Goal: Task Accomplishment & Management: Manage account settings

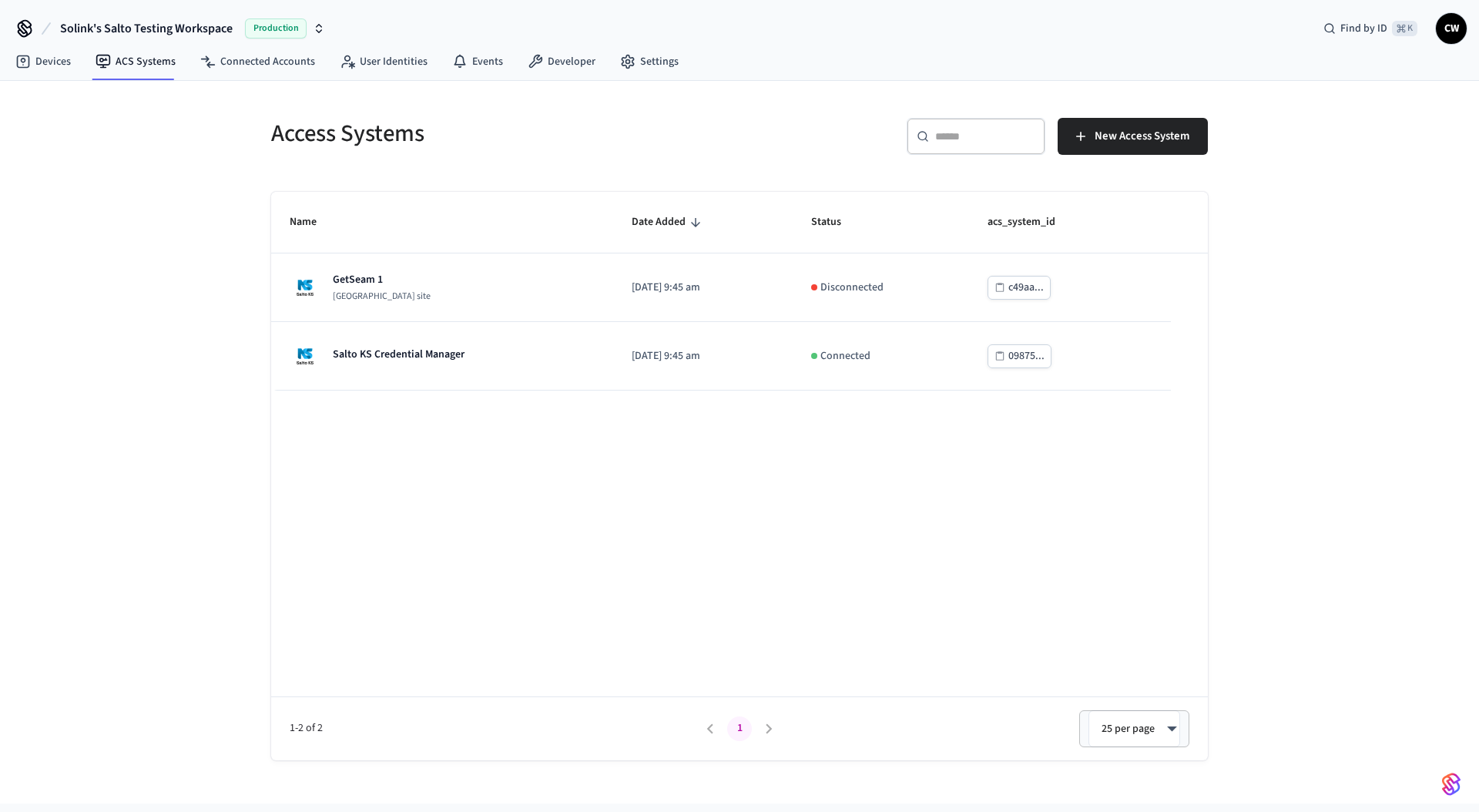
click at [128, 348] on div "Access Systems ​ ​ New Access System Name Date Added Status acs_system_id GetSe…" at bounding box center [740, 442] width 1479 height 722
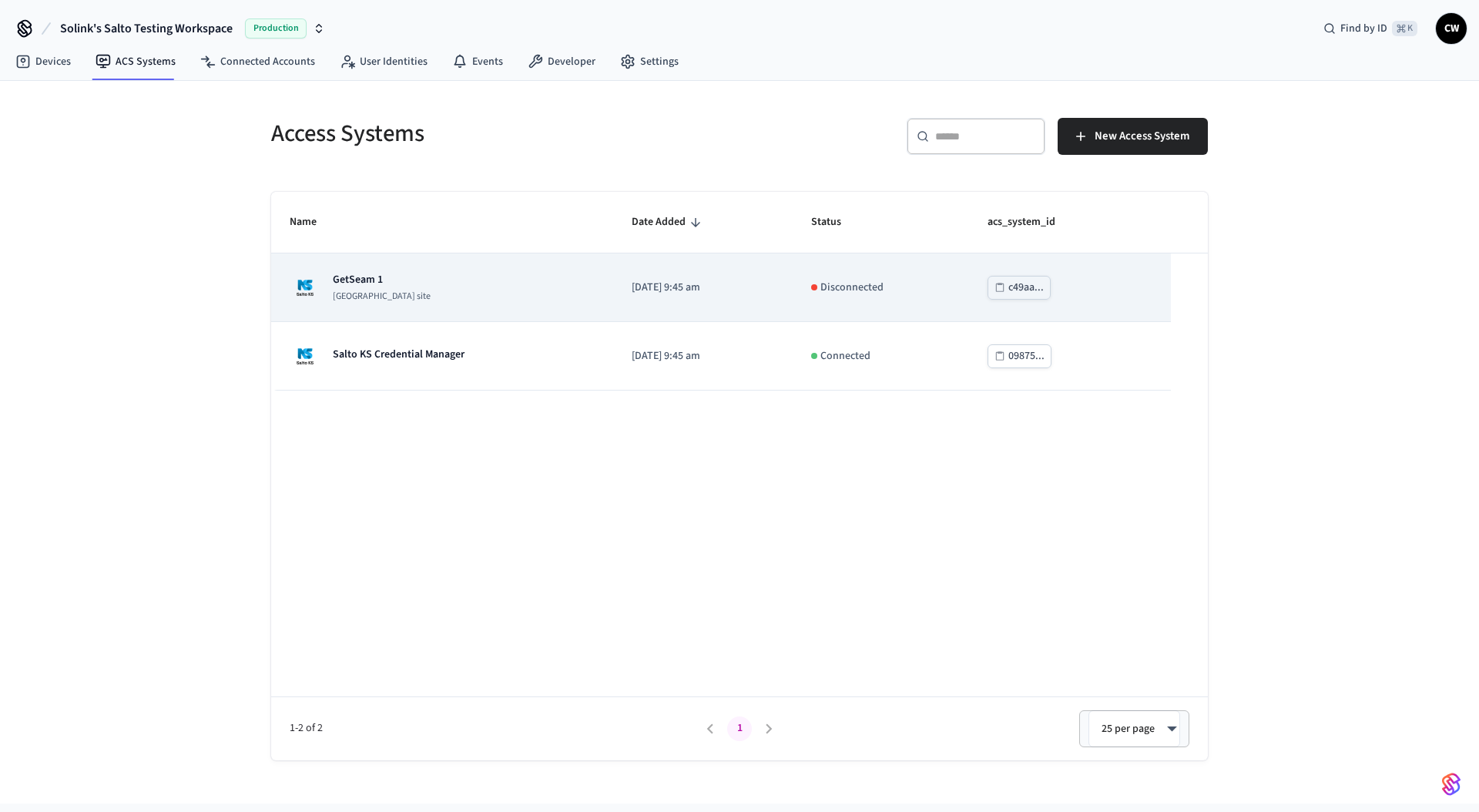
click at [380, 256] on td "GetSeam 1 Salto KS site" at bounding box center [442, 287] width 342 height 68
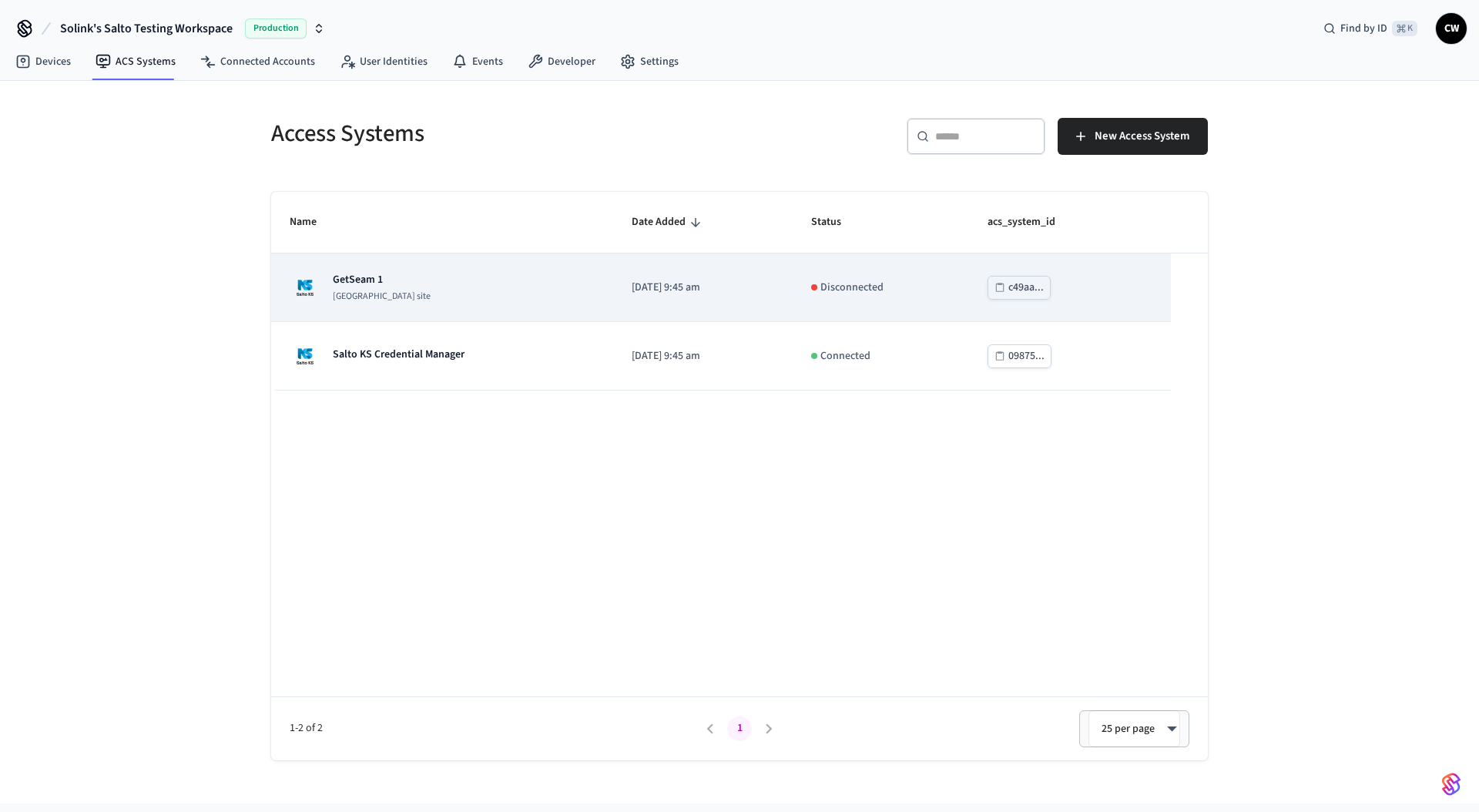
click at [468, 277] on div "GetSeam 1 Salto KS site" at bounding box center [442, 287] width 305 height 31
click at [534, 272] on div "GetSeam 1 Salto KS site" at bounding box center [442, 287] width 305 height 31
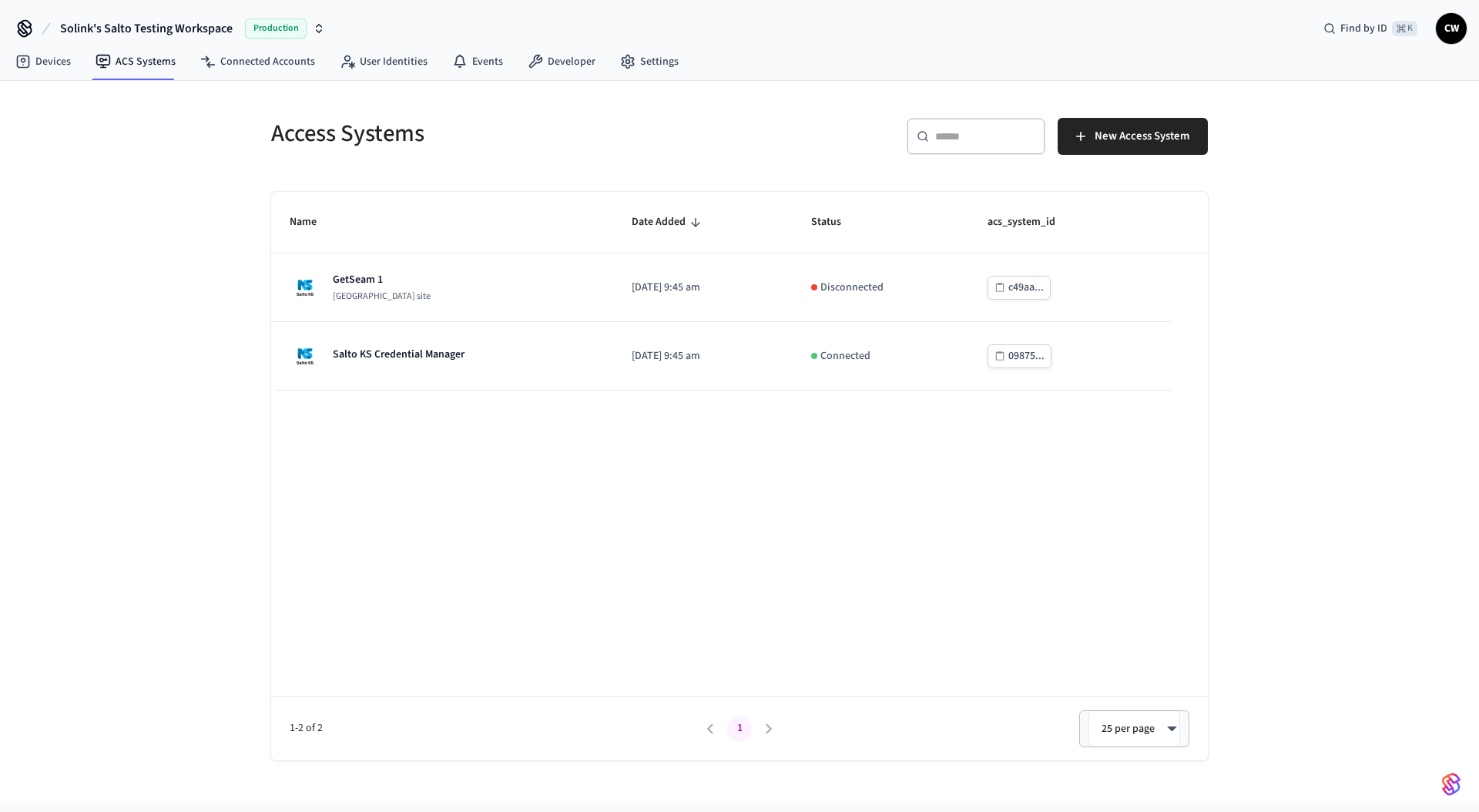
click at [128, 283] on div "Access Systems ​ ​ New Access System Name Date Added Status acs_system_id GetSe…" at bounding box center [740, 442] width 1479 height 722
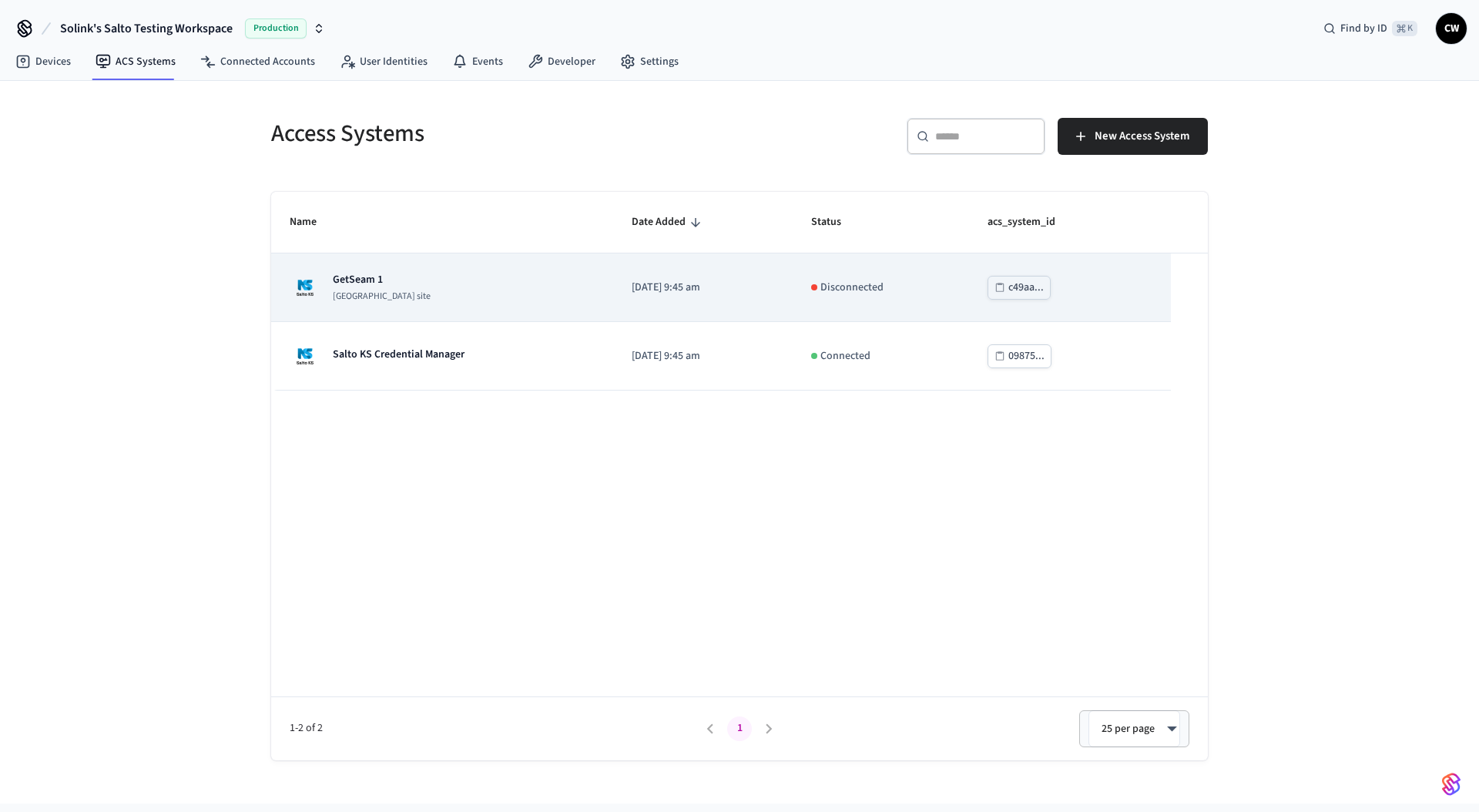
click at [629, 309] on td "2025/07/10 at 9:45 am" at bounding box center [703, 287] width 180 height 68
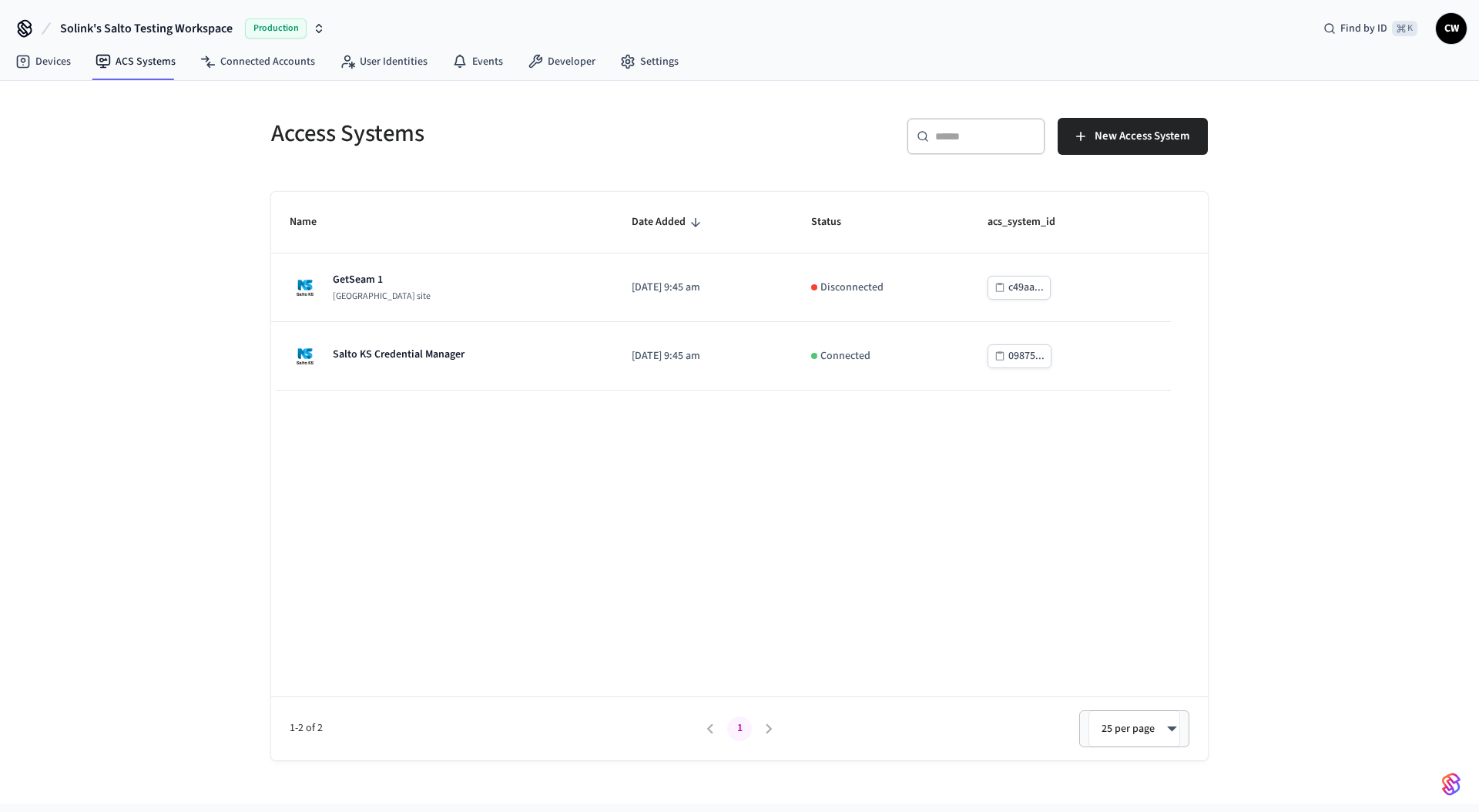
click at [144, 248] on div "Access Systems ​ ​ New Access System Name Date Added Status acs_system_id GetSe…" at bounding box center [740, 442] width 1479 height 722
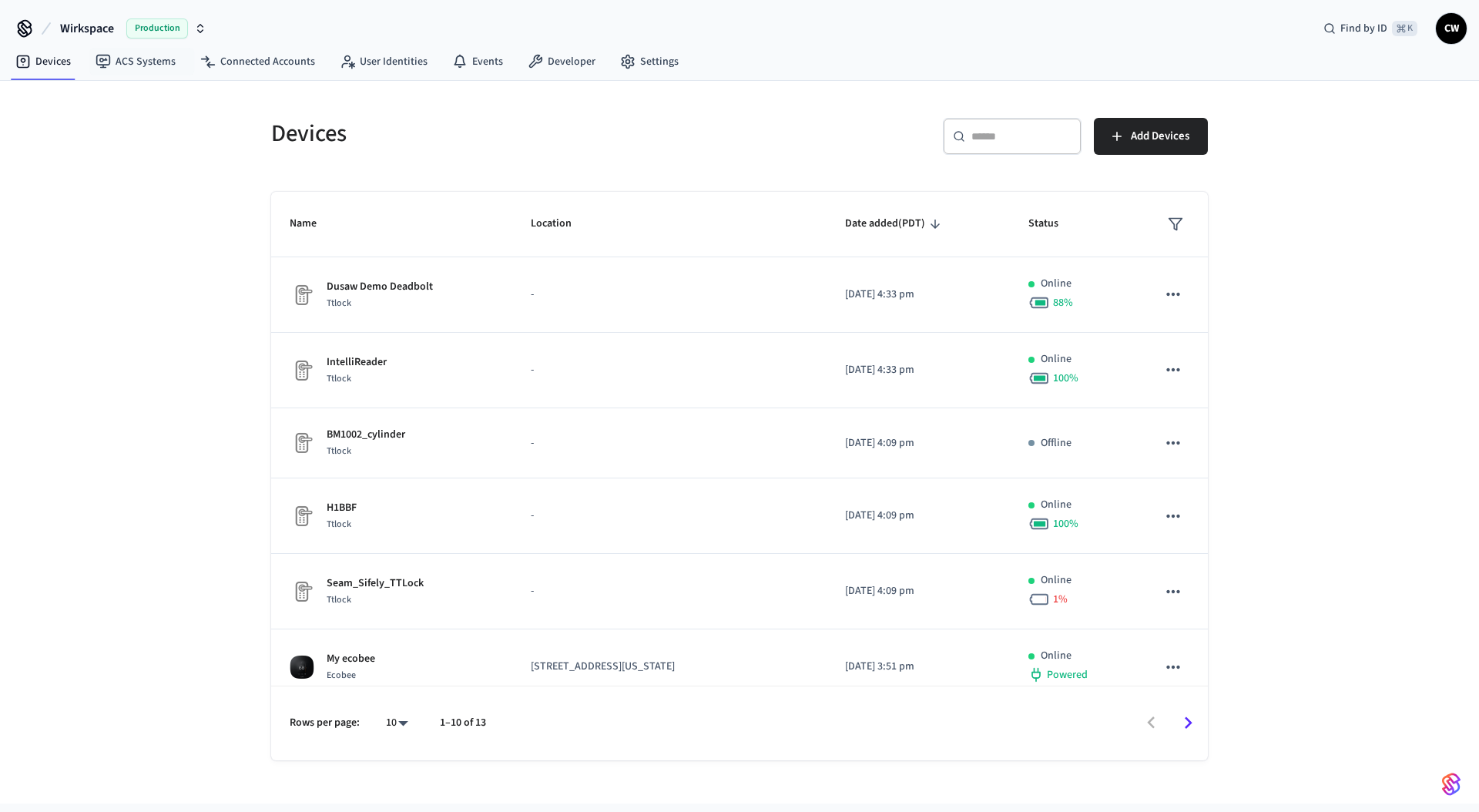
click at [80, 201] on div "Devices ​ ​ Add Devices Name Location Date added (PDT) Status Dusaw Demo Deadbo…" at bounding box center [740, 442] width 1479 height 722
click at [89, 24] on span "Wirkspace" at bounding box center [86, 29] width 54 height 19
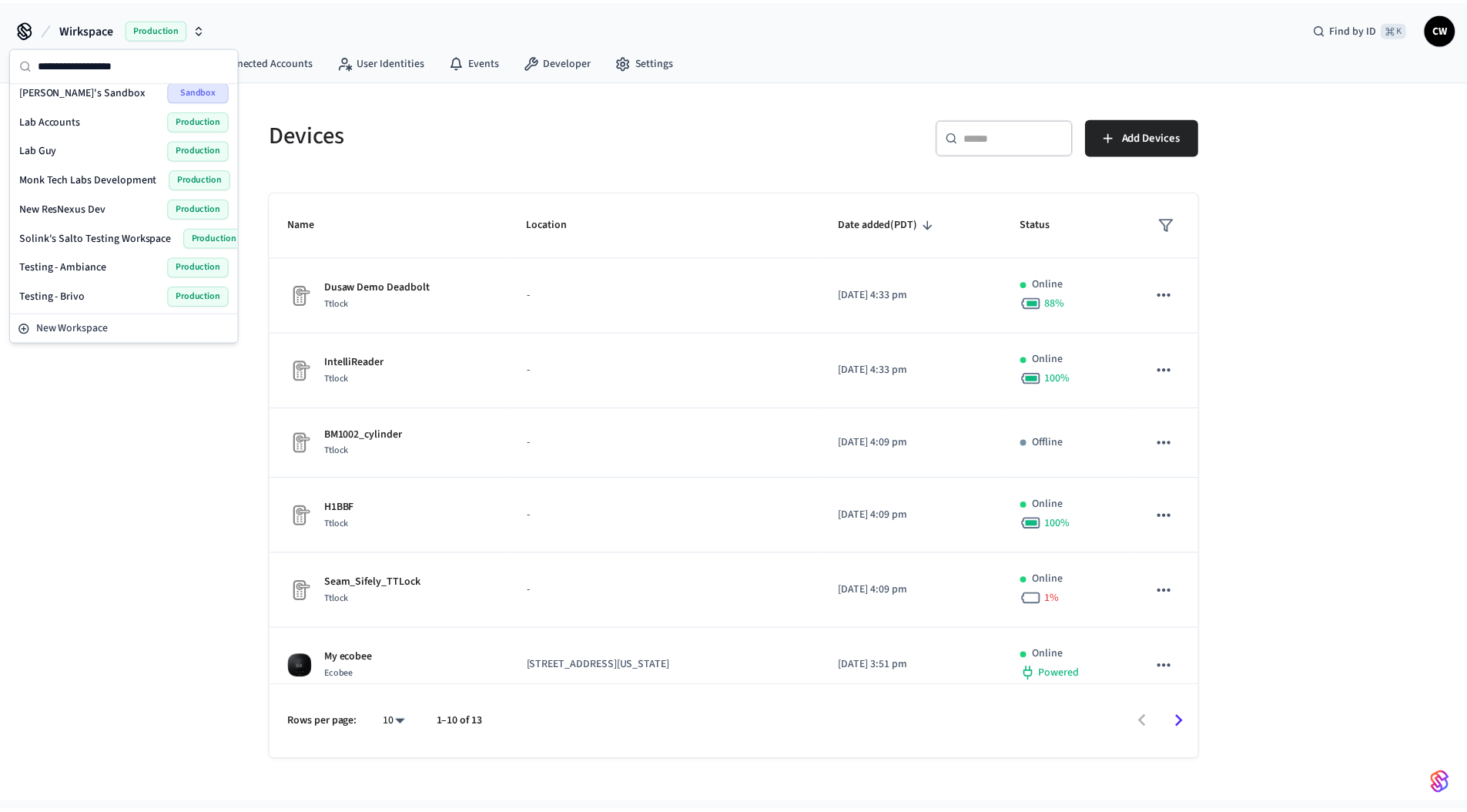
scroll to position [362, 0]
click at [120, 240] on span "Solink's Salto Testing Workspace" at bounding box center [96, 236] width 153 height 15
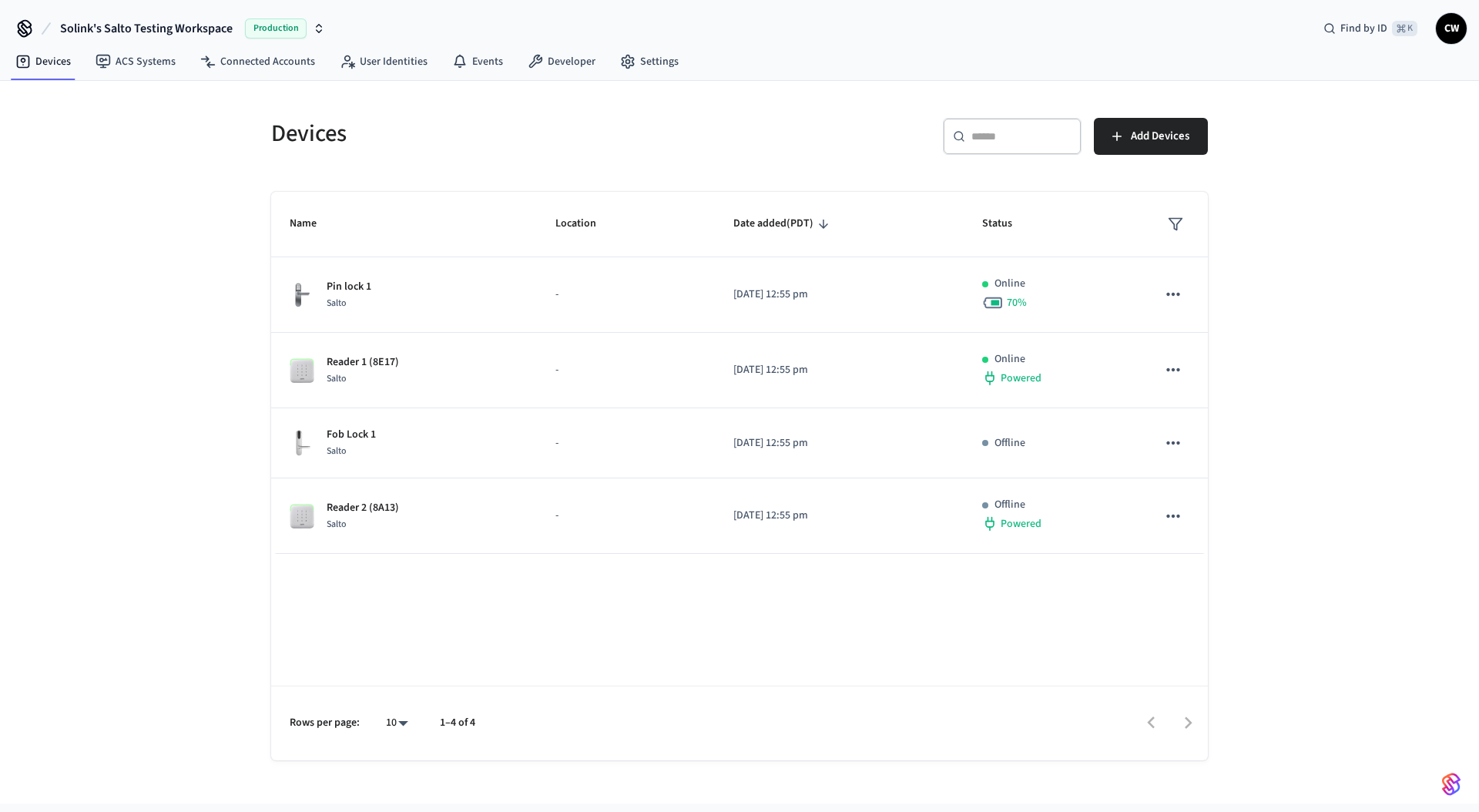
click at [150, 278] on div "Devices ​ ​ Add Devices Name Location Date added (PDT) Status Pin lock 1 Salto …" at bounding box center [740, 442] width 1479 height 722
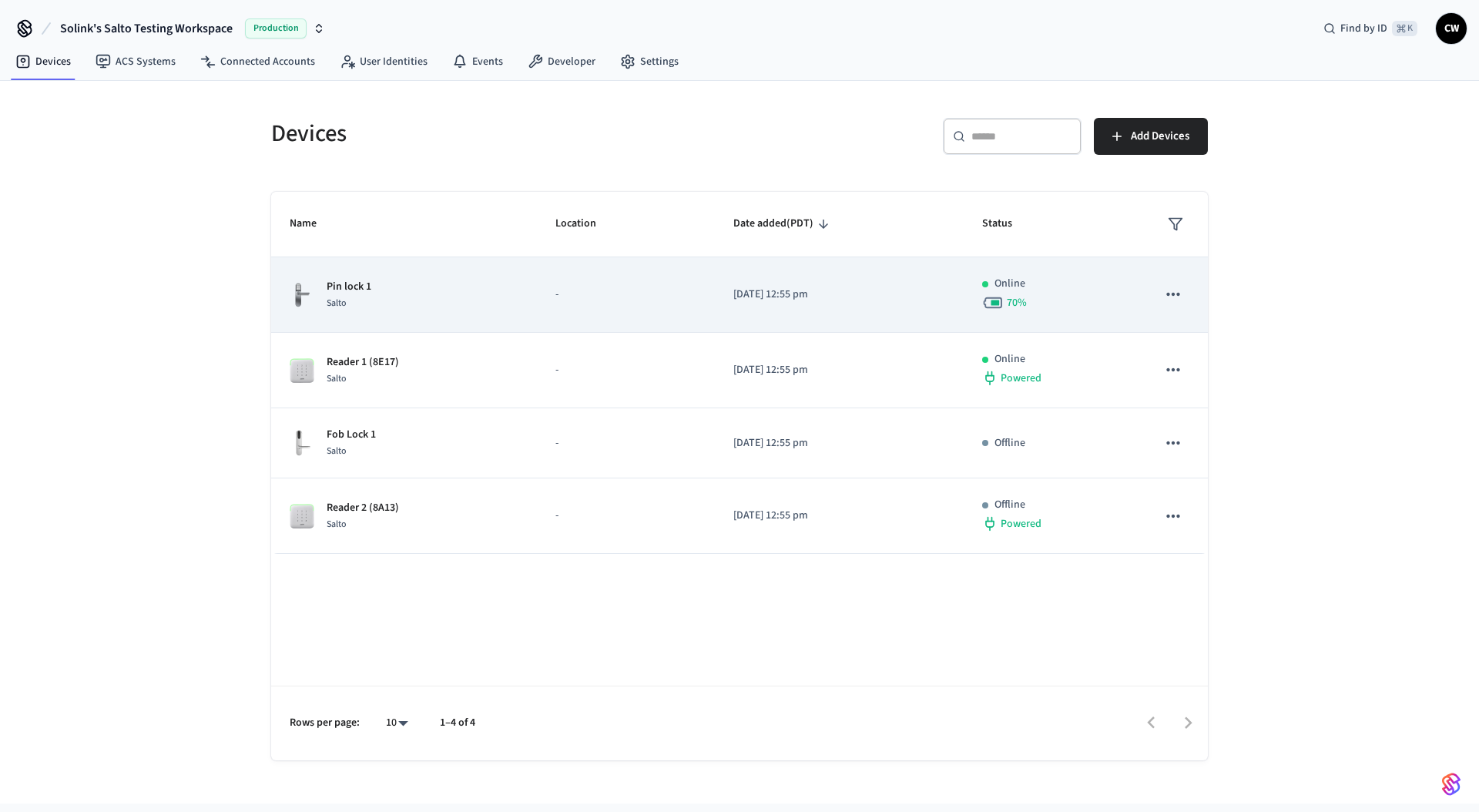
click at [487, 298] on div "Pin lock 1 Salto" at bounding box center [404, 295] width 229 height 32
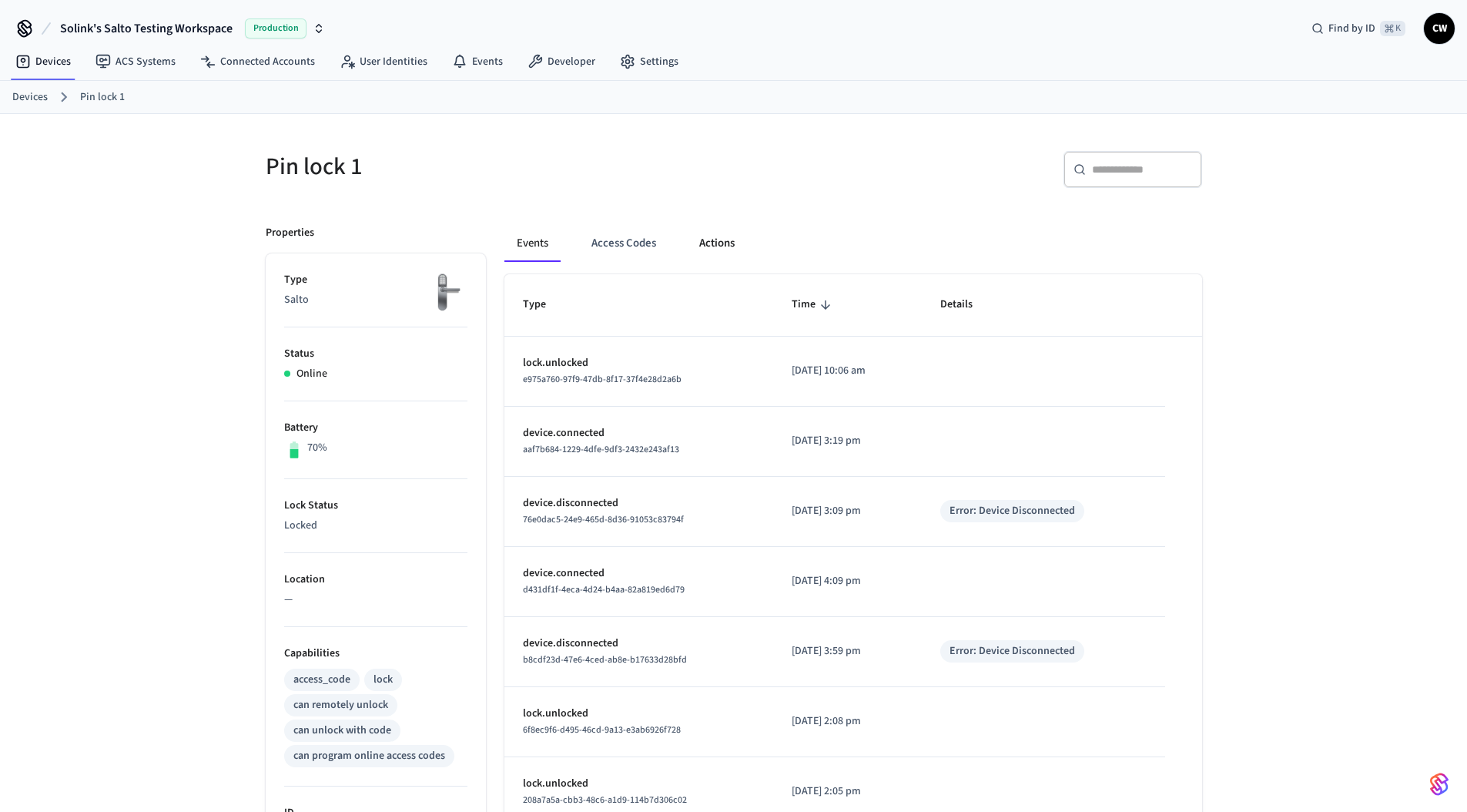
click at [716, 240] on button "Actions" at bounding box center [717, 243] width 60 height 37
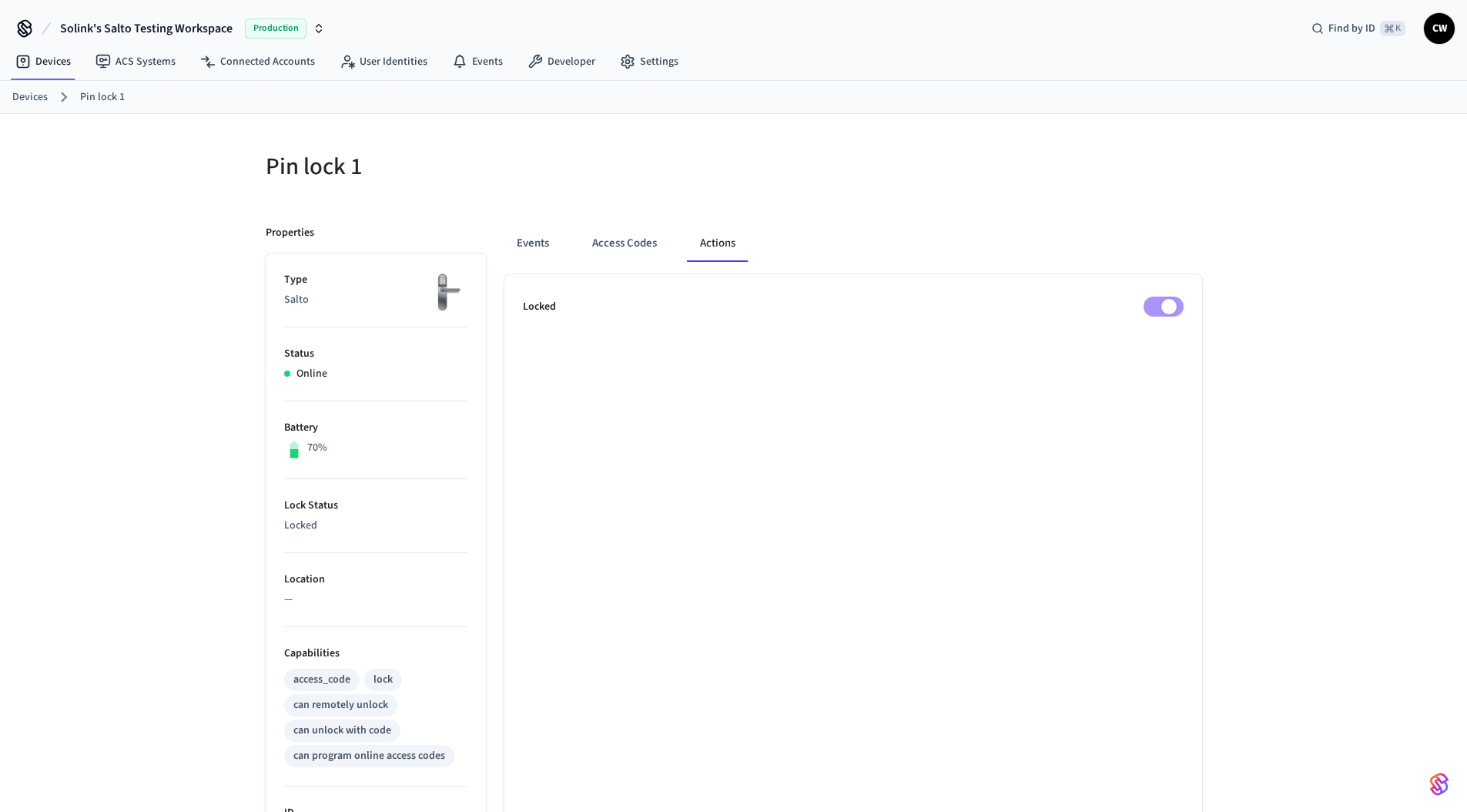
click at [694, 168] on h5 "Pin lock 1" at bounding box center [495, 167] width 459 height 32
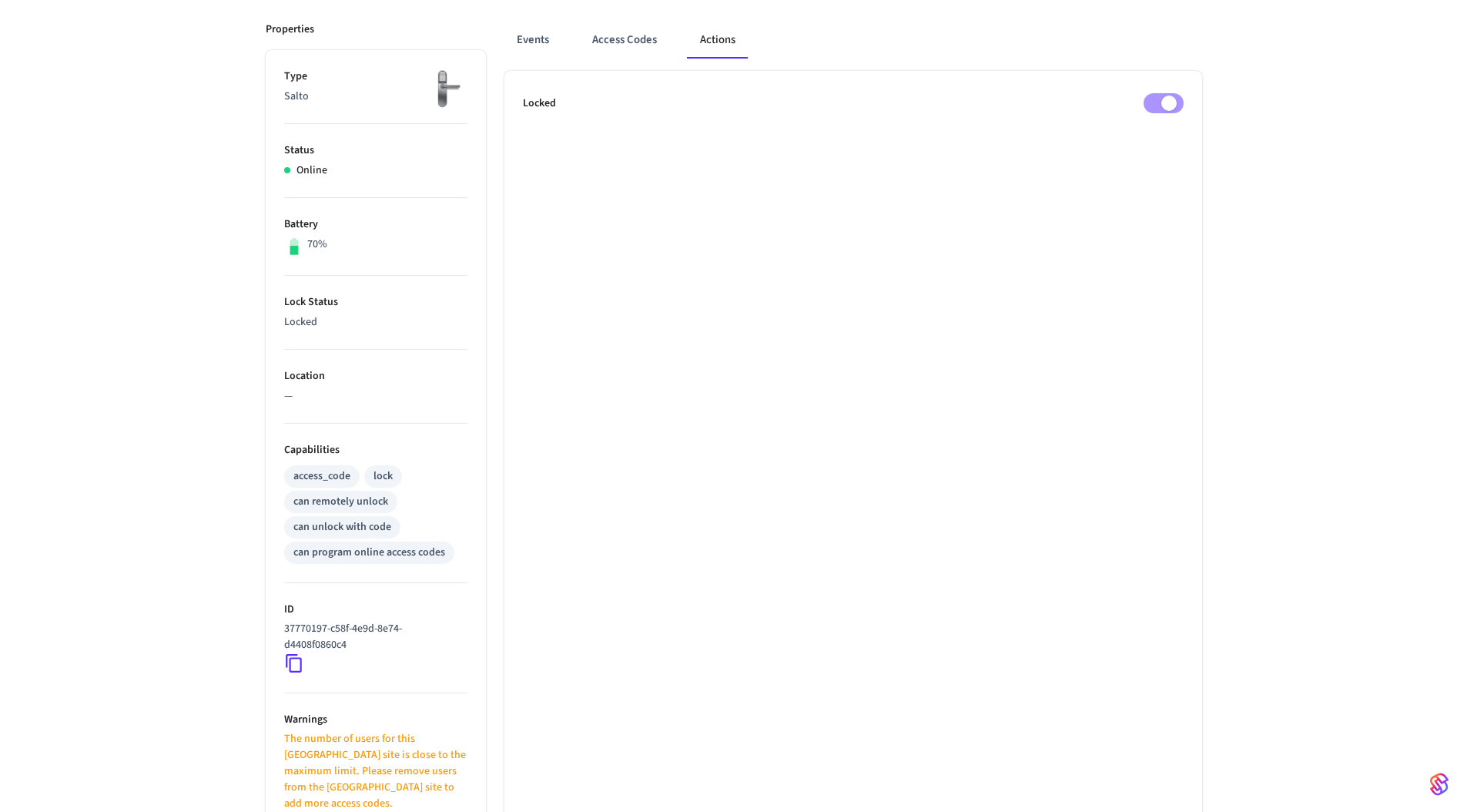
scroll to position [533, 0]
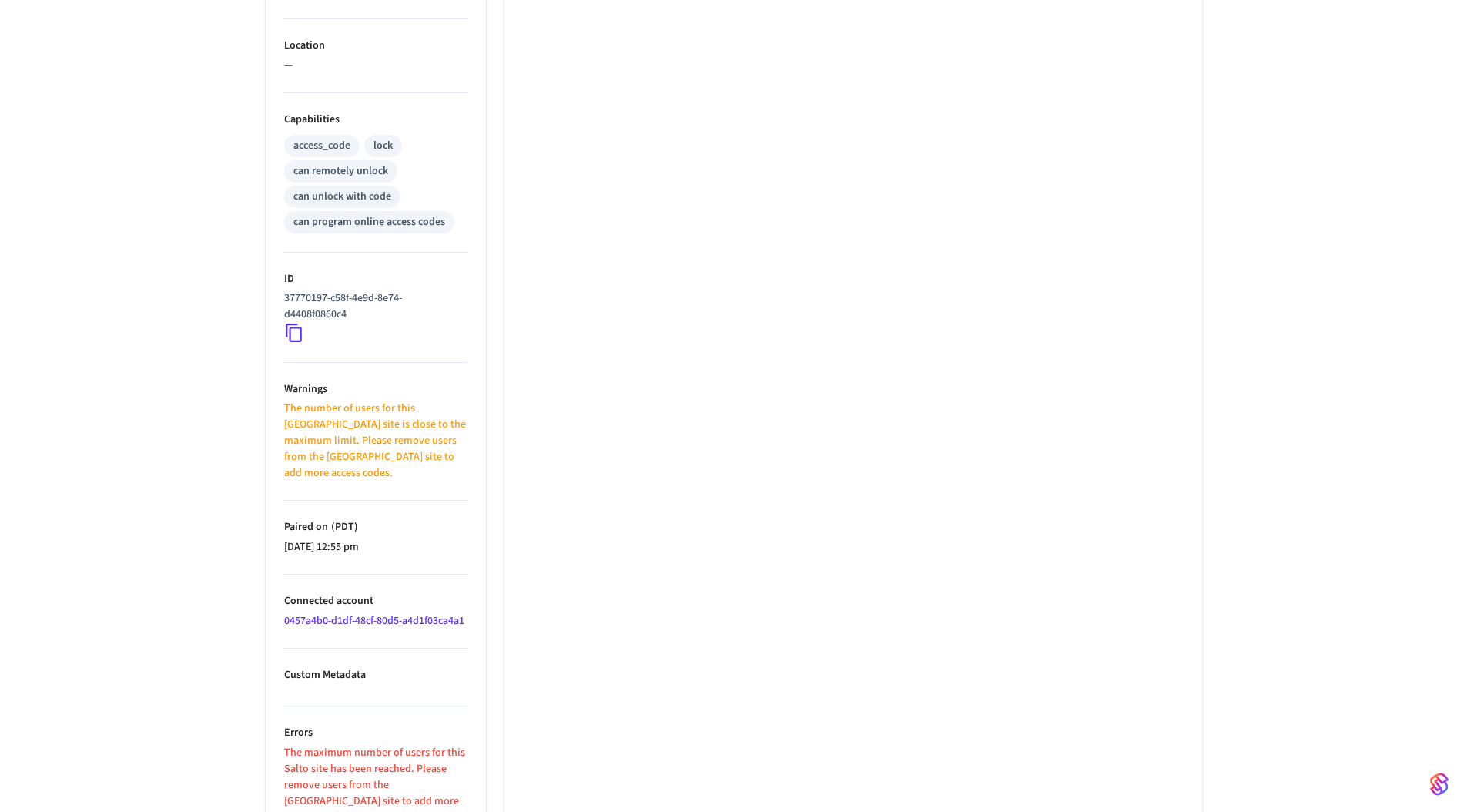
click at [294, 339] on icon at bounding box center [293, 332] width 20 height 20
click at [301, 321] on p "37770197-c58f-4e9d-8e74-d4408f0860c4" at bounding box center [372, 307] width 177 height 32
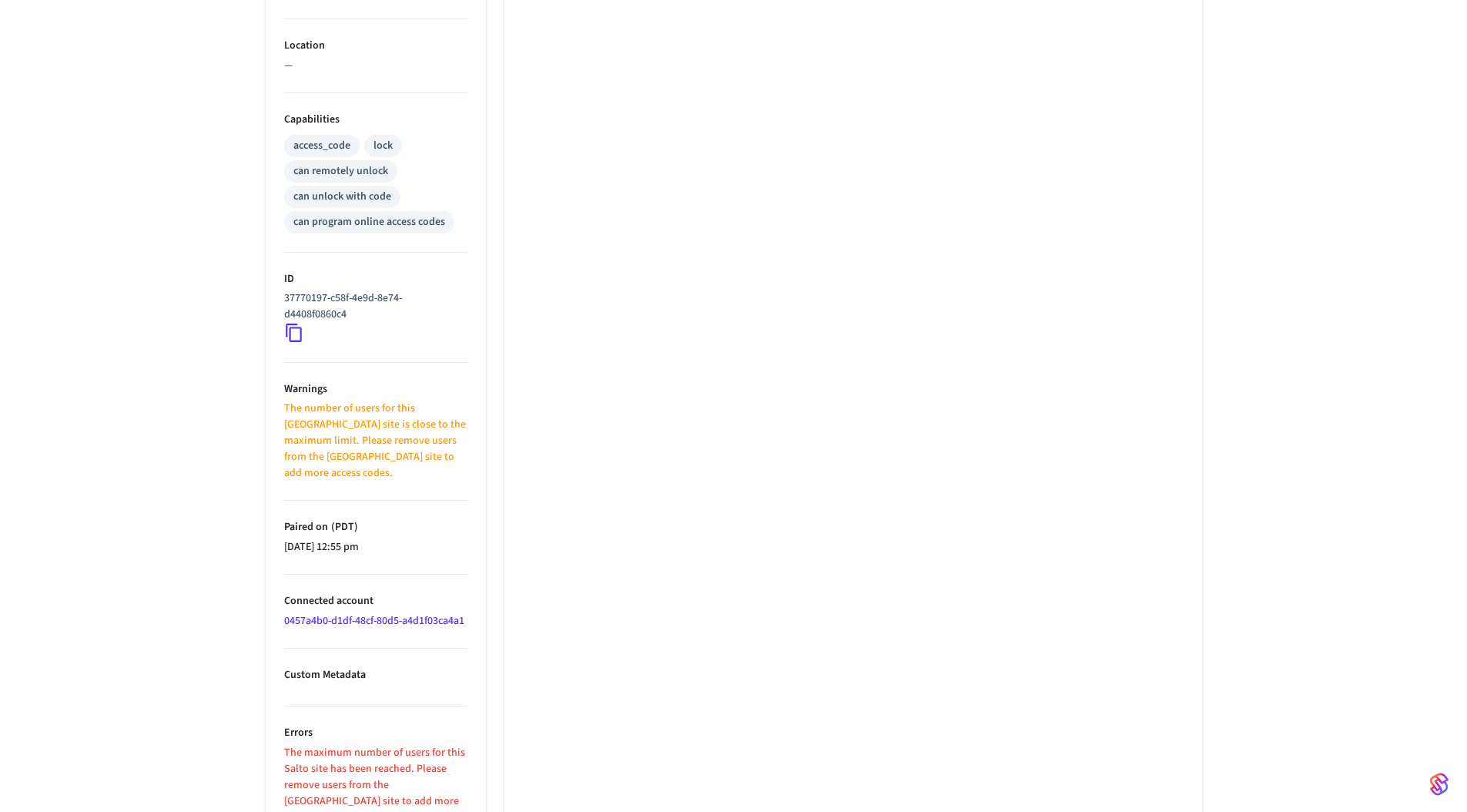
click at [297, 331] on icon at bounding box center [293, 332] width 20 height 20
click at [296, 332] on icon at bounding box center [293, 332] width 20 height 20
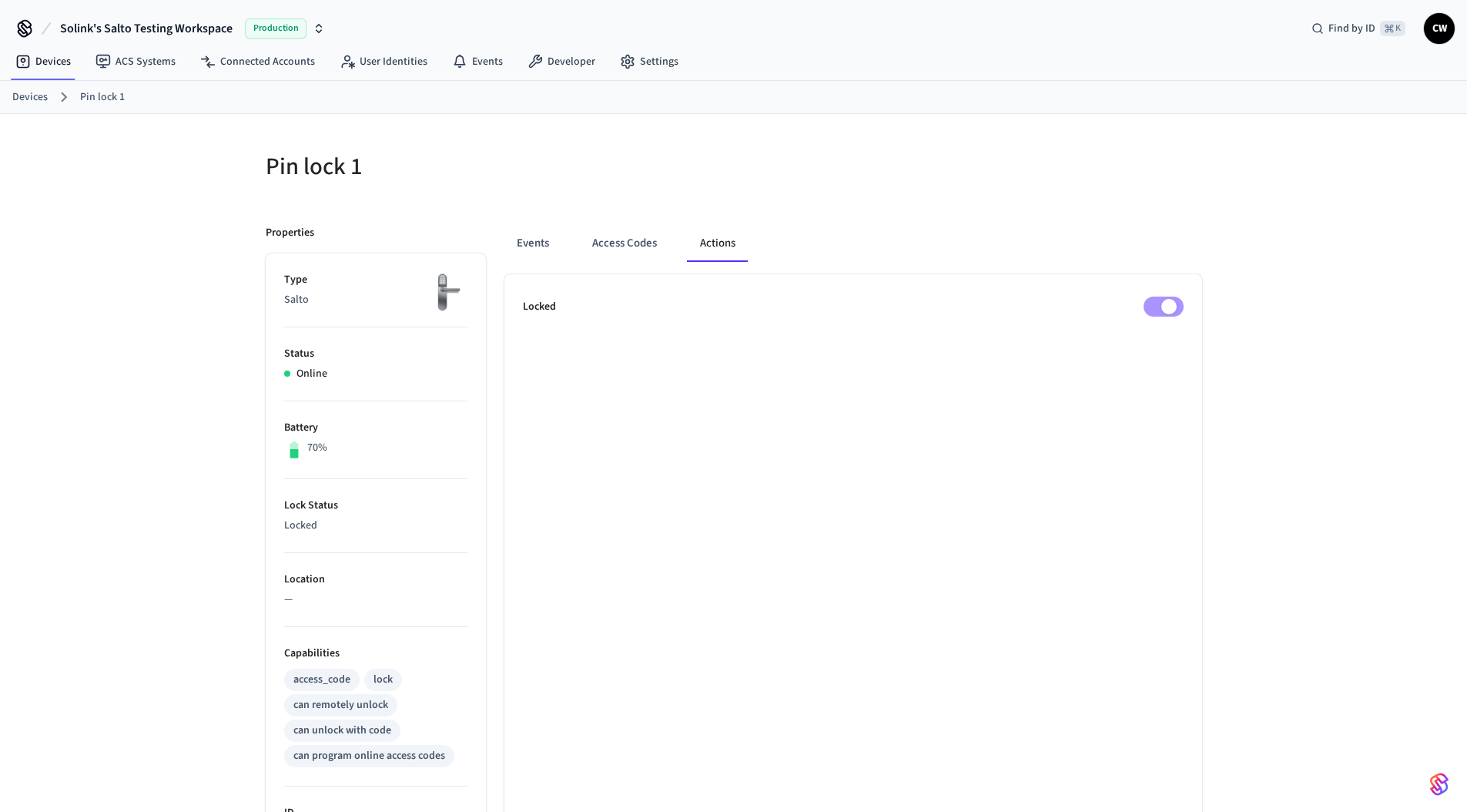
click at [164, 25] on span "Solink's Salto Testing Workspace" at bounding box center [146, 29] width 173 height 19
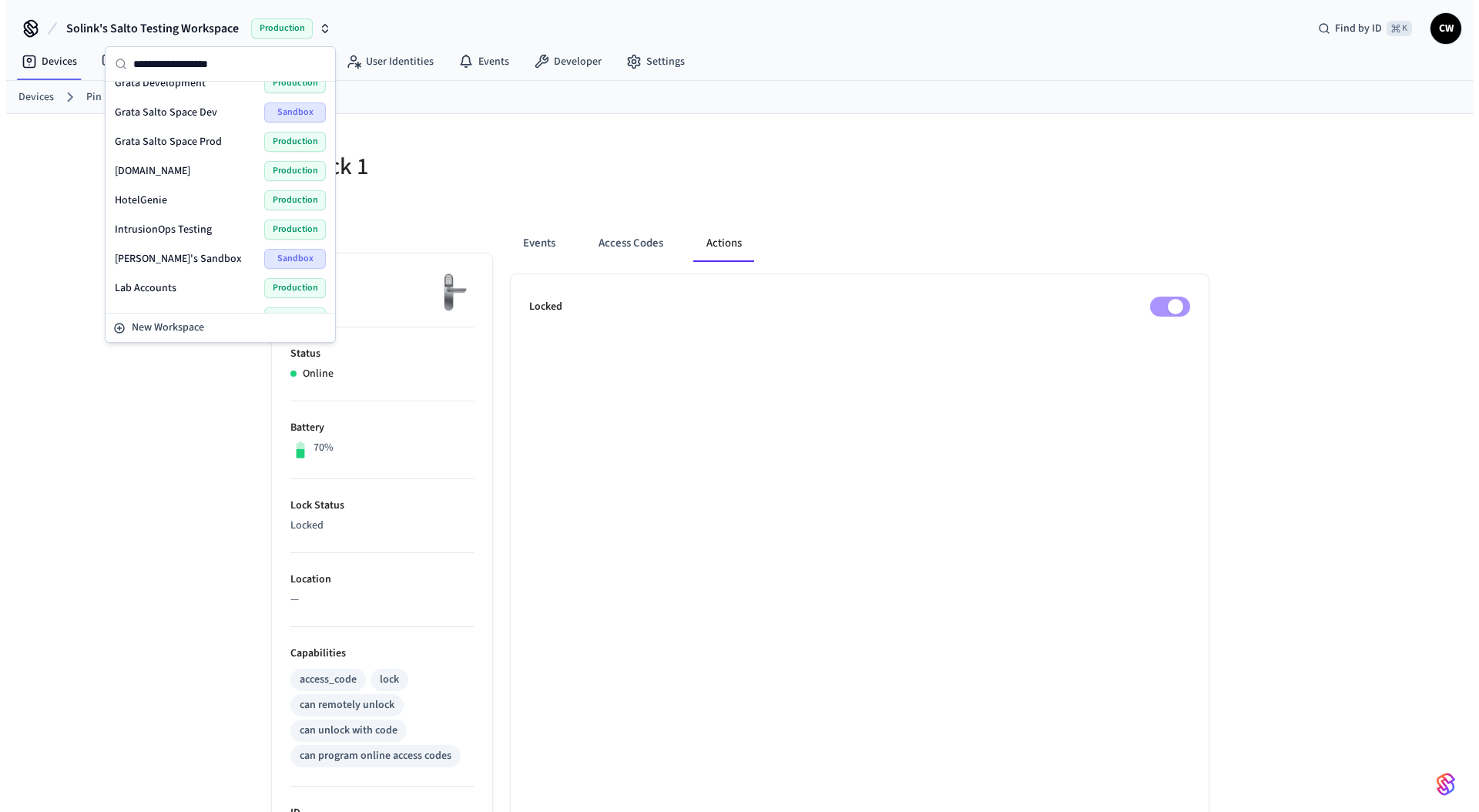
scroll to position [303, 0]
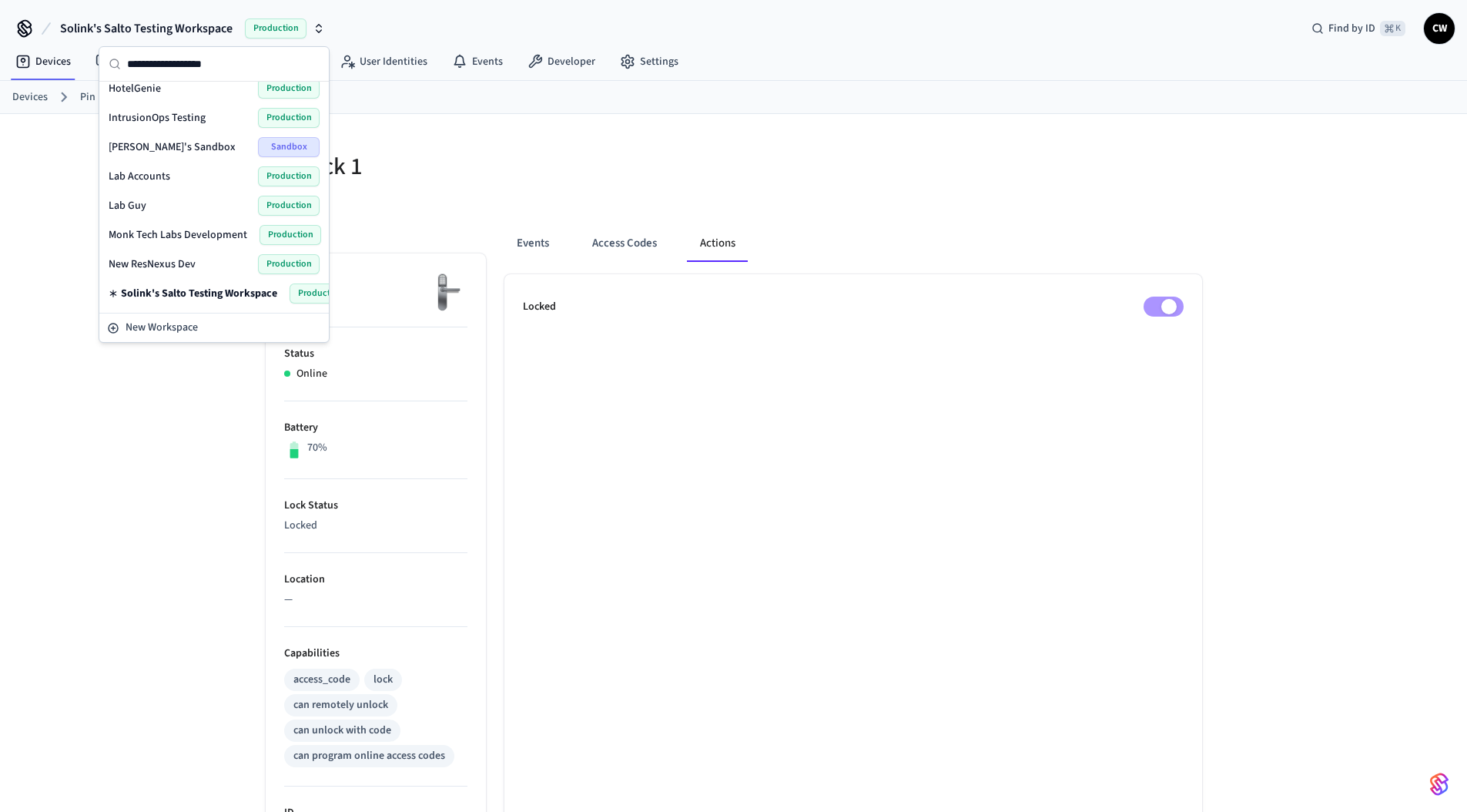
click at [153, 170] on span "Lab Accounts" at bounding box center [139, 176] width 62 height 15
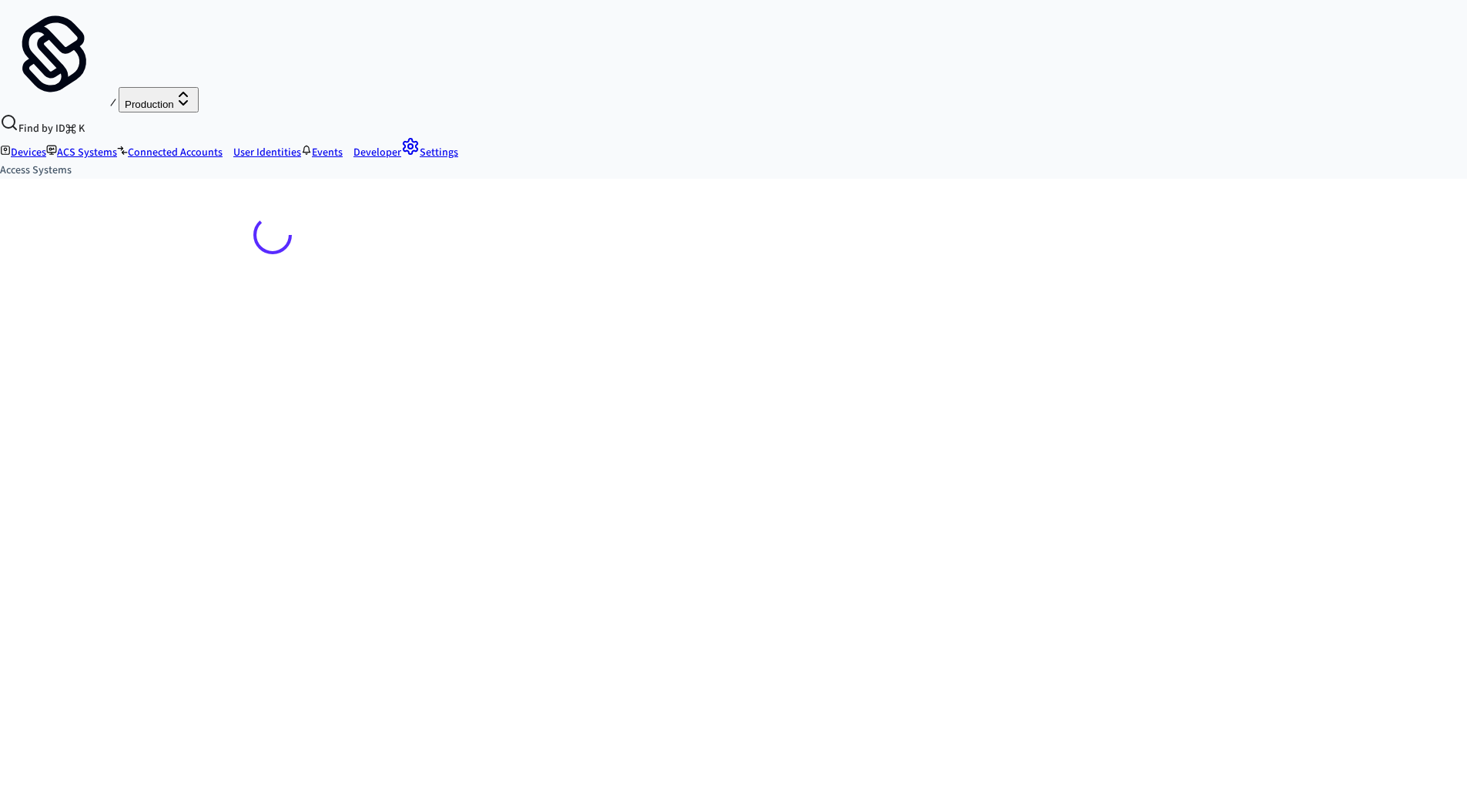
click at [144, 248] on div at bounding box center [734, 539] width 1467 height 722
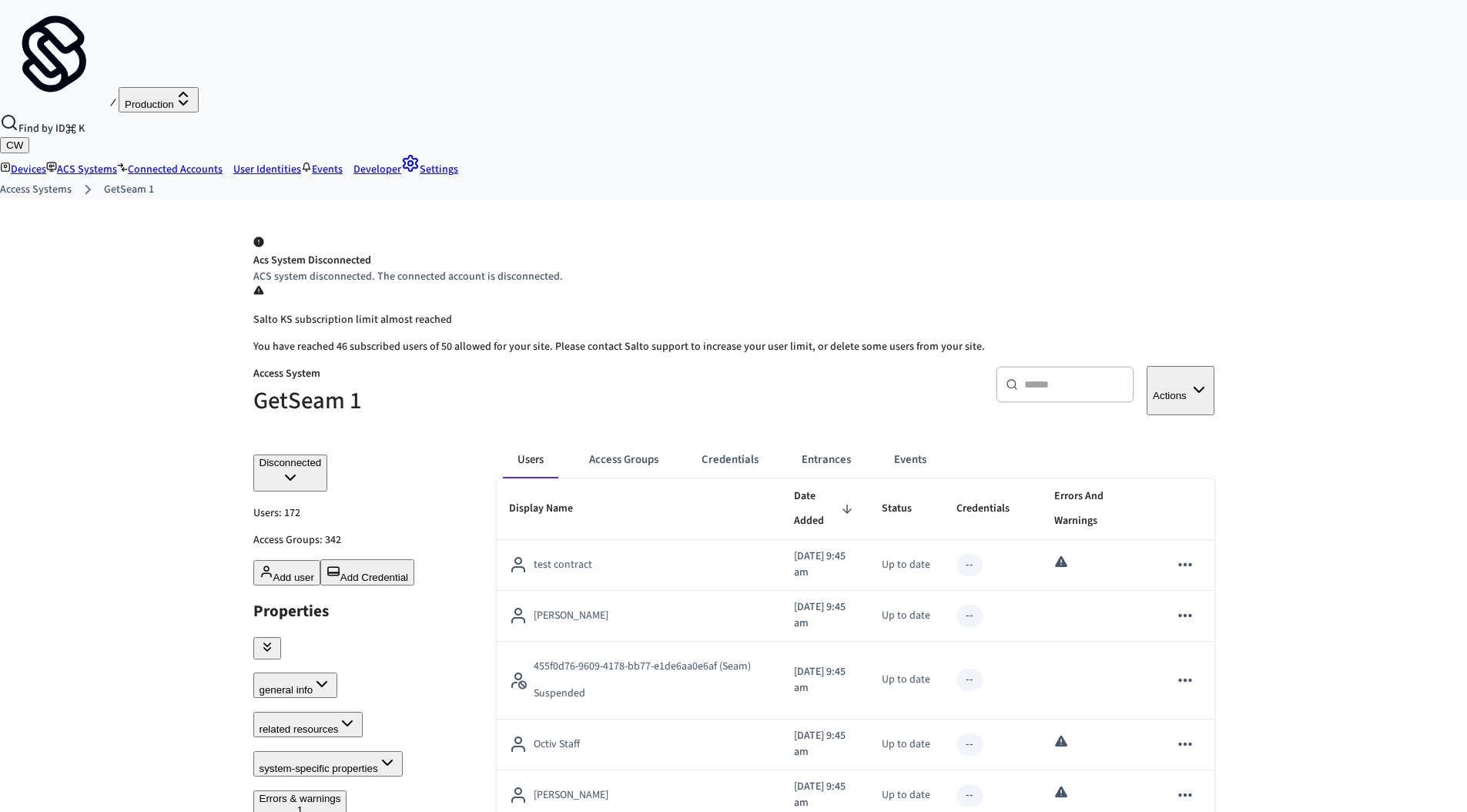
drag, startPoint x: 347, startPoint y: 165, endPoint x: 497, endPoint y: 164, distance: 150.0
click at [496, 268] on p "ACS system disconnected. The connected account is disconnected." at bounding box center [734, 276] width 961 height 16
click at [497, 268] on p "ACS system disconnected. The connected account is disconnected." at bounding box center [734, 276] width 961 height 16
drag, startPoint x: 497, startPoint y: 164, endPoint x: 416, endPoint y: 163, distance: 81.0
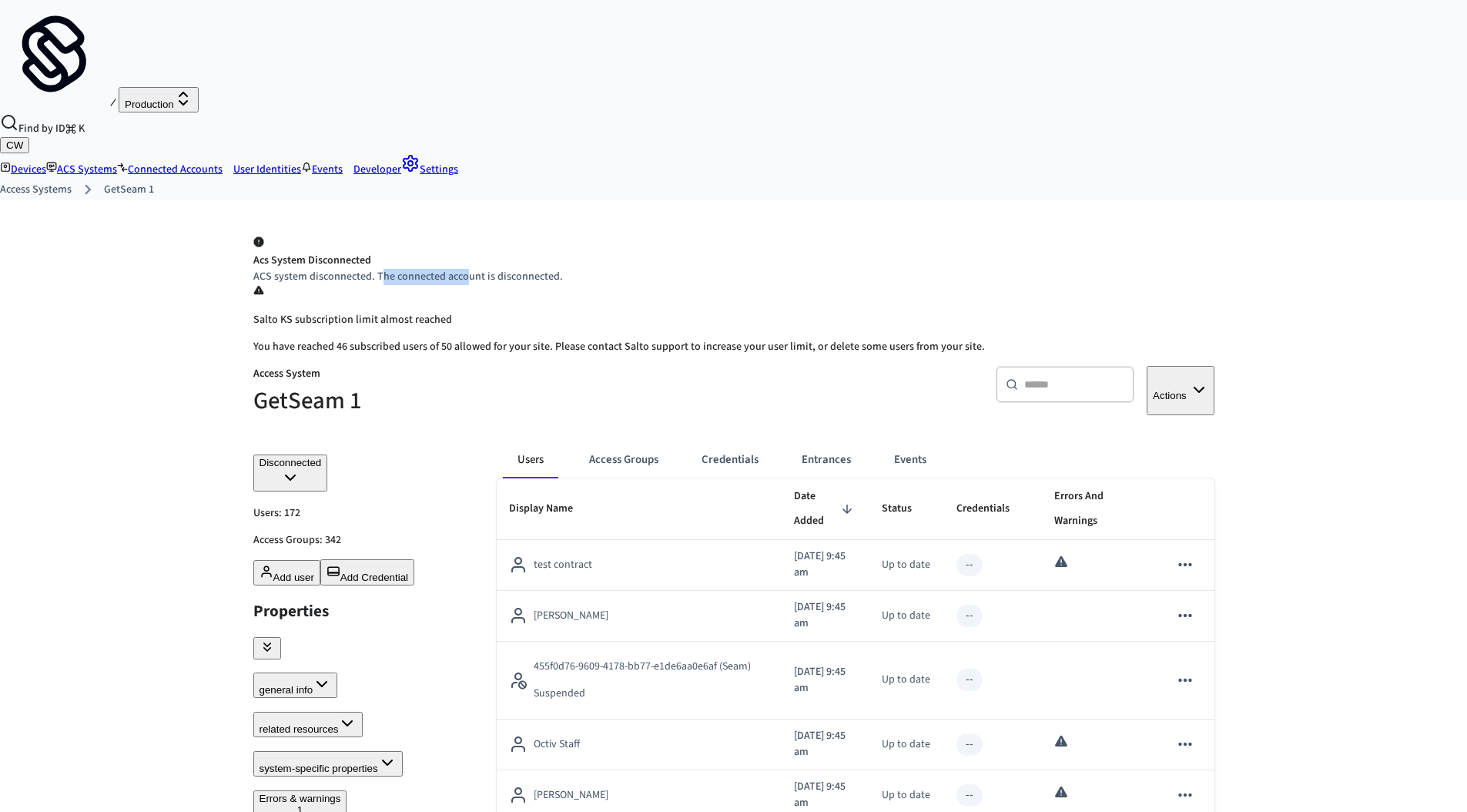
click at [416, 268] on p "ACS system disconnected. The connected account is disconnected." at bounding box center [734, 276] width 961 height 16
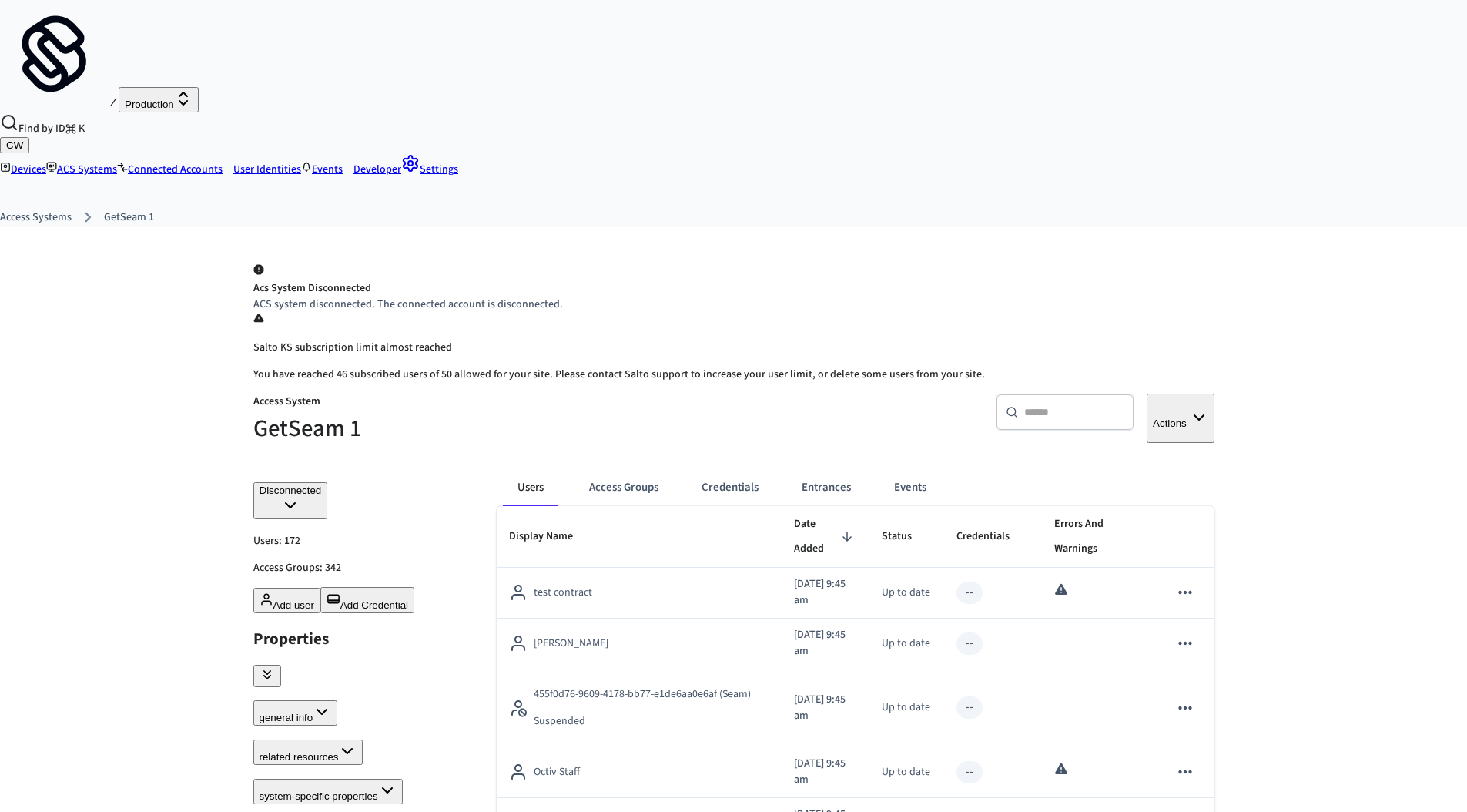
click at [222, 162] on link "Connected Accounts" at bounding box center [169, 169] width 105 height 15
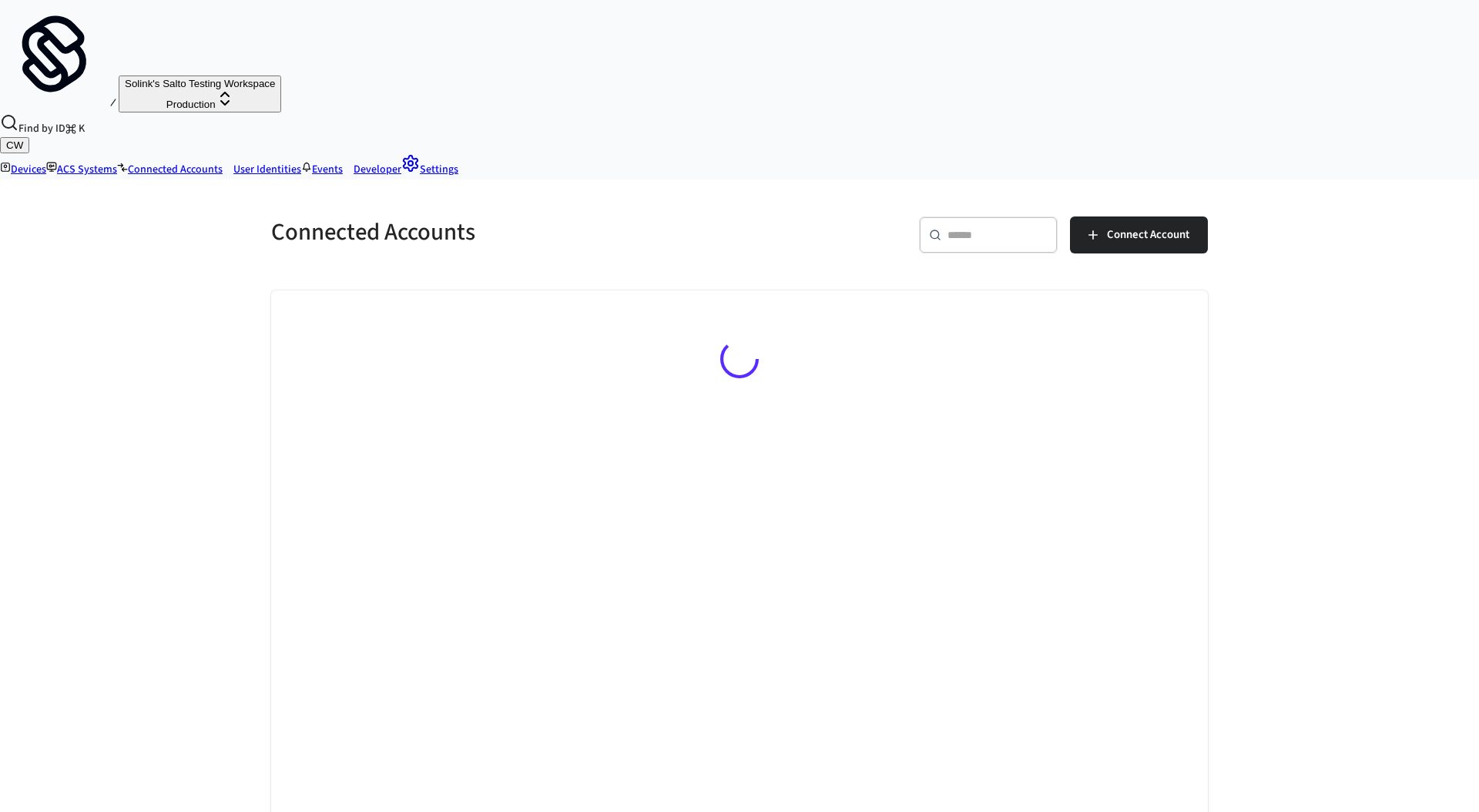
click at [133, 315] on div "Connected Accounts ​ ​ Connect Account" at bounding box center [740, 540] width 1479 height 722
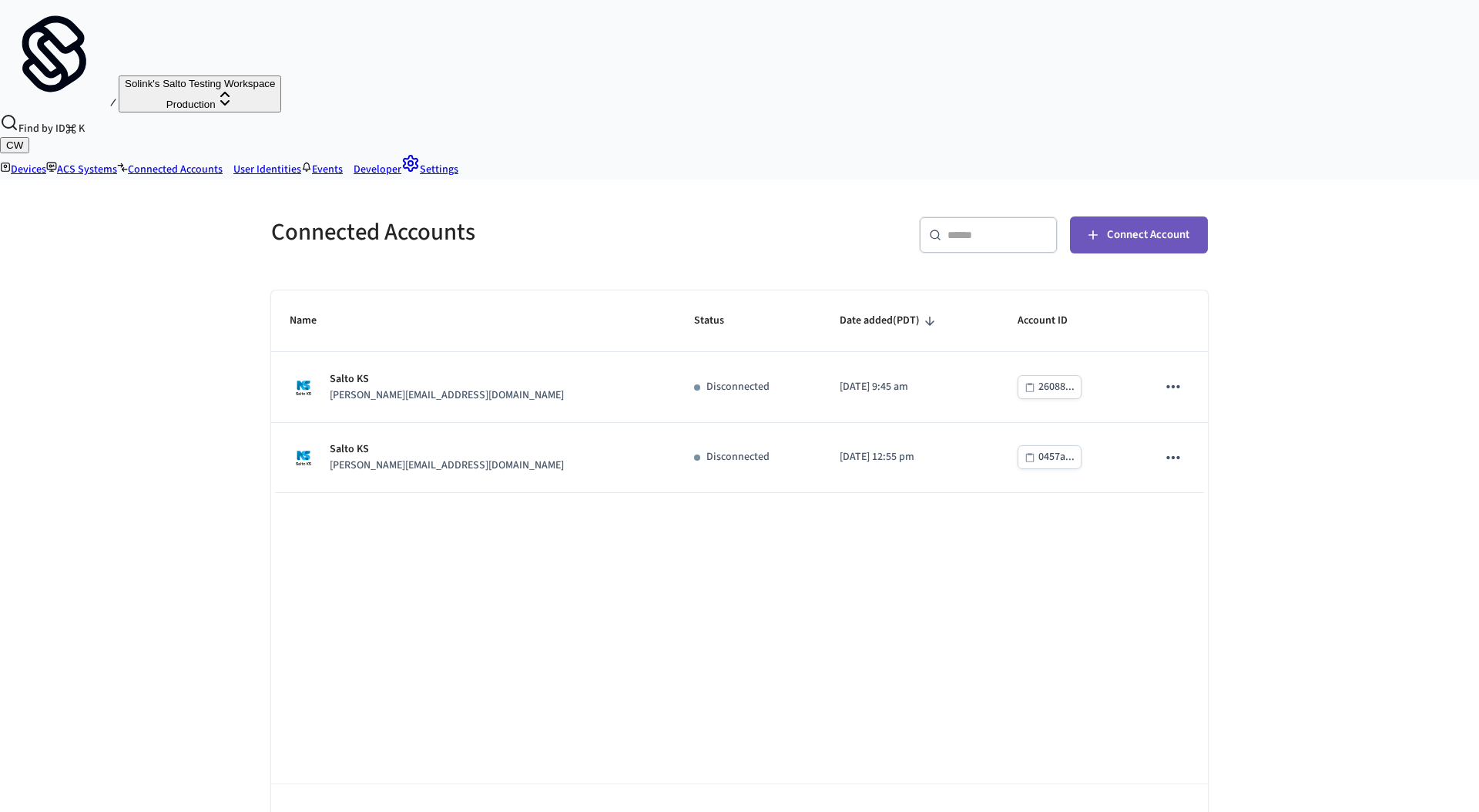
click at [1152, 225] on span "Connect Account" at bounding box center [1148, 234] width 82 height 20
click at [1173, 377] on icon "sticky table" at bounding box center [1172, 386] width 20 height 20
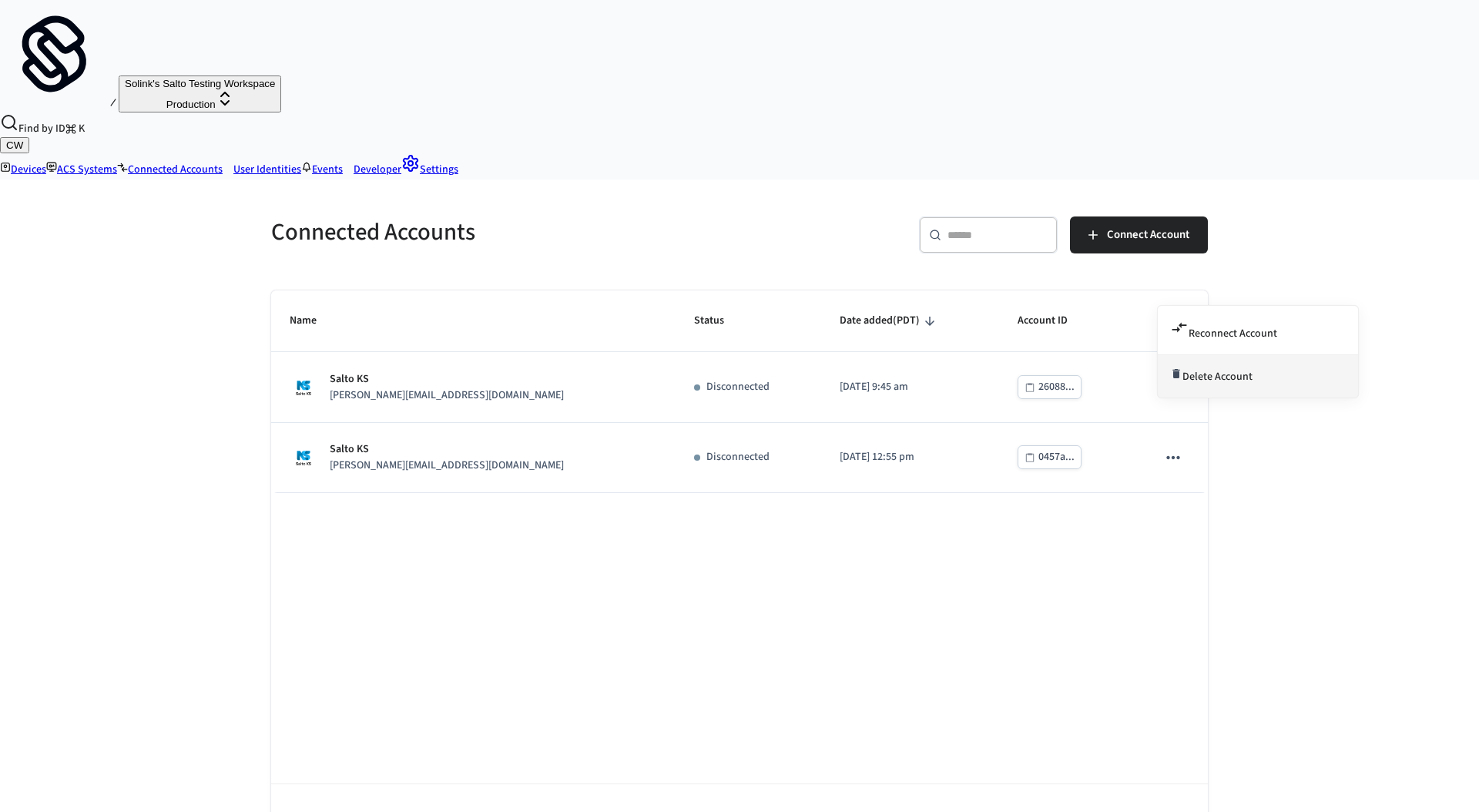
click at [1242, 369] on span "Delete Account" at bounding box center [1217, 377] width 70 height 15
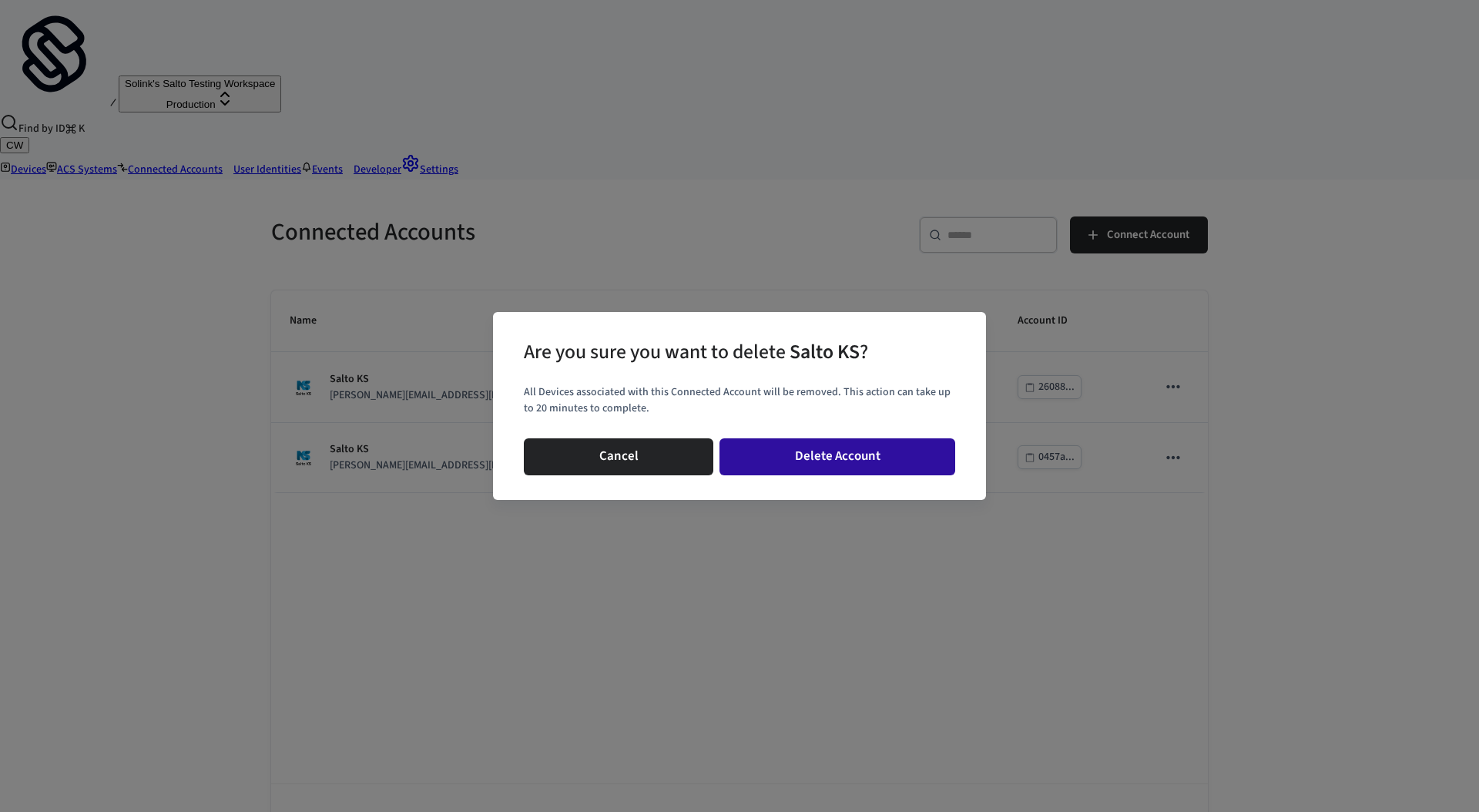
click at [838, 451] on button "Delete Account" at bounding box center [838, 456] width 236 height 37
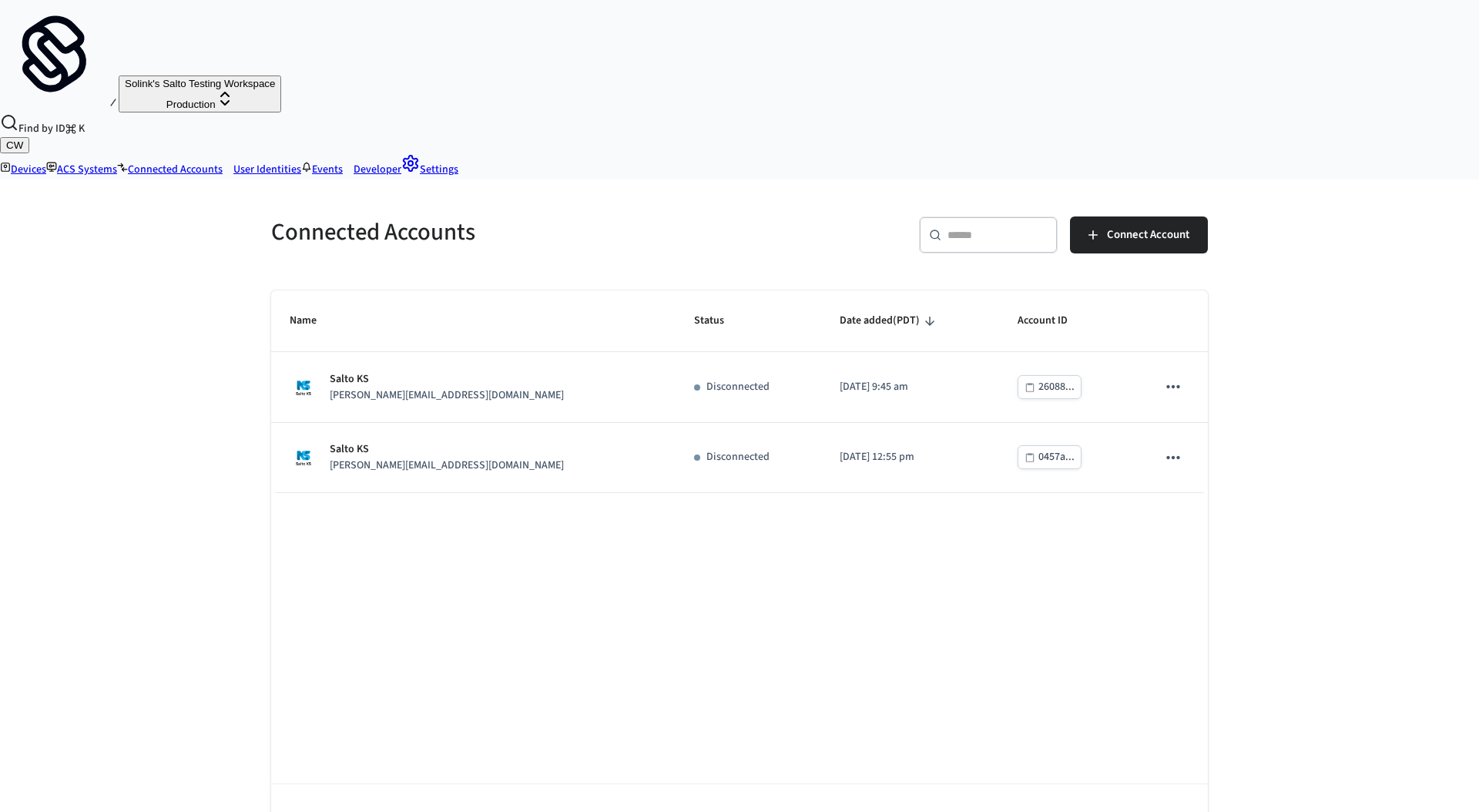
click at [869, 470] on div "Name Status Date added (PDT) Account ID Salto KS dawn@getseam.com Disconnected …" at bounding box center [740, 574] width 937 height 568
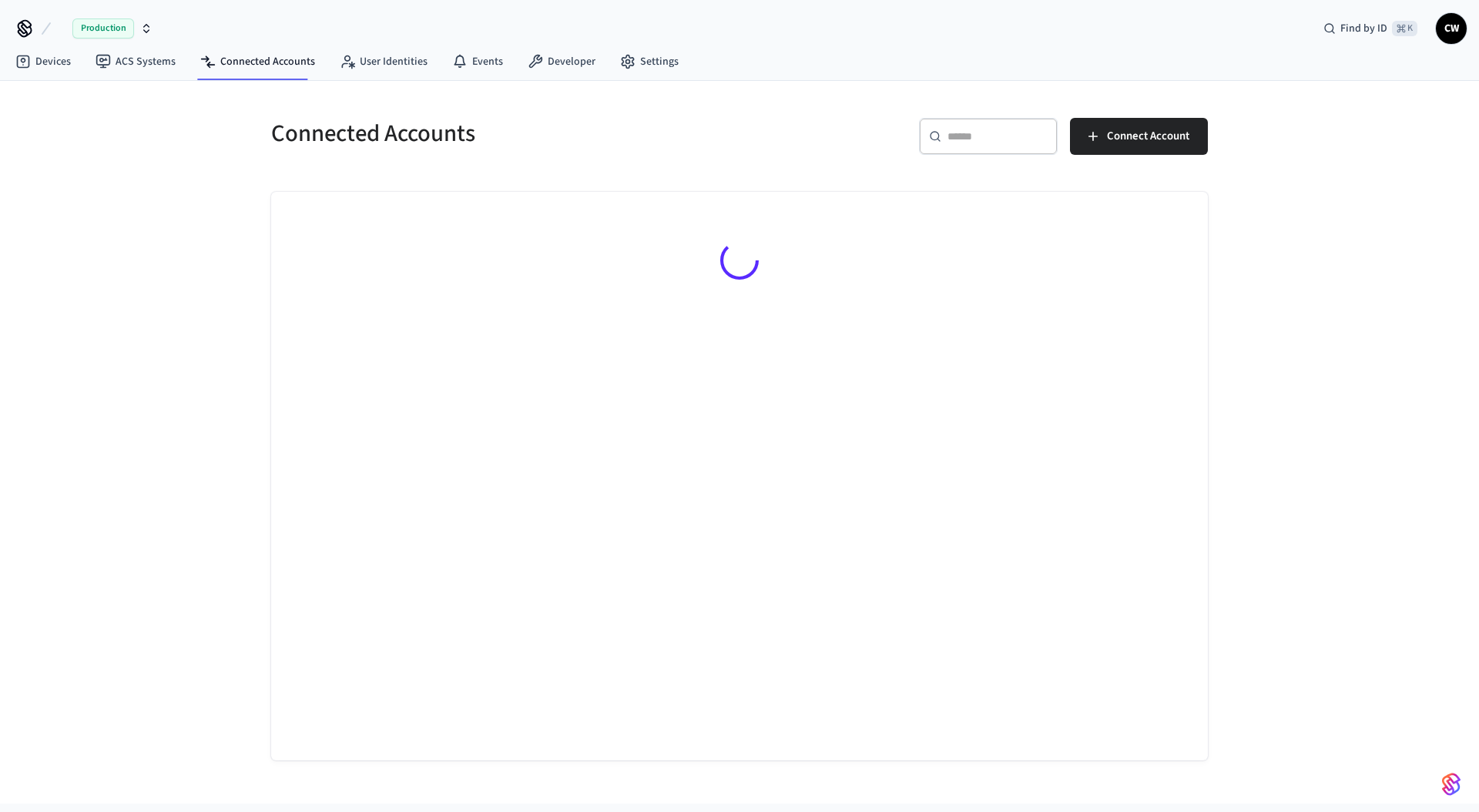
click at [144, 338] on div "Connected Accounts ​ ​ Connect Account" at bounding box center [740, 442] width 1479 height 722
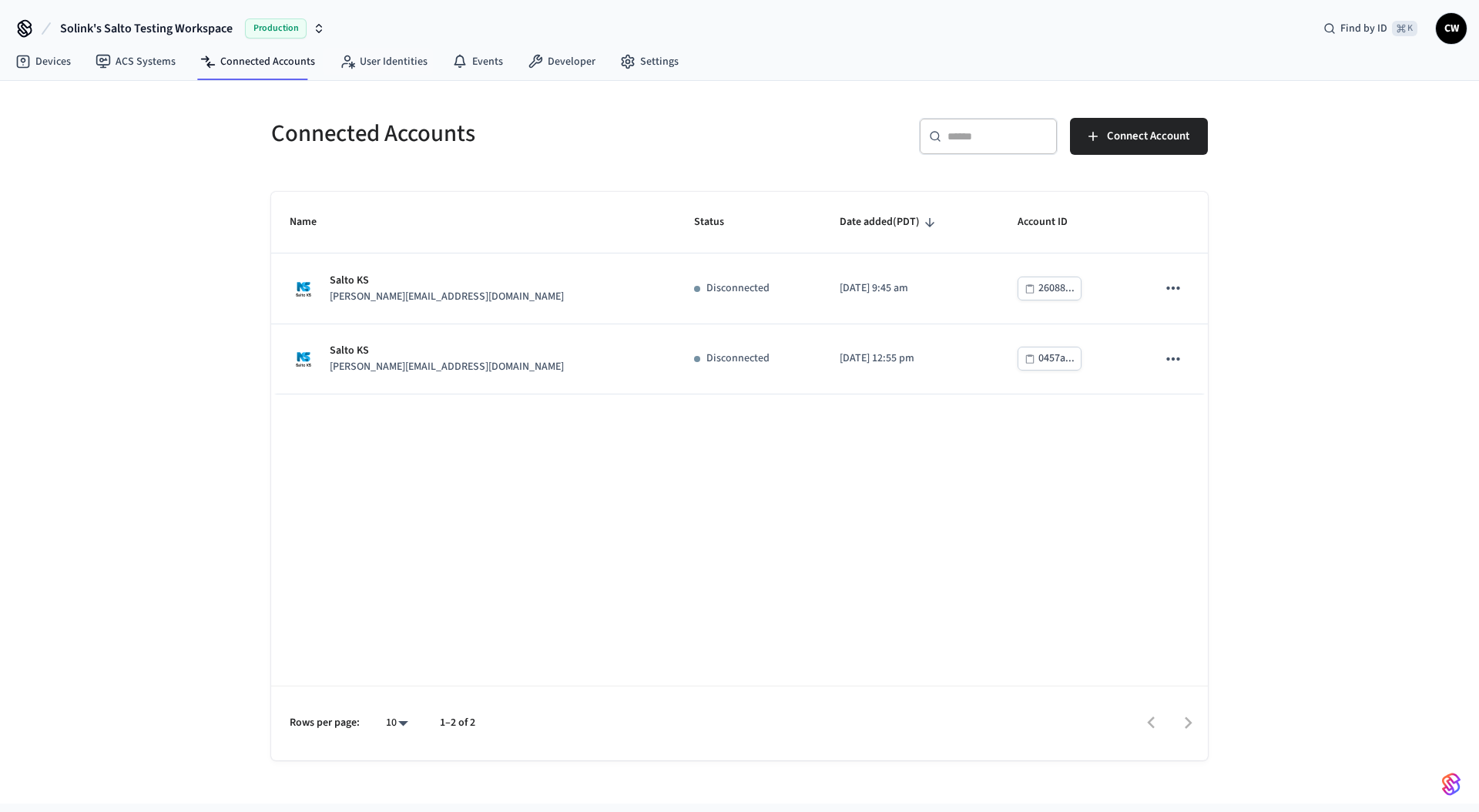
click at [166, 306] on div "Connected Accounts ​ ​ Connect Account Name Status Date added (PDT) Account ID …" at bounding box center [740, 442] width 1479 height 722
click at [581, 189] on div "Connected Accounts ​ ​ Connect Account Name Status Date added (PDT) Account ID …" at bounding box center [740, 429] width 961 height 661
click at [138, 74] on link "ACS Systems" at bounding box center [135, 62] width 105 height 27
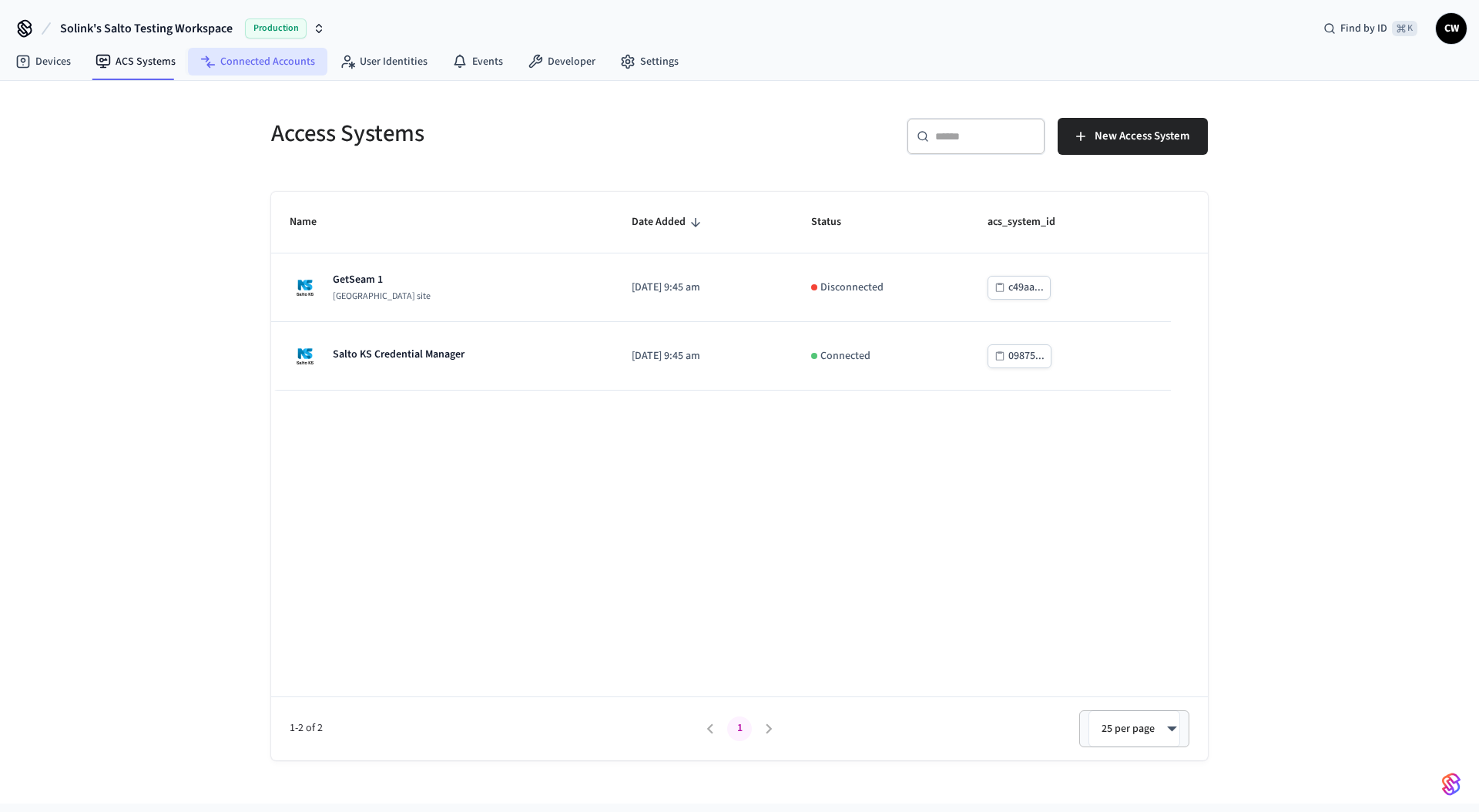
drag, startPoint x: 250, startPoint y: 66, endPoint x: 261, endPoint y: 65, distance: 11.0
click at [250, 65] on link "Connected Accounts" at bounding box center [257, 62] width 139 height 27
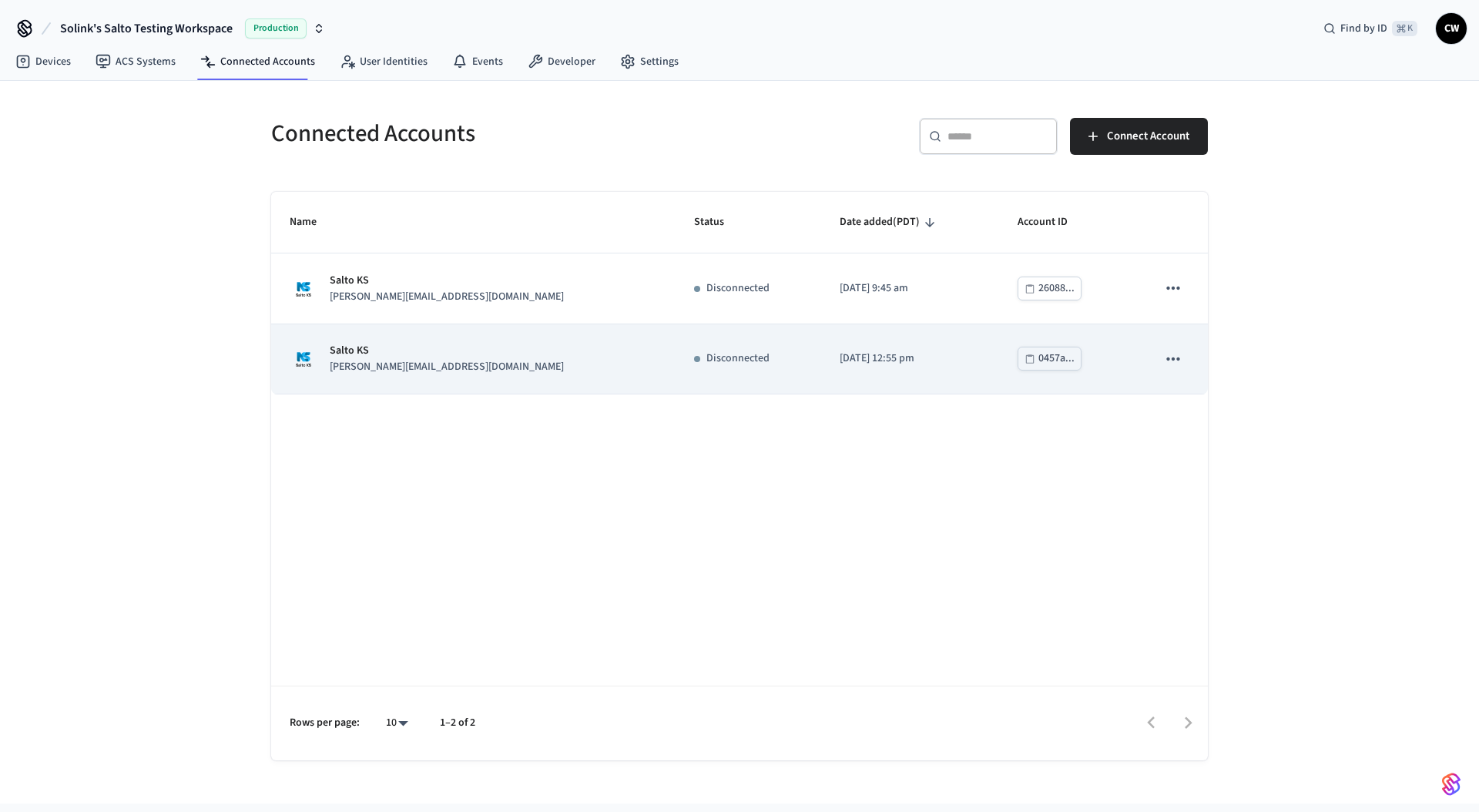
click at [1171, 362] on icon "sticky table" at bounding box center [1172, 358] width 20 height 20
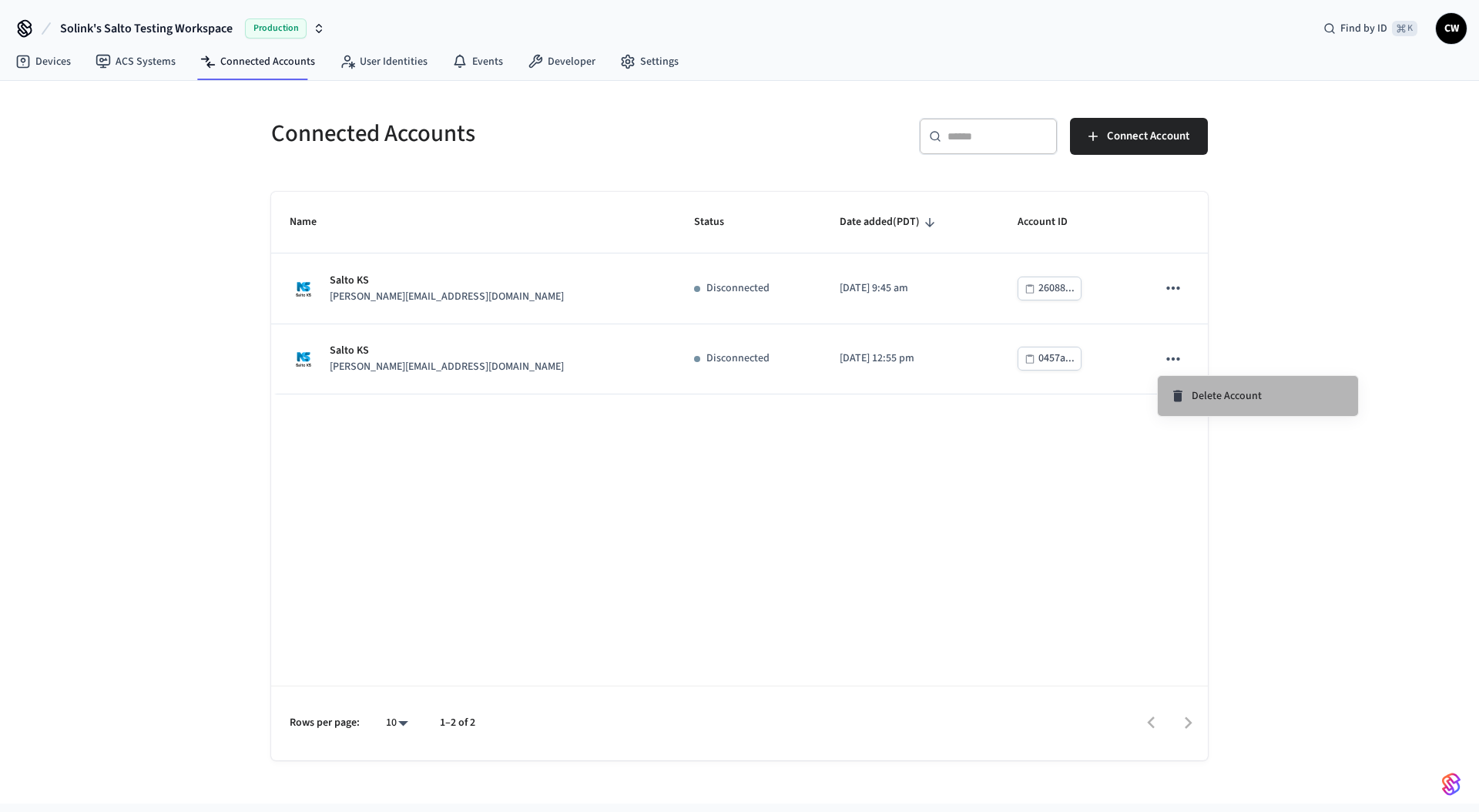
click at [1198, 392] on span "Delete Account" at bounding box center [1227, 396] width 70 height 15
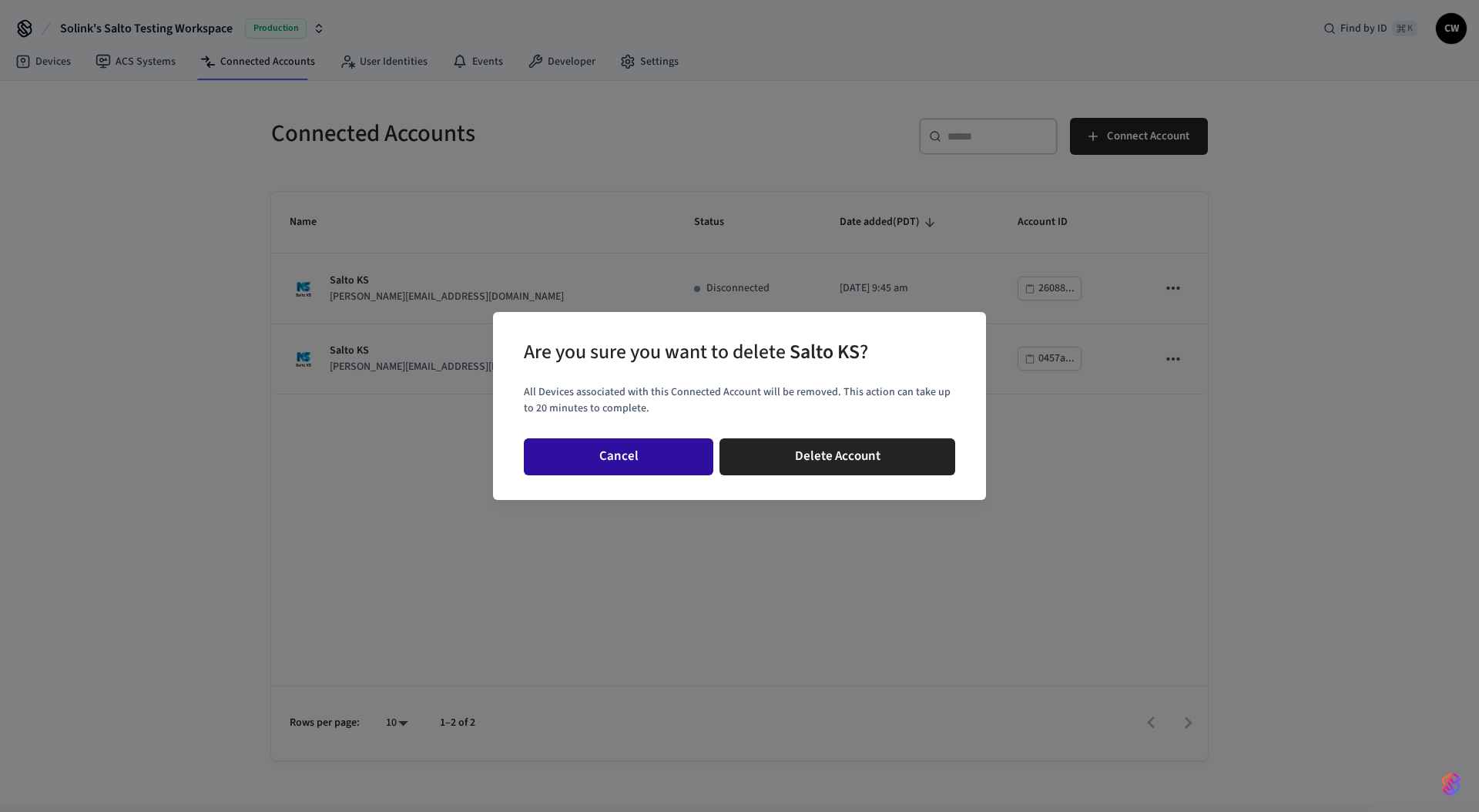
click at [612, 455] on button "Cancel" at bounding box center [619, 456] width 190 height 37
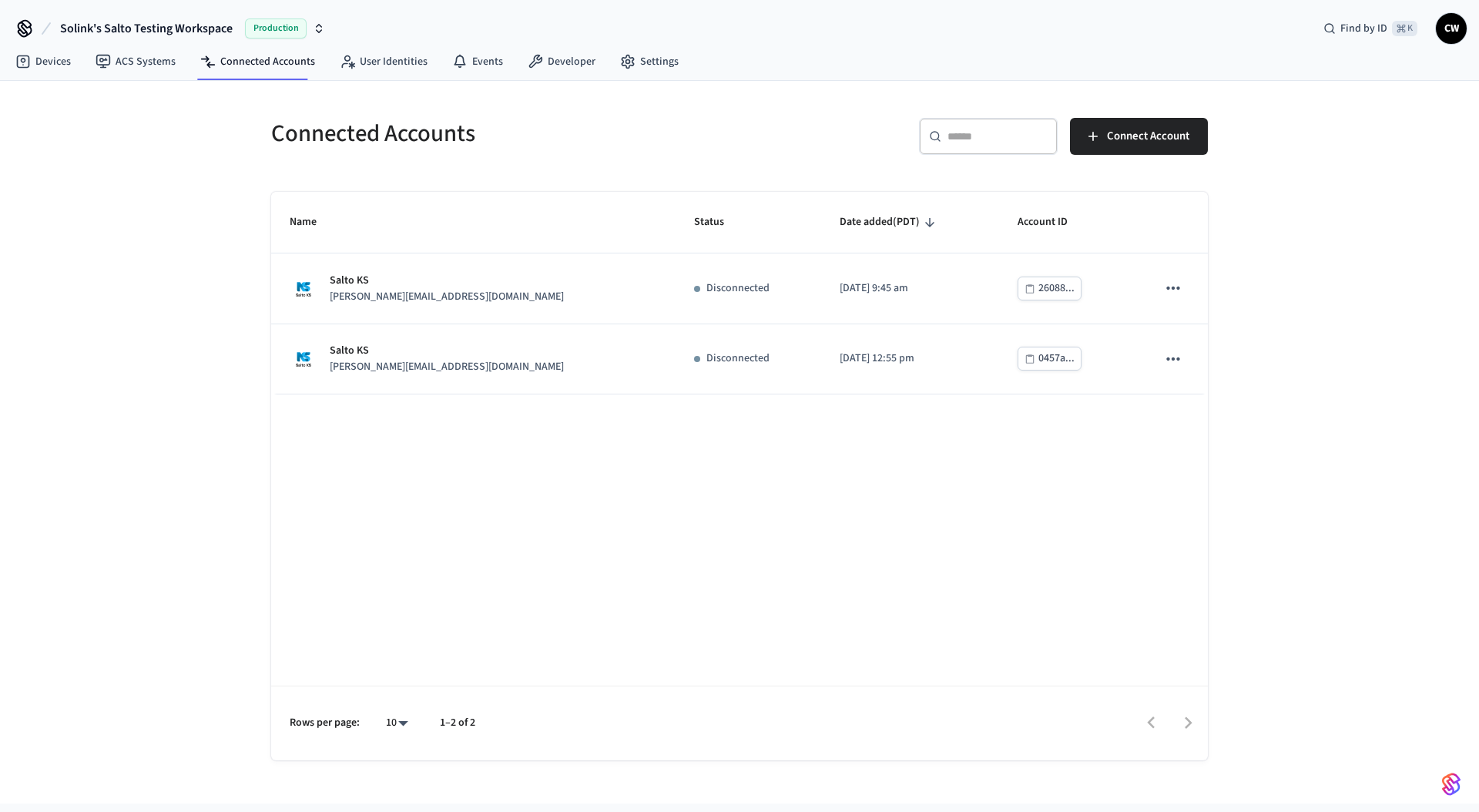
click at [598, 507] on div "Name Status Date added (PDT) Account ID Salto KS dawn@getseam.com Disconnected …" at bounding box center [740, 475] width 937 height 568
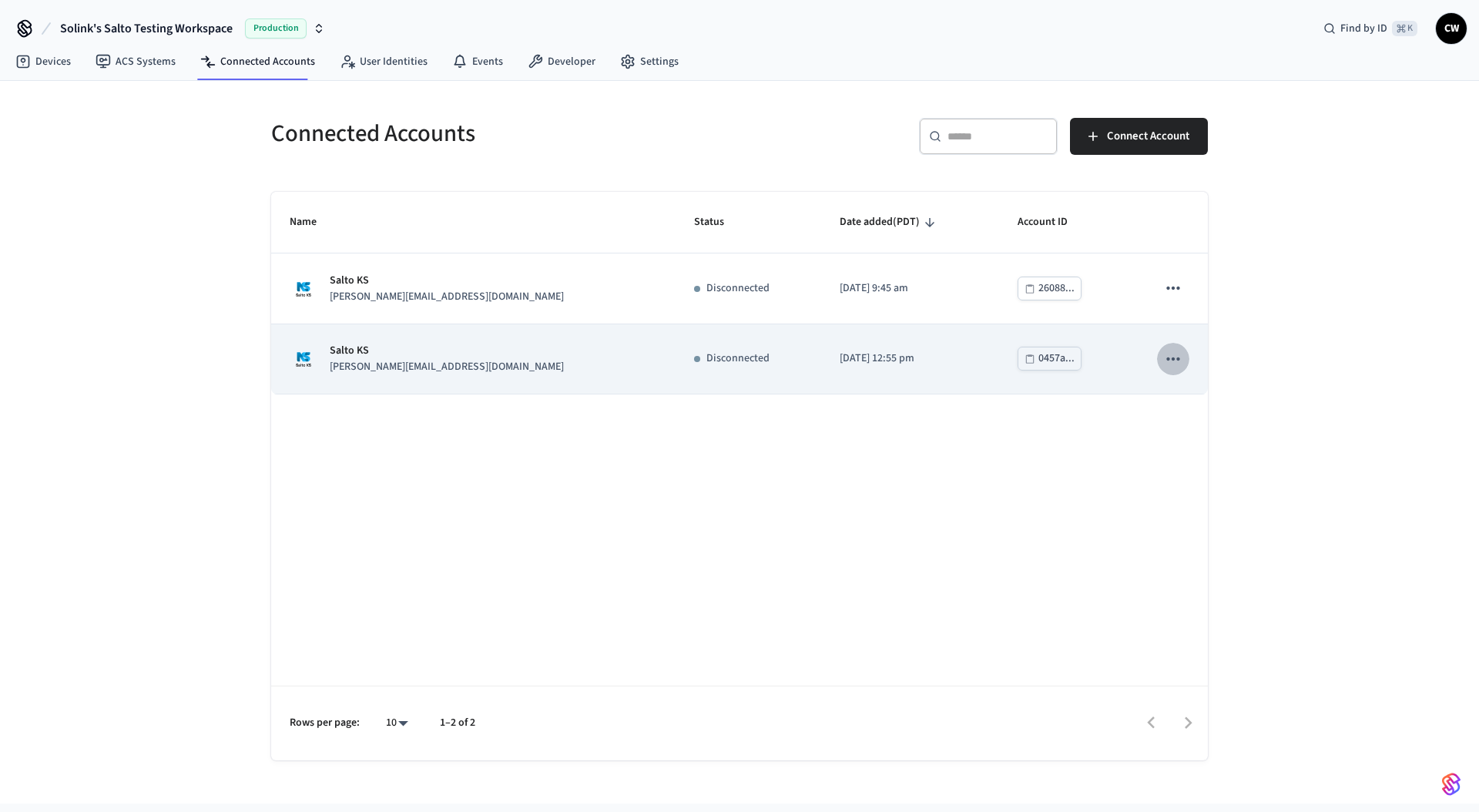
click at [1180, 363] on icon "sticky table" at bounding box center [1172, 358] width 20 height 20
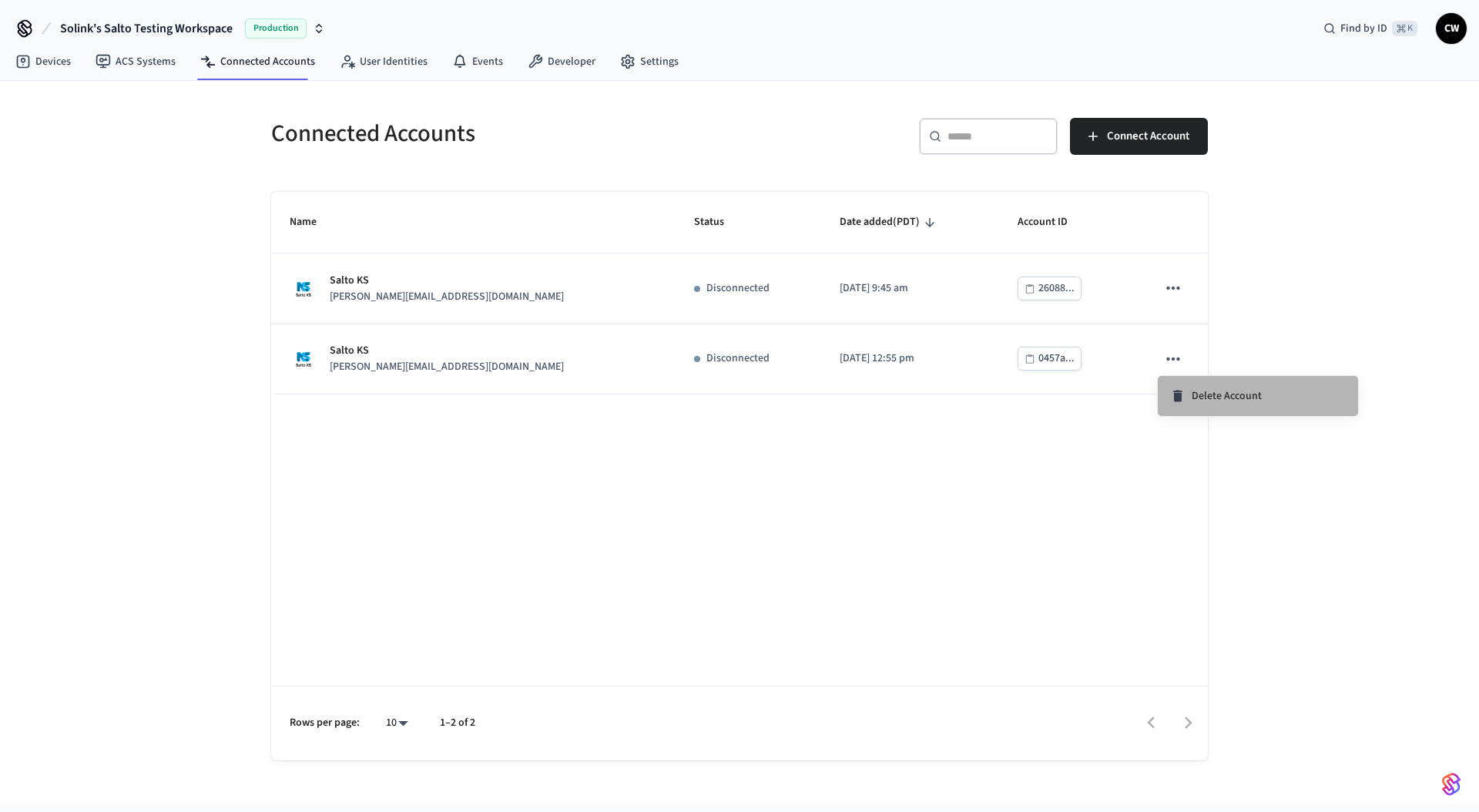
click at [1233, 402] on span "Delete Account" at bounding box center [1227, 396] width 70 height 15
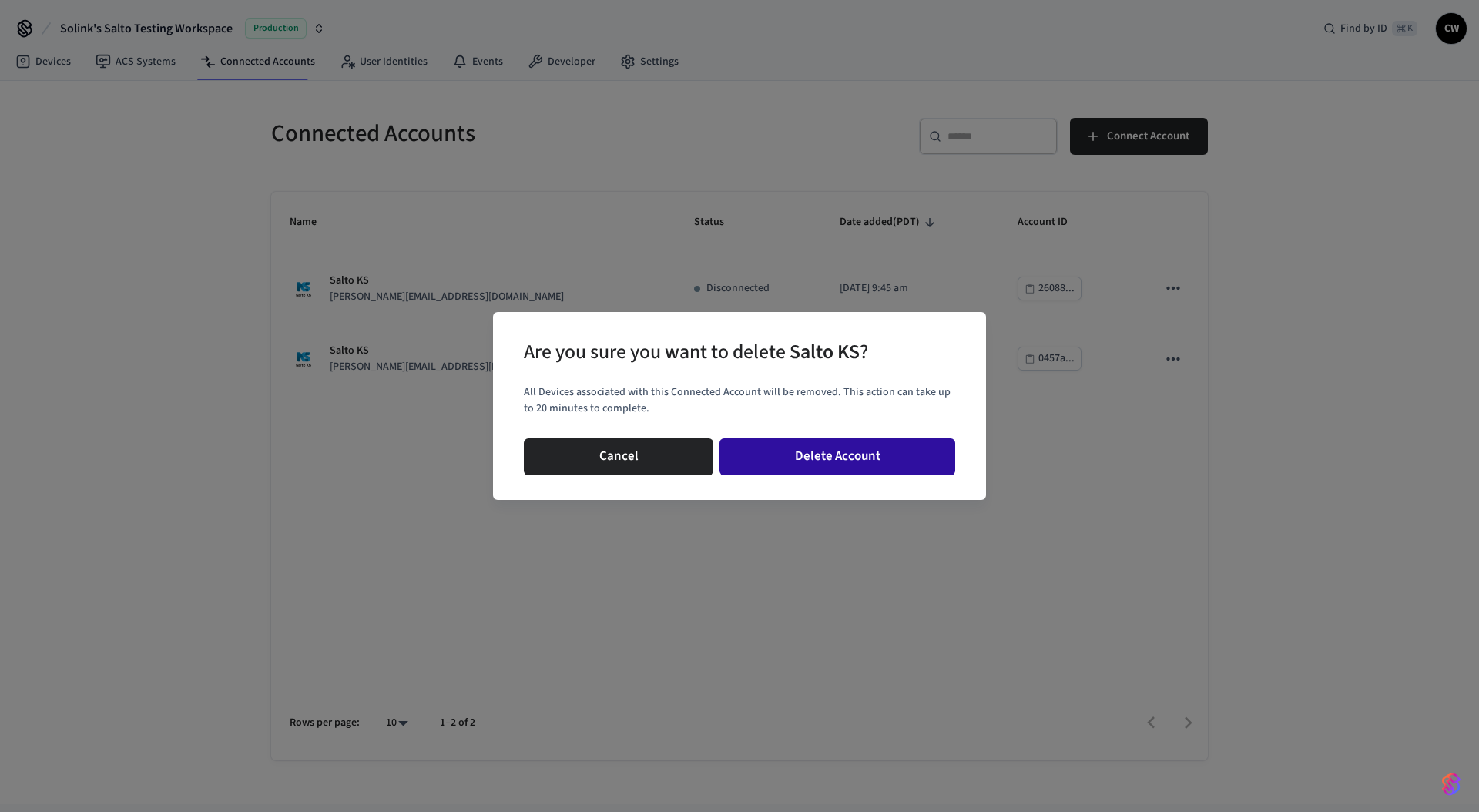
click at [860, 445] on button "Delete Account" at bounding box center [838, 456] width 236 height 37
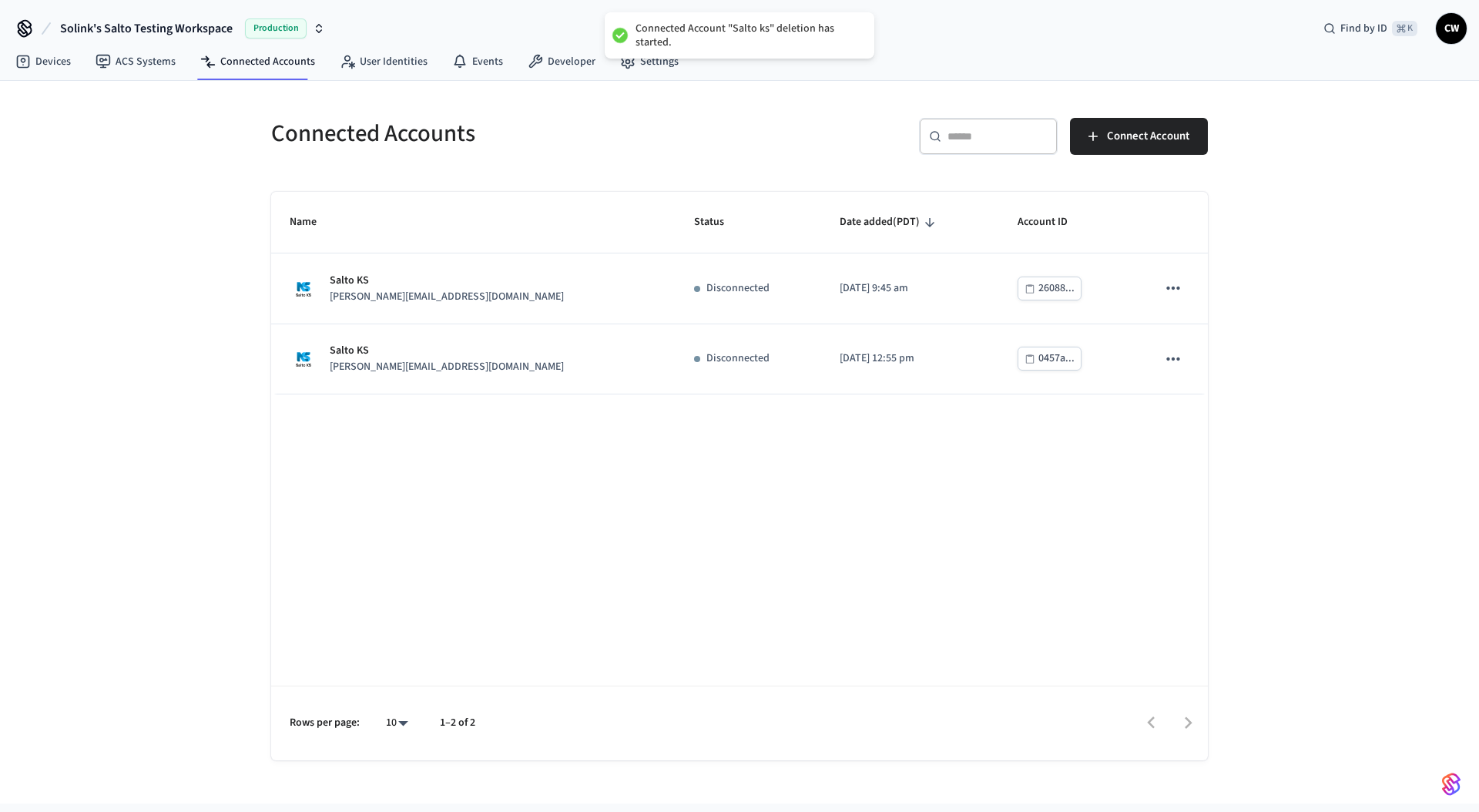
click at [630, 465] on div "Name Status Date added (PDT) Account ID Salto KS dawn@getseam.com Disconnected …" at bounding box center [740, 475] width 937 height 568
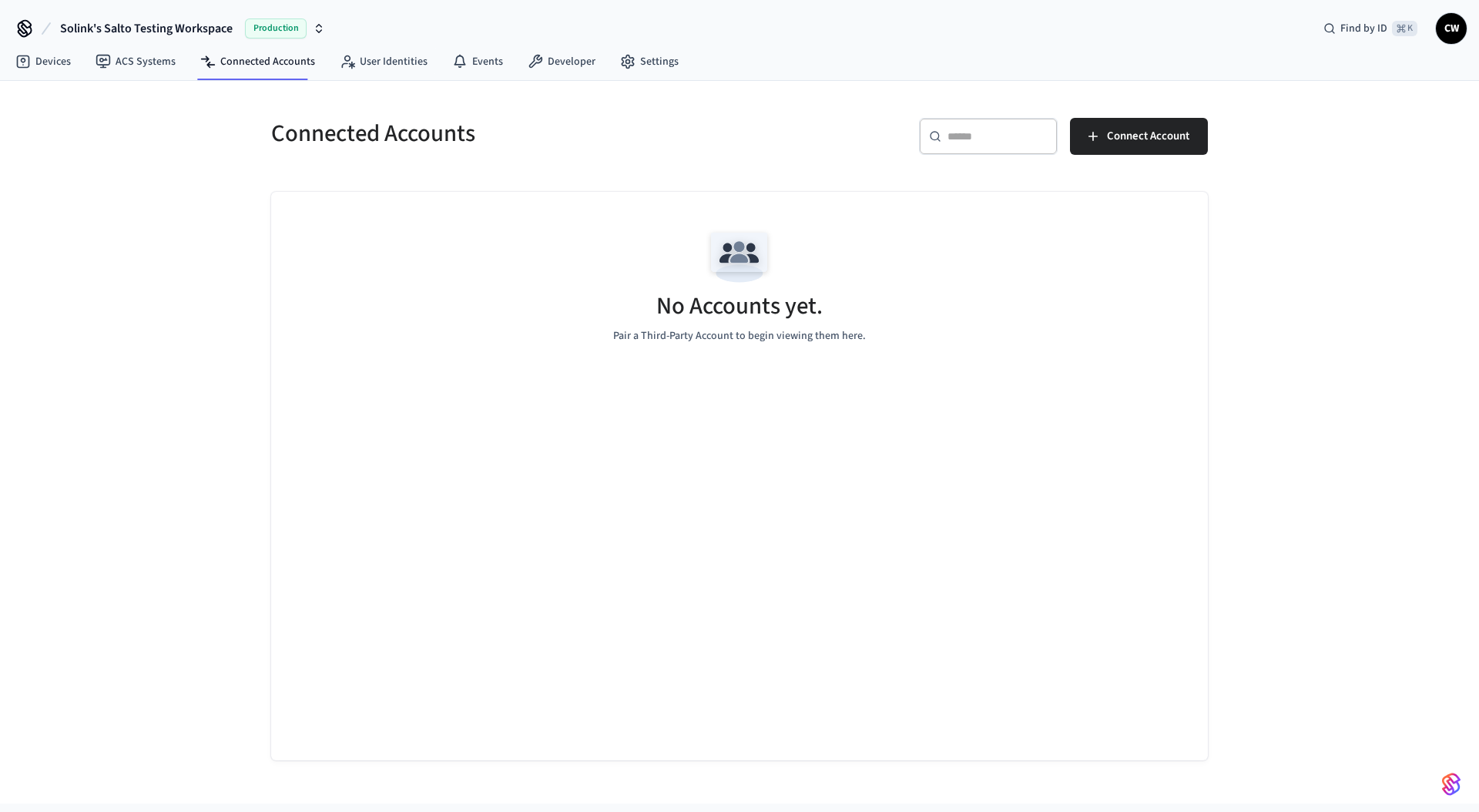
click at [72, 253] on div "Connected Accounts ​ ​ Connect Account No Accounts yet. Pair a Third-Party Acco…" at bounding box center [740, 442] width 1479 height 722
click at [220, 32] on span "Solink's Salto Testing Workspace" at bounding box center [146, 29] width 173 height 19
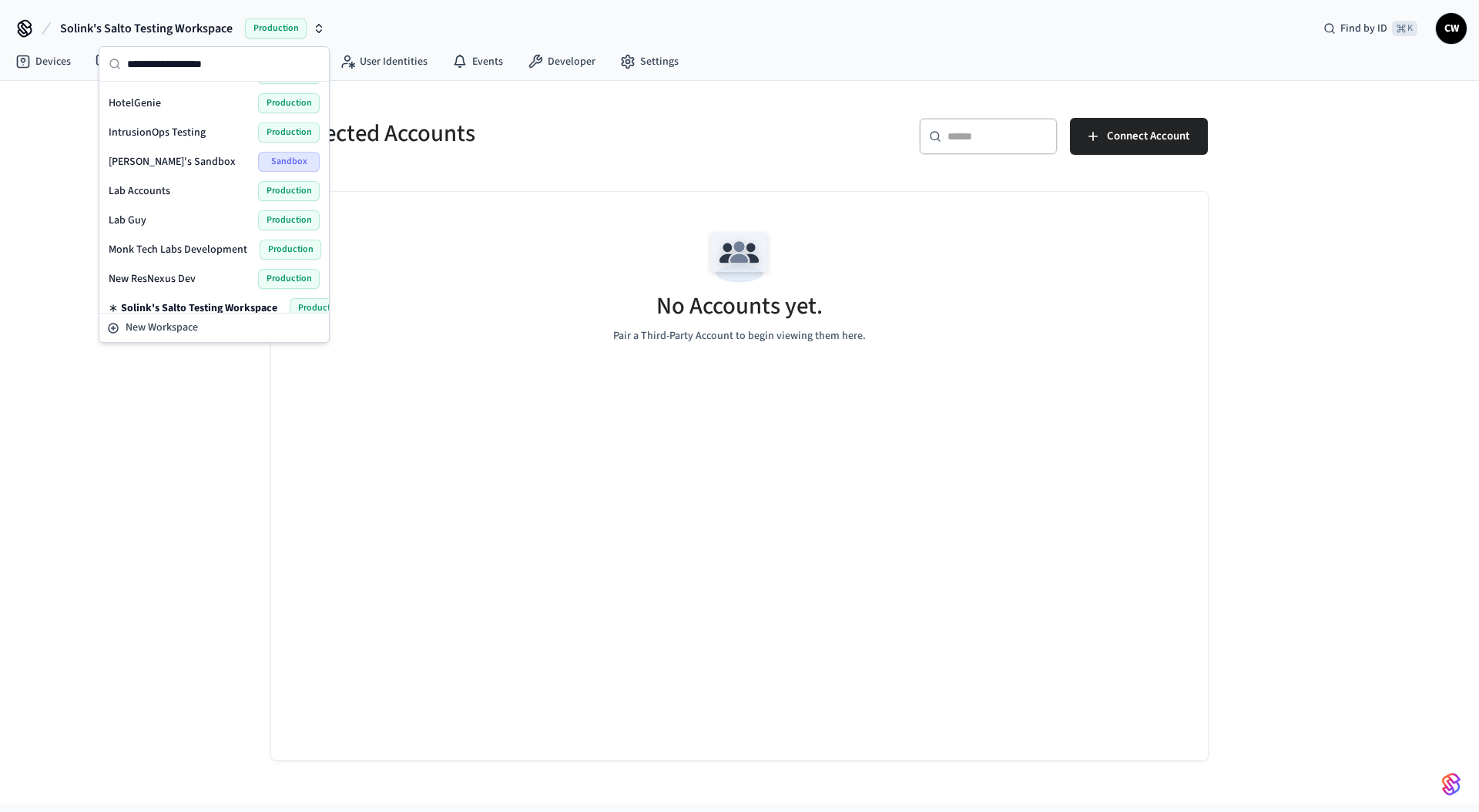
scroll to position [254, 0]
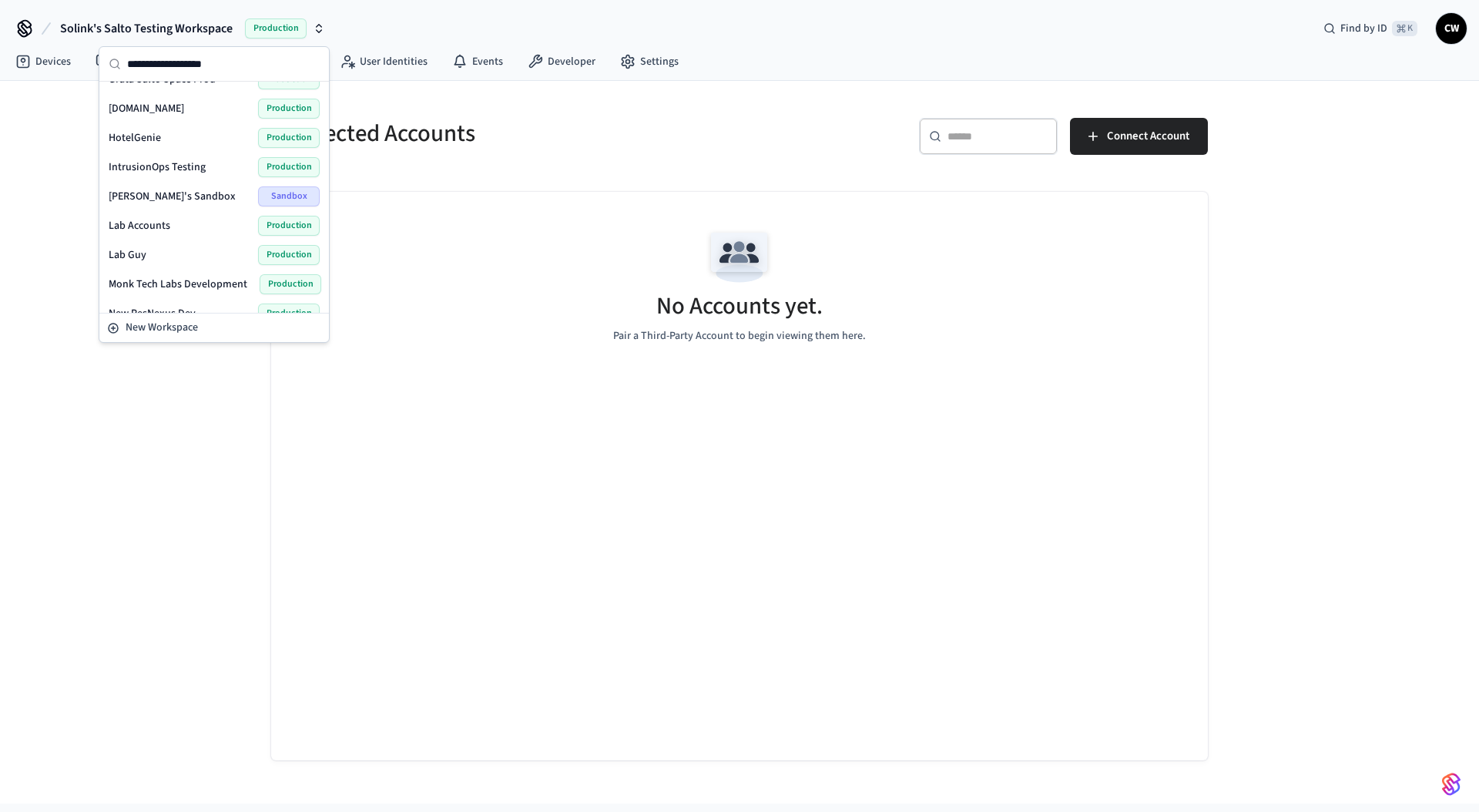
click at [150, 224] on span "Lab Accounts" at bounding box center [139, 226] width 62 height 15
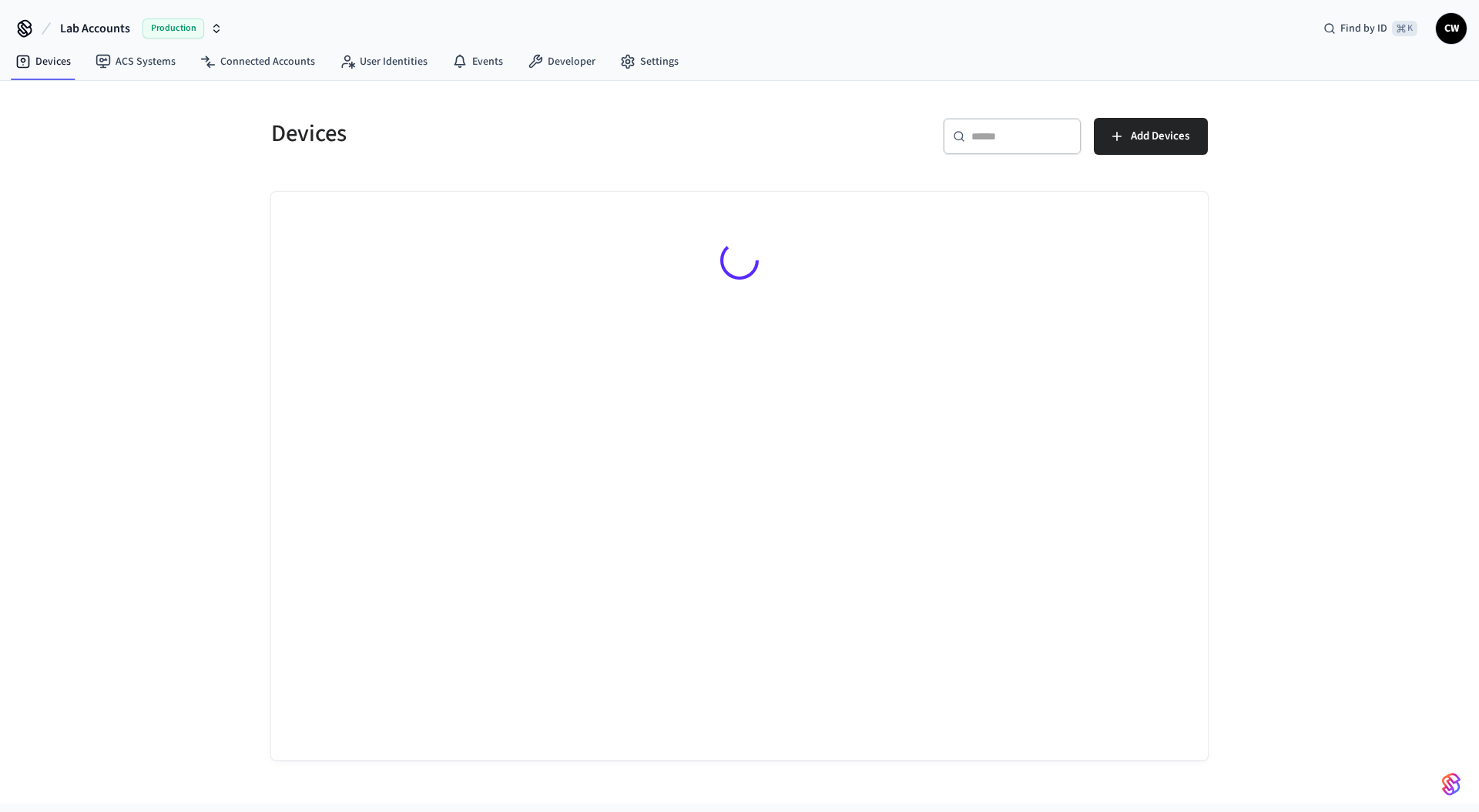
click at [169, 291] on div "Devices ​ ​ Add Devices" at bounding box center [740, 442] width 1479 height 722
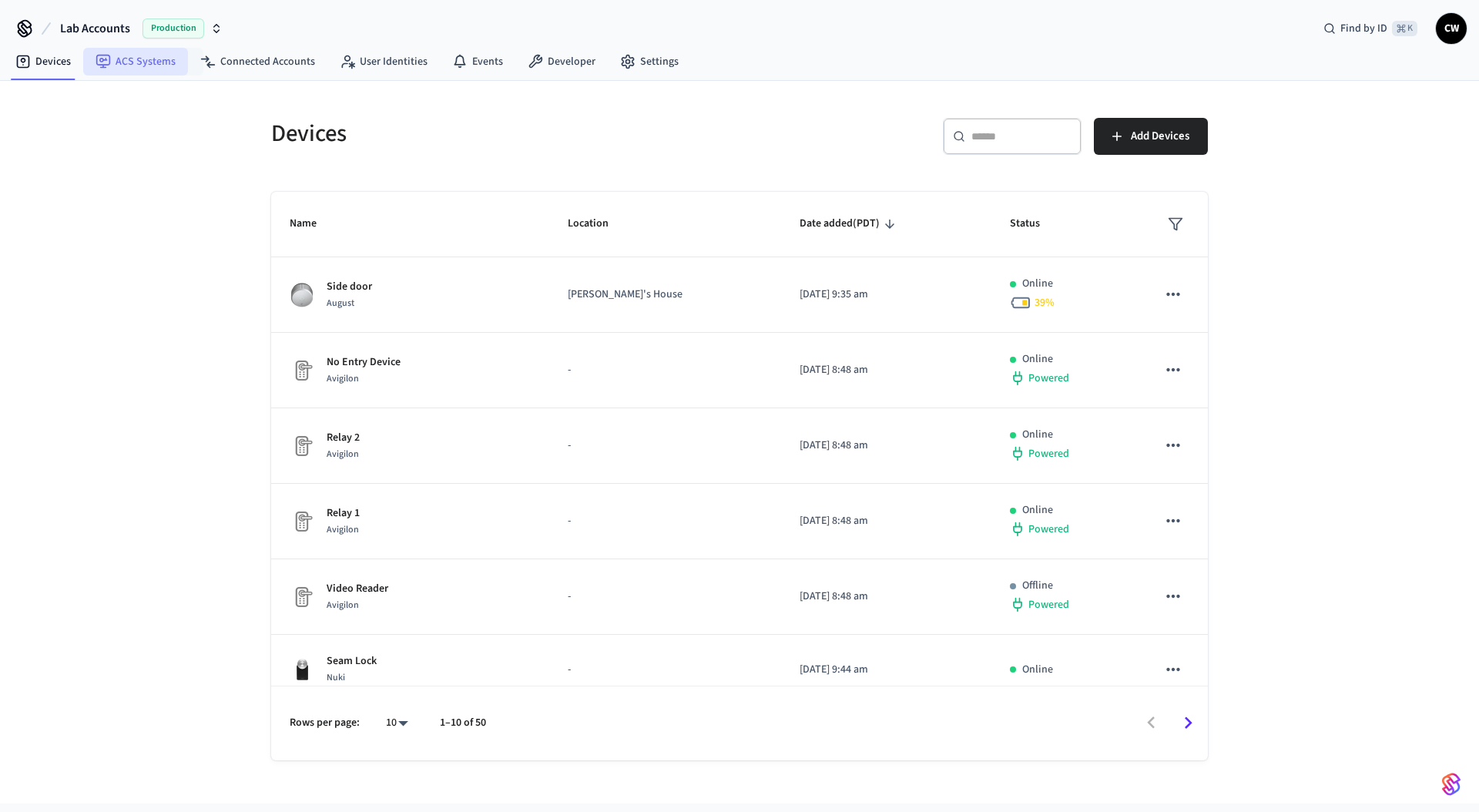
click at [150, 67] on link "ACS Systems" at bounding box center [135, 62] width 105 height 27
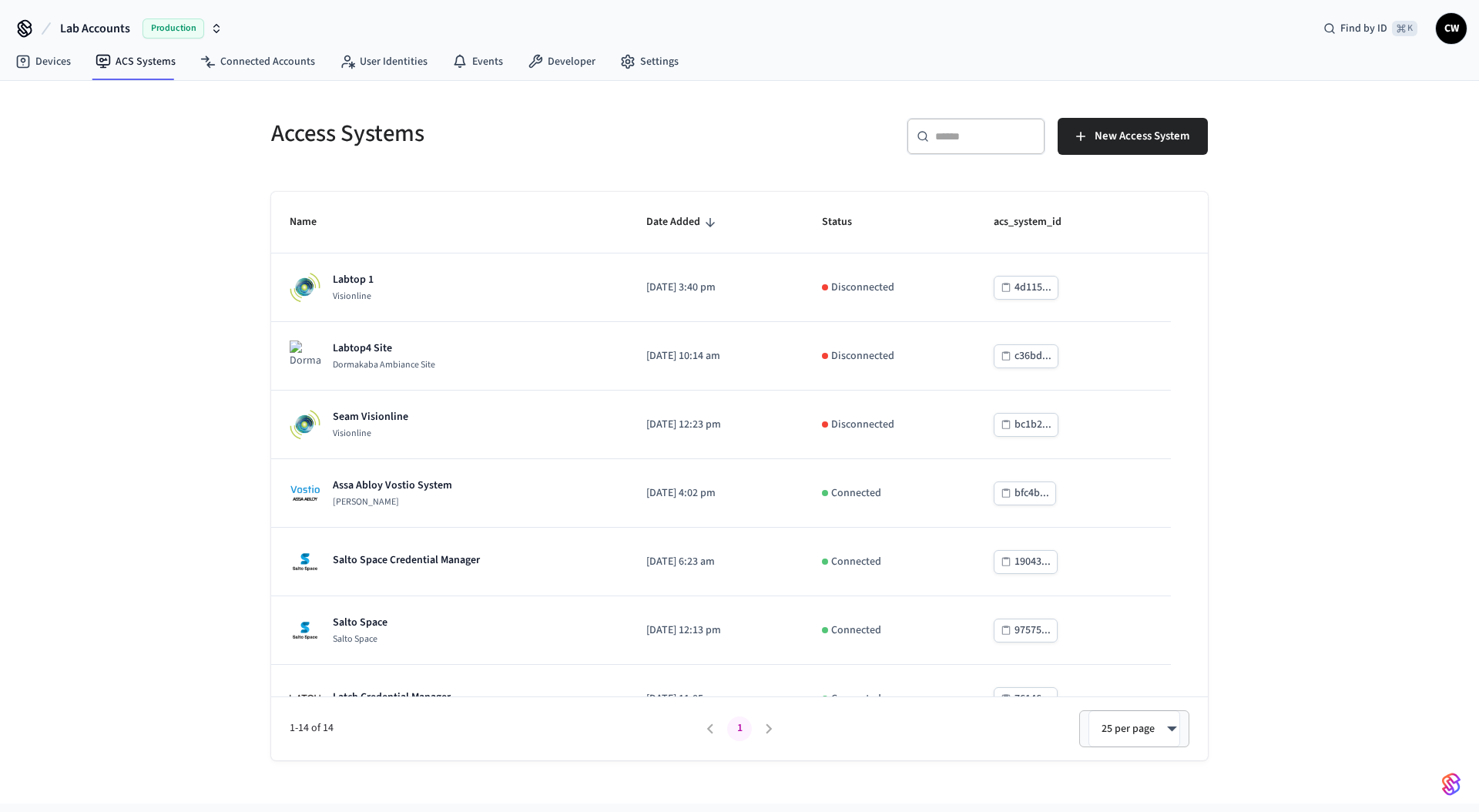
click at [132, 215] on div "Access Systems ​ ​ New Access System Name Date Added Status acs_system_id Labto…" at bounding box center [740, 442] width 1479 height 722
drag, startPoint x: 42, startPoint y: 76, endPoint x: 102, endPoint y: 70, distance: 60.3
click at [45, 76] on nav "Devices ACS Systems Connected Accounts User Identities Events Developer Settings" at bounding box center [347, 62] width 688 height 35
click at [27, 59] on icon at bounding box center [23, 62] width 13 height 13
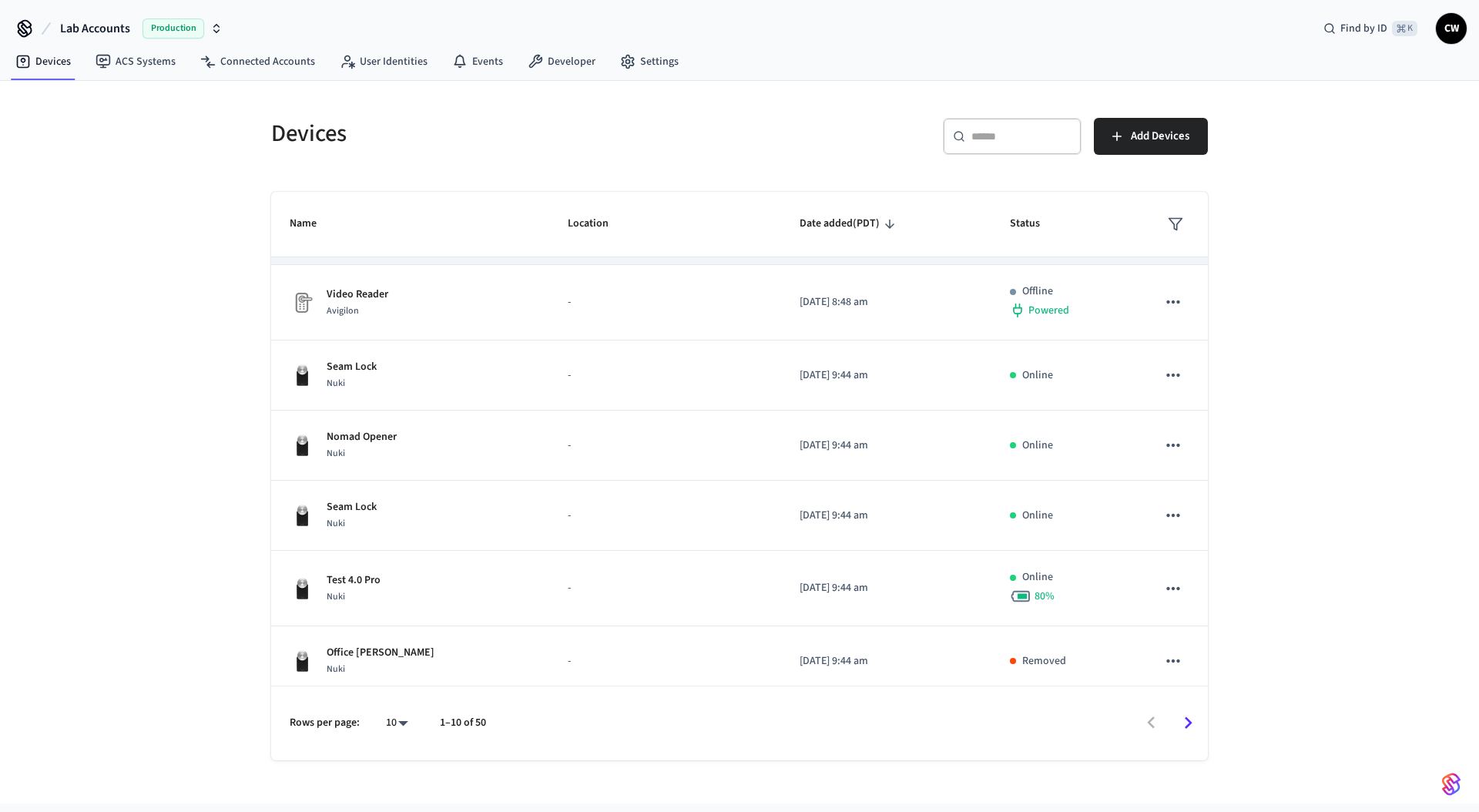
scroll to position [305, 0]
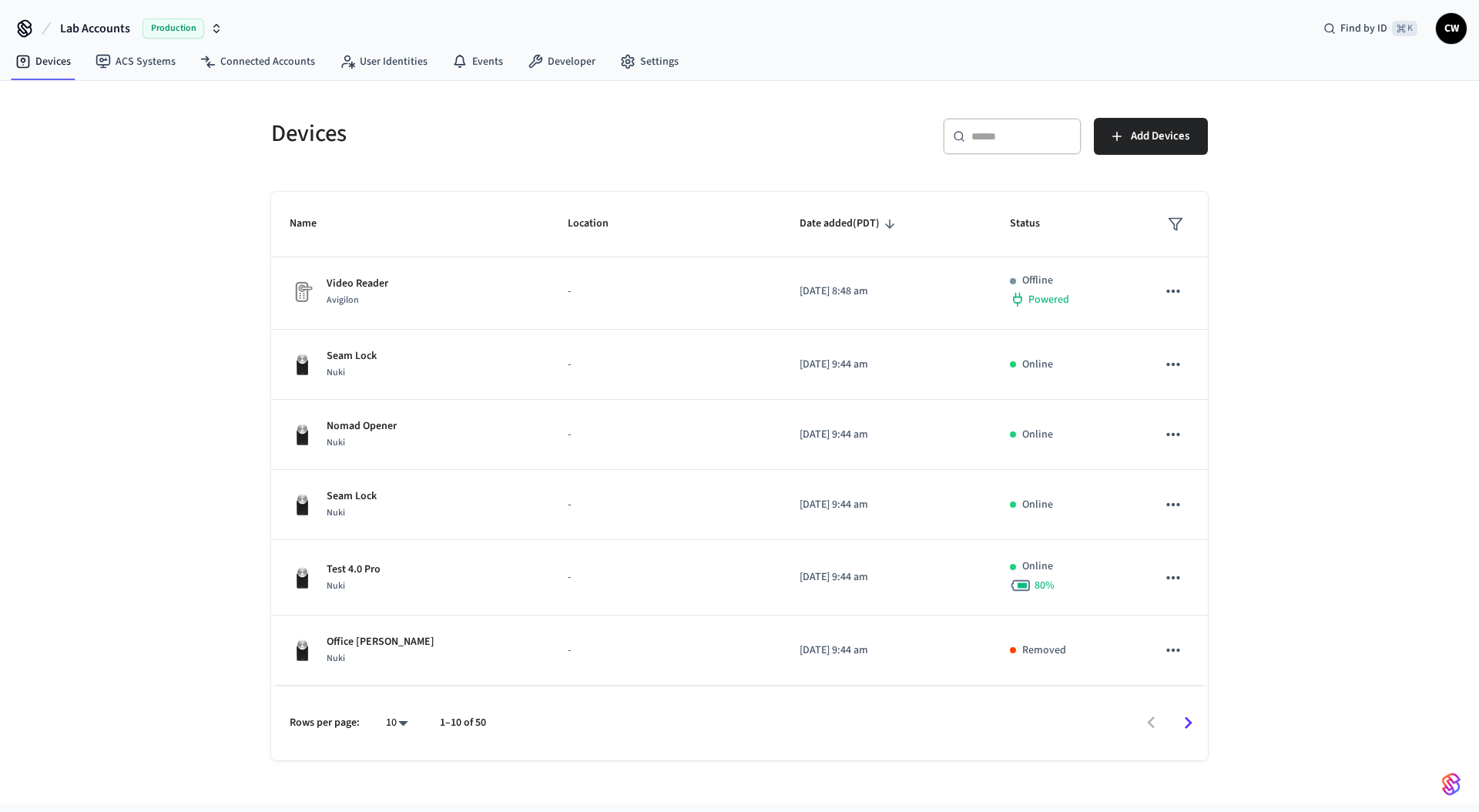
click at [408, 726] on body "Lab Accounts Production Find by ID ⌘ K CW Devices ACS Systems Connected Account…" at bounding box center [740, 402] width 1479 height 803
click at [397, 758] on li "All" at bounding box center [391, 767] width 41 height 41
type input "**"
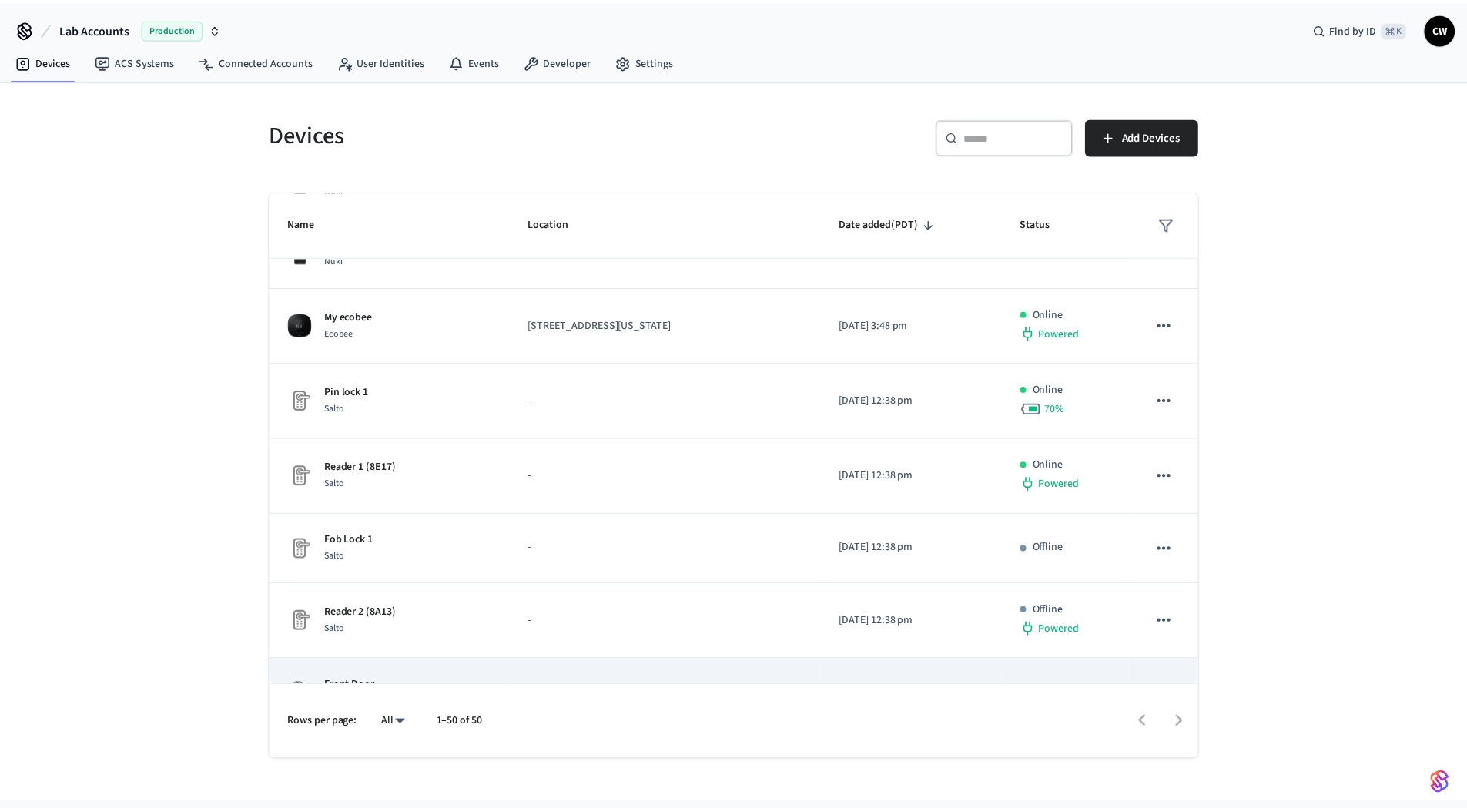
scroll to position [618, 0]
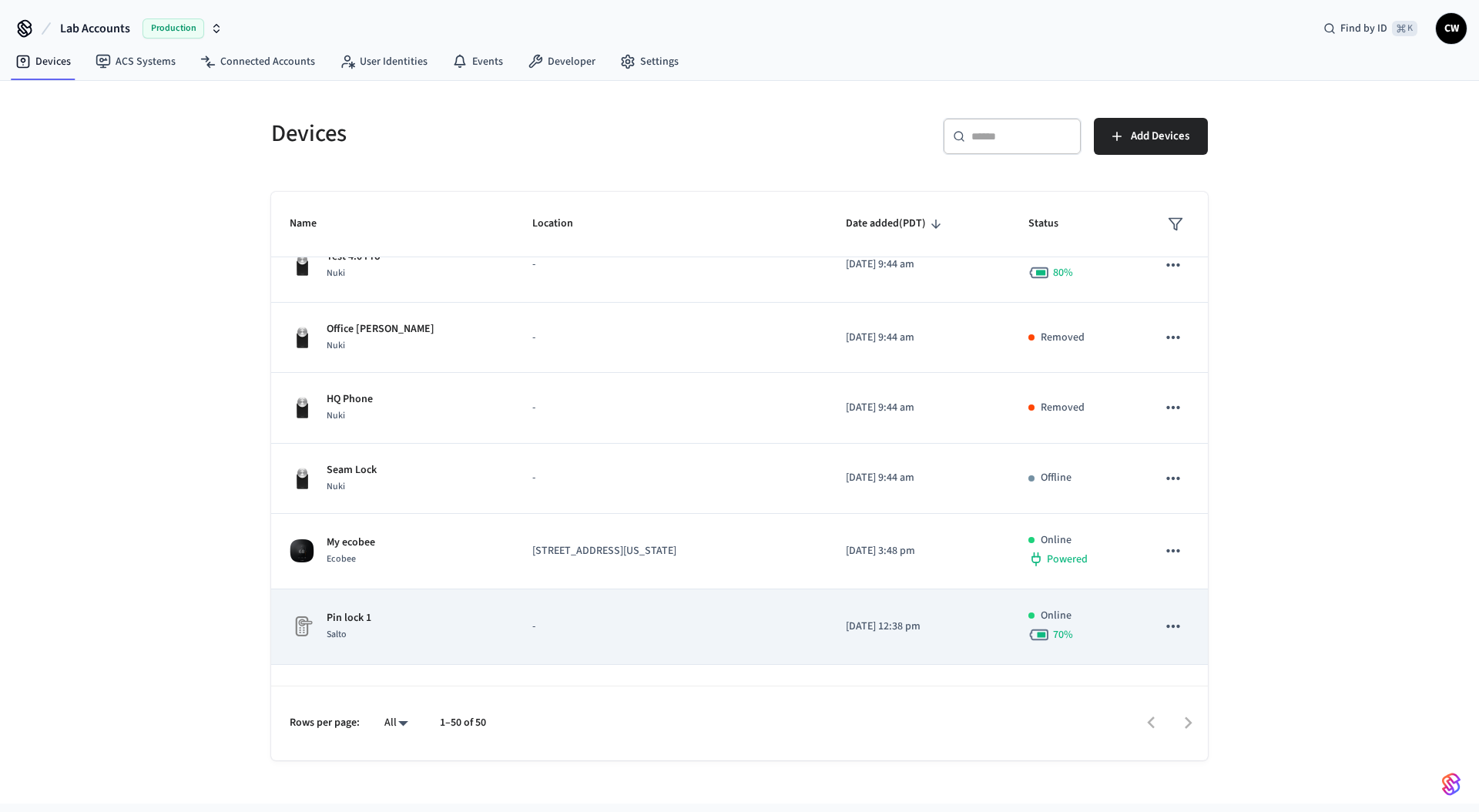
click at [447, 631] on div "Pin lock 1 Salto" at bounding box center [392, 627] width 206 height 32
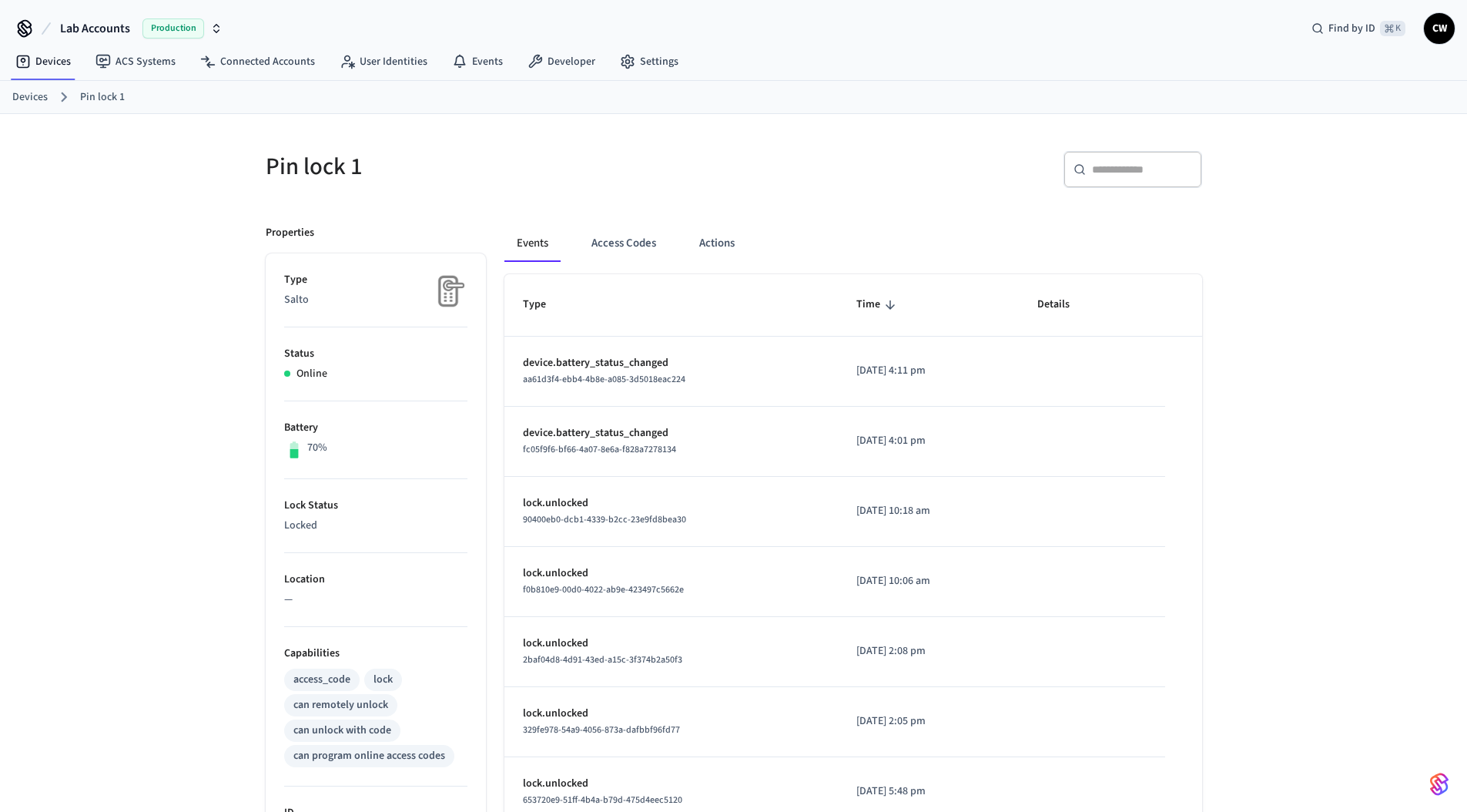
click at [147, 424] on div "Pin lock 1 ​ ​ Properties Type Salto Status Online Battery 70% Lock Status Lock…" at bounding box center [734, 684] width 1467 height 1141
drag, startPoint x: 724, startPoint y: 243, endPoint x: 811, endPoint y: 236, distance: 87.3
click at [723, 243] on button "Actions" at bounding box center [717, 243] width 60 height 37
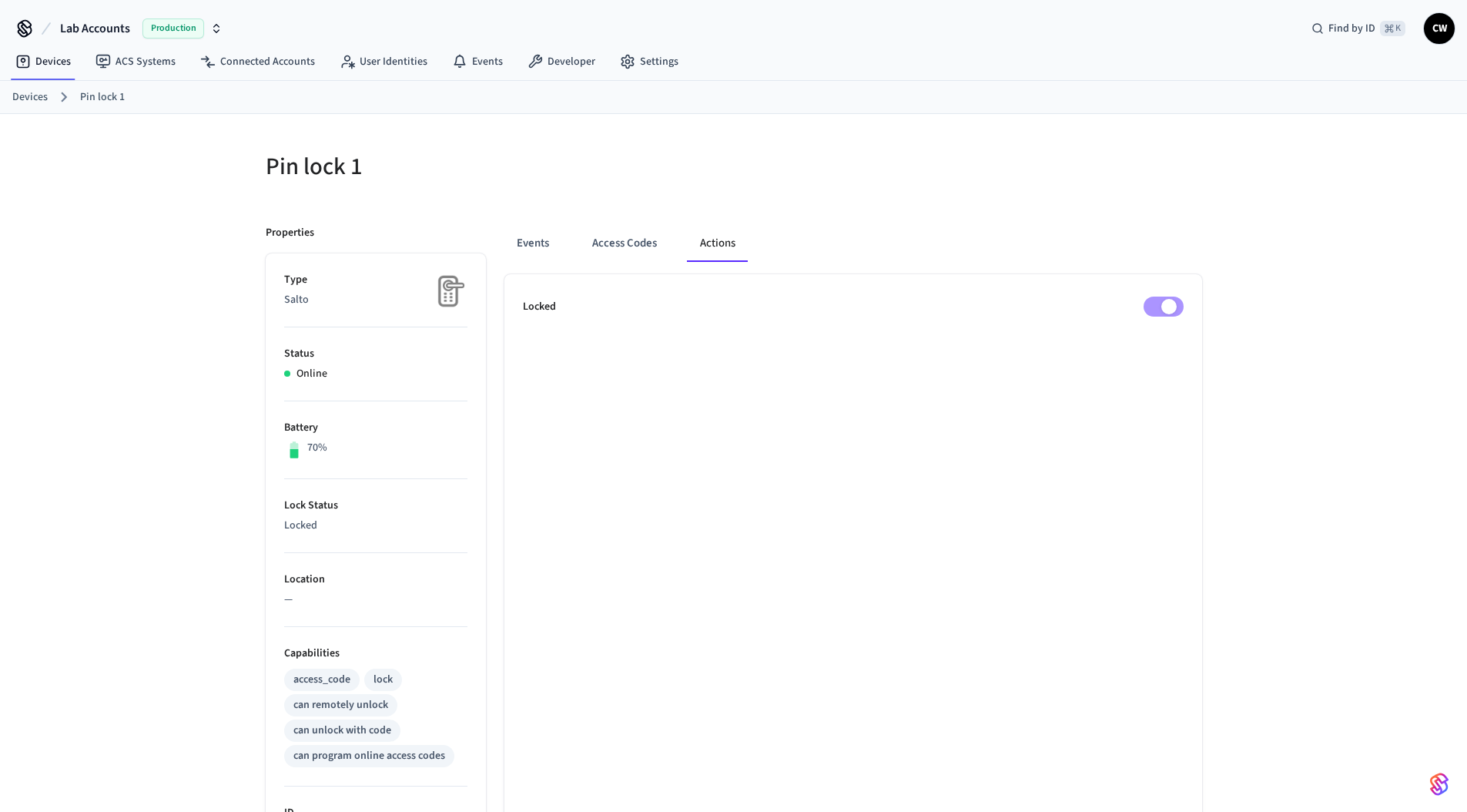
click at [1015, 226] on div "Events Access Codes Actions" at bounding box center [853, 243] width 698 height 37
click at [1160, 208] on div "Events Access Codes Actions Locked" at bounding box center [845, 730] width 716 height 1049
drag, startPoint x: 266, startPoint y: 161, endPoint x: 415, endPoint y: 164, distance: 149.0
click at [415, 164] on h5 "Pin lock 1" at bounding box center [495, 167] width 459 height 32
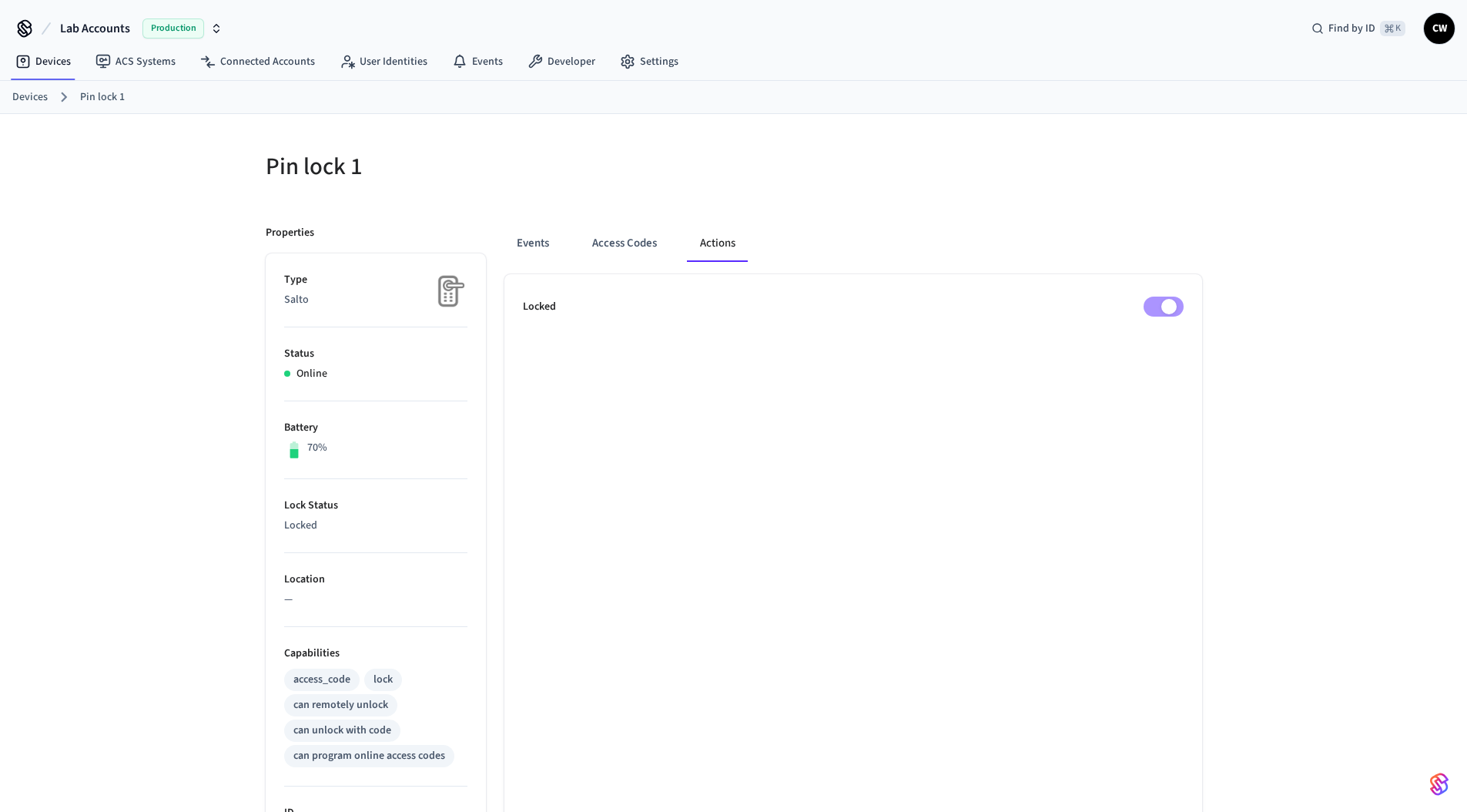
click at [196, 459] on div "Pin lock 1 Properties Type Salto Status Online Battery 70% Lock Status Locked L…" at bounding box center [734, 684] width 1467 height 1141
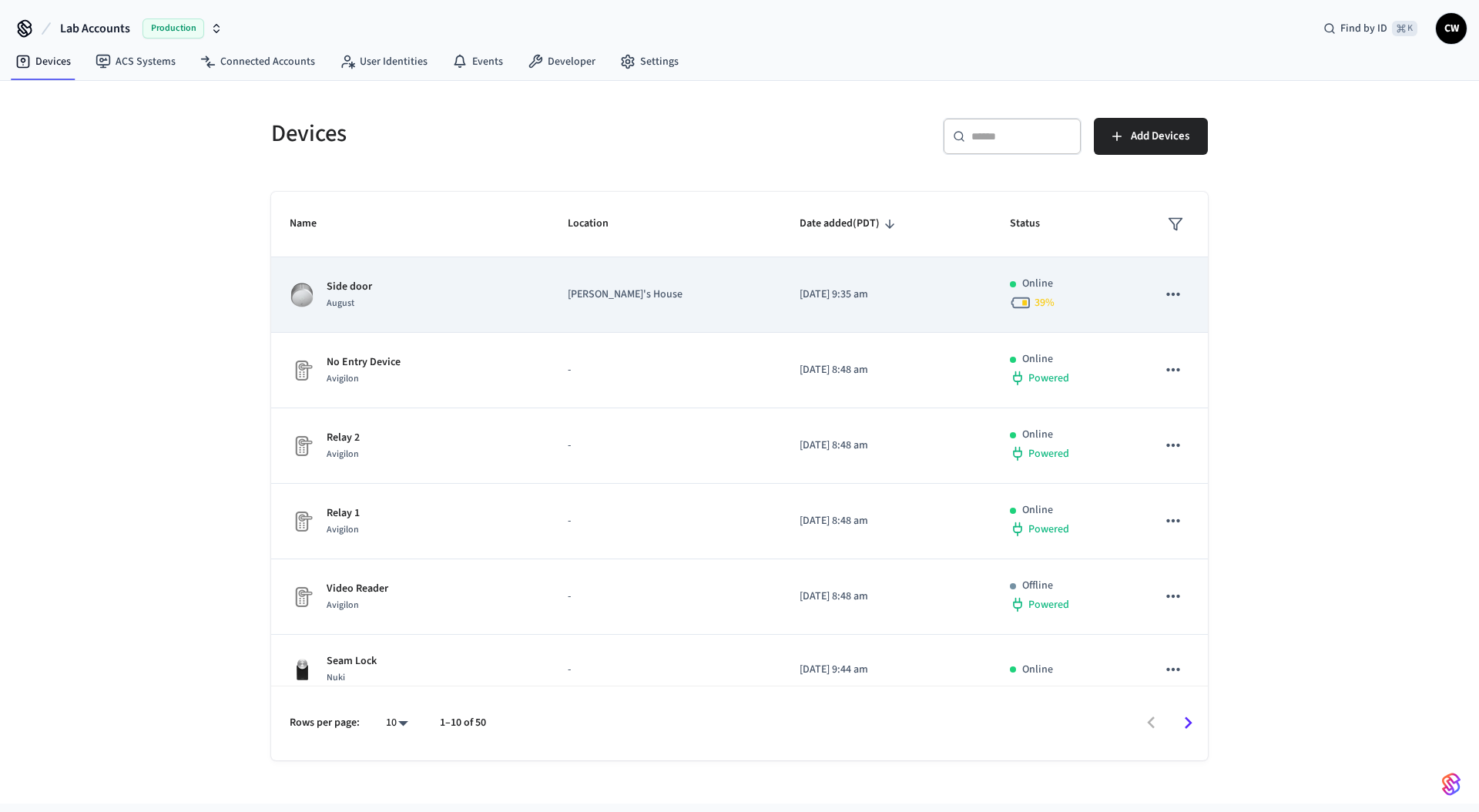
click at [303, 303] on img "sticky table" at bounding box center [302, 295] width 25 height 25
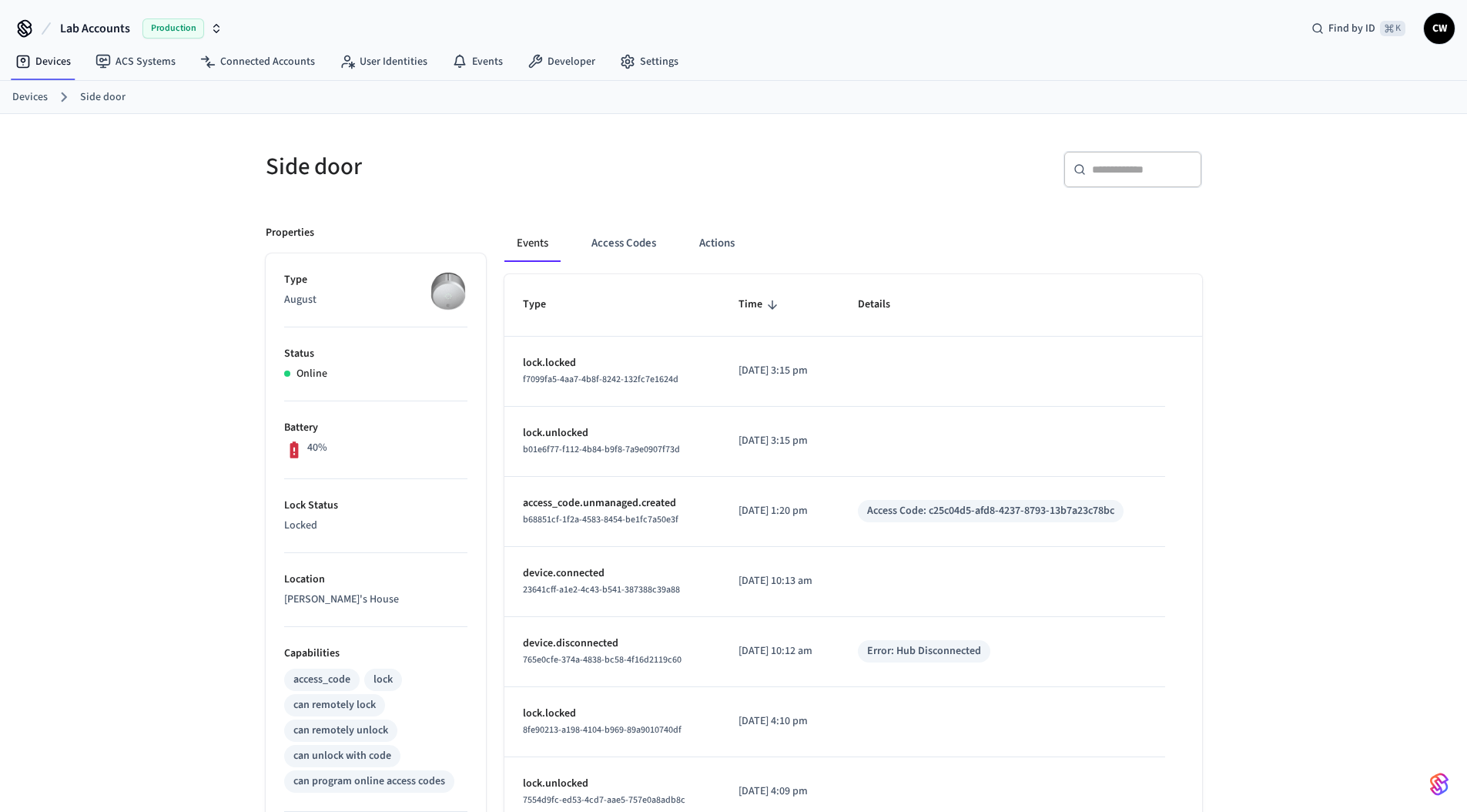
click at [455, 297] on img at bounding box center [448, 291] width 38 height 38
click at [174, 267] on div "Side door ​ ​ Properties Type August Status Online Battery 40% Lock Status Lock…" at bounding box center [734, 620] width 1467 height 1012
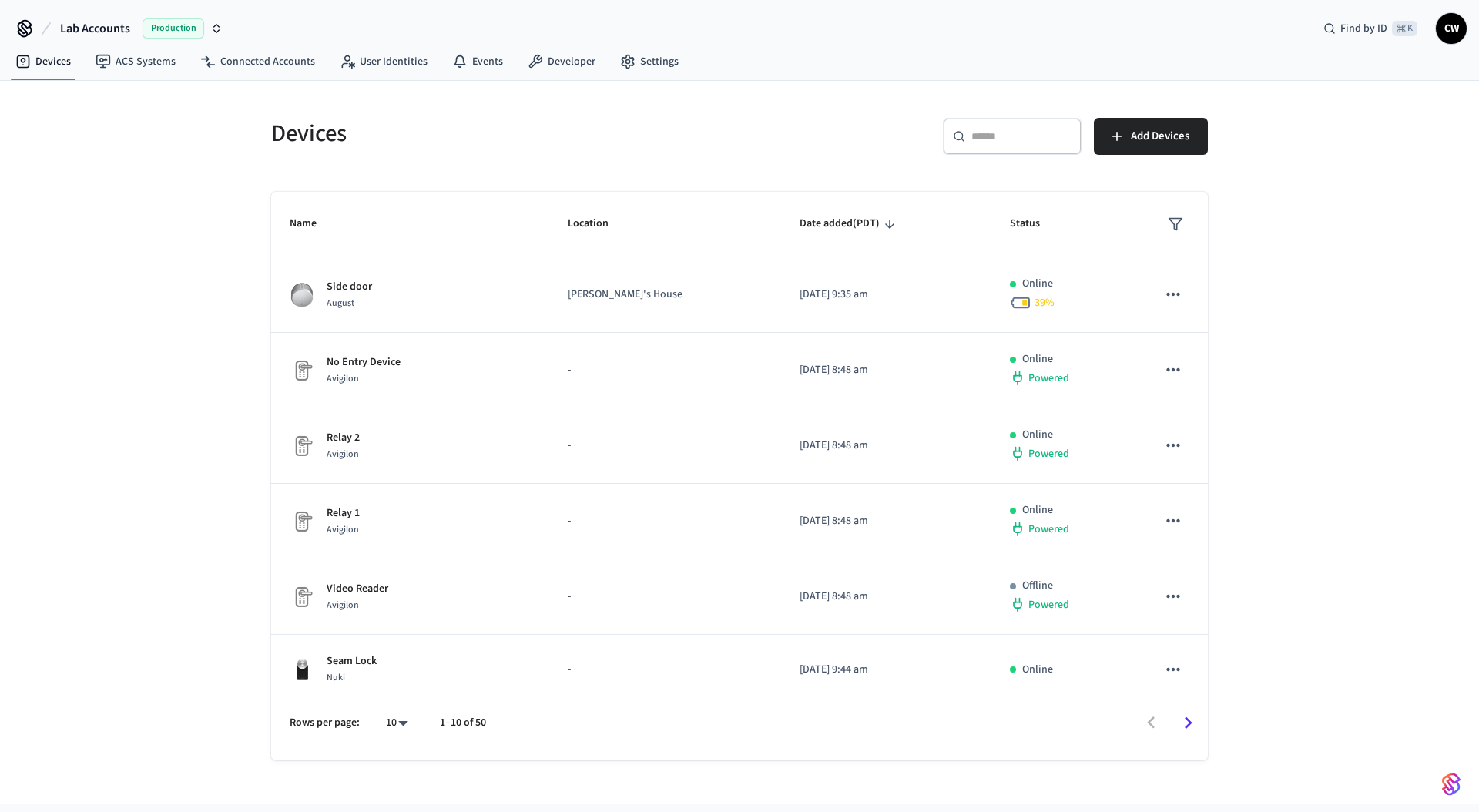
click at [145, 328] on div "Devices ​ ​ Add Devices Name Location Date added (PDT) Status Side door [PERSON…" at bounding box center [740, 442] width 1479 height 722
click at [111, 506] on div "Devices ​ ​ Add Devices Name Location Date added (PDT) Status Side door [PERSON…" at bounding box center [740, 442] width 1479 height 722
click at [133, 35] on button "Lab Accounts Production" at bounding box center [141, 28] width 172 height 32
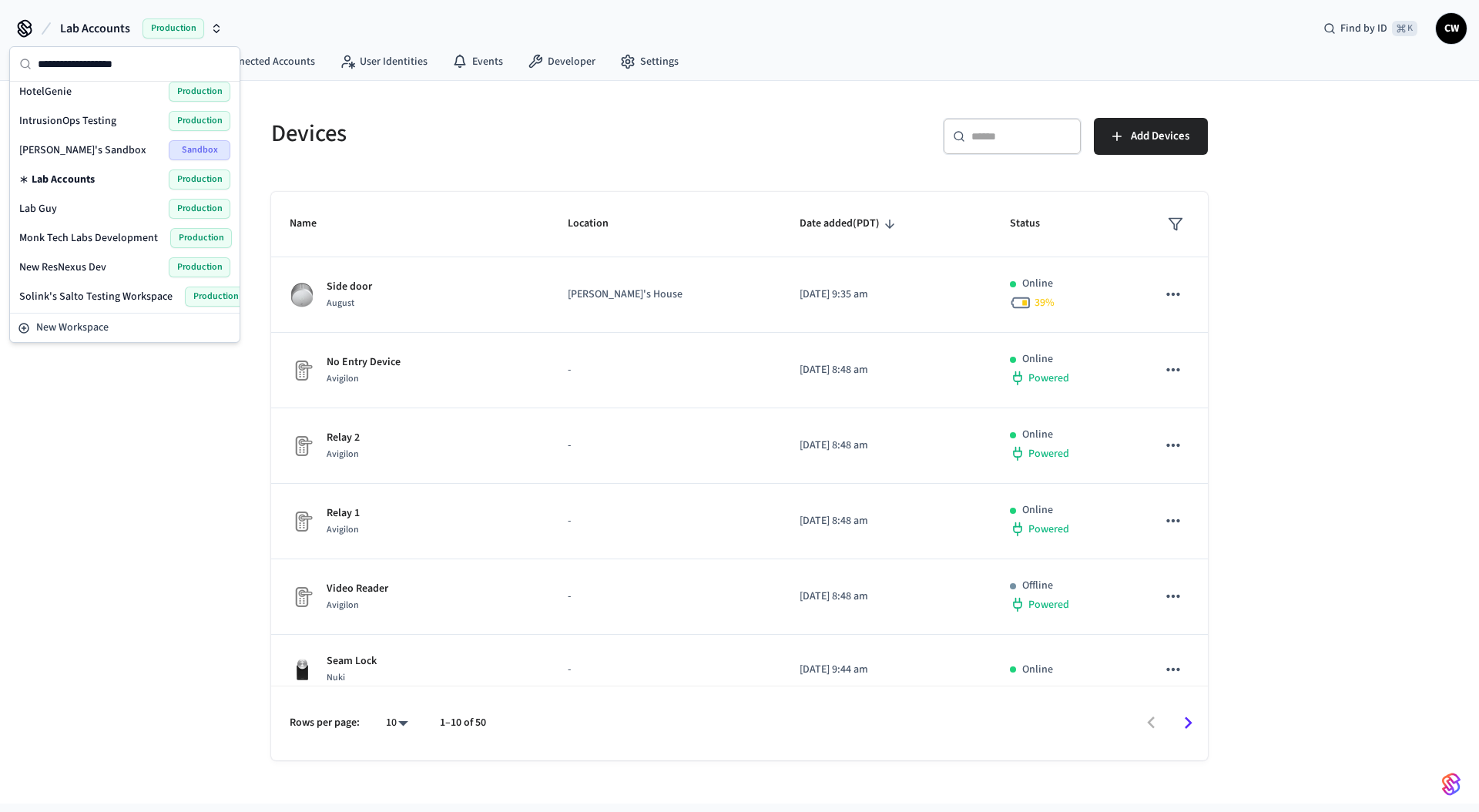
scroll to position [595, 0]
click at [147, 428] on div "Devices ​ ​ Add Devices Name Location Date added (PDT) Status Side door August …" at bounding box center [740, 442] width 1479 height 722
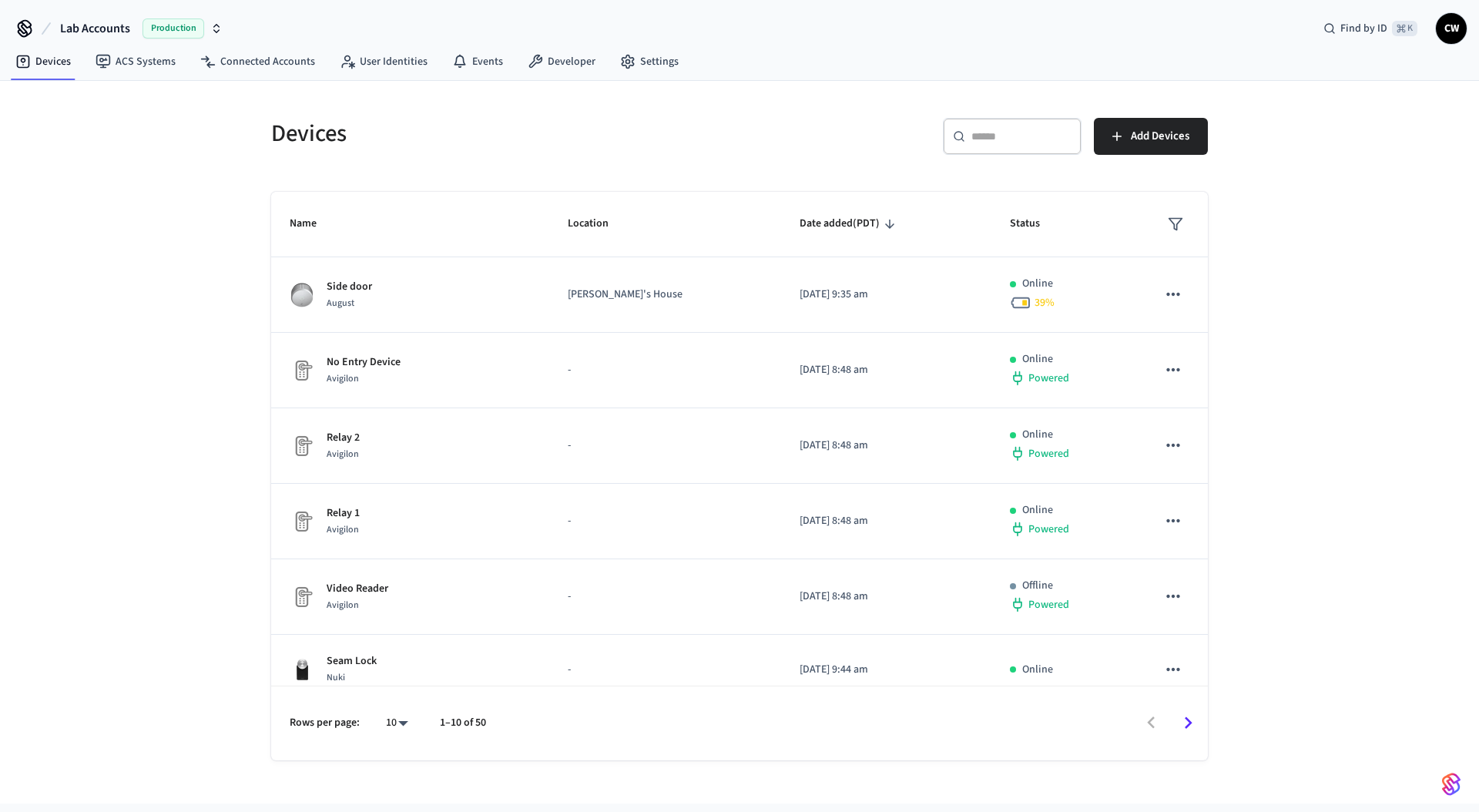
click at [539, 110] on div "Devices" at bounding box center [492, 132] width 478 height 68
click at [98, 26] on span "Lab Accounts" at bounding box center [95, 29] width 70 height 19
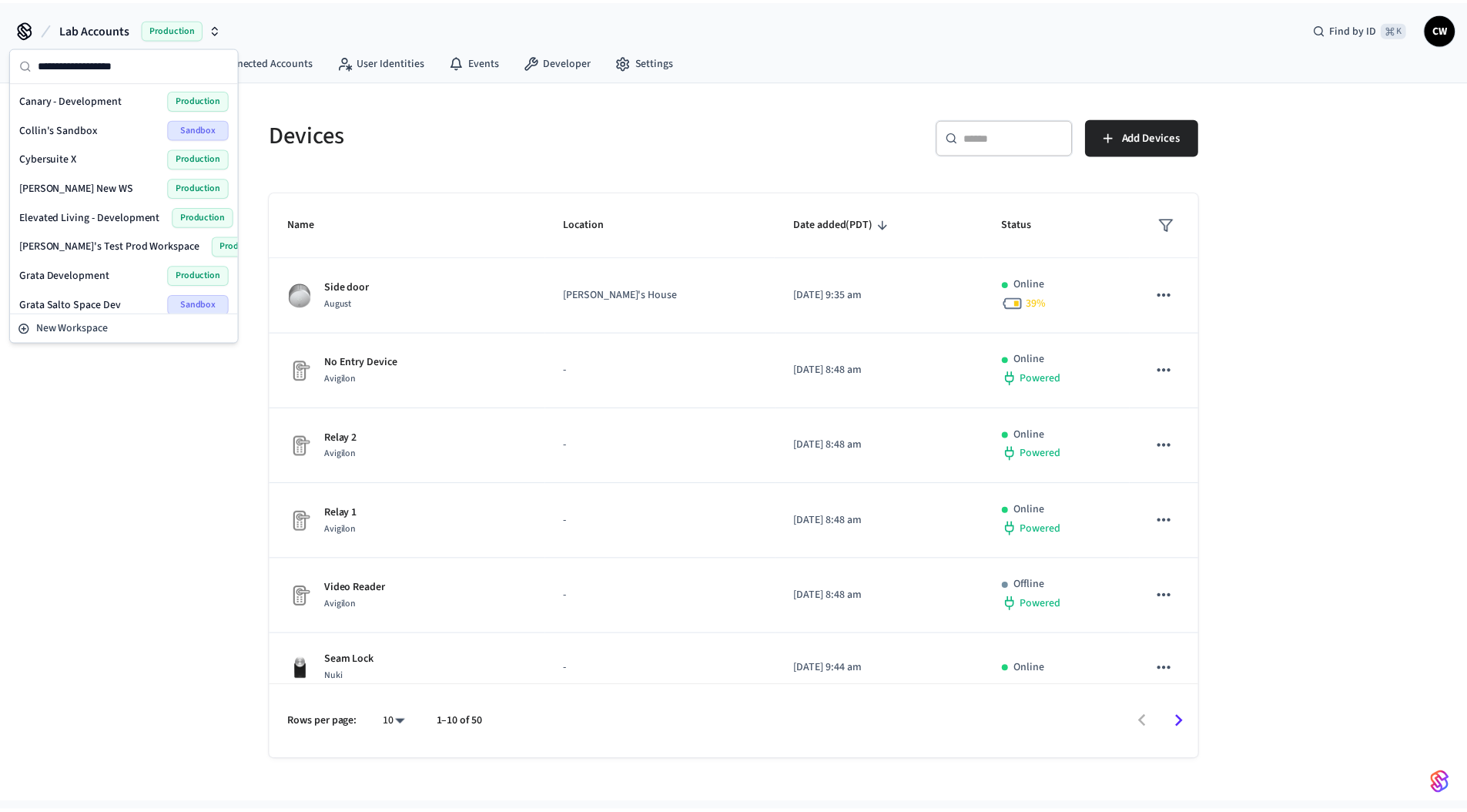
scroll to position [565, 0]
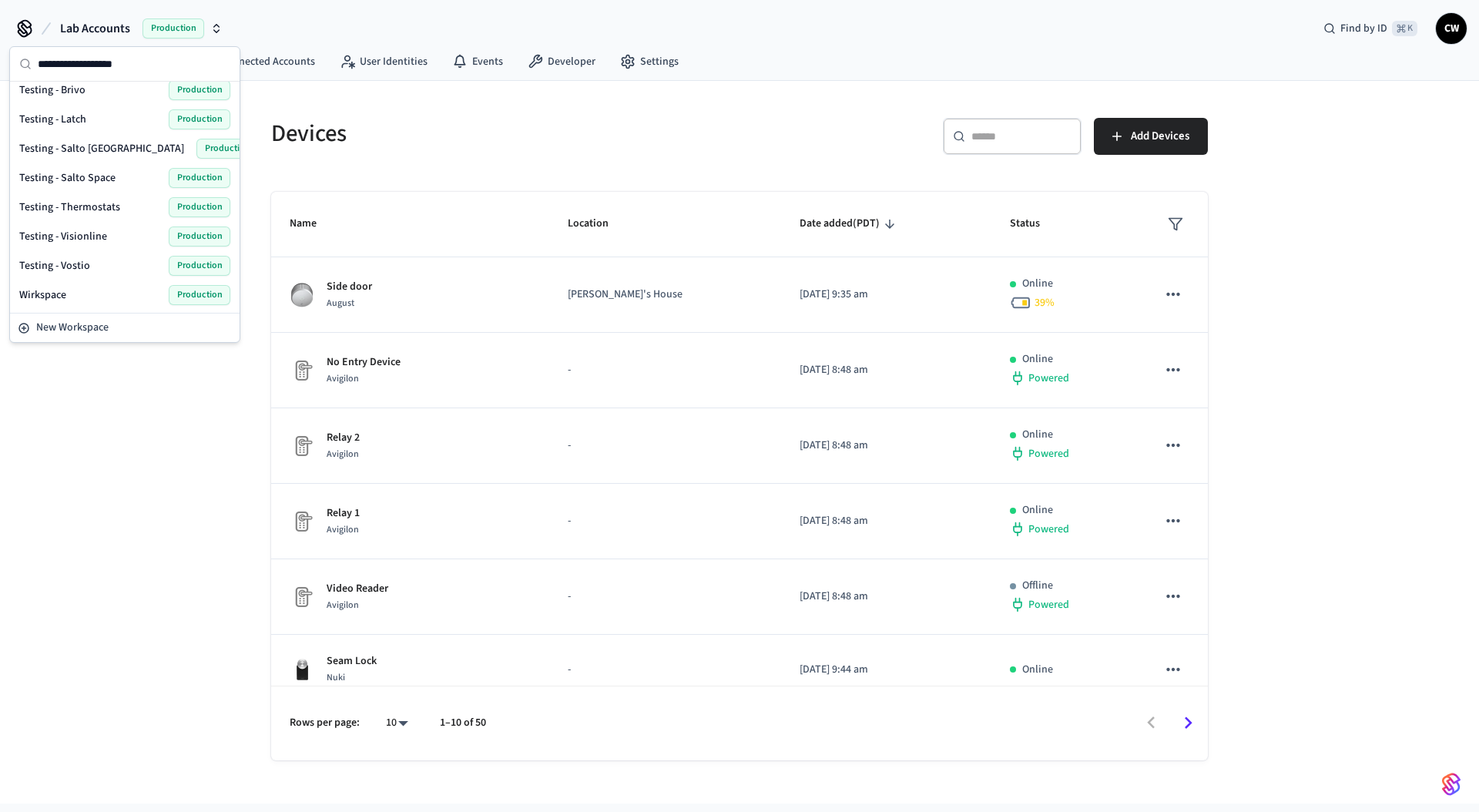
click at [79, 118] on span "Testing - Latch" at bounding box center [53, 120] width 67 height 15
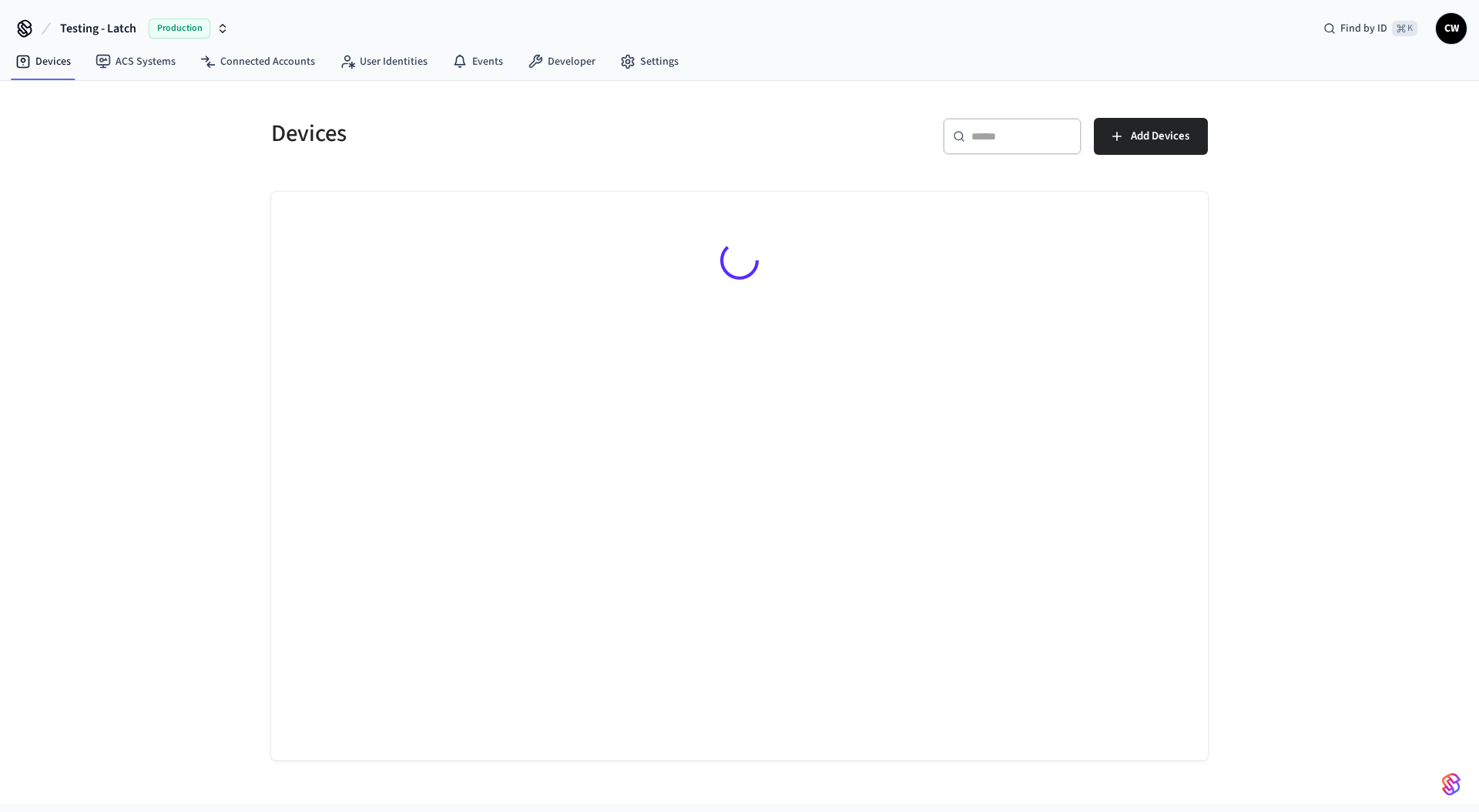
click at [135, 282] on div "Devices ​ ​ Add Devices" at bounding box center [740, 442] width 1479 height 722
click at [122, 61] on link "ACS Systems" at bounding box center [135, 62] width 105 height 27
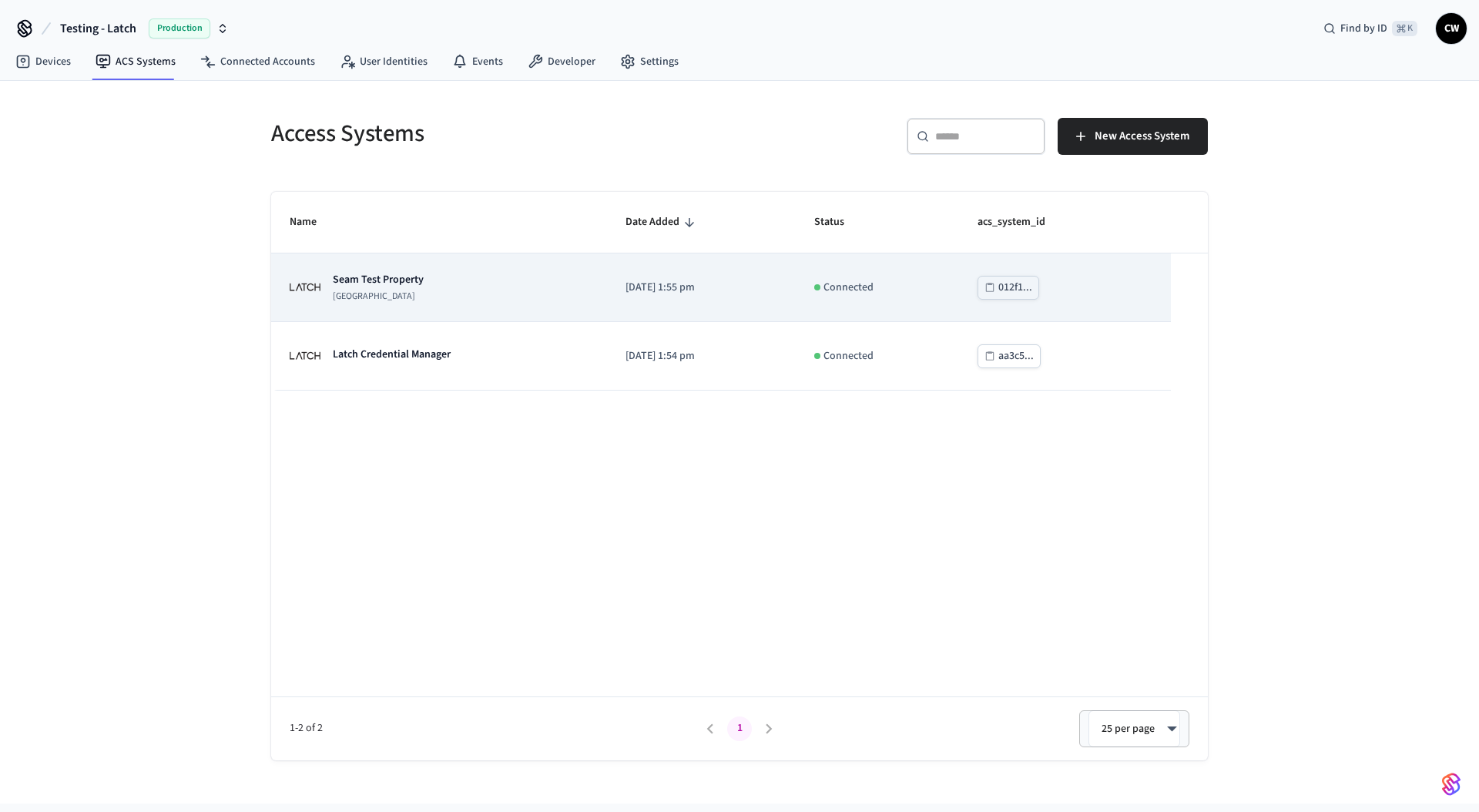
click at [380, 297] on p "[GEOGRAPHIC_DATA]" at bounding box center [378, 297] width 91 height 12
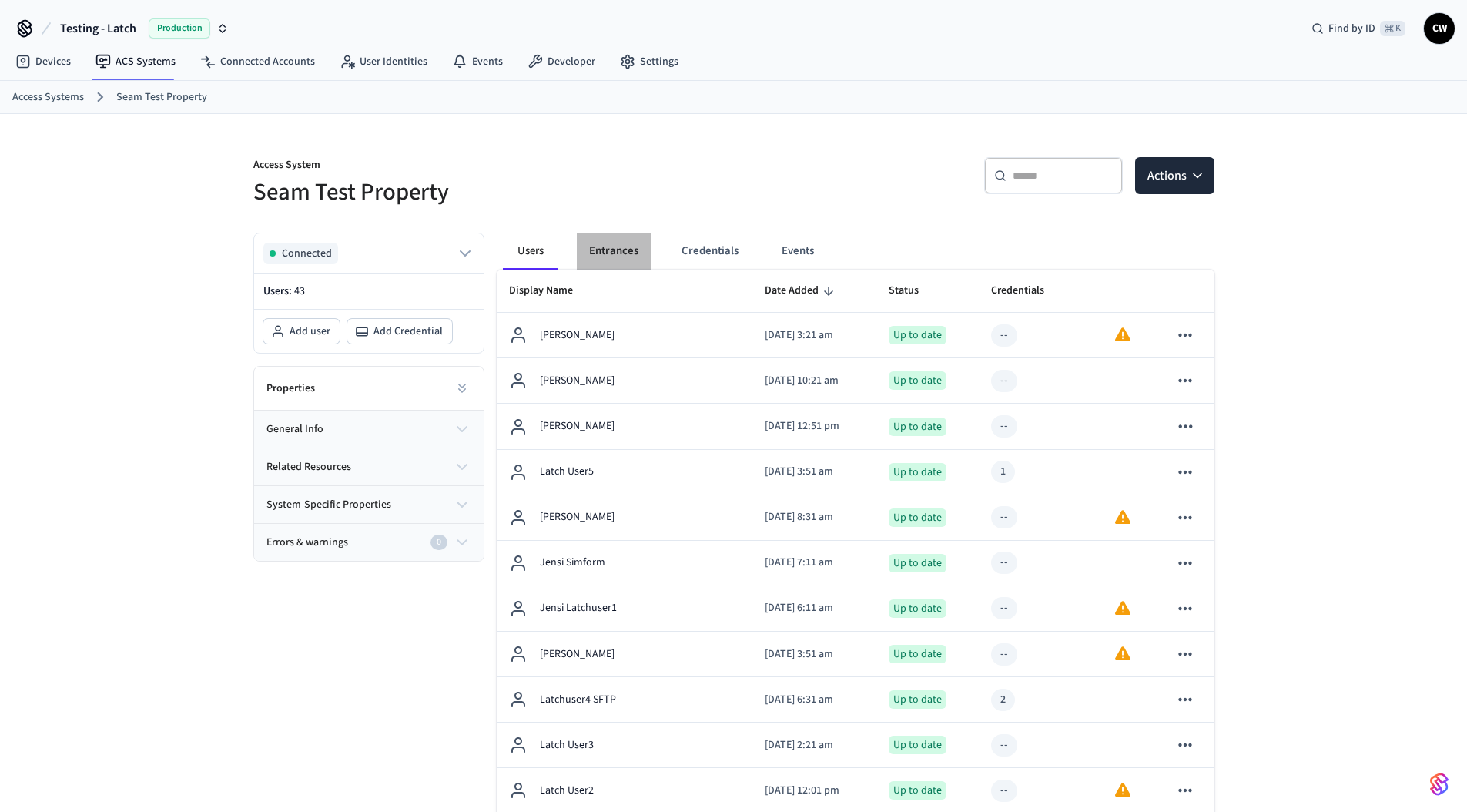
click at [623, 251] on button "Entrances" at bounding box center [614, 250] width 74 height 37
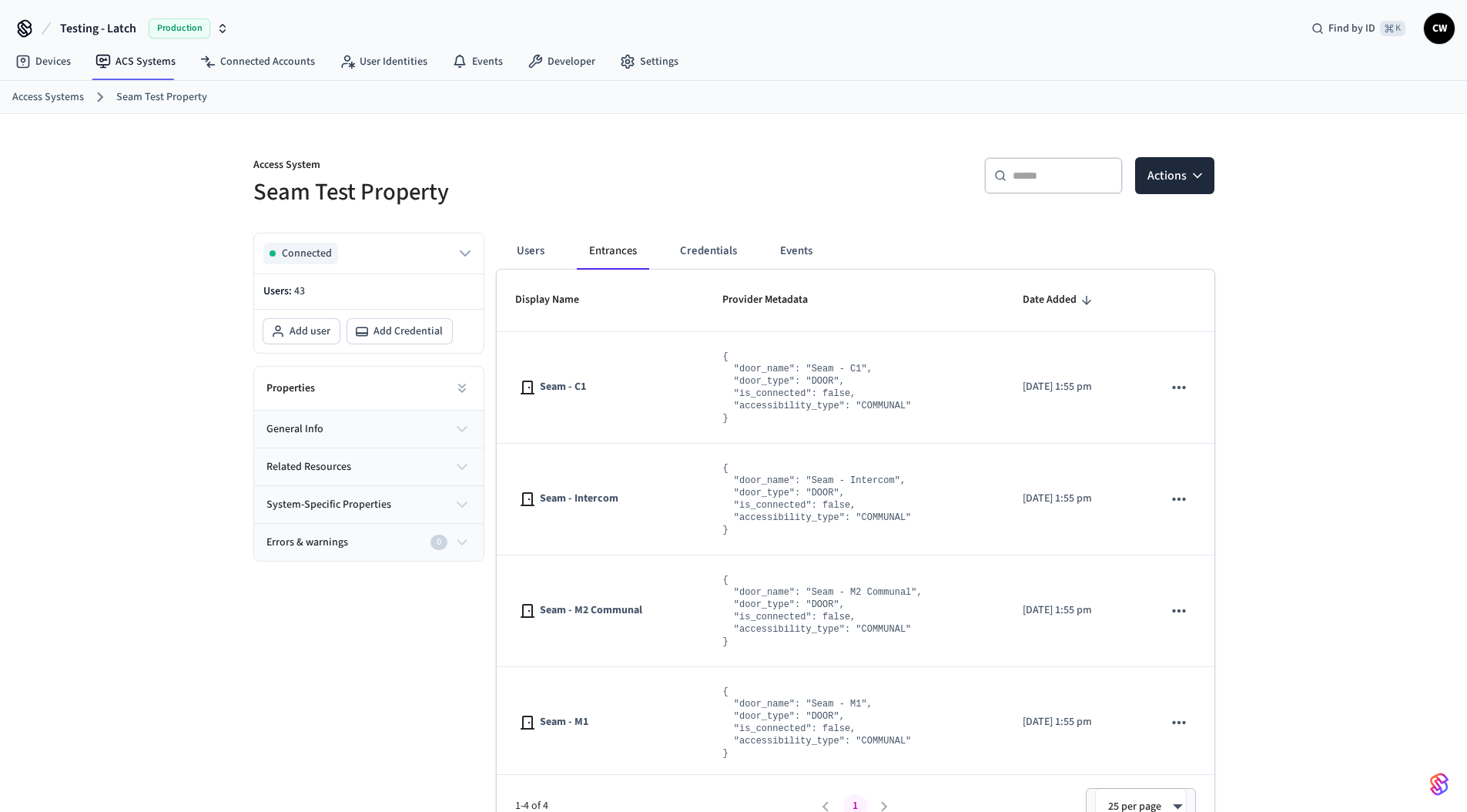
click at [633, 183] on h5 "Seam Test Property" at bounding box center [488, 191] width 471 height 32
click at [600, 250] on button "Entrances" at bounding box center [613, 250] width 73 height 37
click at [548, 249] on button "Users" at bounding box center [530, 250] width 56 height 37
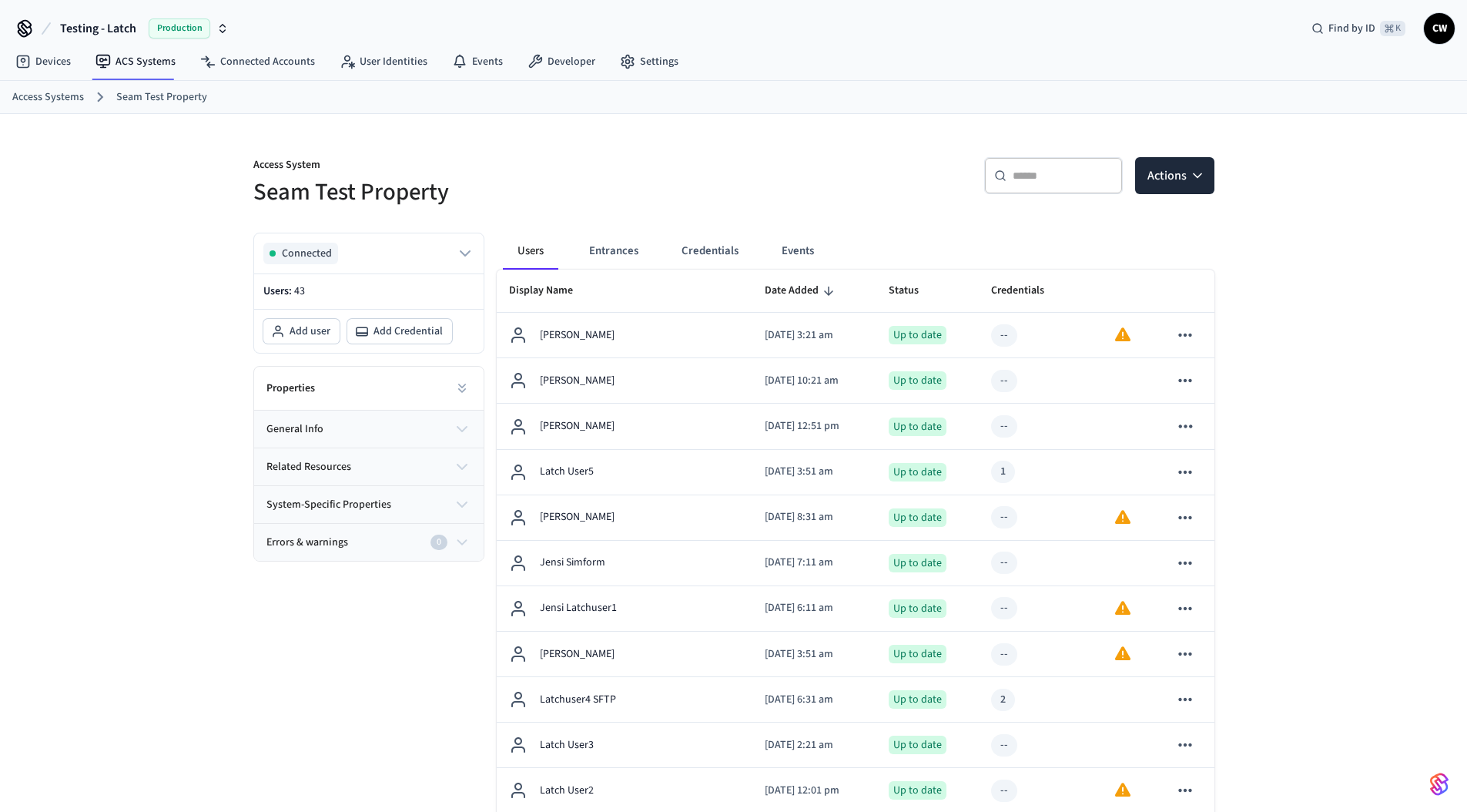
click at [613, 250] on button "Entrances" at bounding box center [614, 250] width 74 height 37
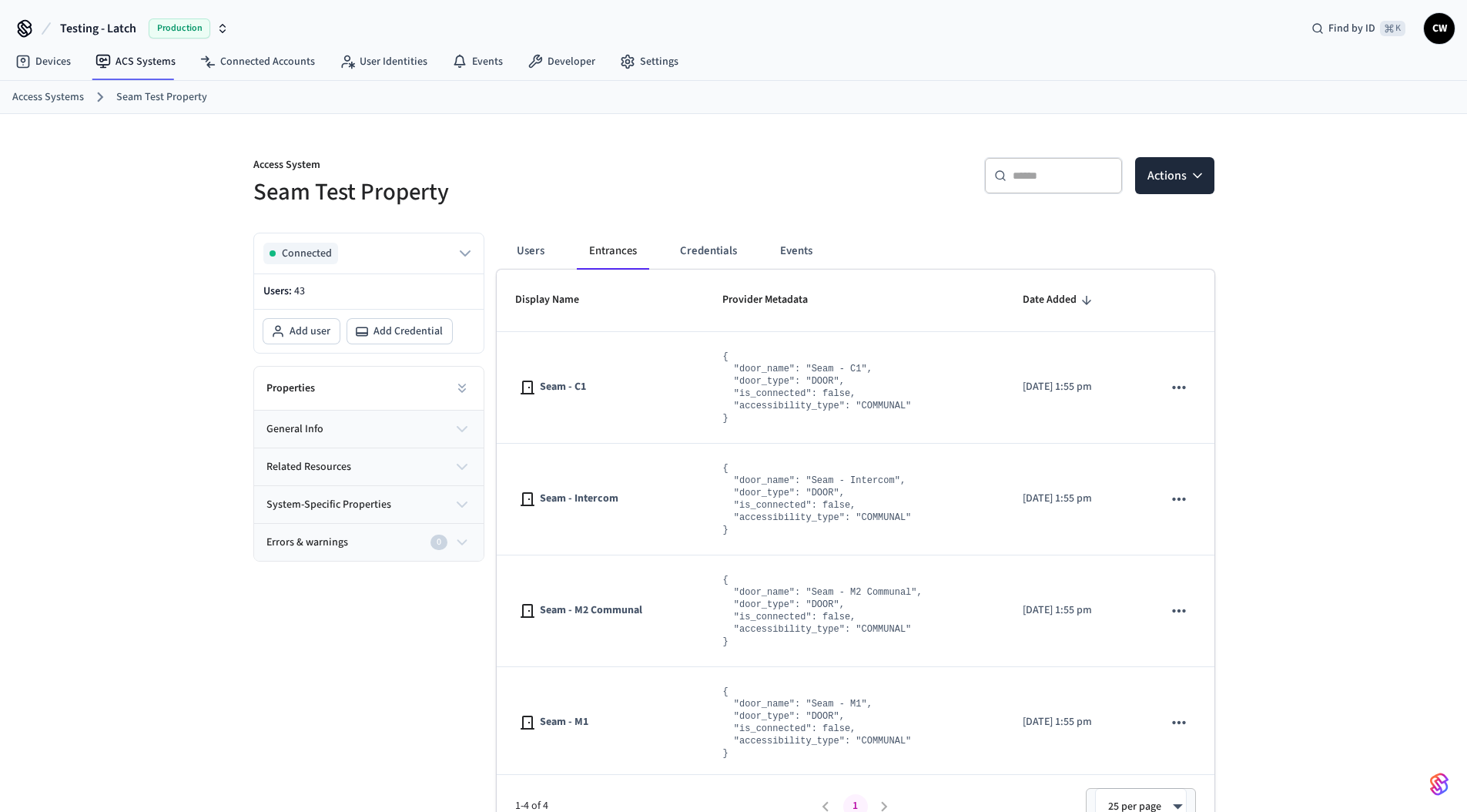
click at [590, 191] on h5 "Seam Test Property" at bounding box center [488, 191] width 471 height 32
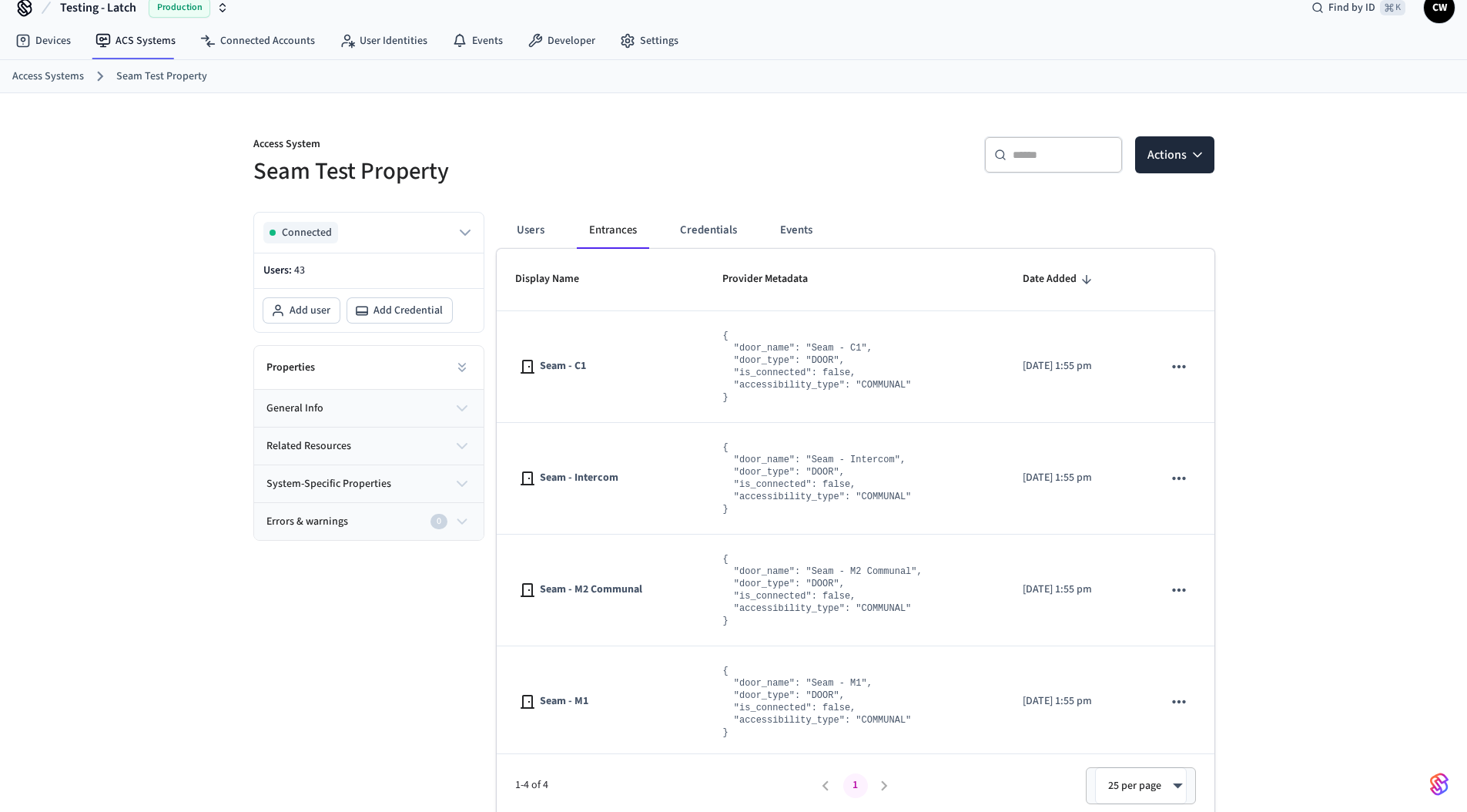
scroll to position [26, 0]
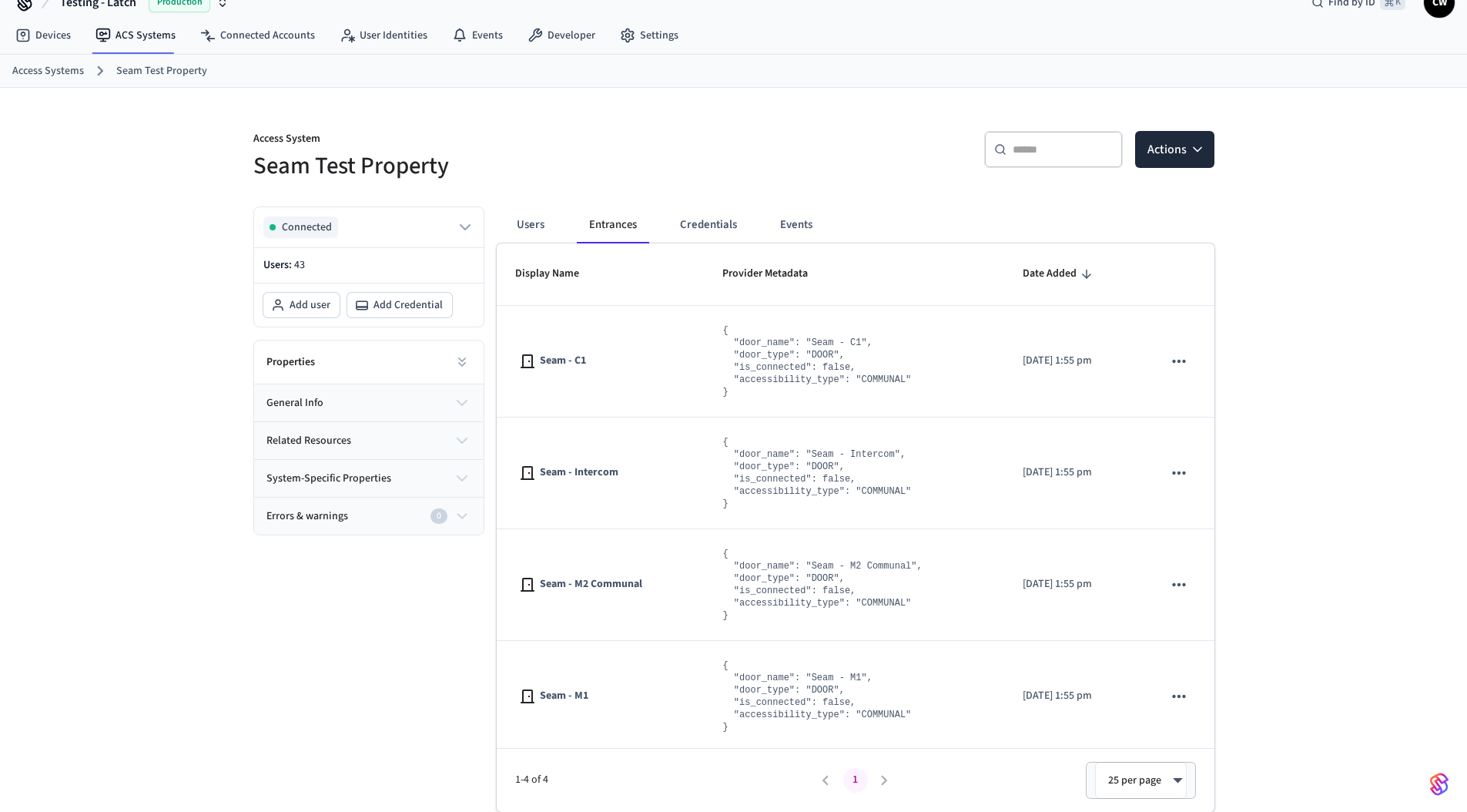
click at [162, 191] on div "Access System Seam Test Property ​ ​ Actions Connected Users: 43 Add user Add C…" at bounding box center [734, 450] width 1467 height 724
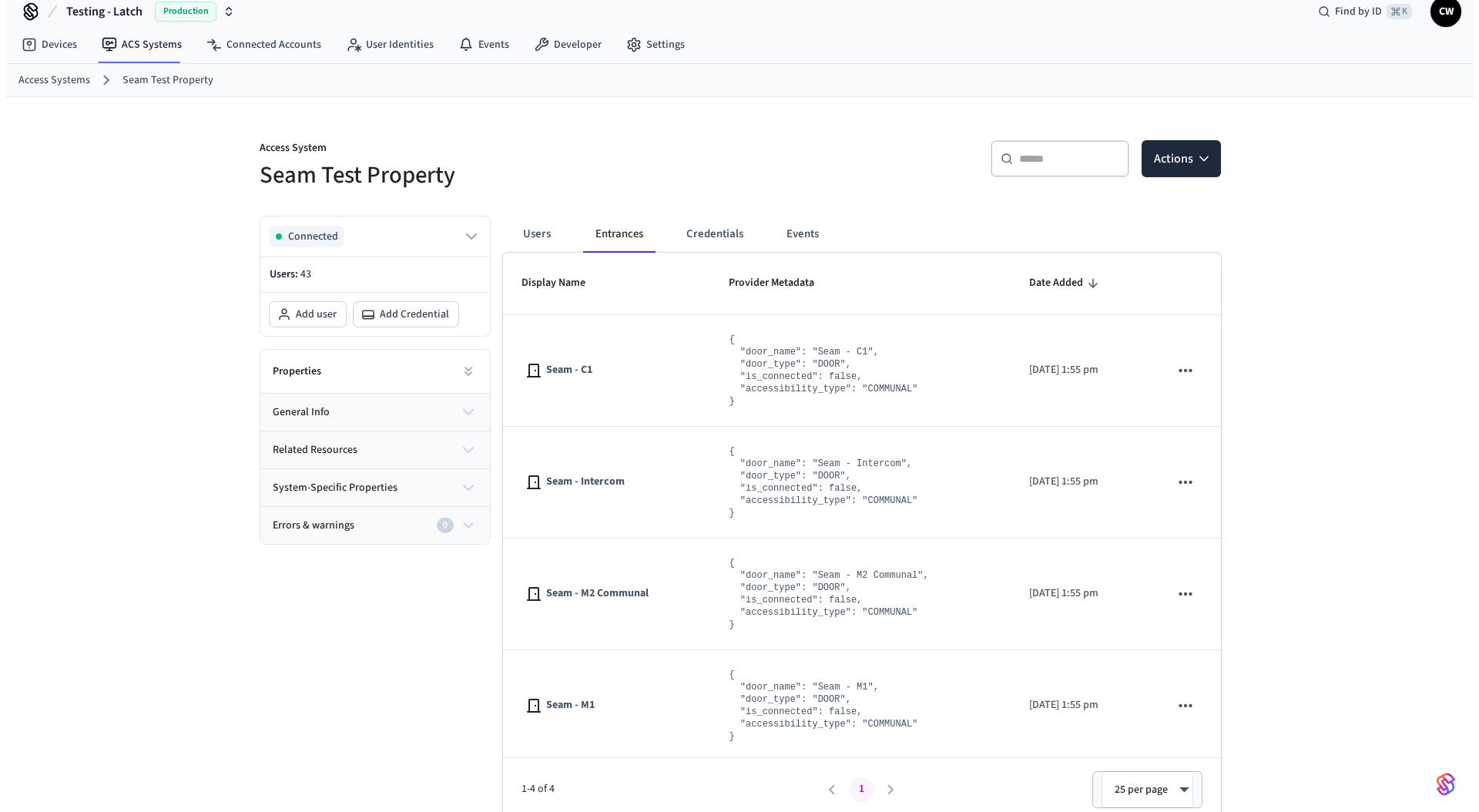
scroll to position [0, 0]
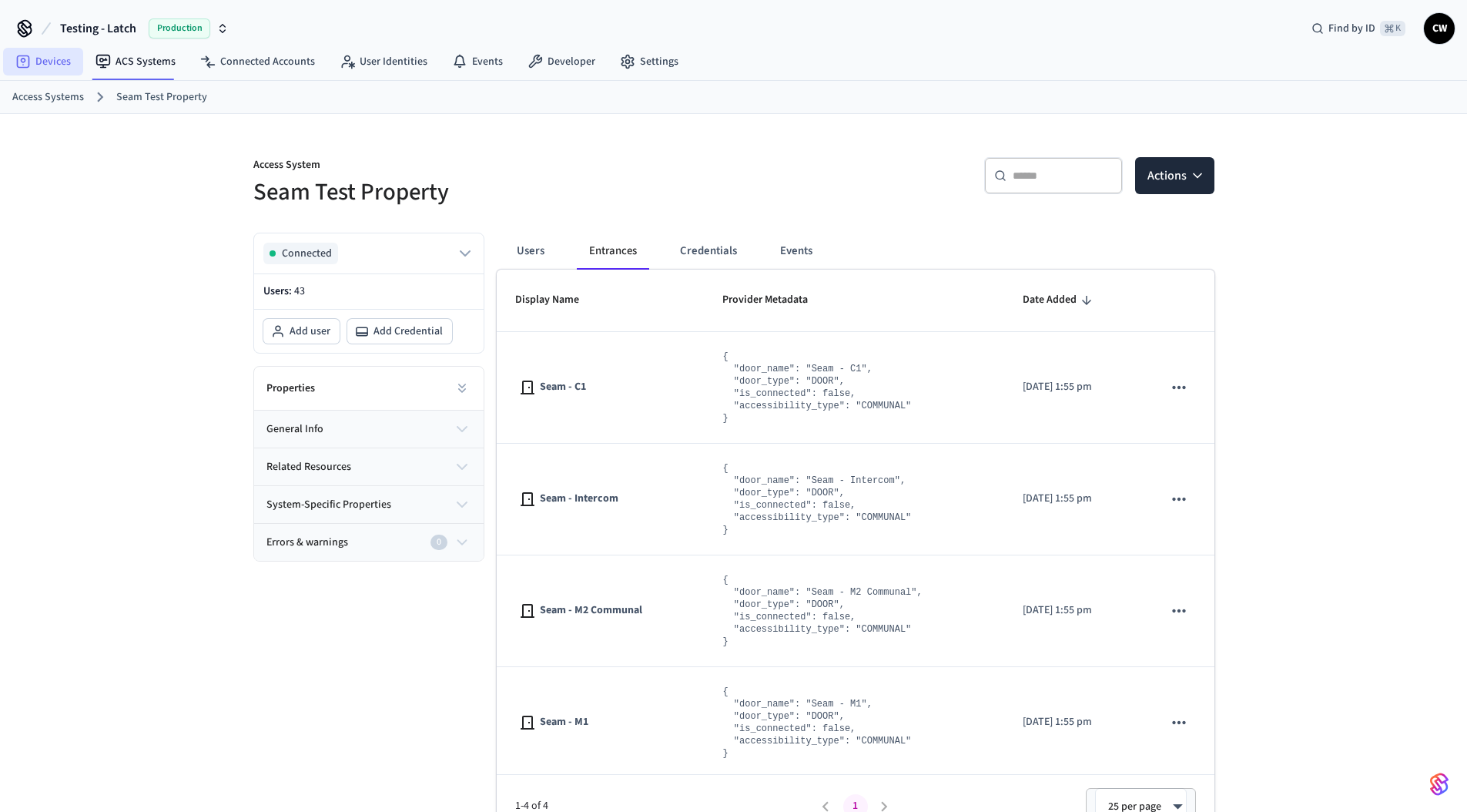
click at [57, 69] on link "Devices" at bounding box center [44, 62] width 80 height 27
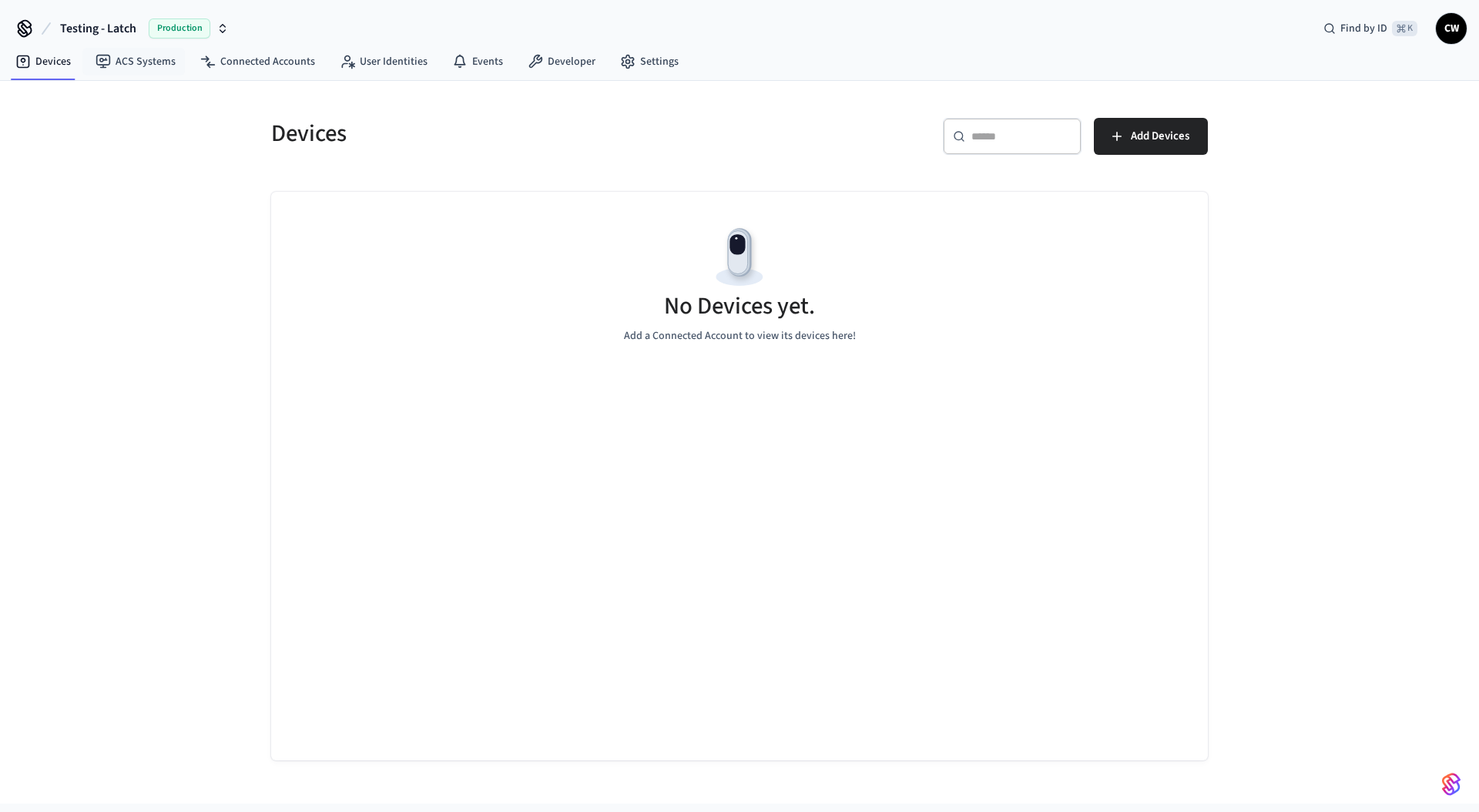
click at [149, 29] on span "Production" at bounding box center [180, 28] width 62 height 20
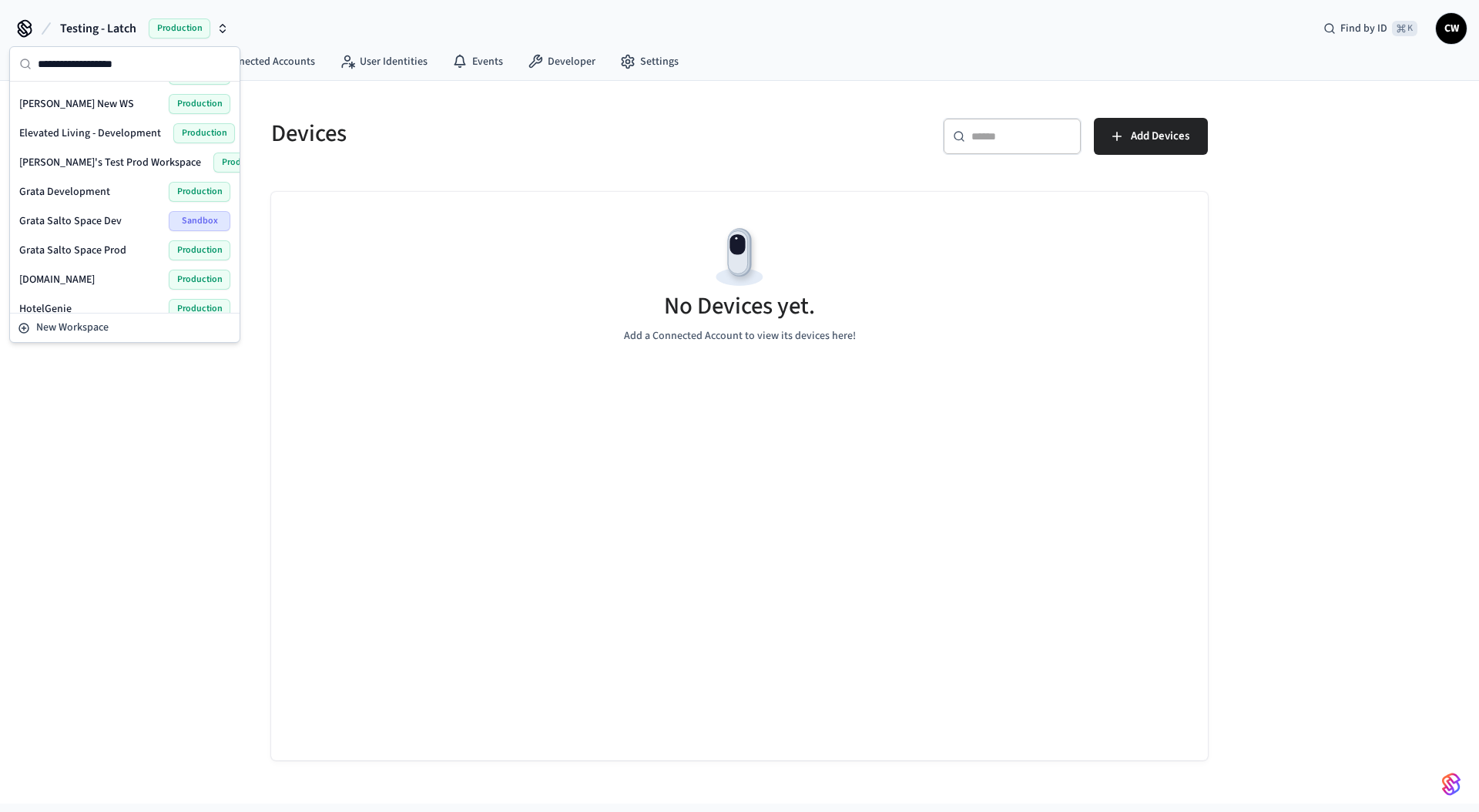
scroll to position [277, 0]
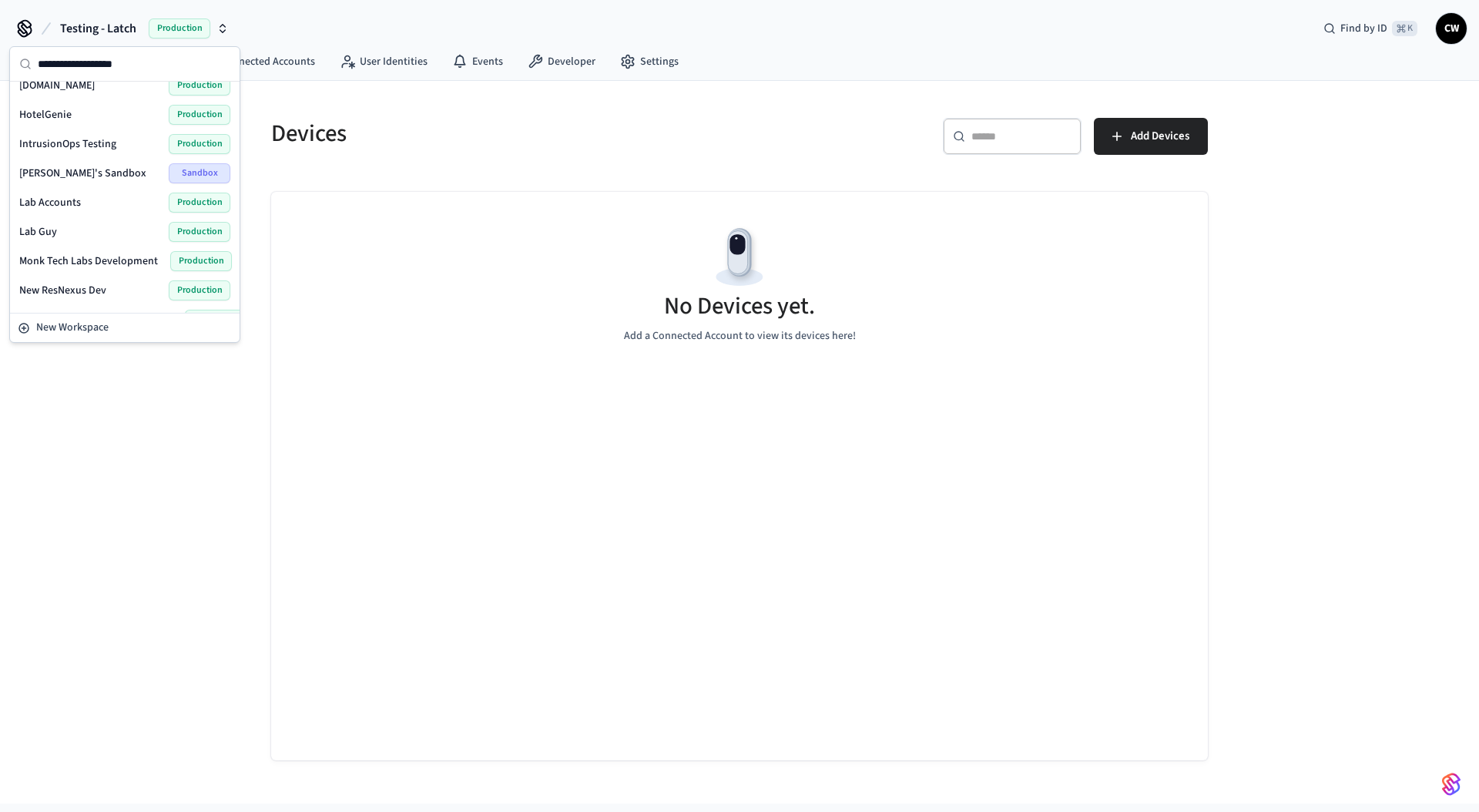
click at [56, 197] on span "Lab Accounts" at bounding box center [50, 203] width 62 height 15
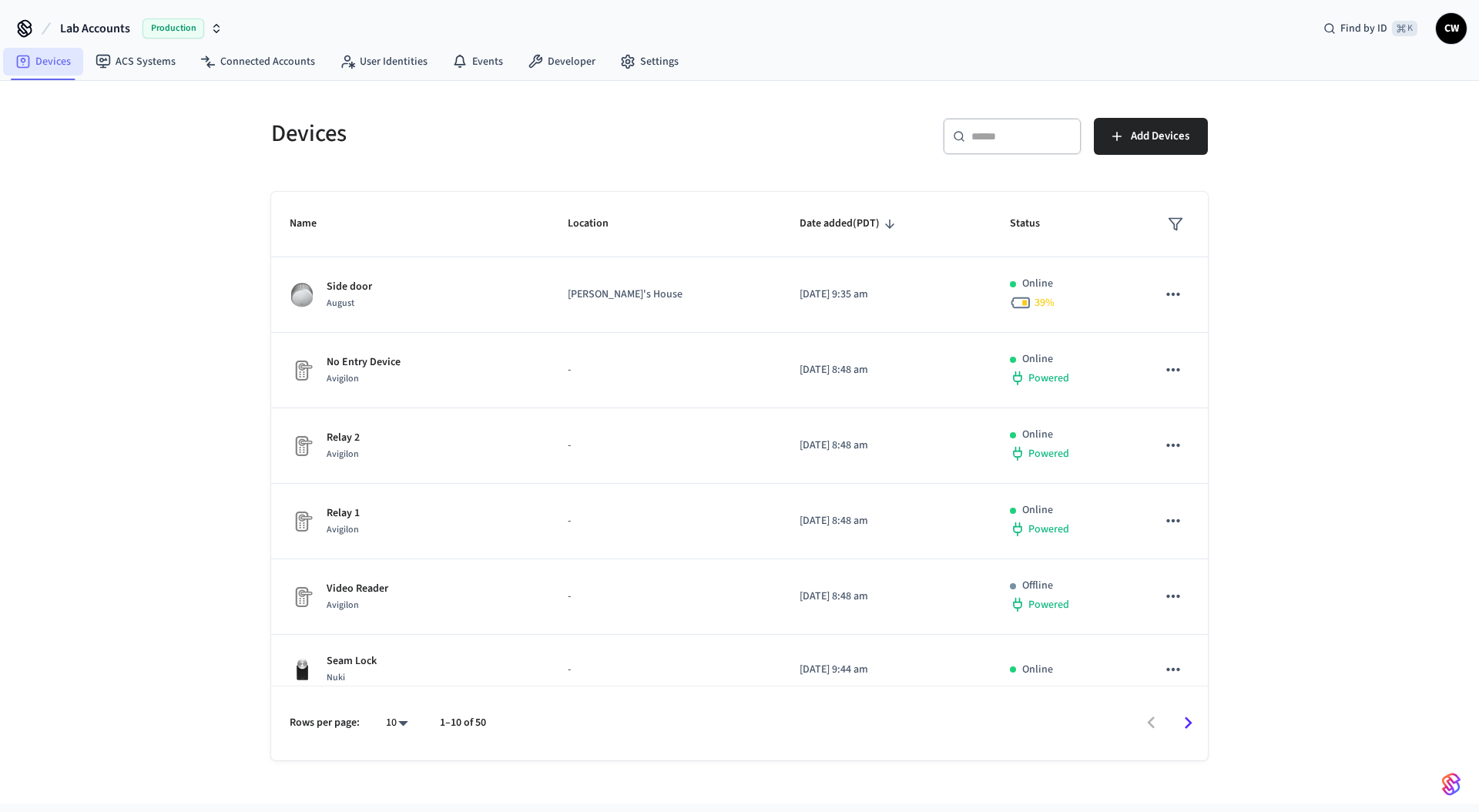
click at [60, 54] on link "Devices" at bounding box center [44, 62] width 80 height 27
click at [175, 360] on div "Devices ​ ​ Add Devices Name Location Date added (PDT) Status Side door August …" at bounding box center [740, 442] width 1479 height 722
click at [81, 279] on div "Devices ​ ​ Add Devices Name Location Date added (PDT) Status Side door August …" at bounding box center [740, 442] width 1479 height 722
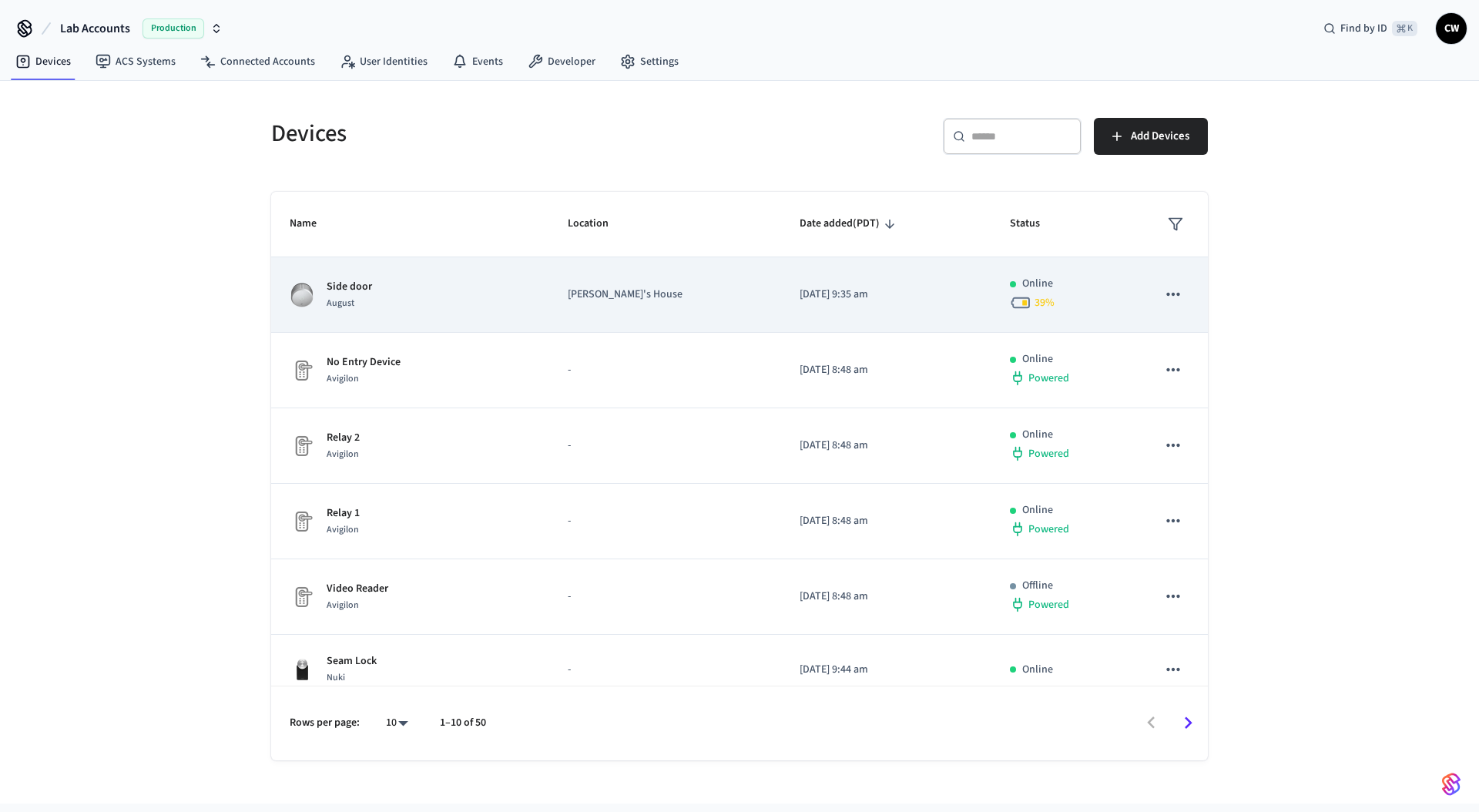
click at [471, 291] on div "Side door August" at bounding box center [410, 295] width 241 height 32
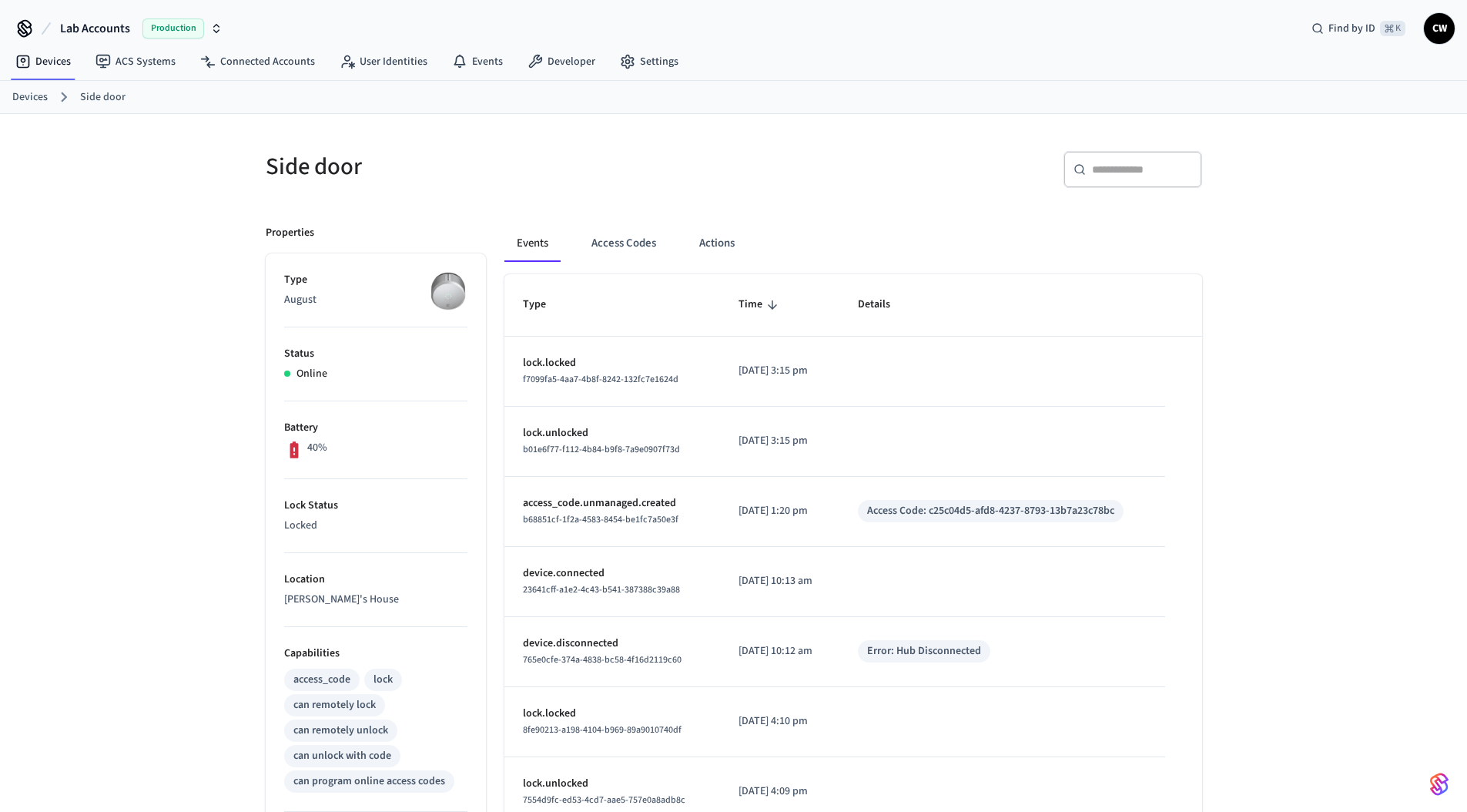
click at [119, 335] on div "Side door ​ ​ Properties Type August Status Online Battery 40% Lock Status Lock…" at bounding box center [734, 620] width 1467 height 1012
click at [540, 148] on div "Side door" at bounding box center [486, 166] width 478 height 68
click at [555, 188] on div "Side door" at bounding box center [486, 166] width 478 height 68
click at [32, 64] on link "Devices" at bounding box center [44, 62] width 80 height 27
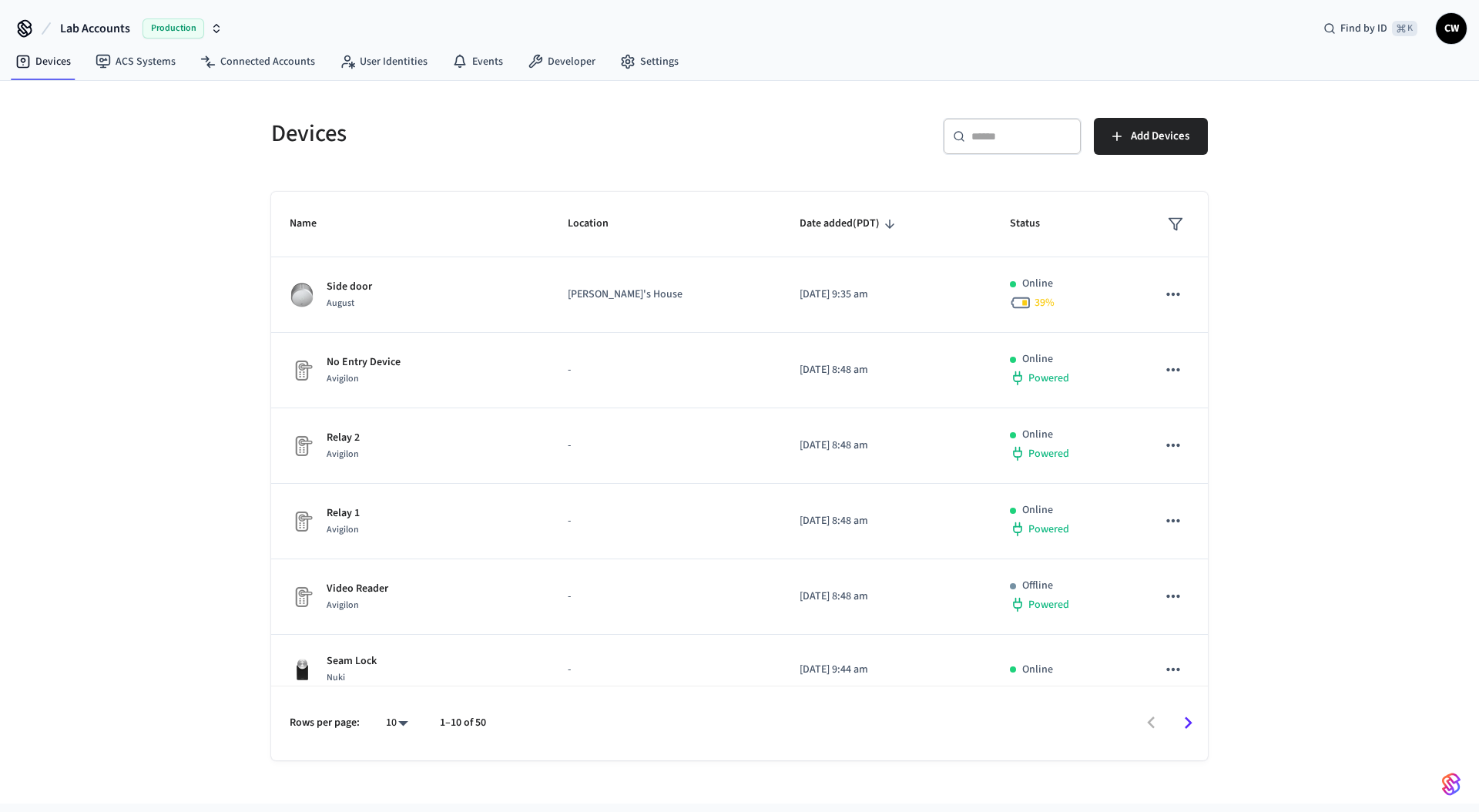
click at [146, 236] on div "Devices ​ ​ Add Devices Name Location Date added (PDT) Status Side door August …" at bounding box center [740, 442] width 1479 height 722
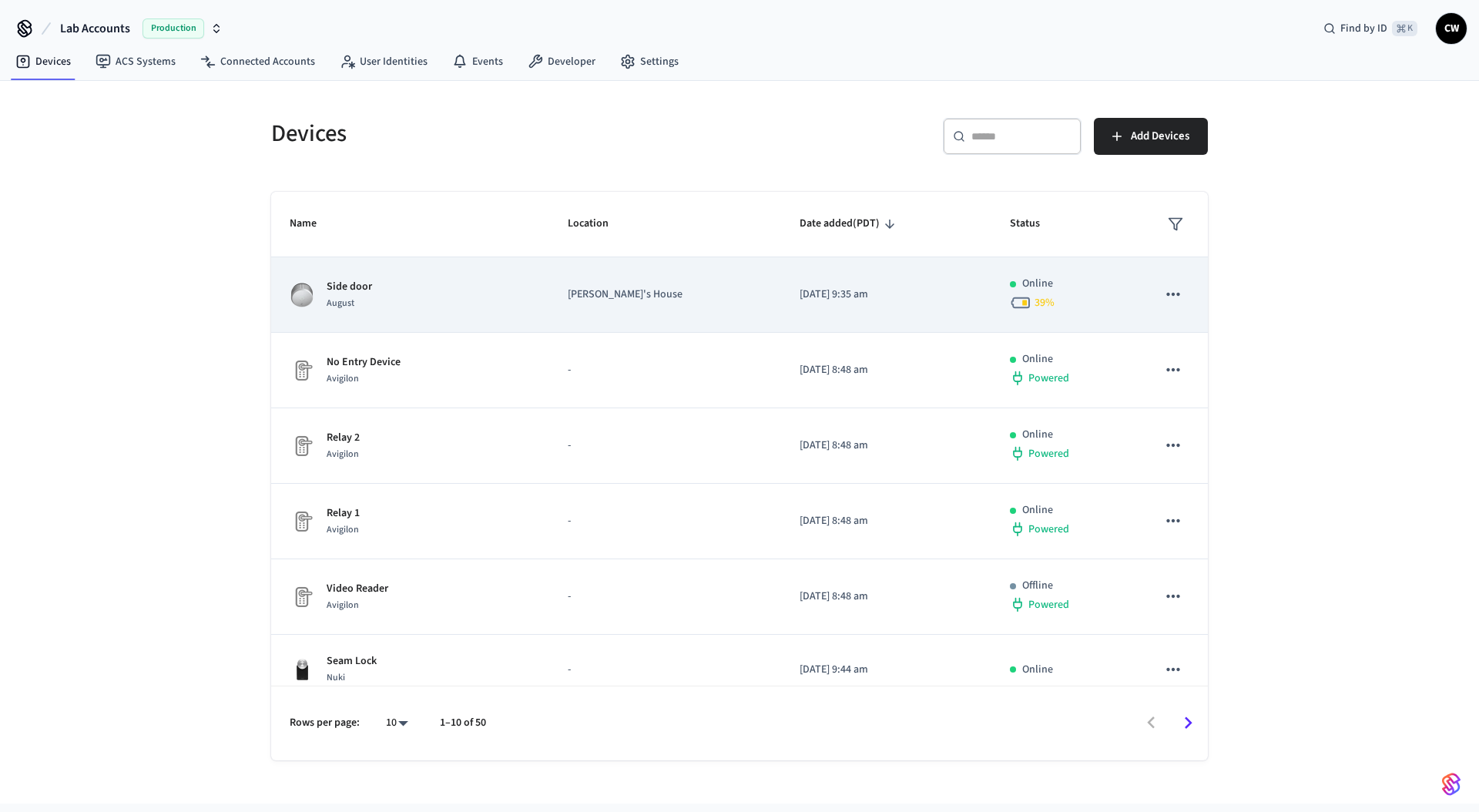
click at [429, 314] on td "Side door August" at bounding box center [410, 295] width 278 height 75
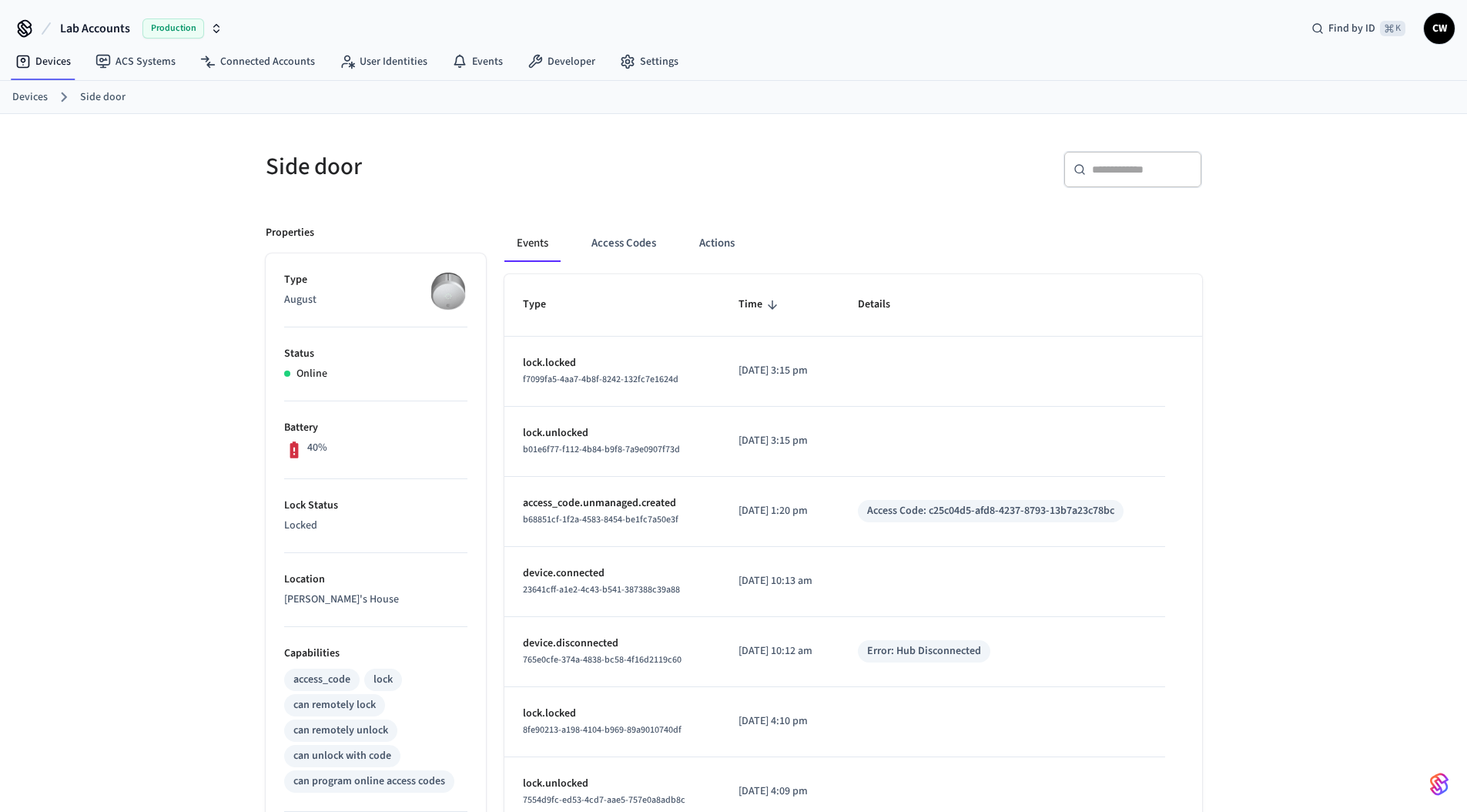
click at [543, 200] on div "Side door" at bounding box center [486, 166] width 478 height 68
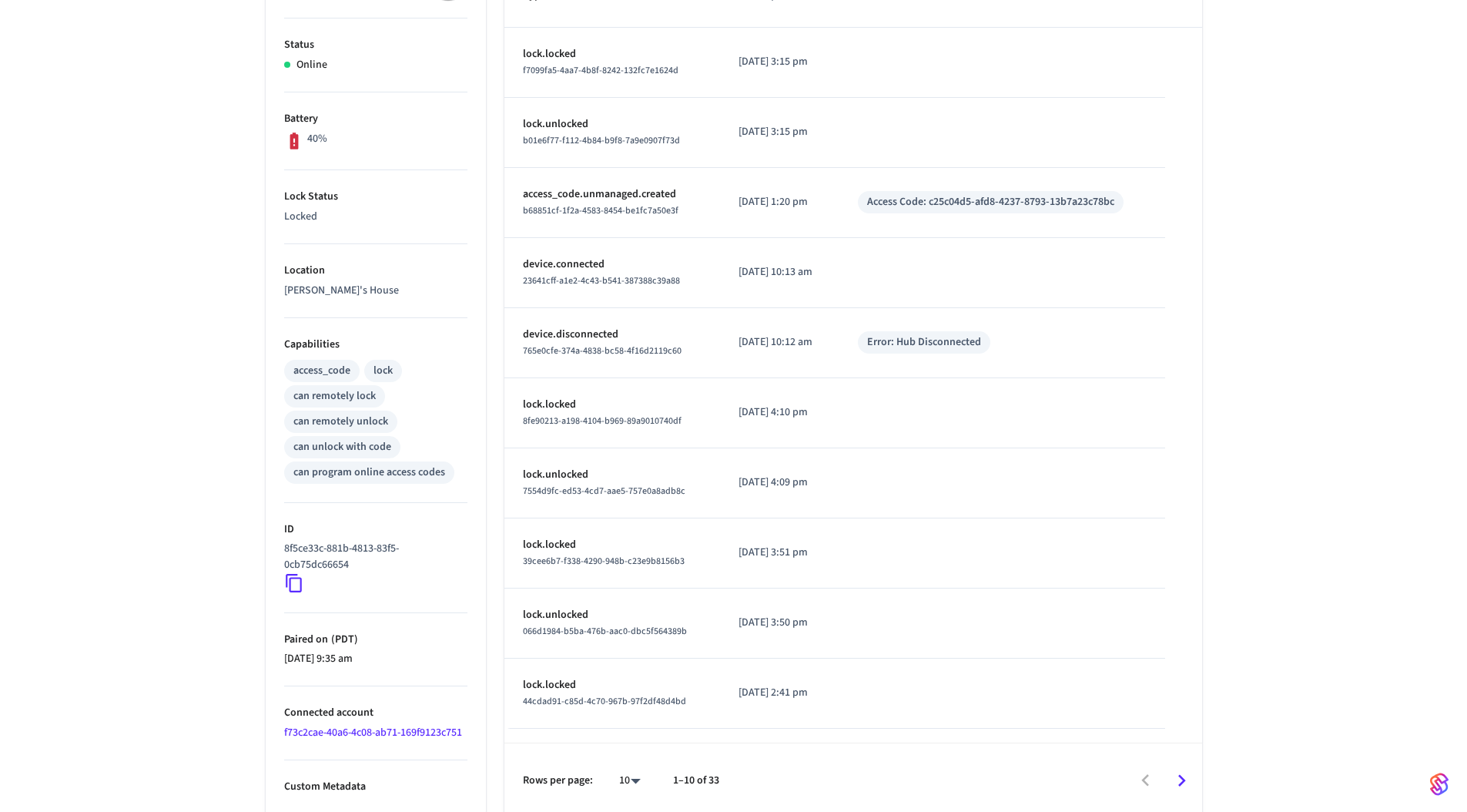
scroll to position [315, 0]
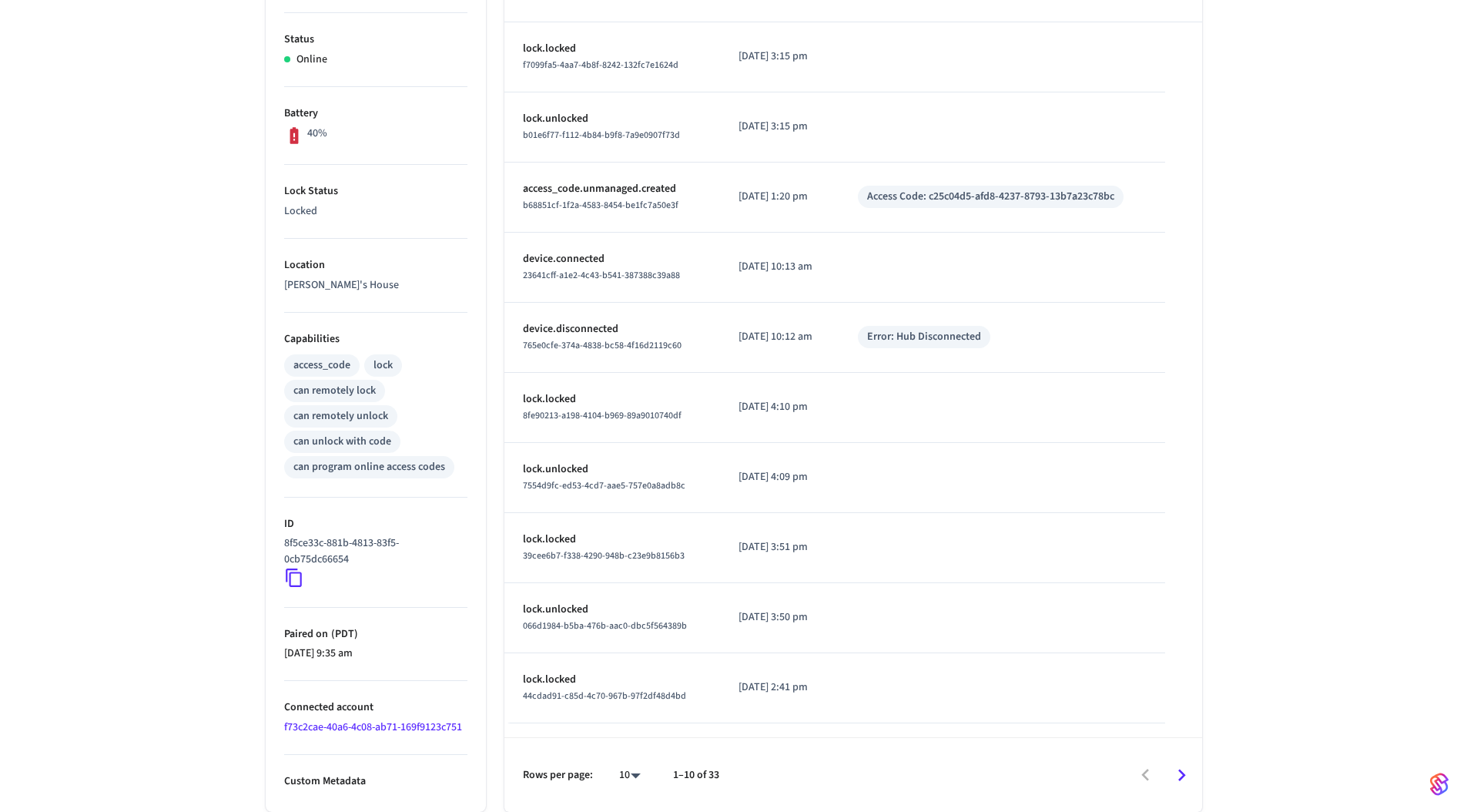
click at [356, 727] on link "f73c2cae-40a6-4c08-ab71-169f9123c751" at bounding box center [373, 727] width 178 height 15
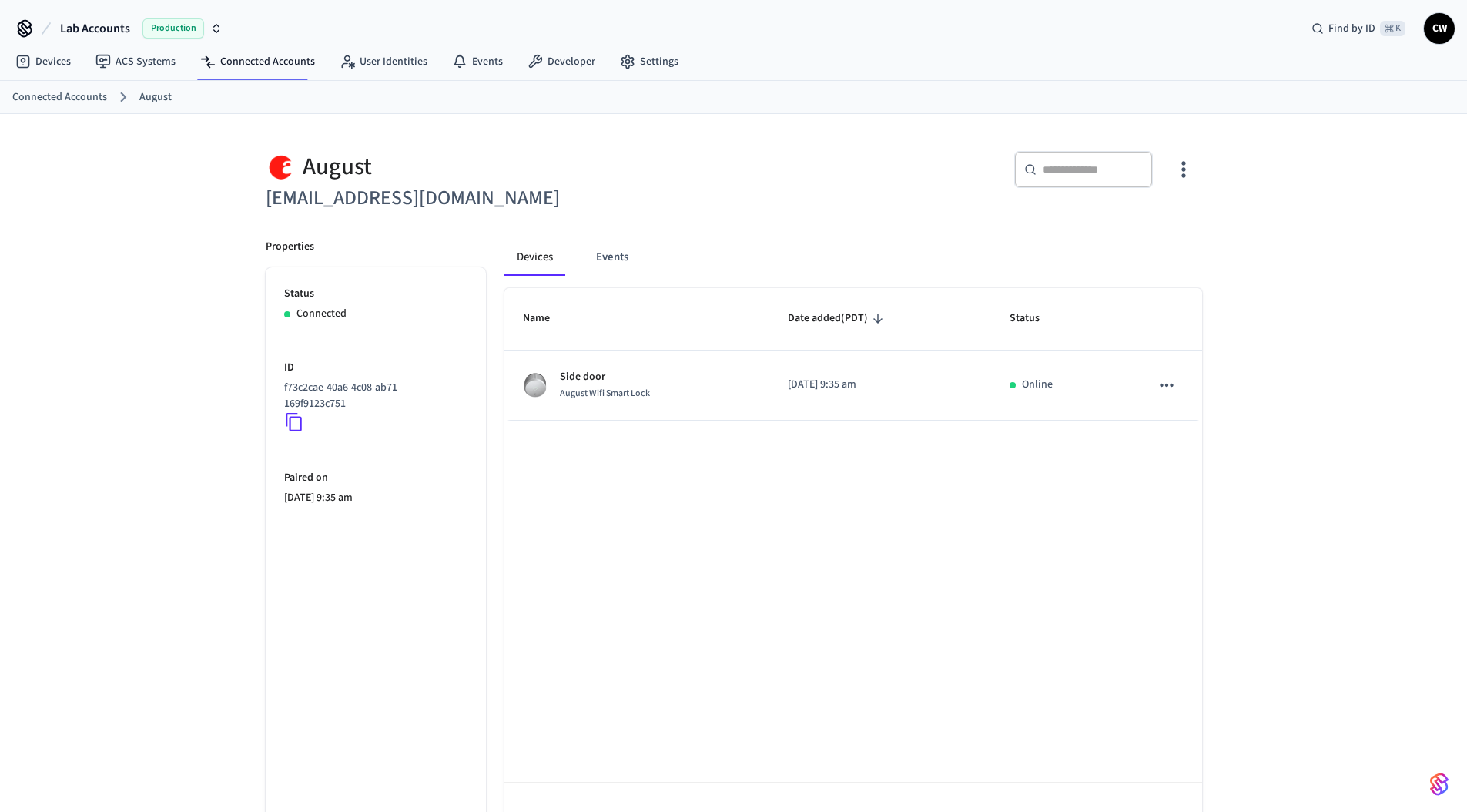
click at [133, 382] on div "August mjnino@yahoo.com ​ ​ Properties Status Connected ID f73c2cae-40a6-4c08-a…" at bounding box center [734, 485] width 1467 height 743
click at [574, 204] on h6 "mjnino@yahoo.com" at bounding box center [495, 198] width 459 height 32
click at [356, 202] on h6 "mjnino@yahoo.com" at bounding box center [495, 198] width 459 height 32
click at [467, 204] on h6 "mjnino@yahoo.com" at bounding box center [495, 198] width 459 height 32
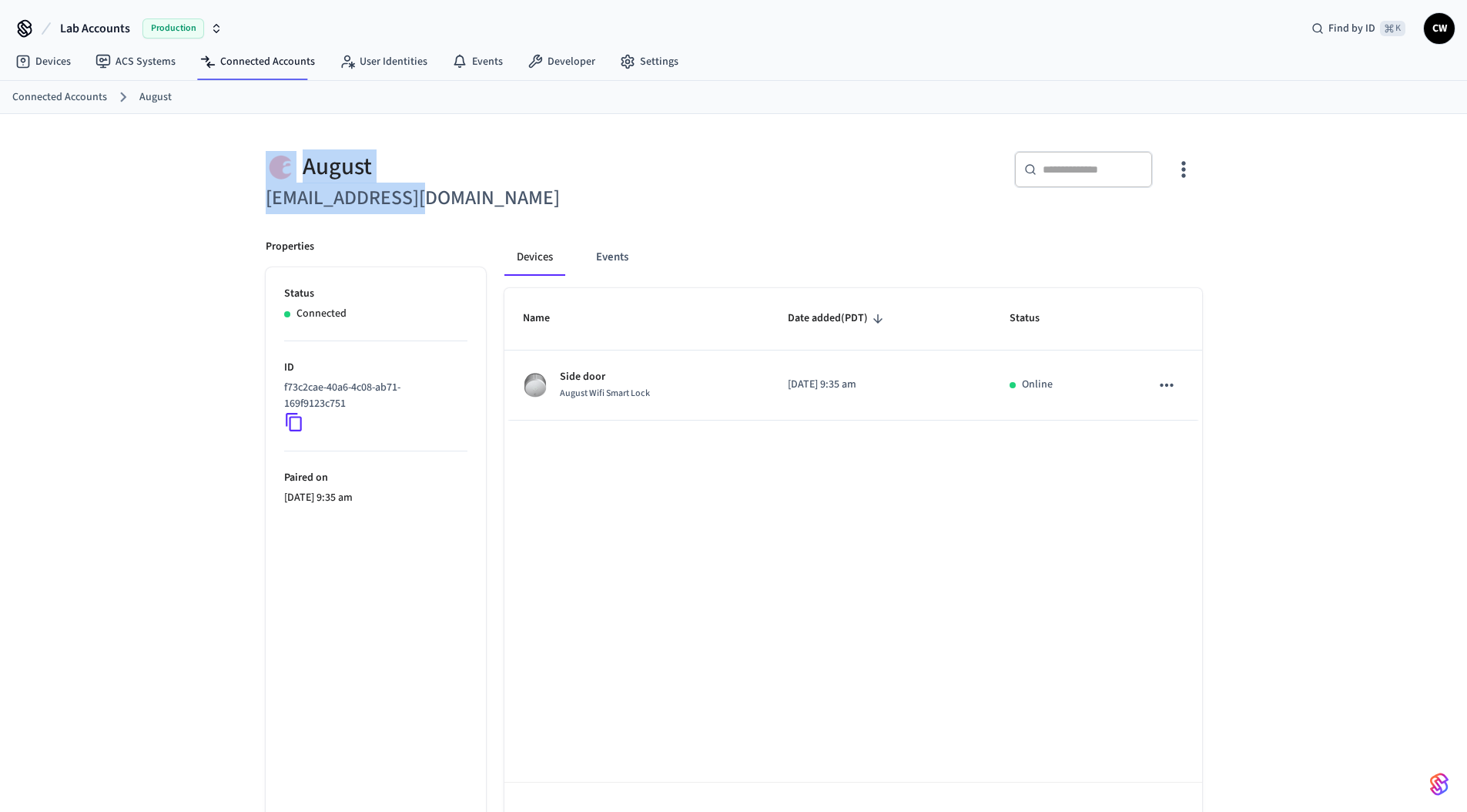
drag, startPoint x: 330, startPoint y: 184, endPoint x: 241, endPoint y: 166, distance: 90.8
click at [241, 166] on div "August mjnino@yahoo.com ​ ​ Properties Status Connected ID f73c2cae-40a6-4c08-a…" at bounding box center [734, 485] width 986 height 743
click at [241, 165] on div "August mjnino@yahoo.com ​ ​ Properties Status Connected ID f73c2cae-40a6-4c08-a…" at bounding box center [734, 485] width 986 height 743
drag, startPoint x: 439, startPoint y: 197, endPoint x: 248, endPoint y: 158, distance: 194.9
click at [248, 158] on div "August mjnino@yahoo.com" at bounding box center [486, 174] width 478 height 82
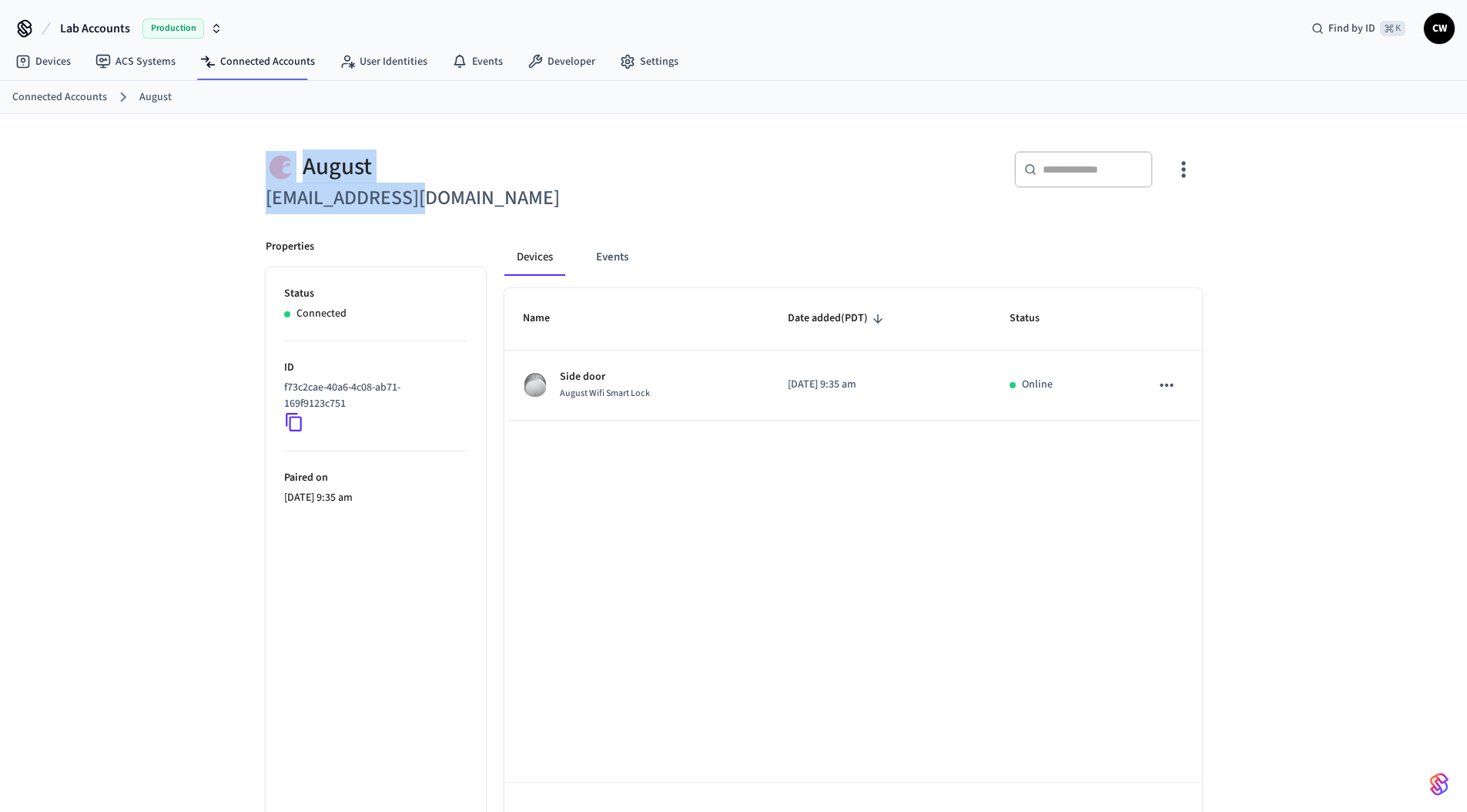
click at [248, 158] on div "August mjnino@yahoo.com" at bounding box center [486, 174] width 478 height 82
click at [116, 26] on span "Lab Accounts" at bounding box center [95, 29] width 70 height 19
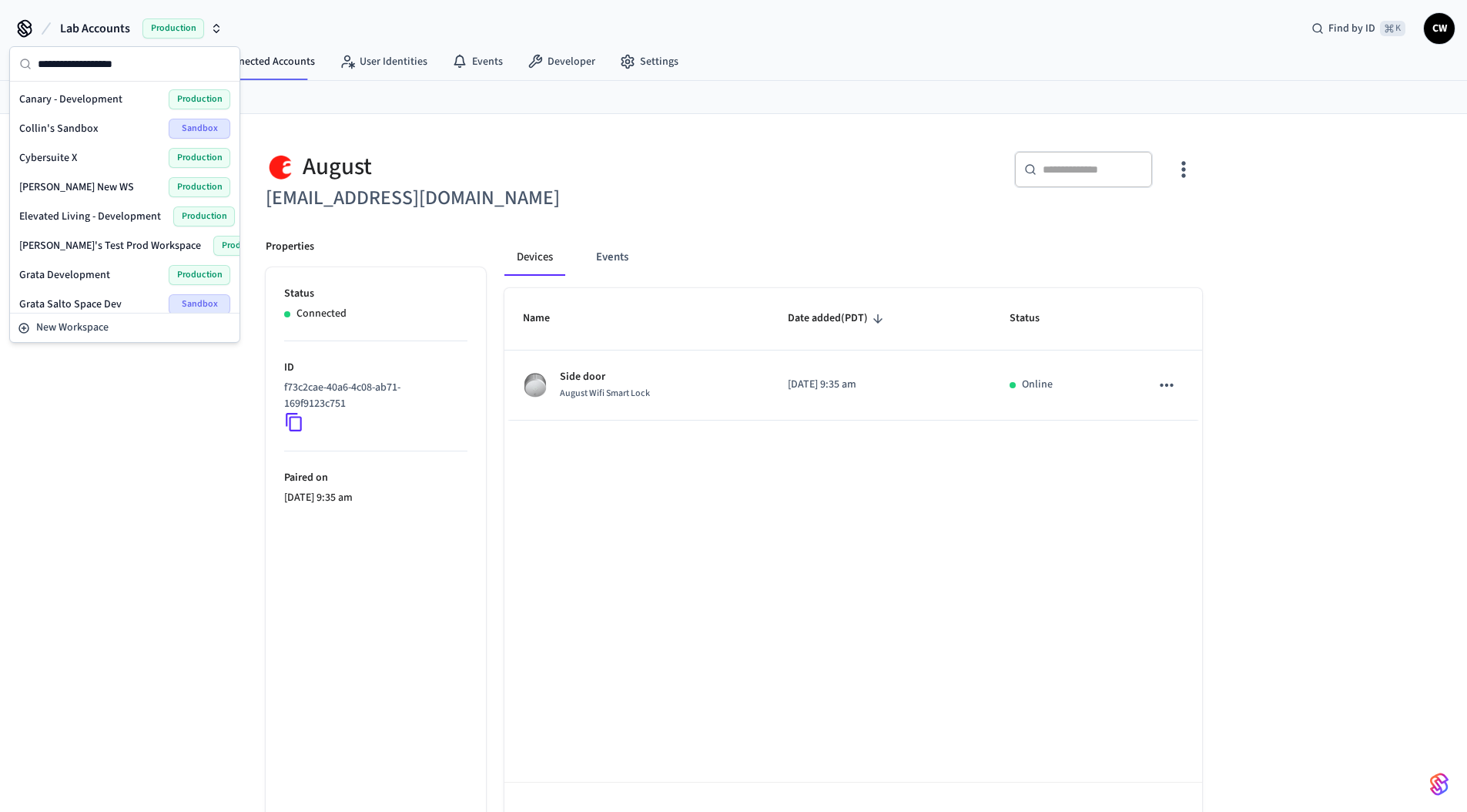
click at [384, 163] on div "August" at bounding box center [495, 167] width 459 height 32
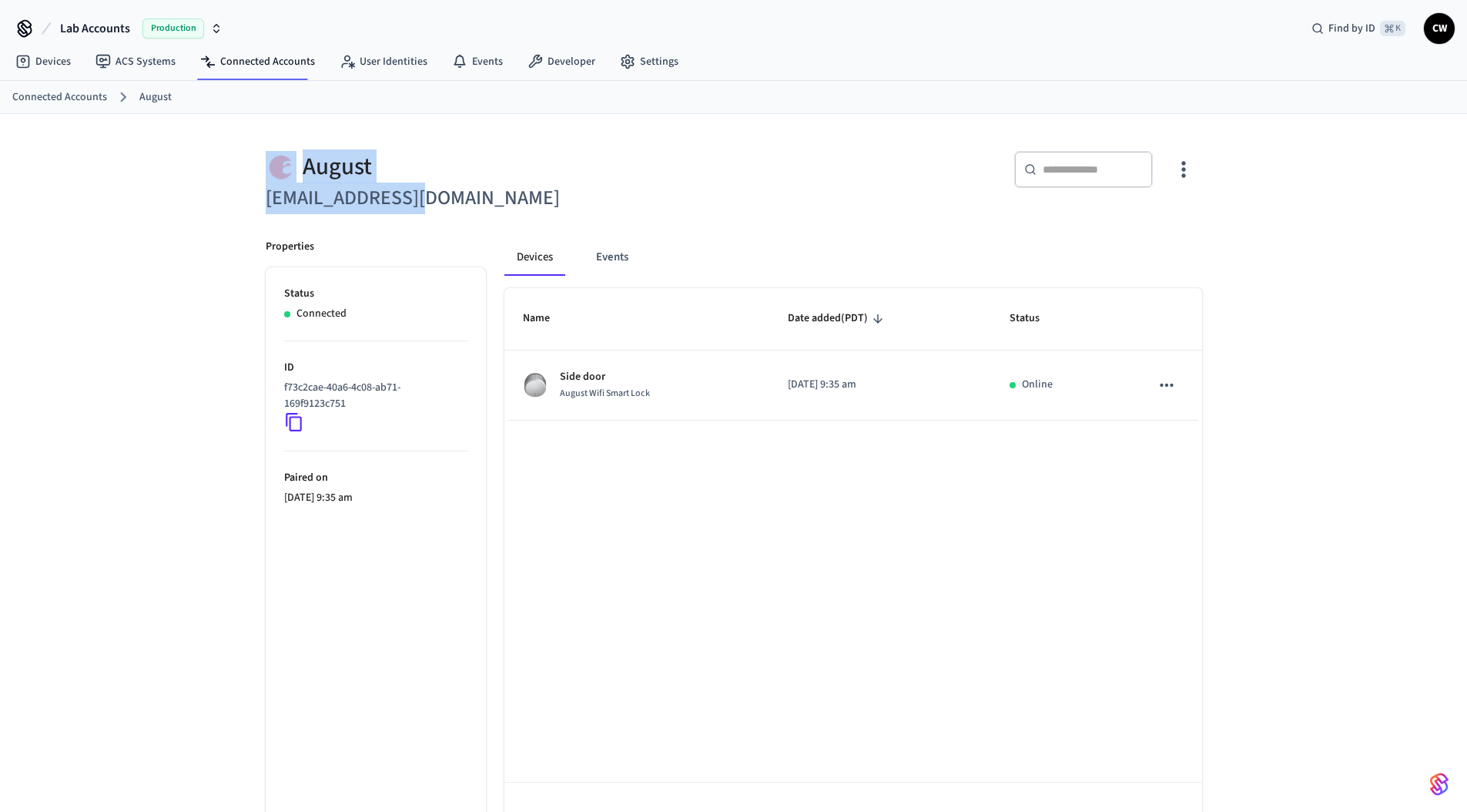
drag, startPoint x: 435, startPoint y: 198, endPoint x: 261, endPoint y: 166, distance: 176.9
click at [261, 166] on div "August mjnino@yahoo.com" at bounding box center [486, 174] width 478 height 82
click at [180, 237] on div "August mjnino@yahoo.com ​ ​ Properties Status Connected ID f73c2cae-40a6-4c08-a…" at bounding box center [734, 485] width 1467 height 743
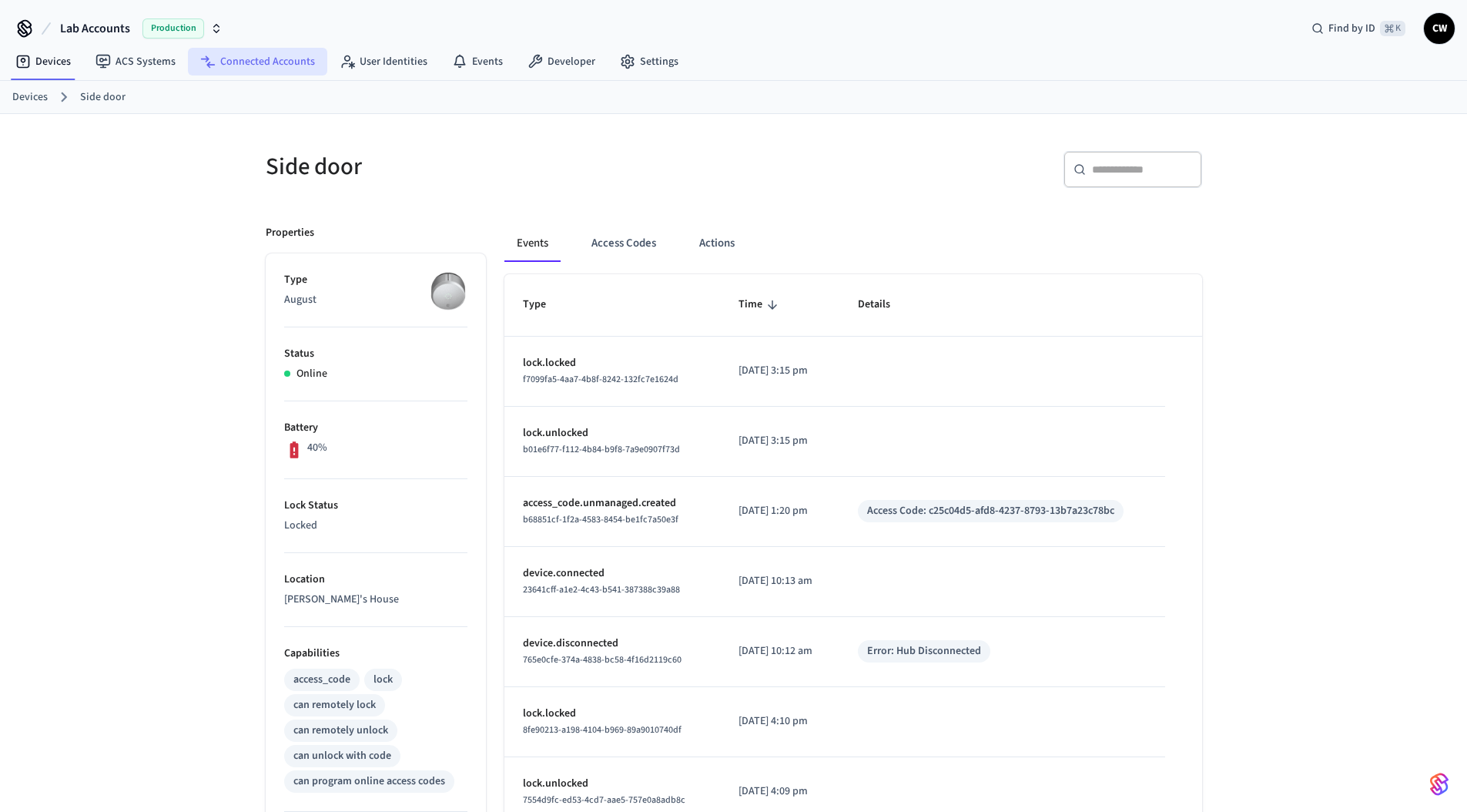
click at [262, 49] on link "Connected Accounts" at bounding box center [257, 62] width 139 height 27
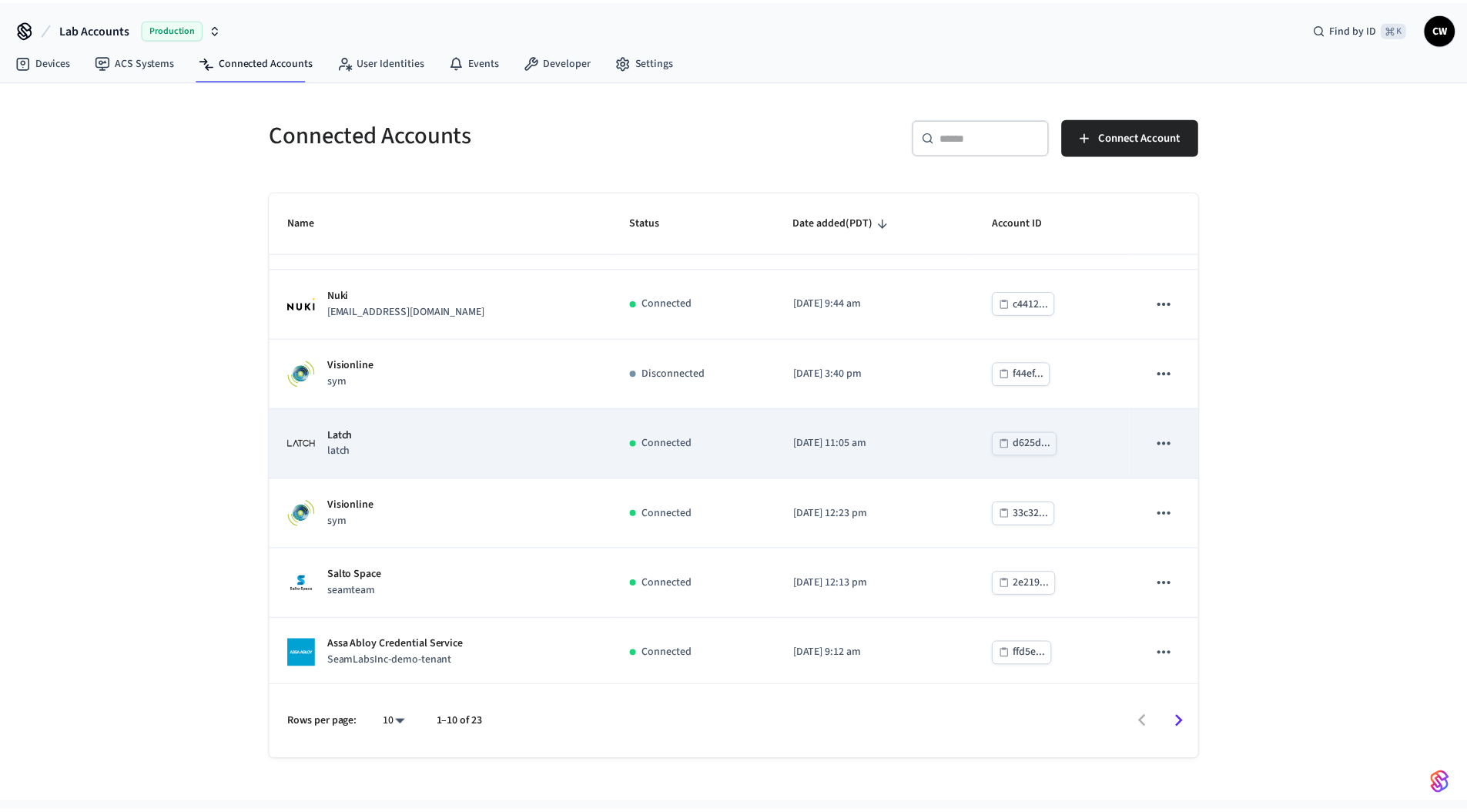
scroll to position [270, 0]
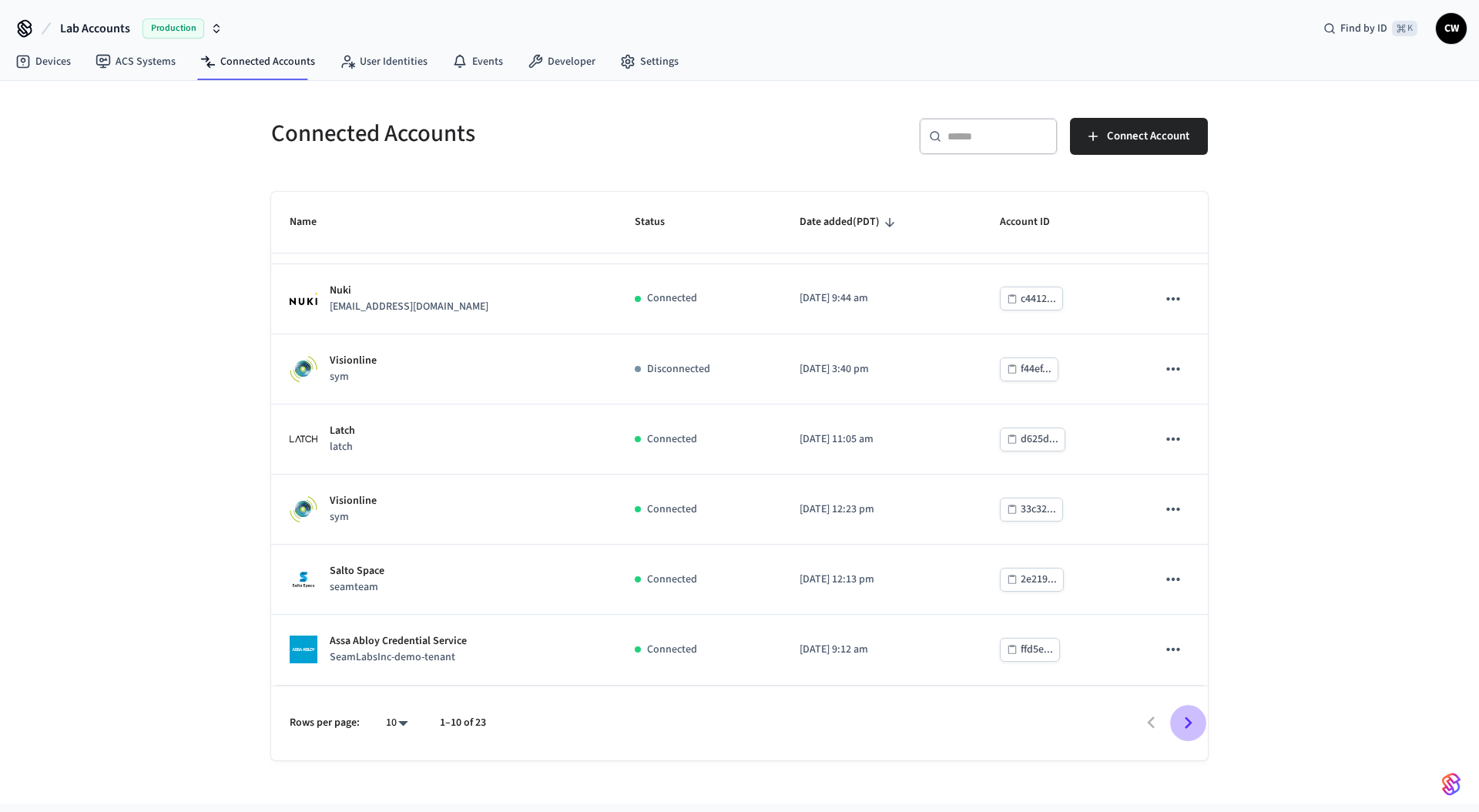
click at [1202, 726] on button "Go to next page" at bounding box center [1188, 722] width 36 height 36
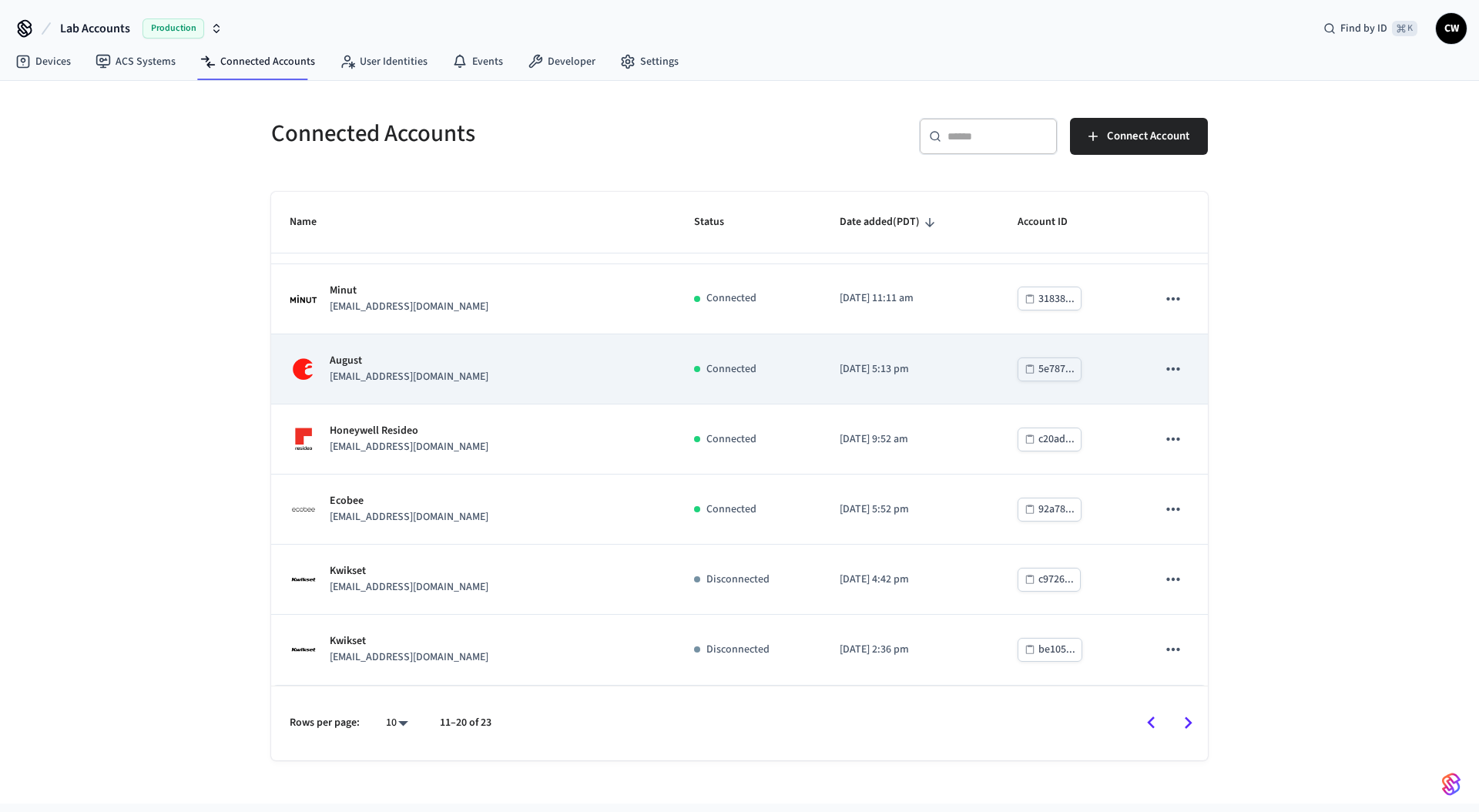
click at [444, 384] on p "devops+yale@getseam.com" at bounding box center [410, 377] width 159 height 16
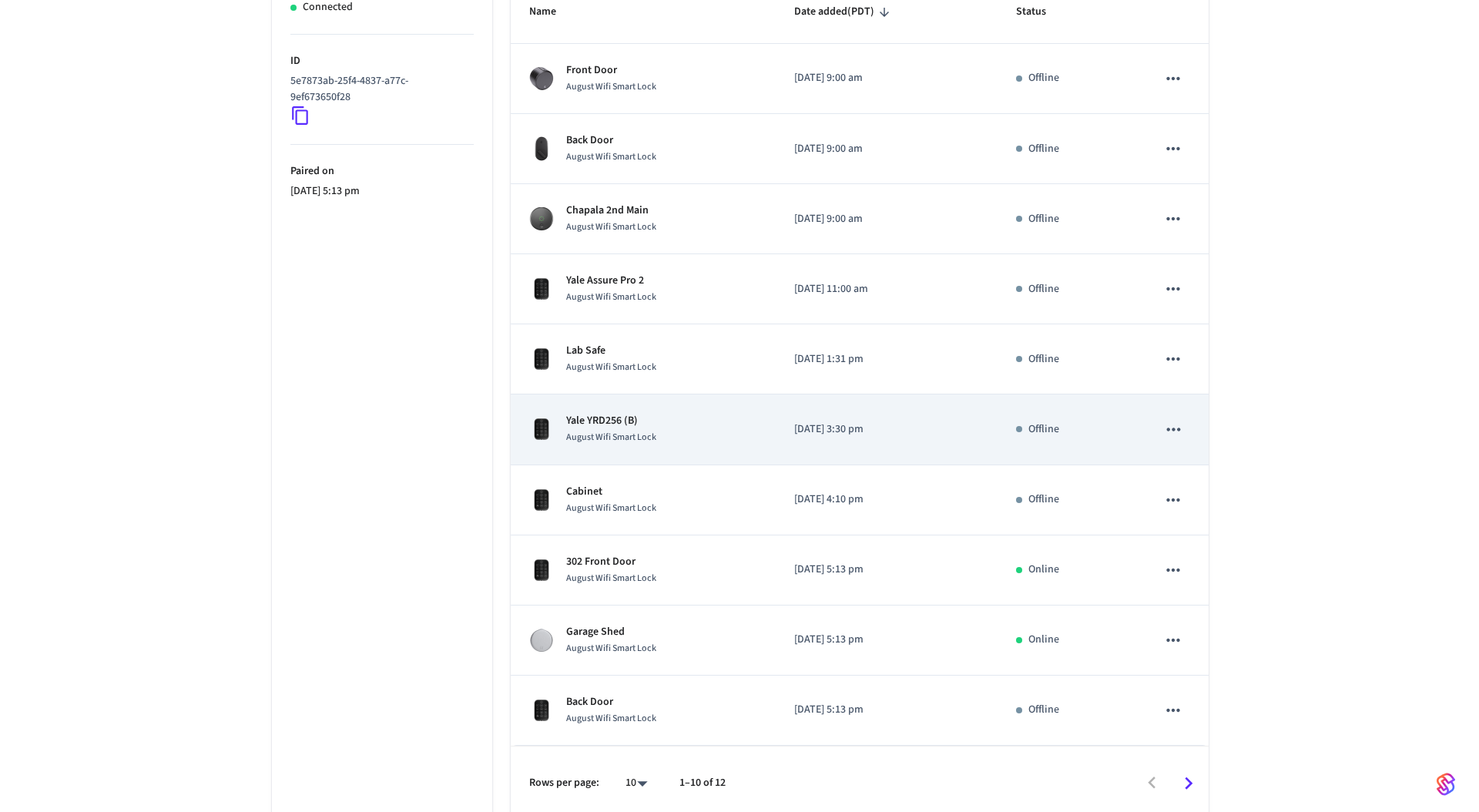
scroll to position [315, 0]
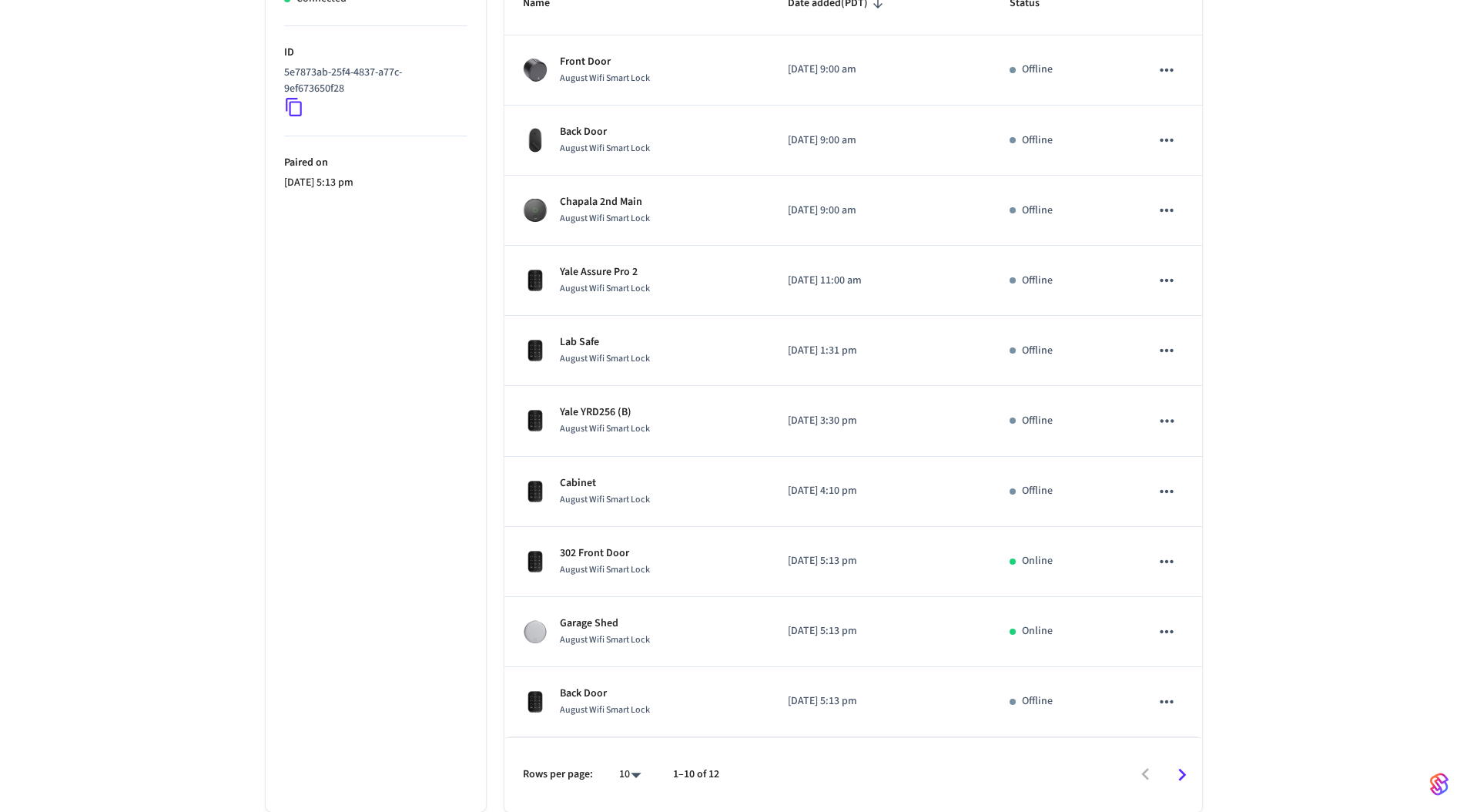
click at [627, 774] on body "Lab Accounts Production Find by ID ⌘ K CW Devices ACS Systems Connected Account…" at bounding box center [734, 248] width 1467 height 1127
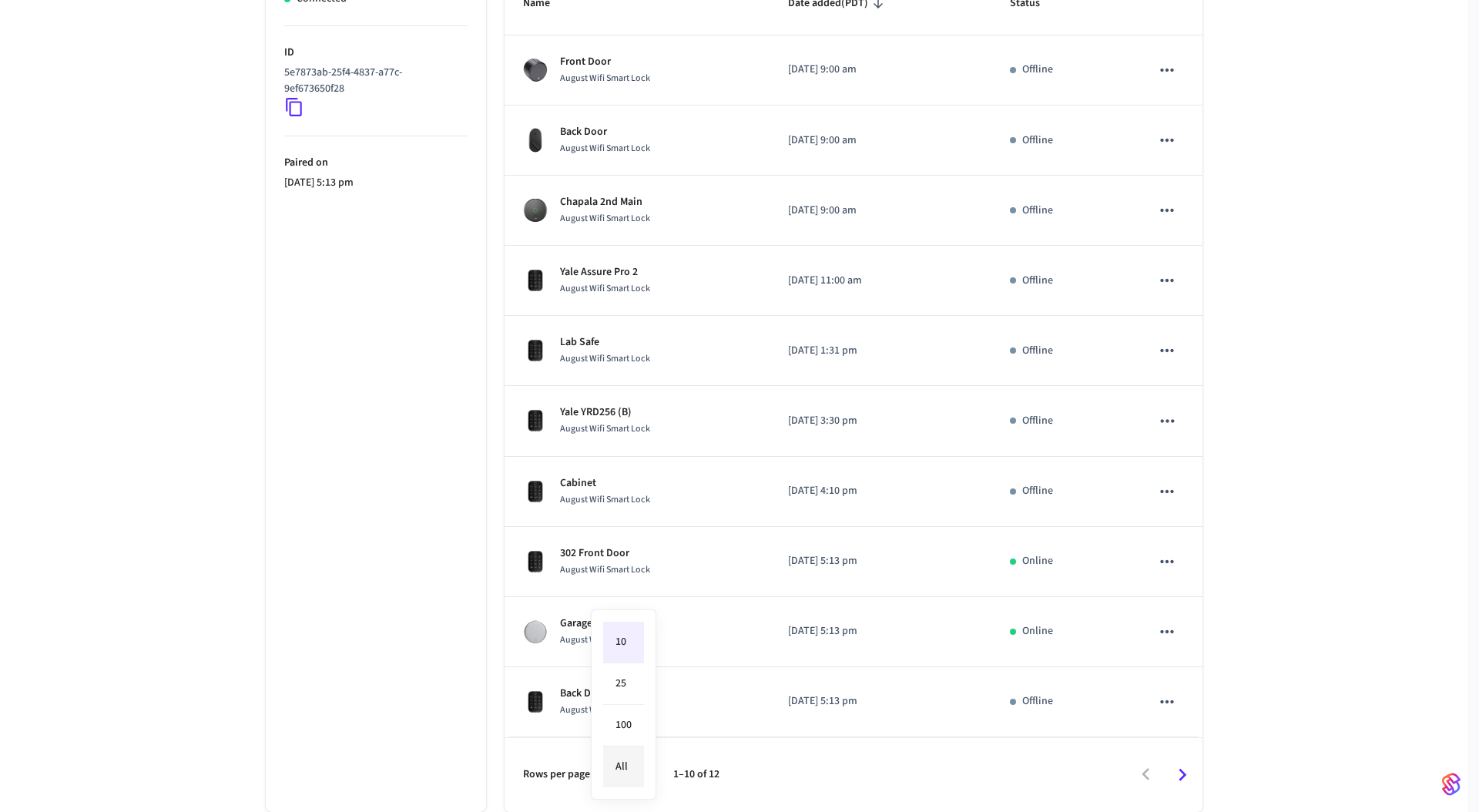
click at [630, 762] on li "All" at bounding box center [623, 767] width 41 height 41
type input "**"
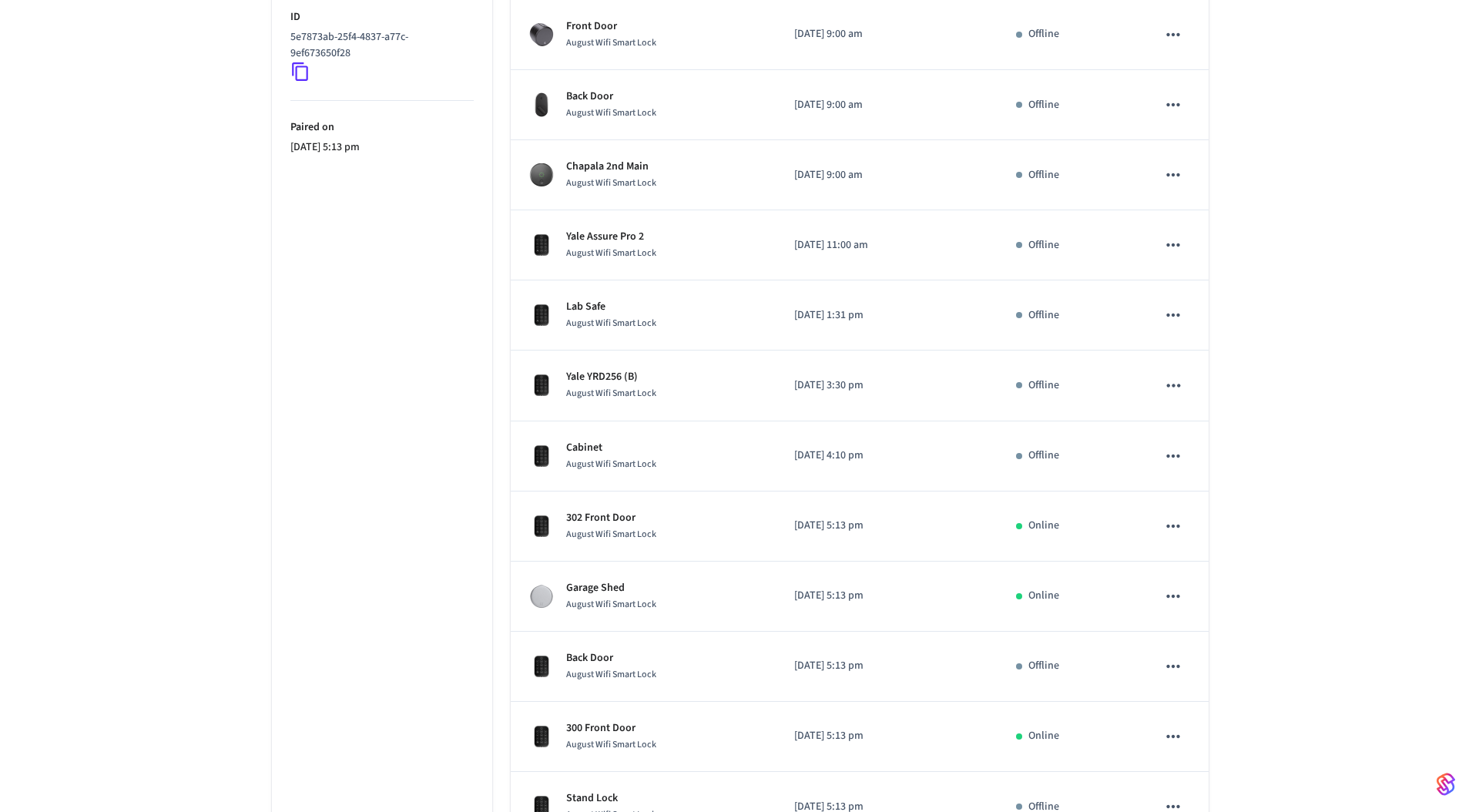
scroll to position [0, 0]
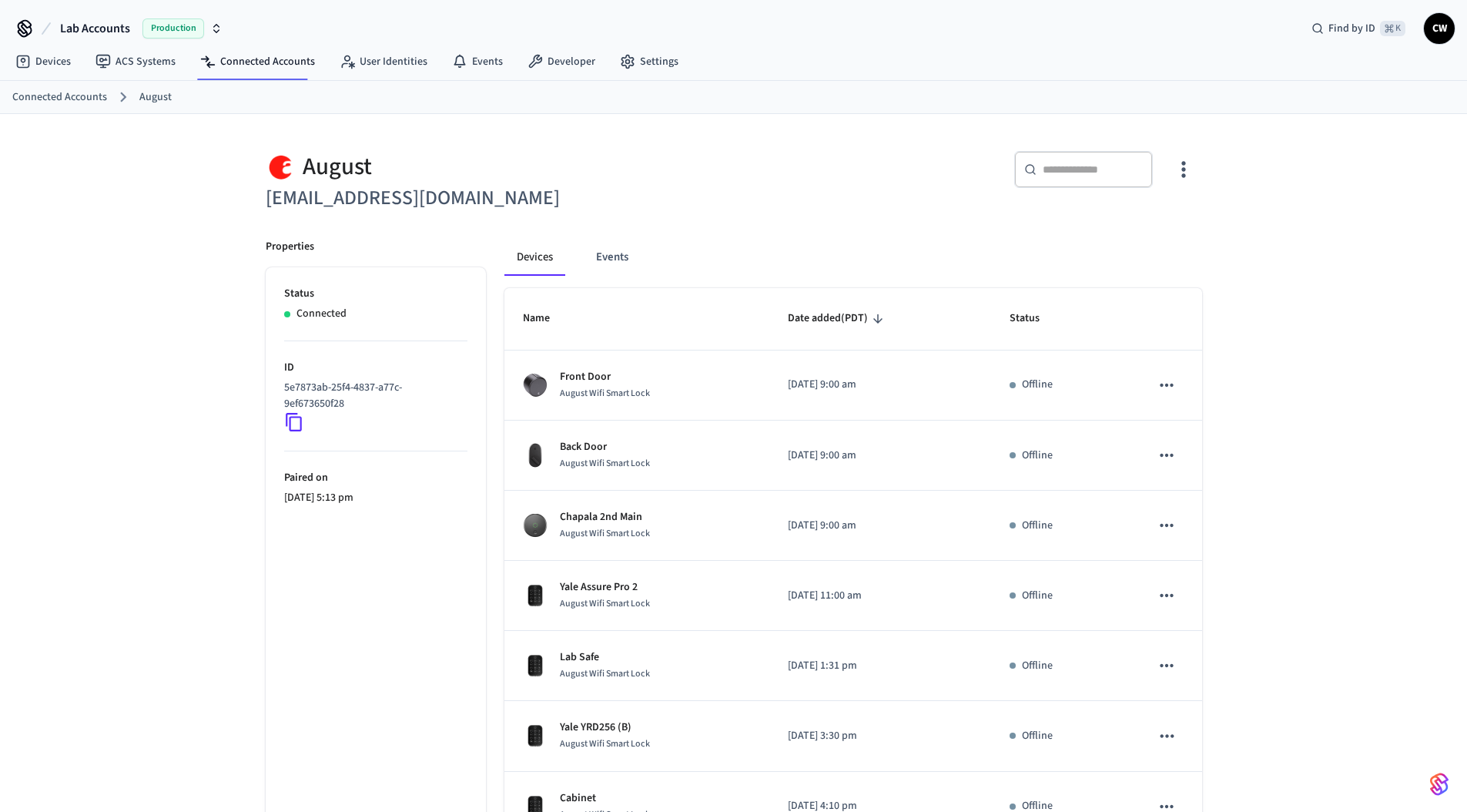
click at [168, 282] on div "August devops+yale@getseam.com ​ ​ Properties Status Connected ID 5e7873ab-25f4…" at bounding box center [734, 690] width 1467 height 1153
click at [43, 58] on link "Devices" at bounding box center [44, 62] width 80 height 27
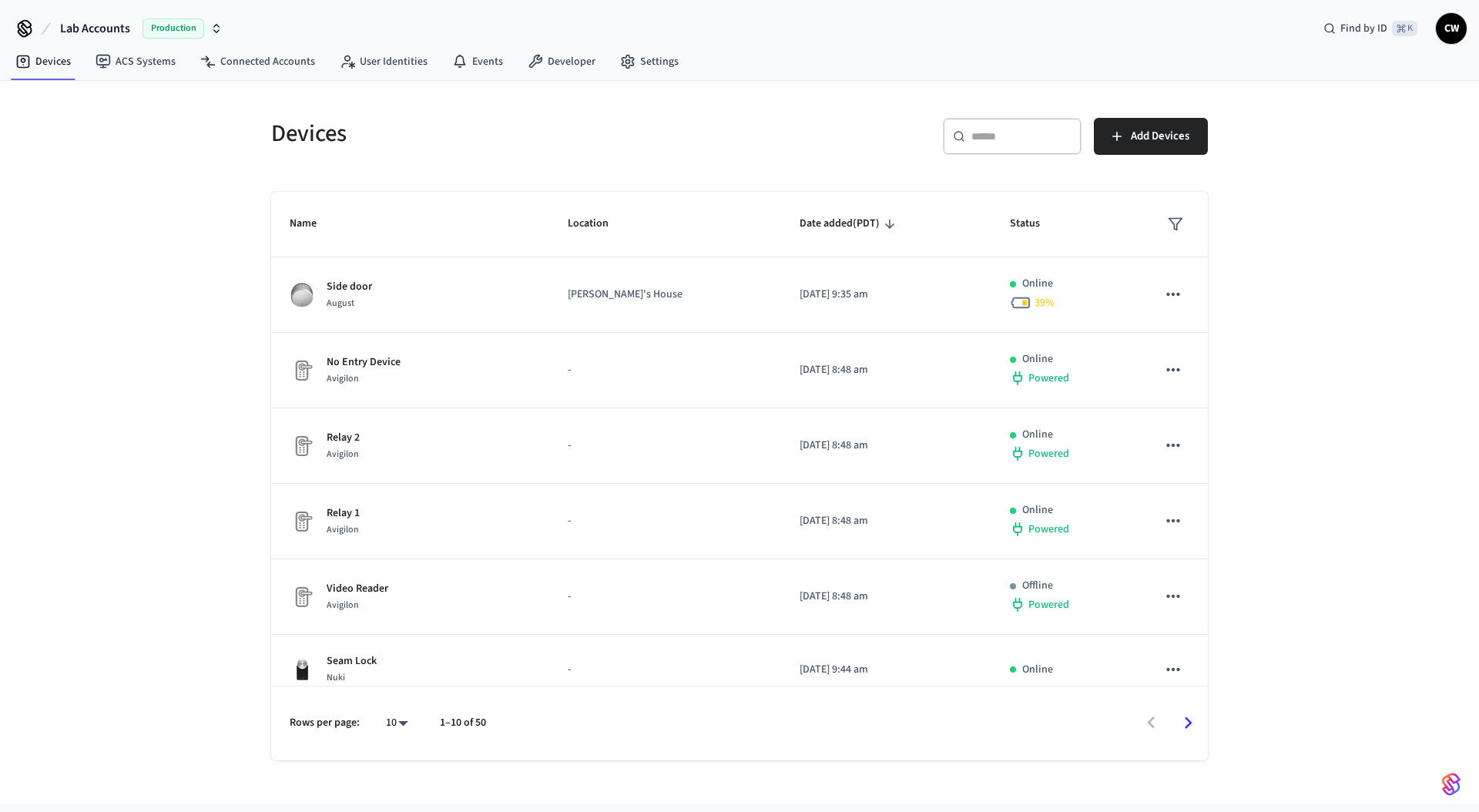
click at [120, 315] on div "Devices ​ ​ Add Devices Name Location Date added (PDT) Status Side door August …" at bounding box center [740, 442] width 1479 height 722
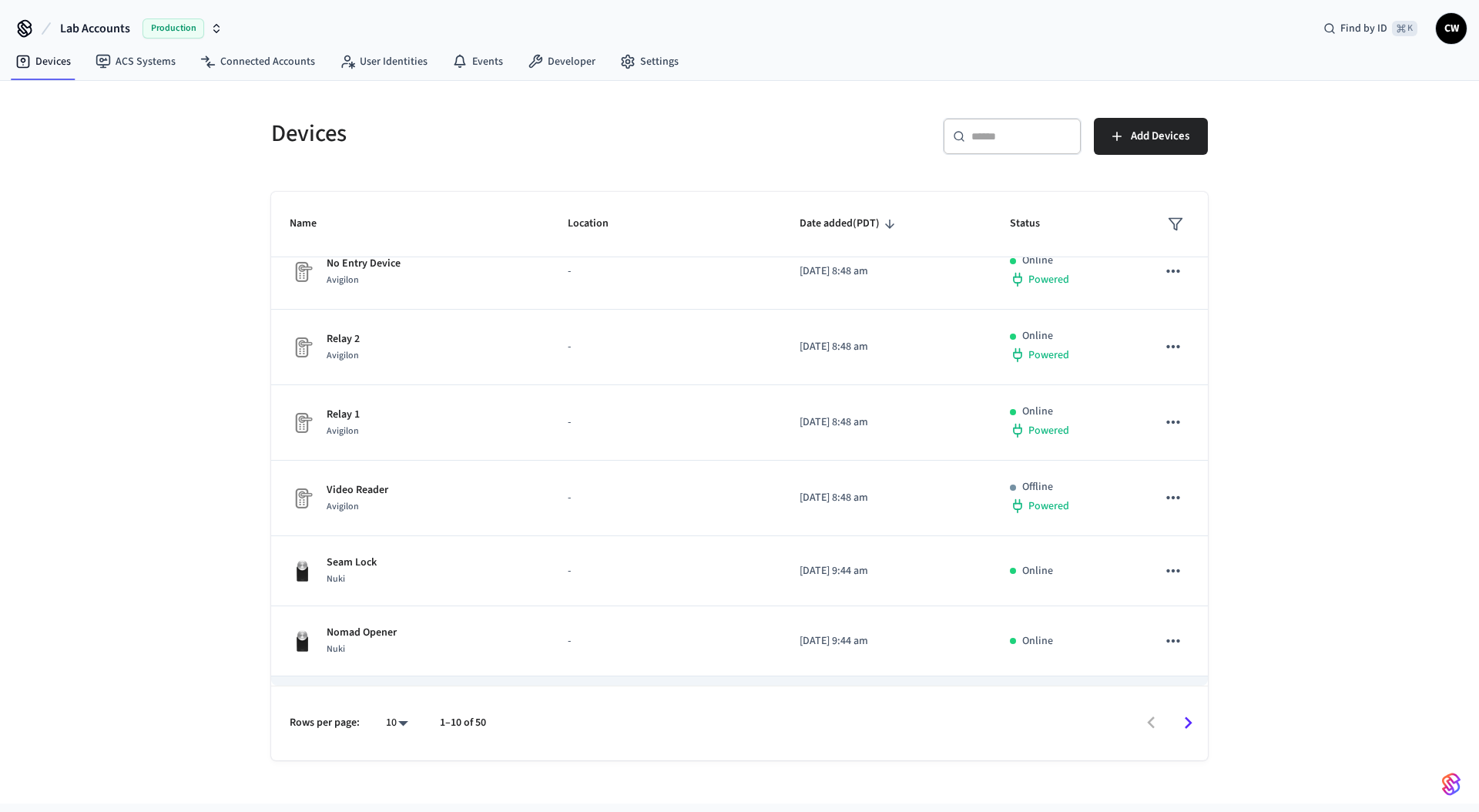
scroll to position [143, 0]
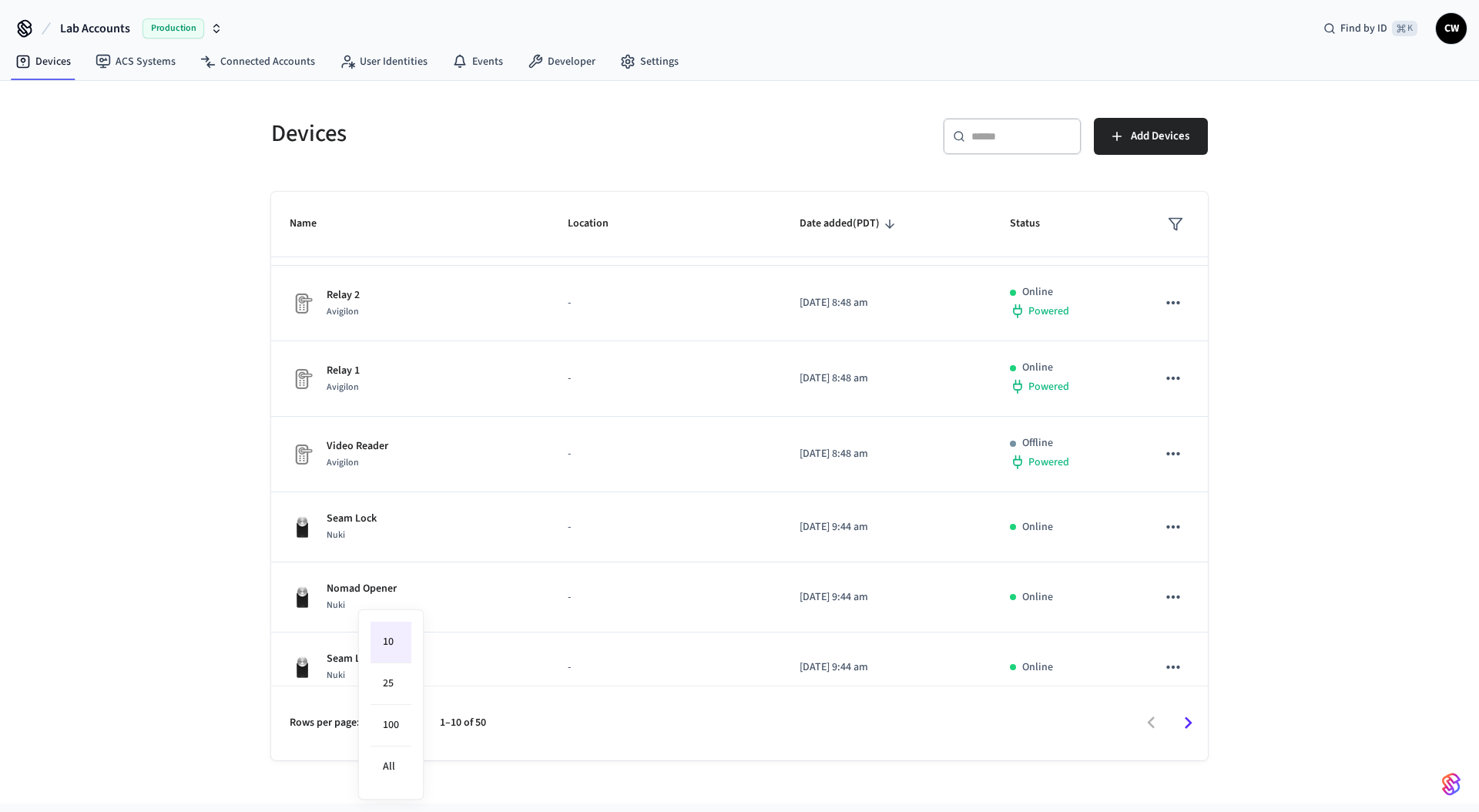
click at [404, 722] on body "Lab Accounts Production Find by ID ⌘ K CW Devices ACS Systems Connected Account…" at bounding box center [740, 402] width 1479 height 803
click at [387, 768] on li "All" at bounding box center [391, 767] width 41 height 41
type input "**"
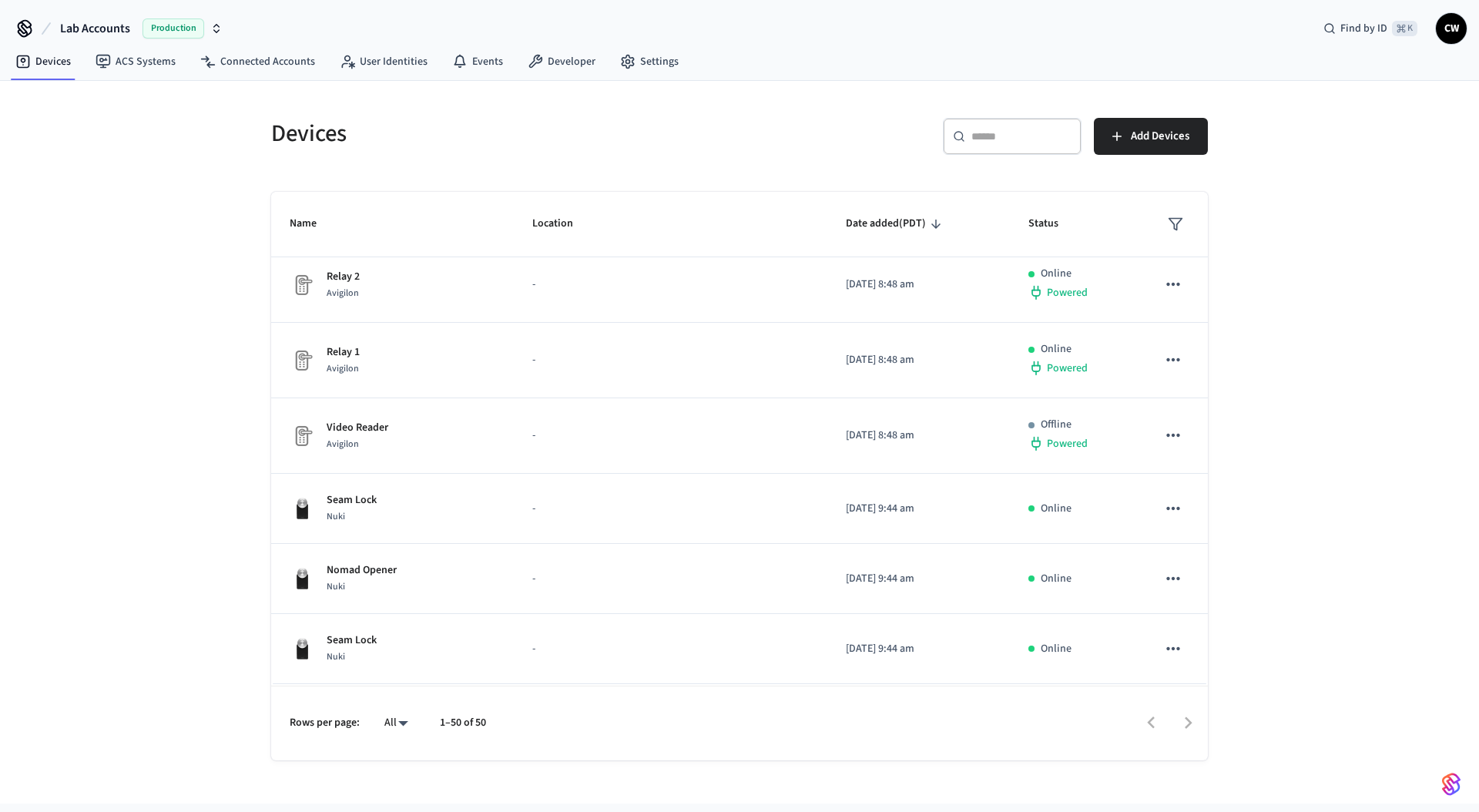
scroll to position [0, 0]
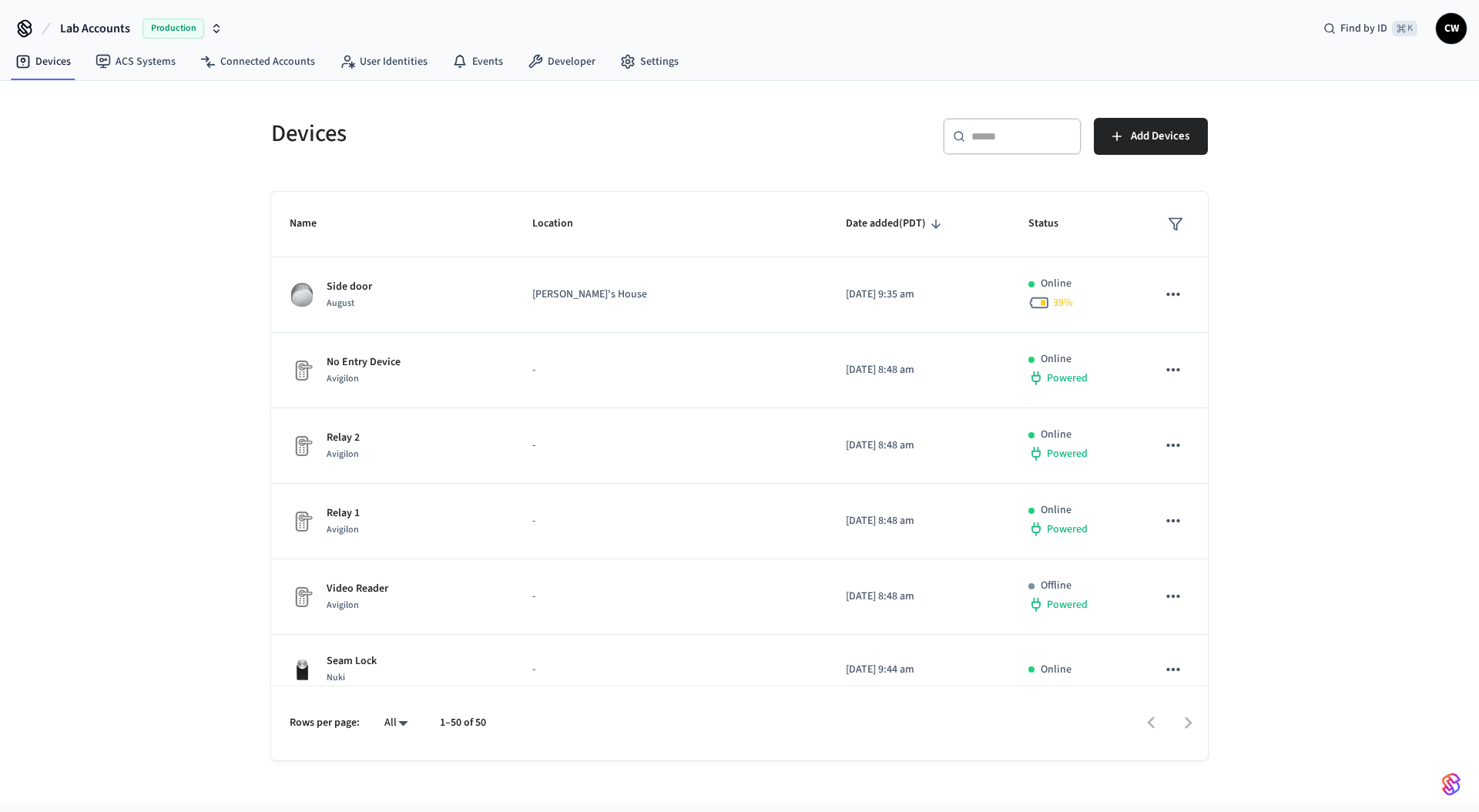
click at [236, 485] on div "Devices ​ ​ Add Devices Name Location Date added (PDT) Status Side door August …" at bounding box center [740, 442] width 1479 height 722
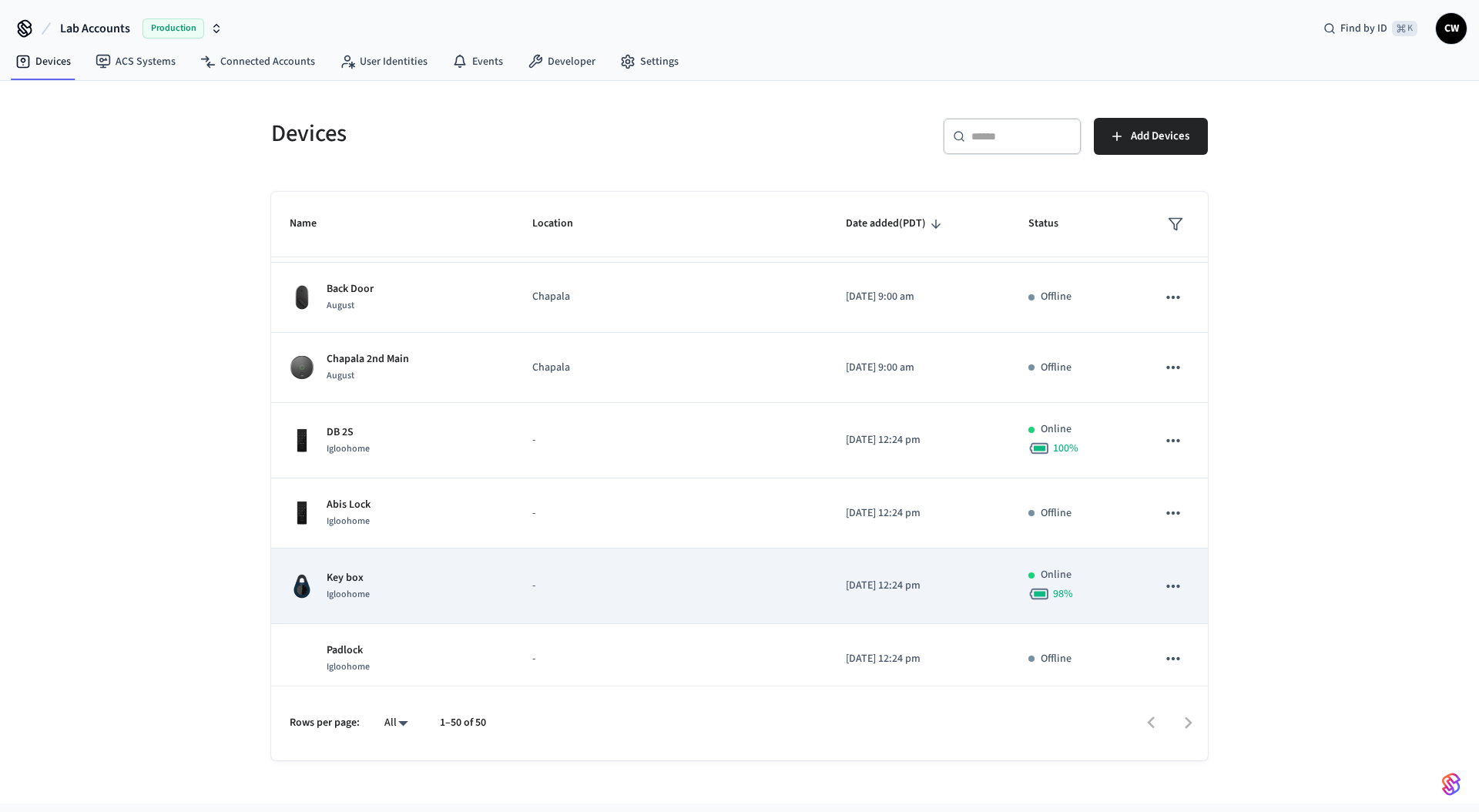
scroll to position [1043, 0]
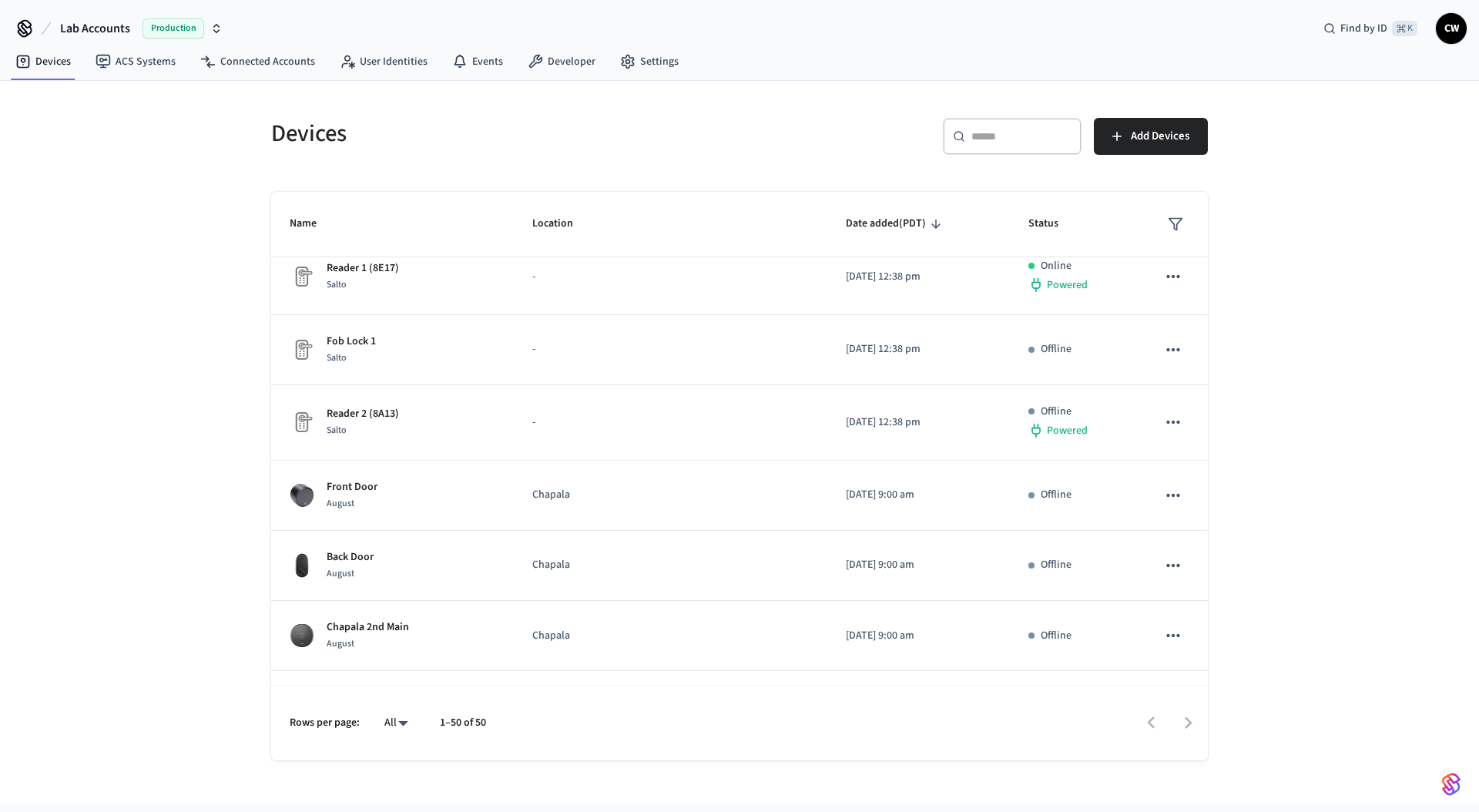
click at [210, 467] on div "Devices ​ ​ Add Devices Name Location Date added (PDT) Status Side door August …" at bounding box center [740, 442] width 1479 height 722
click at [189, 469] on div "Devices ​ ​ Add Devices Name Location Date added (PDT) Status Side door August …" at bounding box center [740, 442] width 1479 height 722
click at [224, 251] on div "Devices ​ ​ Add Devices Name Location Date added (PDT) Status Side door August …" at bounding box center [740, 442] width 1479 height 722
click at [198, 245] on div "Devices ​ ​ Add Devices Name Location Date added (PDT) Status Side door August …" at bounding box center [740, 442] width 1479 height 722
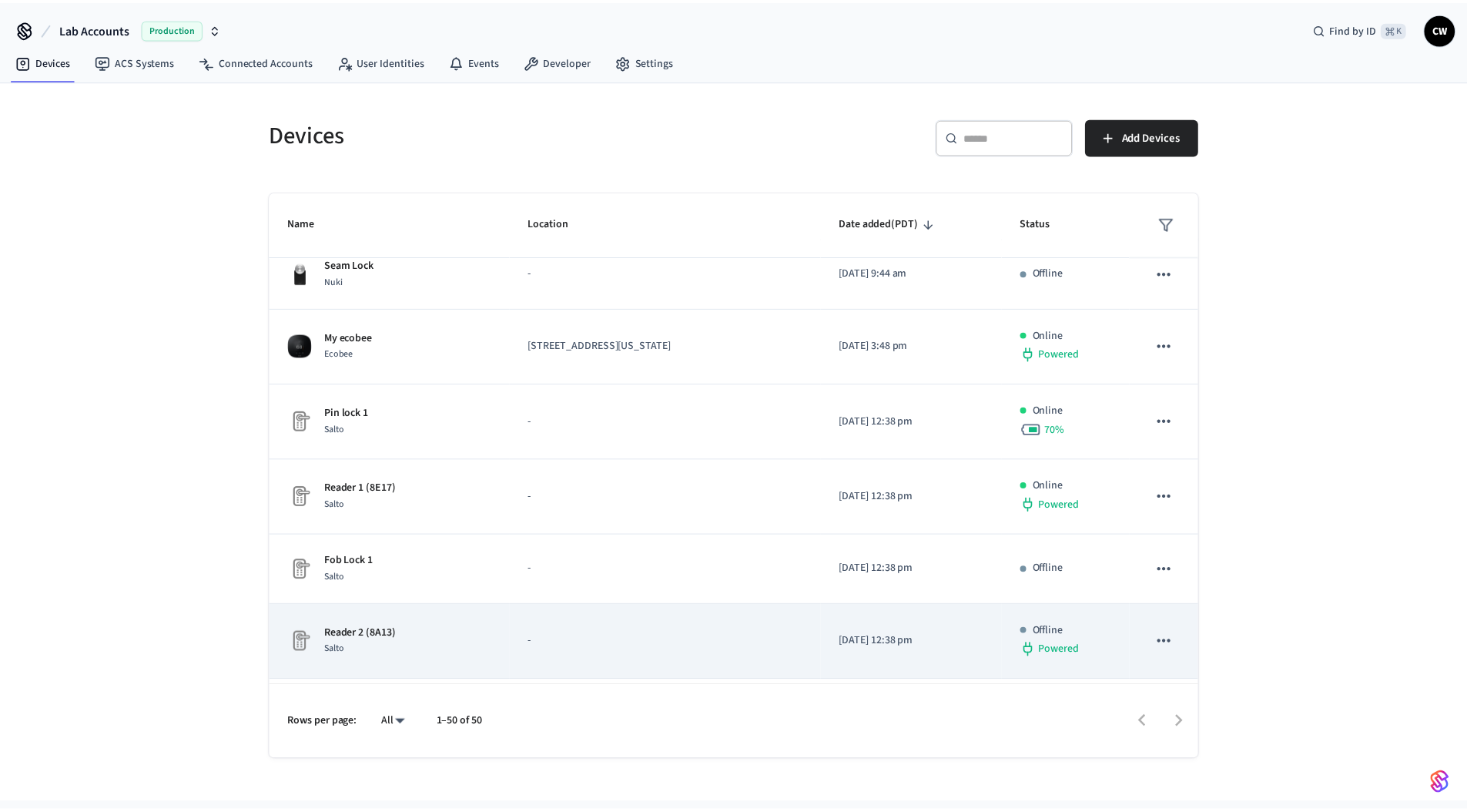
scroll to position [820, 0]
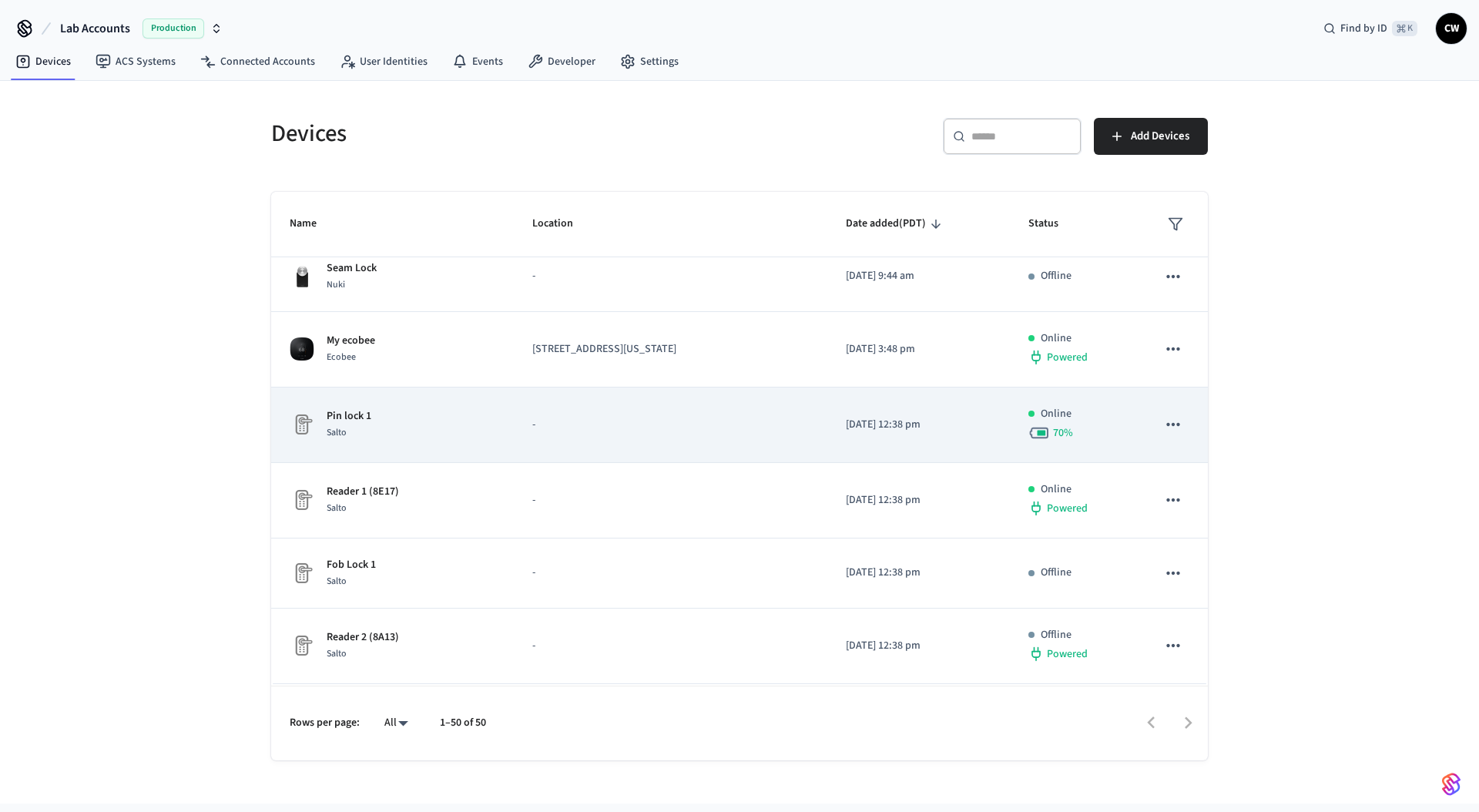
click at [464, 418] on div "Pin lock 1 Salto" at bounding box center [392, 425] width 206 height 32
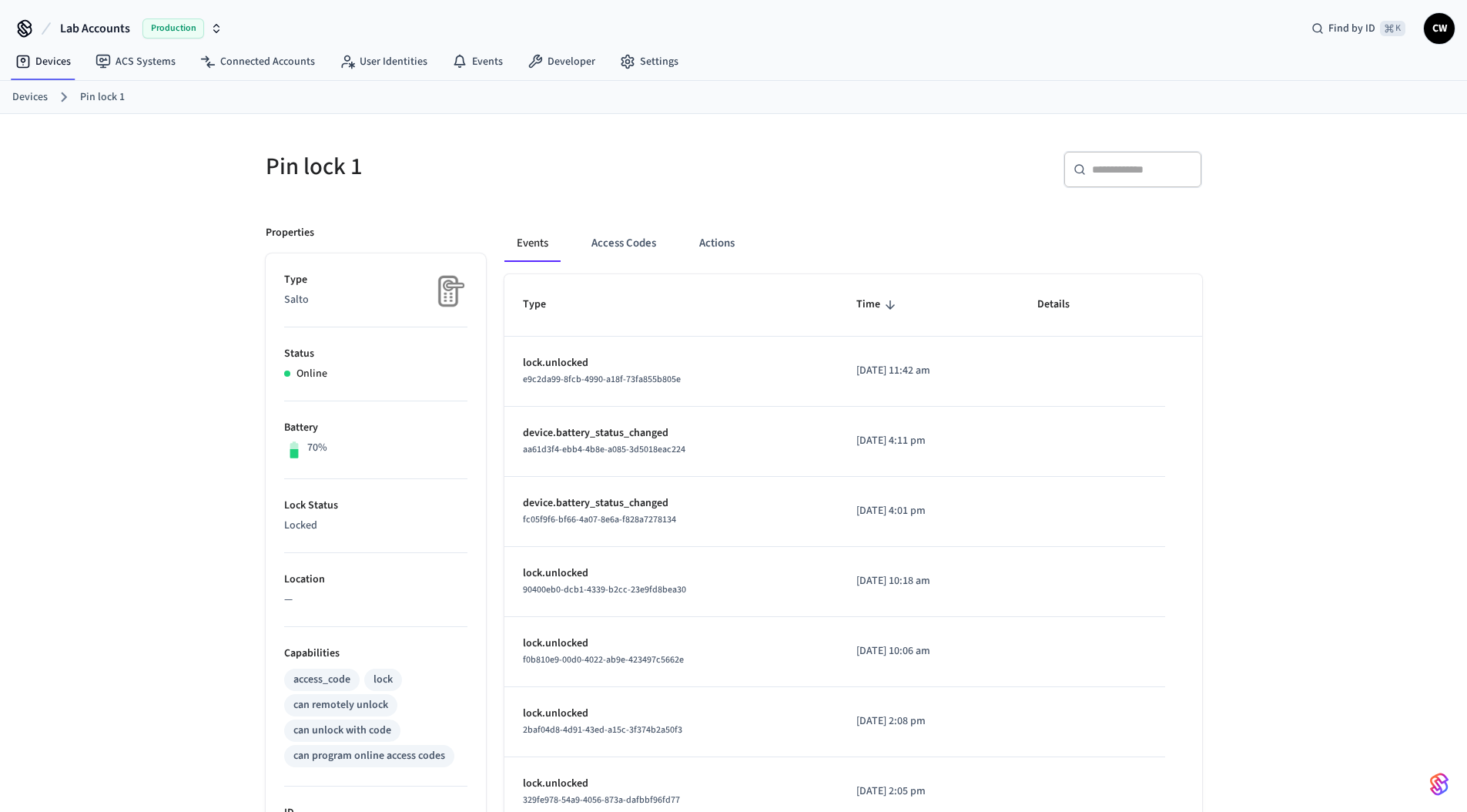
click at [745, 183] on div "​ ​" at bounding box center [972, 176] width 459 height 50
click at [710, 251] on button "Actions" at bounding box center [717, 243] width 60 height 37
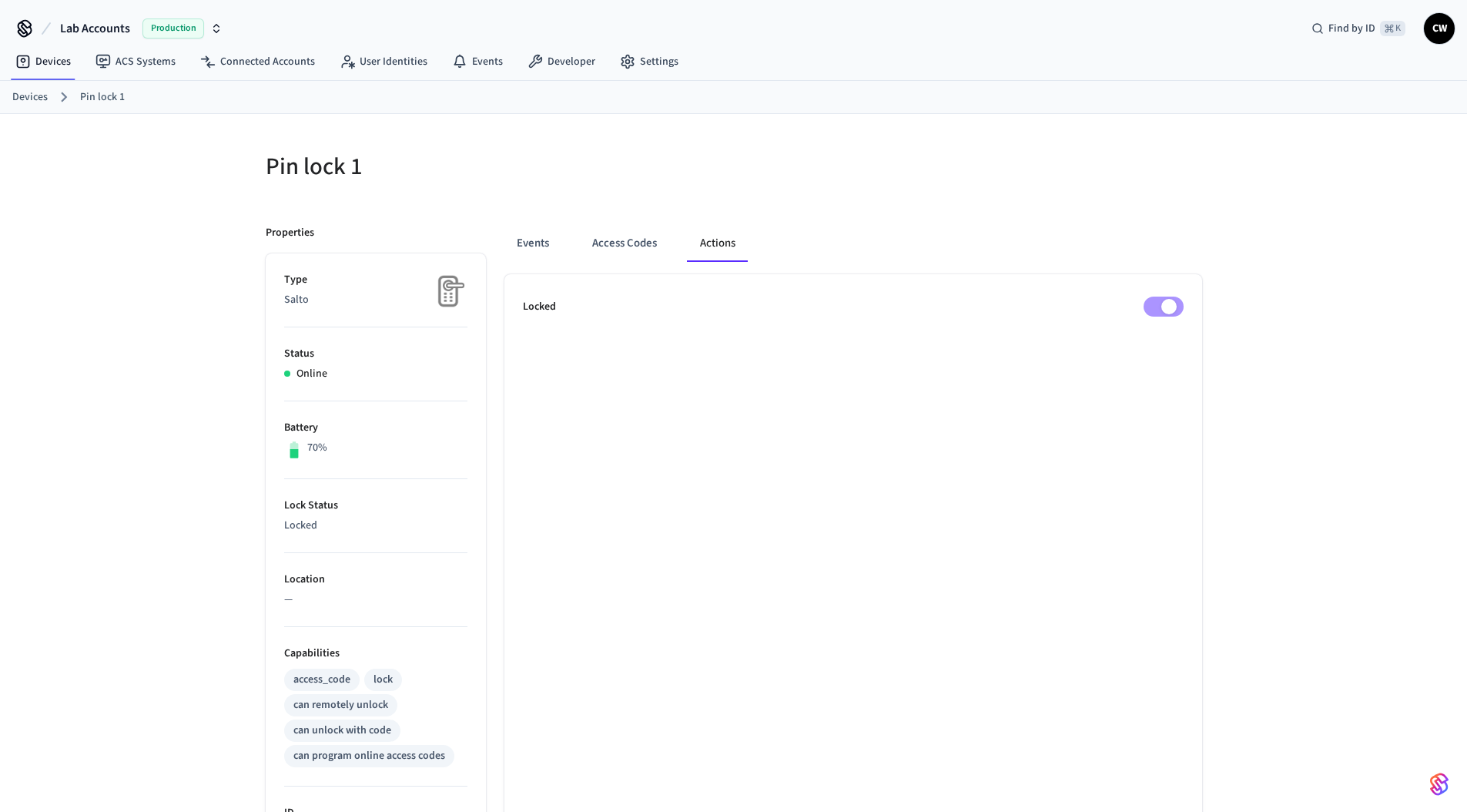
click at [945, 206] on div "Events Access Codes Actions Locked" at bounding box center [845, 730] width 716 height 1049
click at [158, 256] on div "Pin lock 1 Properties Type Salto Status Online Battery 70% Lock Status Locked L…" at bounding box center [734, 684] width 1467 height 1141
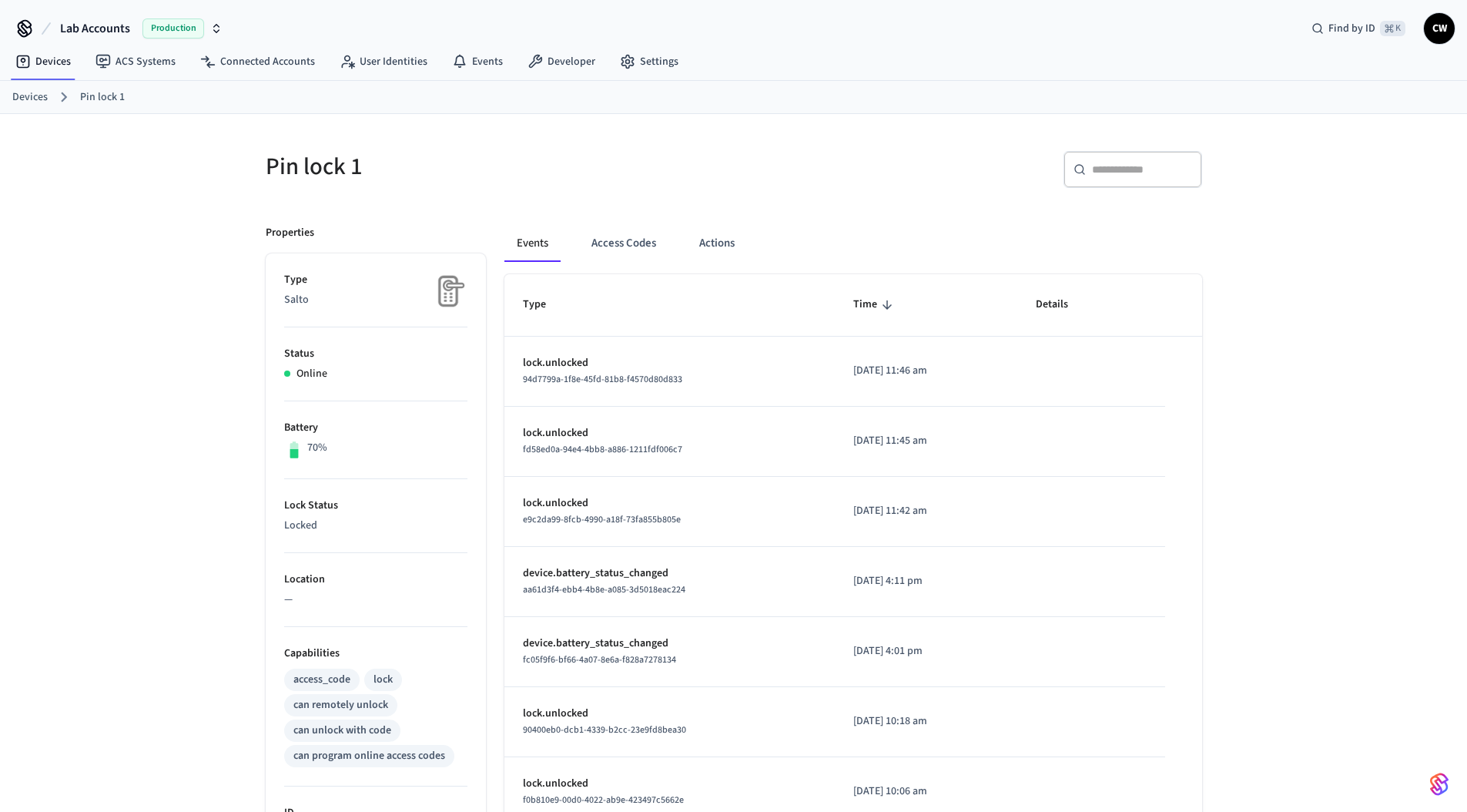
click at [931, 184] on div "​ ​" at bounding box center [972, 176] width 459 height 50
click at [714, 234] on button "Actions" at bounding box center [717, 243] width 60 height 37
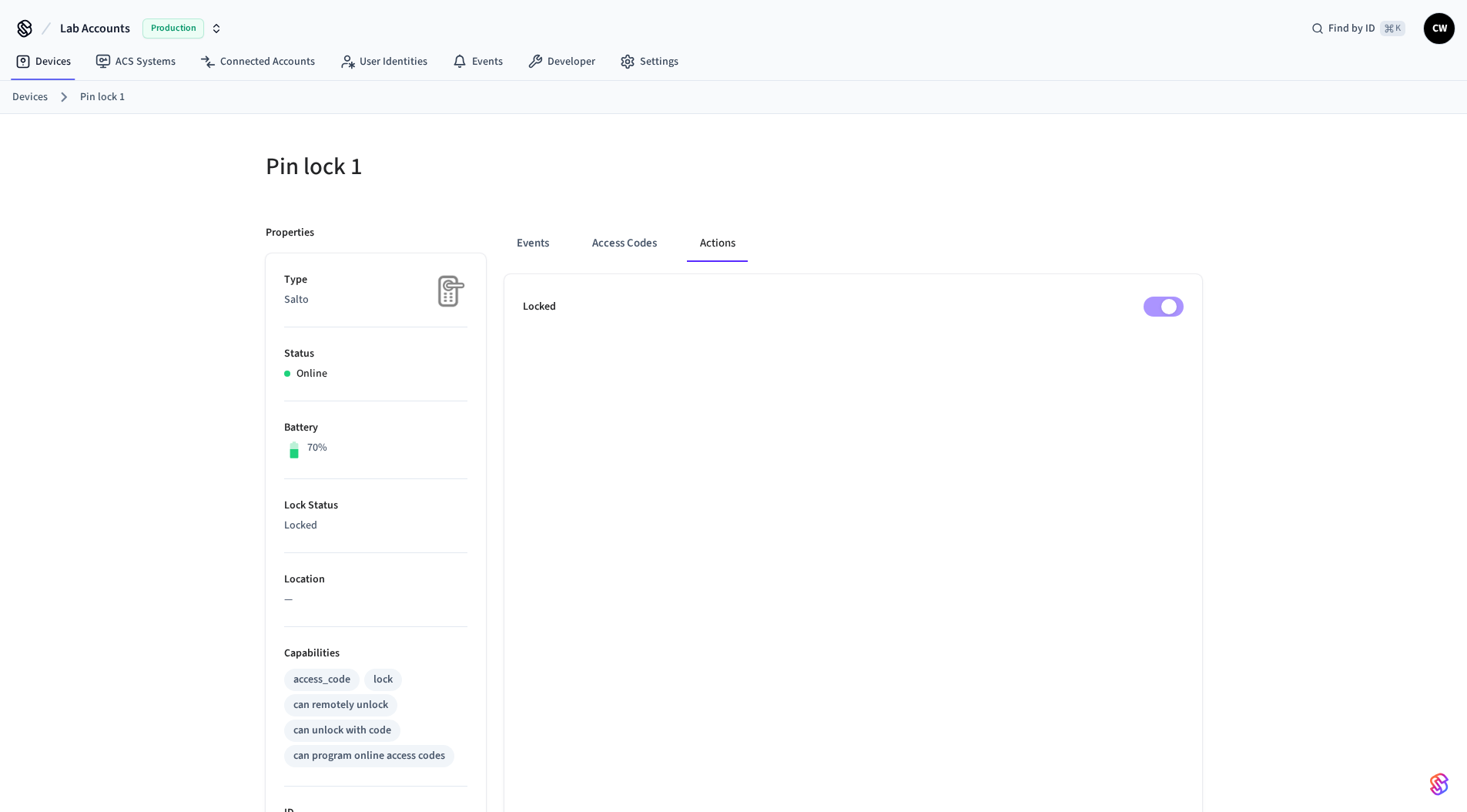
click at [242, 213] on div "Pin lock 1 Properties Type Salto Status Online Battery 70% Lock Status Locked L…" at bounding box center [734, 684] width 986 height 1141
click at [223, 206] on div "Pin lock 1 Properties Type Salto Status Online Battery 70% Lock Status Locked L…" at bounding box center [734, 684] width 1467 height 1141
click at [136, 32] on button "Lab Accounts Production" at bounding box center [141, 28] width 172 height 32
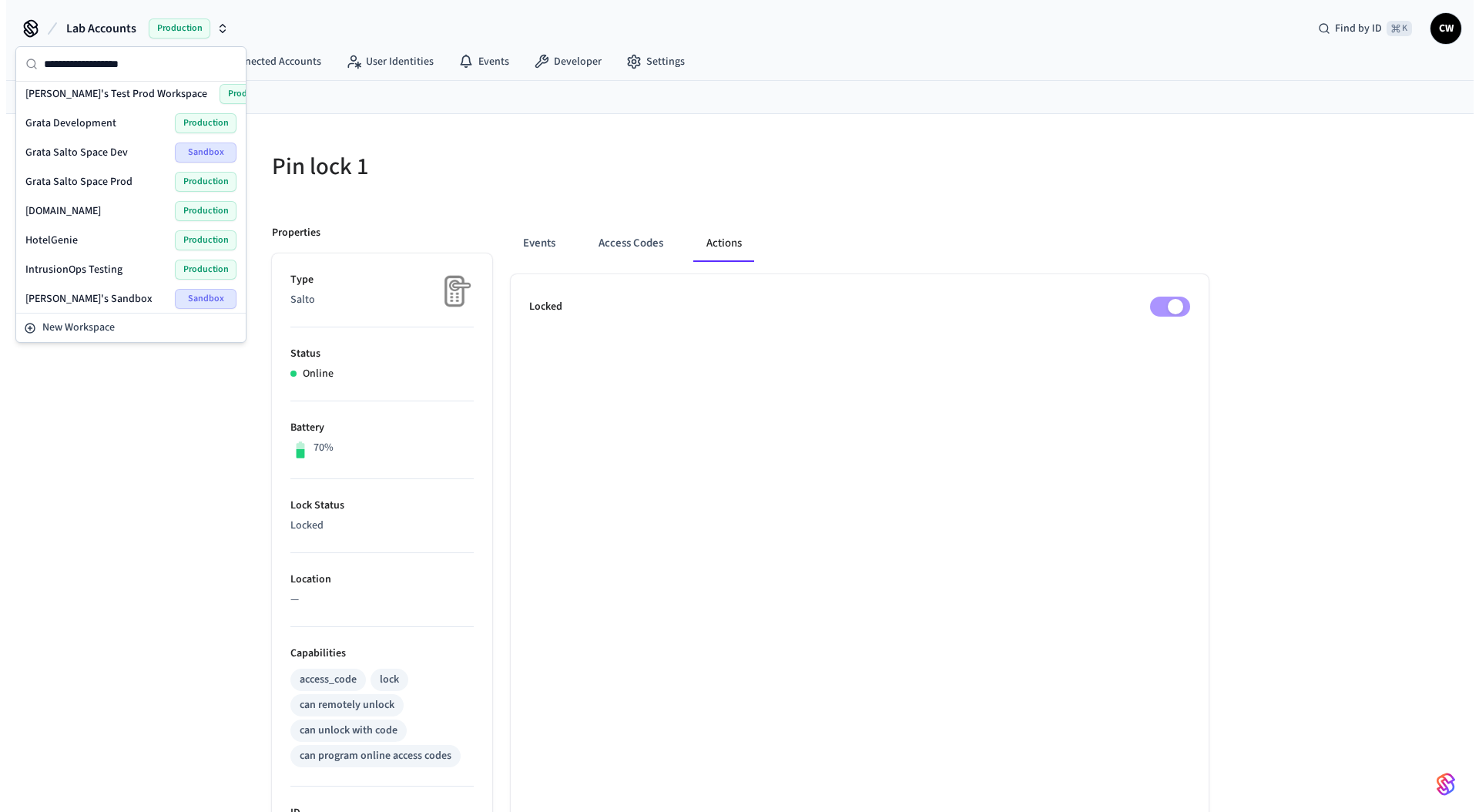
scroll to position [103, 0]
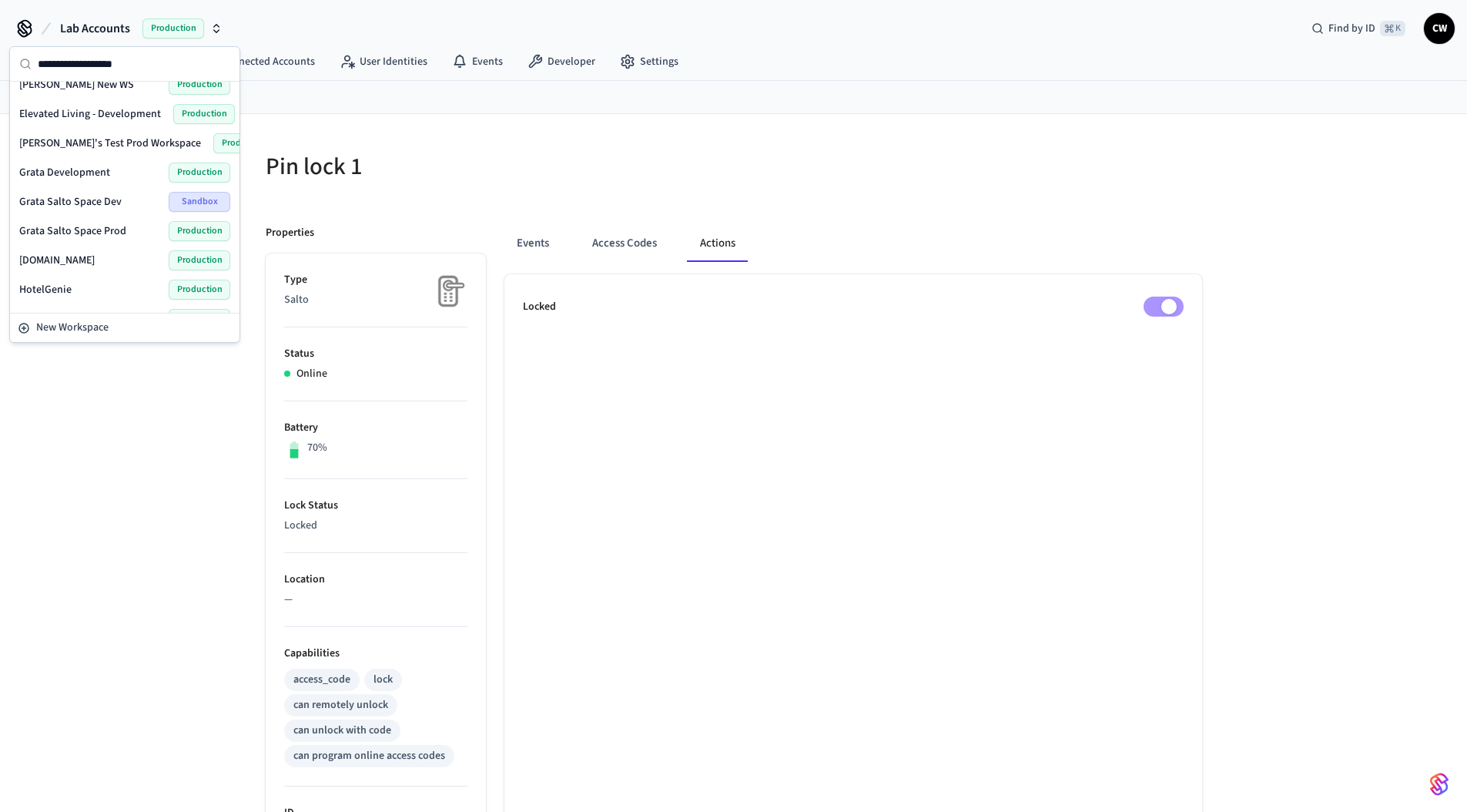
click at [404, 197] on div "Pin lock 1" at bounding box center [486, 166] width 478 height 68
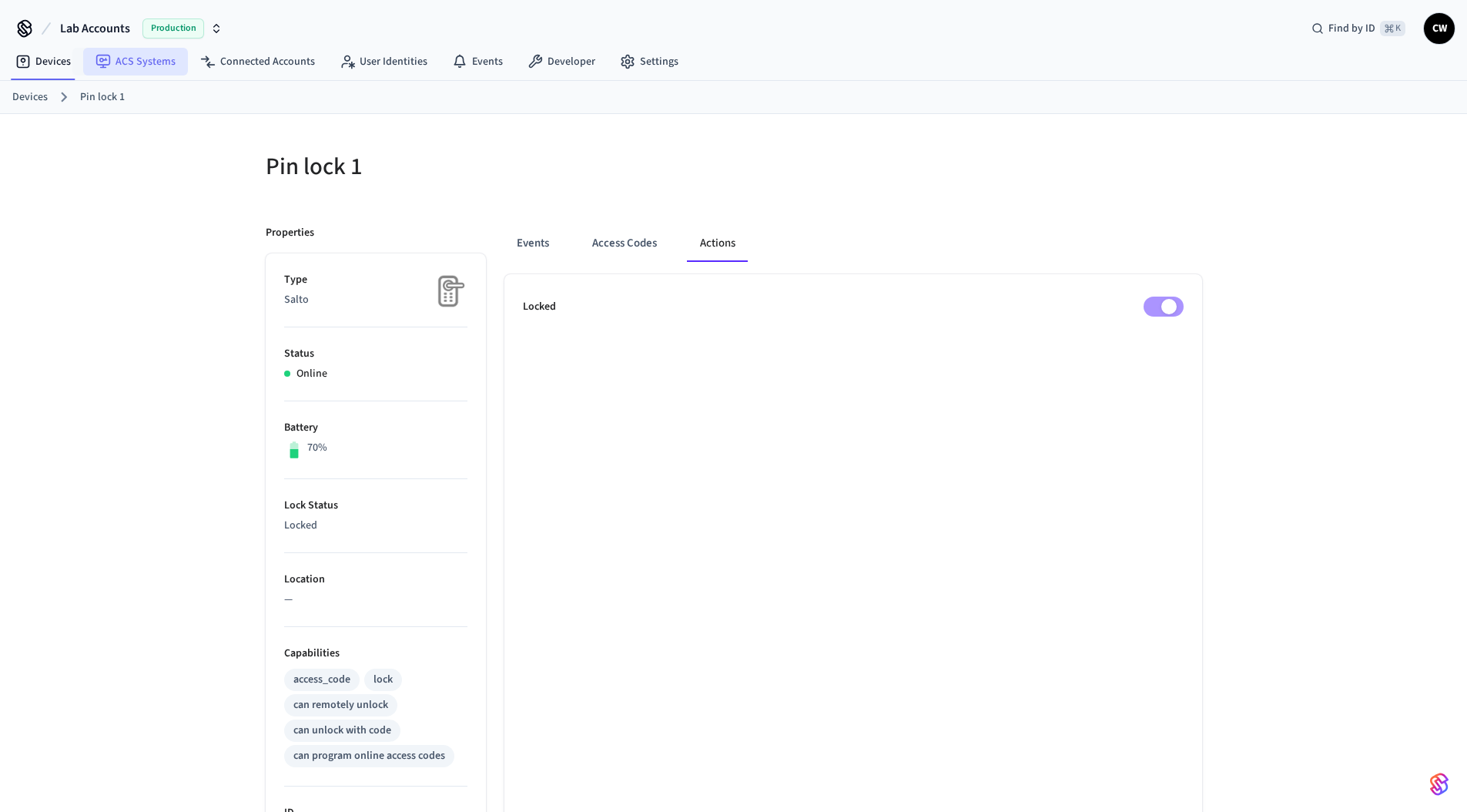
click at [138, 68] on link "ACS Systems" at bounding box center [135, 62] width 105 height 27
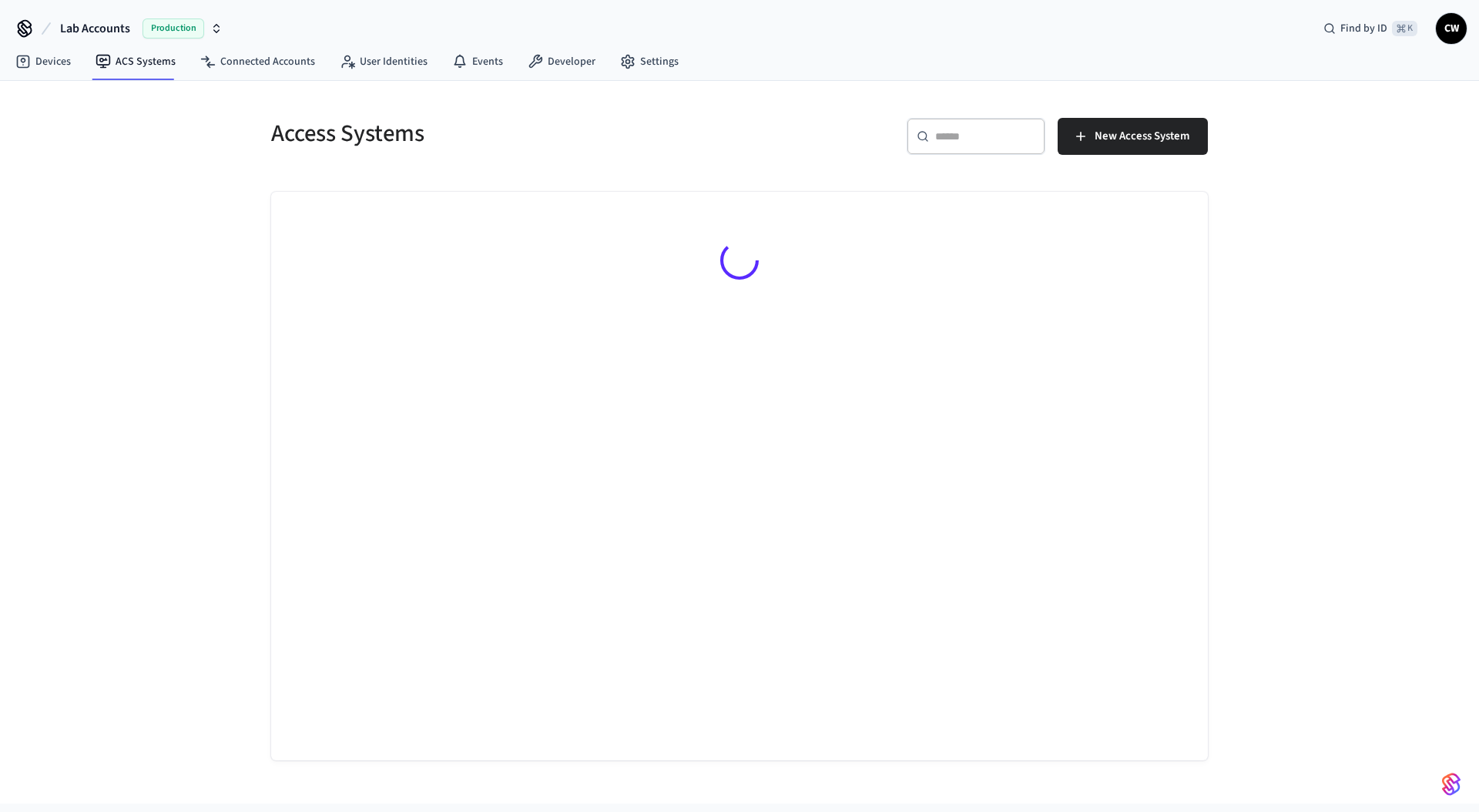
click at [138, 261] on div "Access Systems ​ ​ New Access System" at bounding box center [740, 442] width 1479 height 722
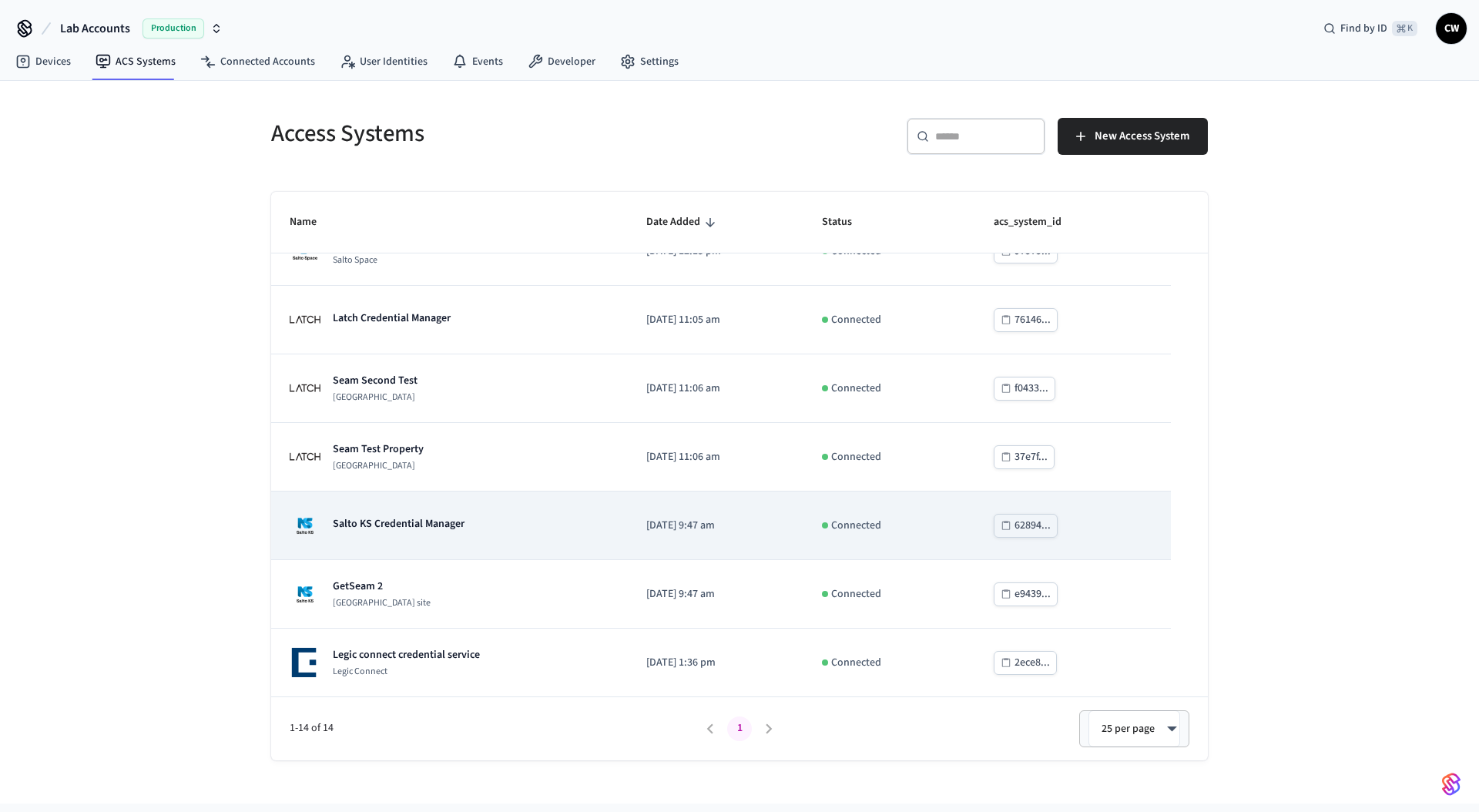
scroll to position [488, 0]
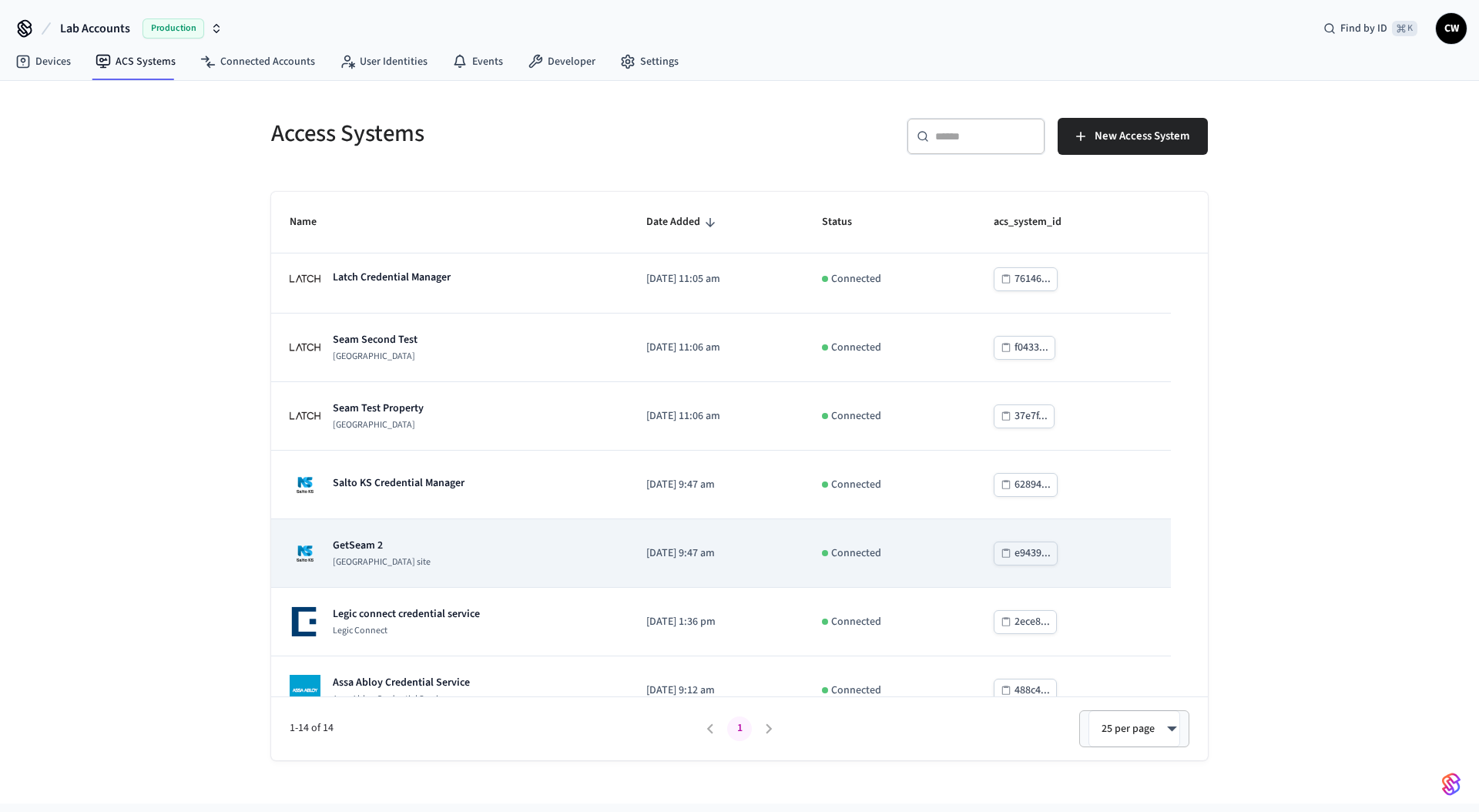
click at [554, 551] on div "GetSeam 2 Salto KS site" at bounding box center [450, 553] width 320 height 31
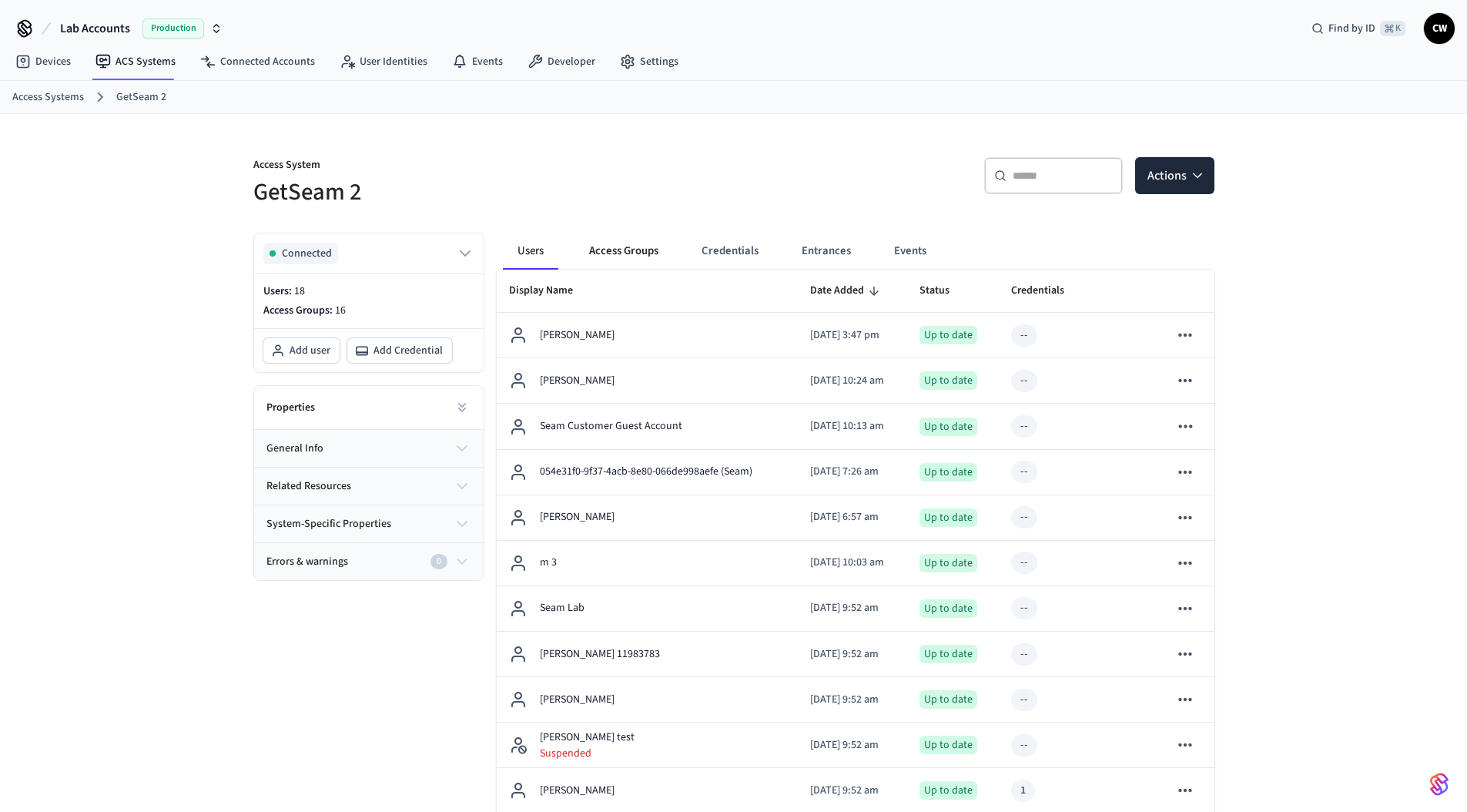
click at [621, 239] on button "Access Groups" at bounding box center [624, 250] width 94 height 37
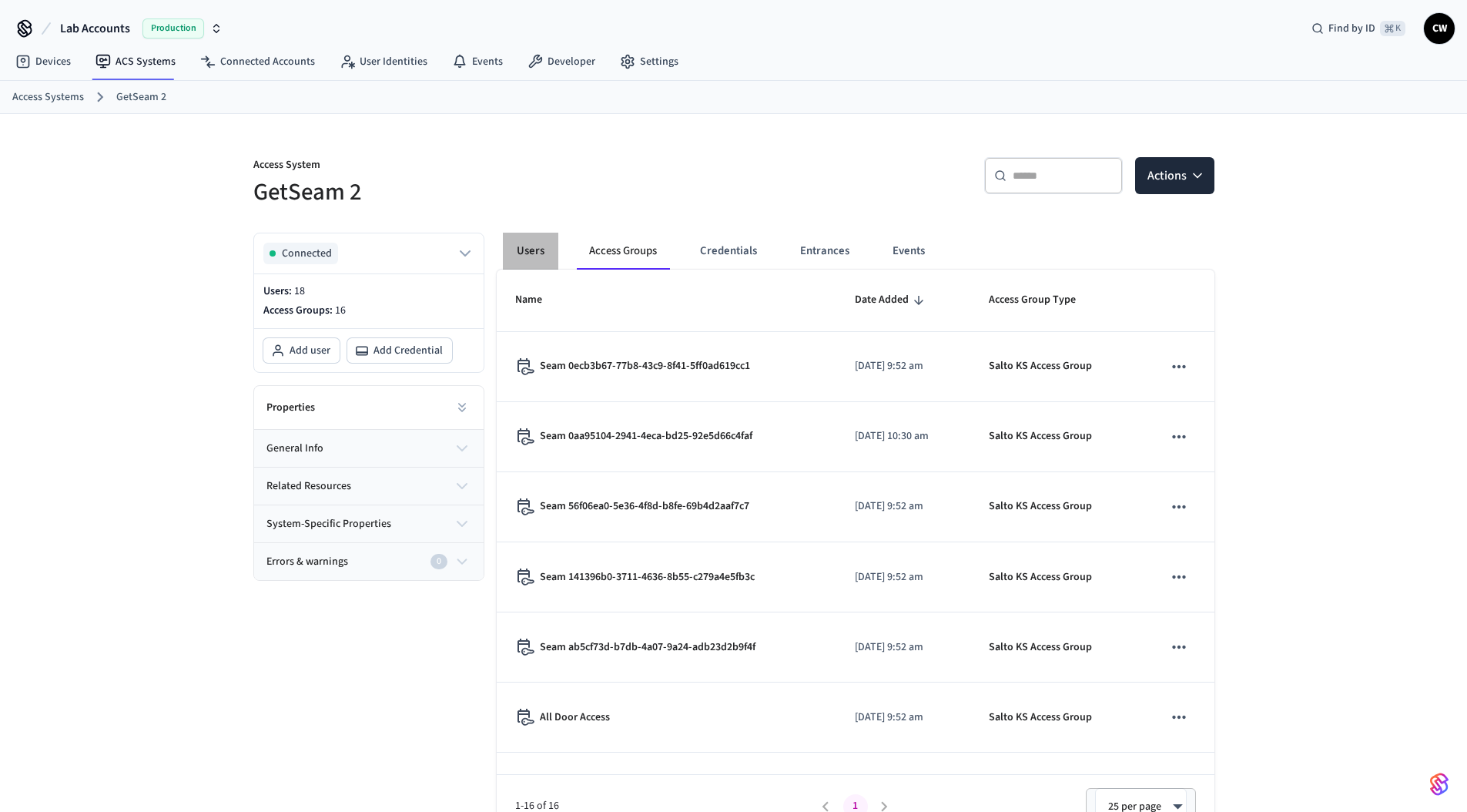
click at [546, 245] on button "Users" at bounding box center [530, 250] width 56 height 37
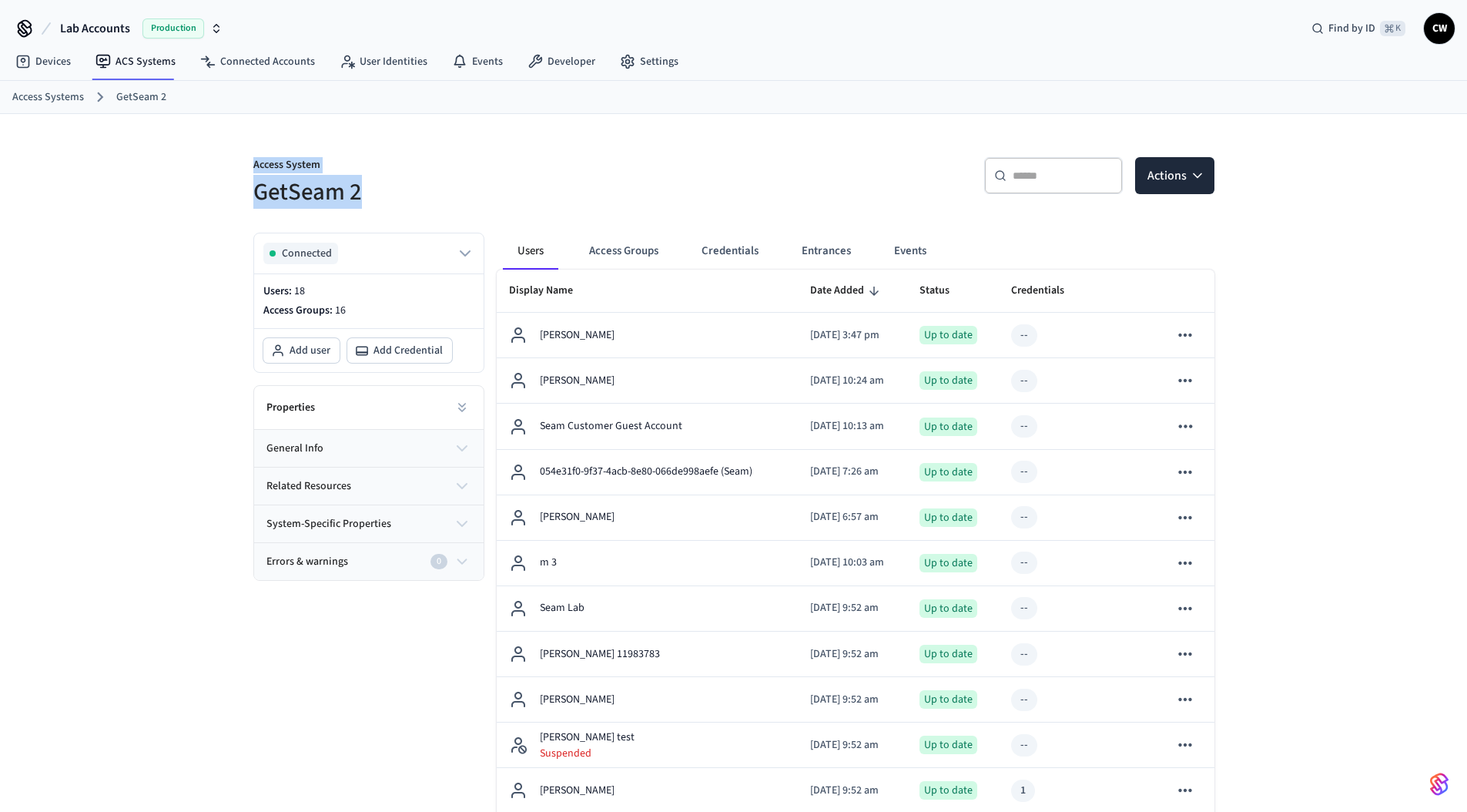
drag, startPoint x: 358, startPoint y: 193, endPoint x: 203, endPoint y: 162, distance: 158.1
click at [203, 162] on div "Access System GetSeam 2 ​ ​ Actions Connected Users: 18 Access Groups: 16 Add u…" at bounding box center [734, 671] width 1467 height 1115
drag, startPoint x: 252, startPoint y: 163, endPoint x: 413, endPoint y: 200, distance: 165.2
click at [413, 200] on div "Access System GetSeam 2" at bounding box center [480, 173] width 490 height 69
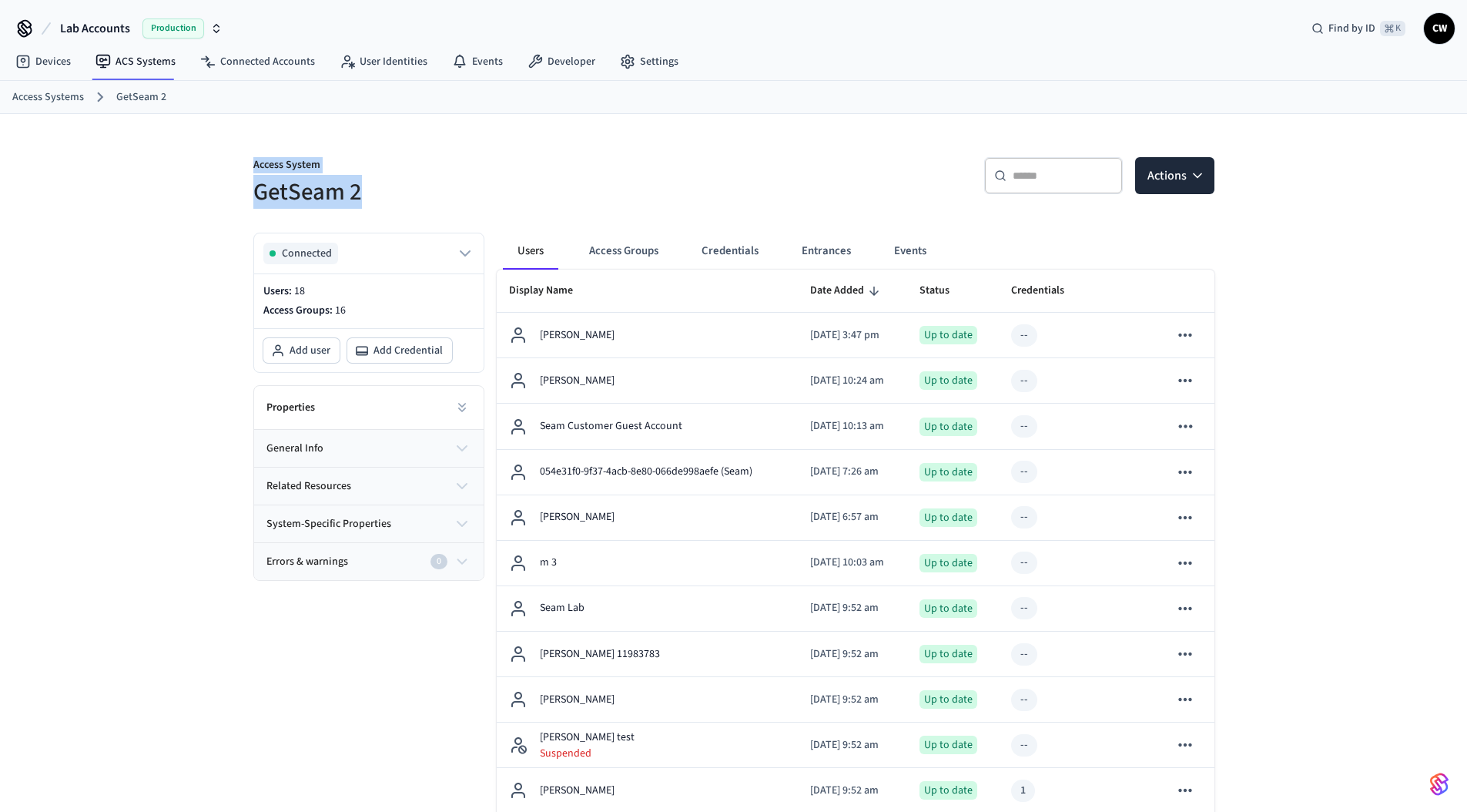
click at [413, 200] on h5 "GetSeam 2" at bounding box center [488, 191] width 471 height 32
drag, startPoint x: 365, startPoint y: 194, endPoint x: 354, endPoint y: 192, distance: 11.2
click at [354, 192] on h5 "GetSeam 2" at bounding box center [488, 191] width 471 height 32
drag, startPoint x: 358, startPoint y: 192, endPoint x: 245, endPoint y: 168, distance: 115.5
click at [245, 168] on div "Access System GetSeam 2" at bounding box center [480, 173] width 490 height 69
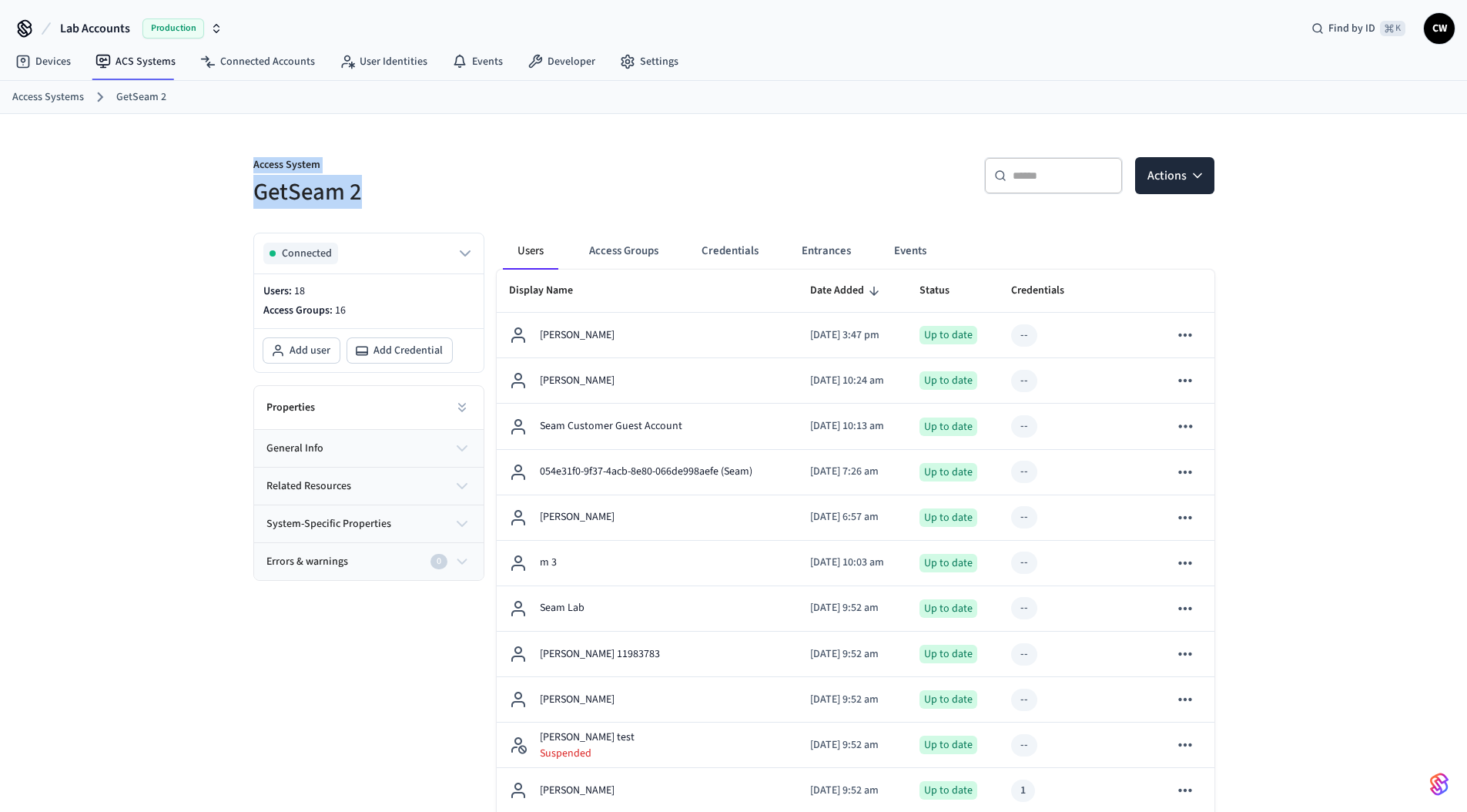
click at [245, 168] on div "Access System GetSeam 2" at bounding box center [480, 173] width 490 height 69
click at [117, 181] on div "Access System GetSeam 2 ​ ​ Actions Connected Users: 18 Access Groups: 16 Add u…" at bounding box center [734, 671] width 1467 height 1115
click at [142, 66] on link "ACS Systems" at bounding box center [135, 62] width 105 height 27
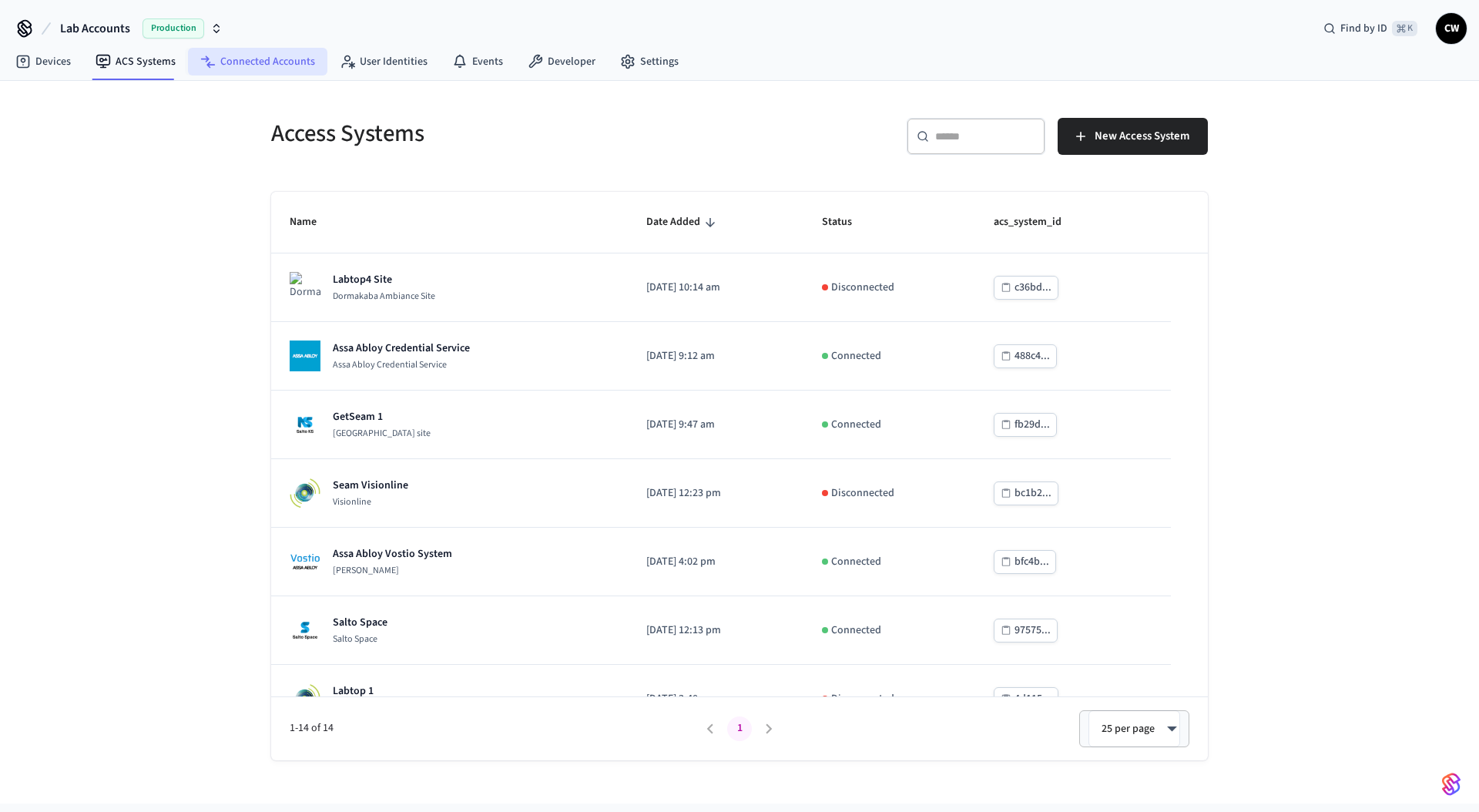
click at [281, 54] on link "Connected Accounts" at bounding box center [257, 62] width 139 height 27
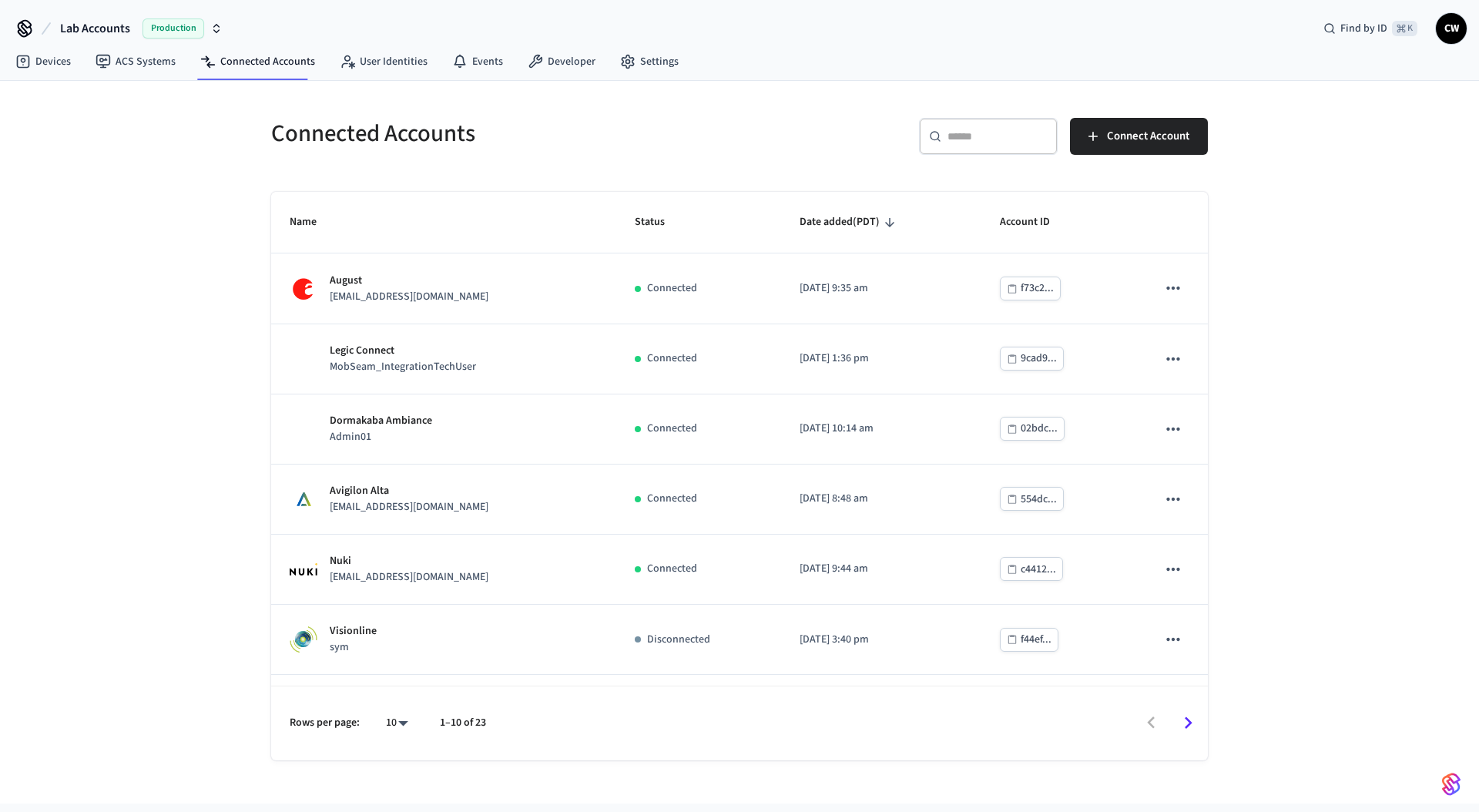
click at [141, 506] on div "Connected Accounts ​ ​ Connect Account Name Status Date added (PDT) Account ID …" at bounding box center [740, 442] width 1479 height 722
click at [127, 69] on link "ACS Systems" at bounding box center [135, 62] width 105 height 27
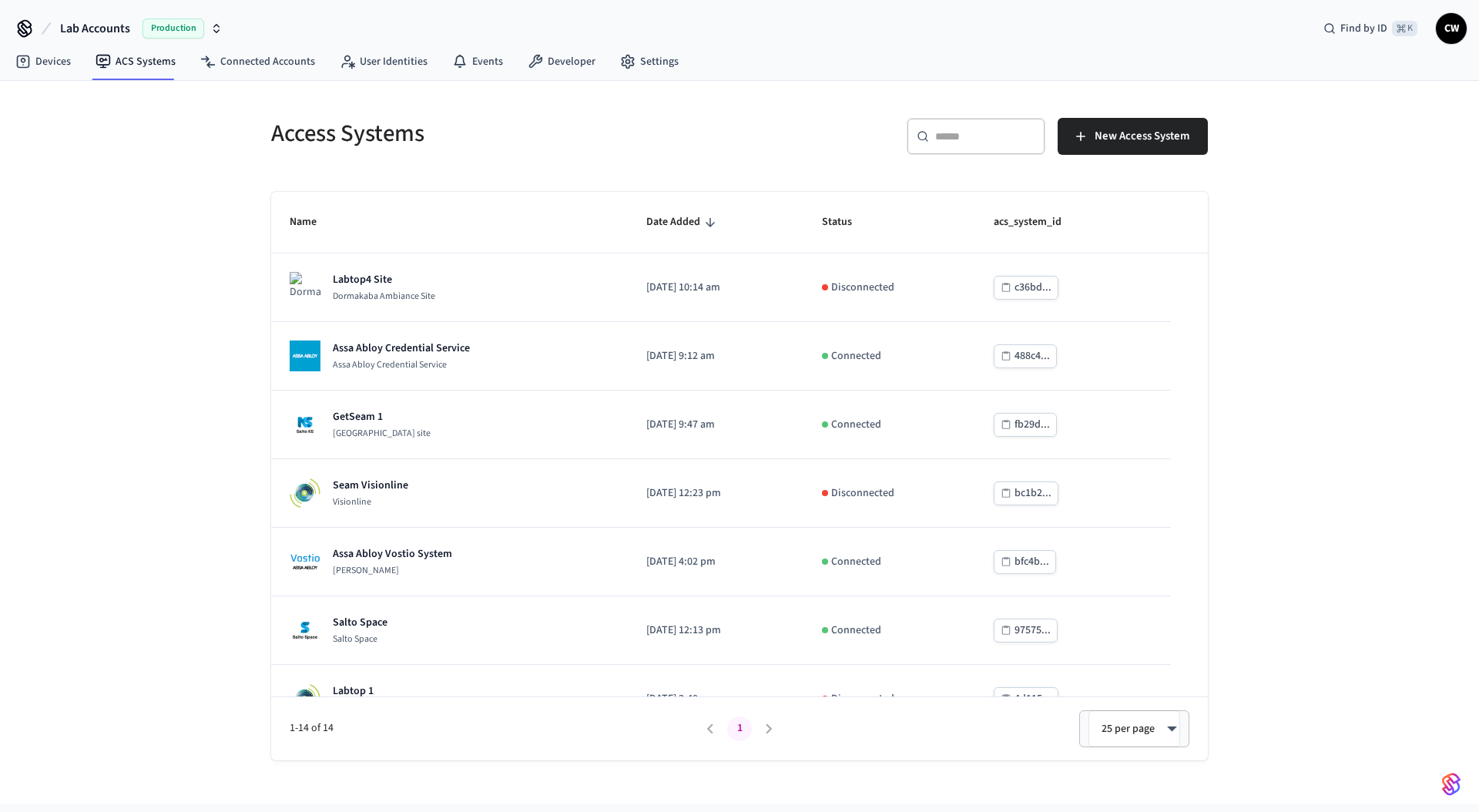
click at [126, 209] on div "Access Systems ​ ​ New Access System Name Date Added Status acs_system_id Labto…" at bounding box center [740, 442] width 1479 height 722
click at [58, 59] on link "Devices" at bounding box center [44, 62] width 80 height 27
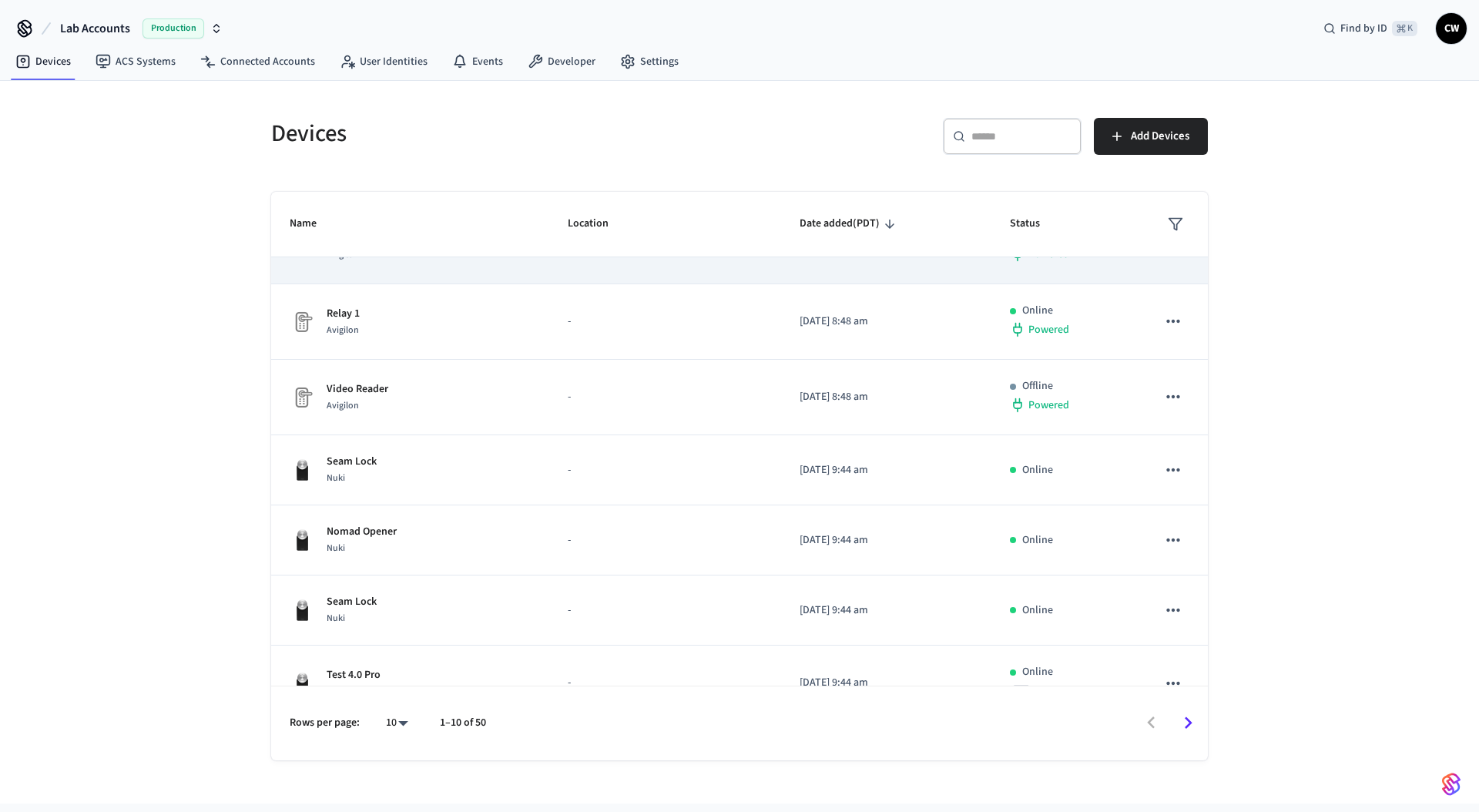
scroll to position [305, 0]
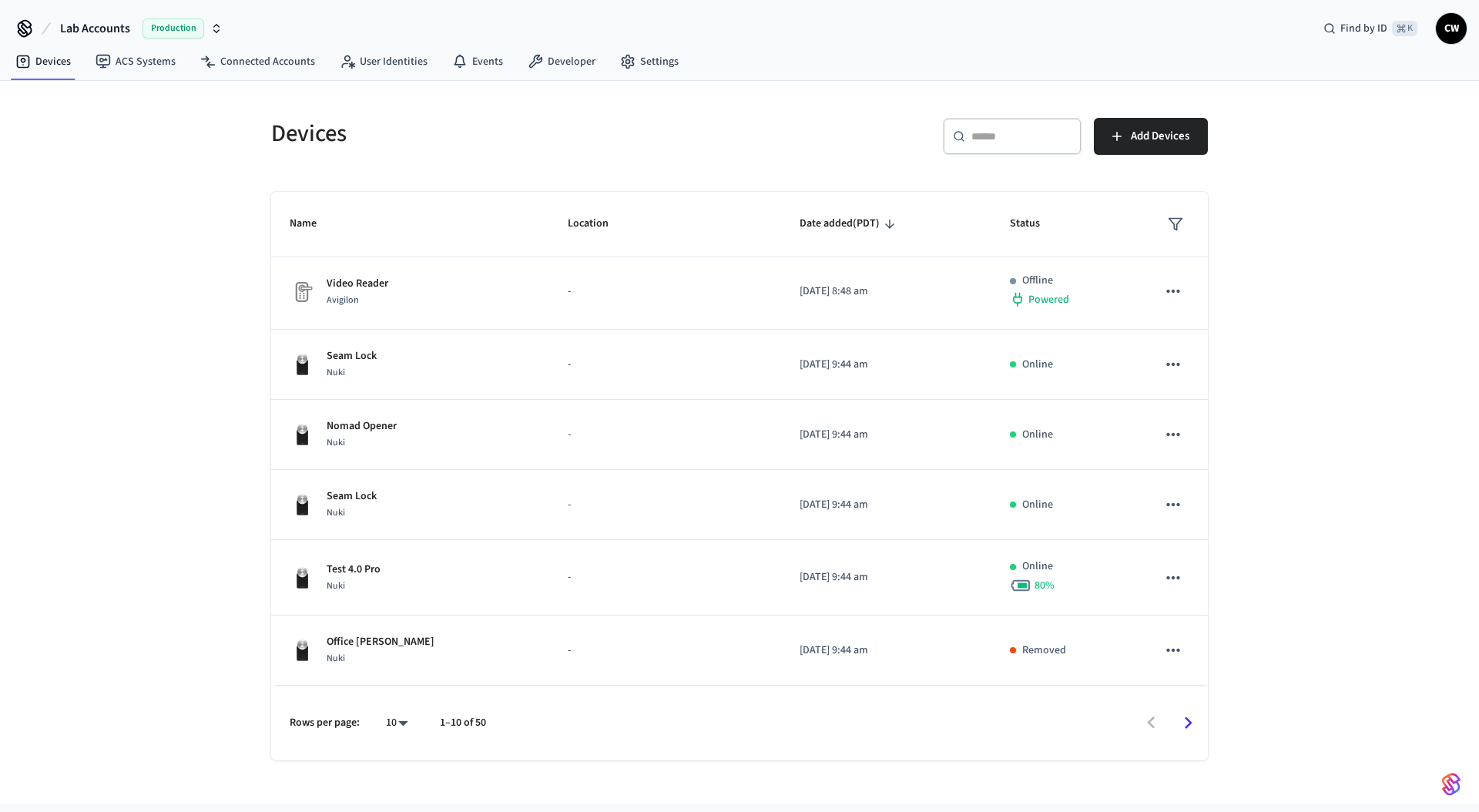
click at [159, 564] on div "Devices ​ ​ Add Devices Name Location Date added (PDT) Status Side door August …" at bounding box center [740, 442] width 1479 height 722
click at [1187, 727] on icon "Go to next page" at bounding box center [1188, 723] width 8 height 12
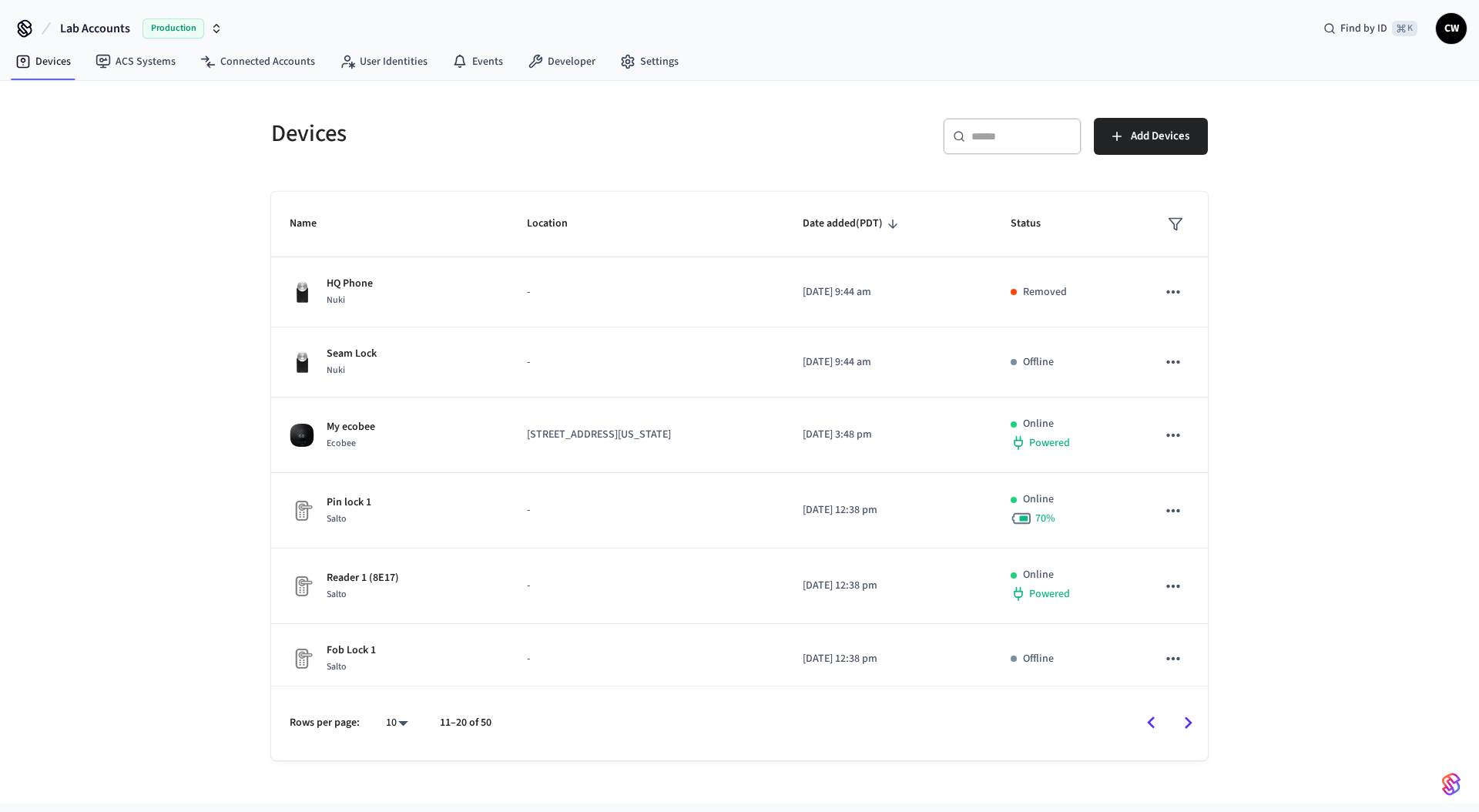
click at [165, 144] on div "Devices ​ ​ Add Devices Name Location Date added (PDT) Status HQ Phone Nuki - 2…" at bounding box center [740, 442] width 1479 height 722
click at [108, 26] on span "Lab Accounts" at bounding box center [95, 29] width 70 height 19
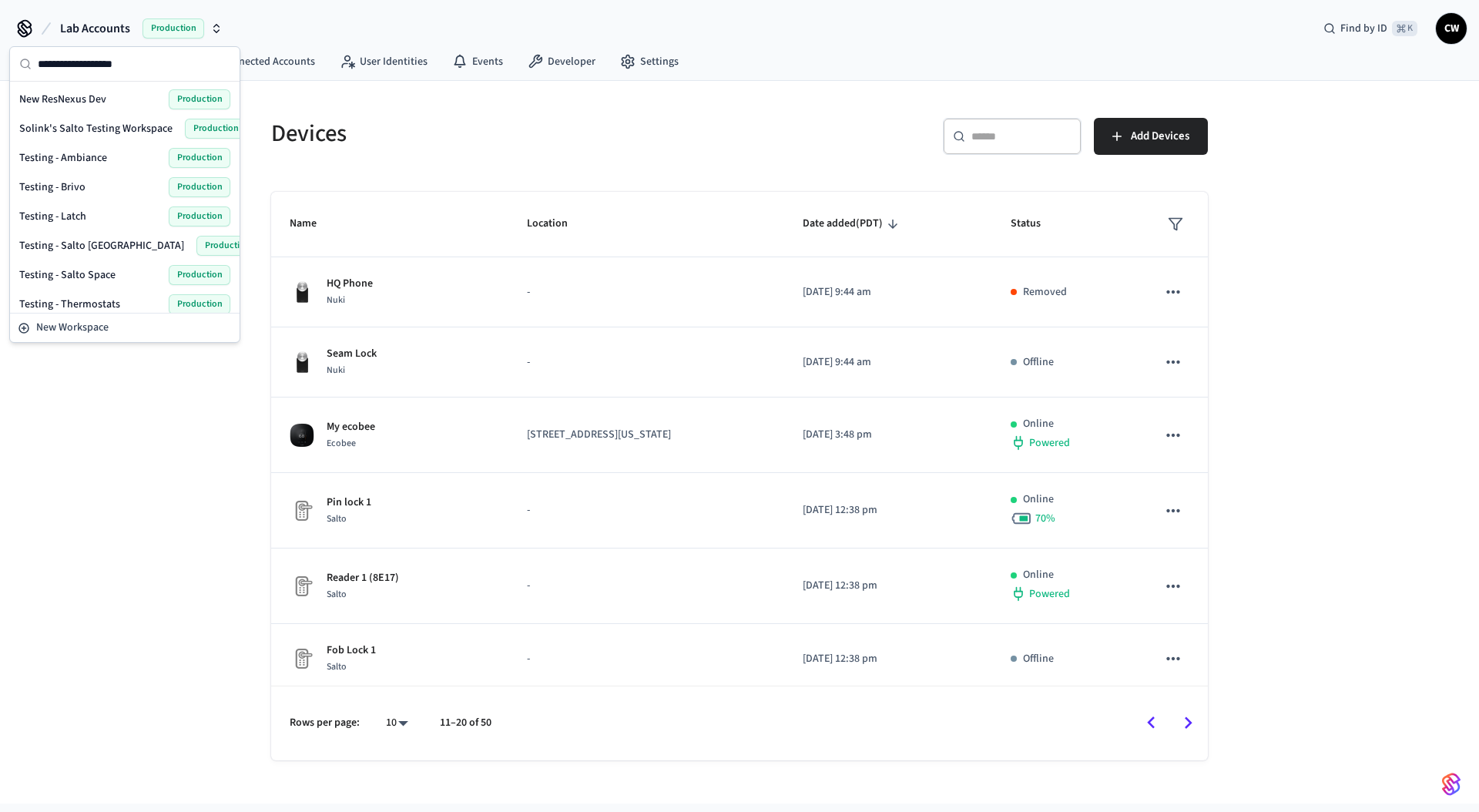
scroll to position [565, 0]
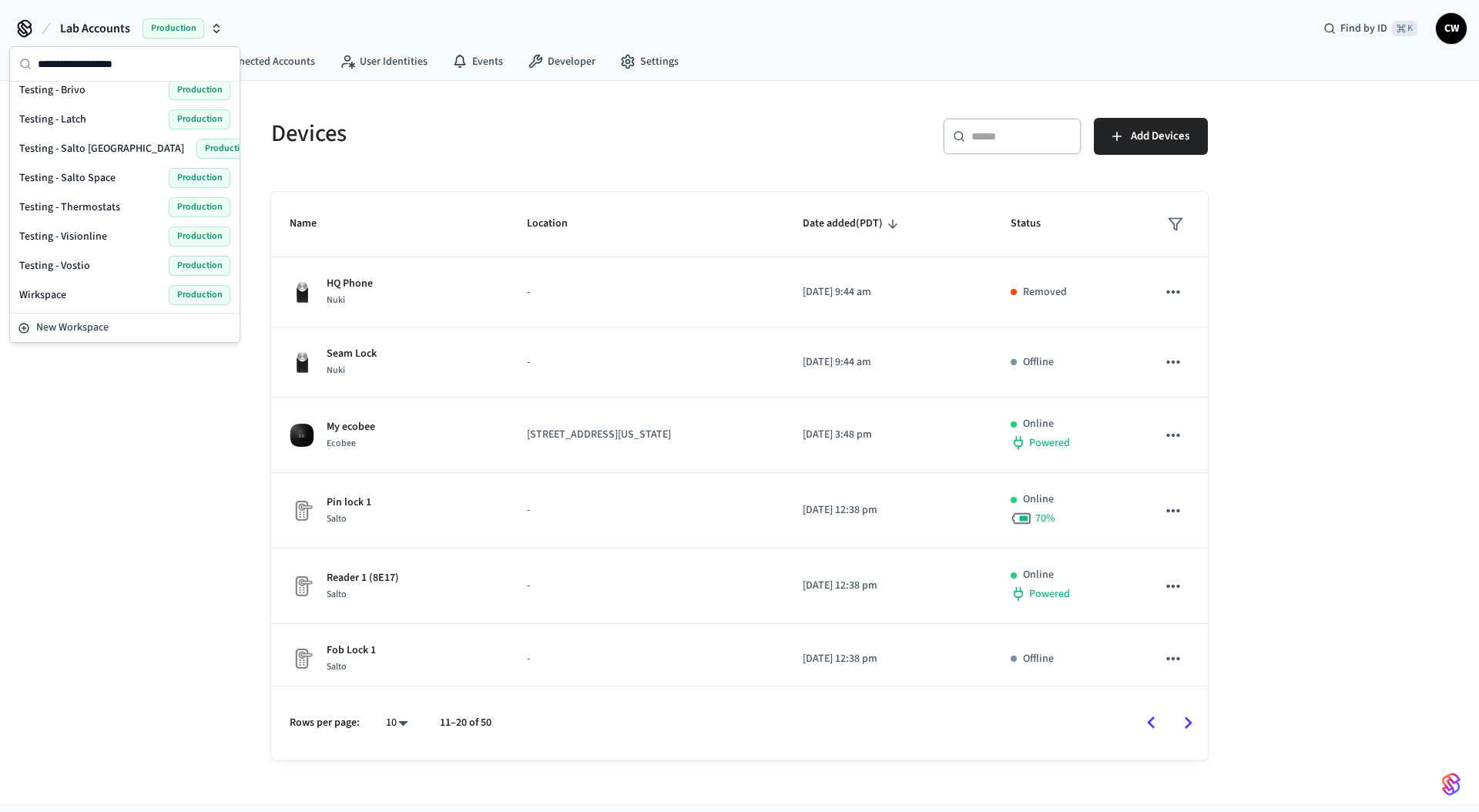
click at [91, 149] on span "Testing - Salto KS" at bounding box center [102, 149] width 165 height 15
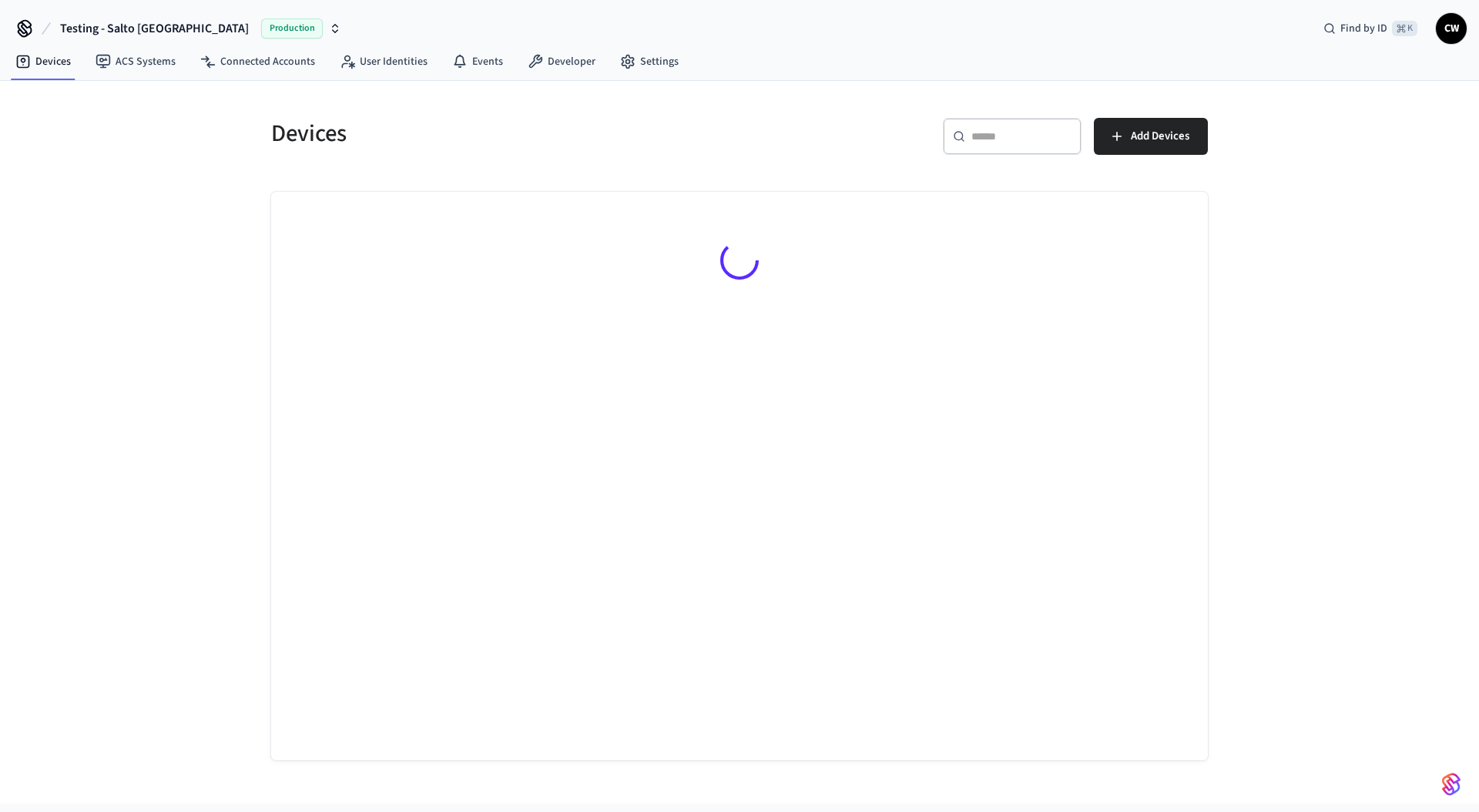
click at [168, 191] on div "Devices ​ ​ Add Devices" at bounding box center [740, 442] width 1479 height 722
click at [146, 65] on link "ACS Systems" at bounding box center [135, 62] width 105 height 27
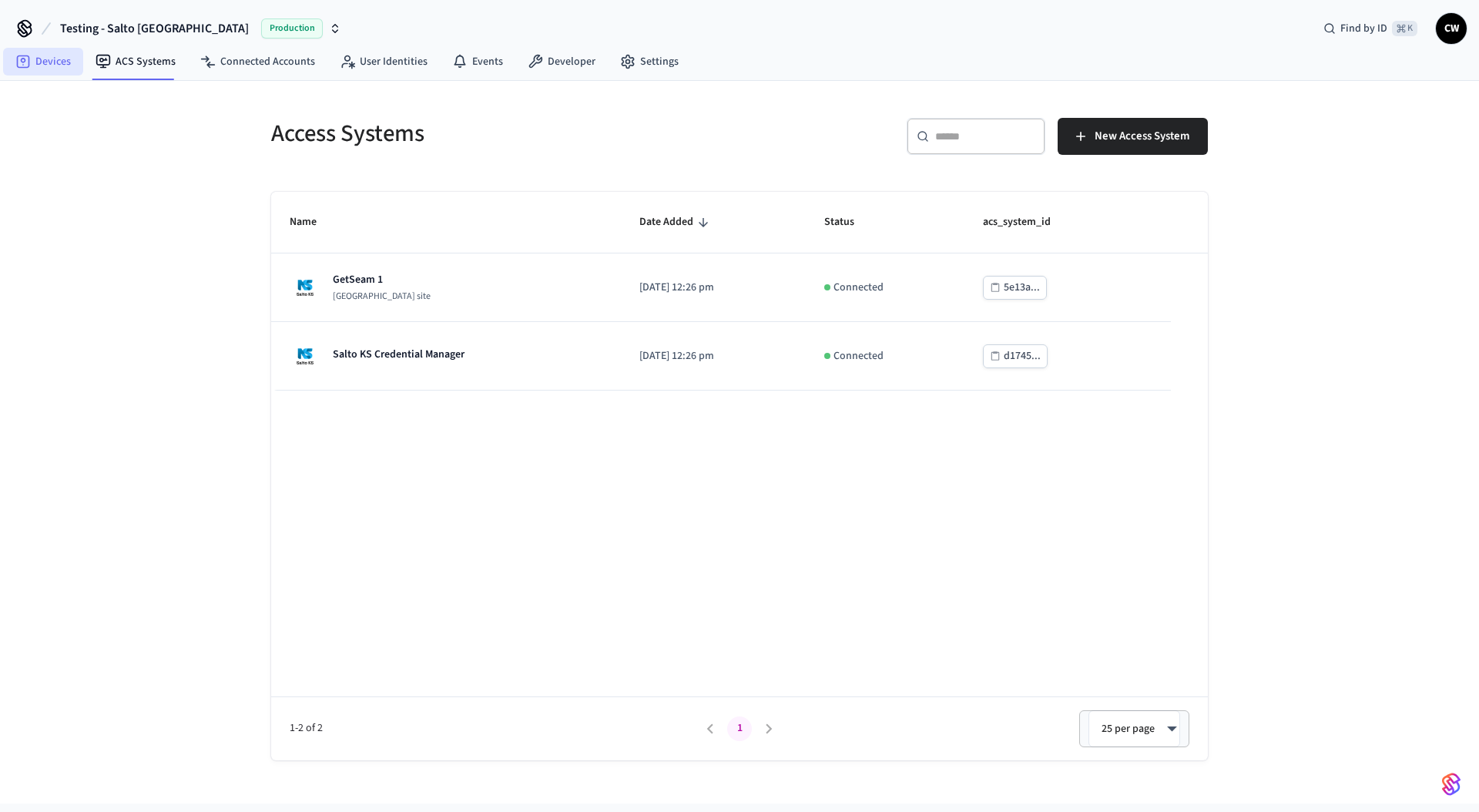
click at [64, 66] on link "Devices" at bounding box center [44, 62] width 80 height 27
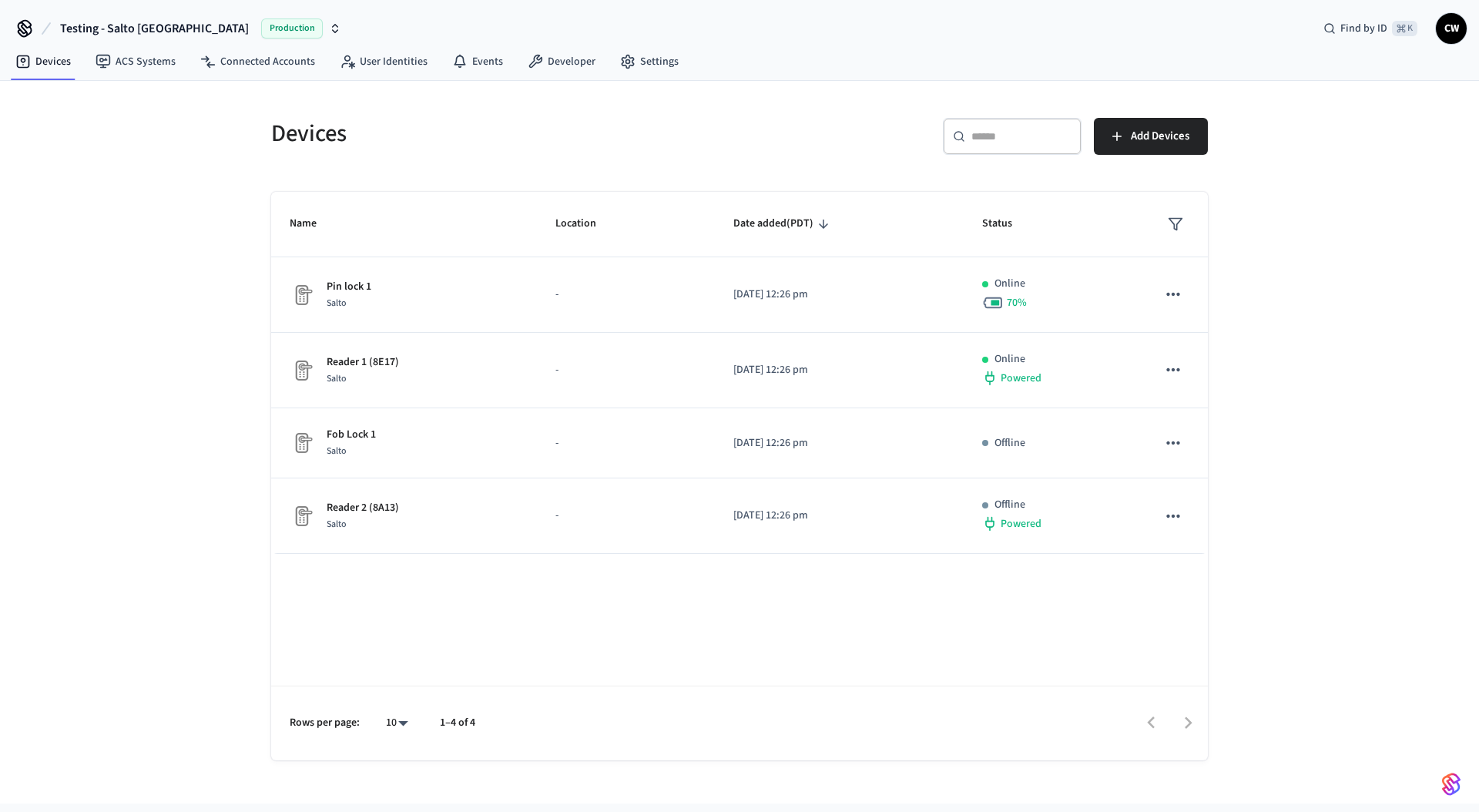
click at [184, 396] on div "Devices ​ ​ Add Devices Name Location Date added (PDT) Status Pin lock 1 Salto …" at bounding box center [740, 442] width 1479 height 722
click at [303, 128] on h5 "Devices" at bounding box center [500, 133] width 459 height 32
click at [363, 144] on h5 "Devices" at bounding box center [500, 133] width 459 height 32
click at [289, 136] on h5 "Devices" at bounding box center [500, 133] width 459 height 32
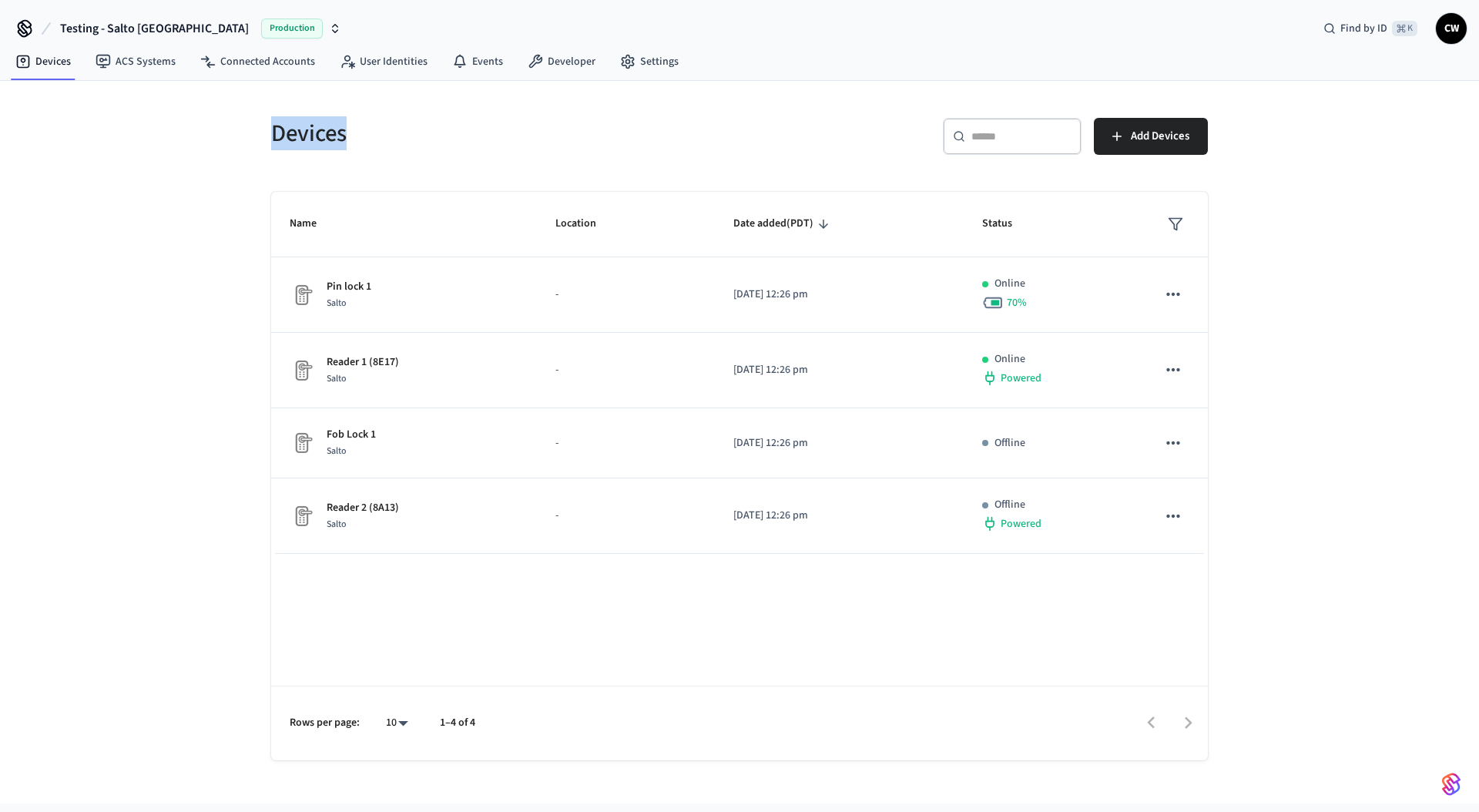
click at [289, 136] on h5 "Devices" at bounding box center [500, 133] width 459 height 32
click at [350, 132] on h5 "Devices" at bounding box center [500, 133] width 459 height 32
click at [333, 130] on h5 "Devices" at bounding box center [500, 133] width 459 height 32
click at [359, 138] on h5 "Devices" at bounding box center [500, 133] width 459 height 32
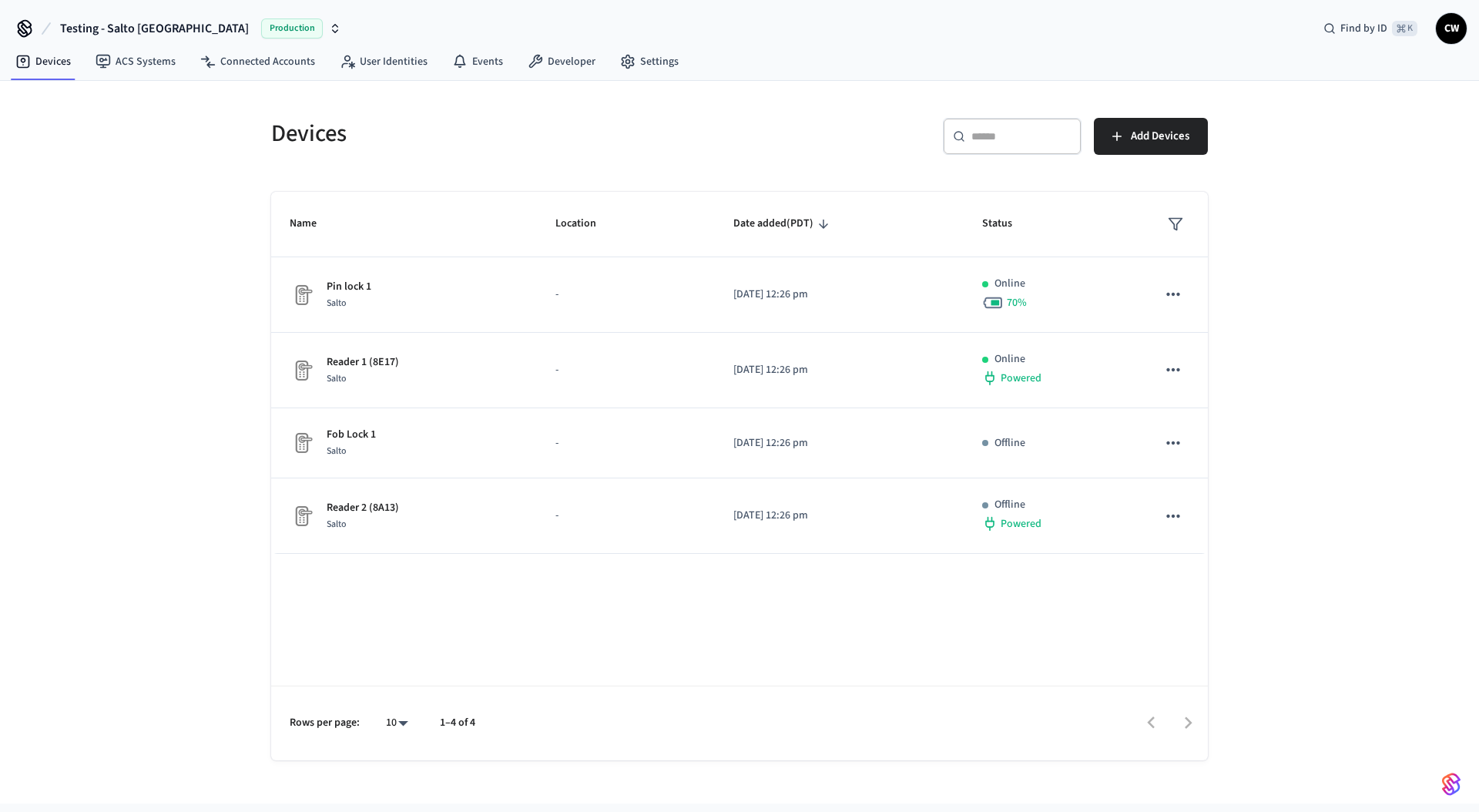
click at [307, 138] on h5 "Devices" at bounding box center [500, 133] width 459 height 32
click at [400, 142] on h5 "Devices" at bounding box center [500, 133] width 459 height 32
click at [155, 70] on link "ACS Systems" at bounding box center [135, 62] width 105 height 27
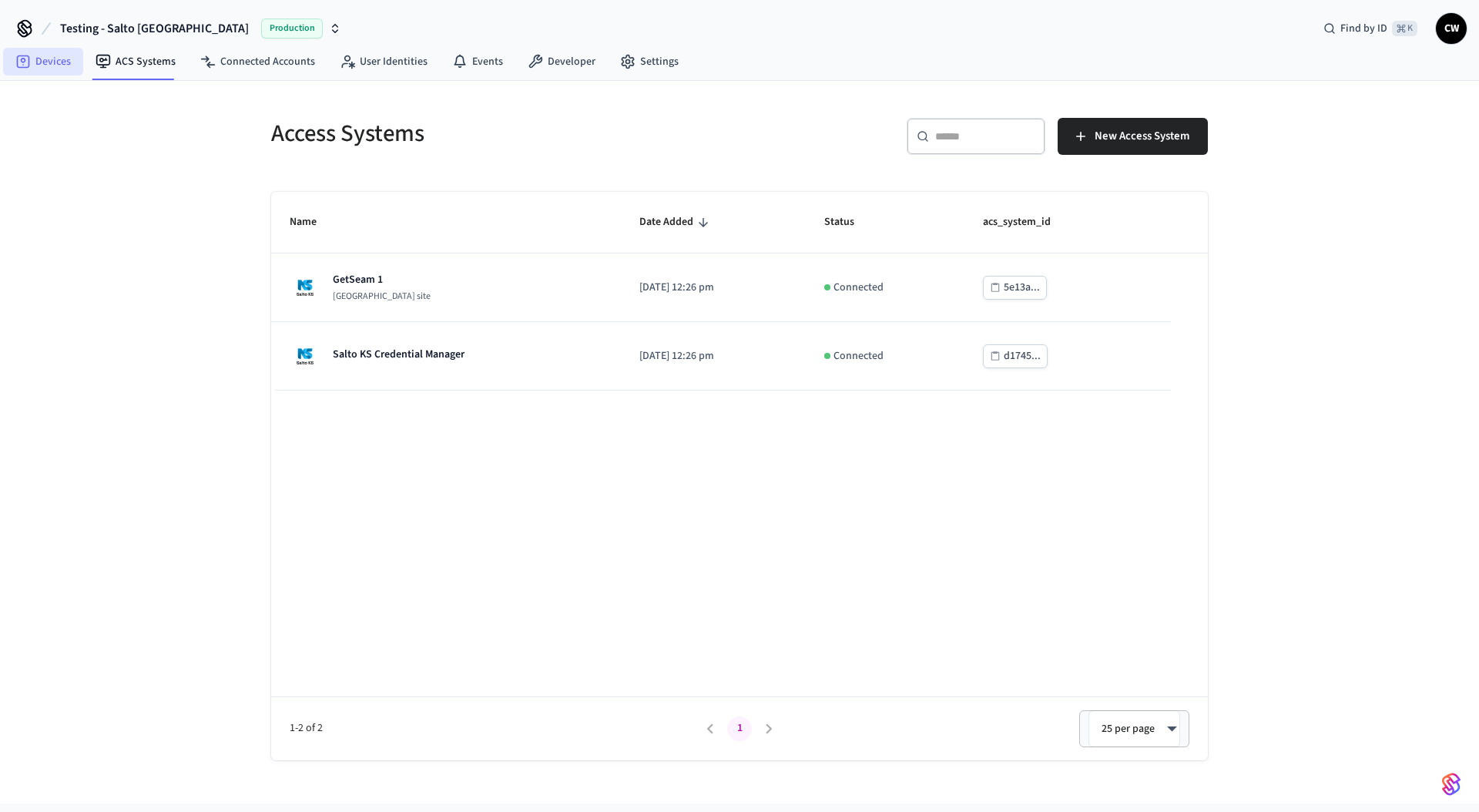
click at [38, 68] on link "Devices" at bounding box center [44, 62] width 80 height 27
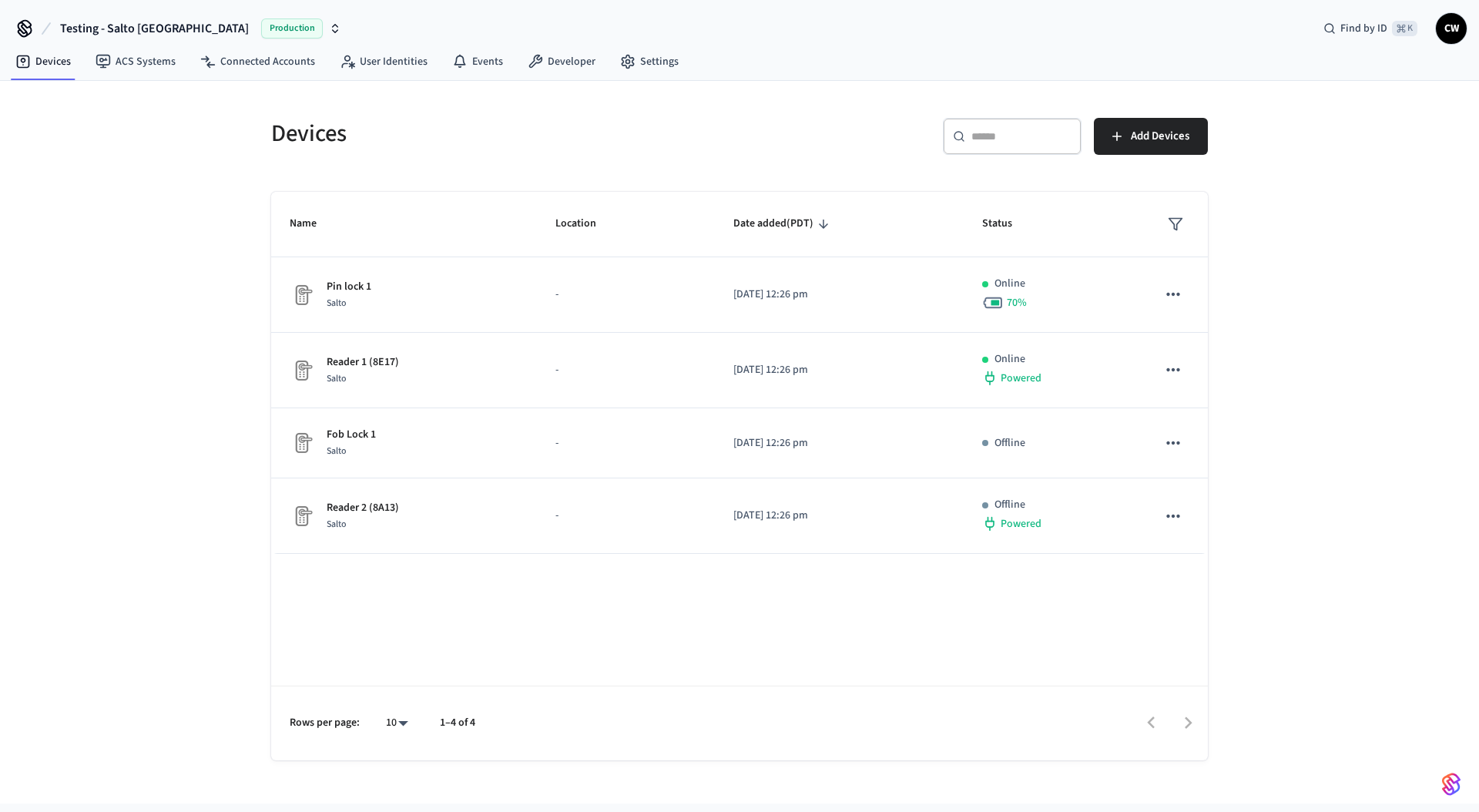
click at [151, 506] on div "Devices ​ ​ Add Devices Name Location Date added (PDT) Status Pin lock 1 Salto …" at bounding box center [740, 442] width 1479 height 722
click at [154, 382] on div "Devices ​ ​ Add Devices Name Location Date added (PDT) Status Pin lock 1 Salto …" at bounding box center [740, 442] width 1479 height 722
click at [298, 143] on h5 "Devices" at bounding box center [500, 133] width 459 height 32
click at [392, 131] on h5 "Devices" at bounding box center [500, 133] width 459 height 32
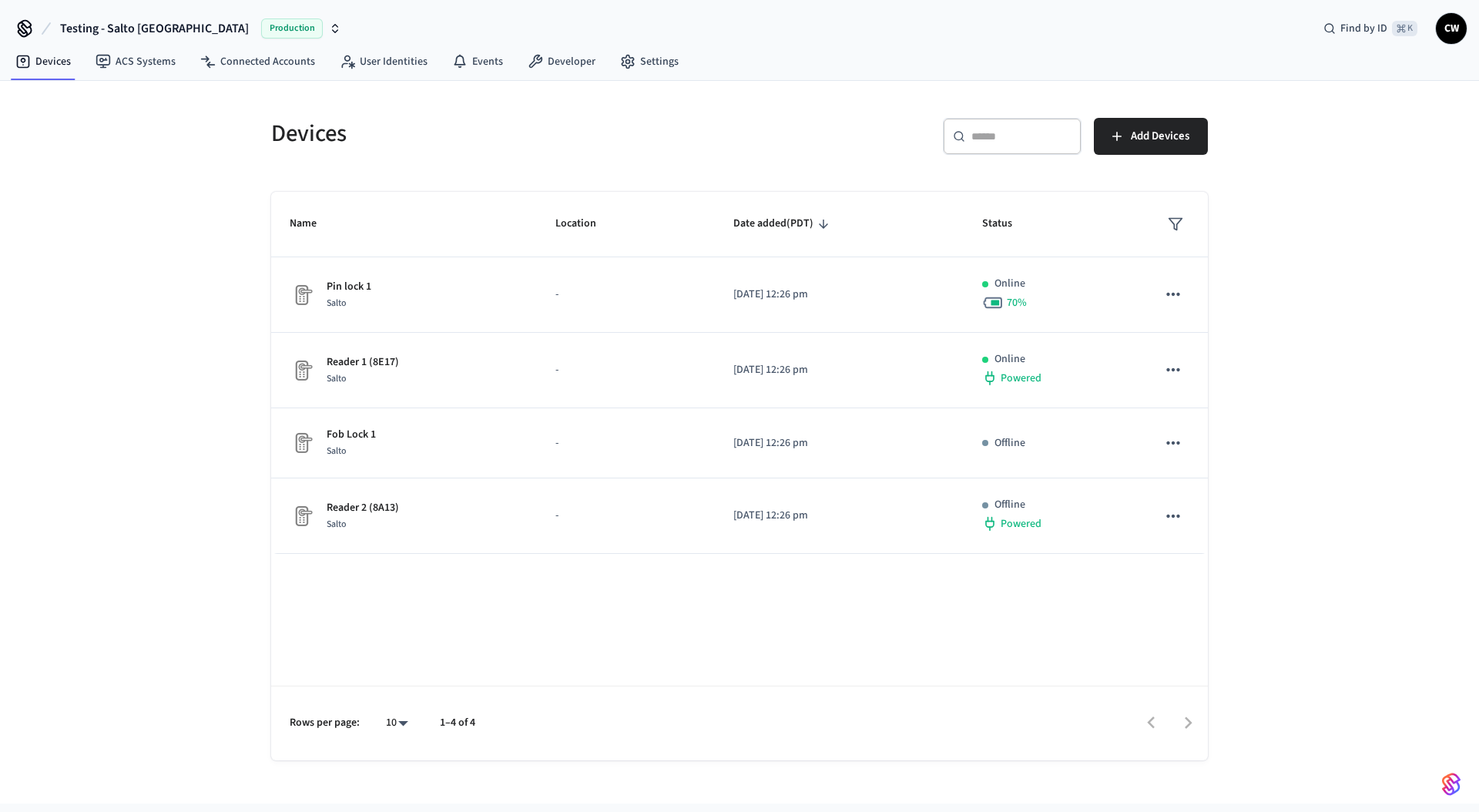
click at [308, 135] on h5 "Devices" at bounding box center [500, 133] width 459 height 32
click at [405, 136] on h5 "Devices" at bounding box center [500, 133] width 459 height 32
click at [304, 132] on h5 "Devices" at bounding box center [500, 133] width 459 height 32
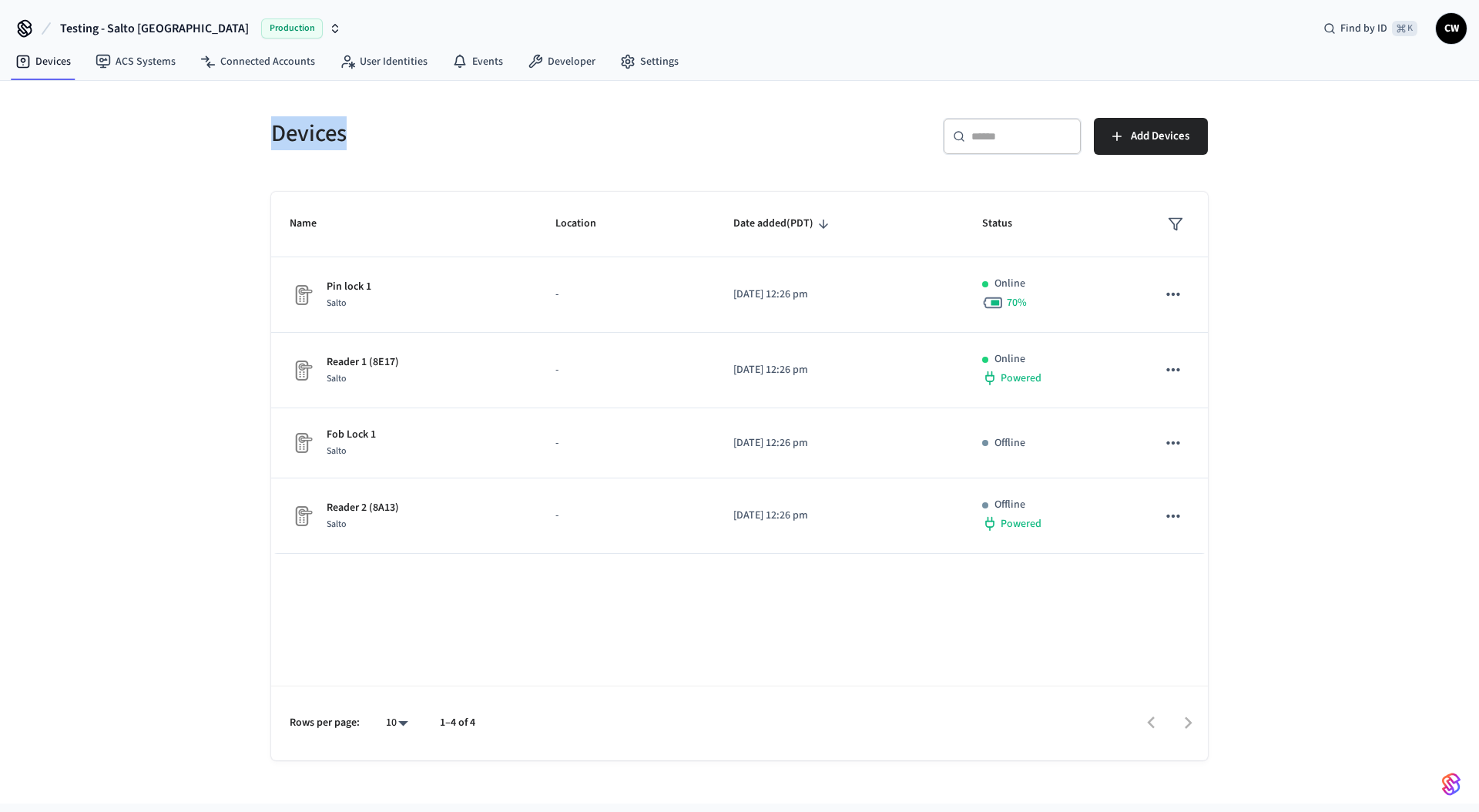
click at [416, 142] on h5 "Devices" at bounding box center [500, 133] width 459 height 32
click at [314, 141] on h5 "Devices" at bounding box center [500, 133] width 459 height 32
click at [338, 138] on h5 "Devices" at bounding box center [500, 133] width 459 height 32
click at [357, 133] on h5 "Devices" at bounding box center [500, 133] width 459 height 32
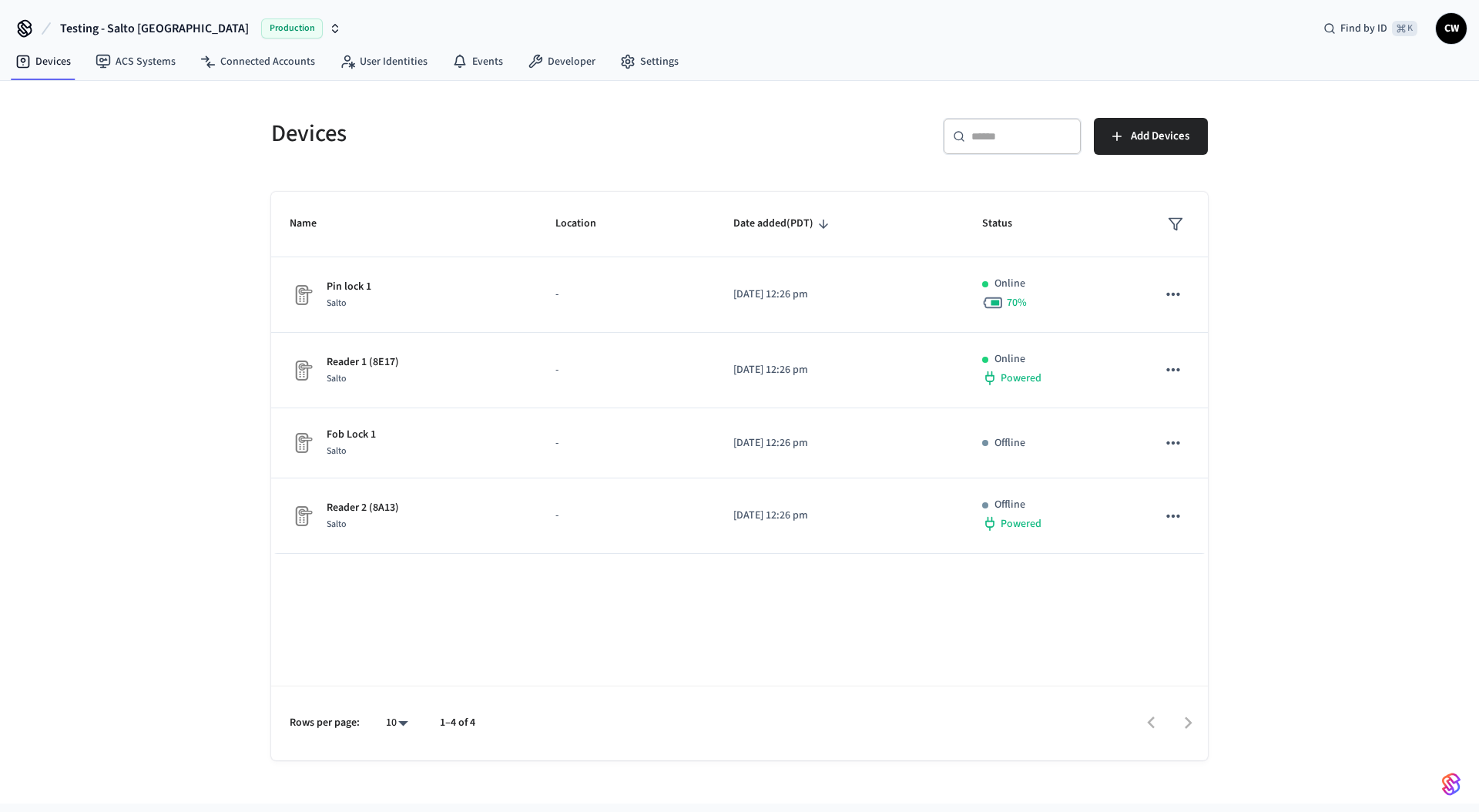
click at [315, 136] on h5 "Devices" at bounding box center [500, 133] width 459 height 32
click at [360, 139] on h5 "Devices" at bounding box center [500, 133] width 459 height 32
click at [321, 133] on h5 "Devices" at bounding box center [500, 133] width 459 height 32
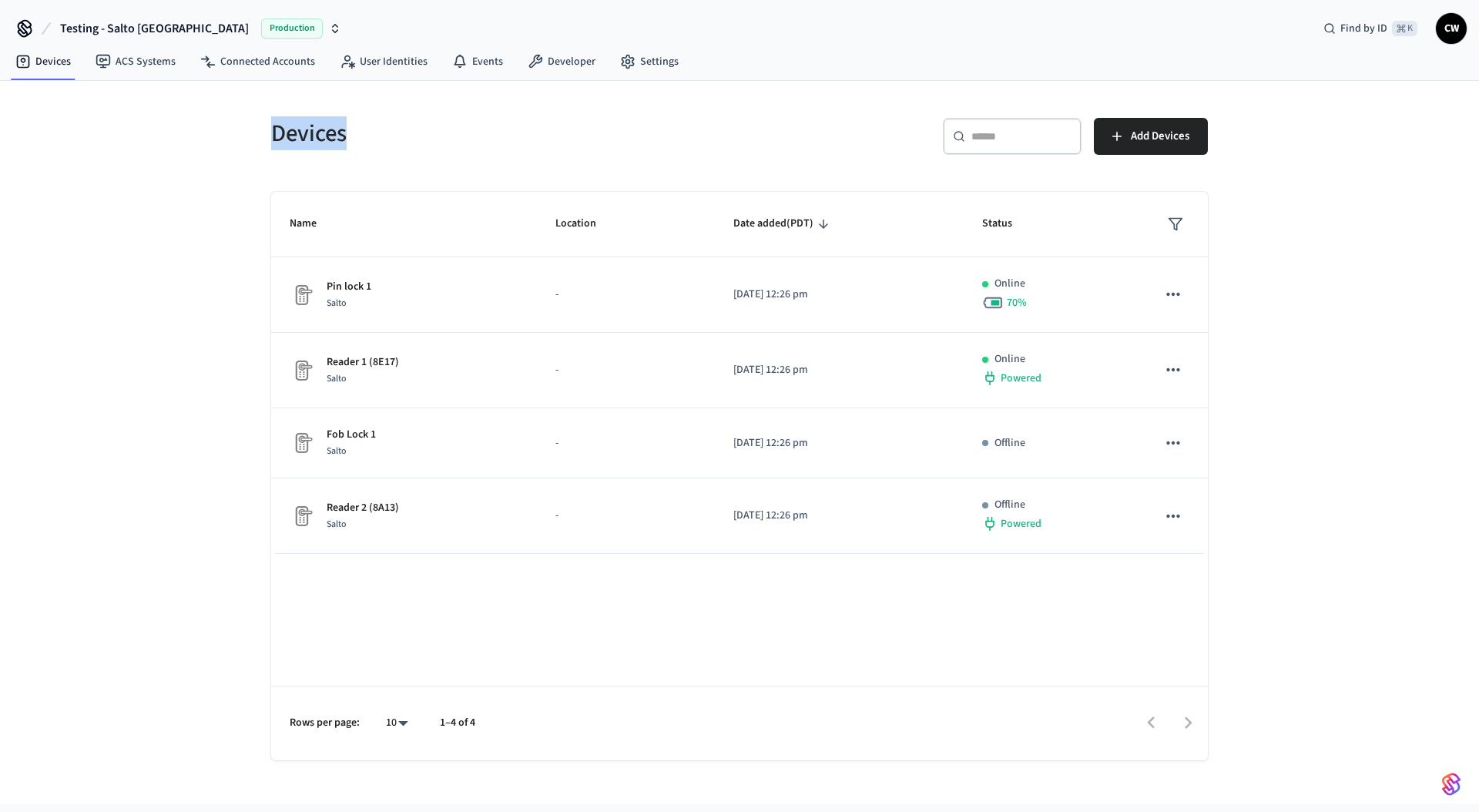
click at [321, 133] on h5 "Devices" at bounding box center [500, 133] width 459 height 32
click at [361, 135] on h5 "Devices" at bounding box center [500, 133] width 459 height 32
click at [289, 140] on h5 "Devices" at bounding box center [500, 133] width 459 height 32
click at [392, 138] on h5 "Devices" at bounding box center [500, 133] width 459 height 32
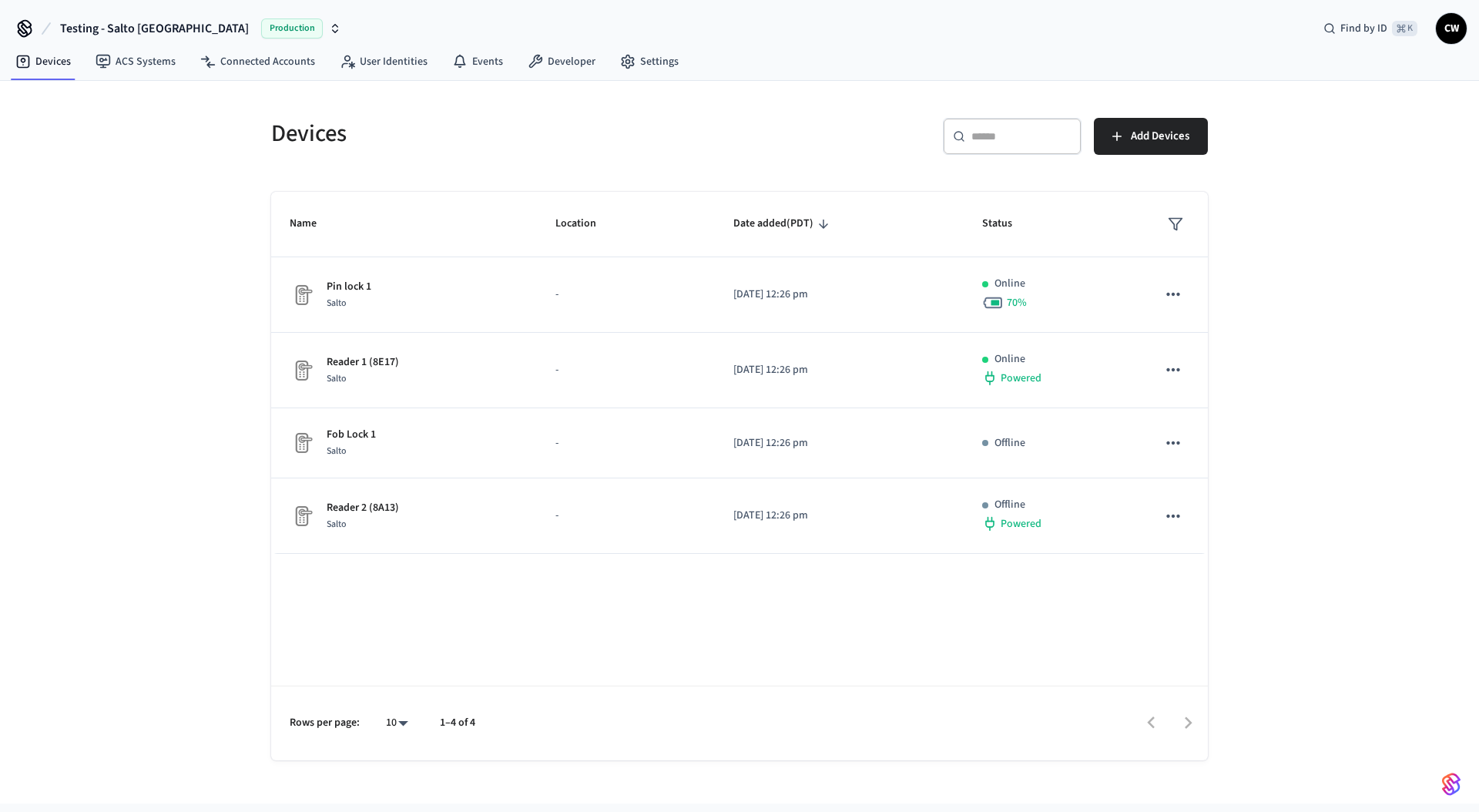
click at [304, 136] on h5 "Devices" at bounding box center [500, 133] width 459 height 32
click at [385, 138] on h5 "Devices" at bounding box center [500, 133] width 459 height 32
click at [221, 297] on div "Devices ​ ​ Add Devices Name Location Date added (PDT) Status Pin lock 1 Salto …" at bounding box center [740, 442] width 1479 height 722
click at [626, 62] on icon at bounding box center [628, 62] width 15 height 15
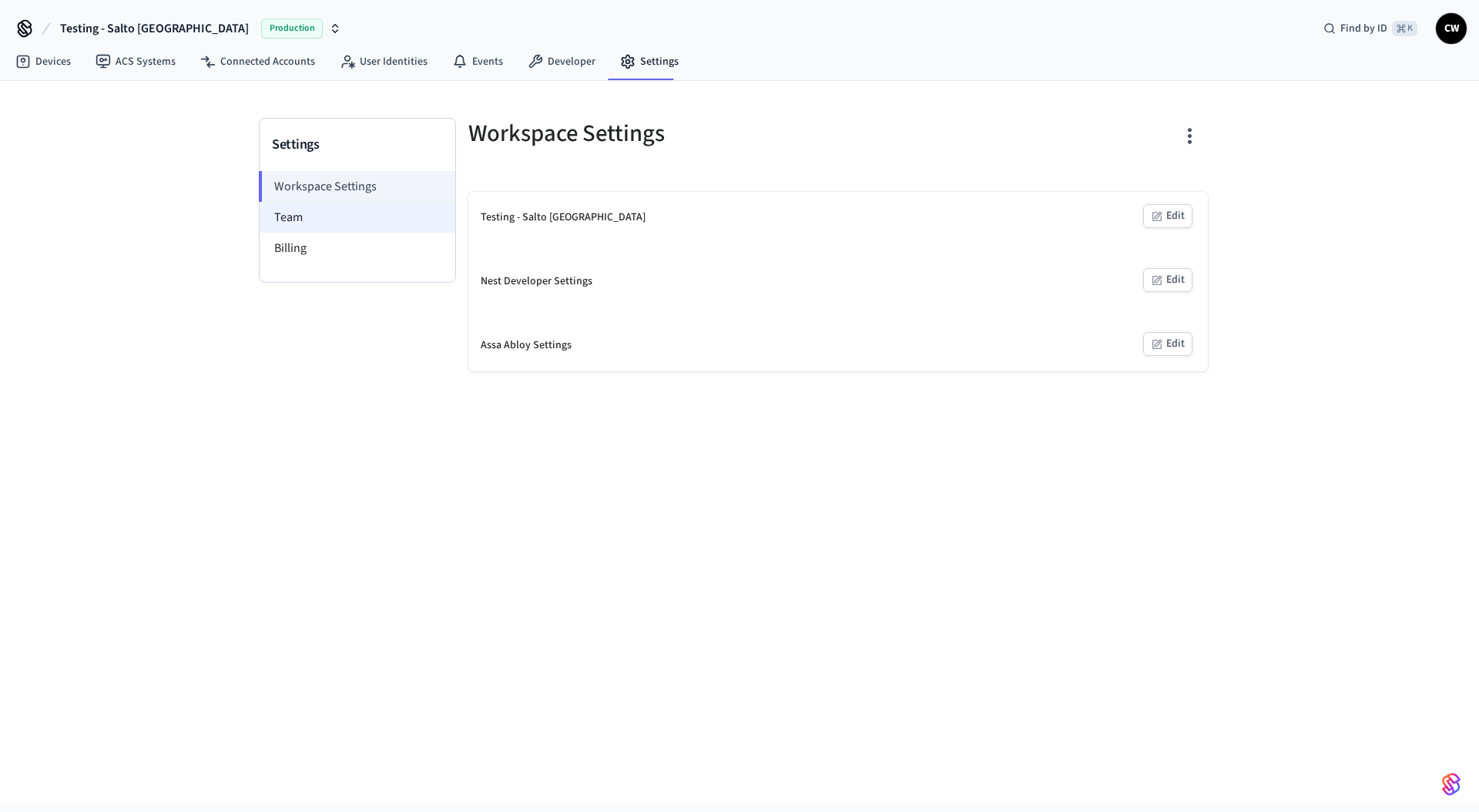
click at [322, 227] on li "Team" at bounding box center [357, 217] width 196 height 31
click at [403, 224] on li "Team" at bounding box center [357, 217] width 196 height 31
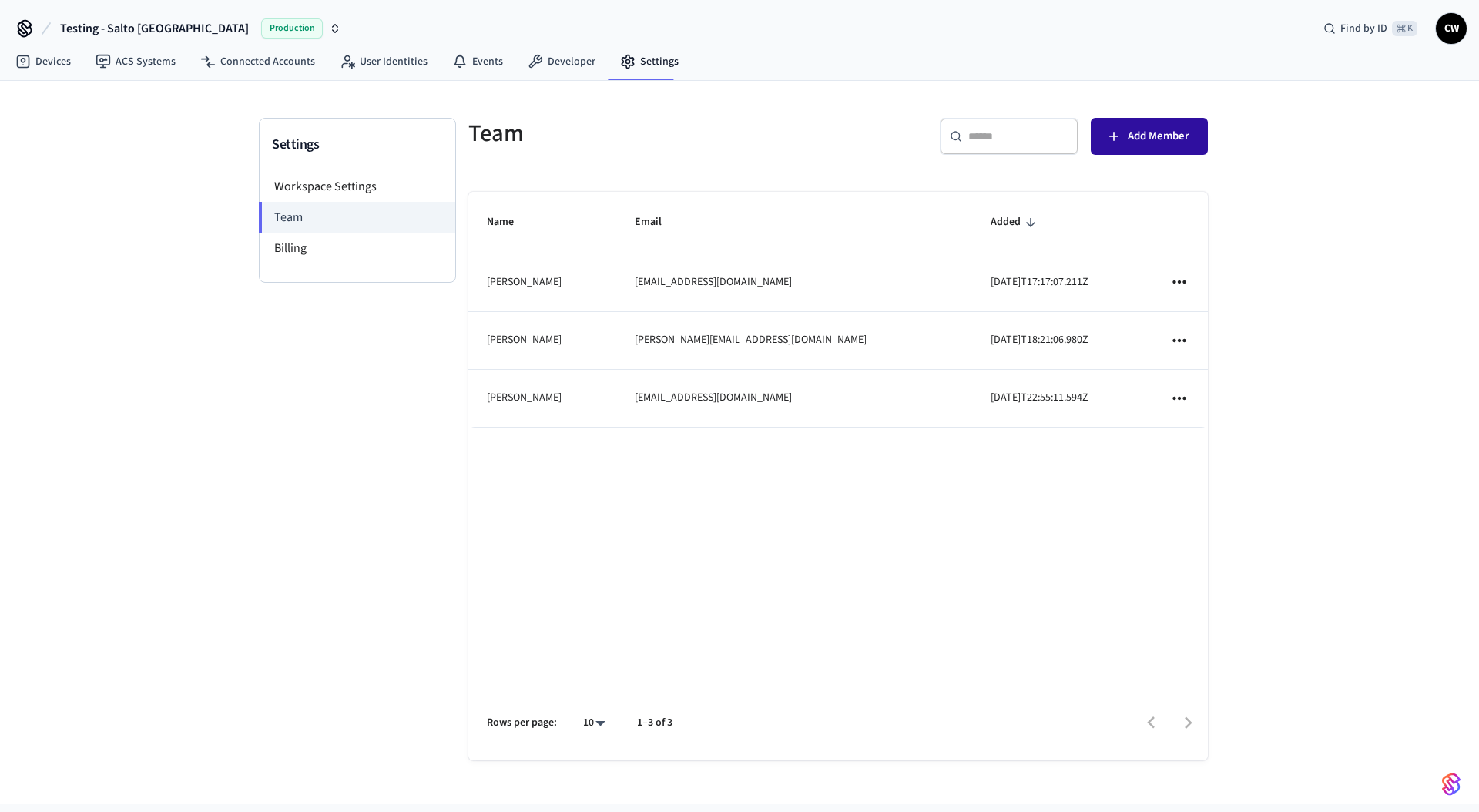
click at [1128, 139] on span "Add Member" at bounding box center [1158, 136] width 62 height 20
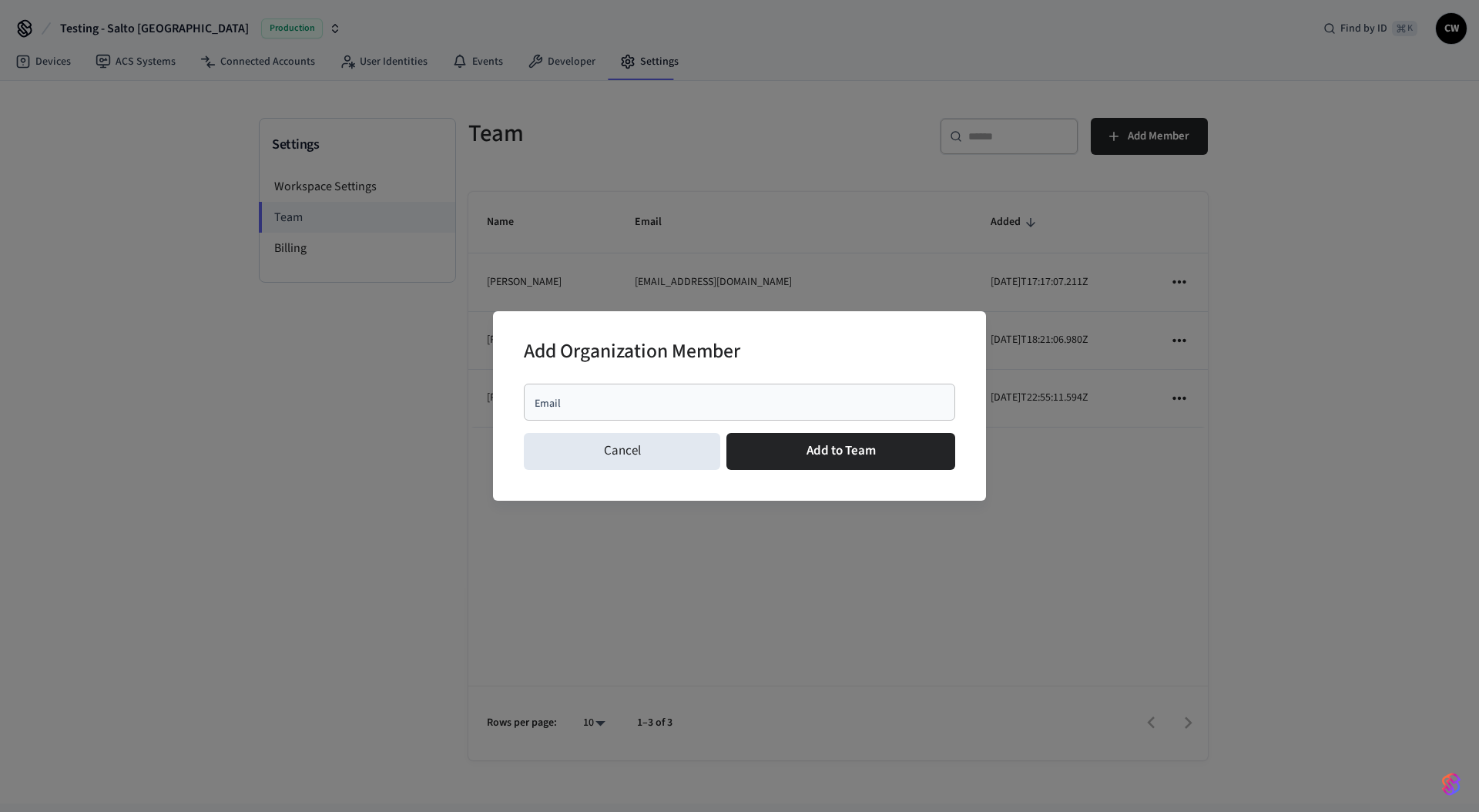
click at [692, 392] on div "Email" at bounding box center [740, 402] width 432 height 37
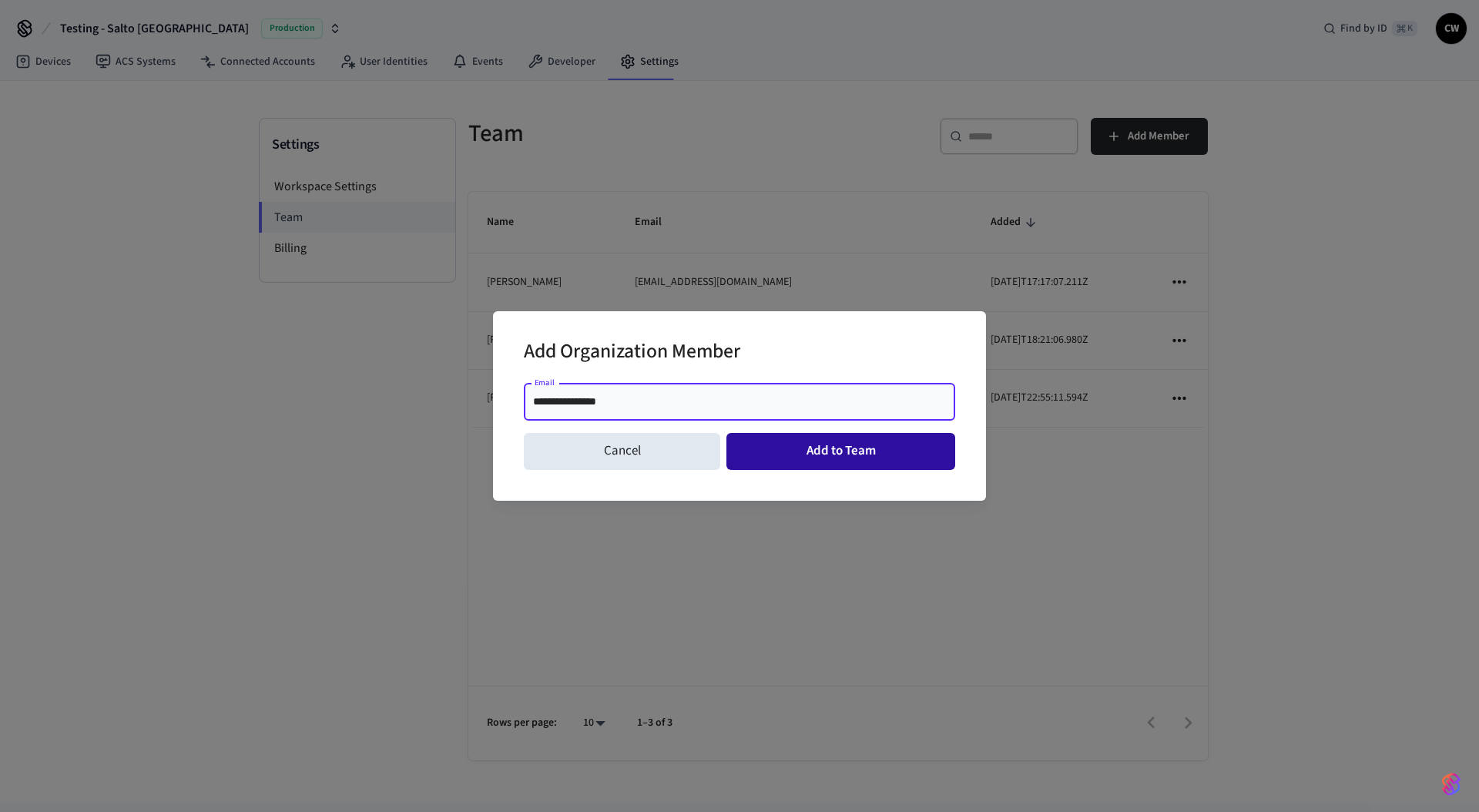
type input "**********"
click at [821, 457] on button "Add to Team" at bounding box center [841, 450] width 229 height 37
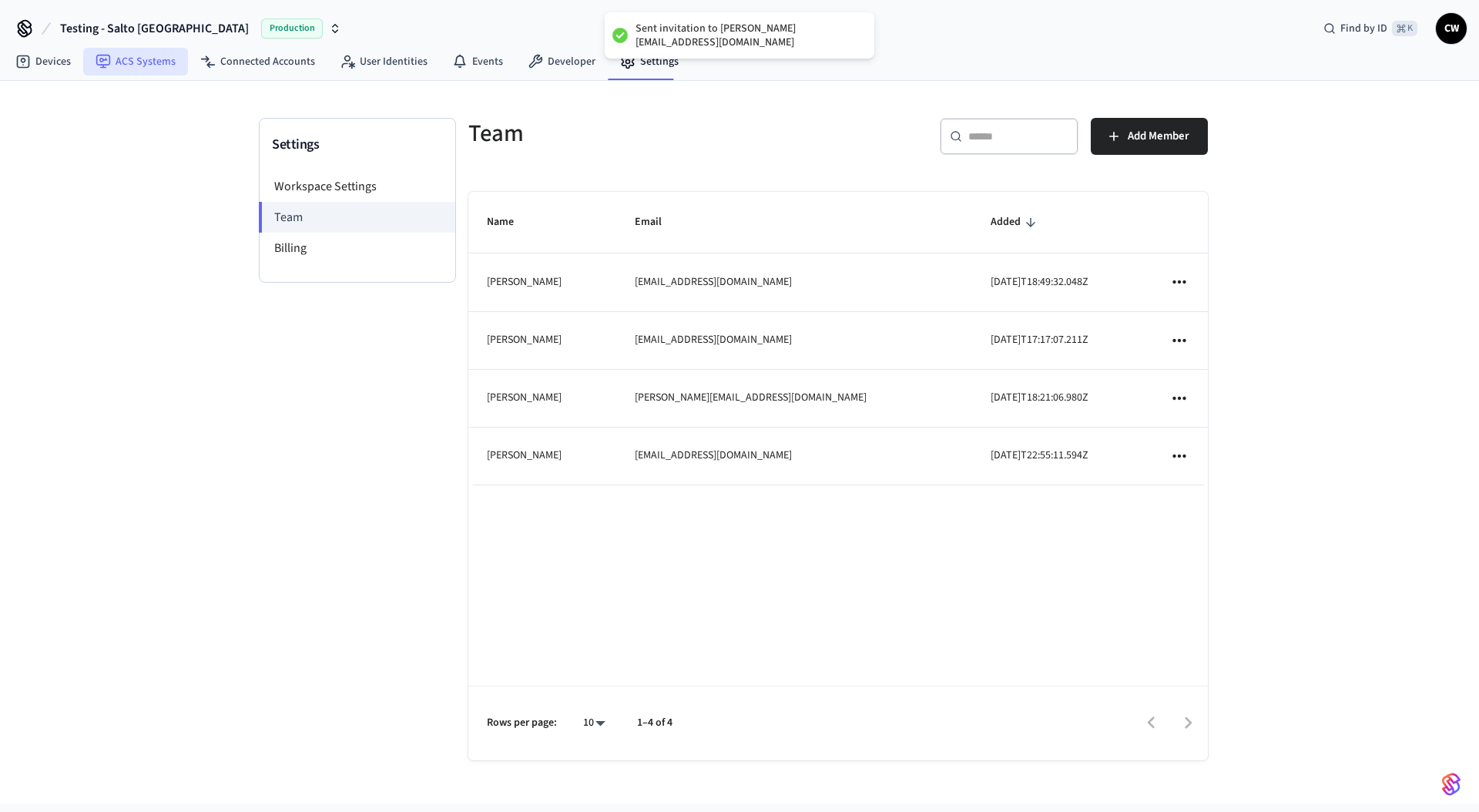
click at [126, 65] on link "ACS Systems" at bounding box center [135, 62] width 105 height 27
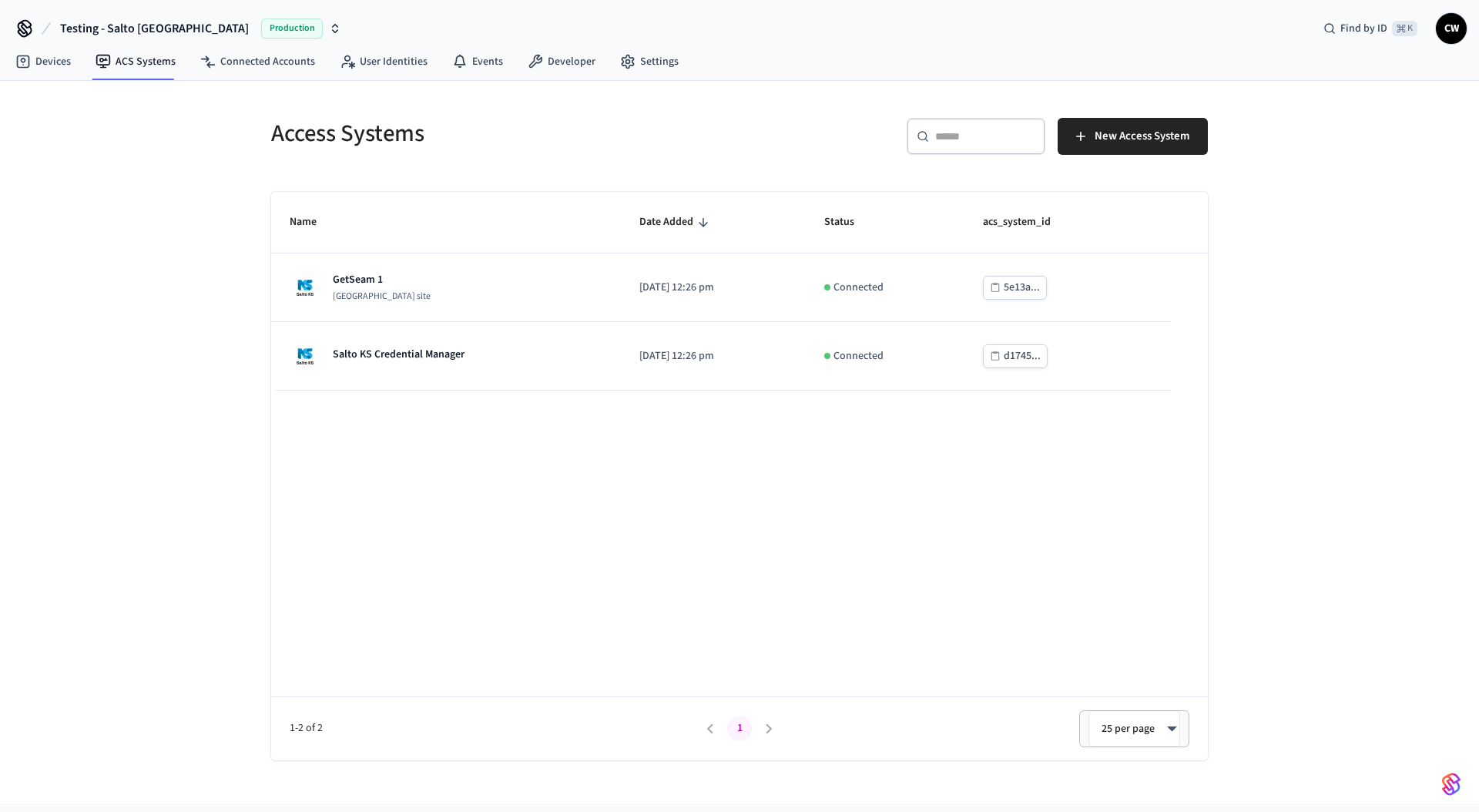
click at [219, 207] on div "Access Systems ​ ​ New Access System Name Date Added Status acs_system_id GetSe…" at bounding box center [740, 442] width 1479 height 722
click at [208, 204] on div "Access Systems ​ ​ New Access System Name Date Added Status acs_system_id GetSe…" at bounding box center [740, 442] width 1479 height 722
click at [62, 71] on link "Devices" at bounding box center [44, 62] width 80 height 27
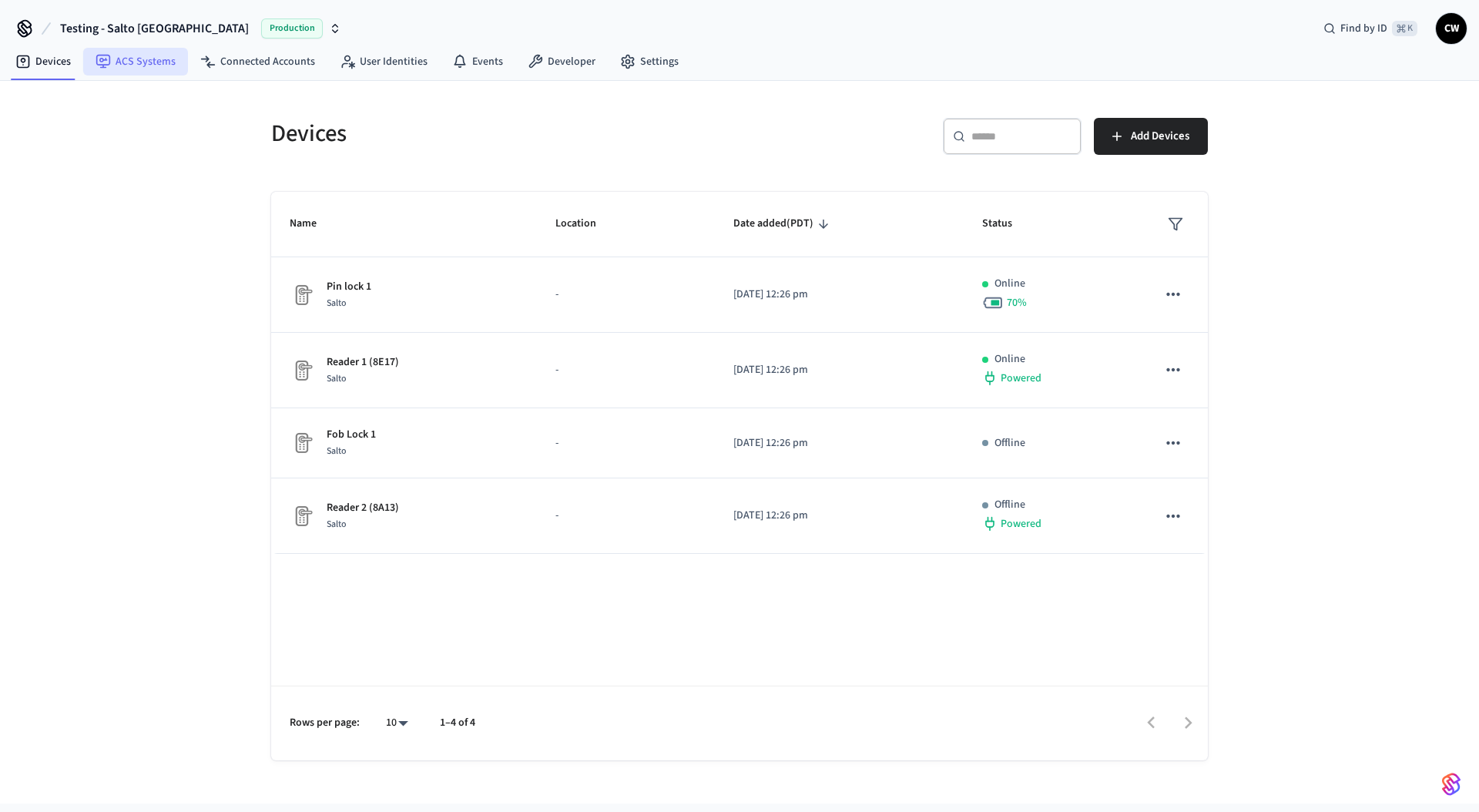
click at [131, 69] on link "ACS Systems" at bounding box center [135, 62] width 105 height 27
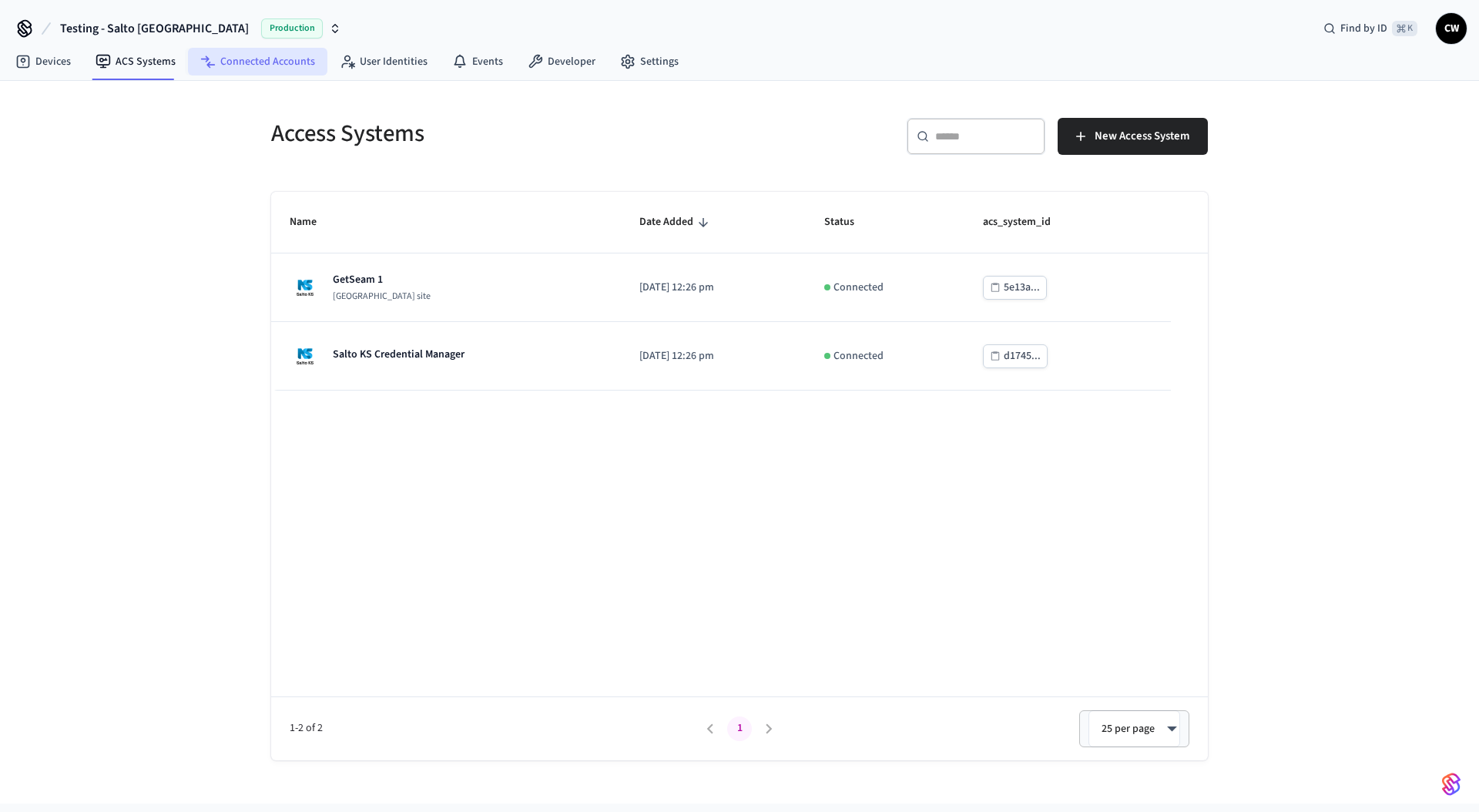
click at [234, 65] on link "Connected Accounts" at bounding box center [257, 62] width 139 height 27
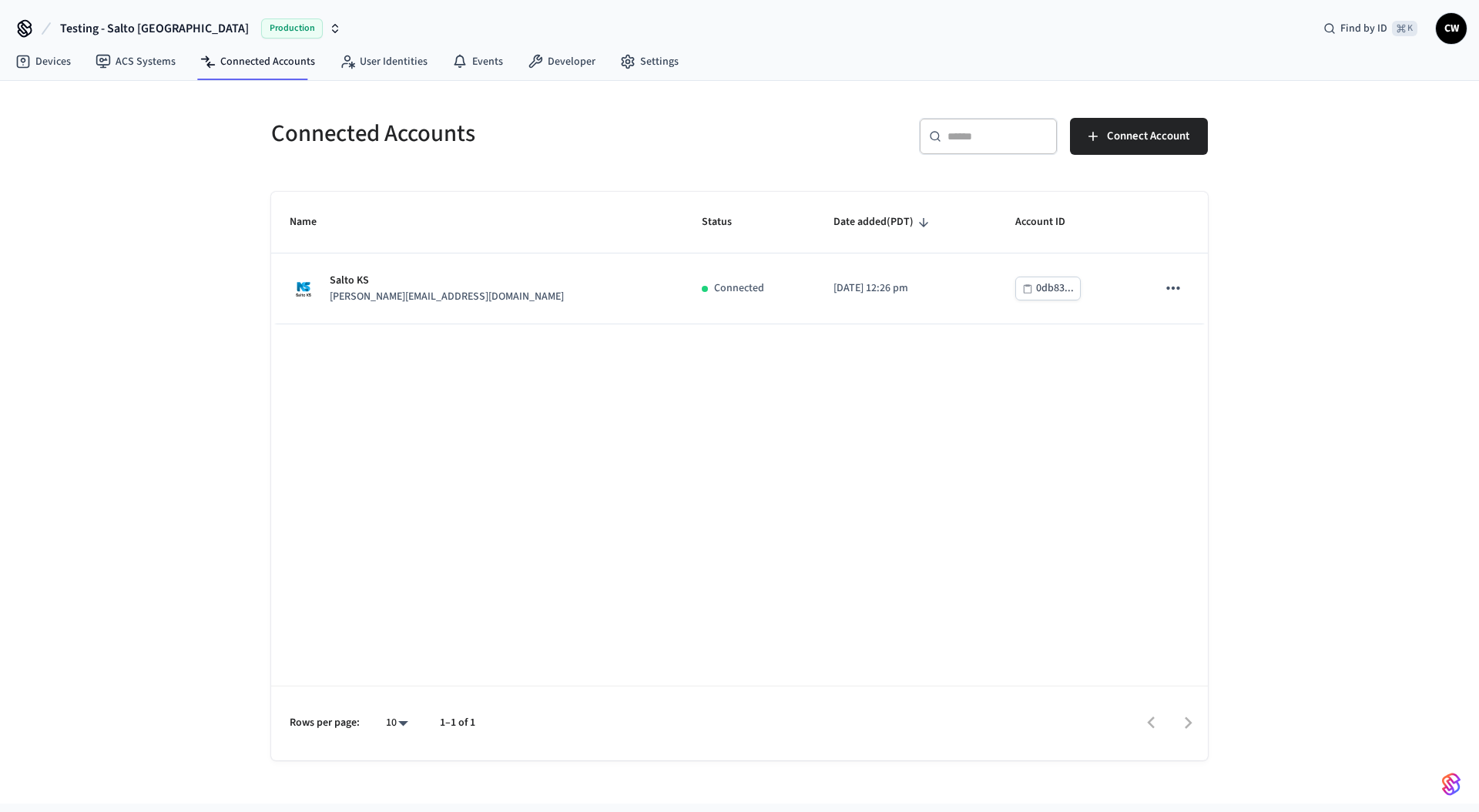
click at [208, 170] on div "Connected Accounts ​ ​ Connect Account Name Status Date added (PDT) Account ID …" at bounding box center [740, 442] width 1479 height 722
click at [149, 59] on link "ACS Systems" at bounding box center [135, 62] width 105 height 27
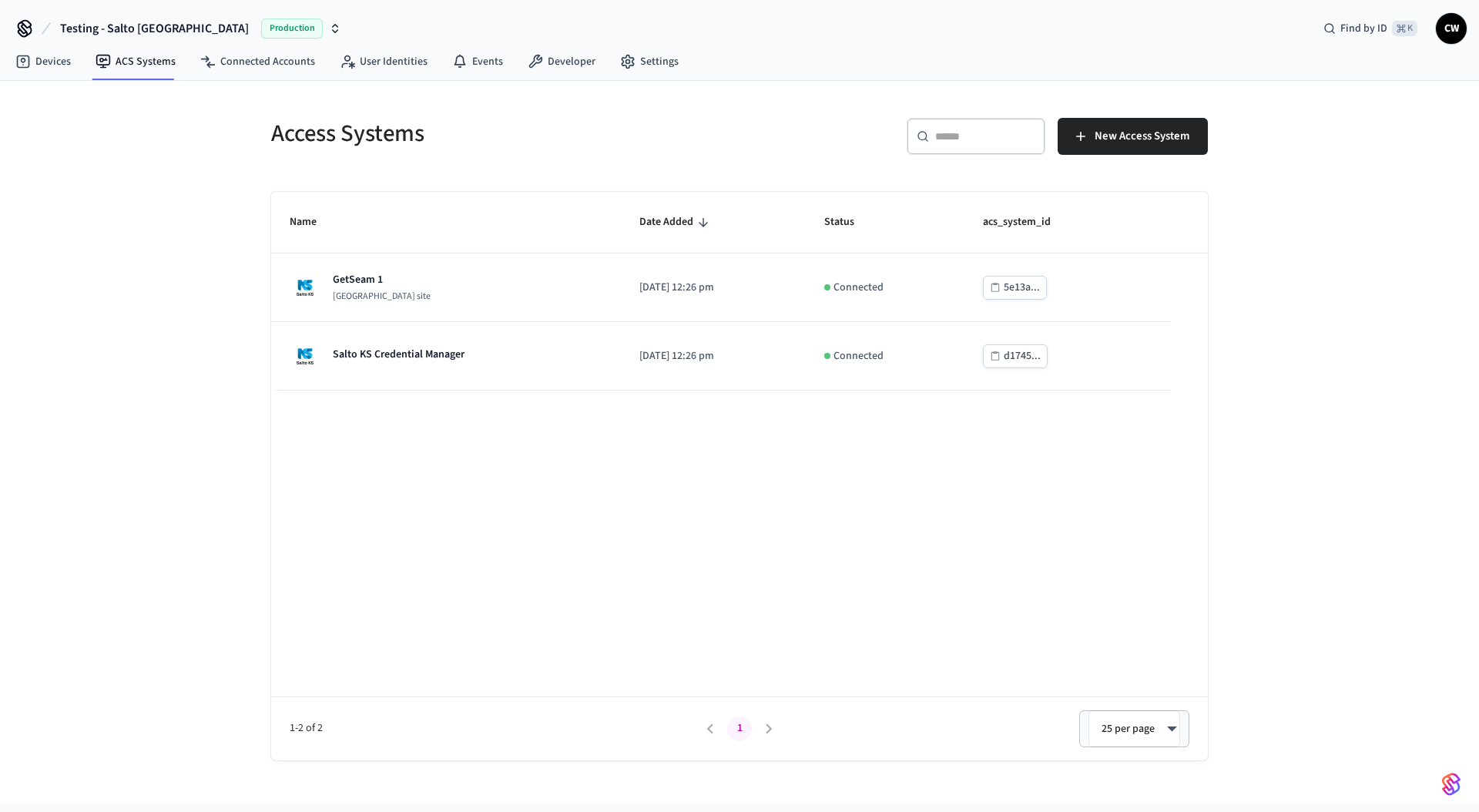
click at [163, 179] on div "Access Systems ​ ​ New Access System Name Date Added Status acs_system_id GetSe…" at bounding box center [740, 442] width 1479 height 722
click at [256, 80] on div "Devices ACS Systems Connected Accounts User Identities Events Developer Settings" at bounding box center [740, 62] width 1479 height 36
click at [262, 68] on link "Connected Accounts" at bounding box center [257, 62] width 139 height 27
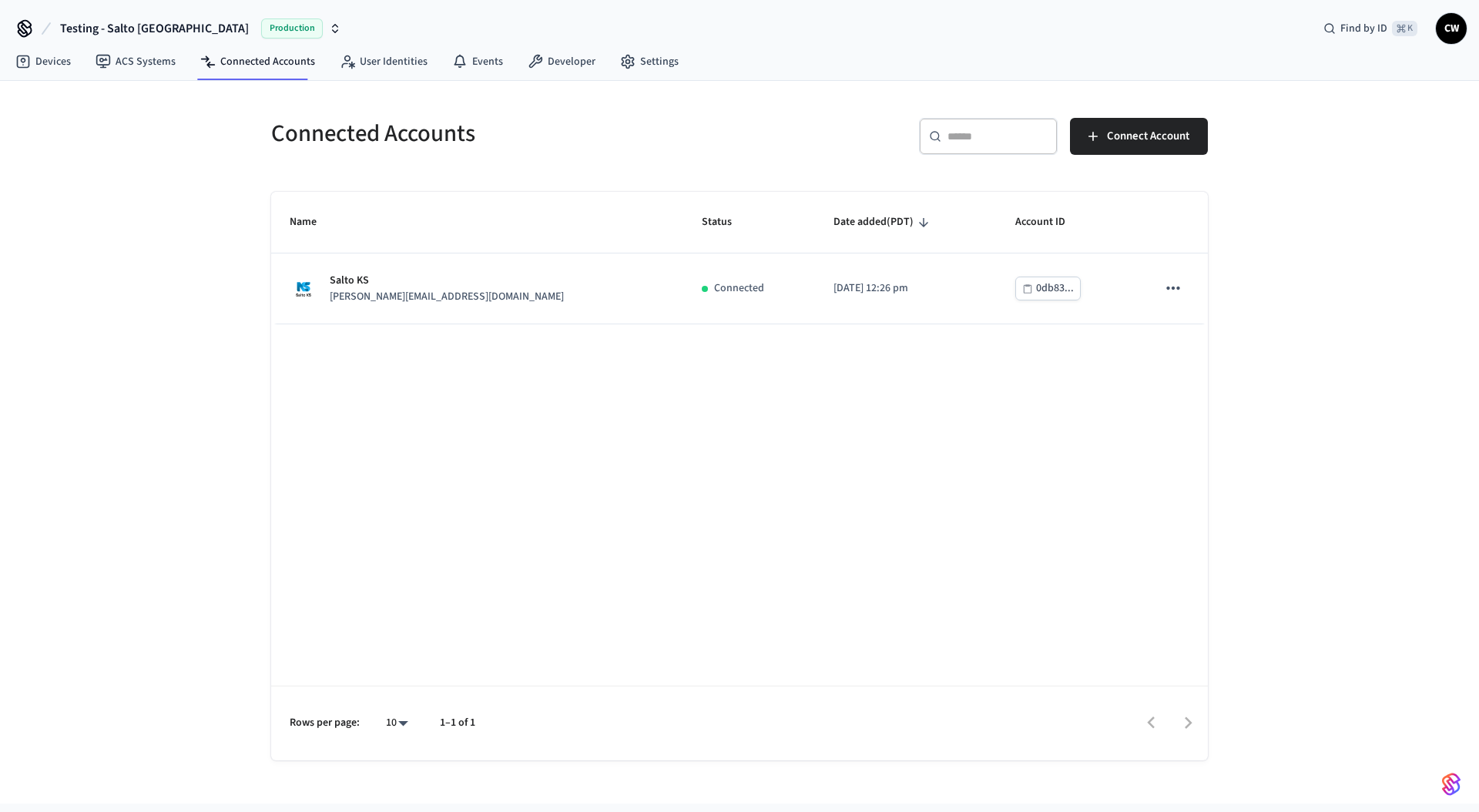
click at [187, 177] on div "Connected Accounts ​ ​ Connect Account Name Status Date added (PDT) Account ID …" at bounding box center [740, 442] width 1479 height 722
click at [116, 38] on button "Testing - Salto KS Production" at bounding box center [201, 28] width 291 height 32
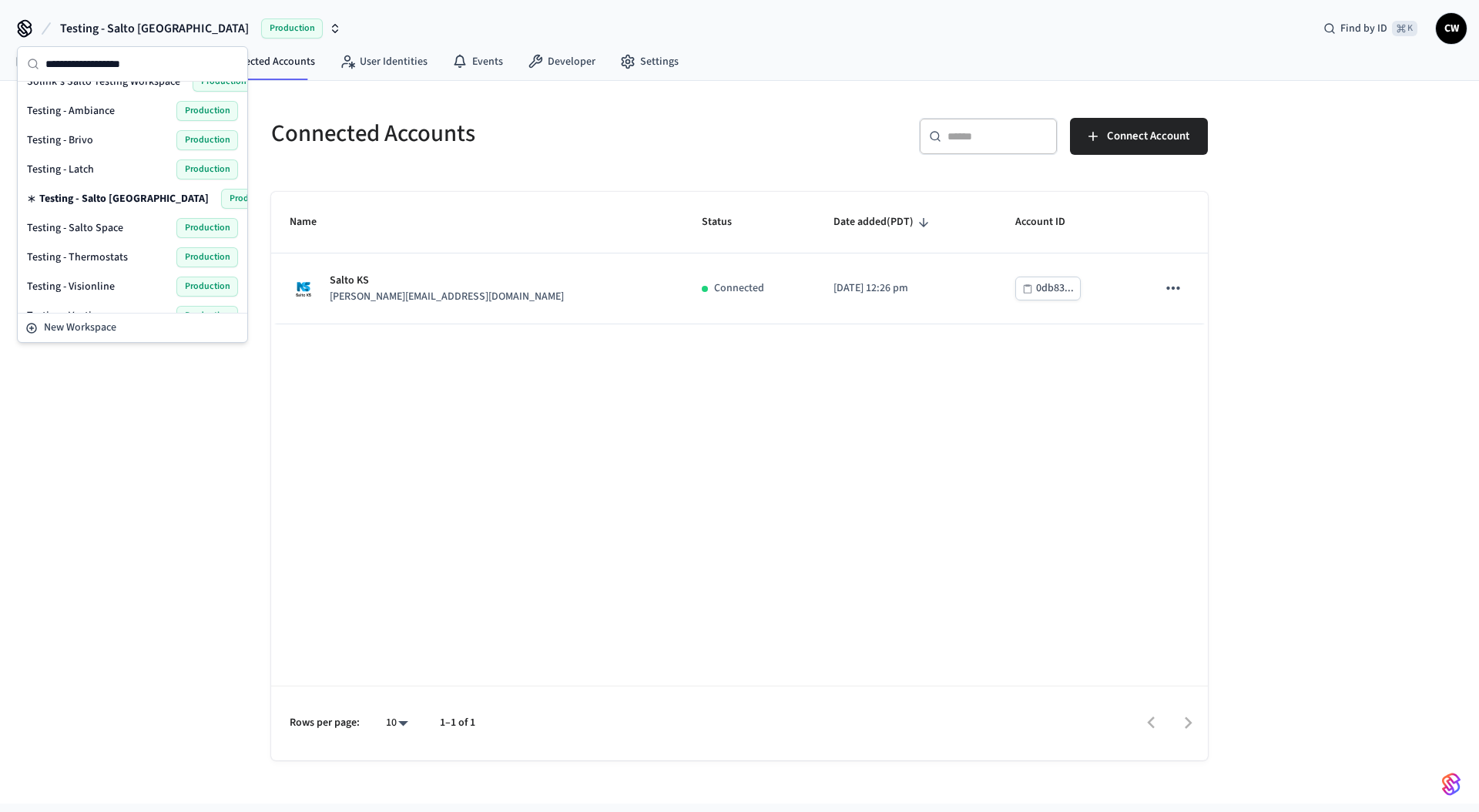
scroll to position [498, 0]
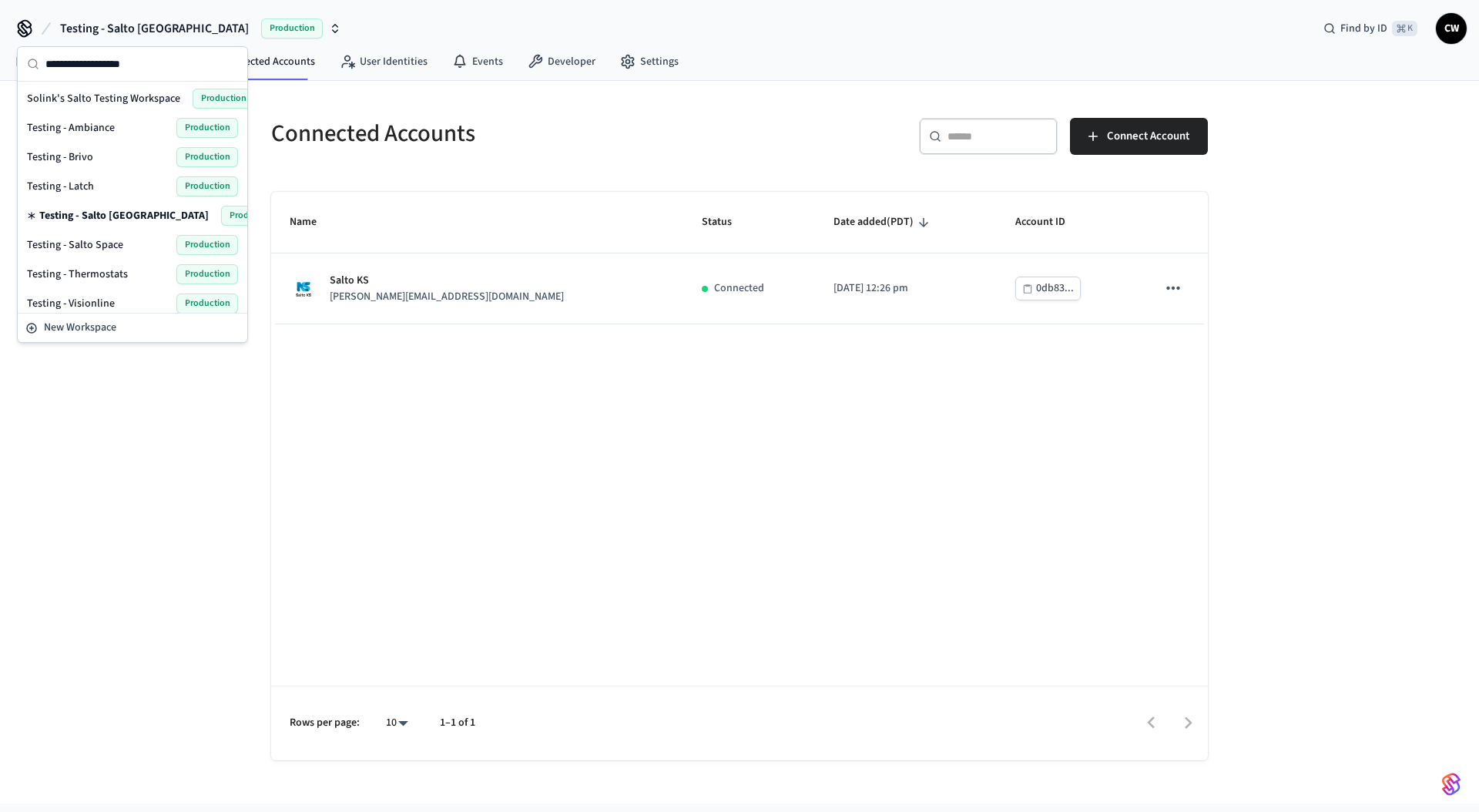
click at [117, 98] on span "Solink's Salto Testing Workspace" at bounding box center [103, 98] width 153 height 15
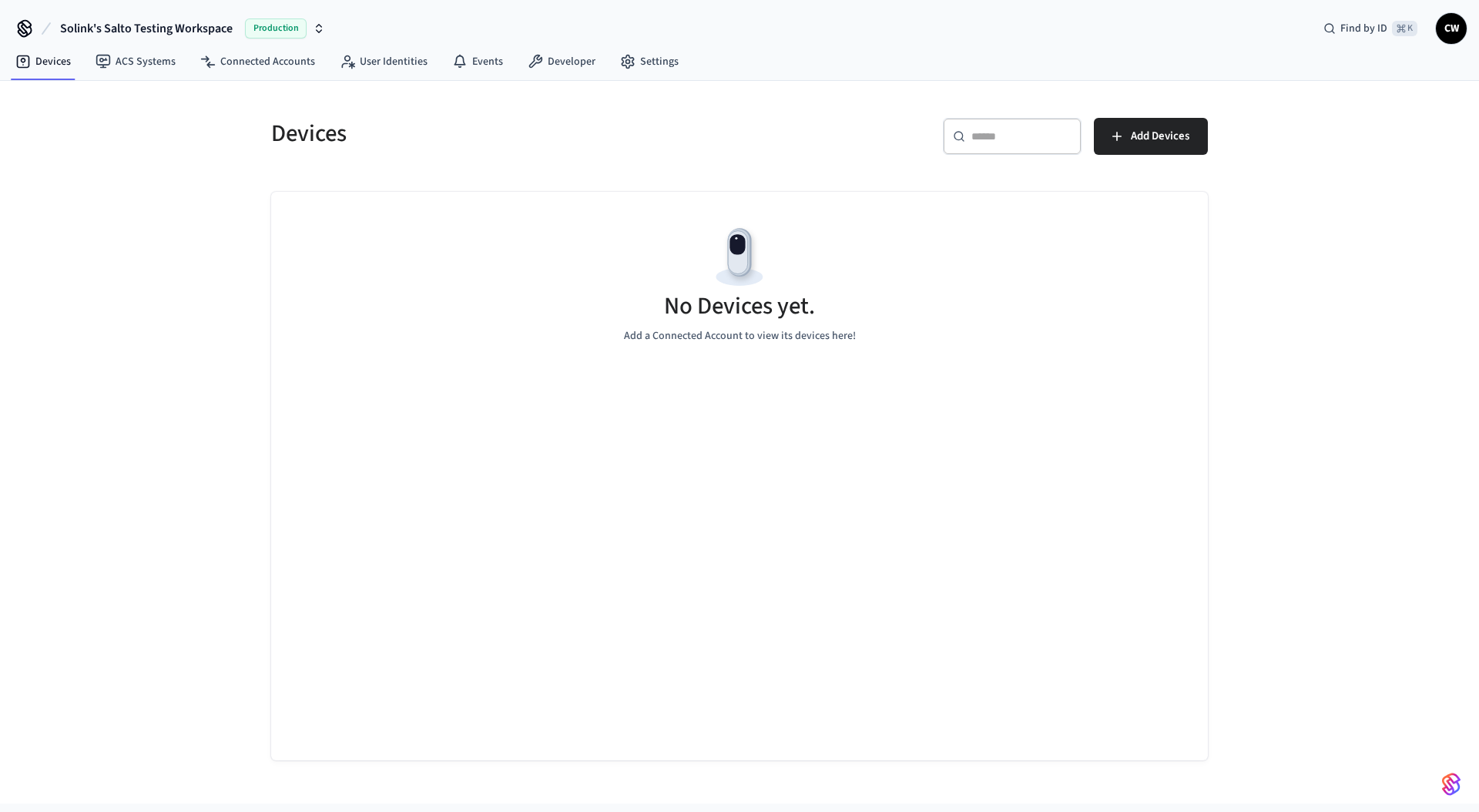
click at [160, 224] on div "Devices ​ ​ Add Devices No Devices yet. Add a Connected Account to view its dev…" at bounding box center [740, 442] width 1479 height 722
click at [153, 68] on link "ACS Systems" at bounding box center [135, 62] width 105 height 27
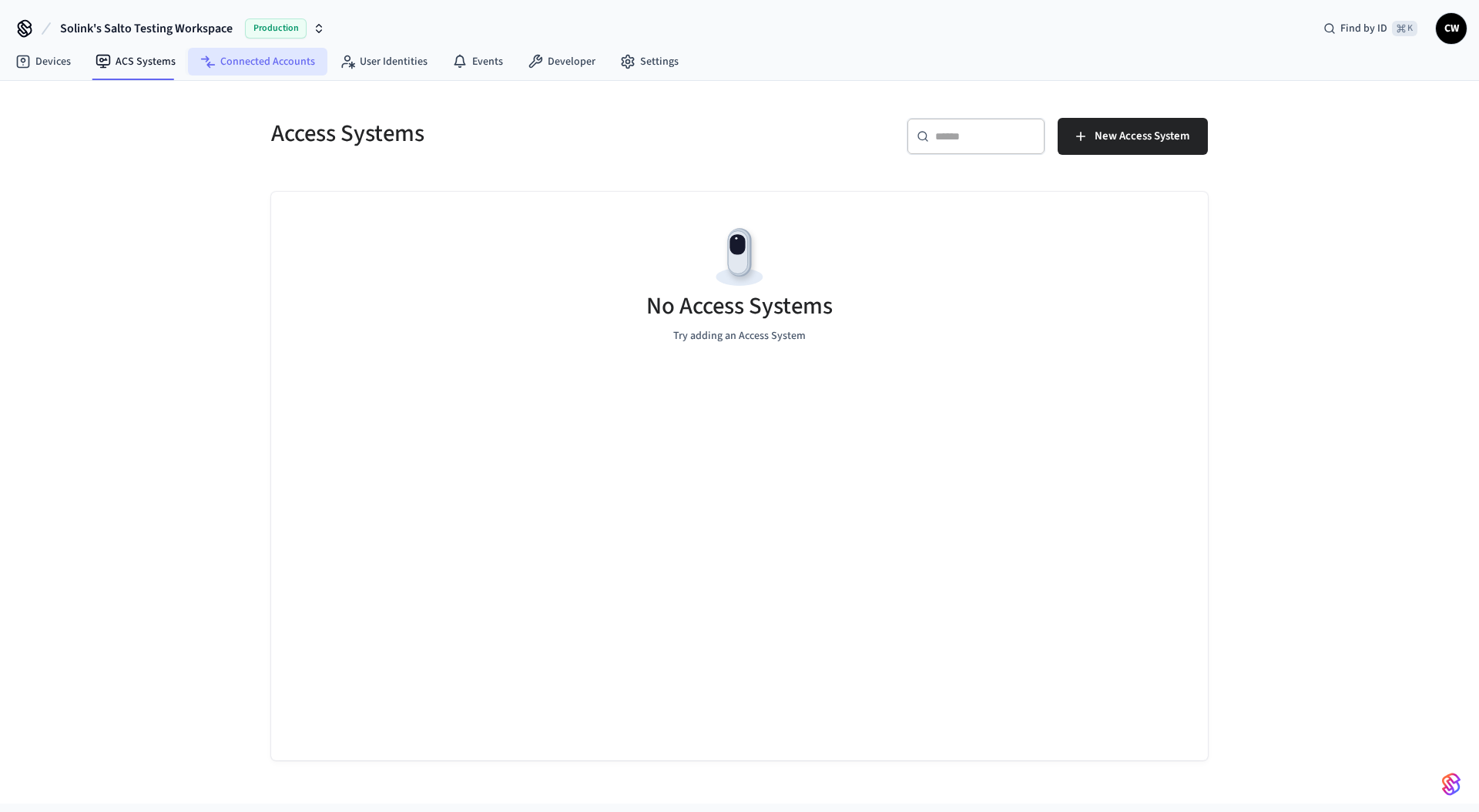
click at [224, 67] on link "Connected Accounts" at bounding box center [257, 62] width 139 height 27
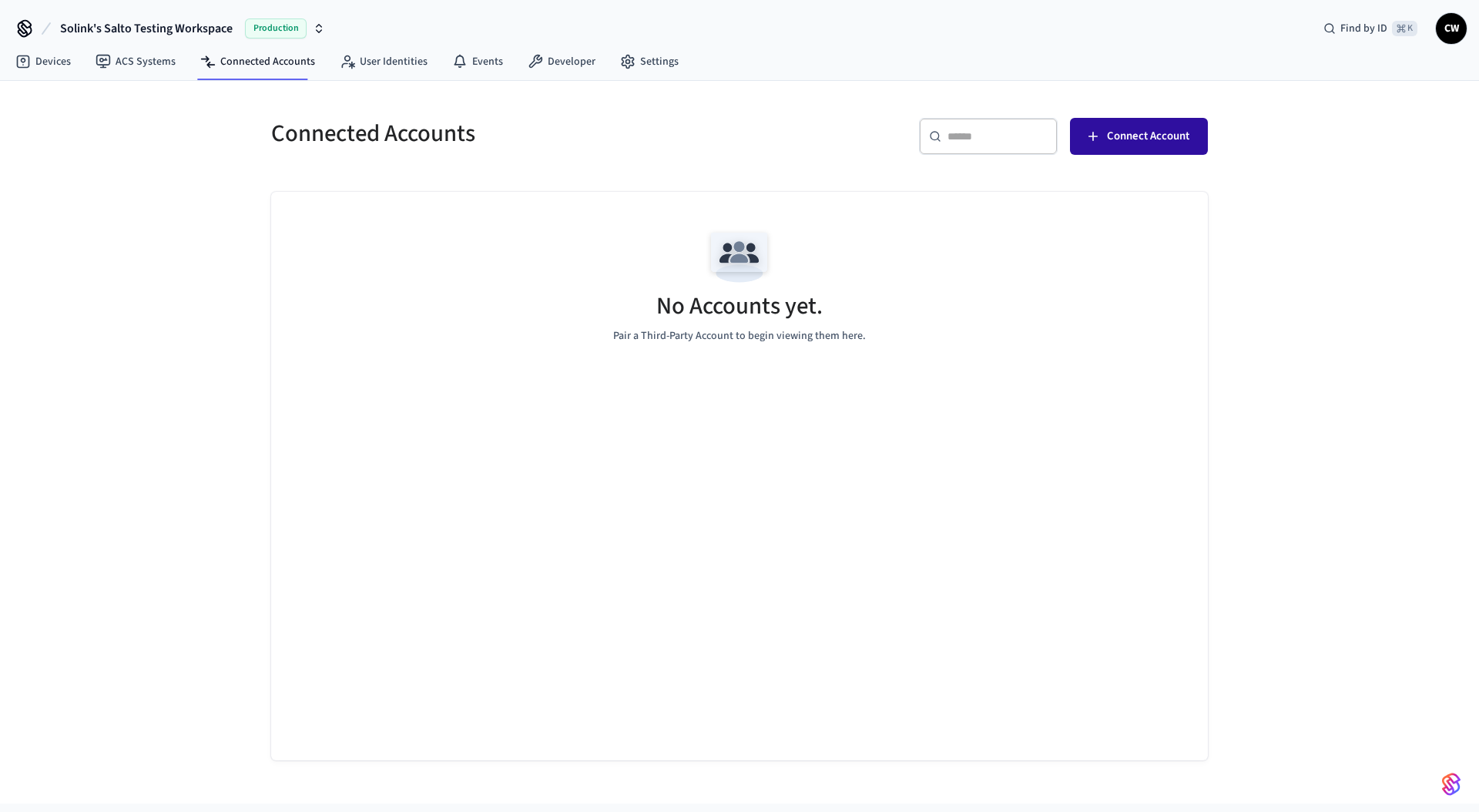
click at [1122, 139] on span "Connect Account" at bounding box center [1148, 136] width 82 height 20
click at [139, 52] on link "ACS Systems" at bounding box center [135, 62] width 105 height 27
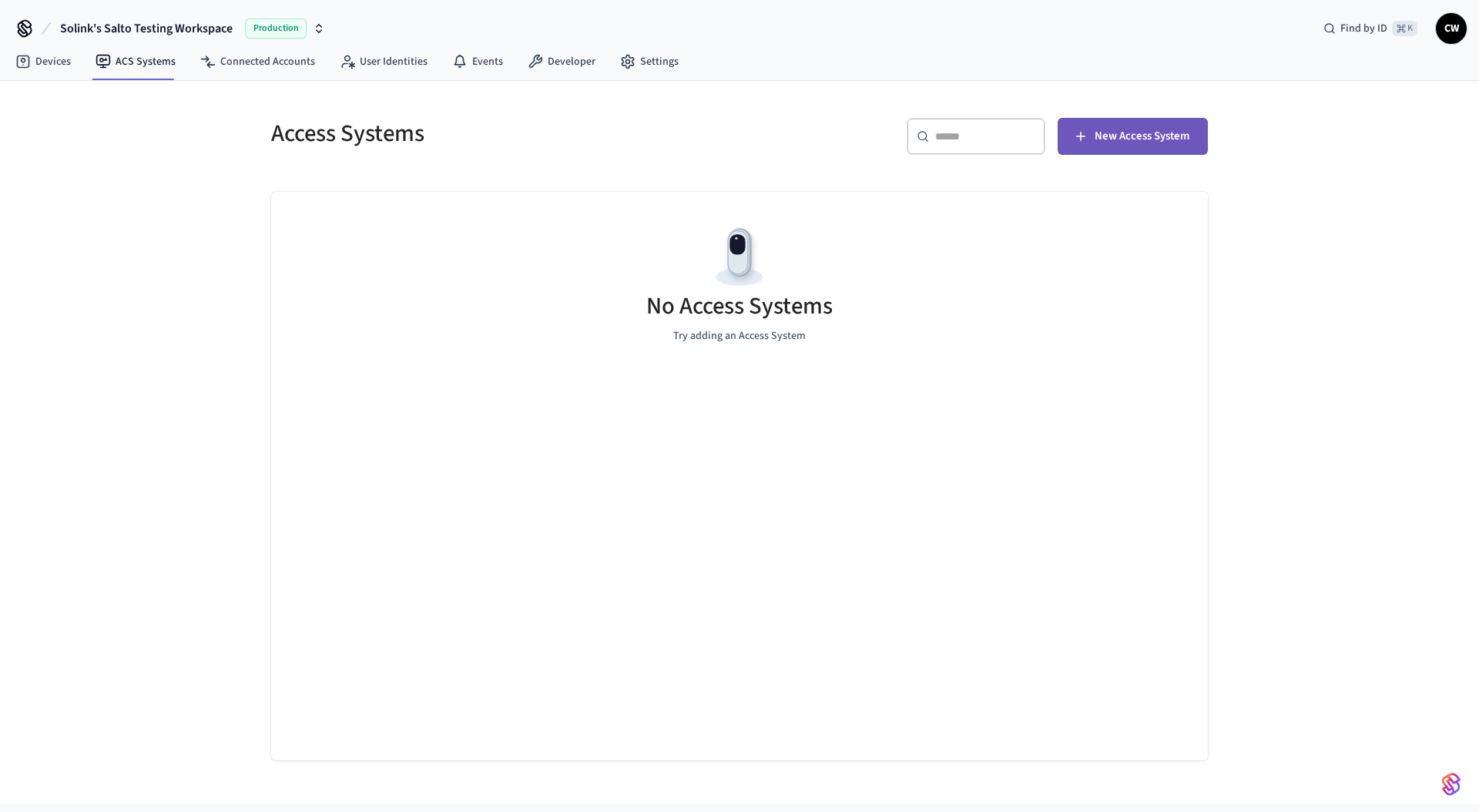
click at [1157, 151] on button "New Access System" at bounding box center [1133, 136] width 150 height 37
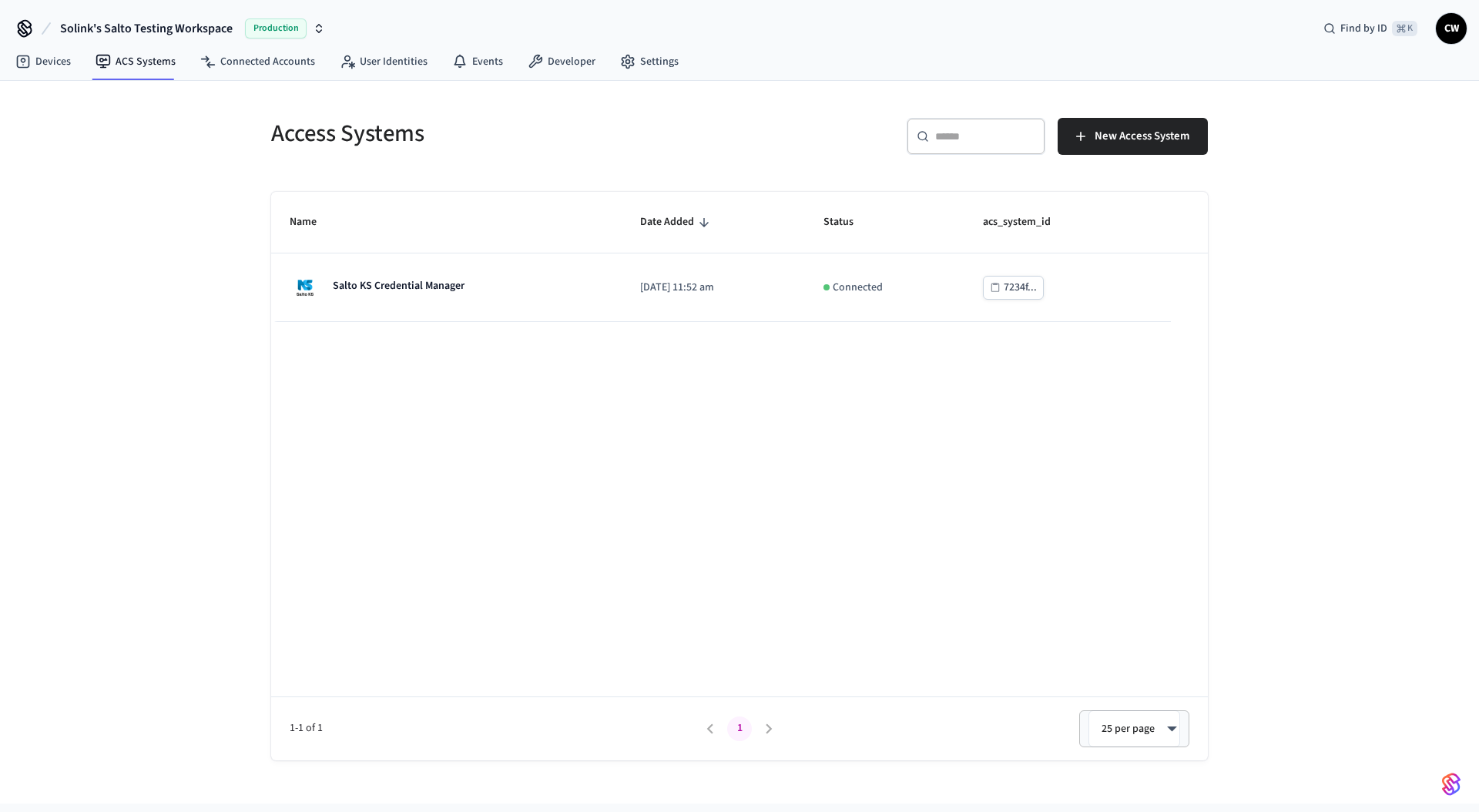
click at [128, 199] on div "Access Systems ​ ​ New Access System Name Date Added Status acs_system_id Salto…" at bounding box center [740, 442] width 1479 height 722
click at [65, 59] on link "Devices" at bounding box center [44, 62] width 80 height 27
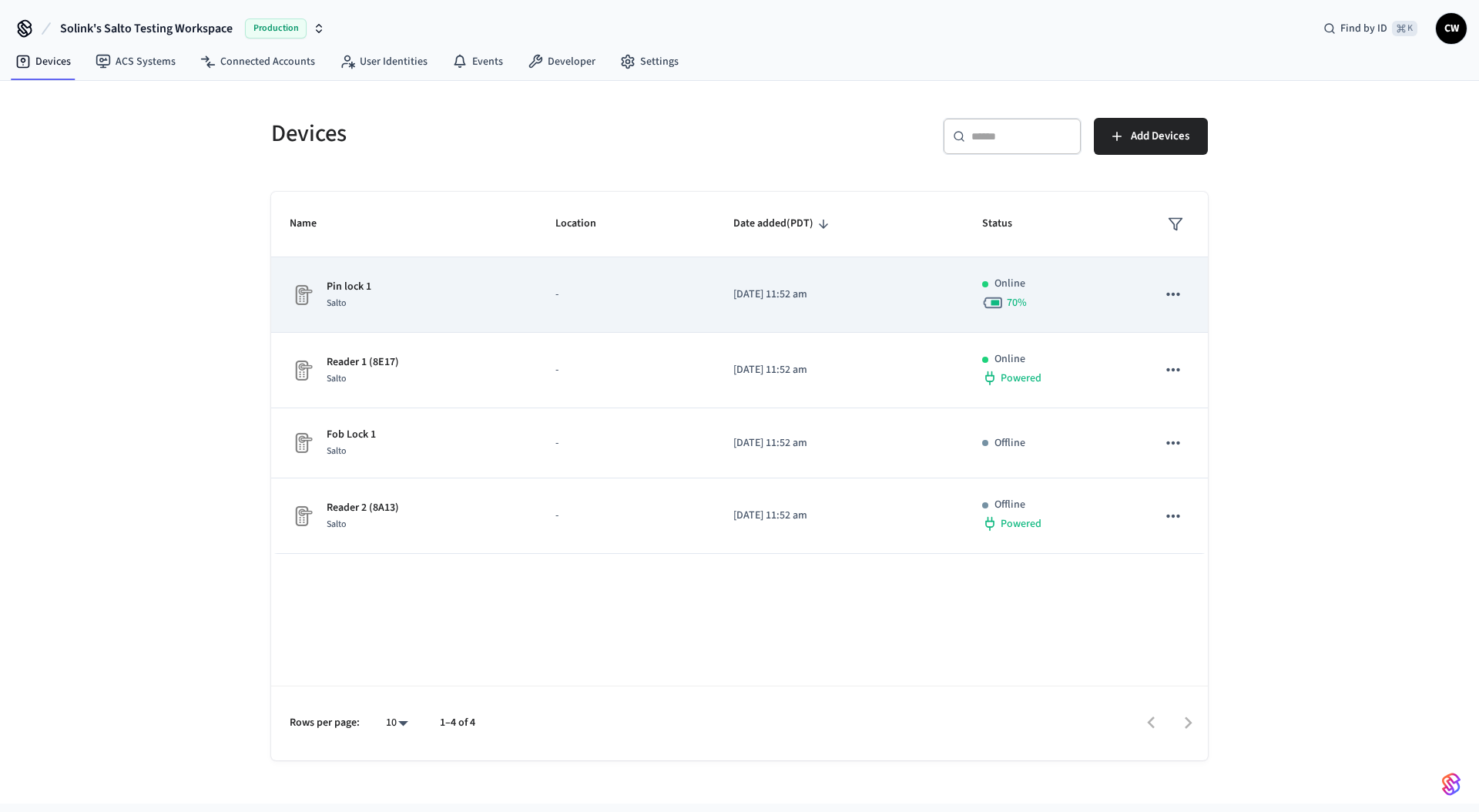
click at [418, 282] on div "Pin lock 1 Salto" at bounding box center [404, 295] width 229 height 32
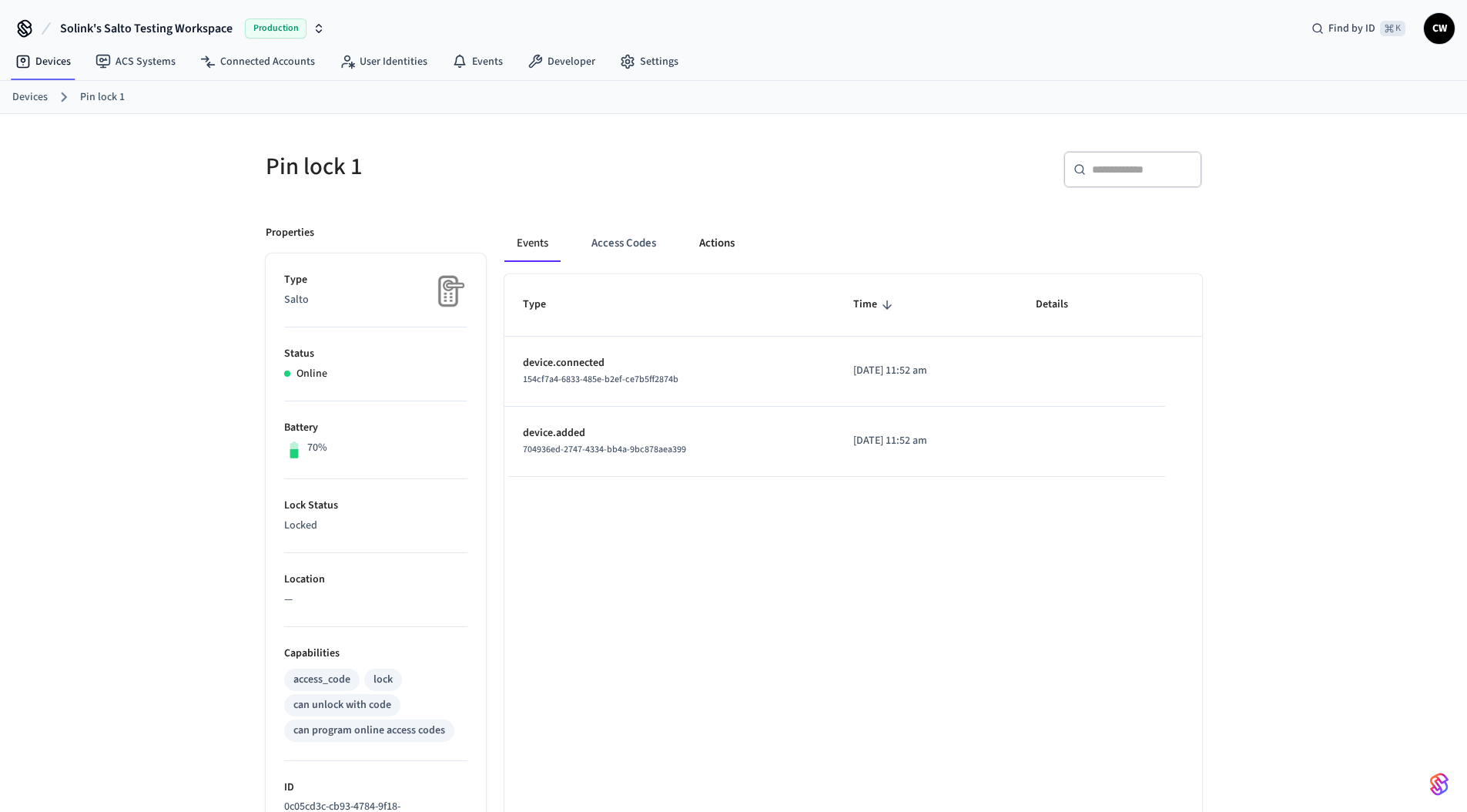
click at [735, 248] on button "Actions" at bounding box center [717, 243] width 60 height 37
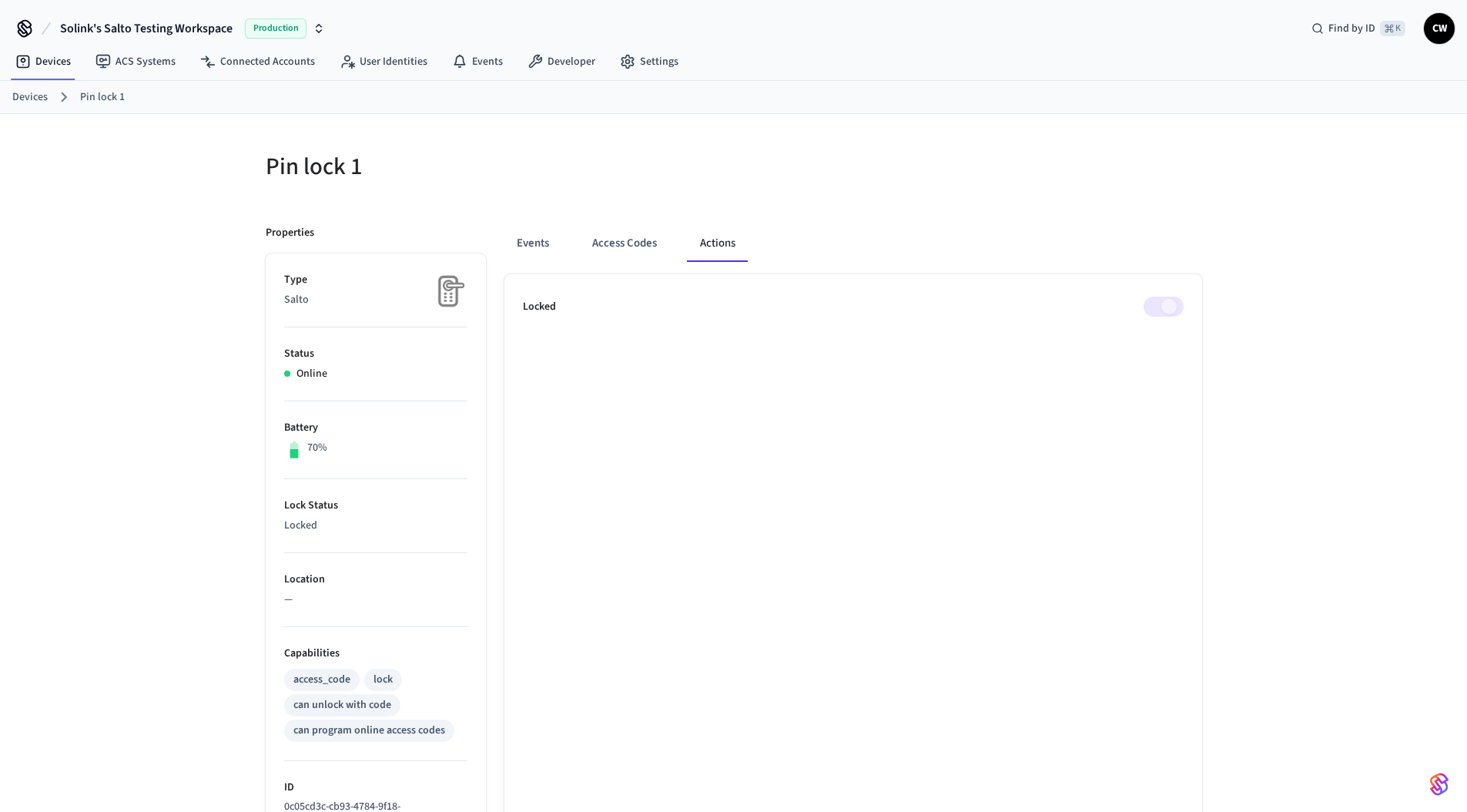
click at [1069, 192] on div at bounding box center [972, 176] width 459 height 50
click at [227, 66] on link "Connected Accounts" at bounding box center [257, 62] width 139 height 27
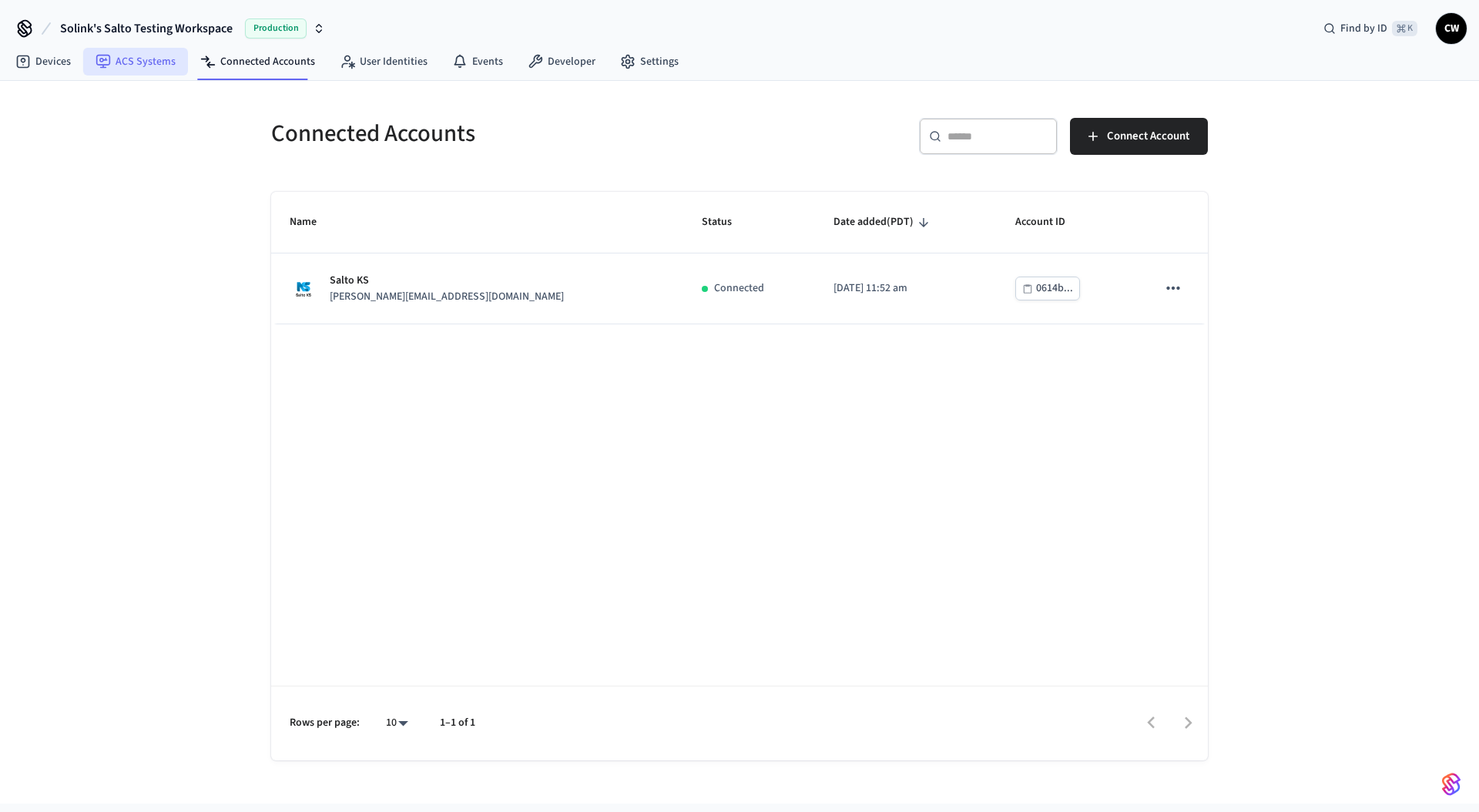
click at [138, 66] on link "ACS Systems" at bounding box center [135, 62] width 105 height 27
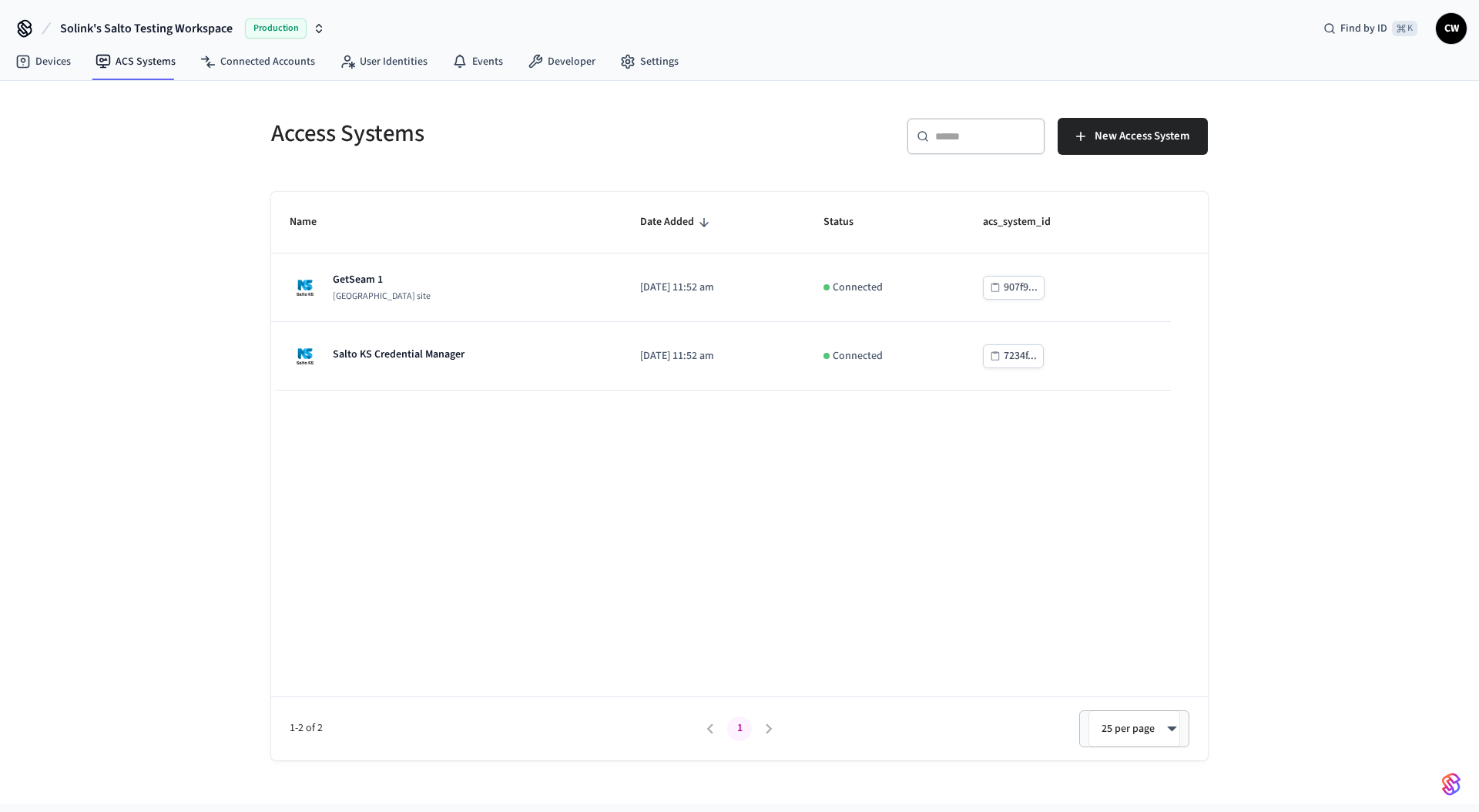
click at [168, 201] on div "Access Systems ​ ​ New Access System Name Date Added Status acs_system_id GetSe…" at bounding box center [740, 442] width 1479 height 722
click at [109, 185] on div "Access Systems ​ ​ New Access System Name Date Added Status acs_system_id GetSe…" at bounding box center [740, 442] width 1479 height 722
click at [116, 336] on div "Access Systems ​ ​ New Access System Name Date Added Status acs_system_id GetSe…" at bounding box center [740, 442] width 1479 height 722
click at [50, 80] on div "Devices ACS Systems Connected Accounts User Identities Events Developer Settings" at bounding box center [740, 62] width 1479 height 36
click at [52, 63] on link "Devices" at bounding box center [44, 62] width 80 height 27
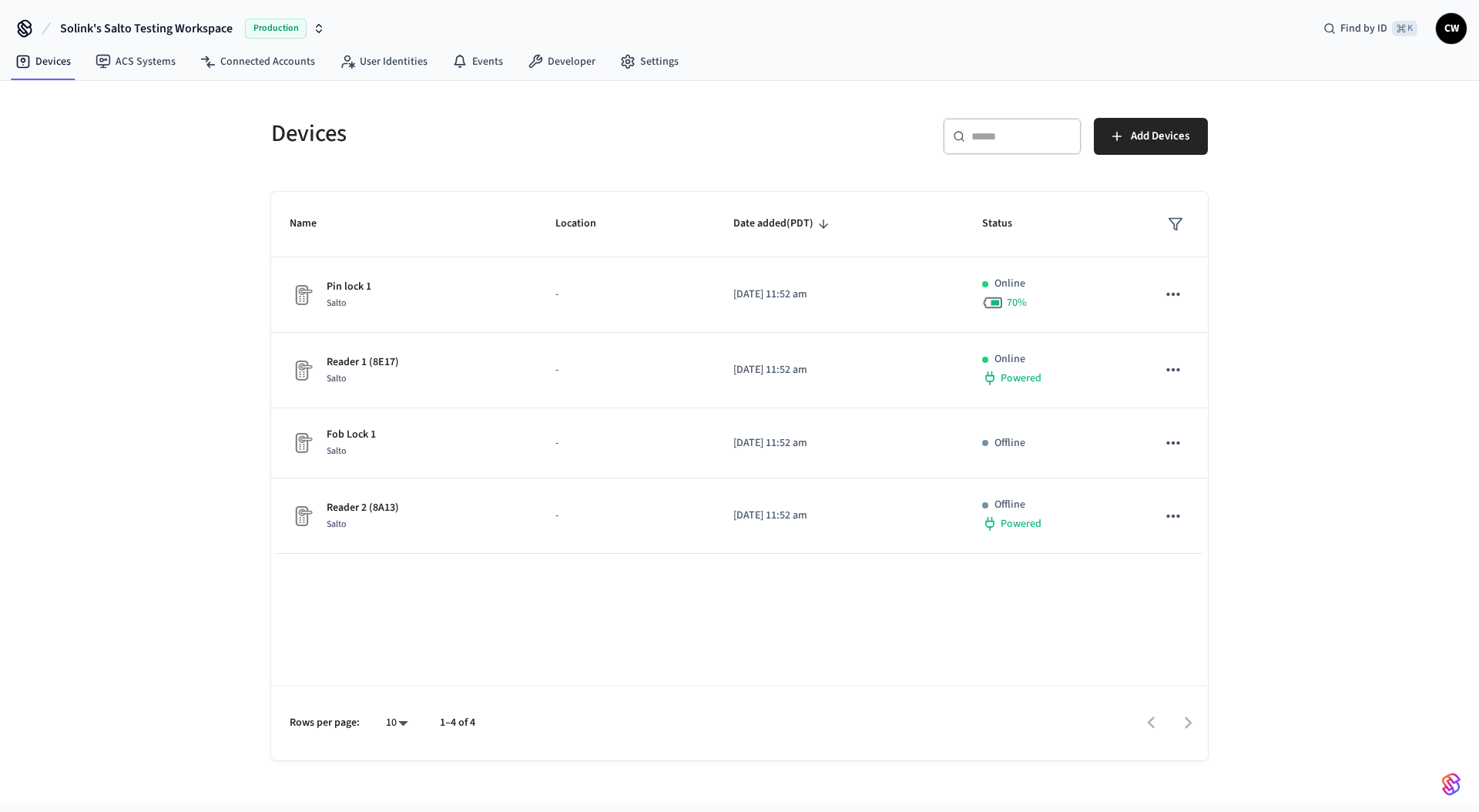
click at [326, 130] on h5 "Devices" at bounding box center [500, 133] width 459 height 32
click at [200, 149] on div "Devices ​ ​ Add Devices Name Location Date added (PDT) Status Pin lock 1 Salto …" at bounding box center [740, 442] width 1479 height 722
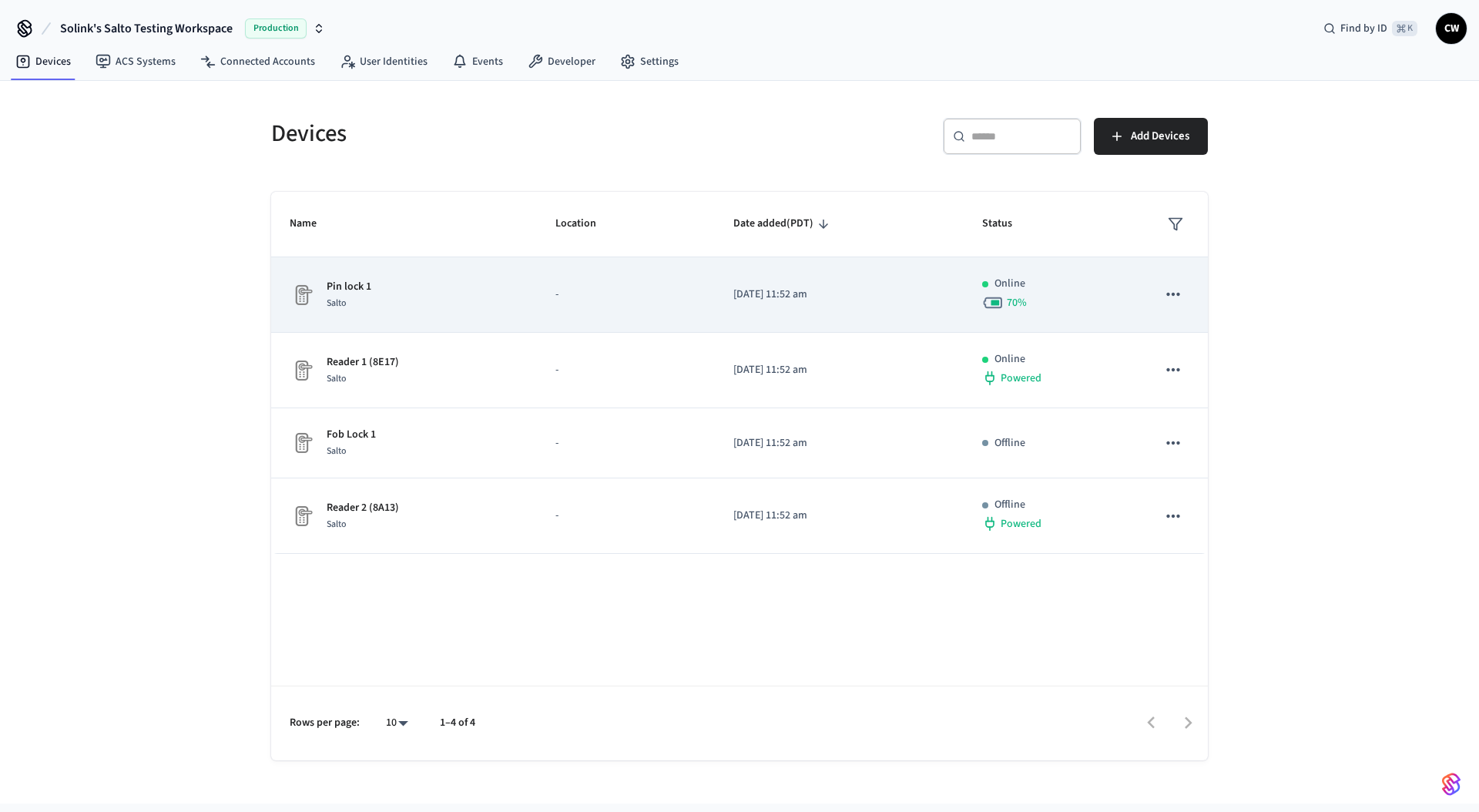
click at [398, 290] on div "Pin lock 1 Salto" at bounding box center [404, 295] width 229 height 32
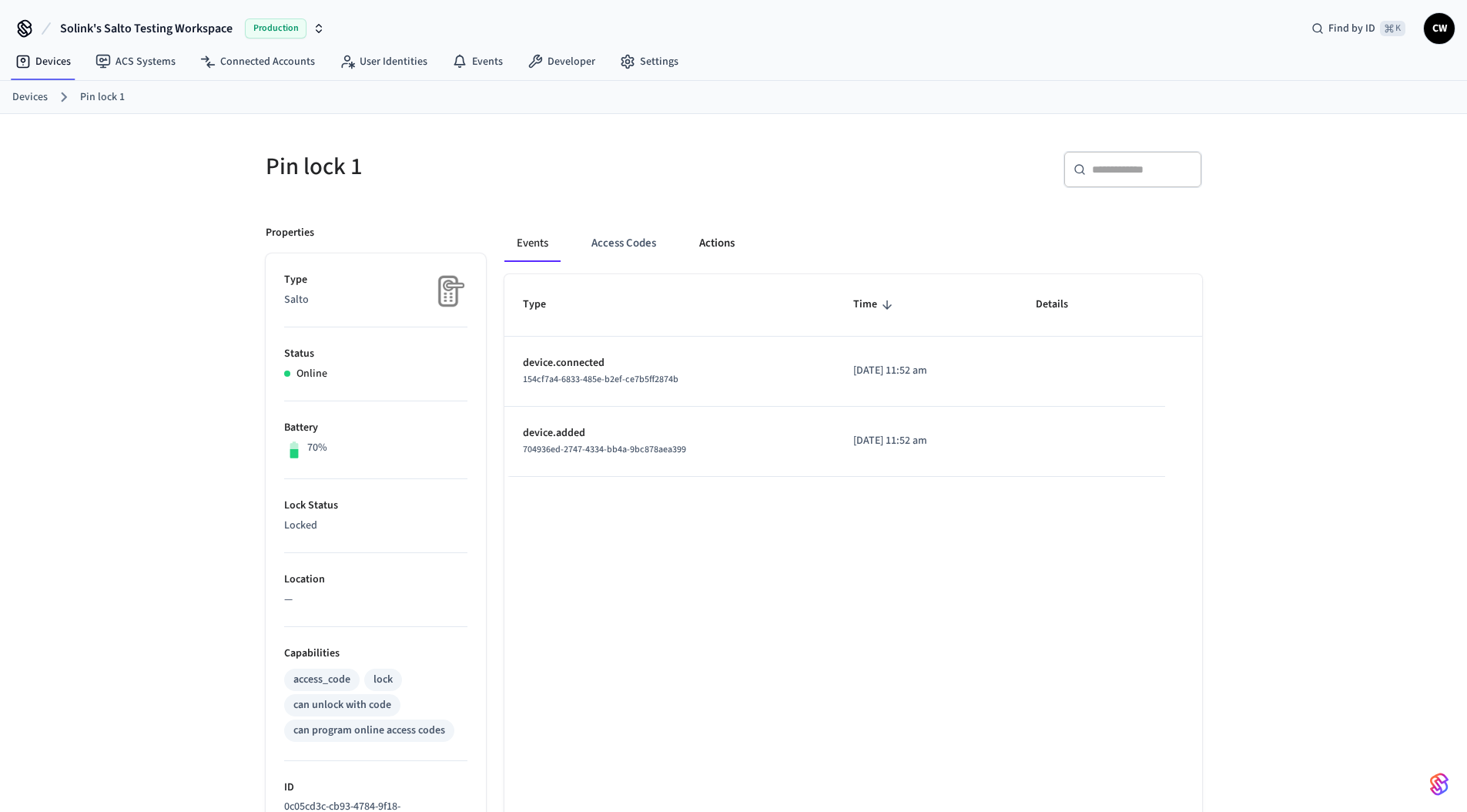
click at [717, 232] on button "Actions" at bounding box center [717, 243] width 60 height 37
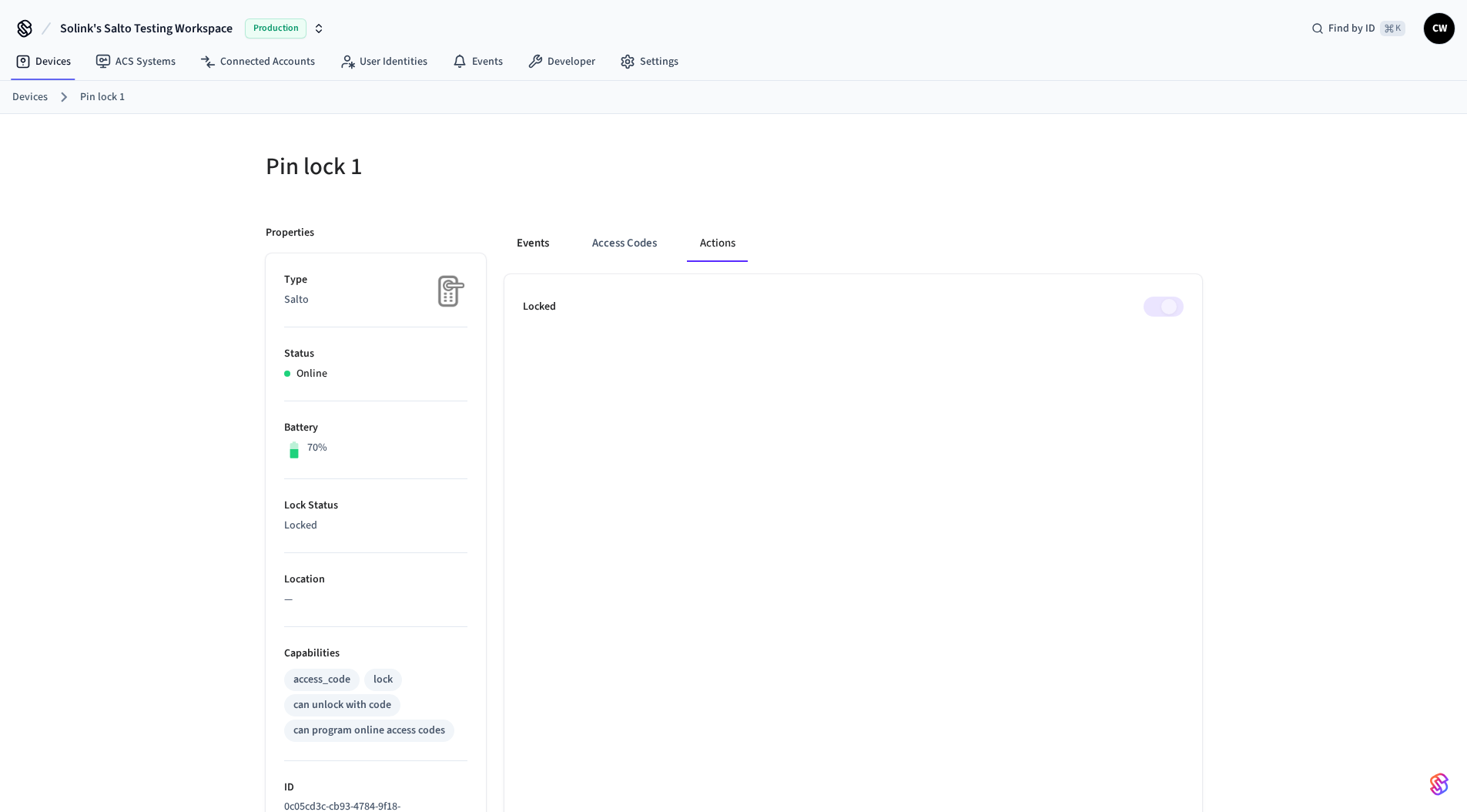
click at [527, 246] on button "Events" at bounding box center [533, 243] width 57 height 37
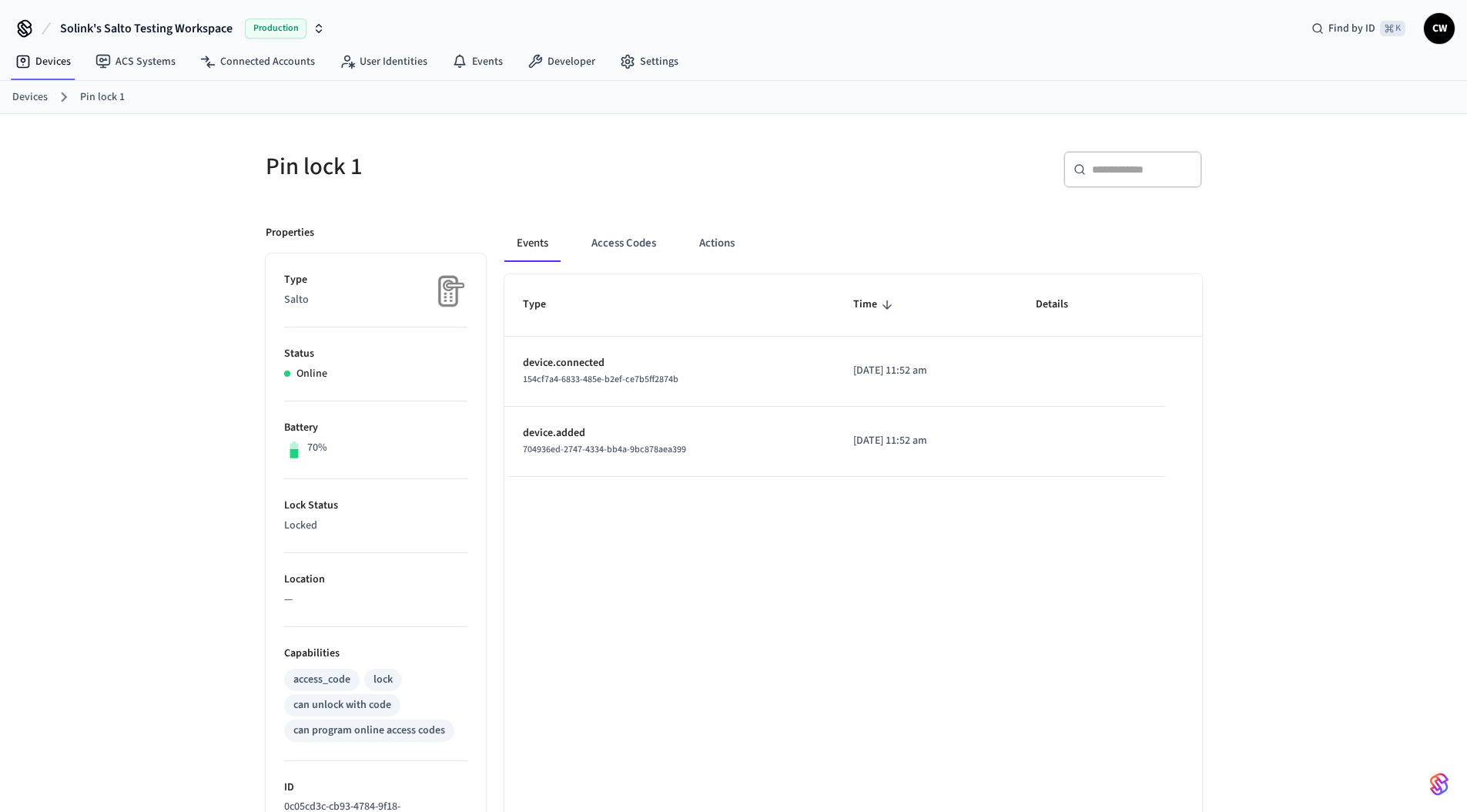
click at [119, 188] on div "Pin lock 1 ​ ​ Properties Type Salto Status Online Battery 70% Lock Status Lock…" at bounding box center [734, 663] width 1467 height 1100
click at [124, 59] on link "ACS Systems" at bounding box center [135, 62] width 105 height 27
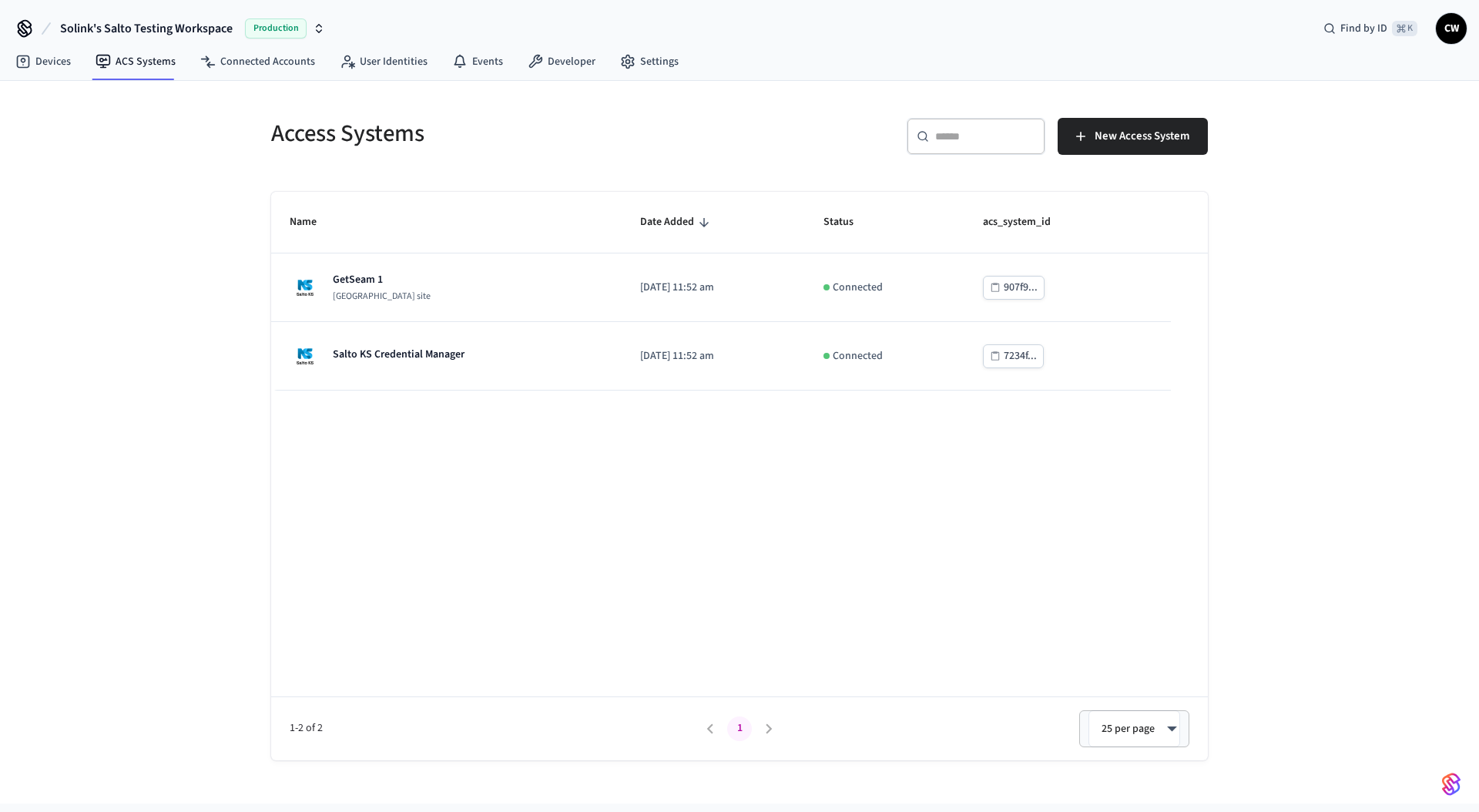
click at [158, 229] on div "Access Systems ​ ​ New Access System Name Date Added Status acs_system_id GetSe…" at bounding box center [740, 442] width 1479 height 722
click at [205, 317] on div "Access Systems ​ ​ New Access System Name Date Added Status acs_system_id GetSe…" at bounding box center [740, 442] width 1479 height 722
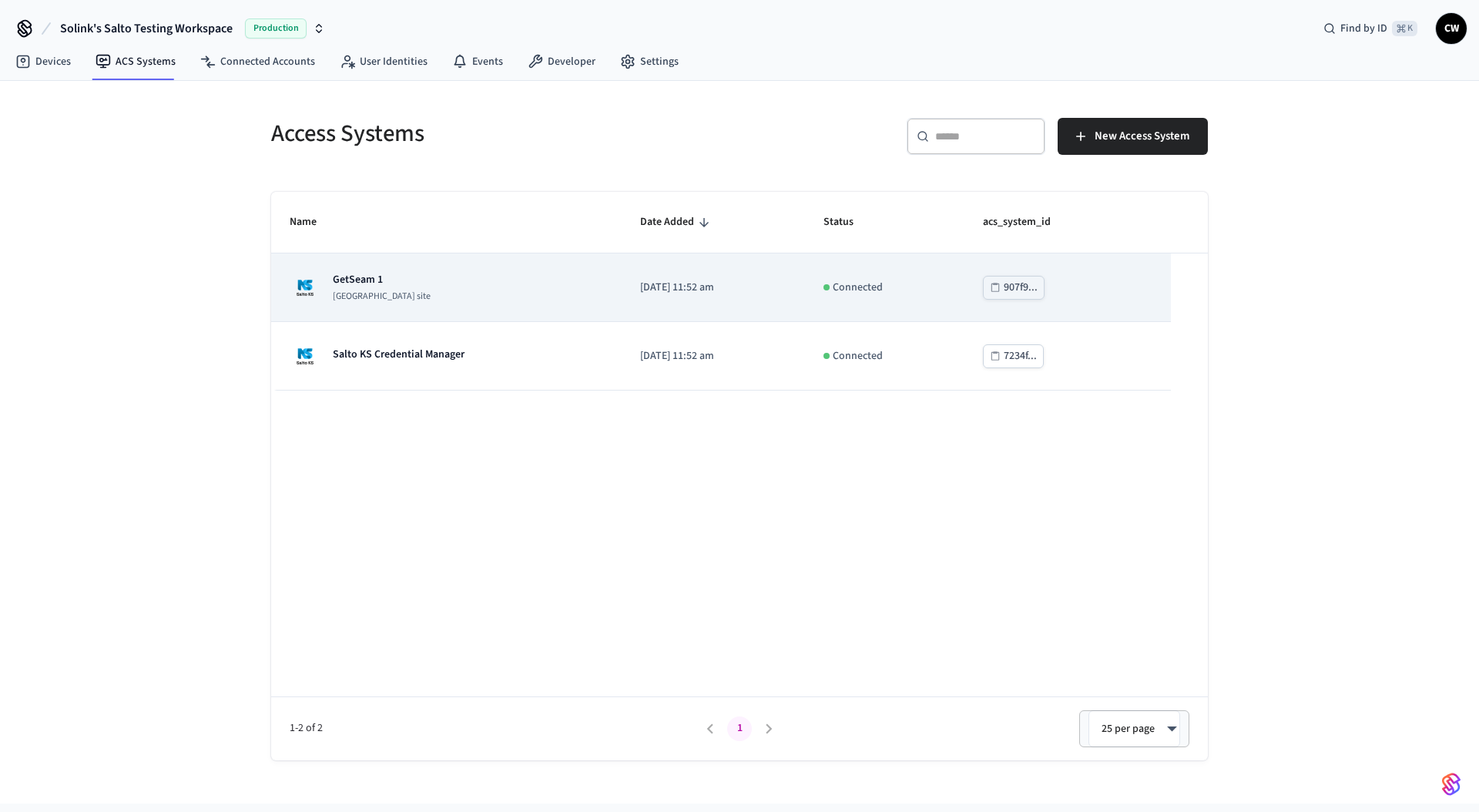
click at [368, 299] on p "[GEOGRAPHIC_DATA] site" at bounding box center [381, 297] width 97 height 12
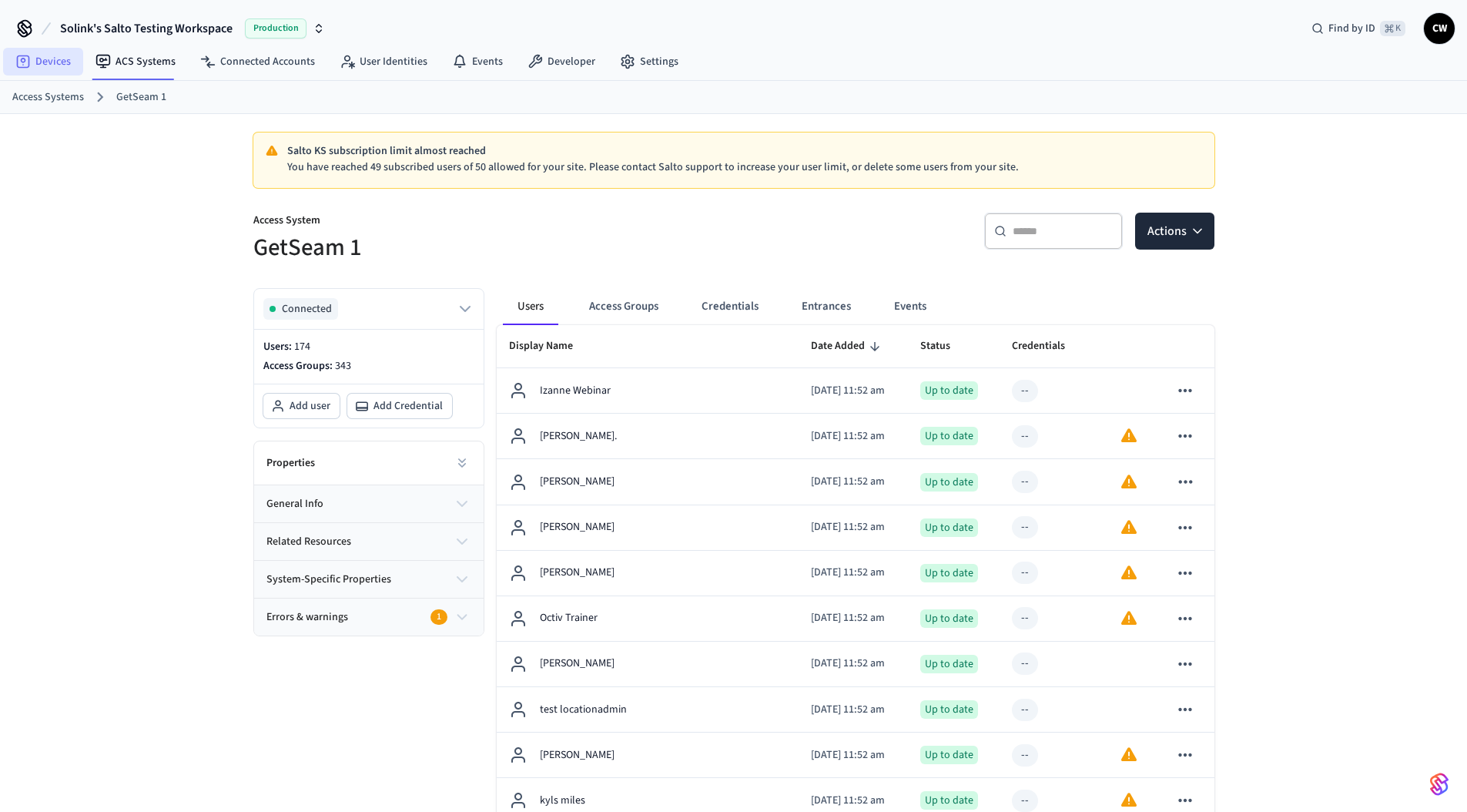
click at [66, 66] on link "Devices" at bounding box center [44, 62] width 80 height 27
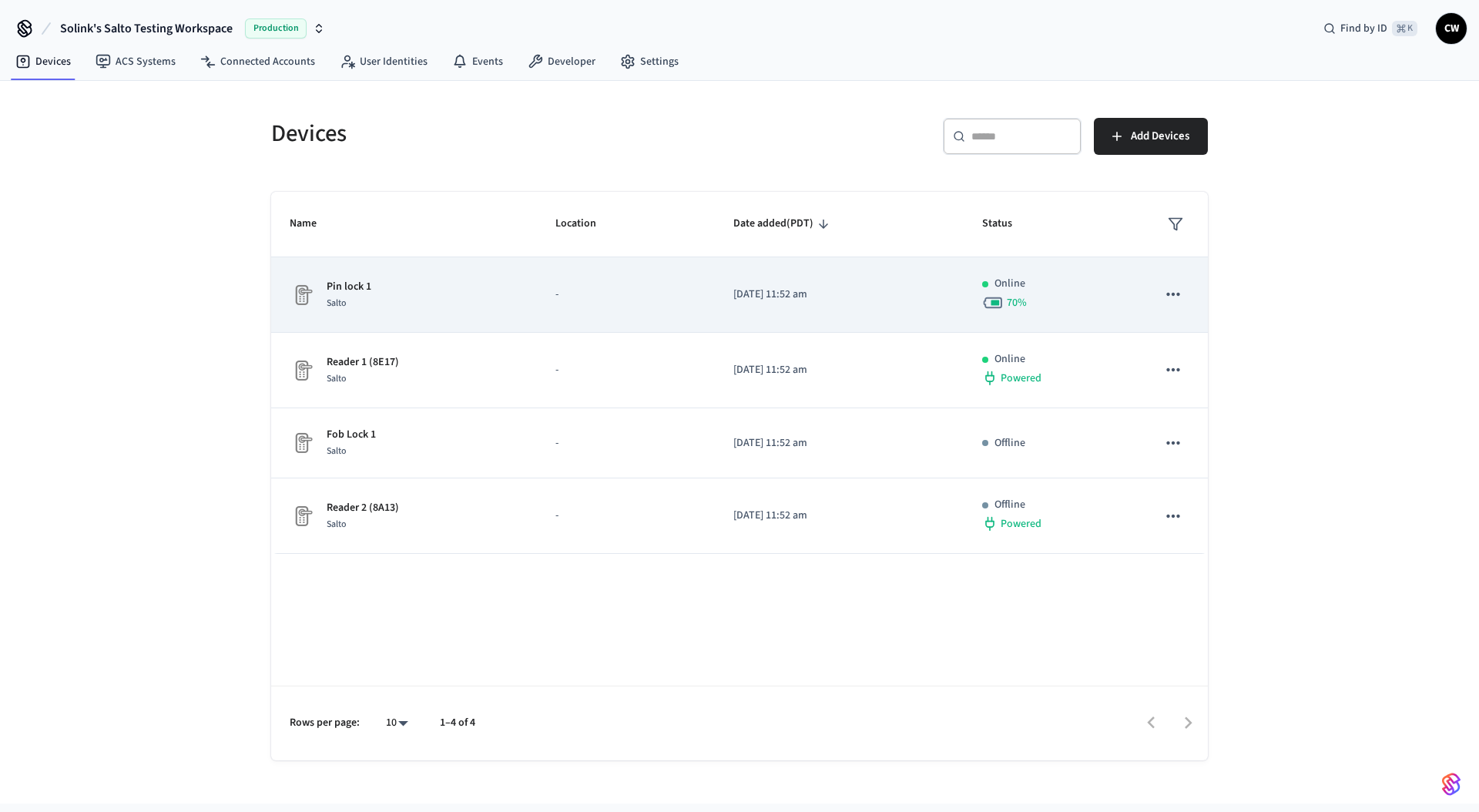
click at [391, 309] on div "Pin lock 1 Salto" at bounding box center [404, 295] width 229 height 32
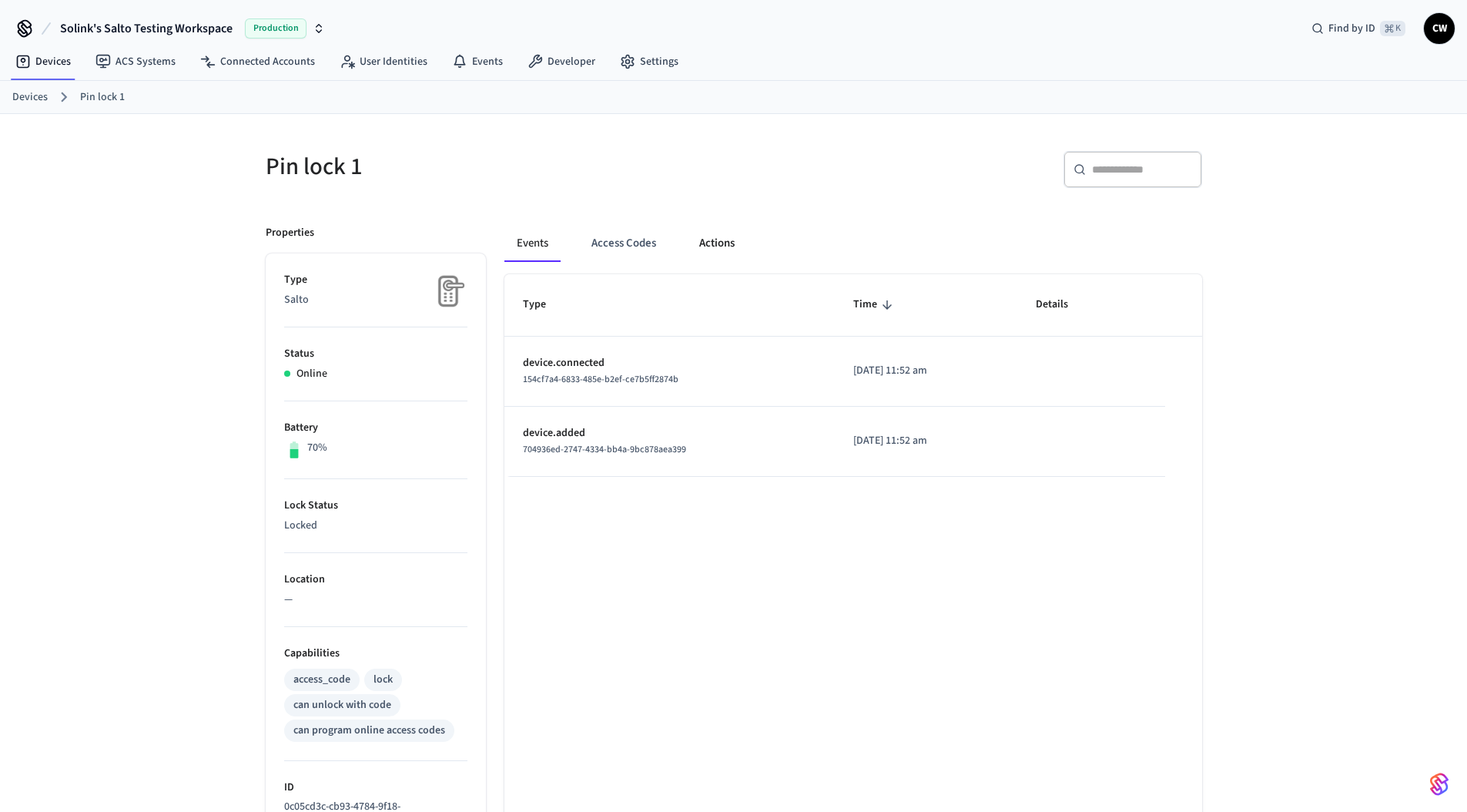
click at [713, 246] on button "Actions" at bounding box center [717, 243] width 60 height 37
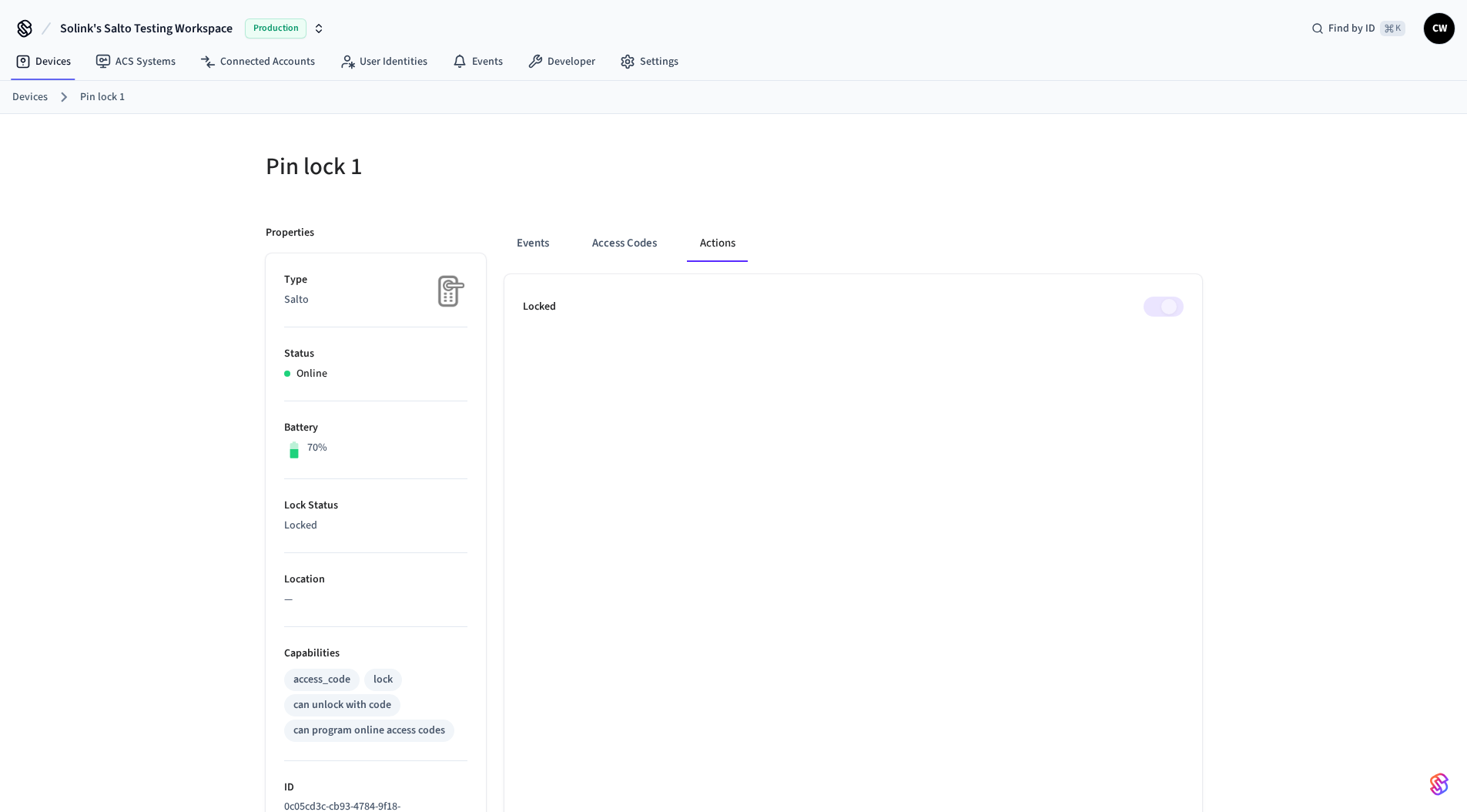
click at [972, 232] on div "Events Access Codes Actions" at bounding box center [853, 243] width 698 height 37
click at [1164, 315] on span at bounding box center [1164, 306] width 40 height 20
click at [669, 195] on div "Pin lock 1" at bounding box center [486, 166] width 478 height 68
click at [726, 460] on ul "Locked" at bounding box center [853, 744] width 698 height 939
click at [203, 185] on div "Pin lock 1 Properties Type Salto Status Online Battery 70% Lock Status Locked L…" at bounding box center [734, 663] width 1467 height 1100
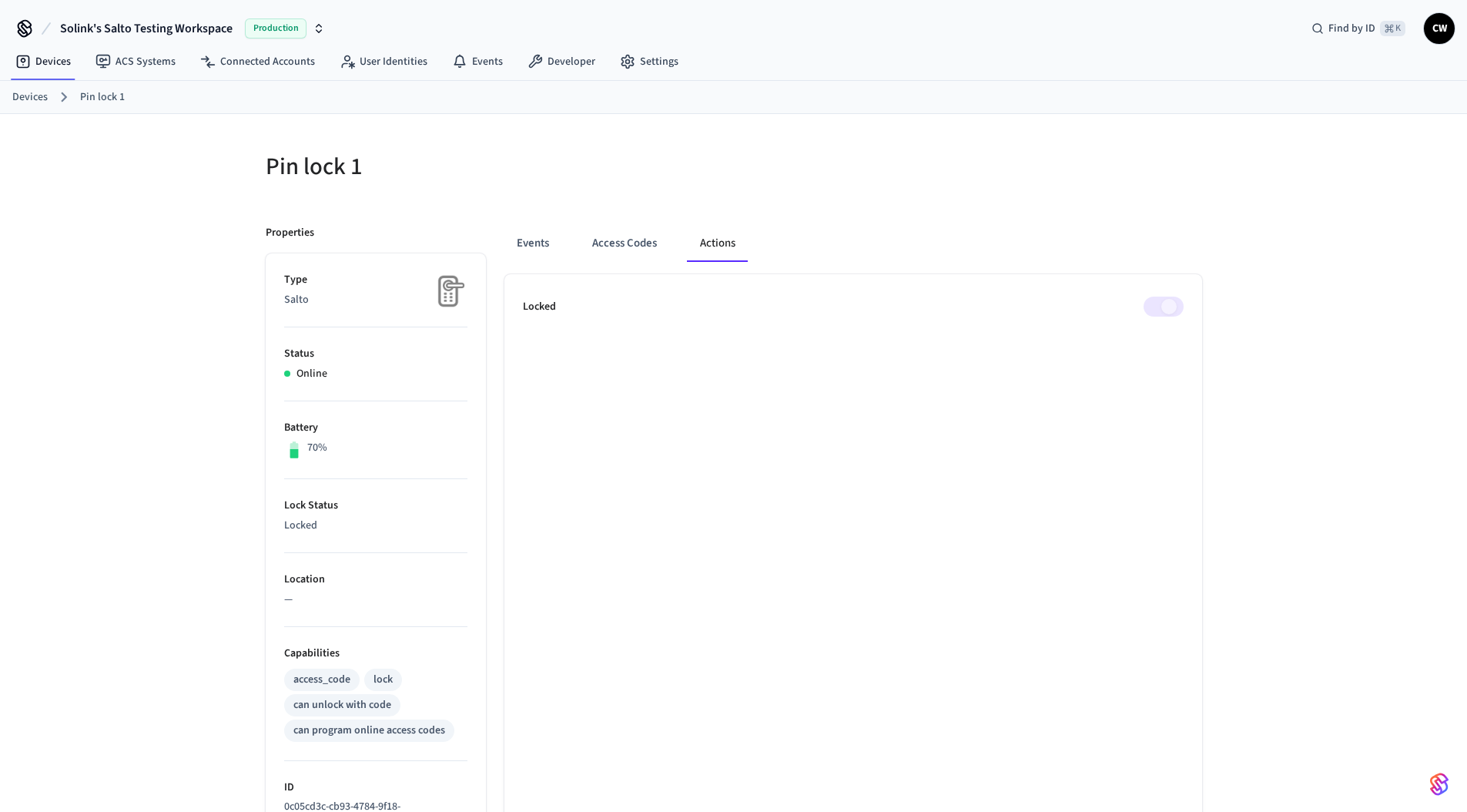
scroll to position [279, 0]
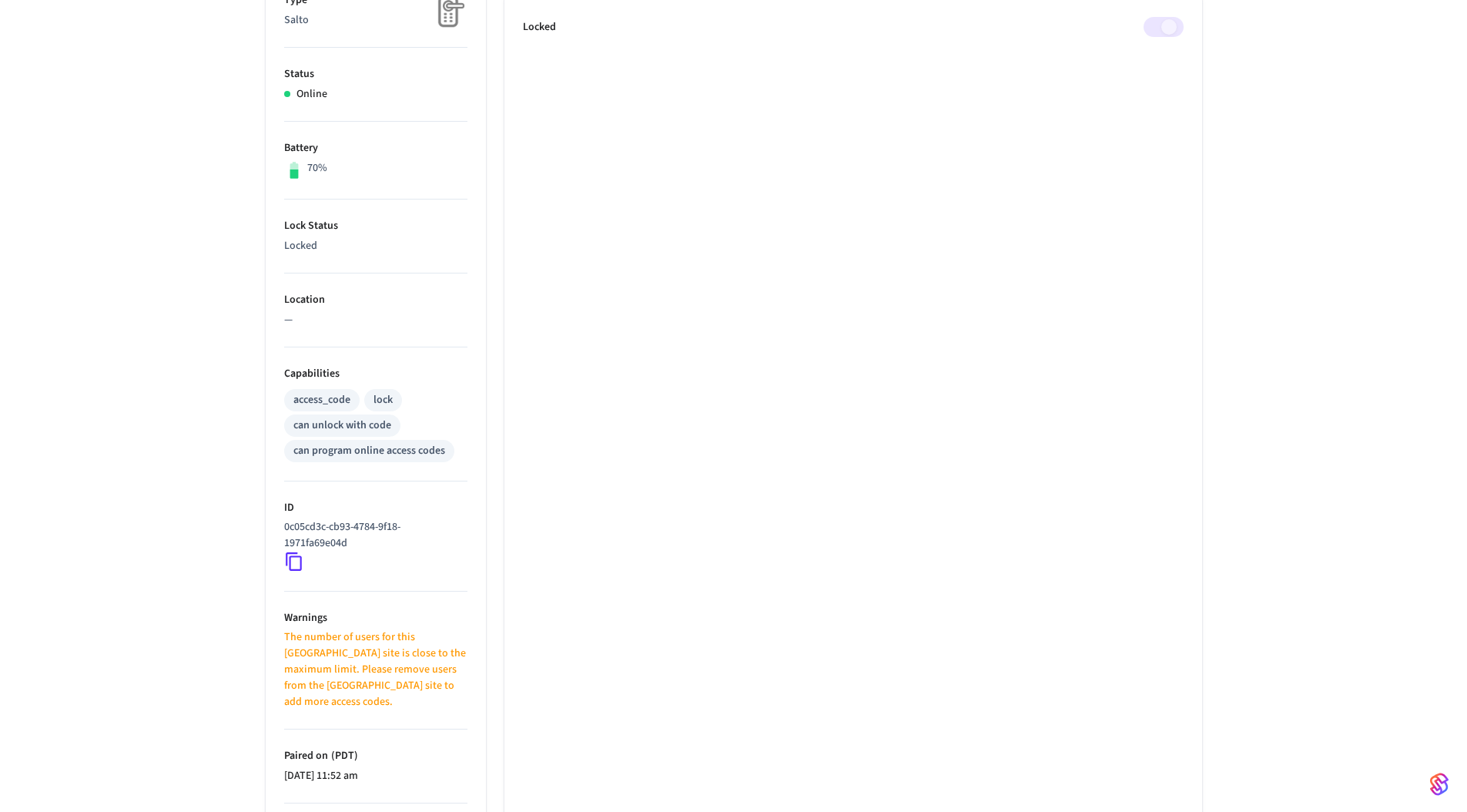
click at [290, 563] on icon at bounding box center [293, 562] width 16 height 19
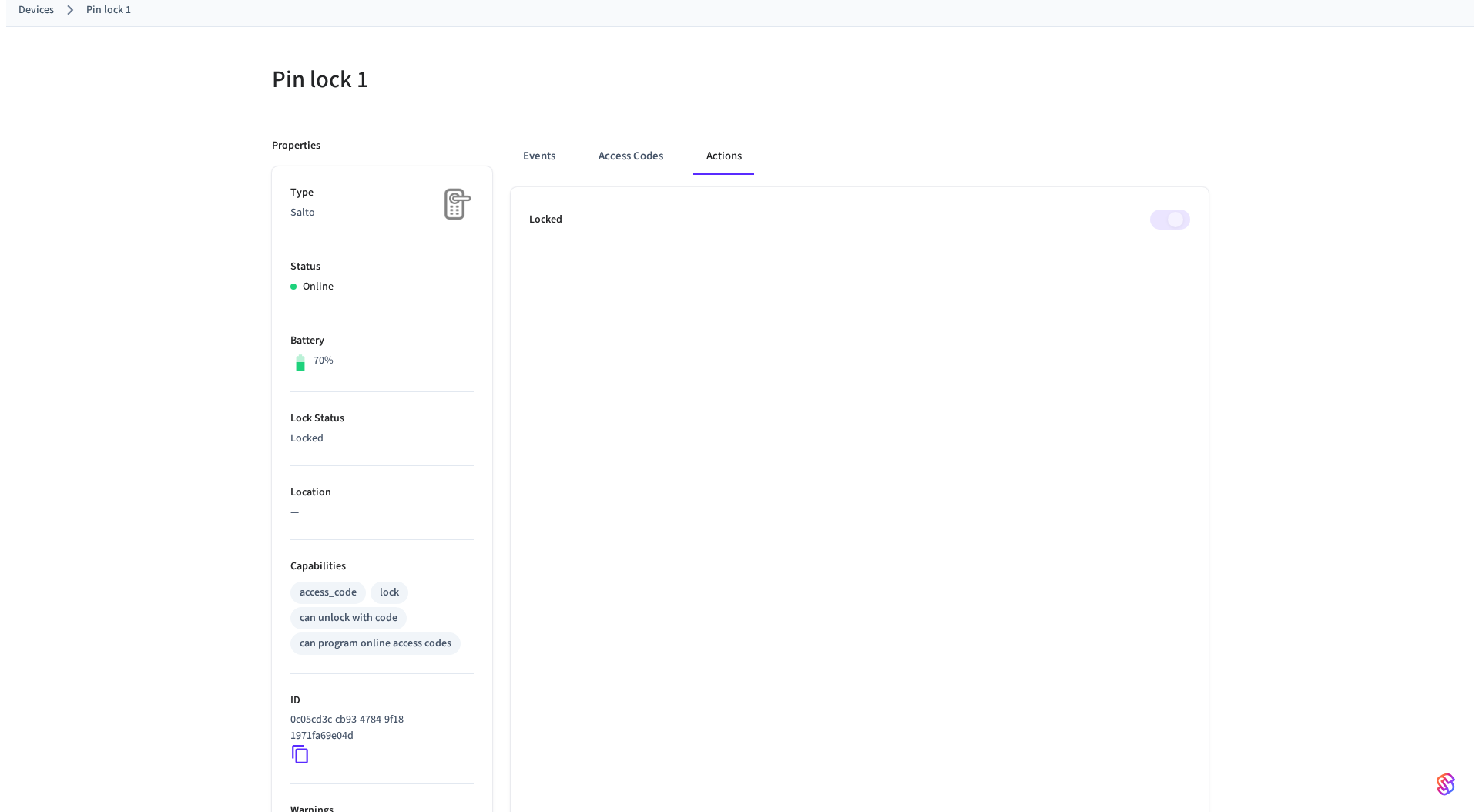
scroll to position [0, 0]
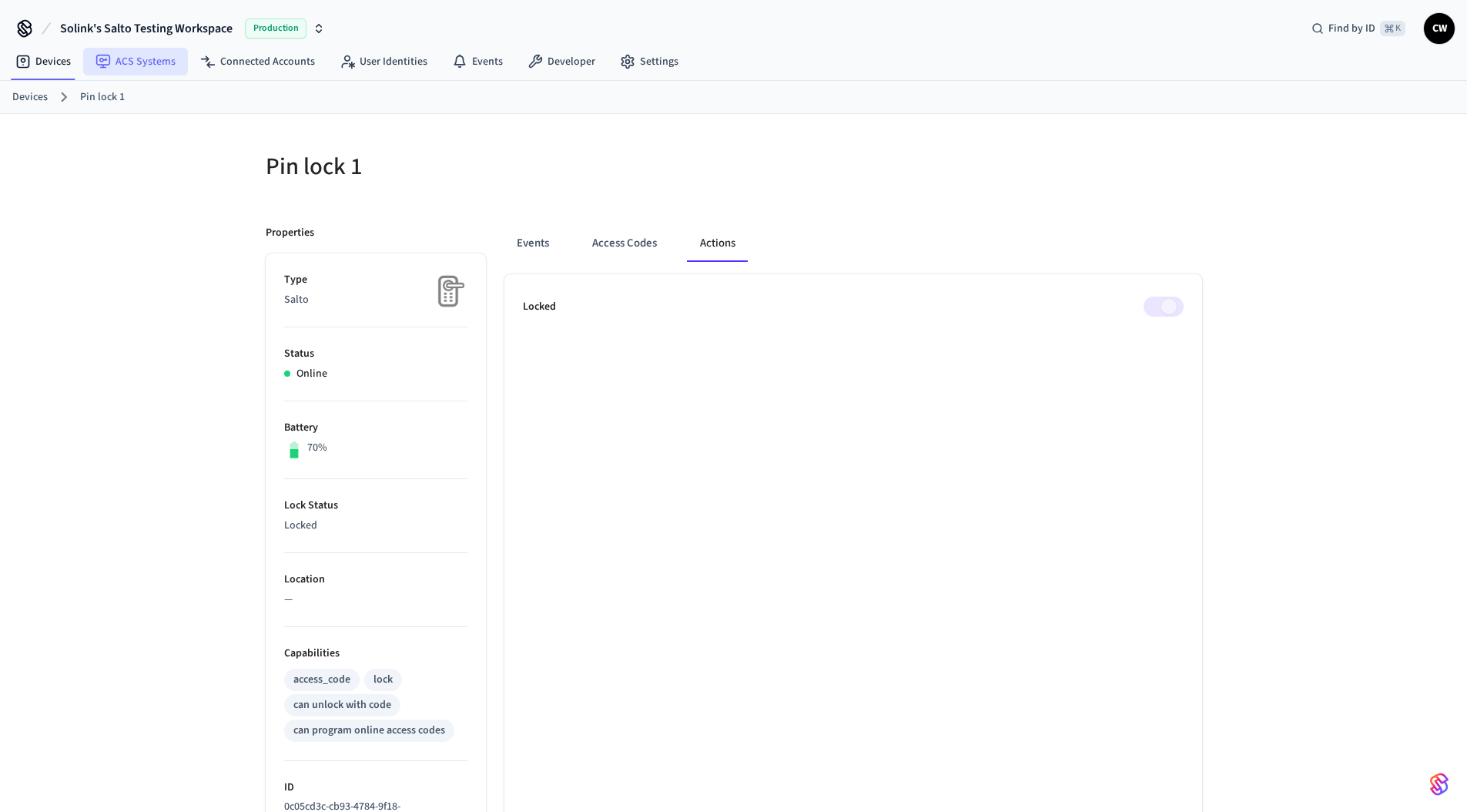
click at [136, 65] on link "ACS Systems" at bounding box center [135, 62] width 105 height 27
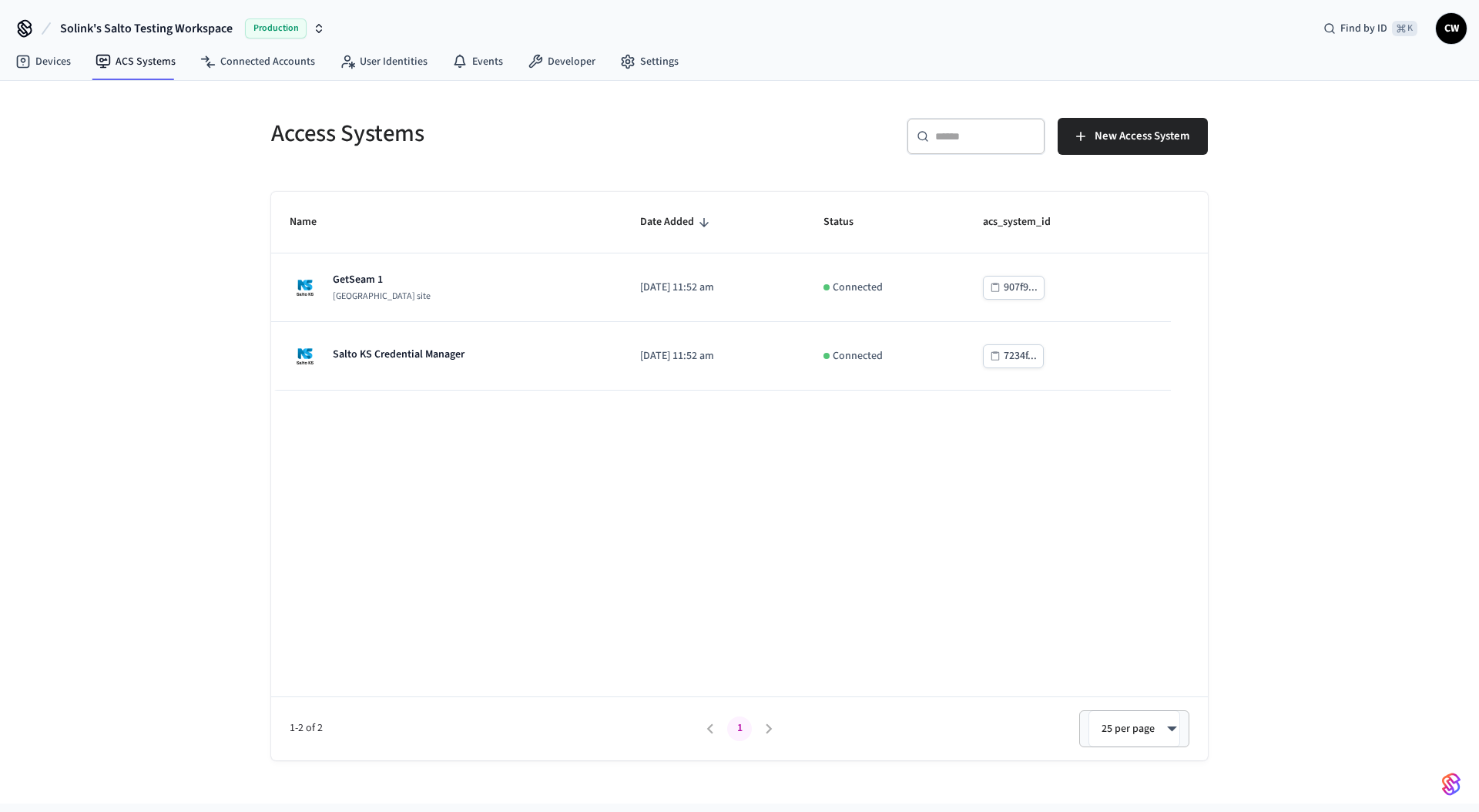
click at [160, 286] on div "Access Systems ​ ​ New Access System Name Date Added Status acs_system_id GetSe…" at bounding box center [740, 442] width 1479 height 722
click at [133, 18] on button "Solink's Salto Testing Workspace Production" at bounding box center [192, 28] width 274 height 32
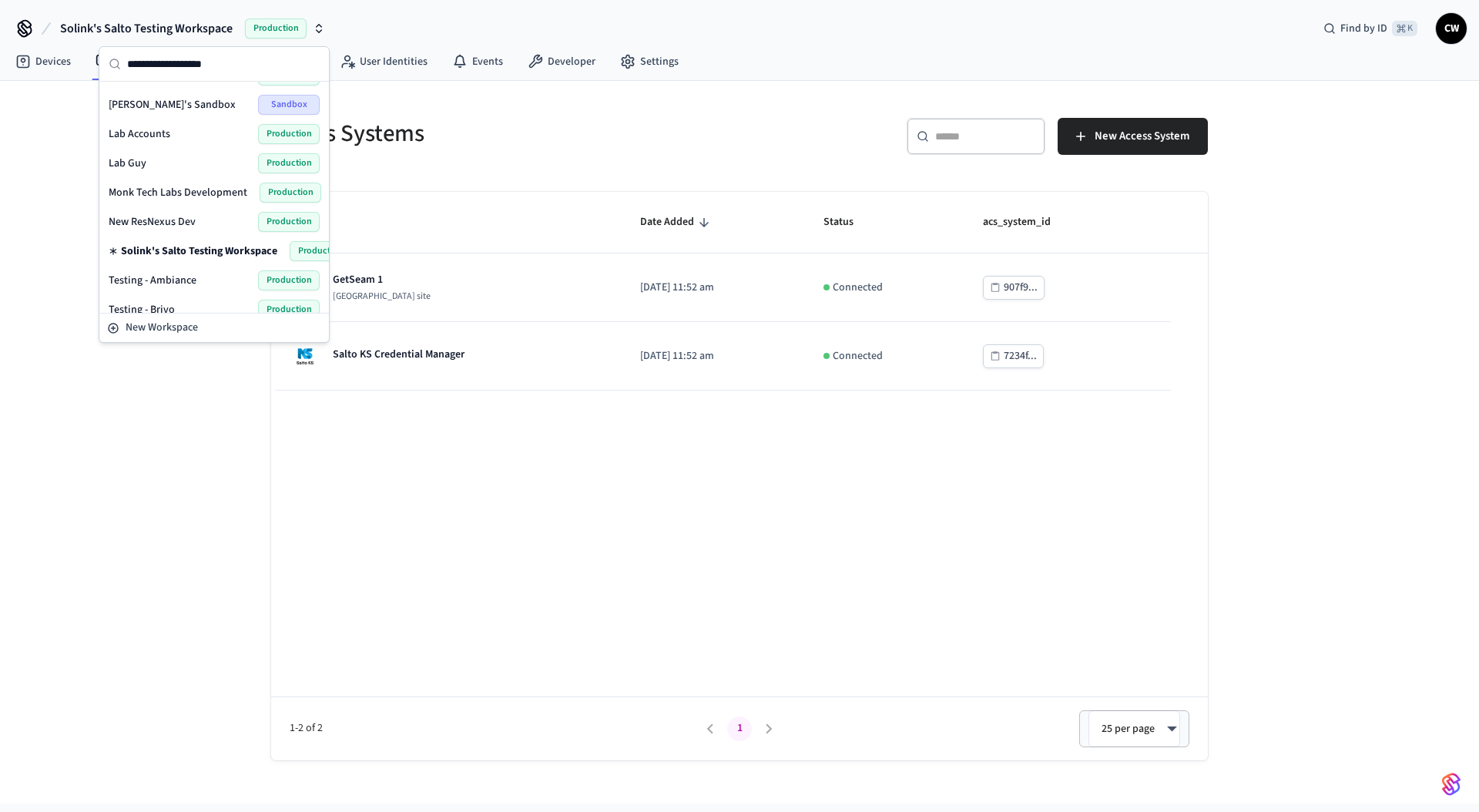
scroll to position [565, 0]
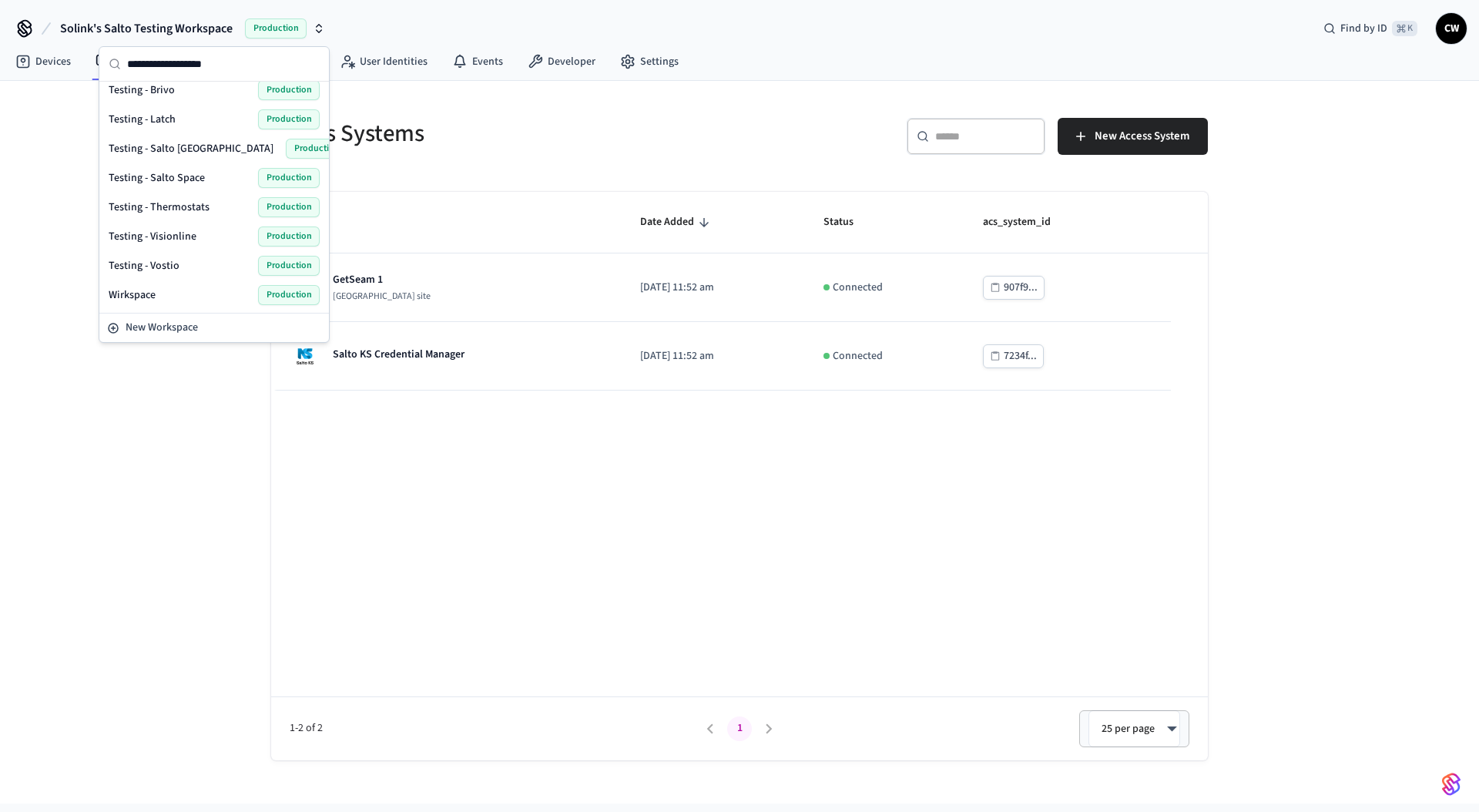
click at [184, 148] on span "Testing - Salto [GEOGRAPHIC_DATA]" at bounding box center [191, 149] width 165 height 15
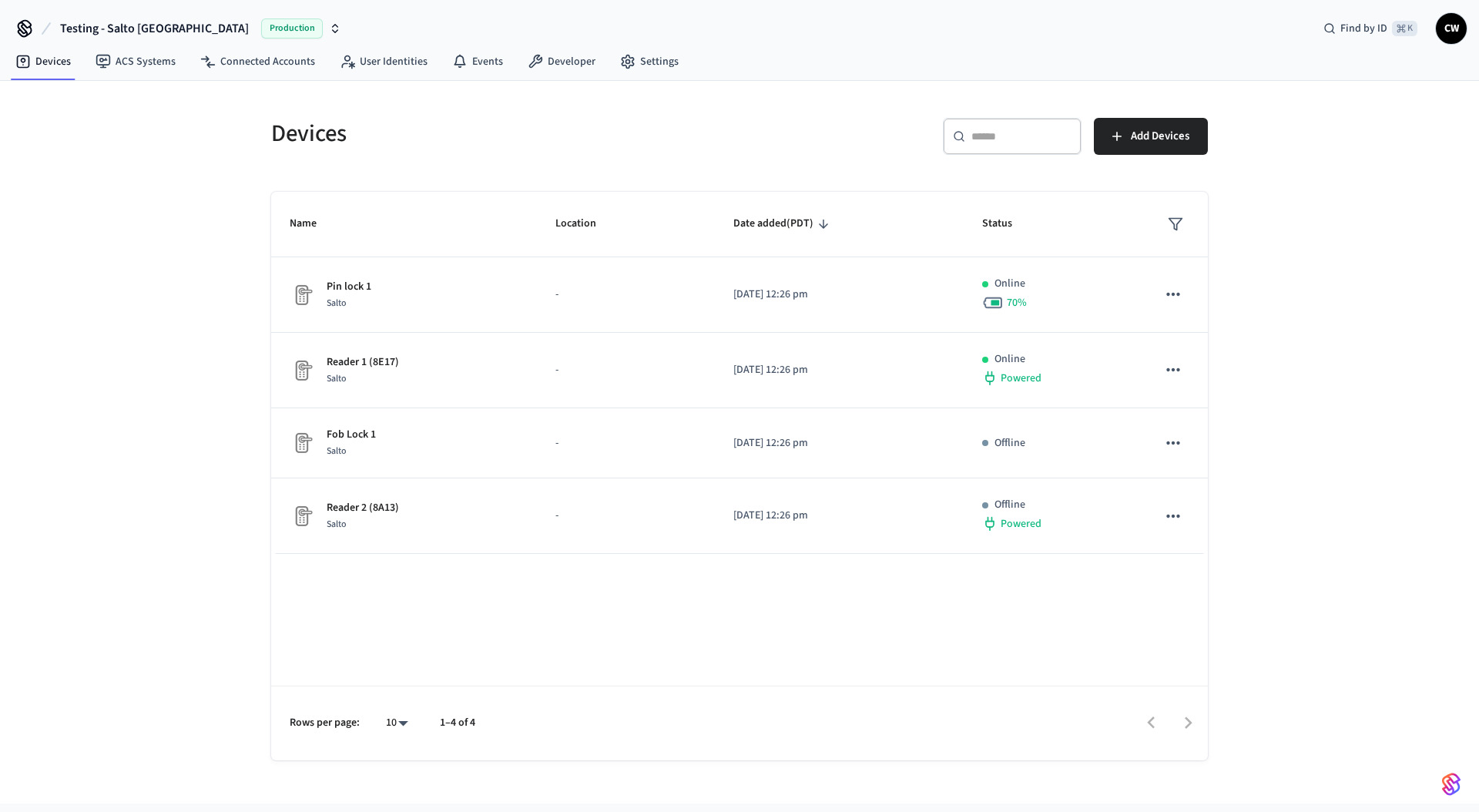
click at [91, 33] on span "Testing - Salto [GEOGRAPHIC_DATA]" at bounding box center [154, 29] width 189 height 19
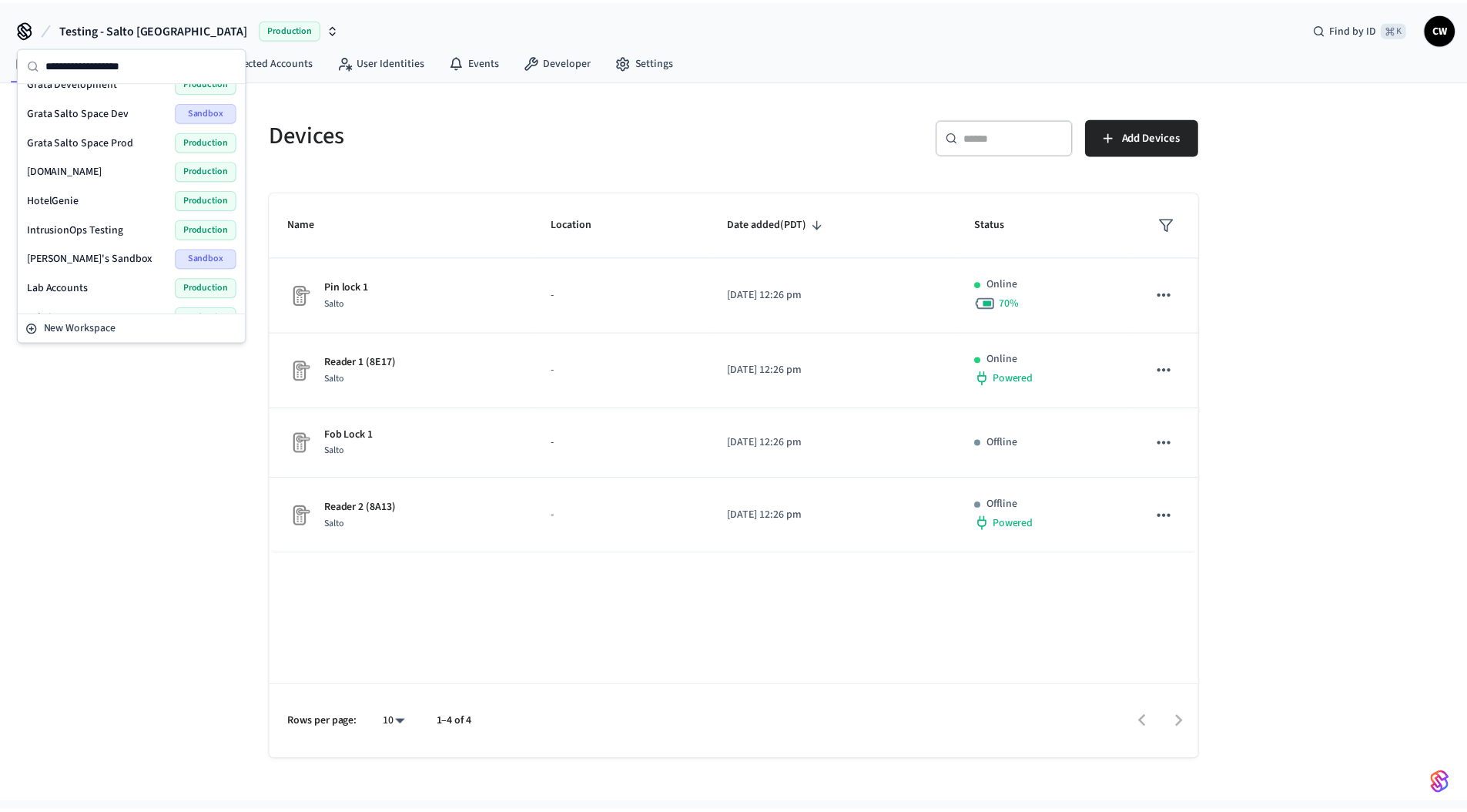
scroll to position [256, 0]
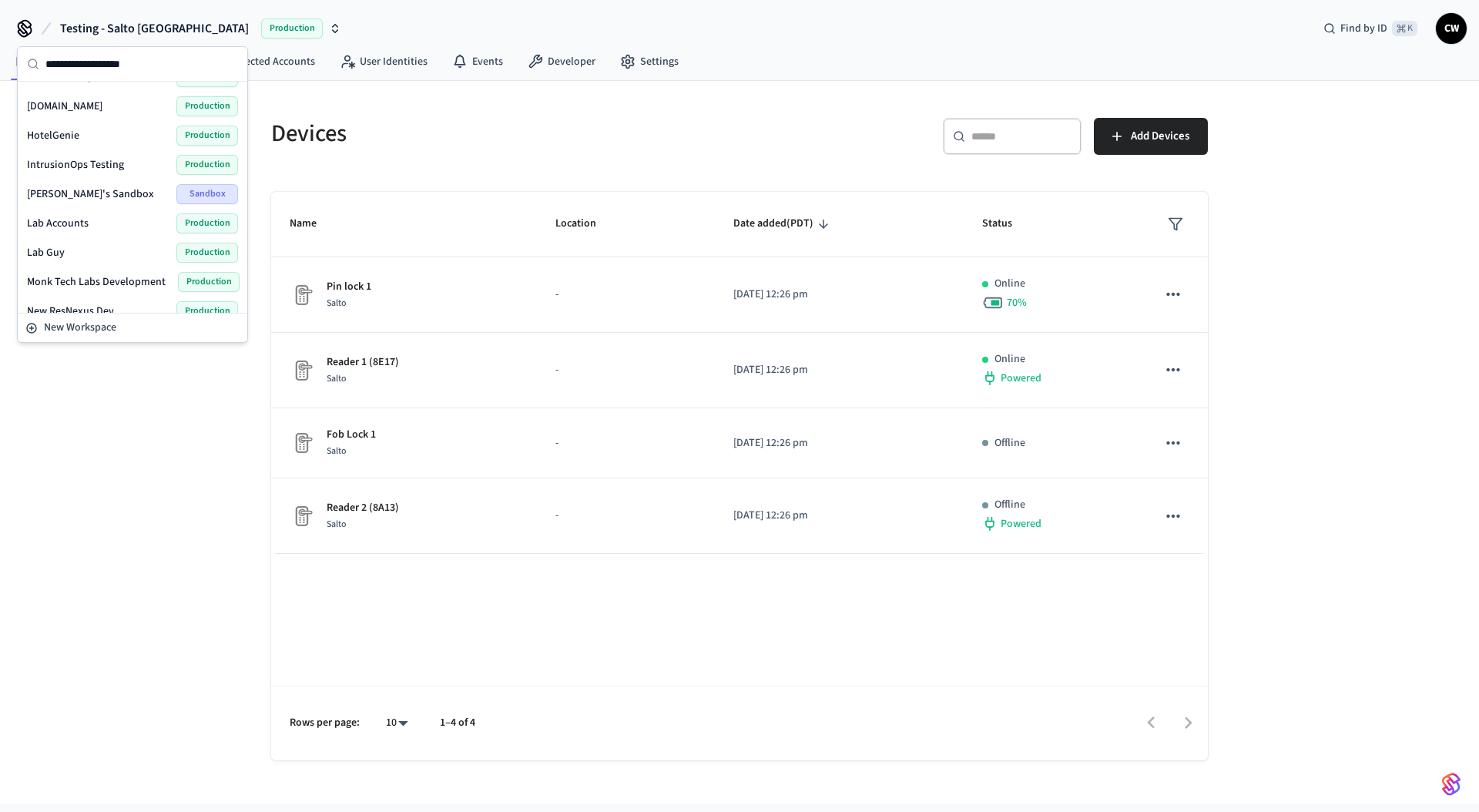
click at [136, 420] on div "Devices ​ ​ Add Devices Name Location Date added (PDT) Status Pin lock 1 Salto …" at bounding box center [740, 442] width 1479 height 722
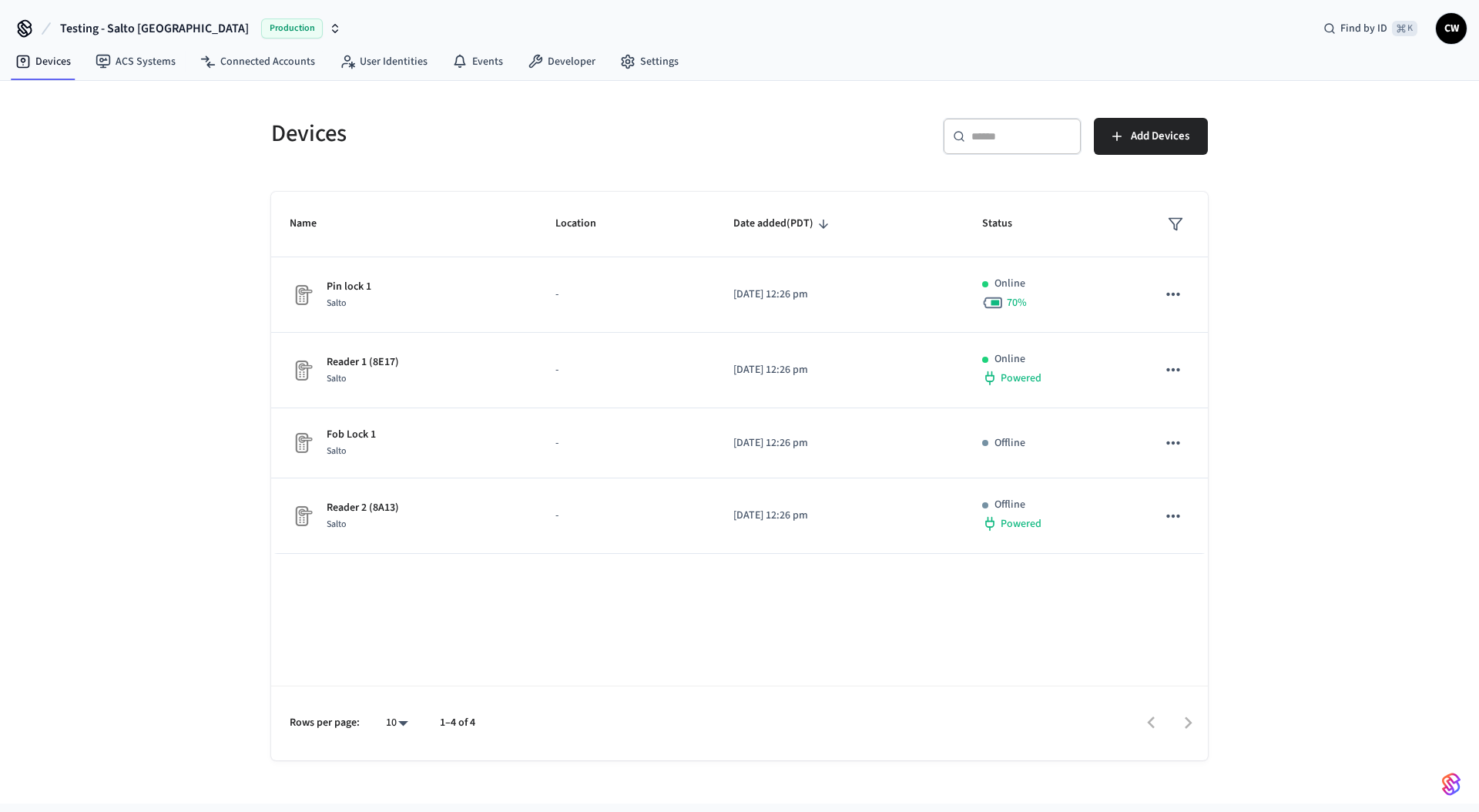
click at [192, 203] on div "Devices ​ ​ Add Devices Name Location Date added (PDT) Status Pin lock 1 Salto …" at bounding box center [740, 442] width 1479 height 722
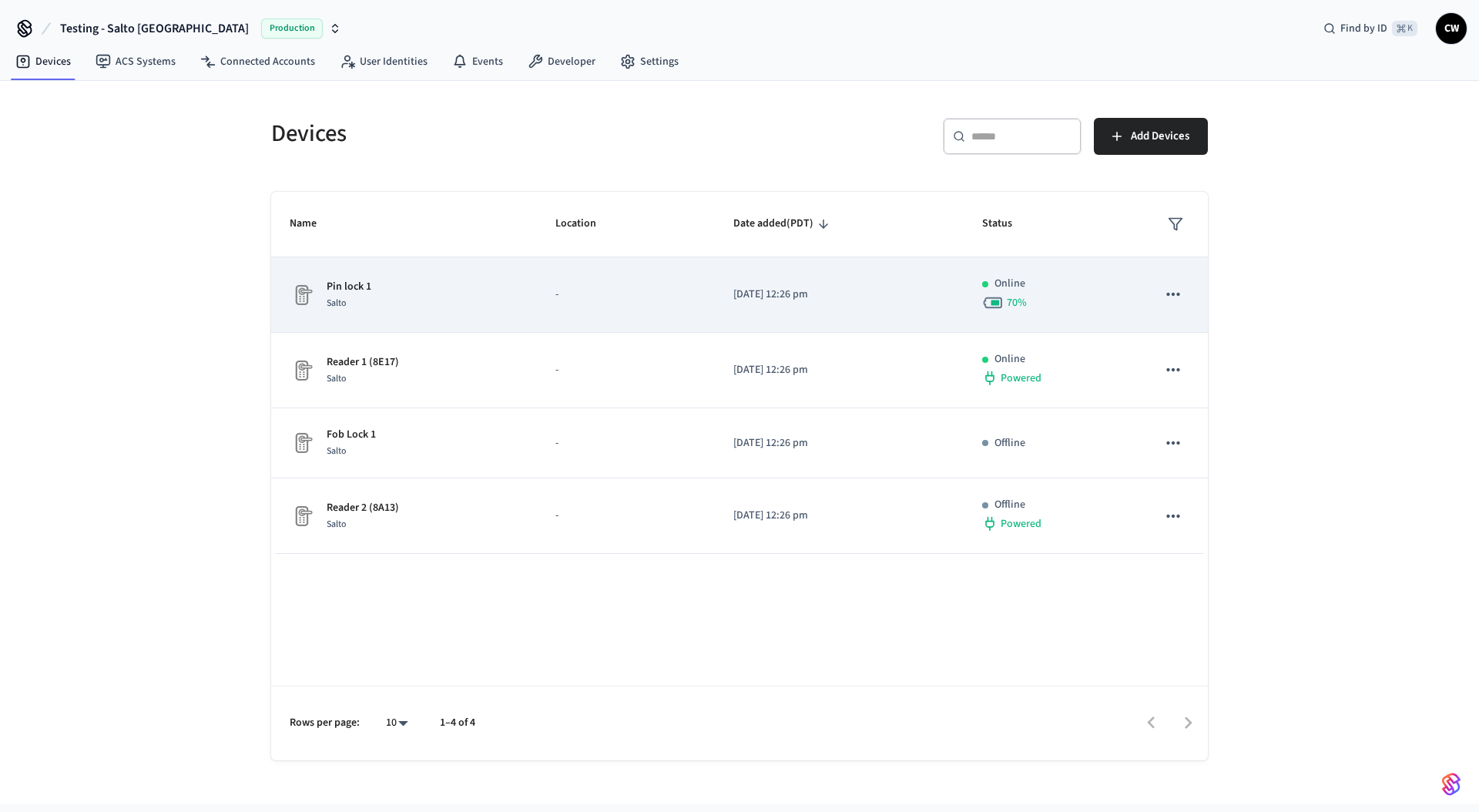
click at [436, 321] on td "Pin lock 1 Salto" at bounding box center [404, 295] width 266 height 75
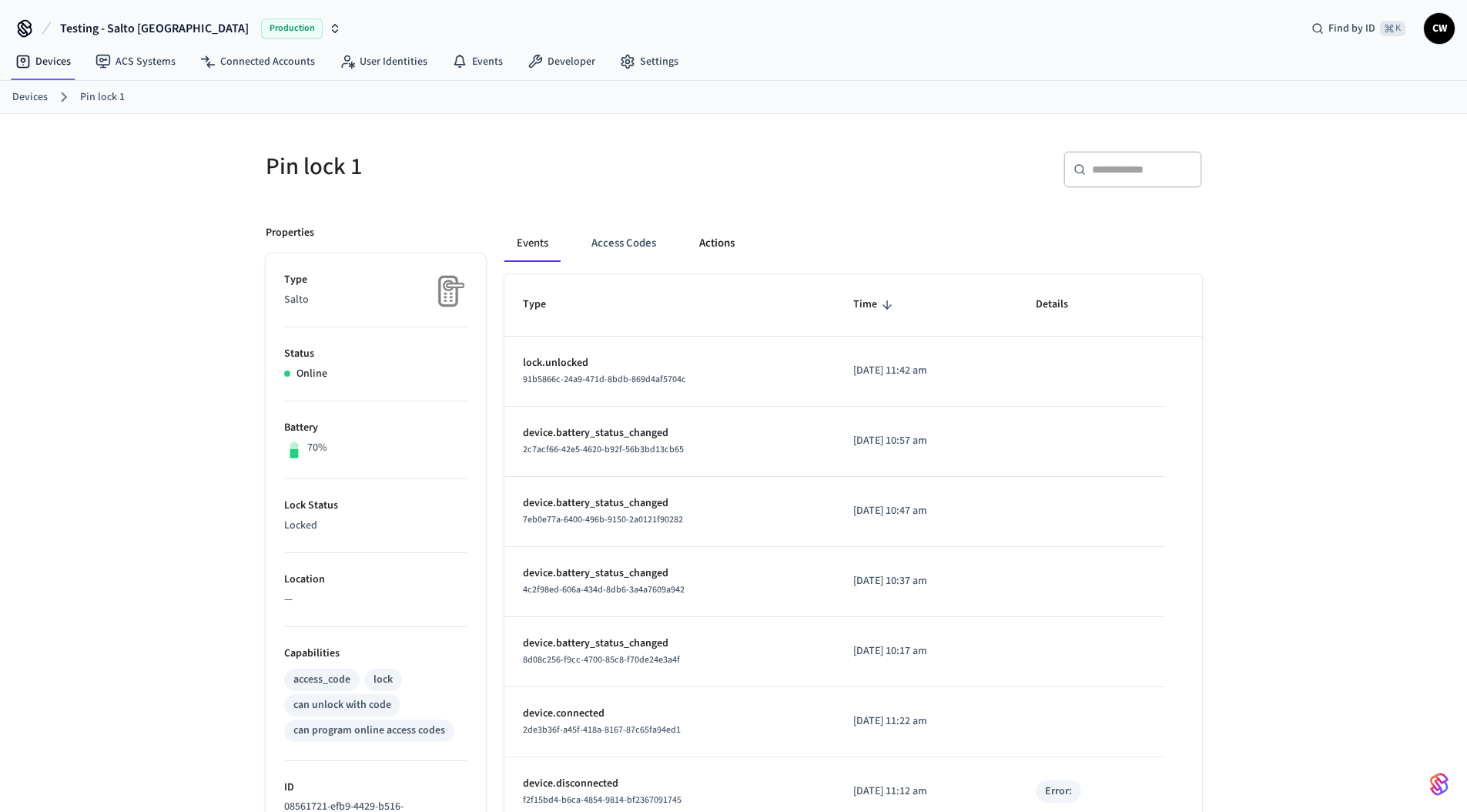
click at [730, 248] on button "Actions" at bounding box center [717, 243] width 60 height 37
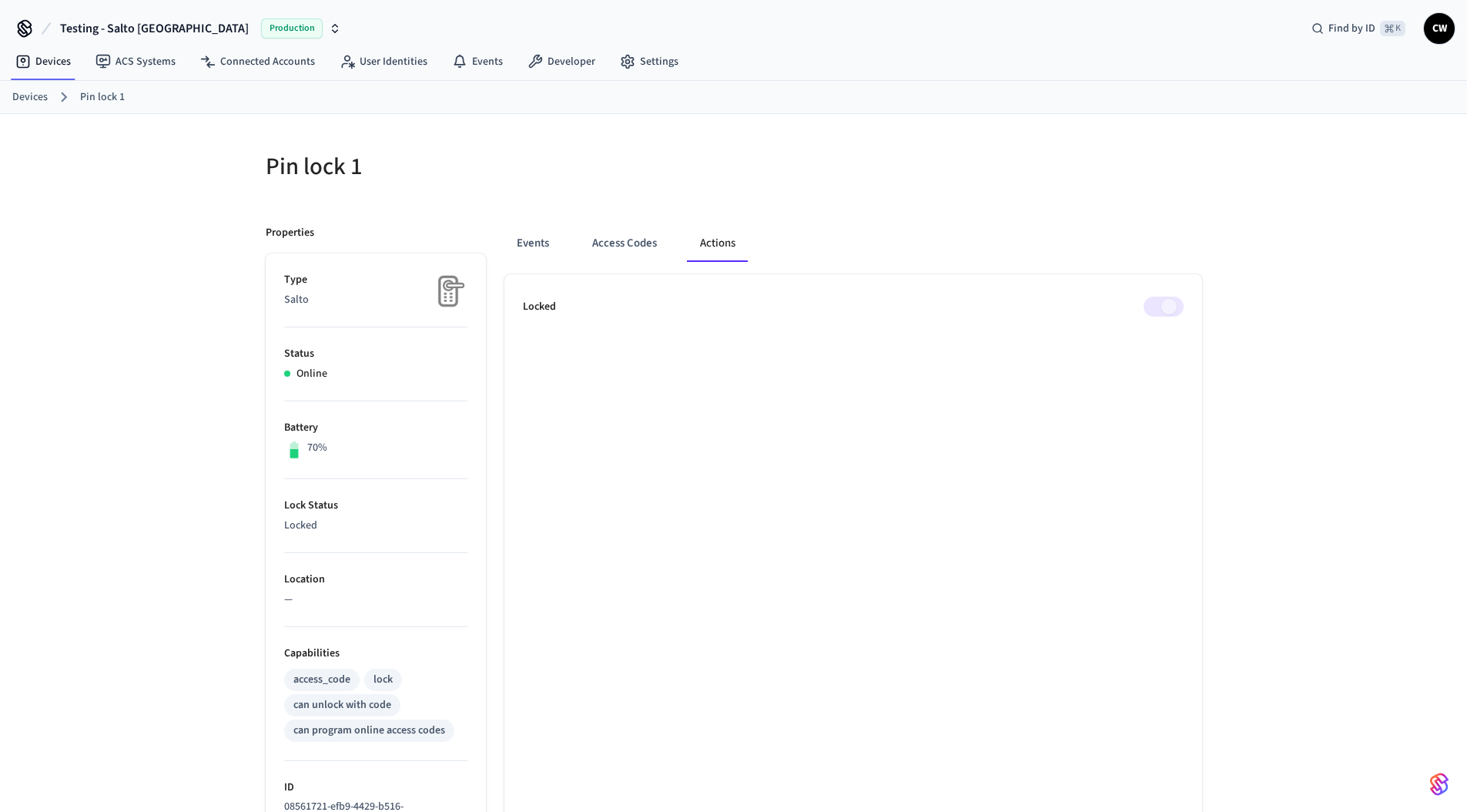
click at [772, 171] on div at bounding box center [972, 176] width 459 height 50
click at [142, 210] on div "Pin lock 1 Properties Type Salto Status Online Battery 70% Lock Status Locked L…" at bounding box center [734, 672] width 1467 height 1116
click at [168, 195] on div "Pin lock 1 Properties Type Salto Status Online Battery 70% Lock Status Locked L…" at bounding box center [734, 672] width 1467 height 1116
click at [114, 30] on span "Testing - Salto KS" at bounding box center [154, 29] width 189 height 19
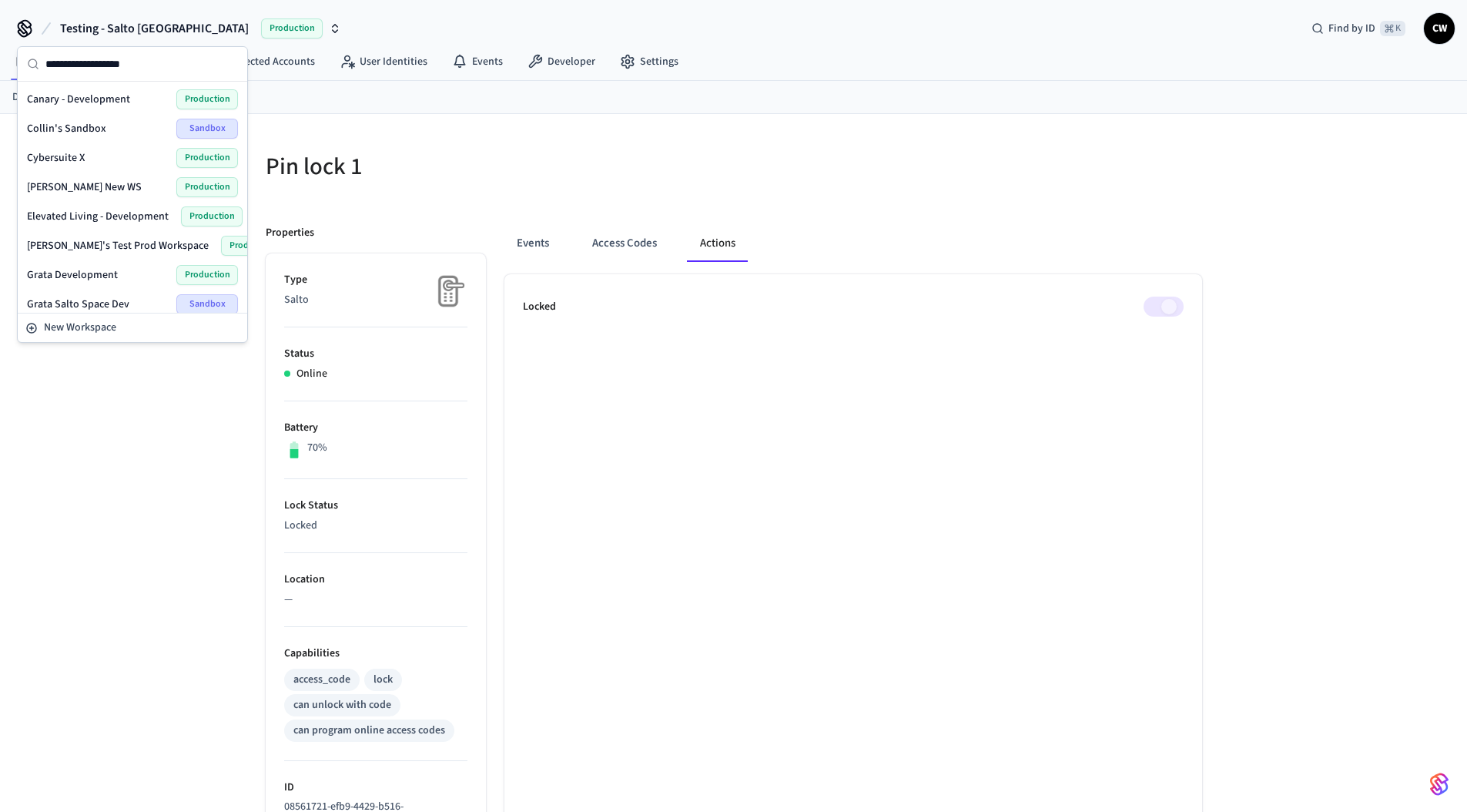
click at [493, 167] on h5 "Pin lock 1" at bounding box center [495, 167] width 459 height 32
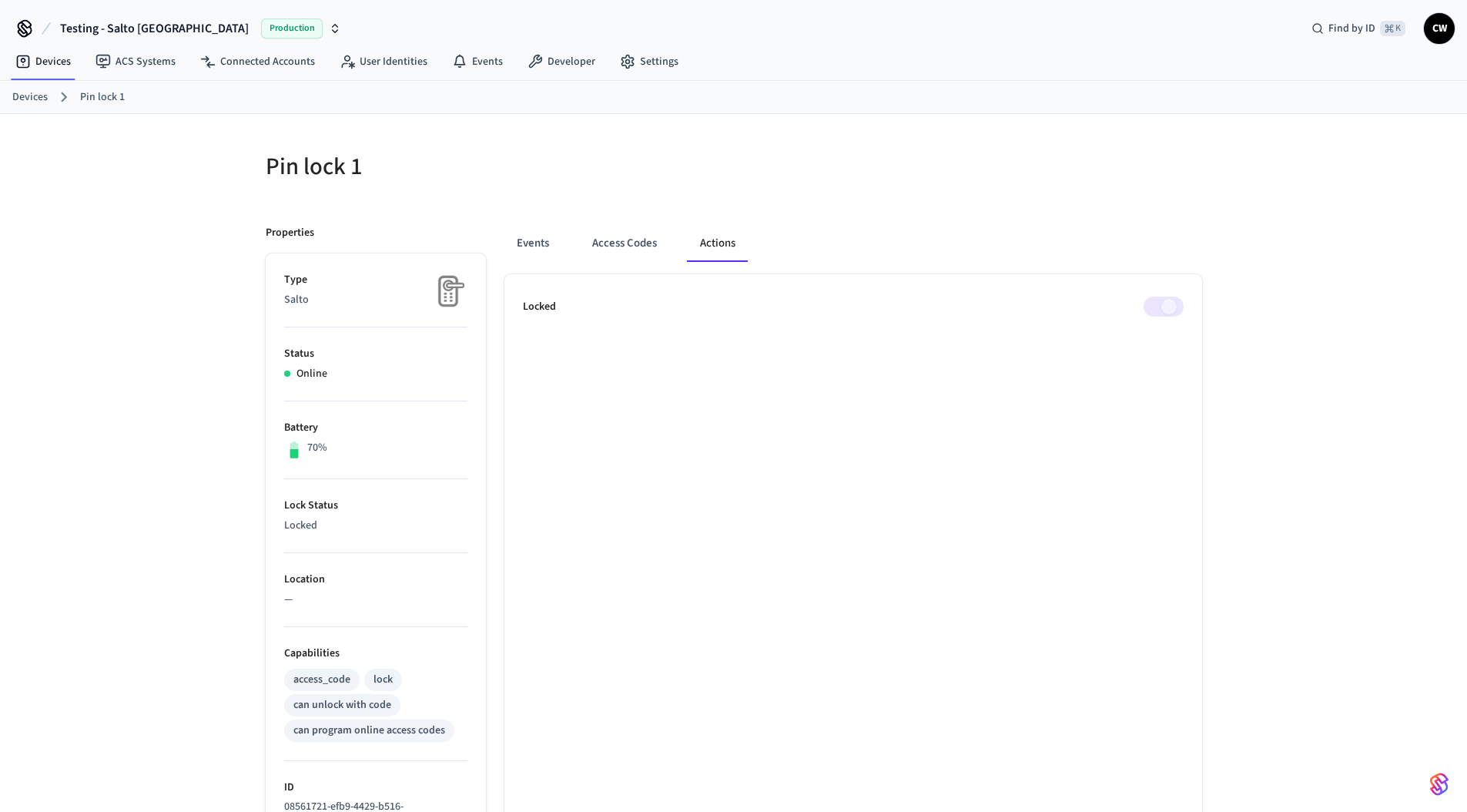
click at [205, 220] on div "Pin lock 1 Properties Type Salto Status Online Battery 70% Lock Status Locked L…" at bounding box center [734, 672] width 1467 height 1116
drag, startPoint x: 267, startPoint y: 168, endPoint x: 393, endPoint y: 167, distance: 126.0
click at [393, 167] on h5 "Pin lock 1" at bounding box center [495, 167] width 459 height 32
drag, startPoint x: 379, startPoint y: 168, endPoint x: 247, endPoint y: 170, distance: 132.0
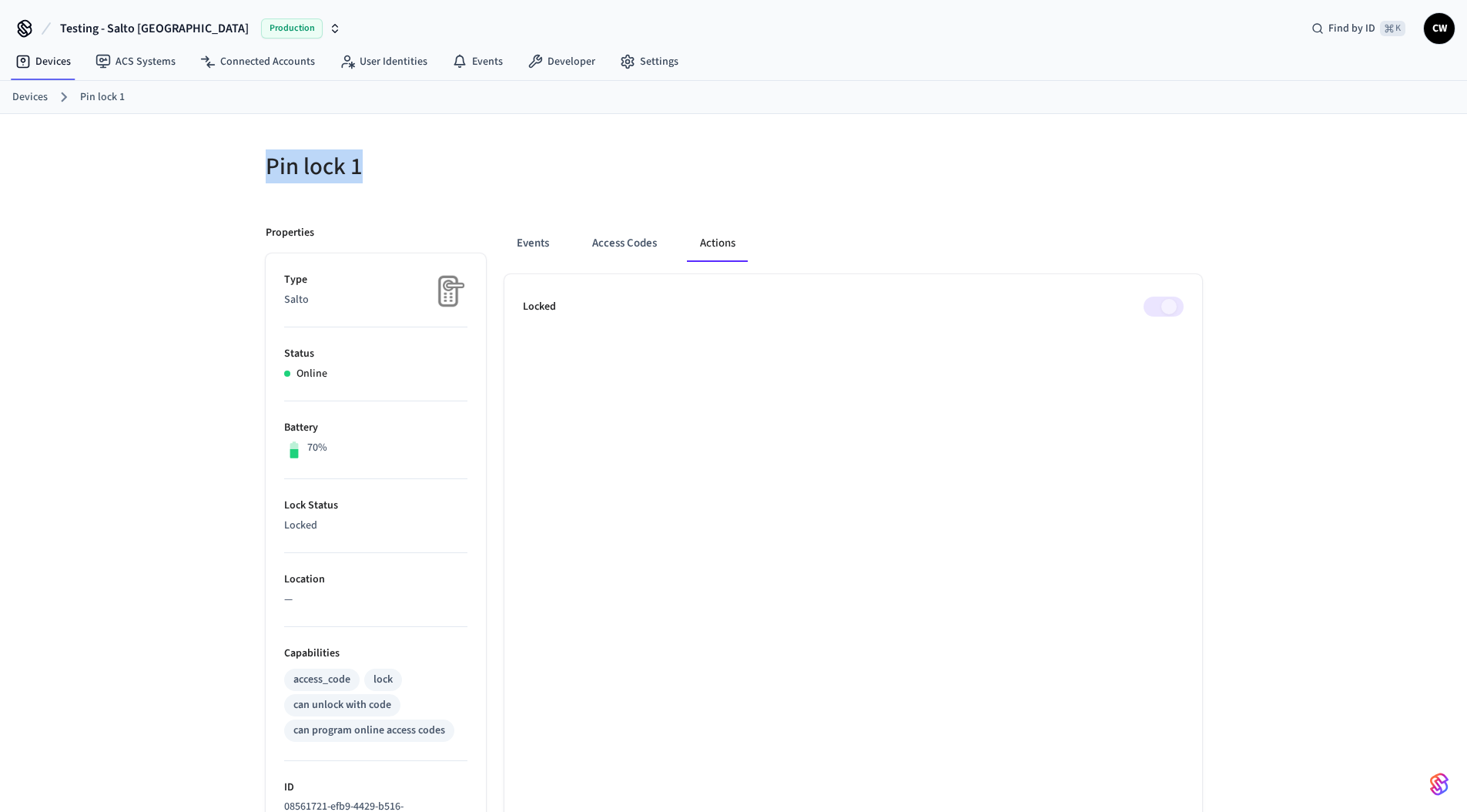
click at [247, 170] on div "Pin lock 1" at bounding box center [486, 166] width 478 height 68
click at [130, 21] on span "Testing - Salto KS" at bounding box center [154, 29] width 189 height 19
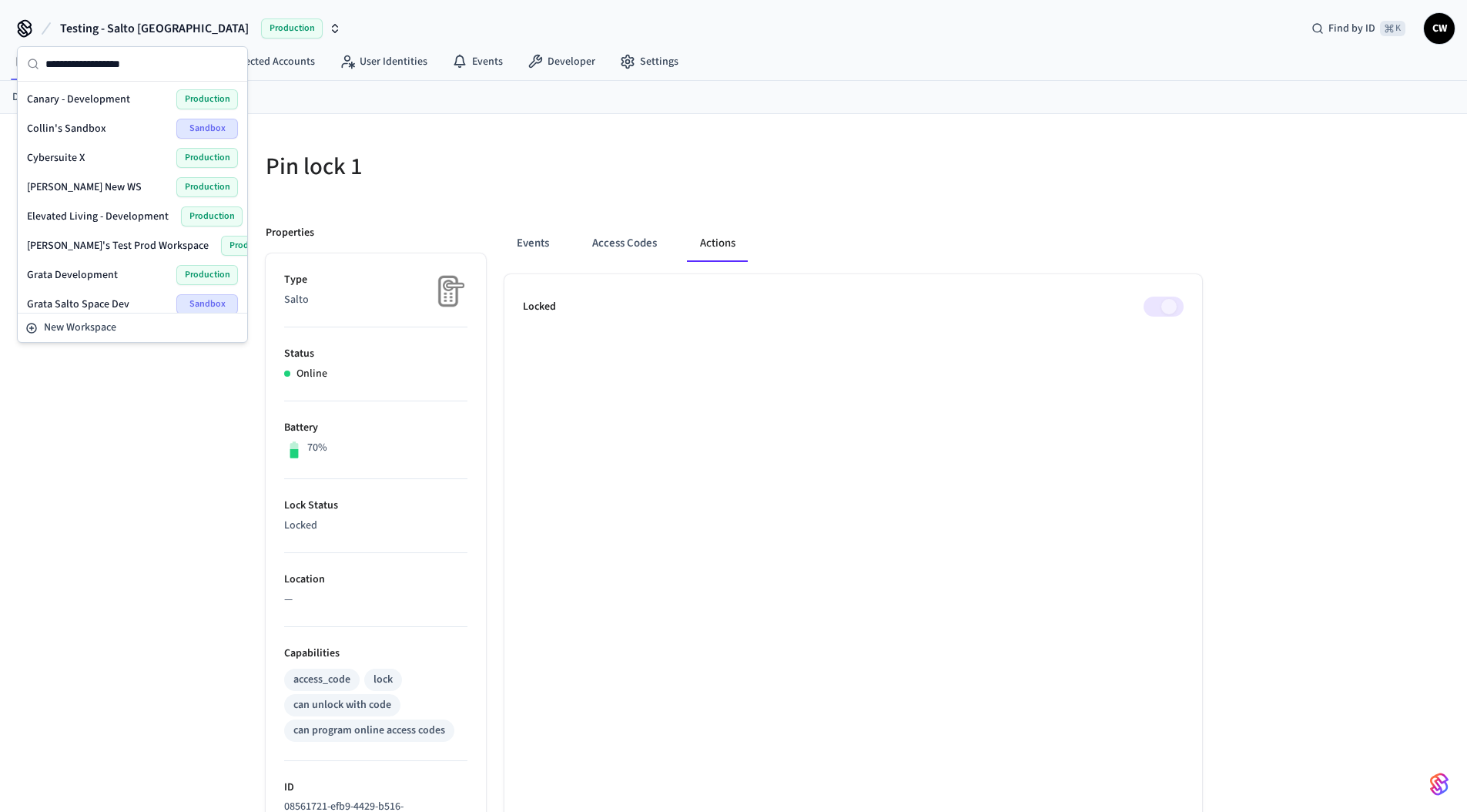
click at [130, 21] on span "Testing - Salto KS" at bounding box center [154, 29] width 189 height 19
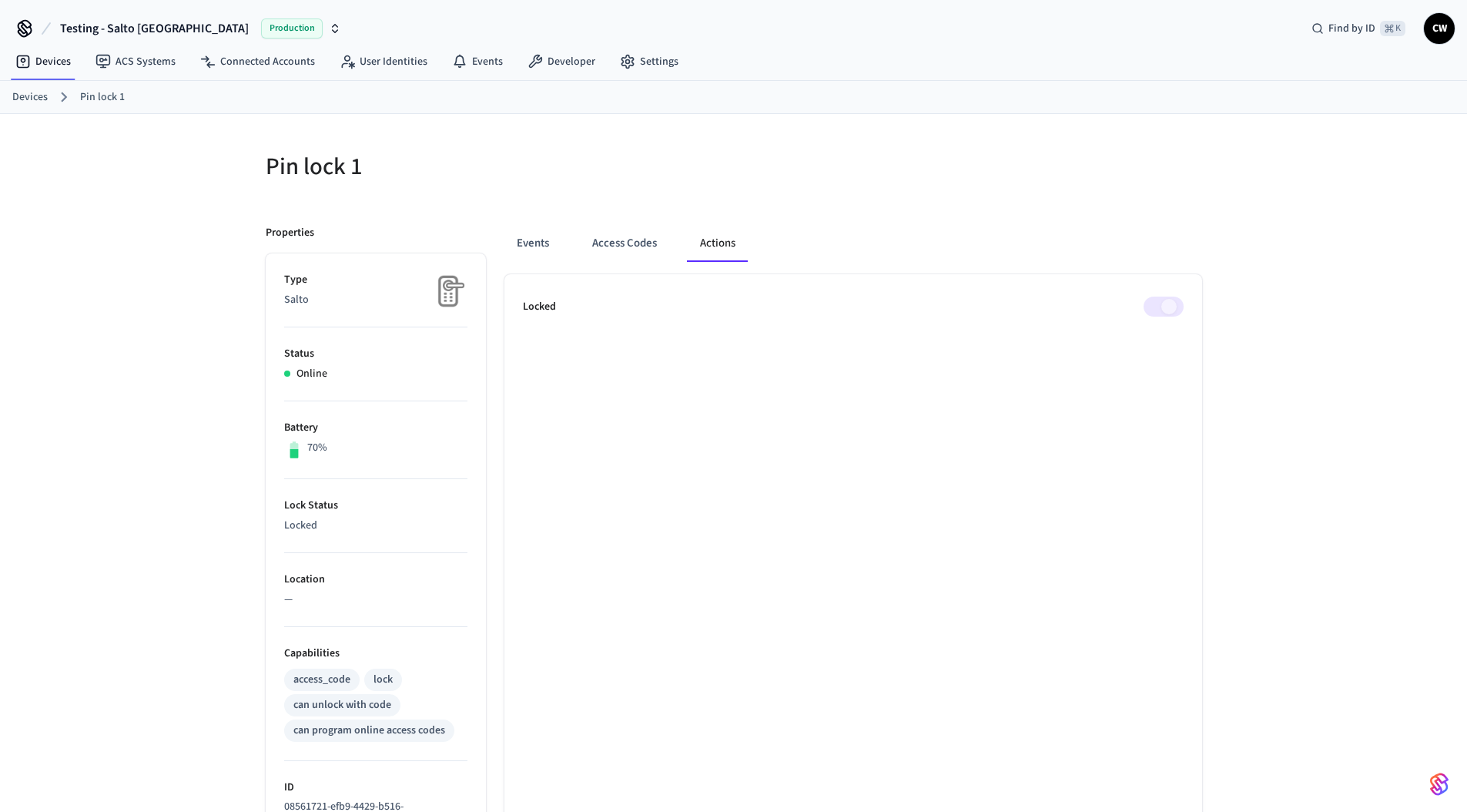
click at [130, 21] on span "Testing - Salto KS" at bounding box center [154, 29] width 189 height 19
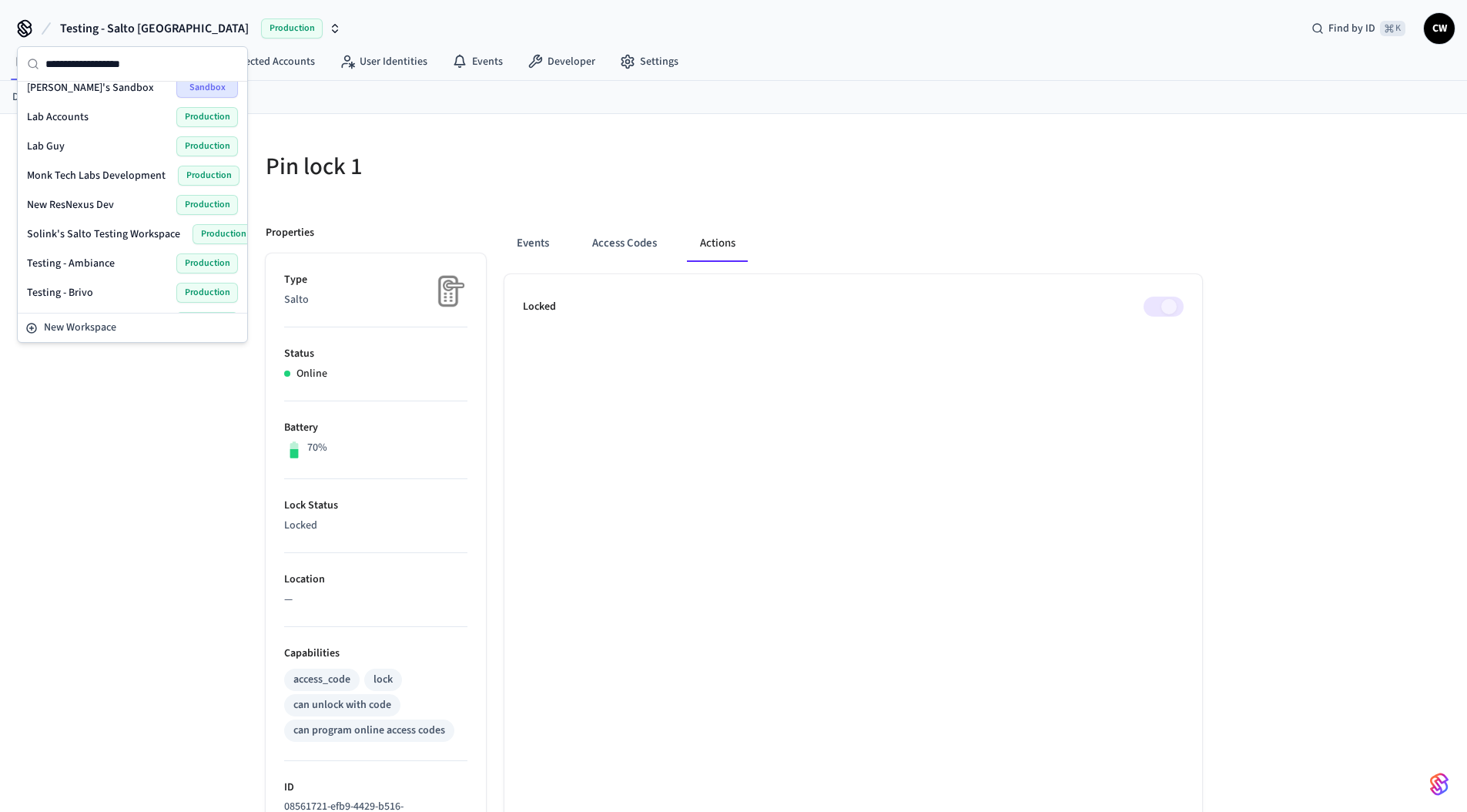
scroll to position [311, 0]
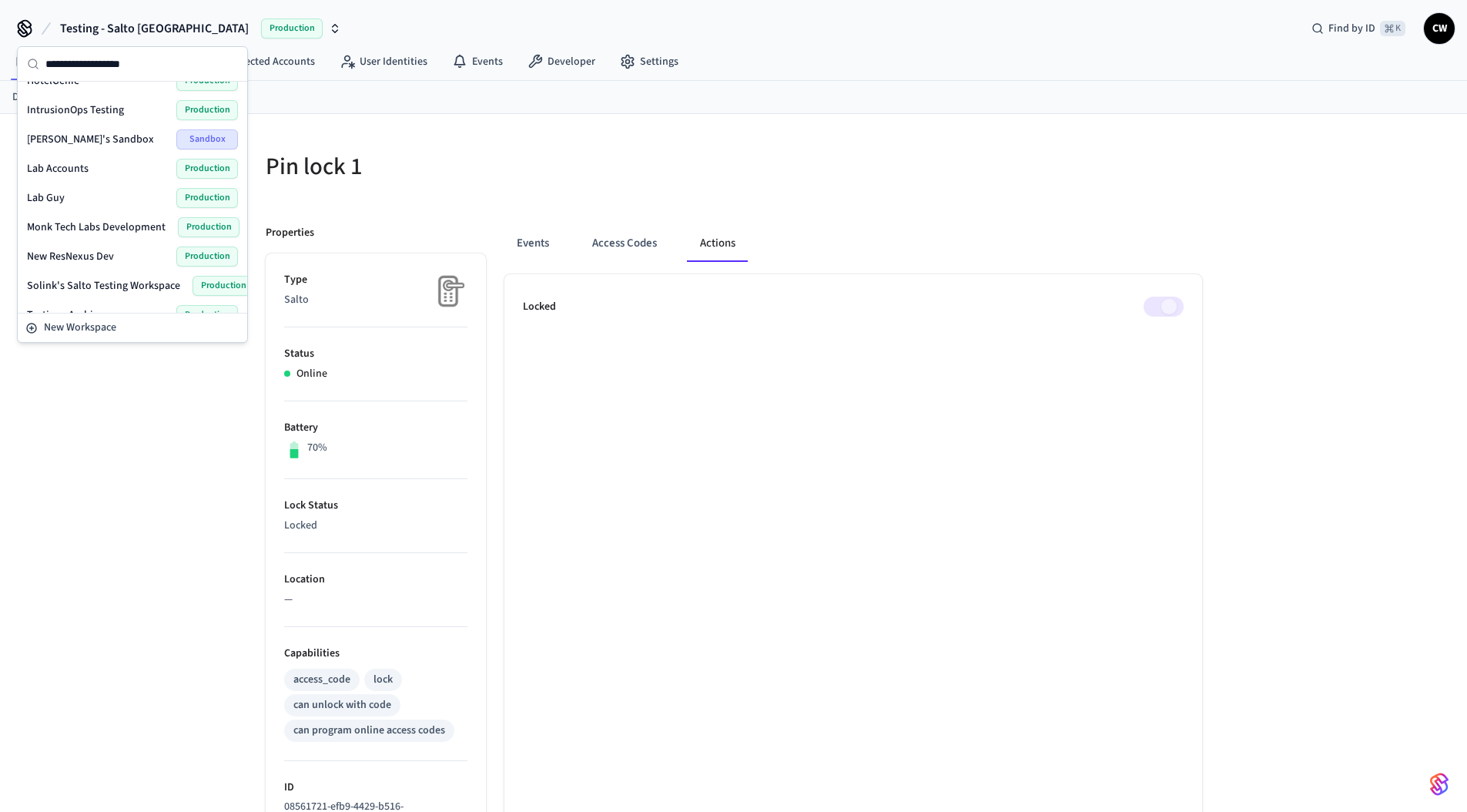
click at [404, 165] on h5 "Pin lock 1" at bounding box center [495, 167] width 459 height 32
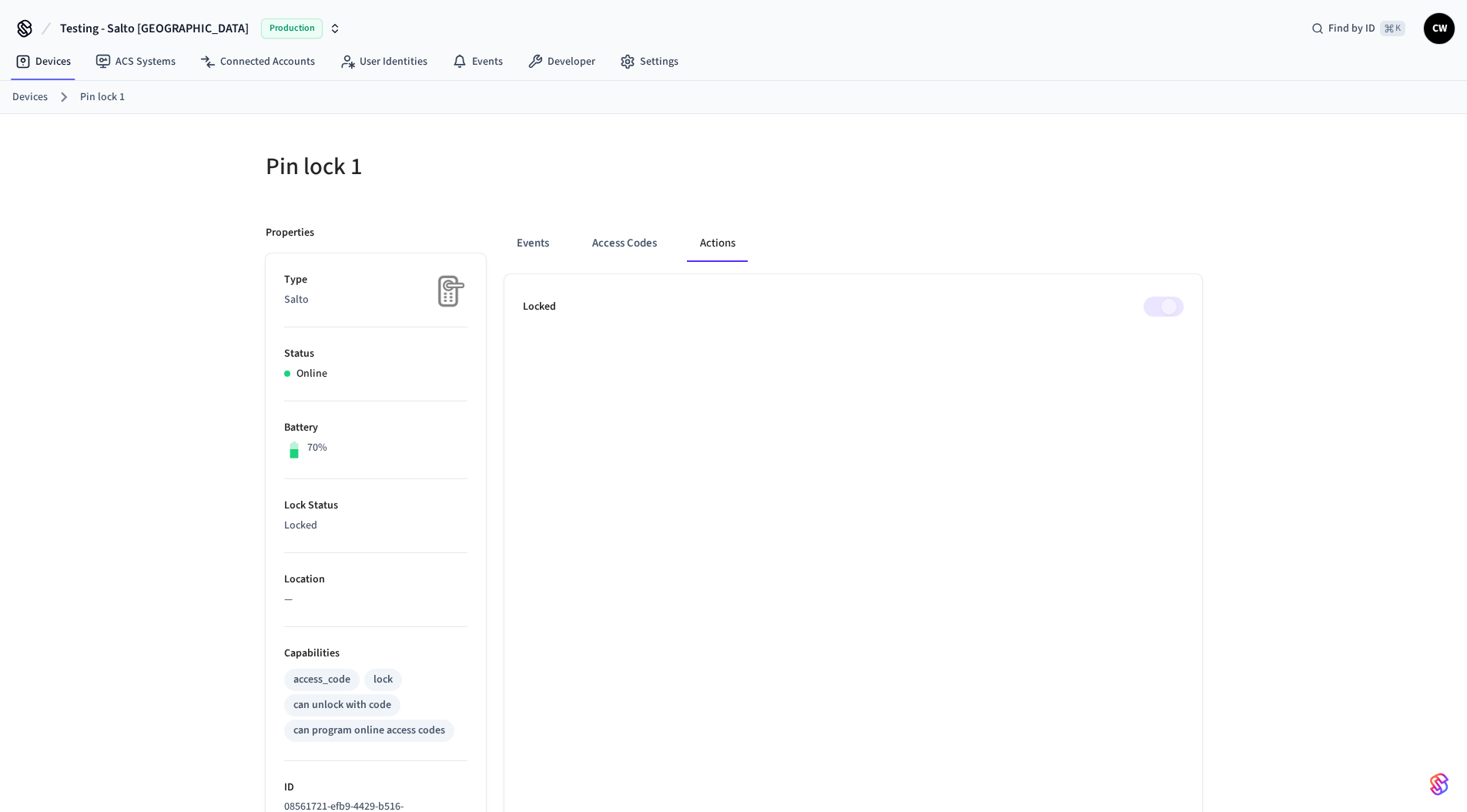
click at [116, 30] on span "Testing - Salto KS" at bounding box center [154, 29] width 189 height 19
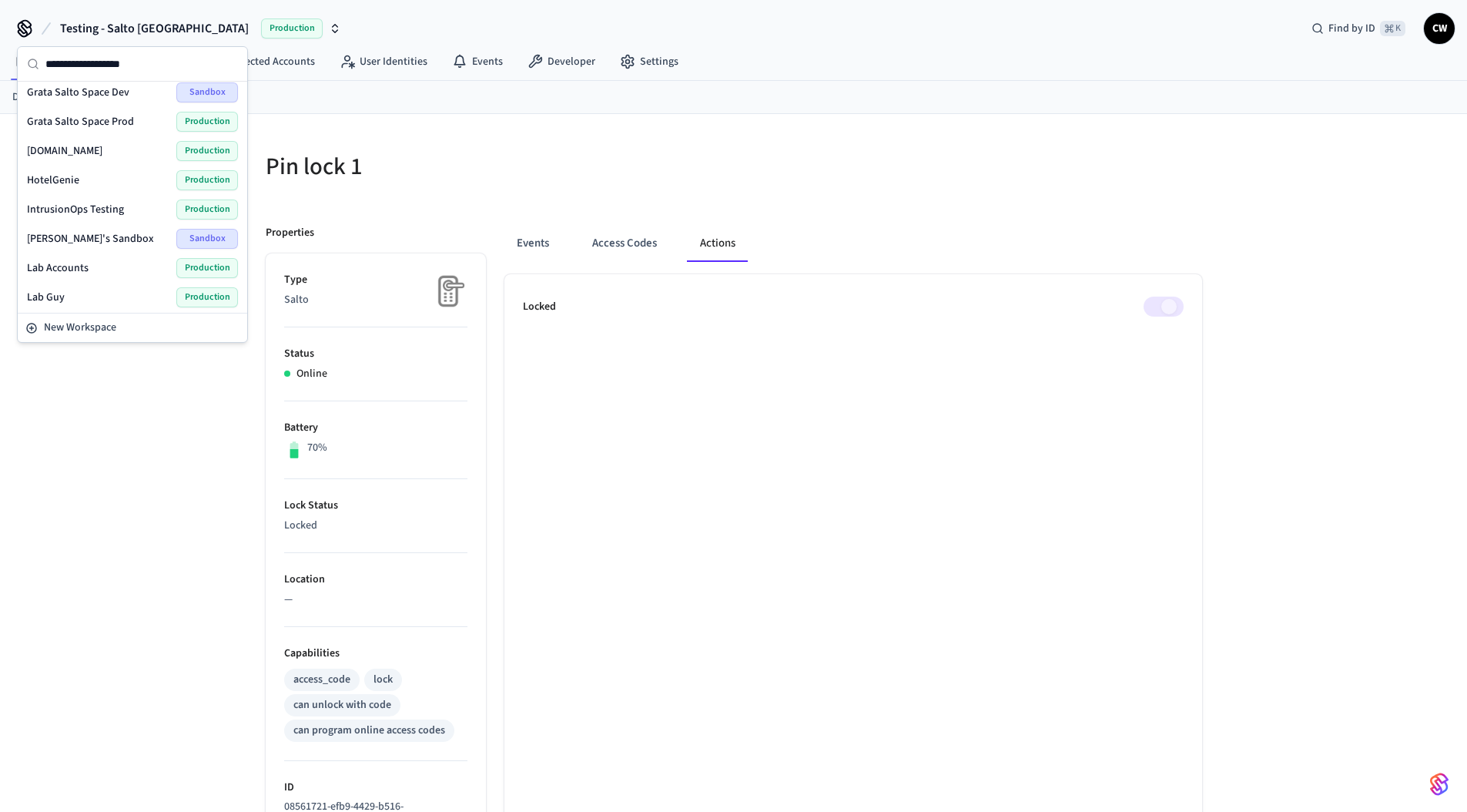
scroll to position [363, 0]
click at [536, 143] on div "Pin lock 1" at bounding box center [486, 166] width 478 height 68
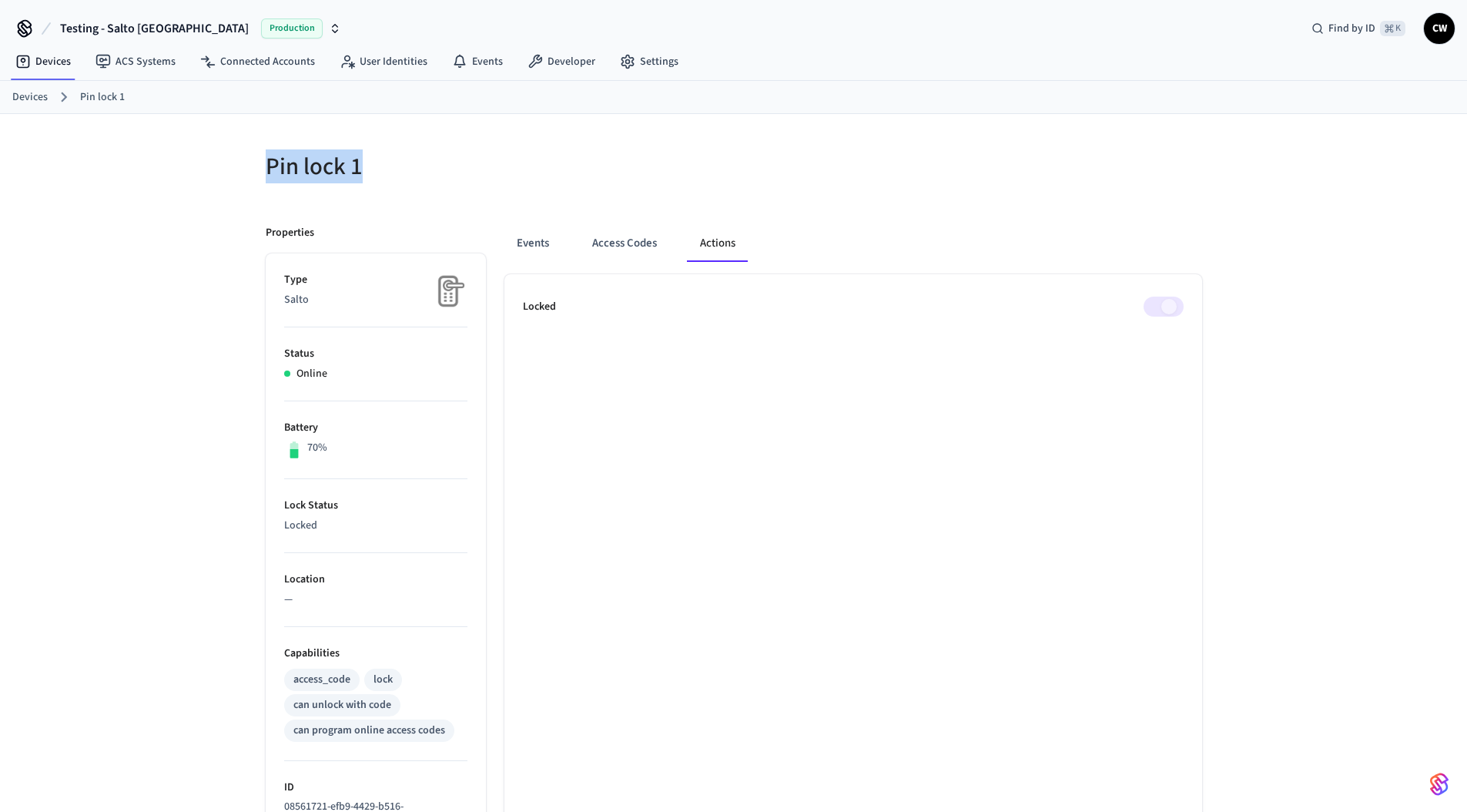
drag, startPoint x: 268, startPoint y: 167, endPoint x: 401, endPoint y: 164, distance: 133.0
click at [401, 164] on h5 "Pin lock 1" at bounding box center [495, 167] width 459 height 32
click at [601, 175] on h5 "Pin lock 1" at bounding box center [495, 167] width 459 height 32
click at [156, 176] on div "Pin lock 1 Properties Type Salto Status Online Battery 70% Lock Status Locked L…" at bounding box center [734, 672] width 1467 height 1116
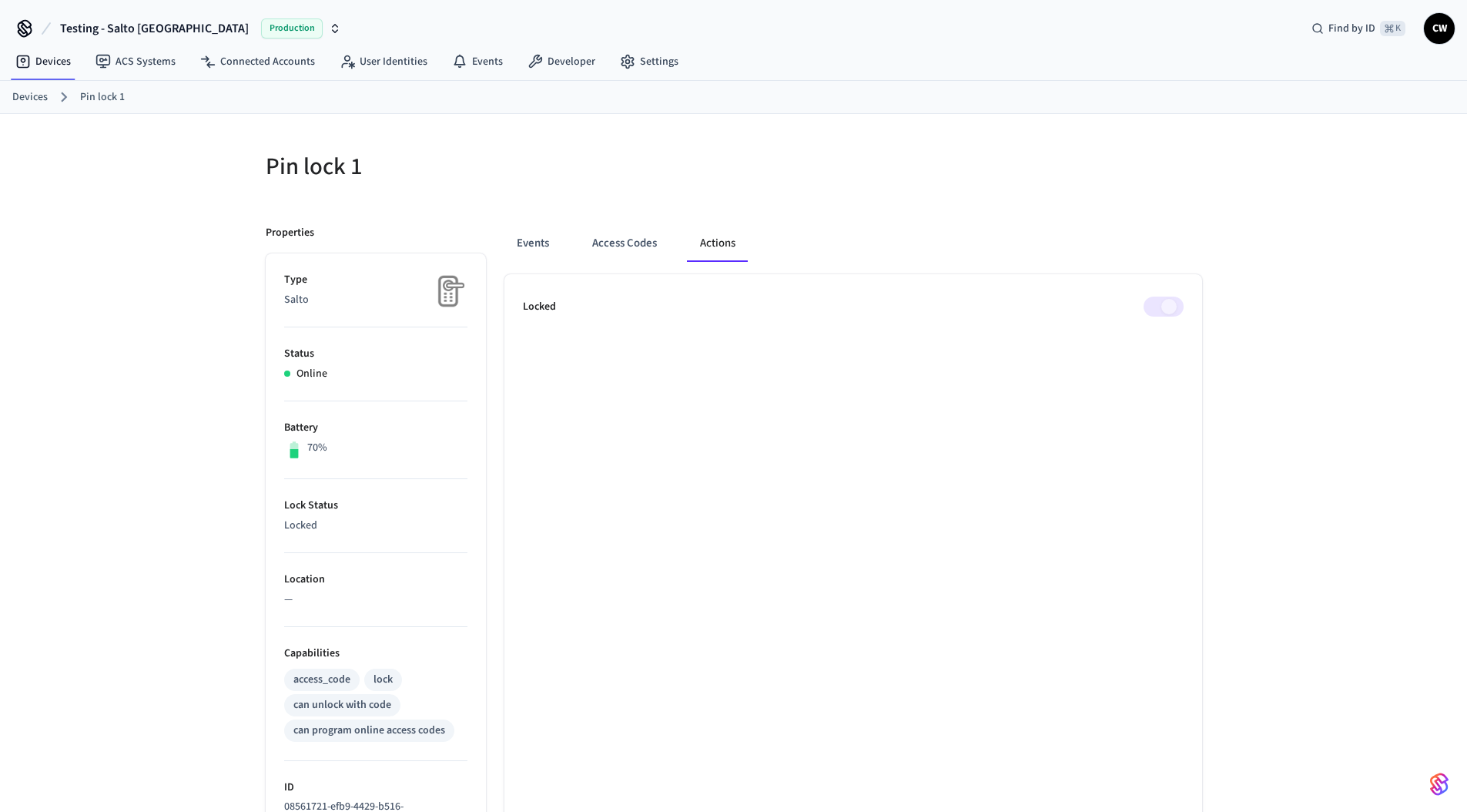
click at [157, 173] on div "Pin lock 1 Properties Type Salto Status Online Battery 70% Lock Status Locked L…" at bounding box center [734, 672] width 1467 height 1116
click at [67, 253] on div "Pin lock 1 Properties Type Salto Status Online Battery 70% Lock Status Locked L…" at bounding box center [734, 672] width 1467 height 1116
drag, startPoint x: 379, startPoint y: 162, endPoint x: 230, endPoint y: 160, distance: 149.0
click at [230, 160] on div "Pin lock 1 Properties Type Salto Status Online Battery 70% Lock Status Locked L…" at bounding box center [734, 672] width 1467 height 1116
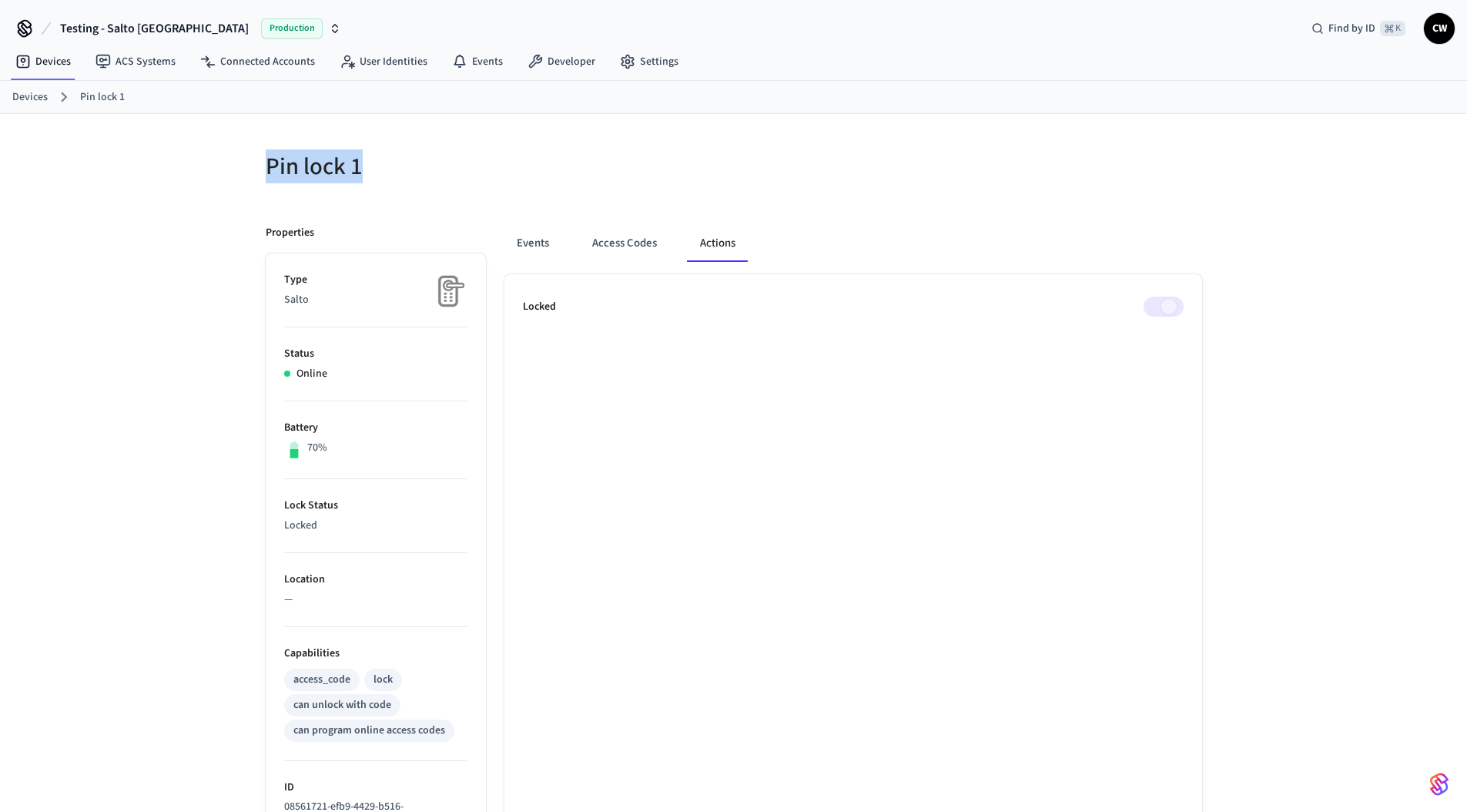
drag, startPoint x: 265, startPoint y: 162, endPoint x: 409, endPoint y: 170, distance: 144.2
click at [409, 170] on h5 "Pin lock 1" at bounding box center [495, 167] width 459 height 32
drag, startPoint x: 383, startPoint y: 168, endPoint x: 221, endPoint y: 170, distance: 162.0
click at [221, 170] on div "Pin lock 1 Properties Type Salto Status Online Battery 70% Lock Status Locked L…" at bounding box center [734, 672] width 1467 height 1116
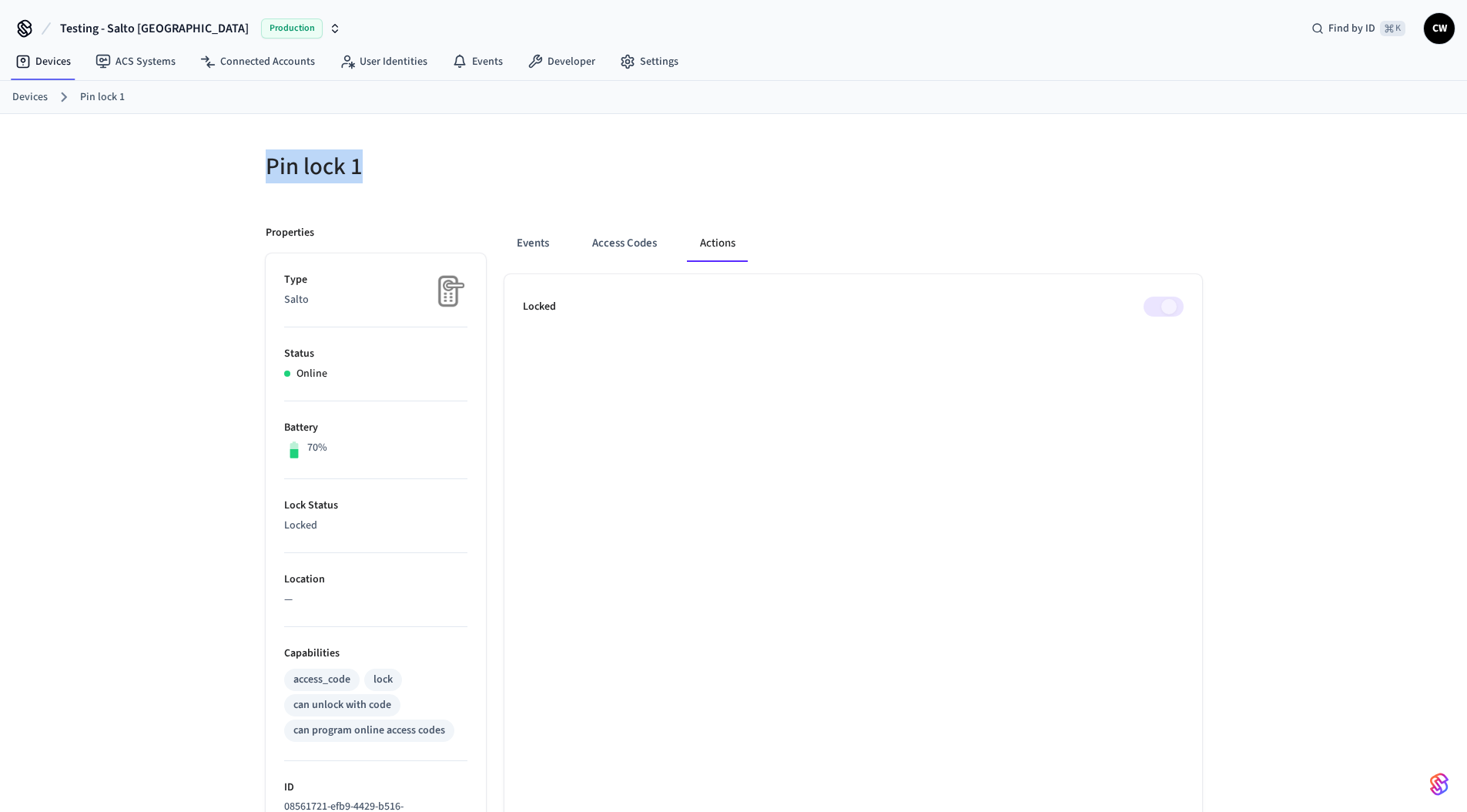
click at [221, 170] on div "Pin lock 1 Properties Type Salto Status Online Battery 70% Lock Status Locked L…" at bounding box center [734, 672] width 1467 height 1116
drag, startPoint x: 269, startPoint y: 166, endPoint x: 545, endPoint y: 176, distance: 276.2
click at [545, 176] on div "Pin lock 1" at bounding box center [486, 166] width 478 height 68
click at [545, 176] on h5 "Pin lock 1" at bounding box center [495, 167] width 459 height 32
drag, startPoint x: 409, startPoint y: 169, endPoint x: 214, endPoint y: 174, distance: 195.1
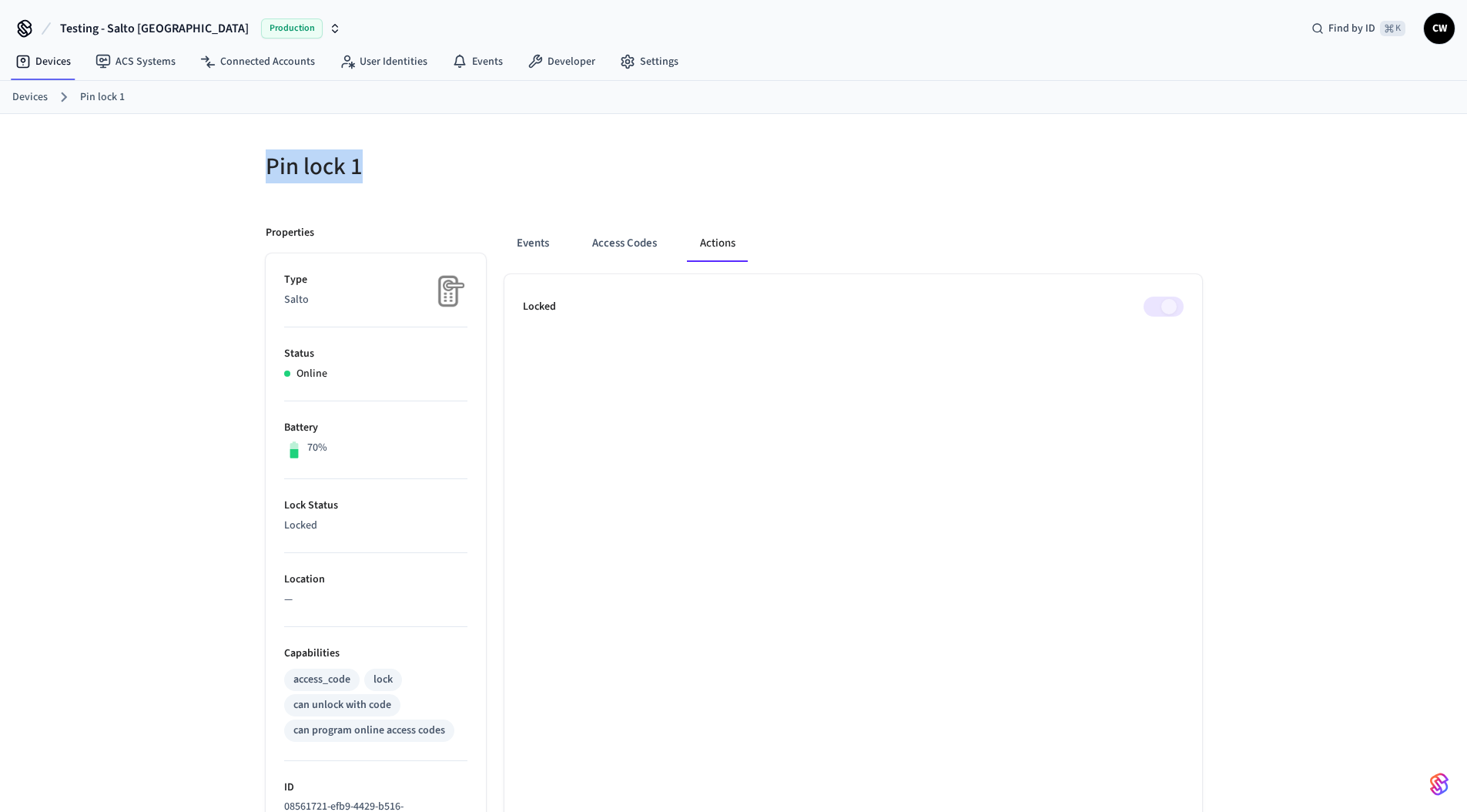
click at [214, 174] on div "Pin lock 1 Properties Type Salto Status Online Battery 70% Lock Status Locked L…" at bounding box center [734, 672] width 1467 height 1116
click at [204, 183] on div "Pin lock 1 Properties Type Salto Status Online Battery 70% Lock Status Locked L…" at bounding box center [734, 672] width 1467 height 1116
click at [261, 31] on span "Production" at bounding box center [292, 28] width 62 height 20
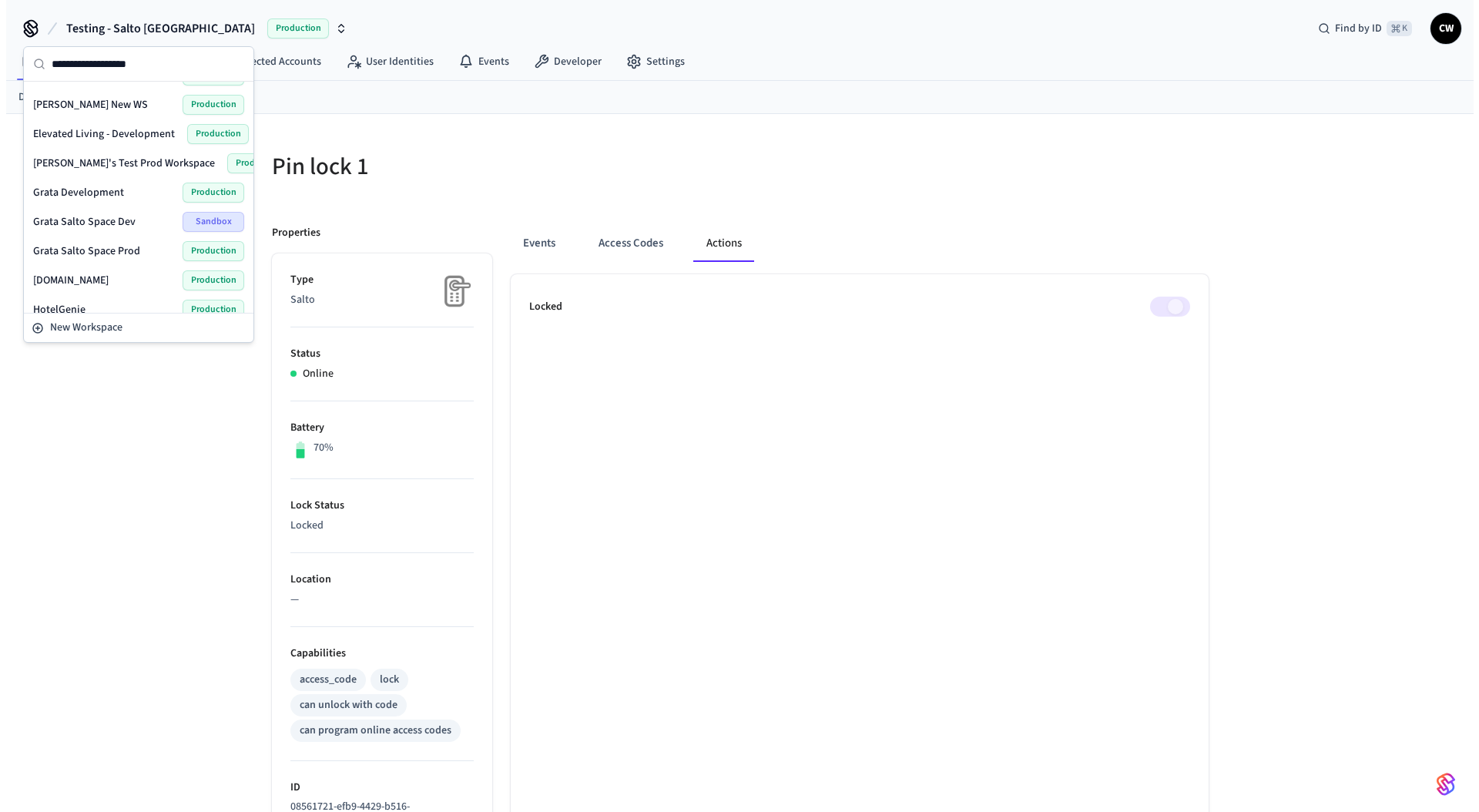
scroll to position [279, 0]
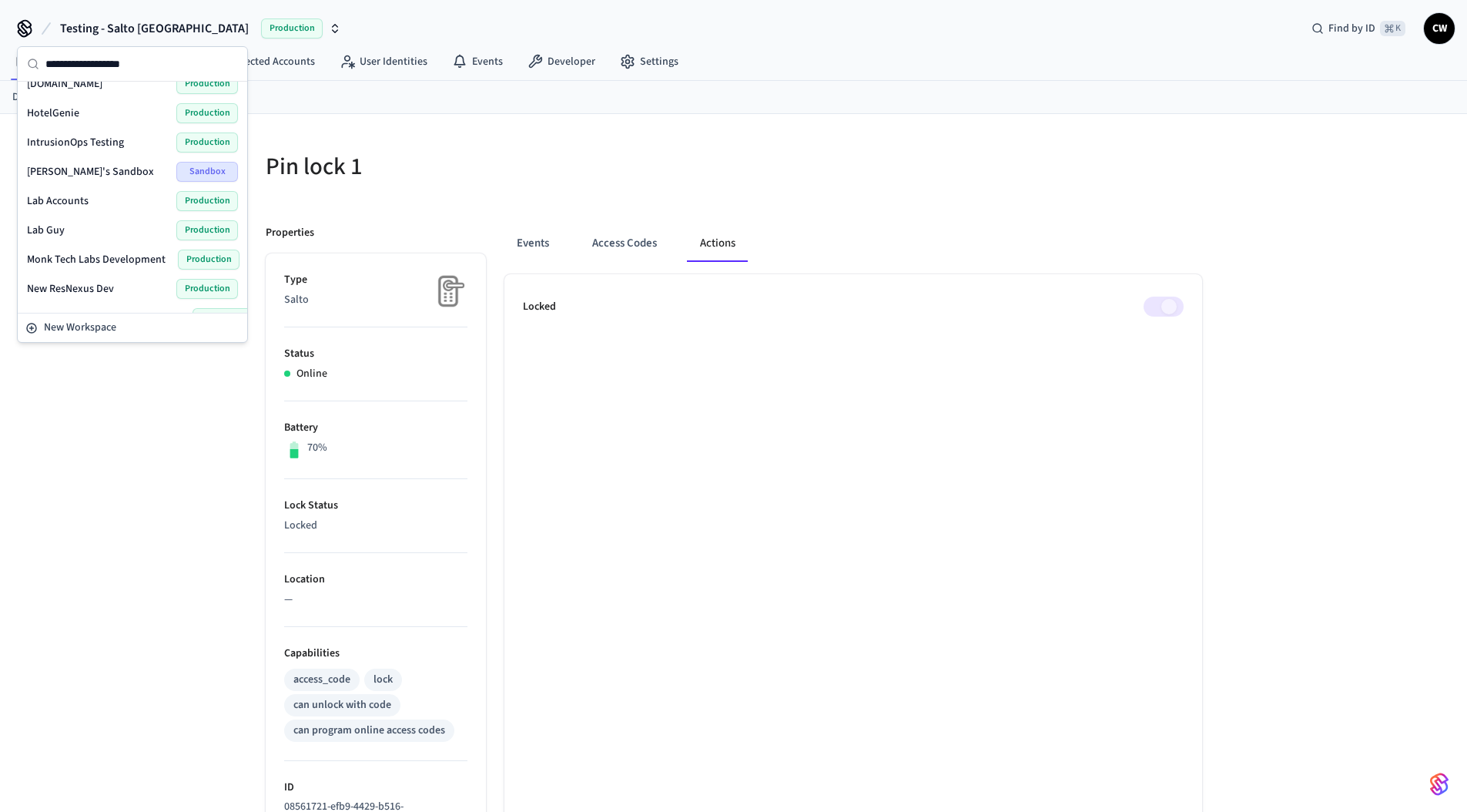
click at [80, 200] on span "Lab Accounts" at bounding box center [58, 201] width 62 height 15
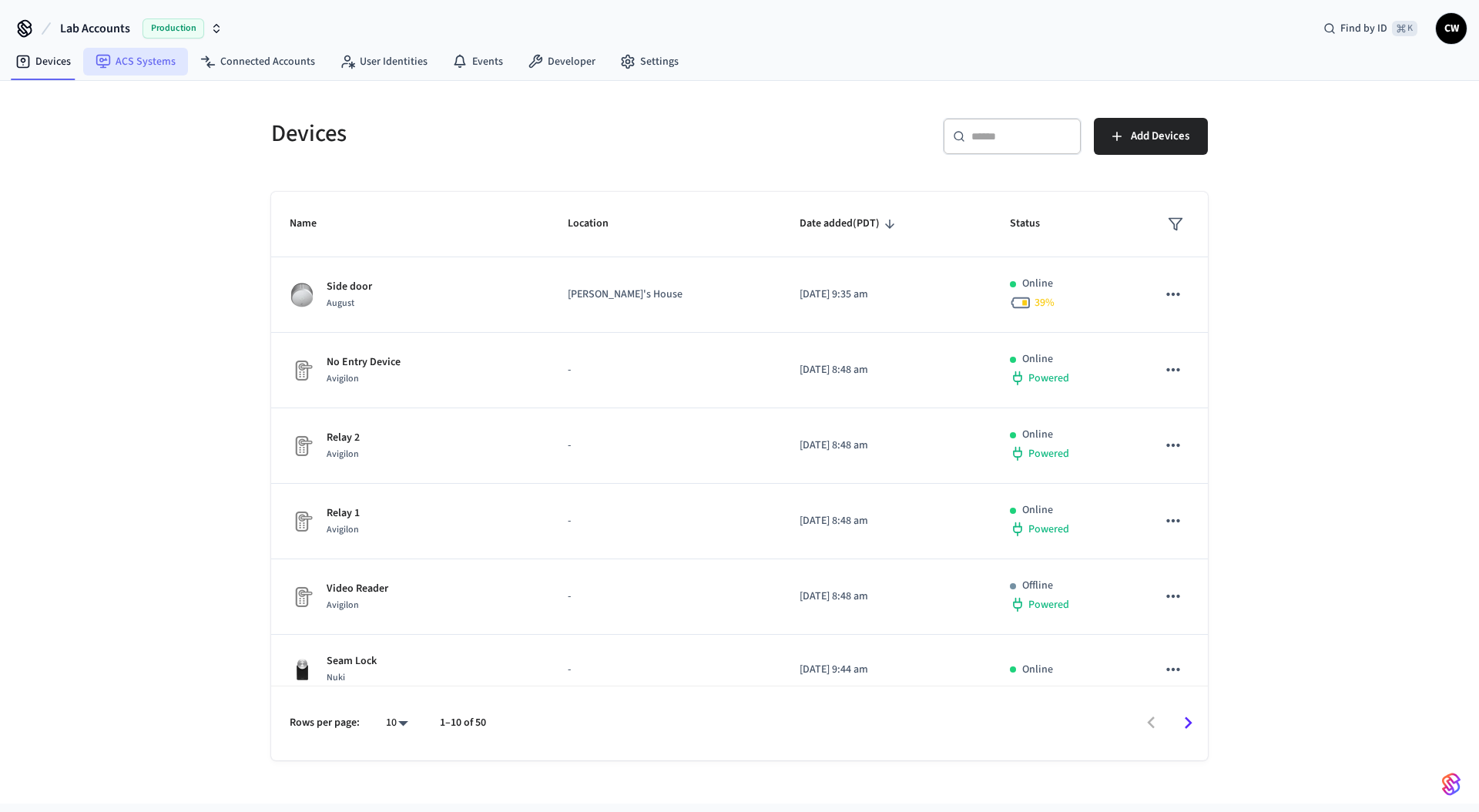
click at [146, 54] on link "ACS Systems" at bounding box center [135, 62] width 105 height 27
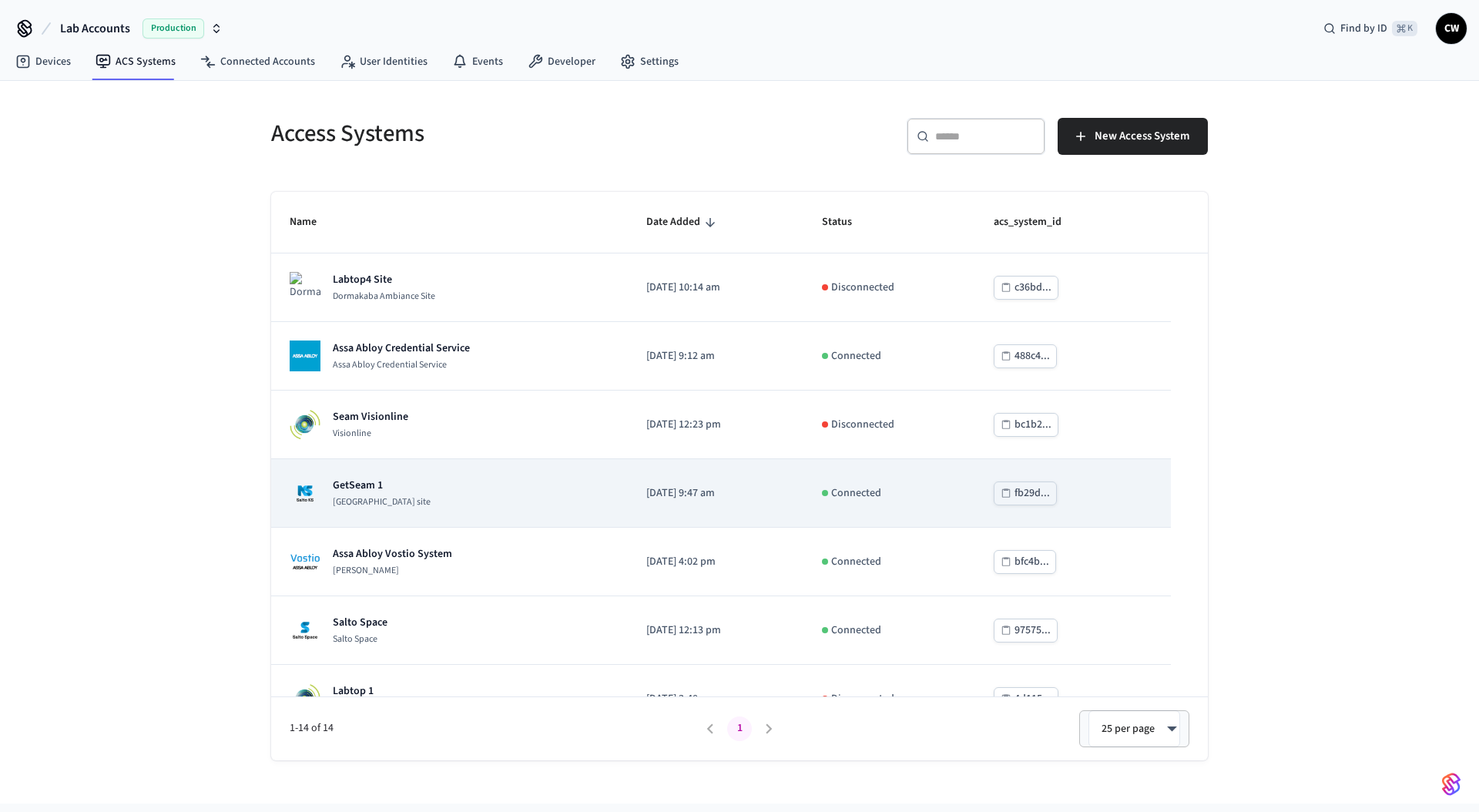
click at [452, 497] on div "GetSeam 1 Salto KS site" at bounding box center [450, 493] width 320 height 31
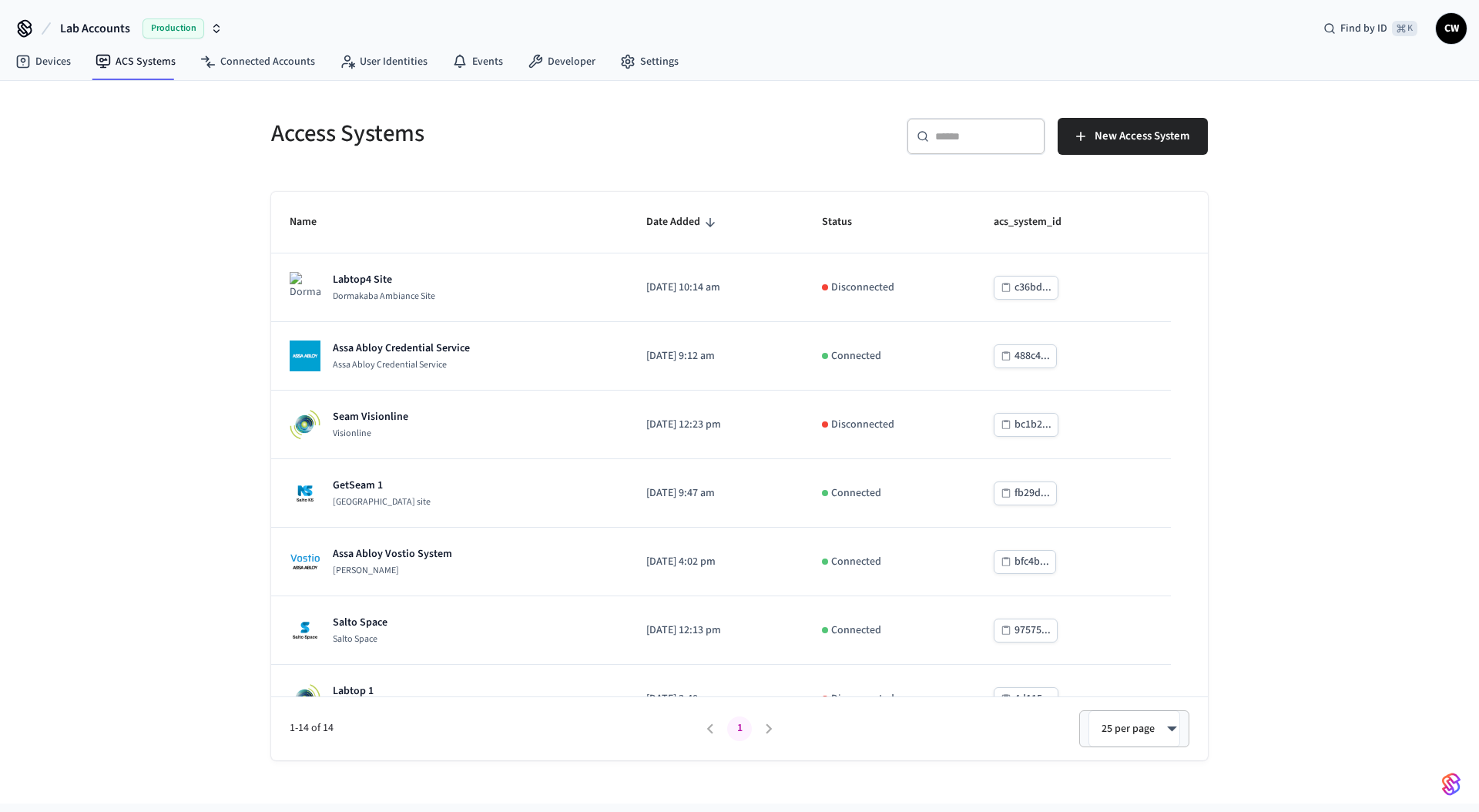
click at [67, 361] on div "Access Systems ​ ​ New Access System Name Date Added Status acs_system_id Labto…" at bounding box center [740, 442] width 1479 height 722
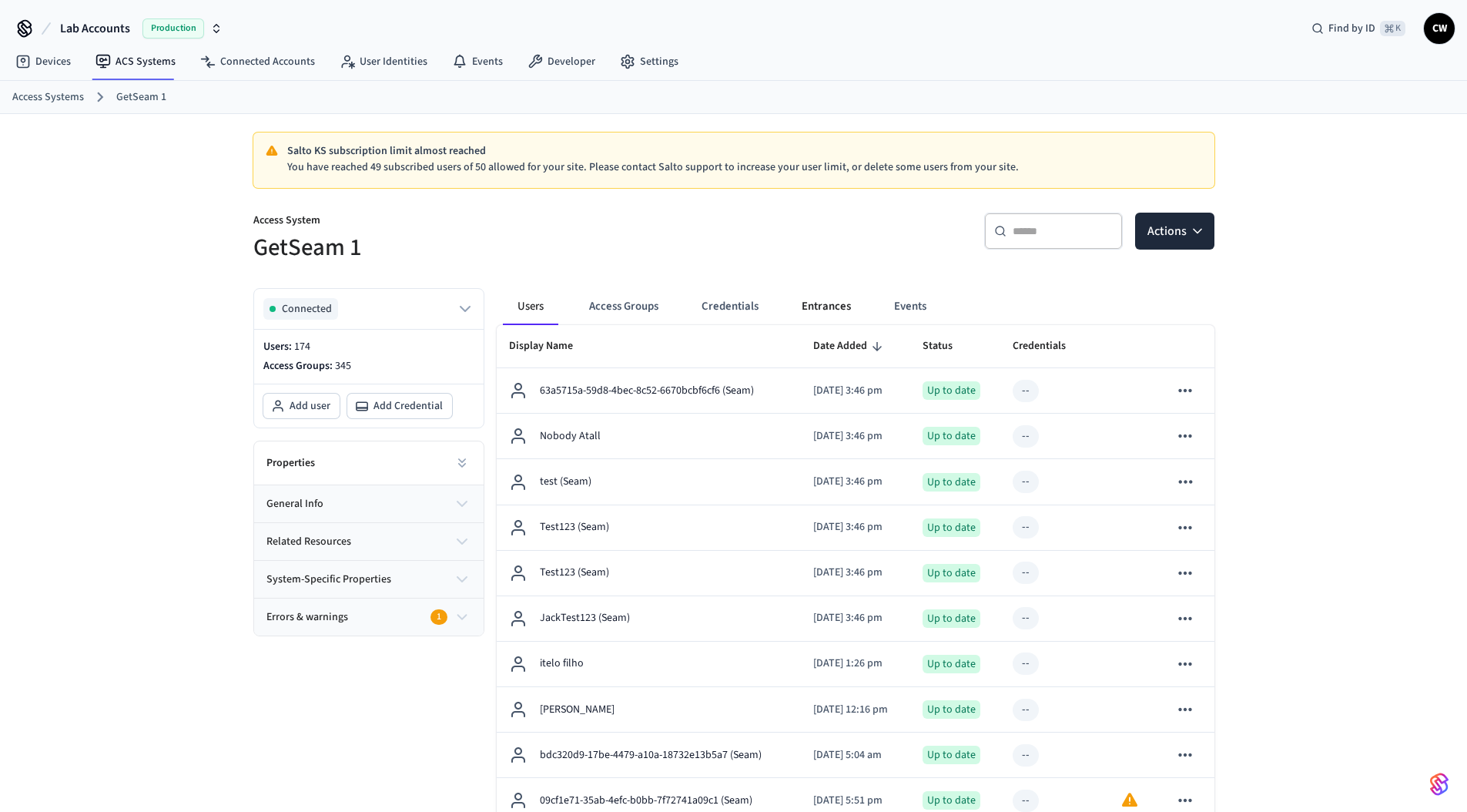
click at [851, 303] on button "Entrances" at bounding box center [827, 306] width 74 height 37
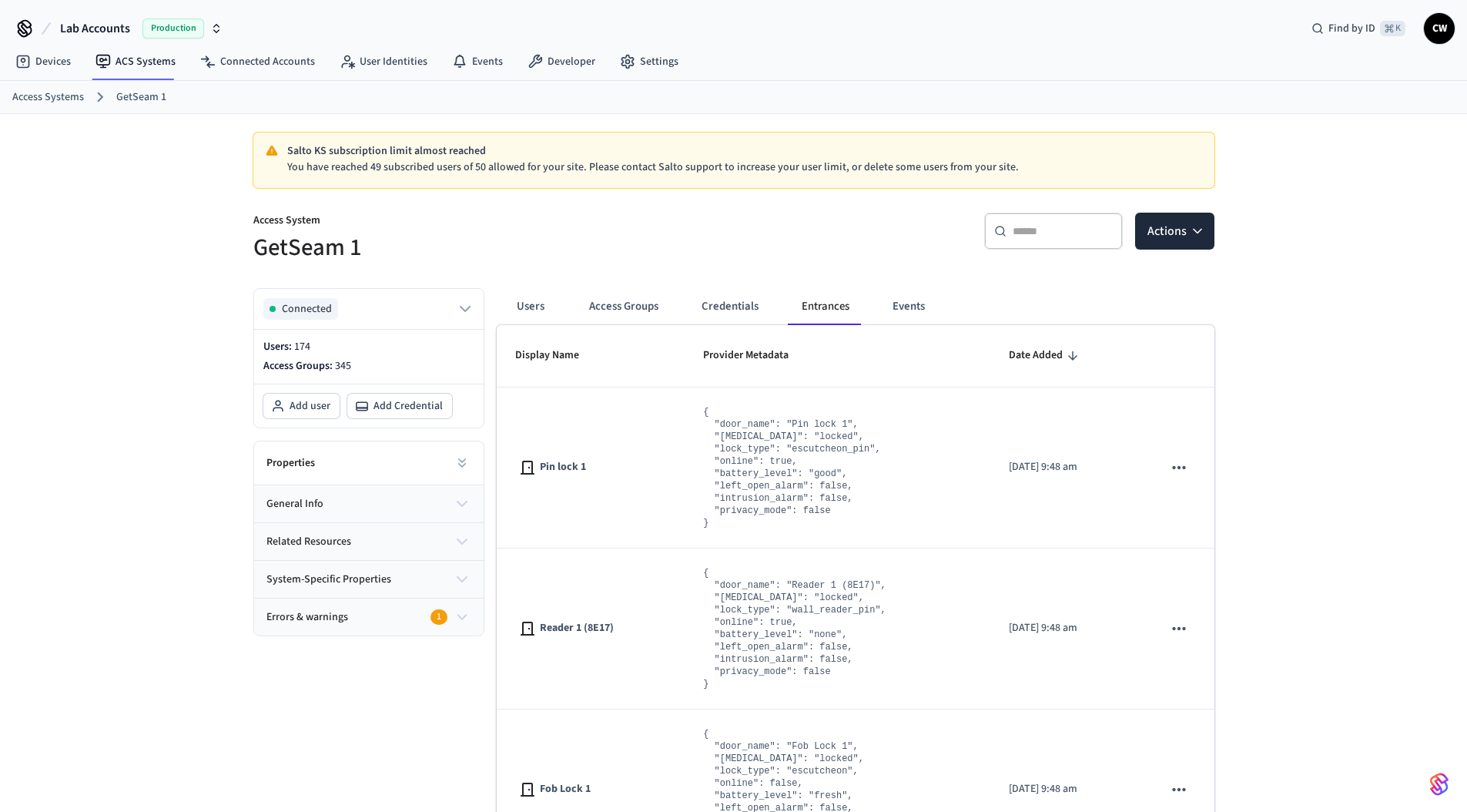
click at [496, 253] on h5 "GetSeam 1" at bounding box center [488, 247] width 471 height 32
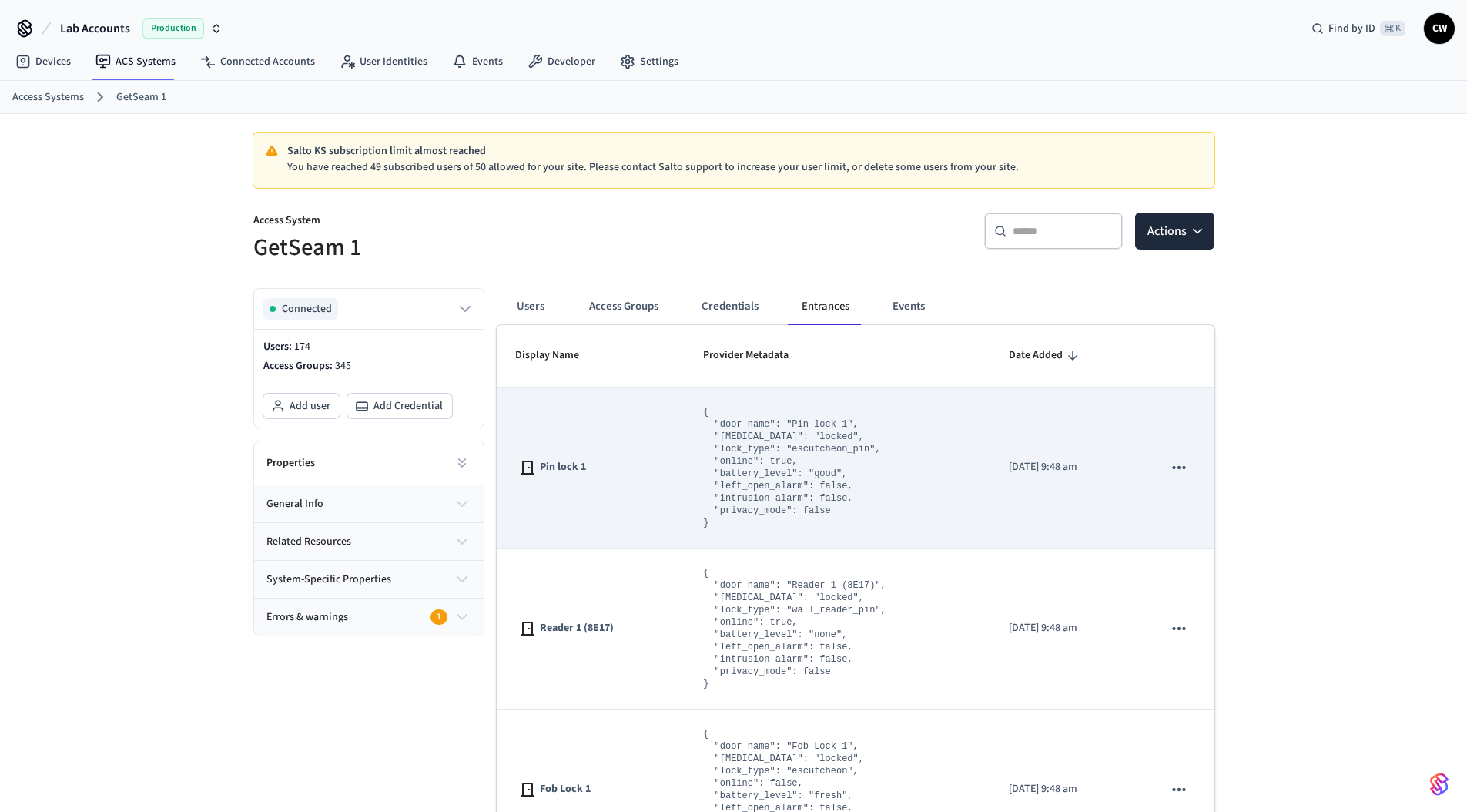
click at [594, 483] on td "Pin lock 1" at bounding box center [591, 468] width 189 height 161
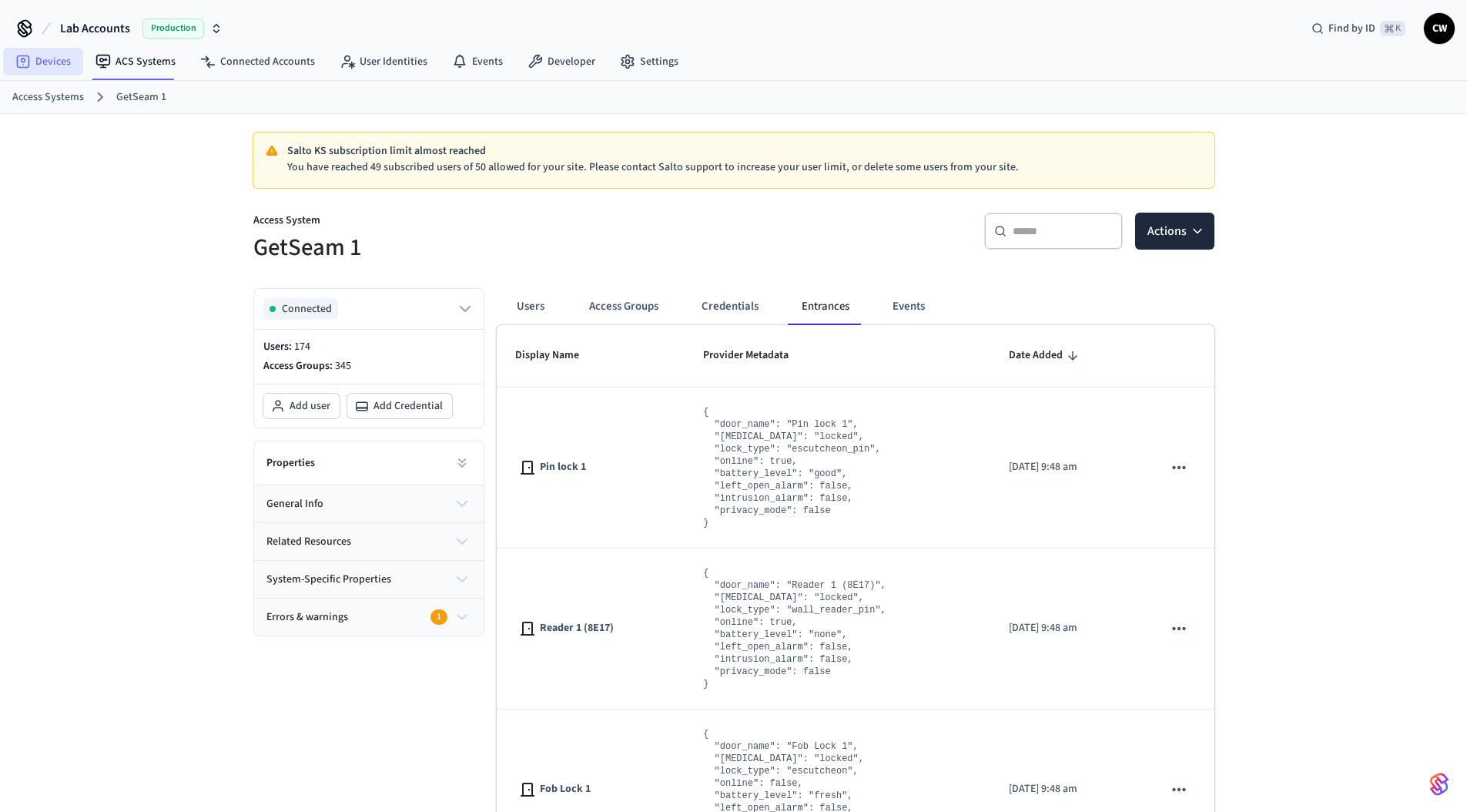
click at [50, 59] on link "Devices" at bounding box center [44, 62] width 80 height 27
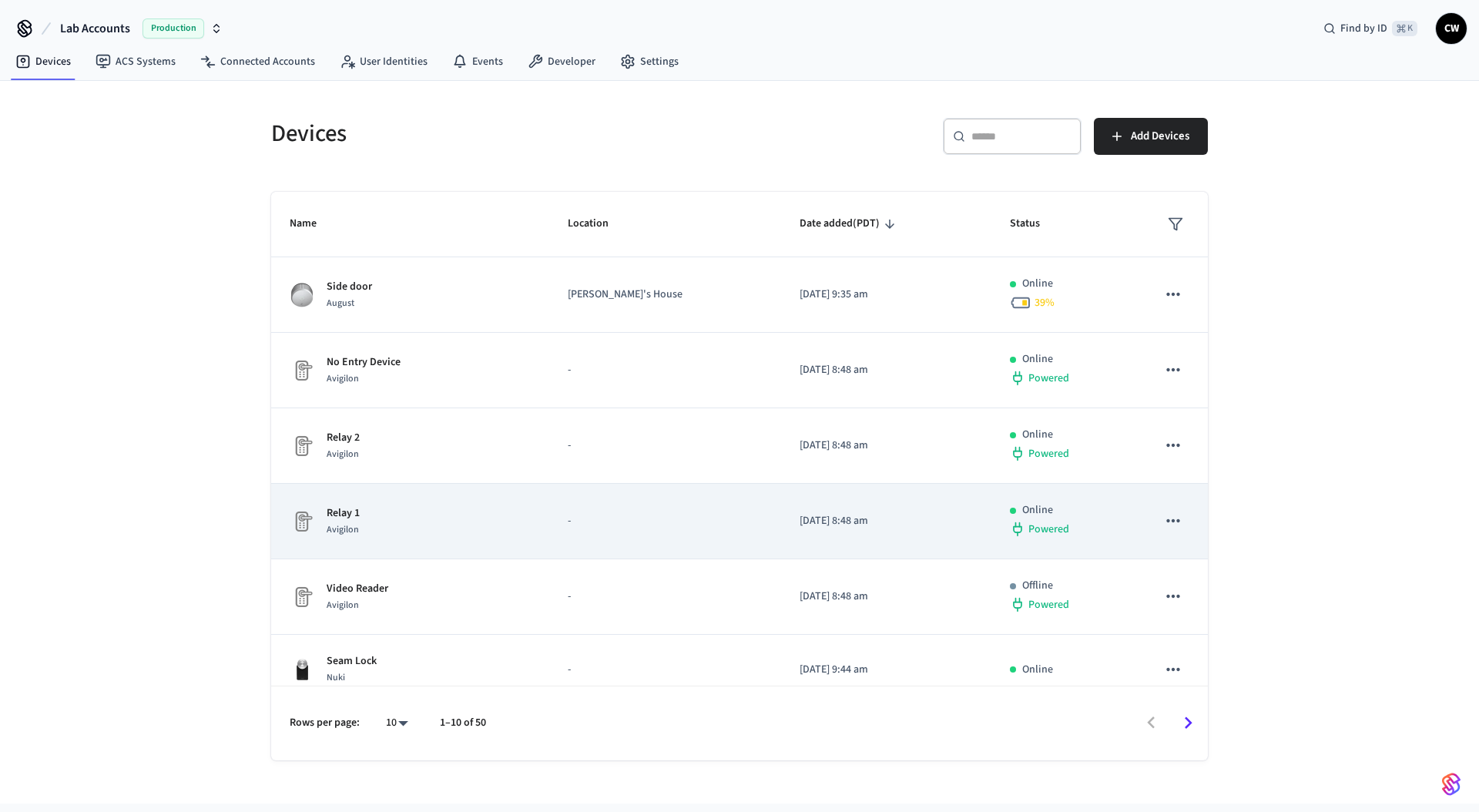
scroll to position [305, 0]
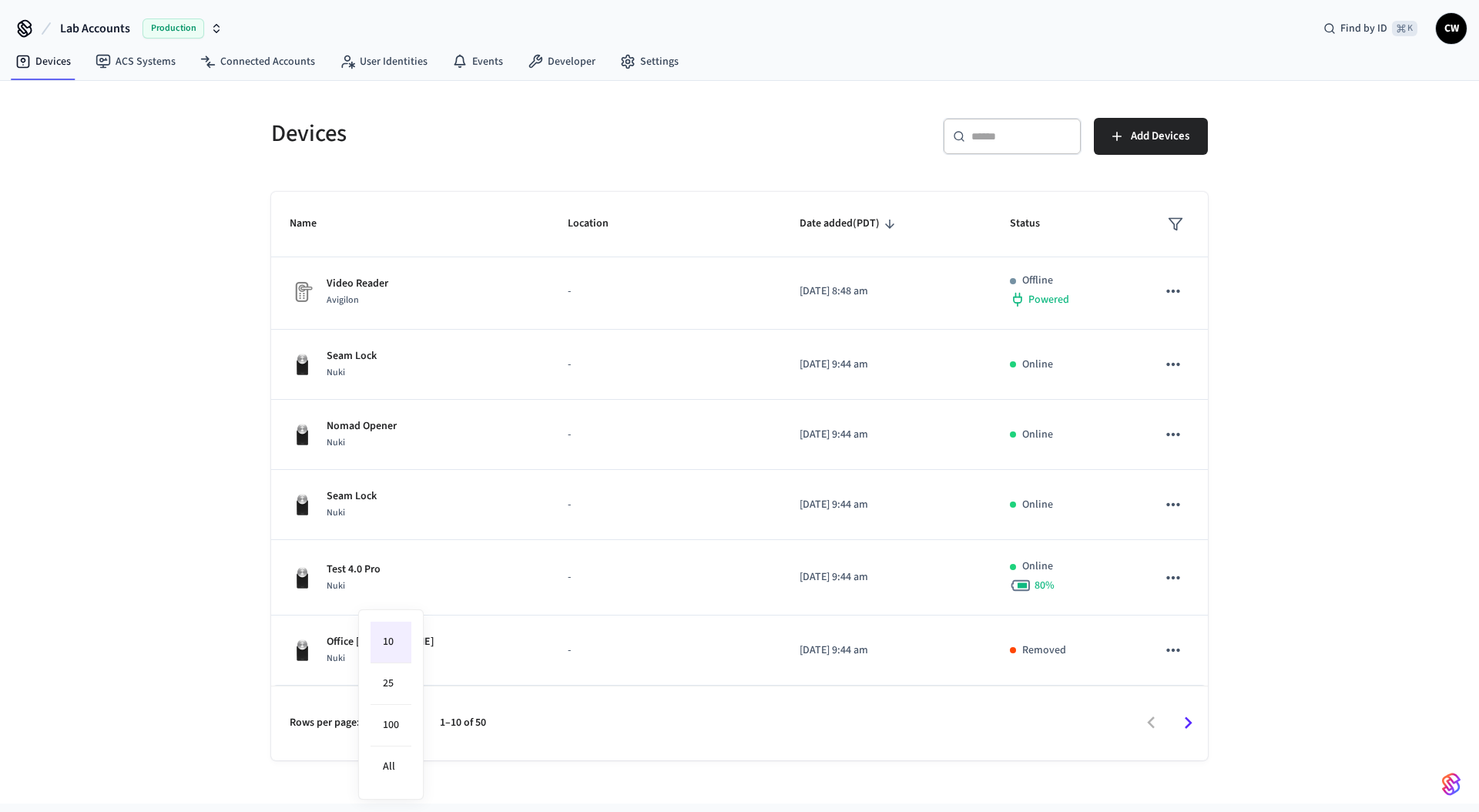
click at [409, 732] on body "Lab Accounts Production Find by ID ⌘ K CW Devices ACS Systems Connected Account…" at bounding box center [740, 402] width 1479 height 803
click at [378, 763] on li "All" at bounding box center [391, 767] width 41 height 41
type input "**"
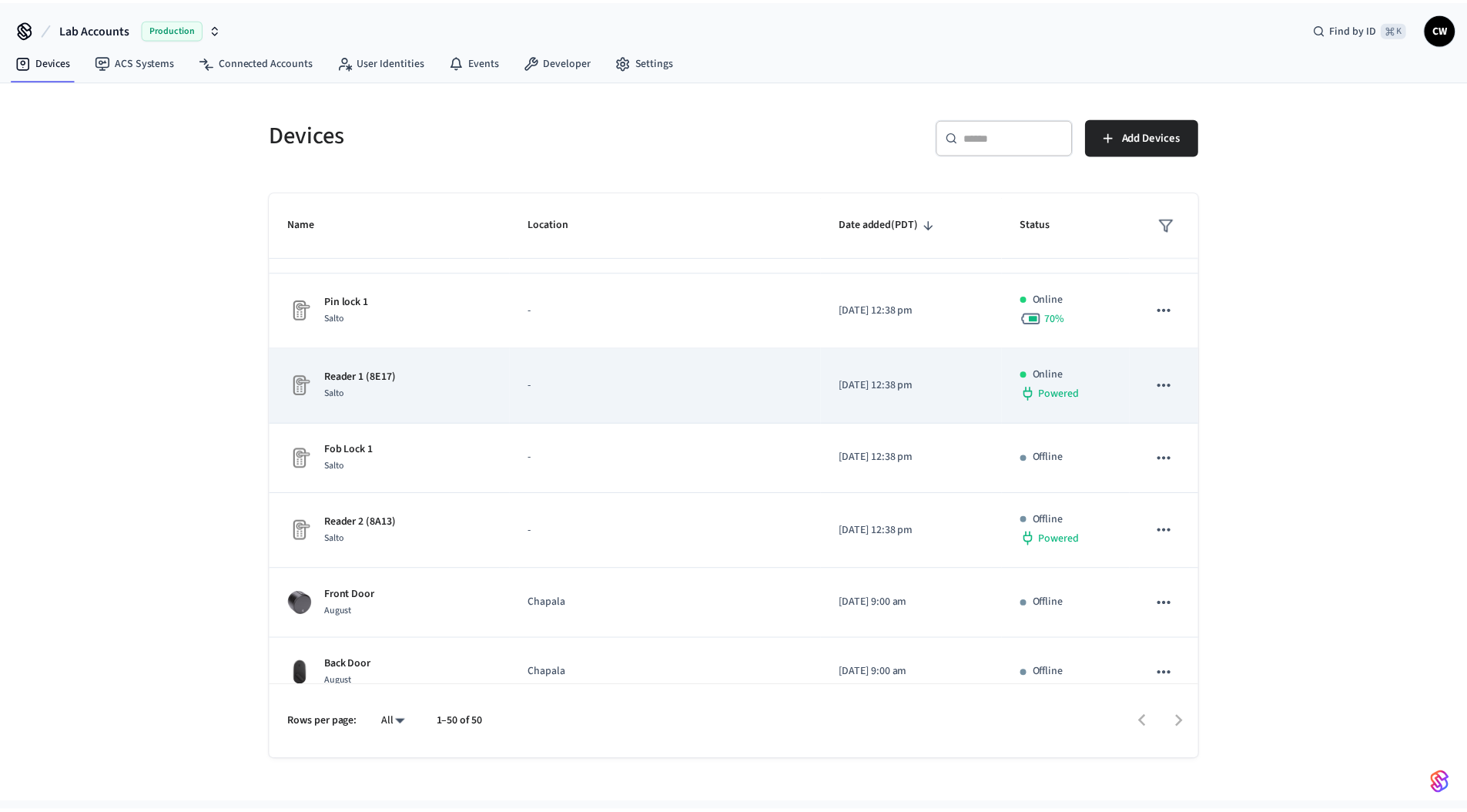
scroll to position [927, 0]
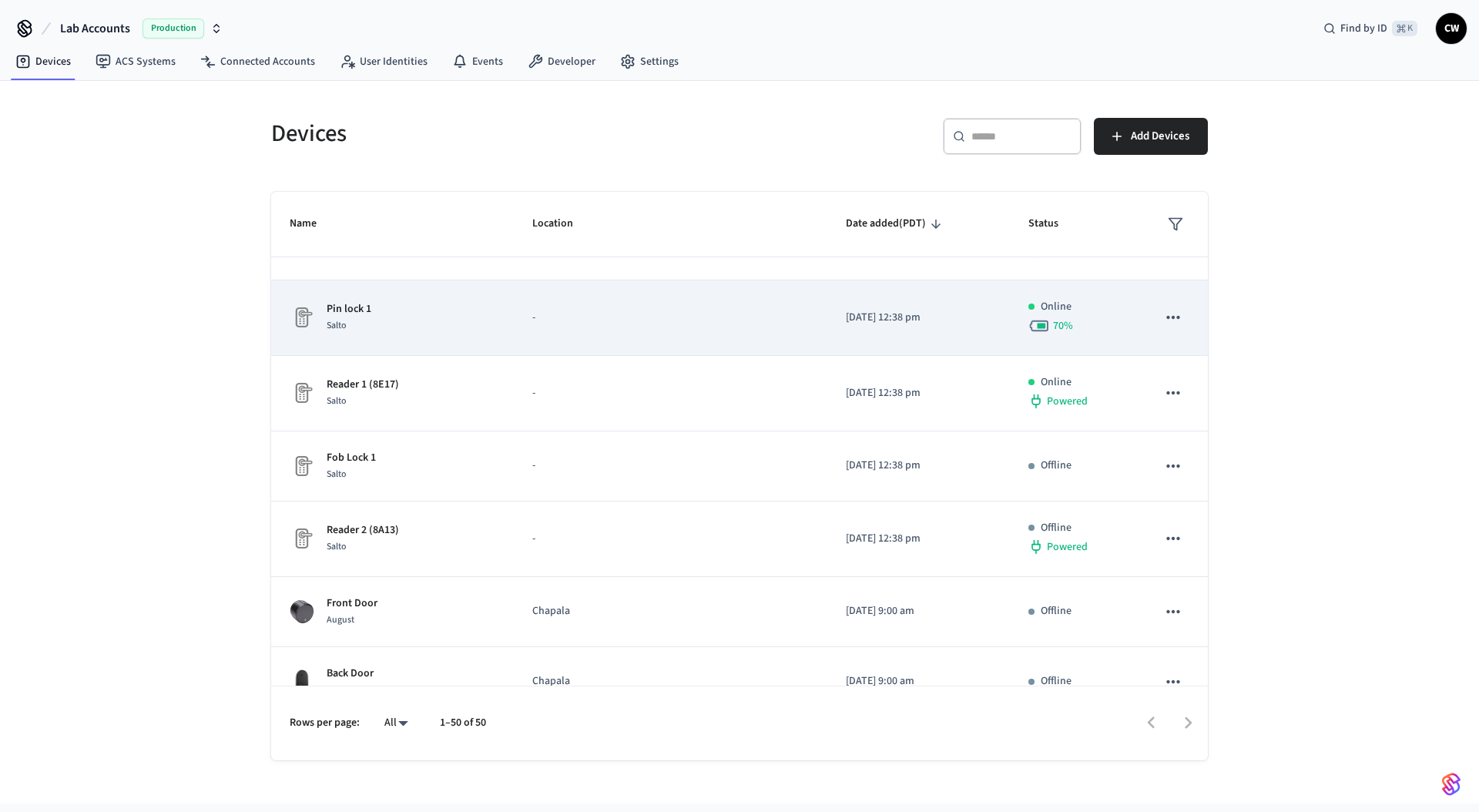
click at [432, 320] on div "Pin lock 1 Salto" at bounding box center [392, 317] width 206 height 32
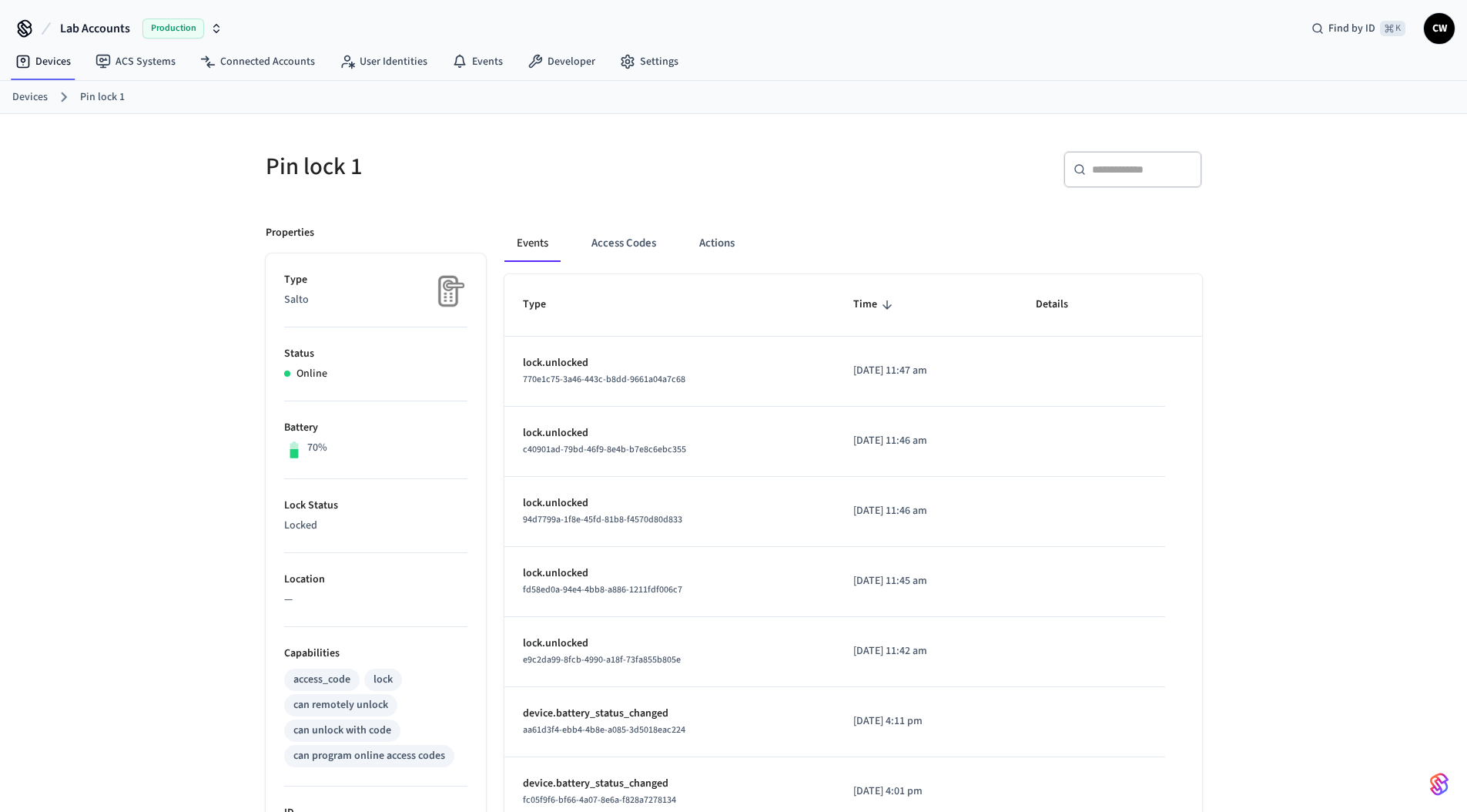
click at [105, 291] on div "Pin lock 1 ​ ​ Properties Type Salto Status Online Battery 70% Lock Status Lock…" at bounding box center [734, 684] width 1467 height 1141
click at [708, 249] on button "Actions" at bounding box center [717, 243] width 60 height 37
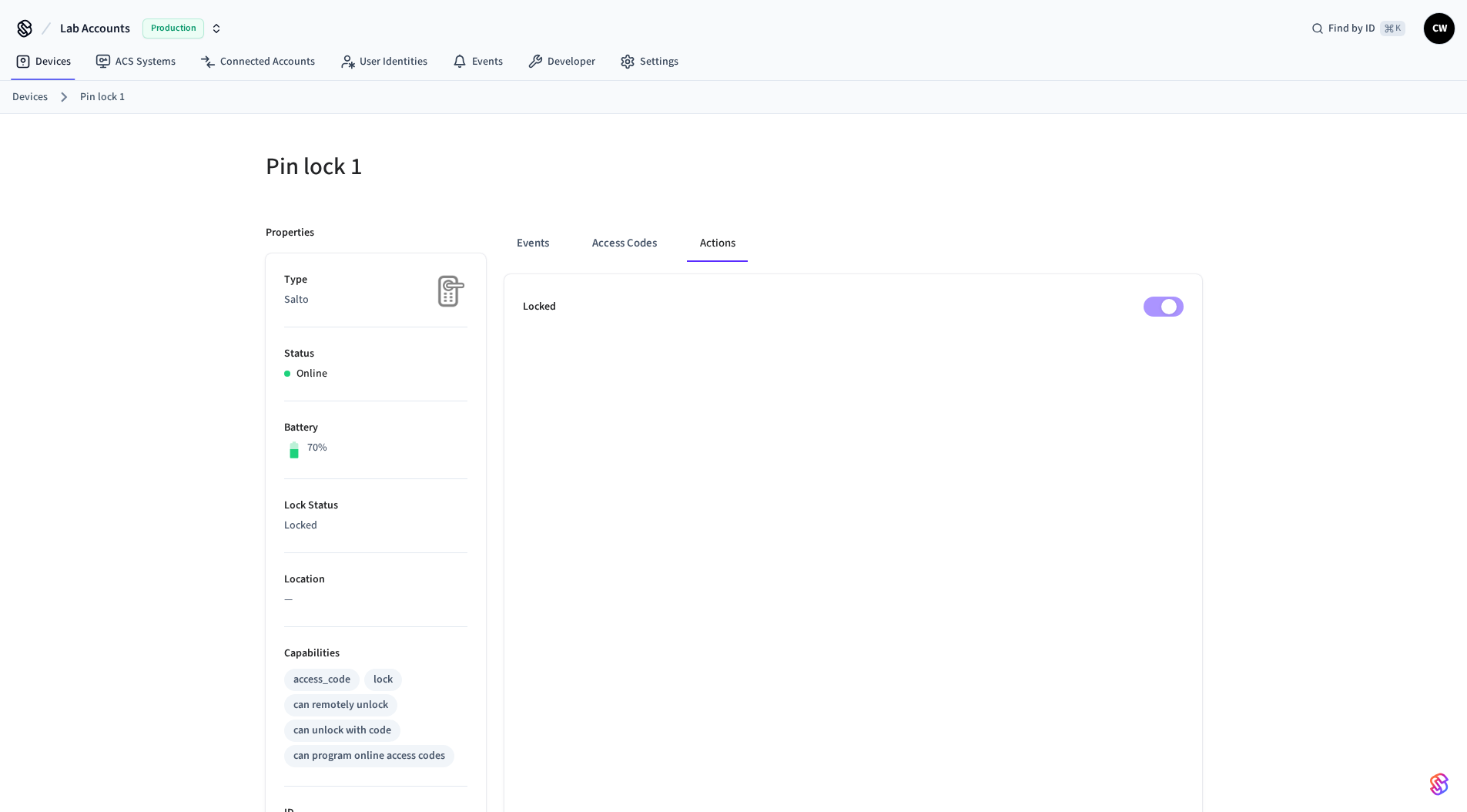
click at [604, 168] on h5 "Pin lock 1" at bounding box center [495, 167] width 459 height 32
drag, startPoint x: 264, startPoint y: 175, endPoint x: 274, endPoint y: 173, distance: 10.2
click at [266, 175] on div "Pin lock 1" at bounding box center [486, 166] width 478 height 68
drag, startPoint x: 270, startPoint y: 168, endPoint x: 402, endPoint y: 172, distance: 132.1
click at [402, 172] on h5 "Pin lock 1" at bounding box center [495, 167] width 459 height 32
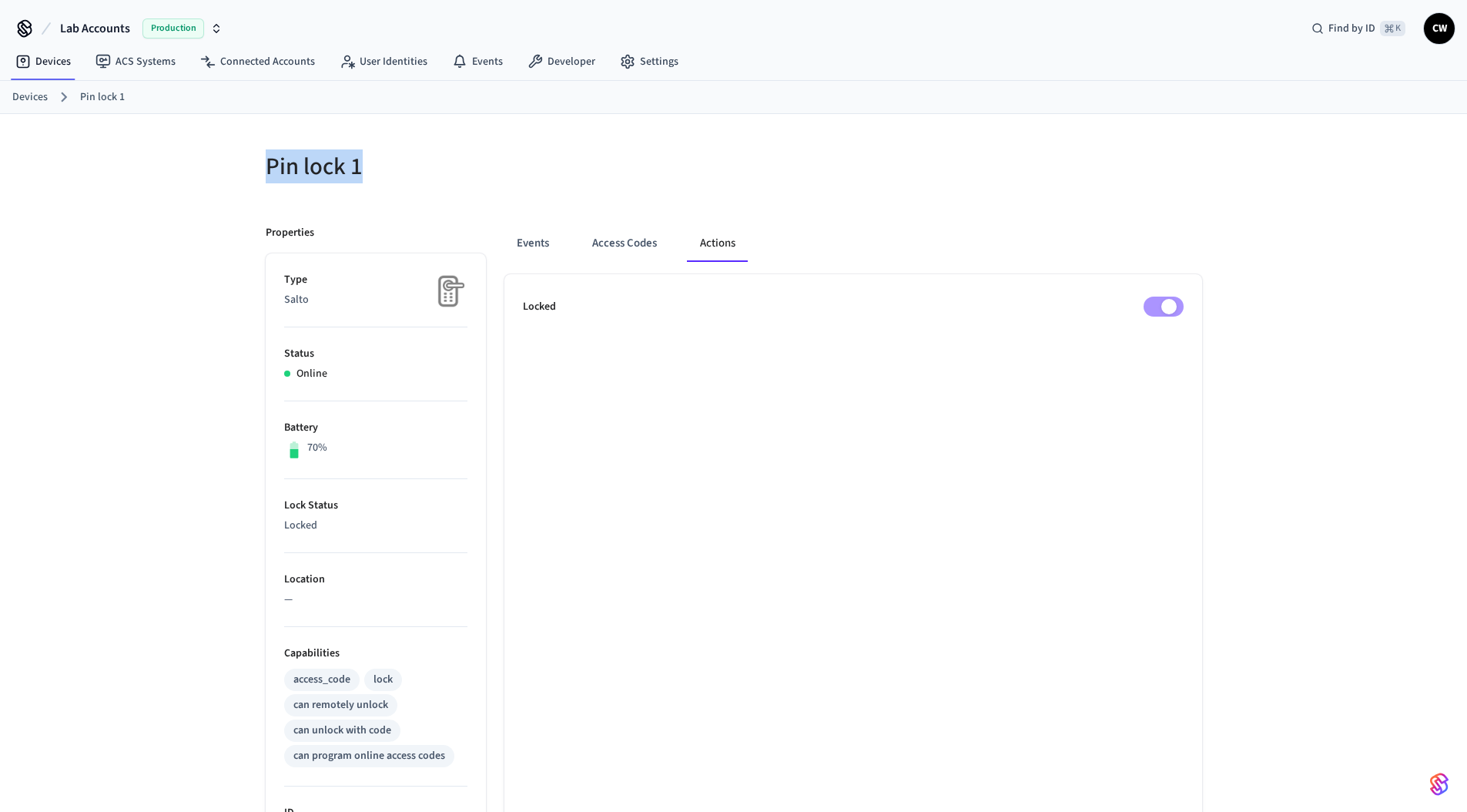
click at [402, 172] on h5 "Pin lock 1" at bounding box center [495, 167] width 459 height 32
drag, startPoint x: 390, startPoint y: 168, endPoint x: 252, endPoint y: 159, distance: 138.3
click at [252, 159] on div "Pin lock 1" at bounding box center [486, 166] width 478 height 68
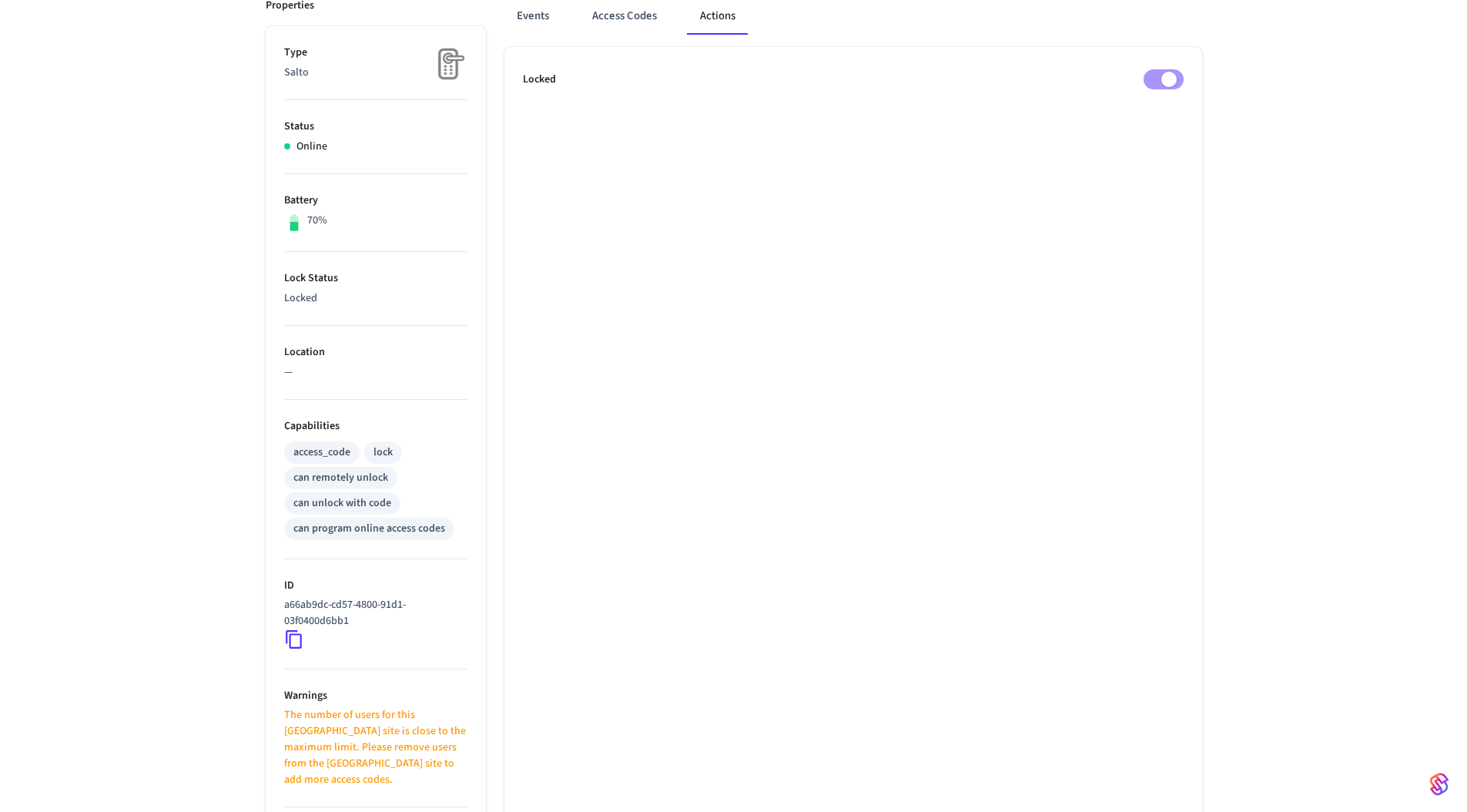
scroll to position [427, 0]
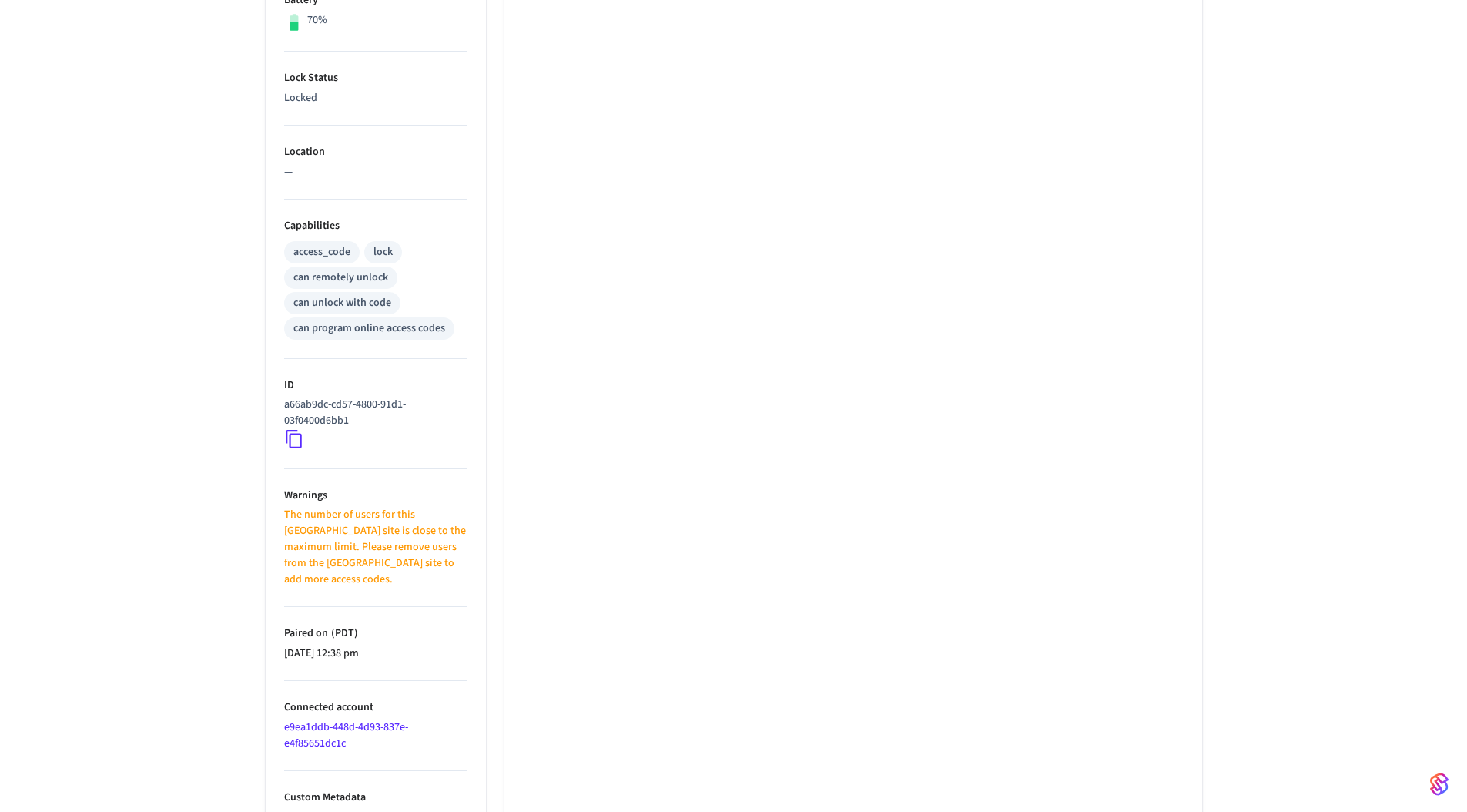
click at [296, 437] on icon at bounding box center [293, 438] width 20 height 20
click at [150, 140] on div "Pin lock 1 Properties Type Salto Status Online Battery 70% Lock Status Locked L…" at bounding box center [734, 256] width 1467 height 1141
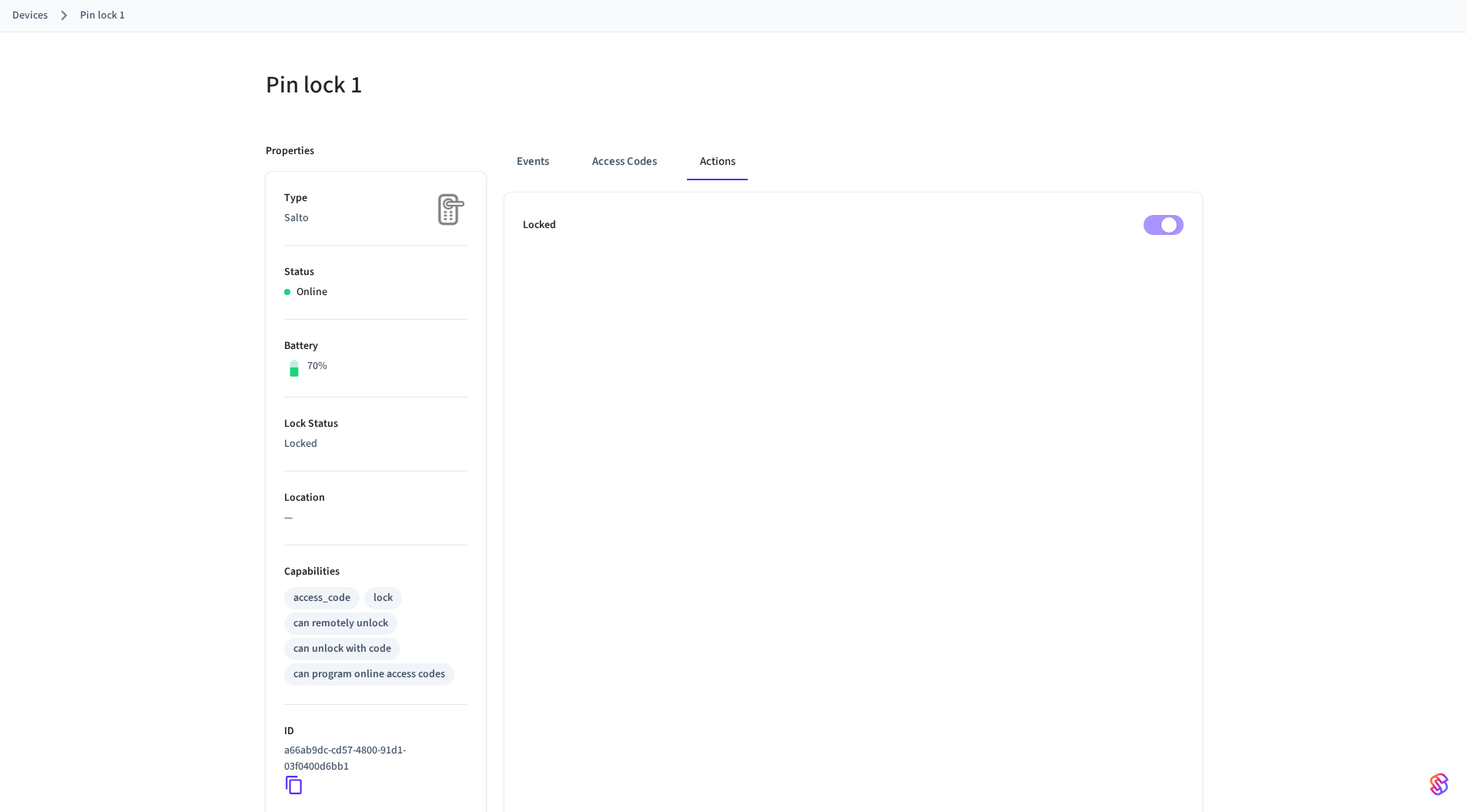
scroll to position [0, 0]
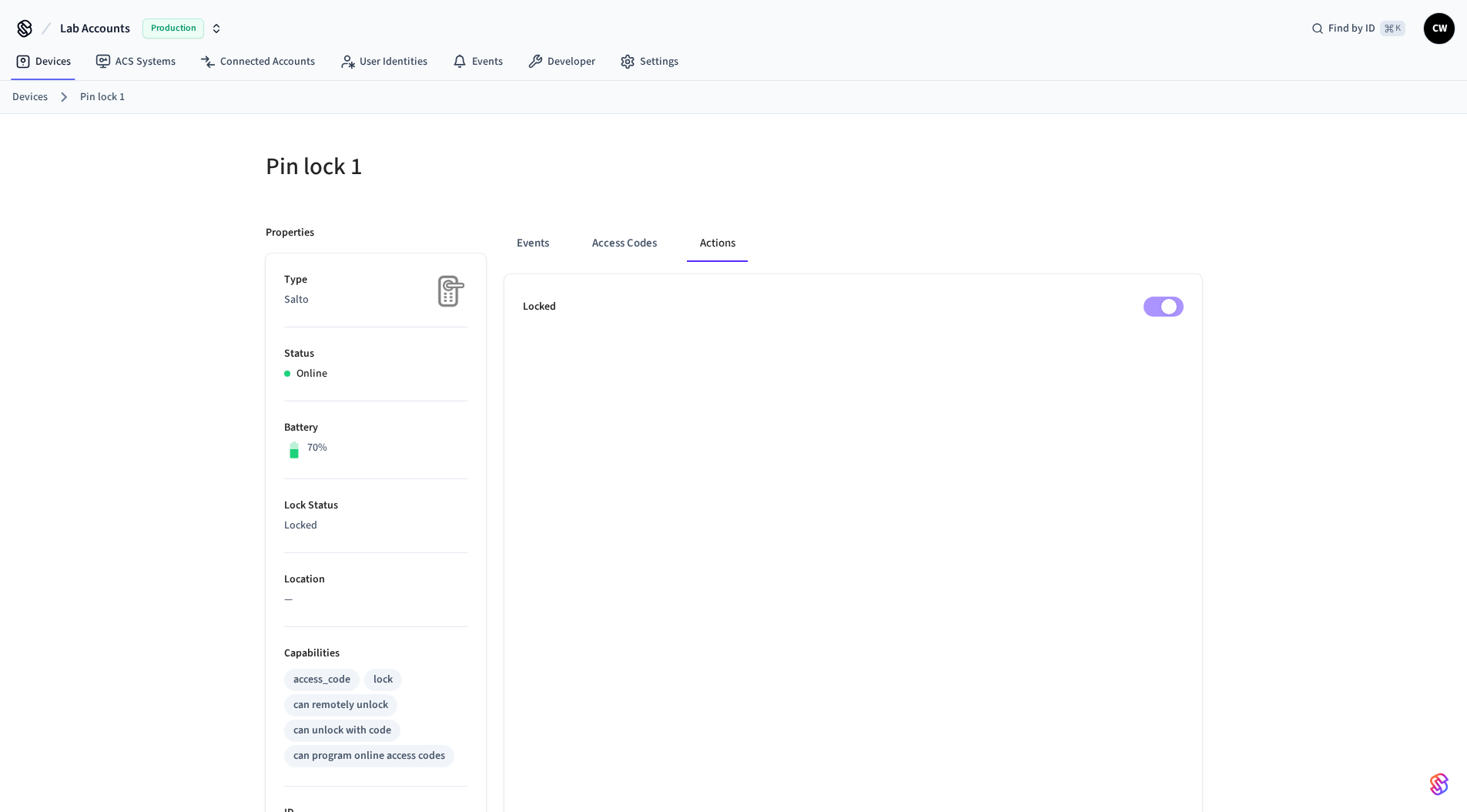
click at [85, 22] on span "Lab Accounts" at bounding box center [95, 29] width 70 height 19
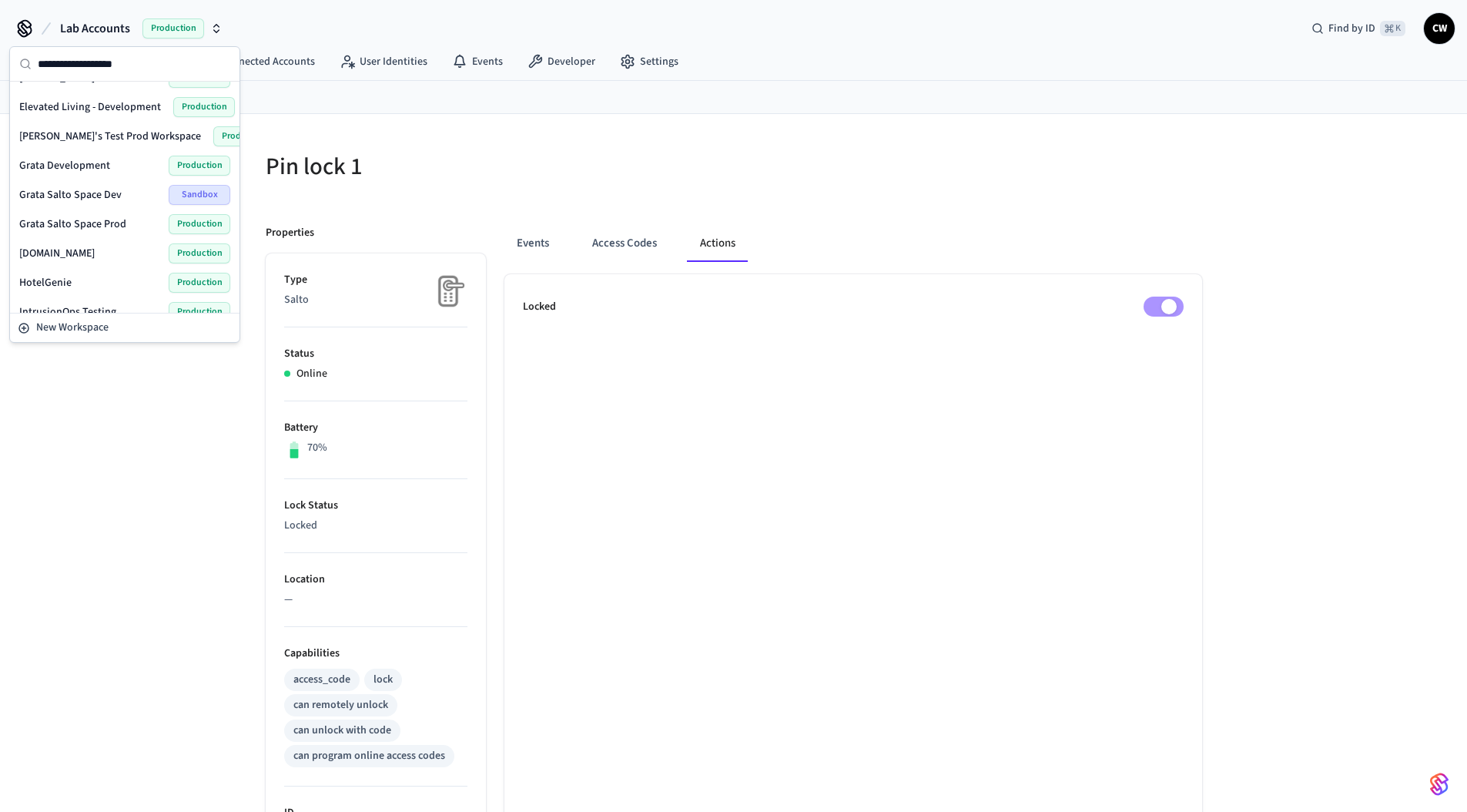
scroll to position [238, 0]
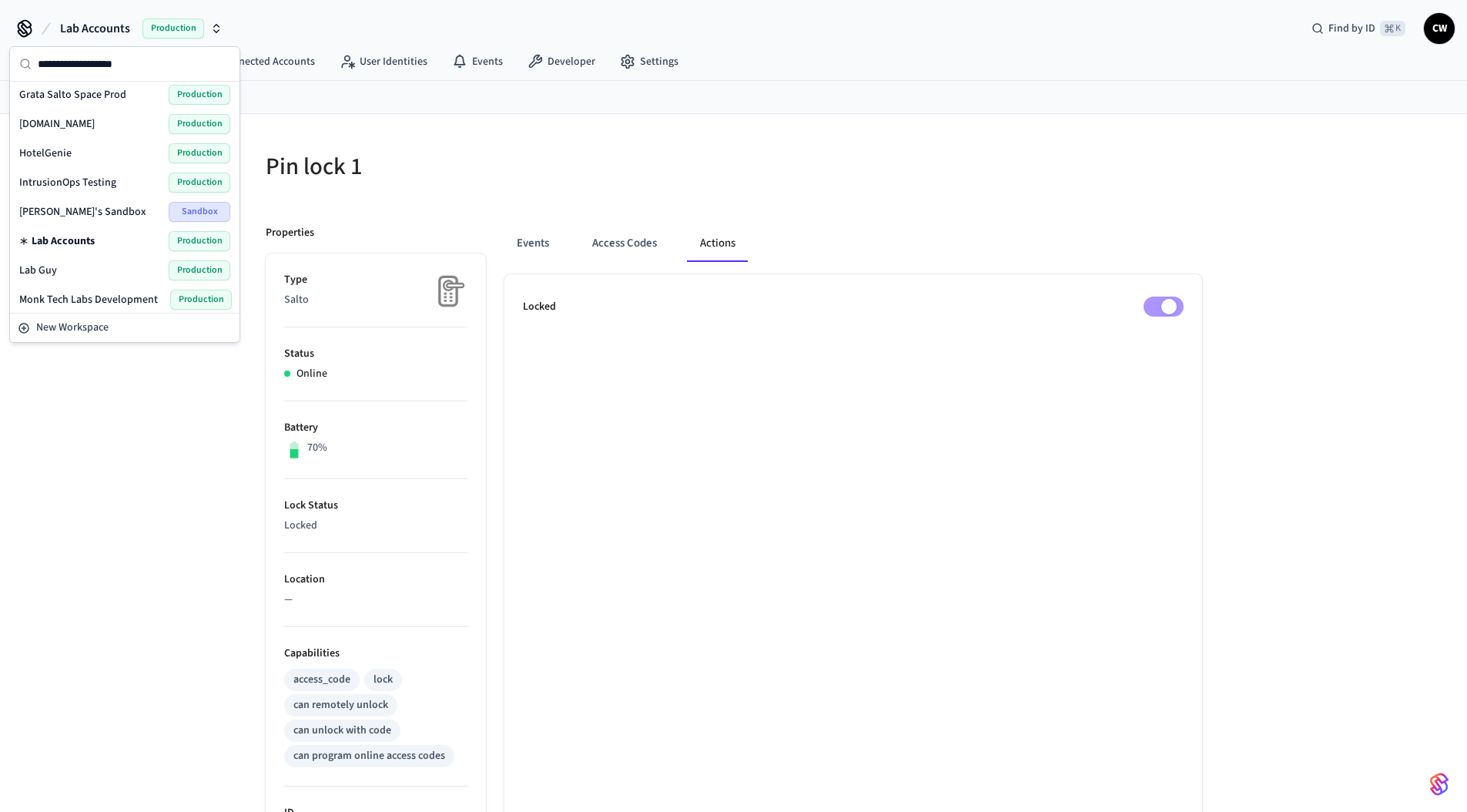
click at [489, 156] on h5 "Pin lock 1" at bounding box center [495, 167] width 459 height 32
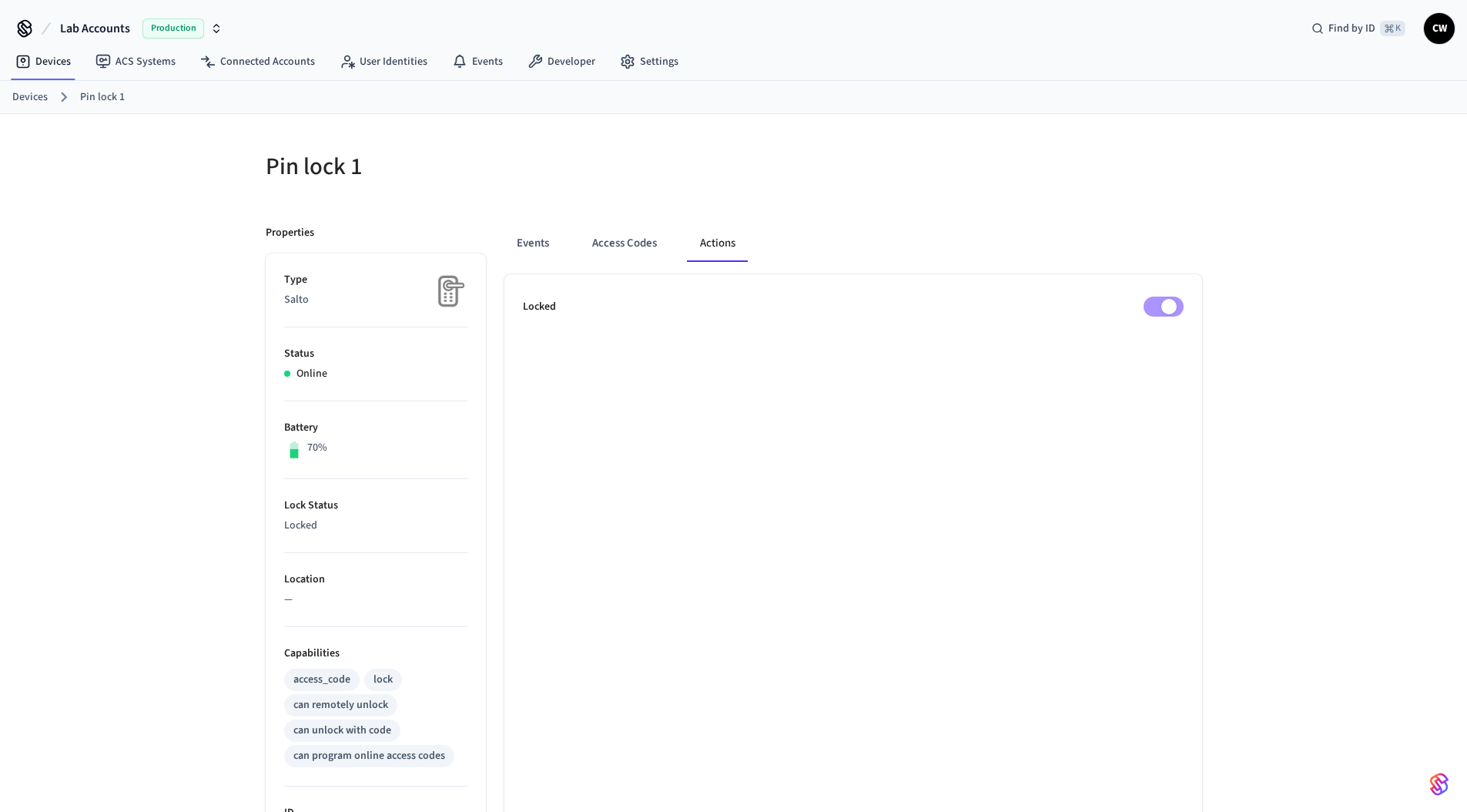
click at [121, 252] on div "Pin lock 1 Properties Type Salto Status Online Battery 70% Lock Status Locked L…" at bounding box center [734, 684] width 1467 height 1141
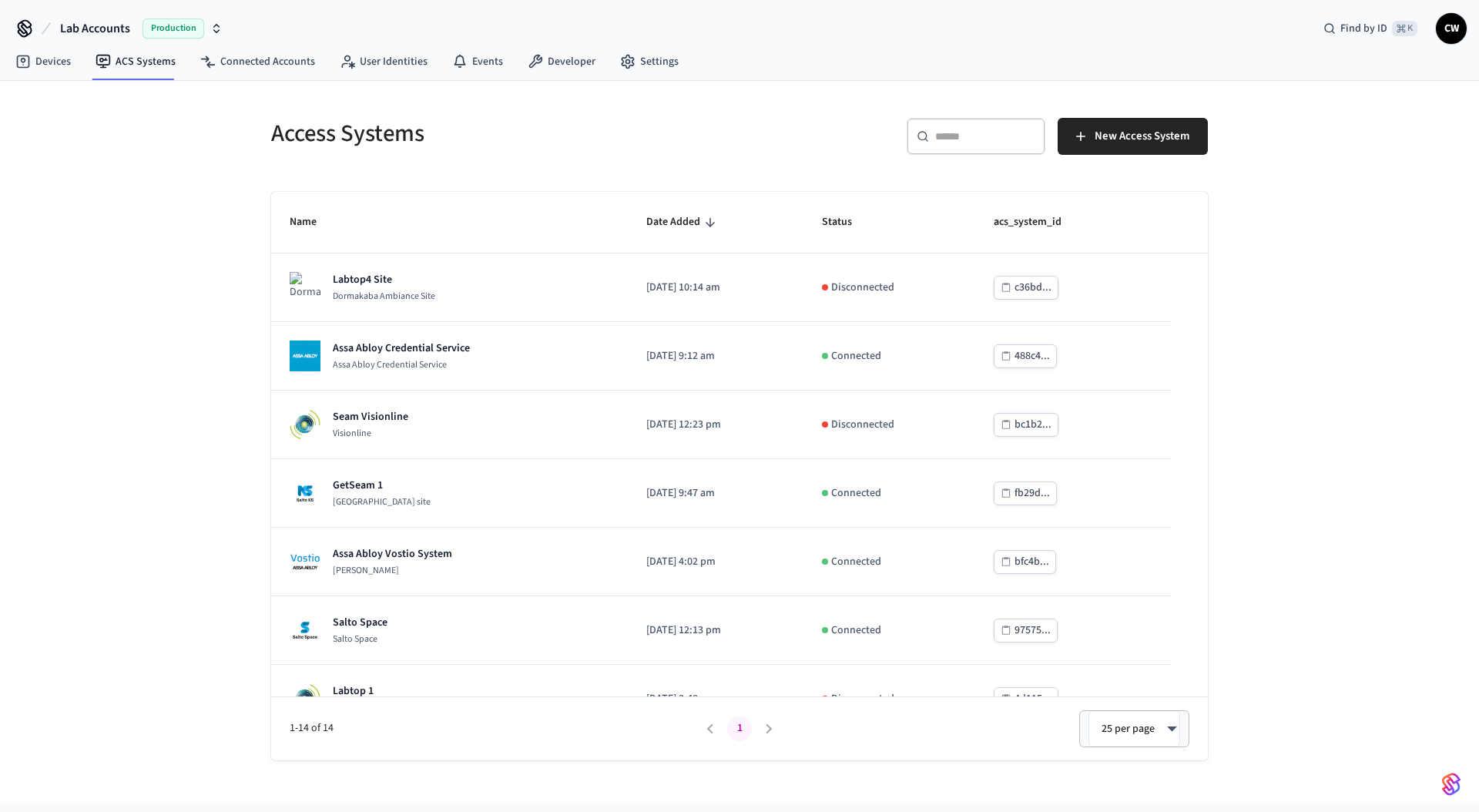
click at [139, 32] on button "Lab Accounts Production" at bounding box center [141, 28] width 172 height 32
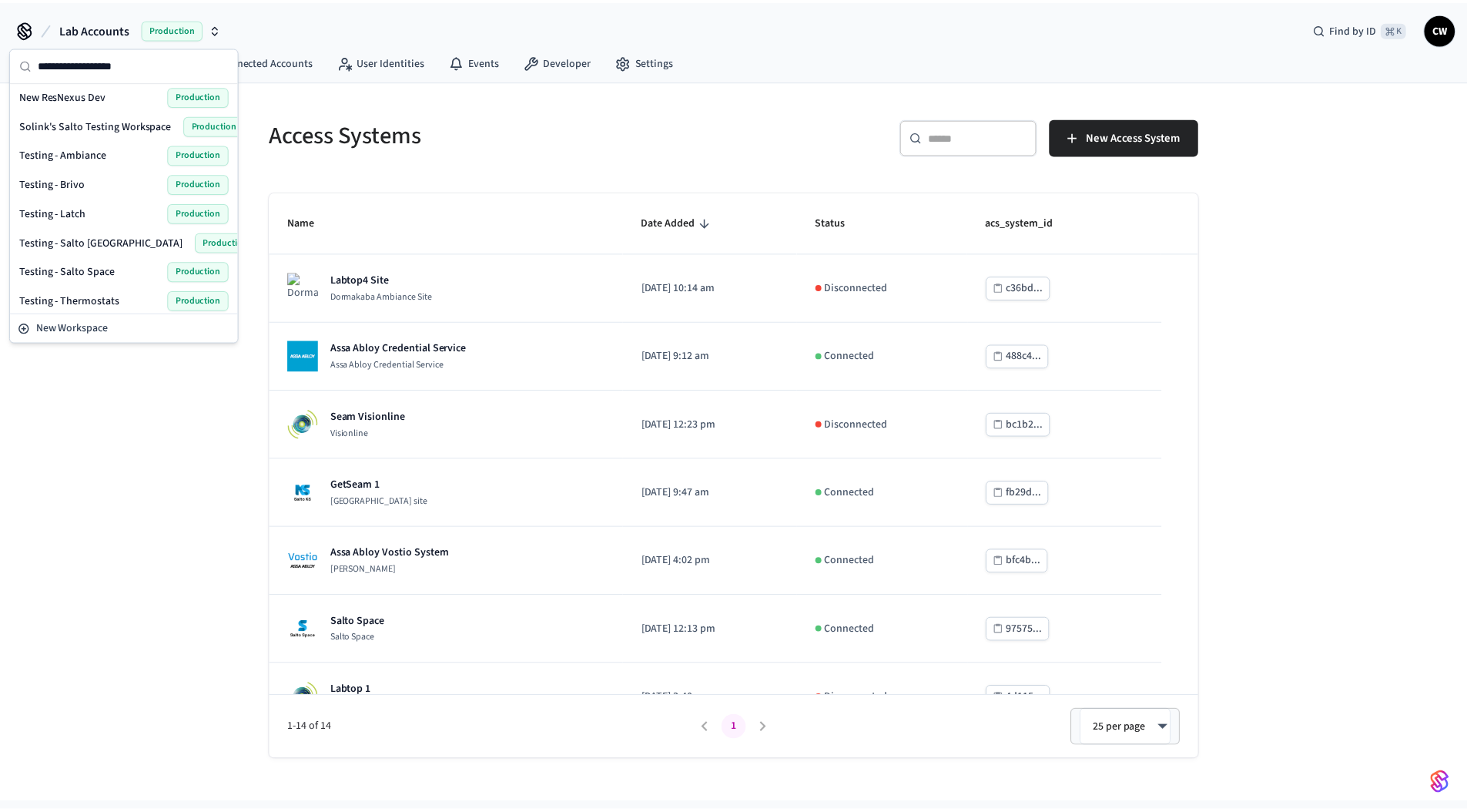
scroll to position [565, 0]
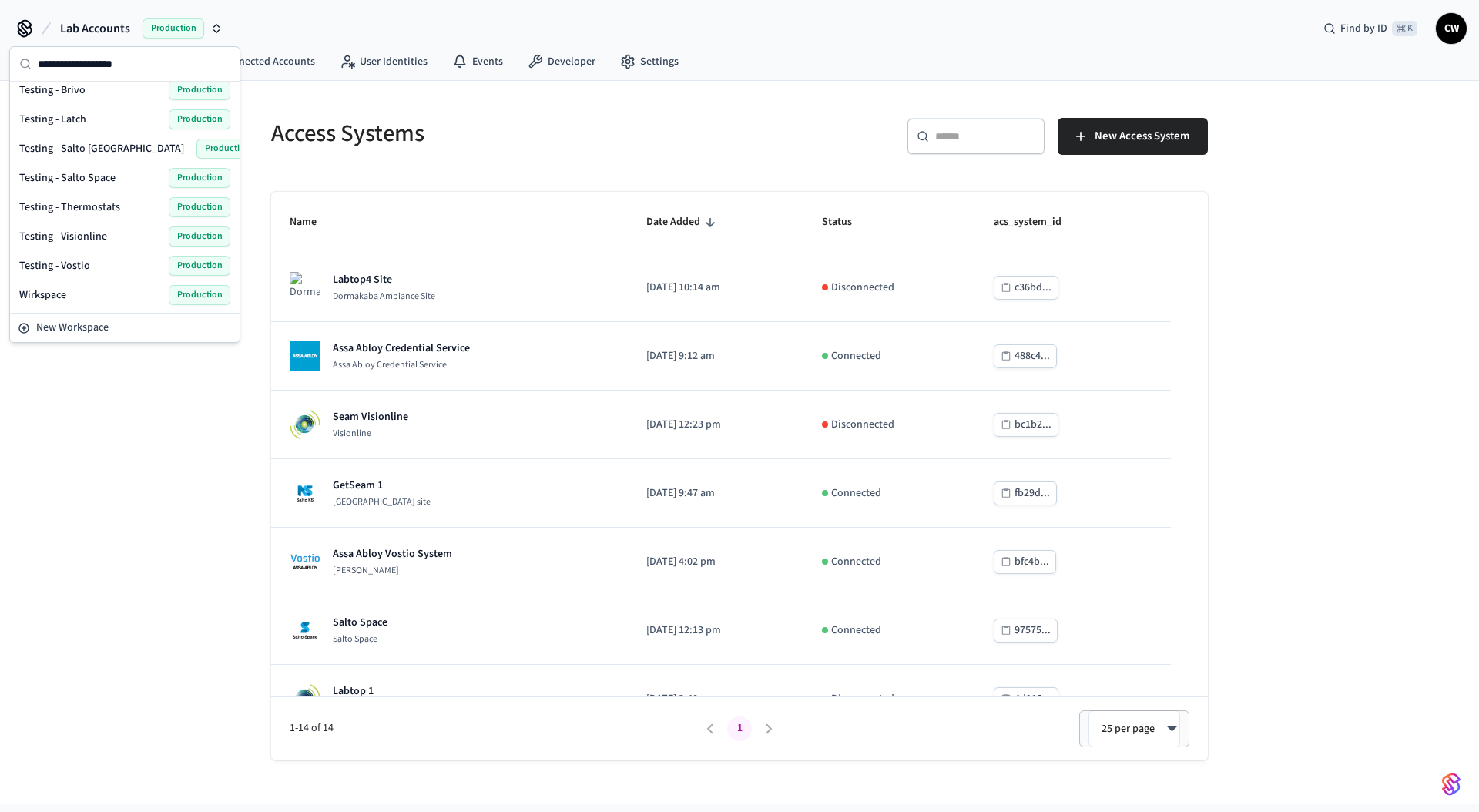
click at [66, 151] on span "Testing - Salto [GEOGRAPHIC_DATA]" at bounding box center [102, 149] width 165 height 15
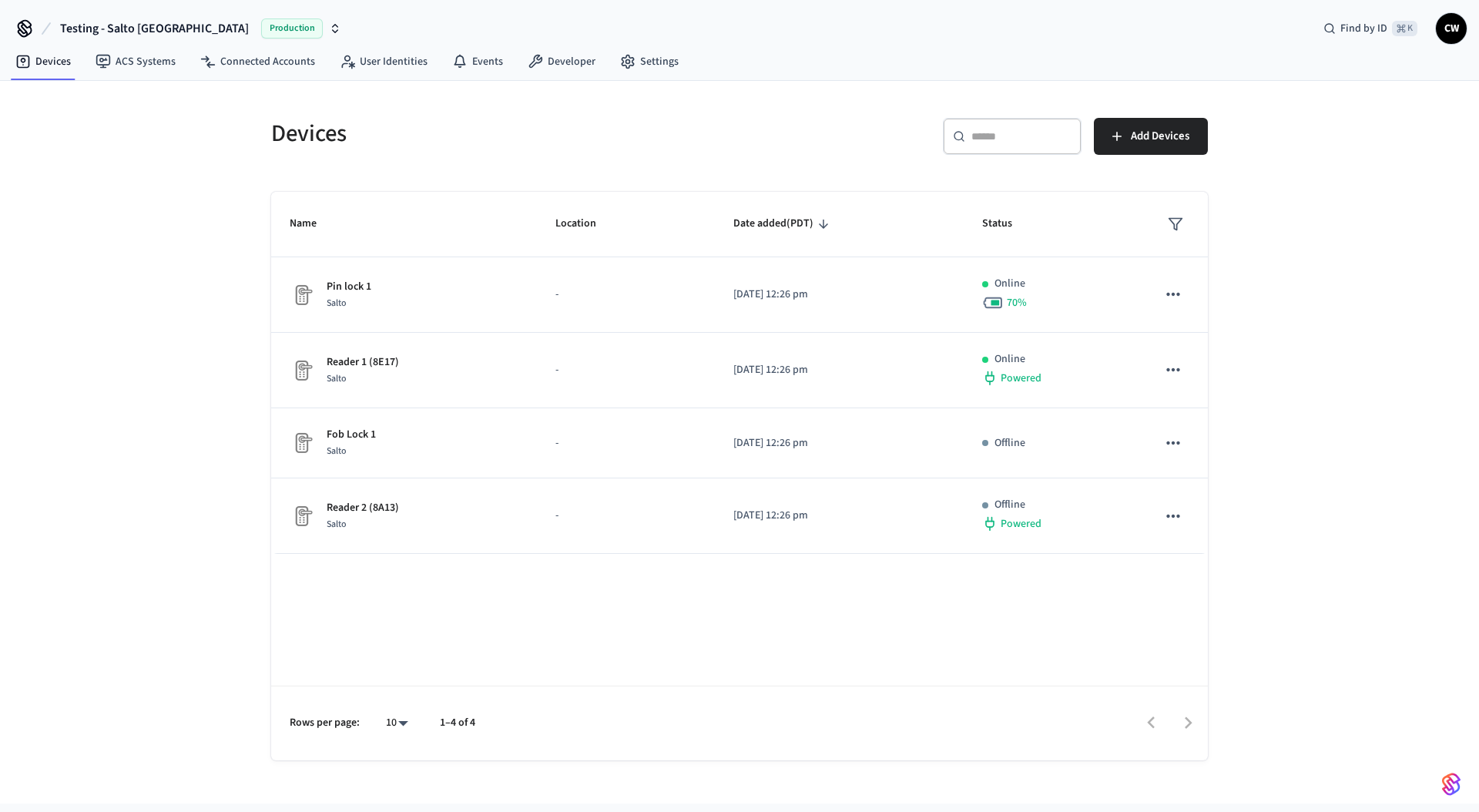
click at [260, 172] on div "Devices ​ ​ Add Devices Name Location Date added (PDT) Status Pin lock 1 Salto …" at bounding box center [740, 429] width 961 height 661
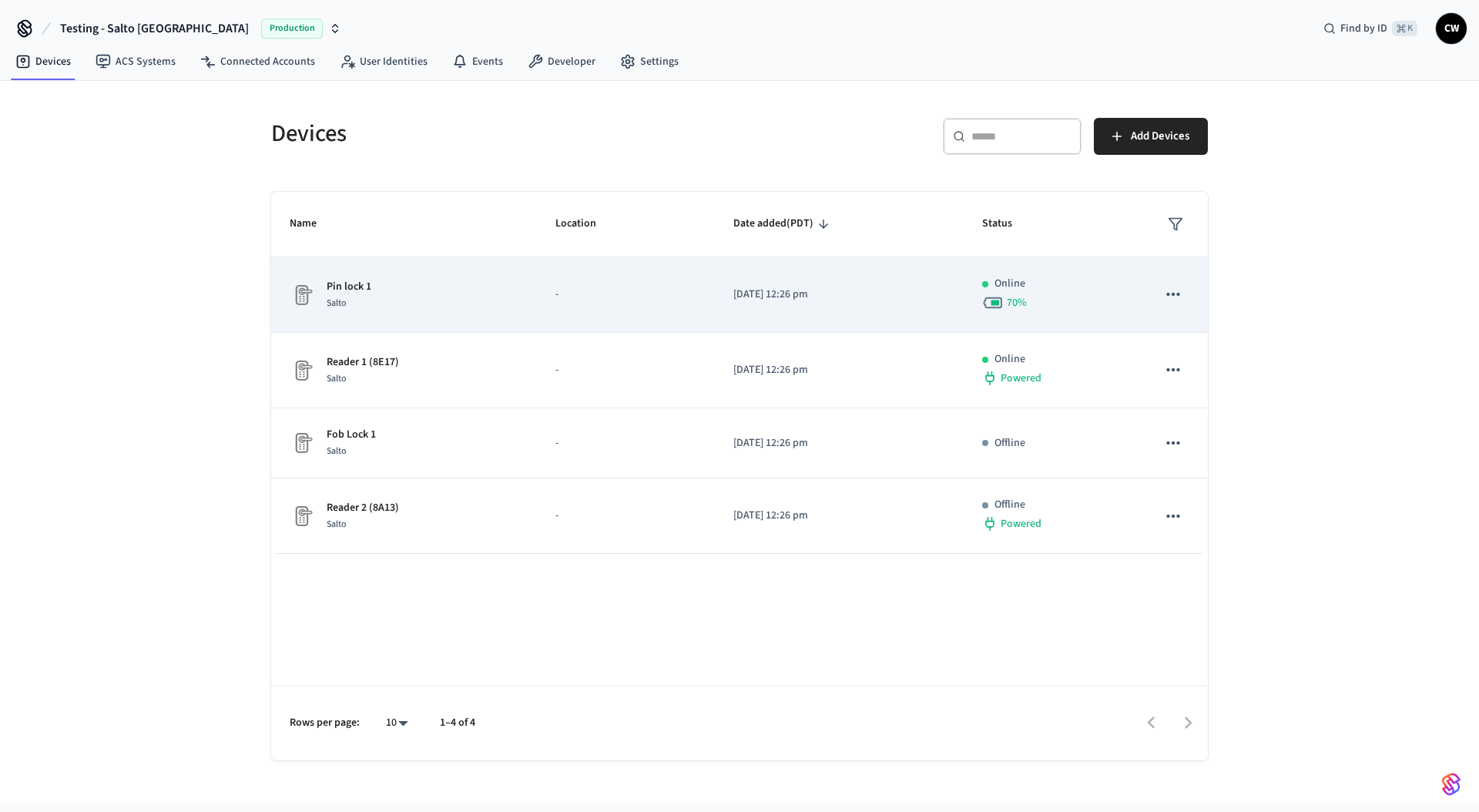
click at [386, 293] on div "Pin lock 1 Salto" at bounding box center [404, 295] width 229 height 32
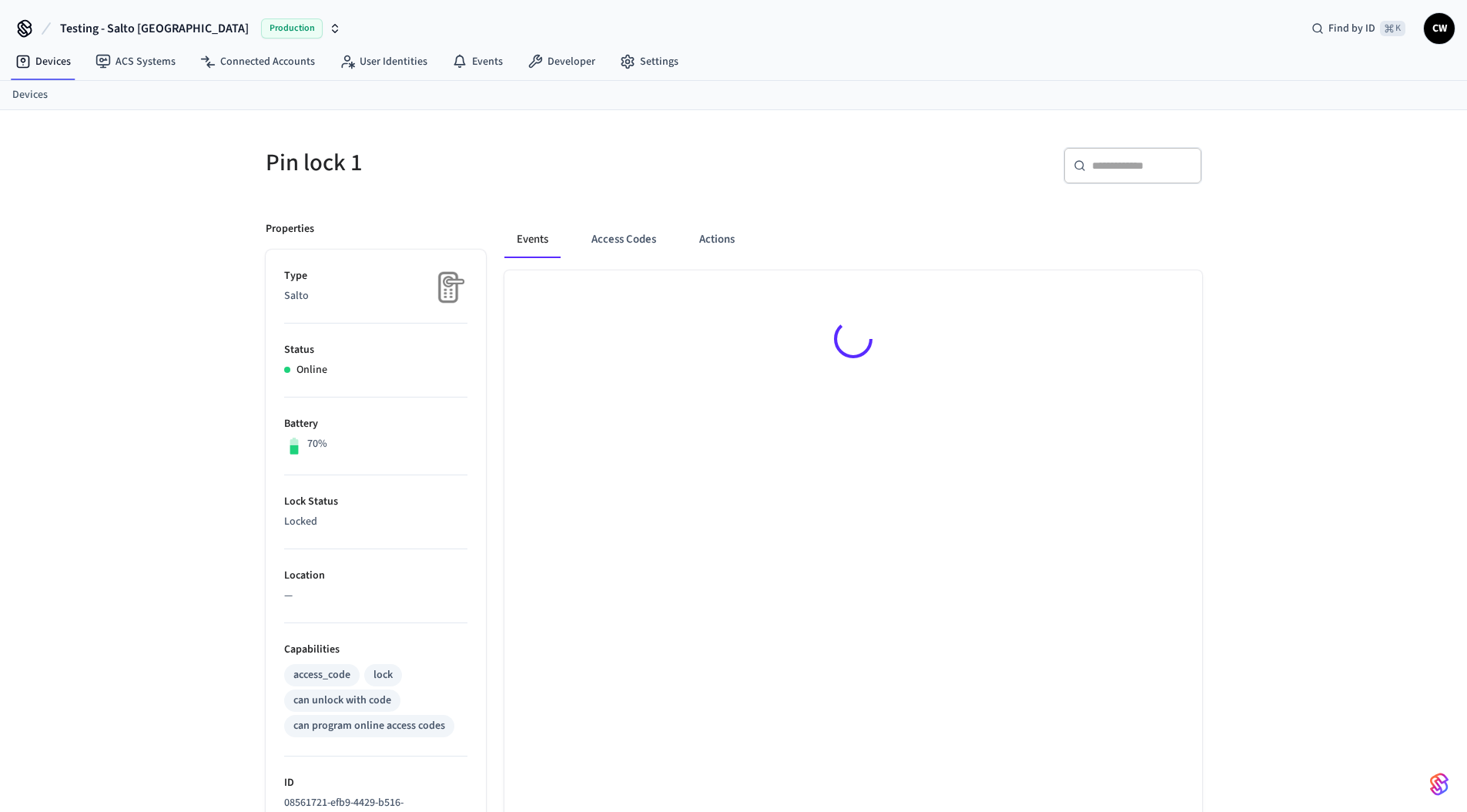
click at [129, 297] on div "Pin lock 1 ​ ​ Properties Type Salto Status Online Battery 70% Lock Status Lock…" at bounding box center [734, 668] width 1467 height 1116
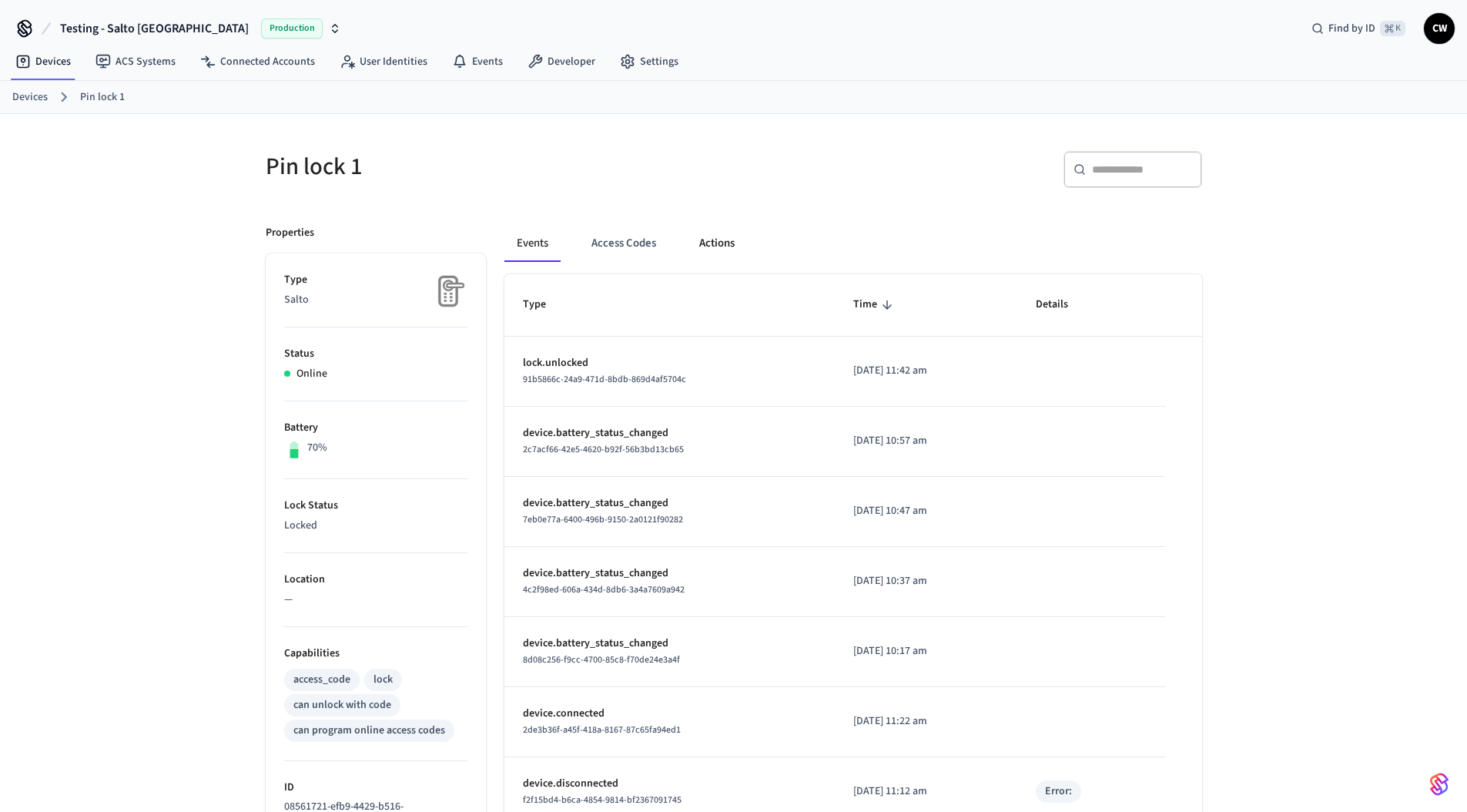
click at [734, 251] on button "Actions" at bounding box center [717, 243] width 60 height 37
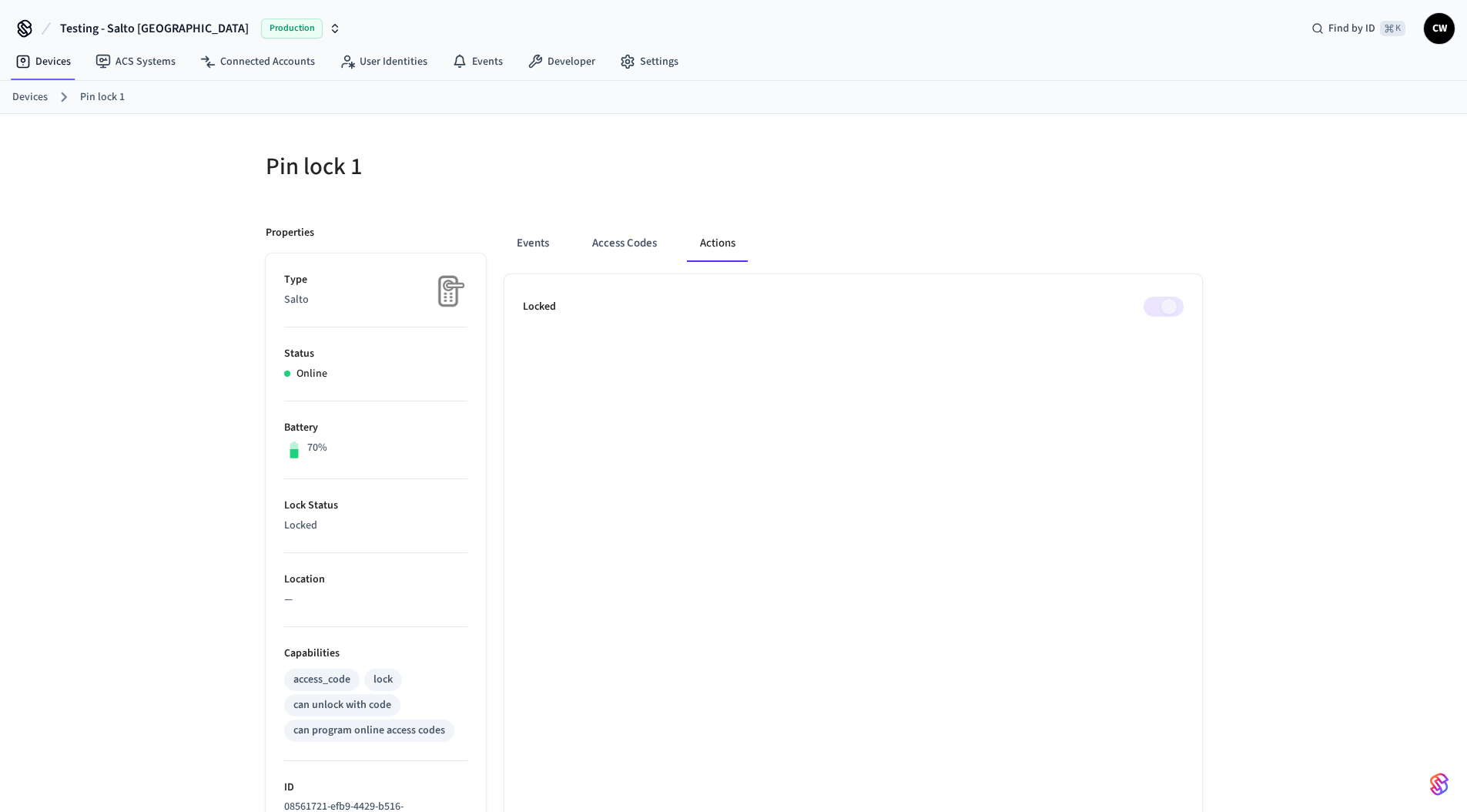
click at [614, 168] on h5 "Pin lock 1" at bounding box center [495, 167] width 459 height 32
click at [238, 180] on div "Pin lock 1 Properties Type Salto Status Online Battery 70% Lock Status Locked L…" at bounding box center [734, 672] width 1467 height 1116
click at [156, 28] on button "Testing - Salto [GEOGRAPHIC_DATA] Production" at bounding box center [201, 28] width 291 height 32
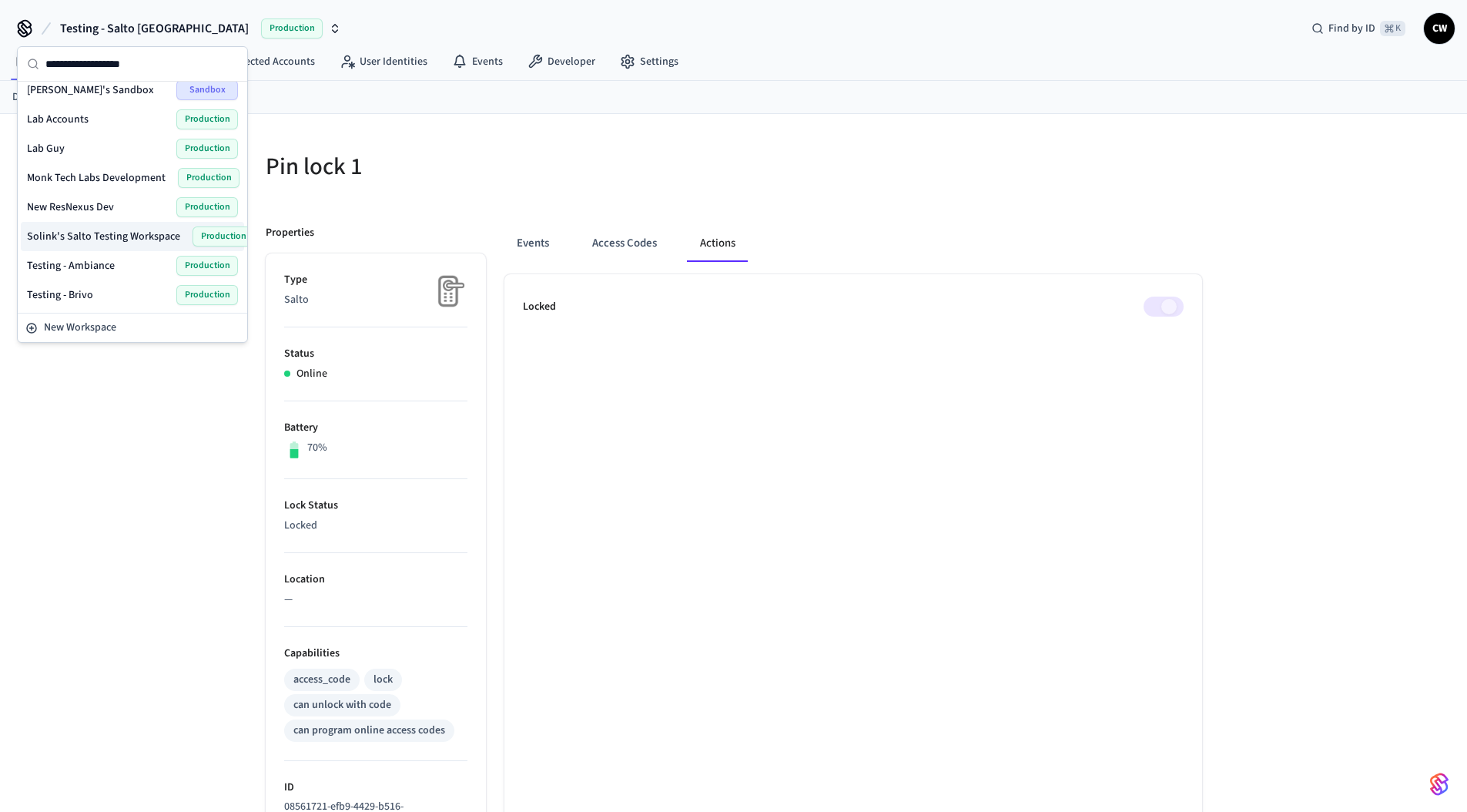
scroll to position [362, 0]
click at [120, 233] on span "Solink's Salto Testing Workspace" at bounding box center [103, 234] width 153 height 15
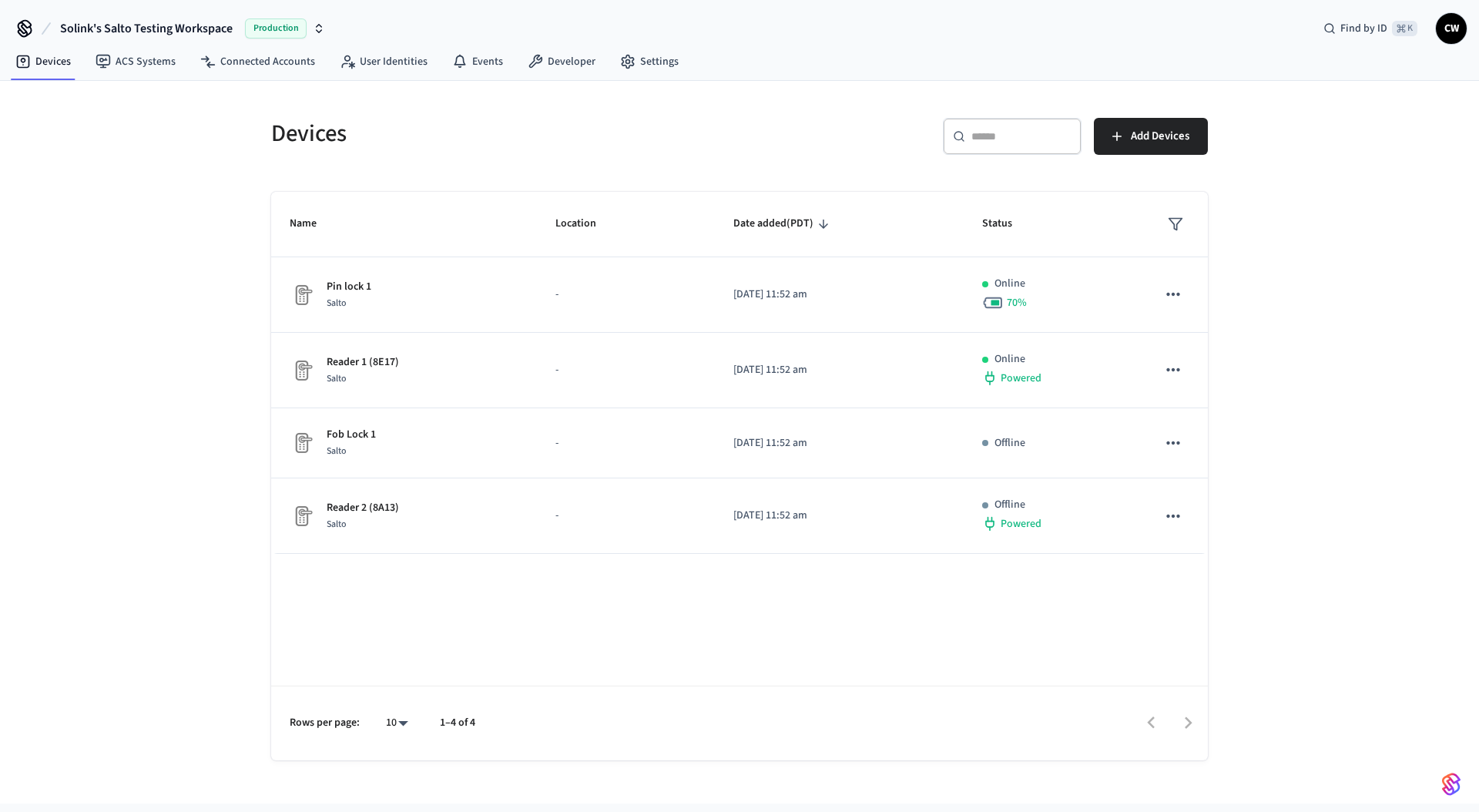
click at [126, 236] on div "Devices ​ ​ Add Devices Name Location Date added (PDT) Status Pin lock 1 Salto …" at bounding box center [740, 442] width 1479 height 722
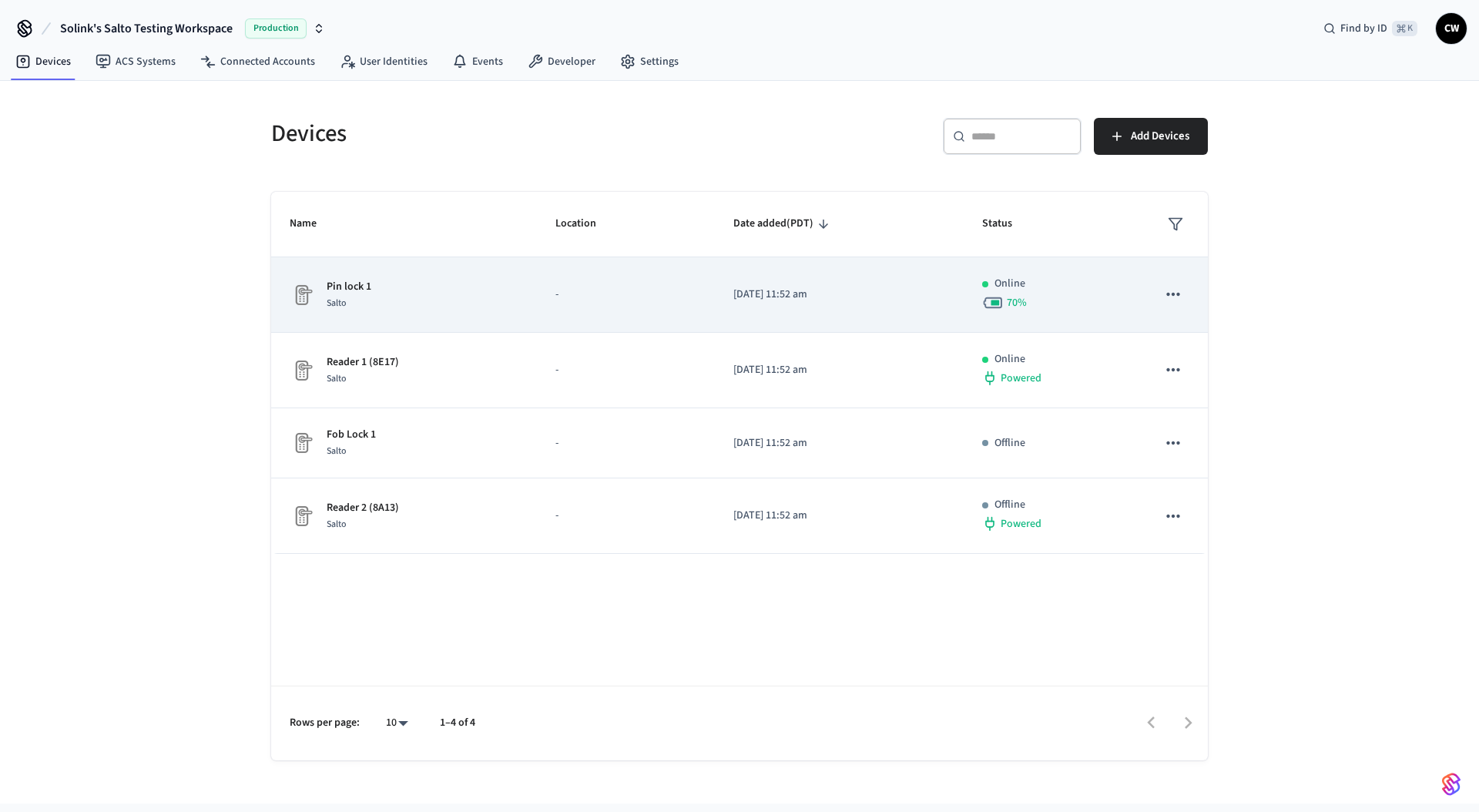
click at [398, 296] on div "Pin lock 1 Salto" at bounding box center [404, 295] width 229 height 32
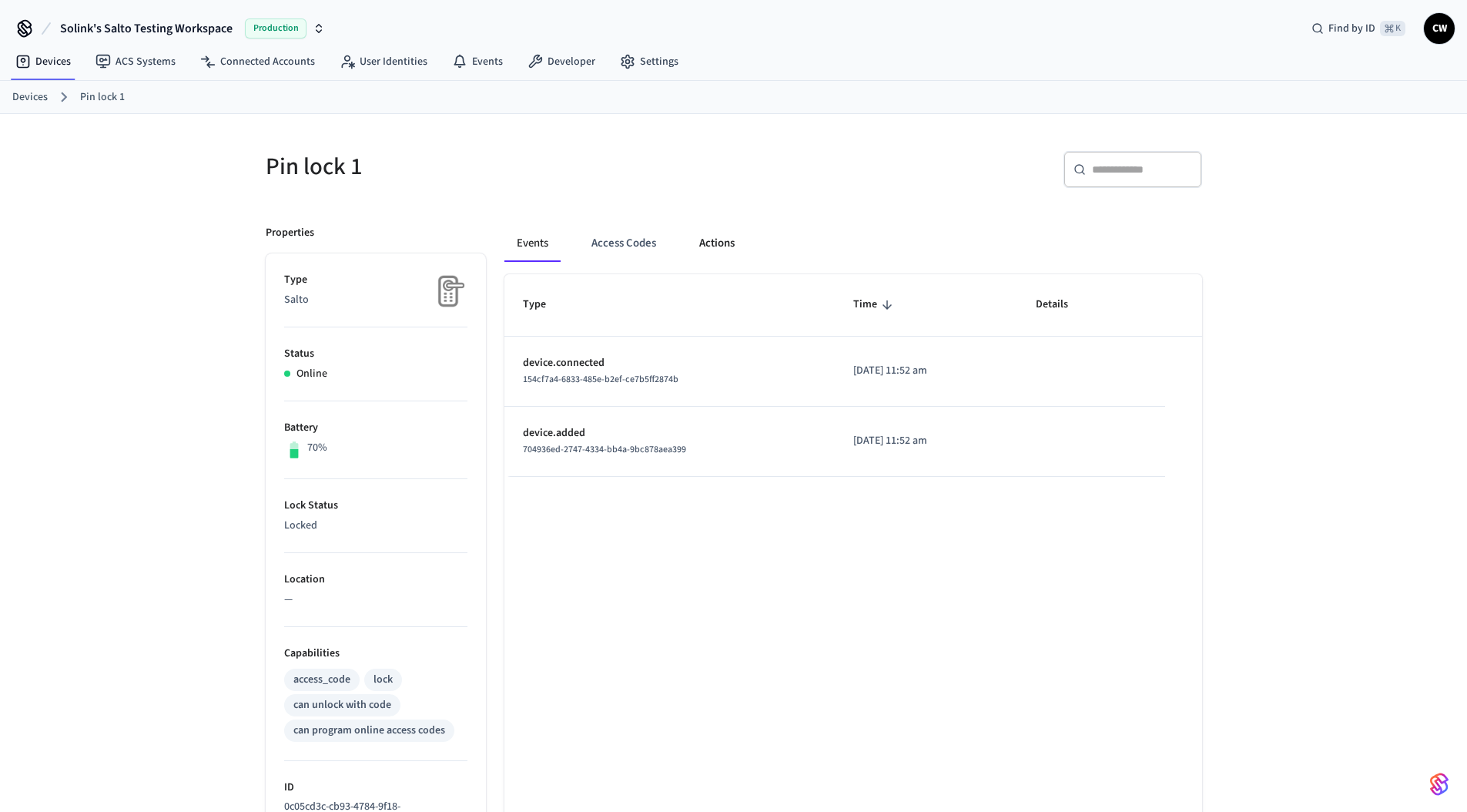
click at [728, 240] on button "Actions" at bounding box center [717, 243] width 60 height 37
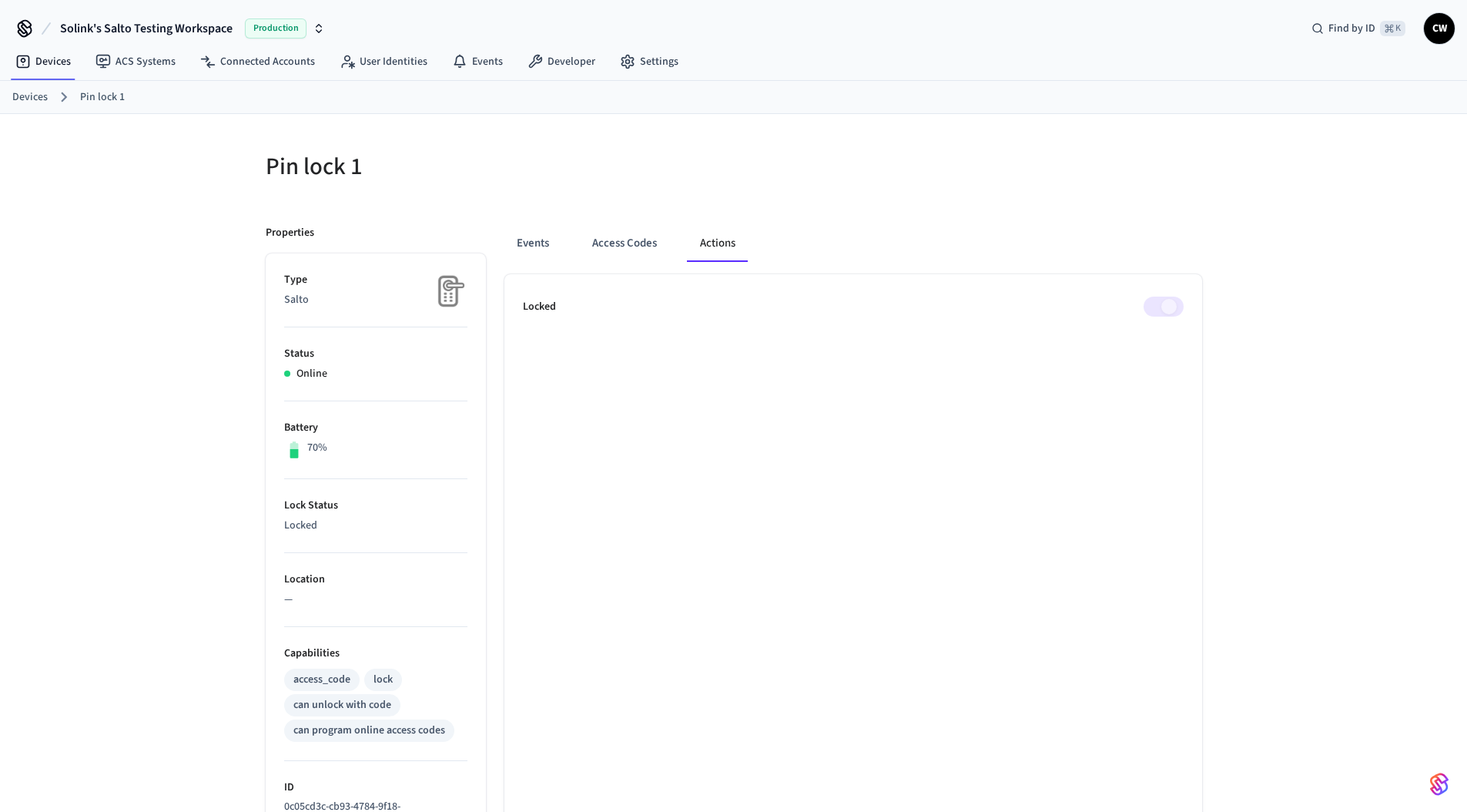
drag, startPoint x: 720, startPoint y: 188, endPoint x: 683, endPoint y: 174, distance: 39.6
click at [720, 187] on div "Pin lock 1" at bounding box center [486, 166] width 478 height 68
click at [586, 188] on div "Pin lock 1" at bounding box center [486, 166] width 478 height 68
click at [200, 274] on div "Pin lock 1 Properties Type Salto Status Online Battery 70% Lock Status Locked L…" at bounding box center [734, 663] width 1467 height 1100
drag, startPoint x: 267, startPoint y: 163, endPoint x: 396, endPoint y: 168, distance: 129.1
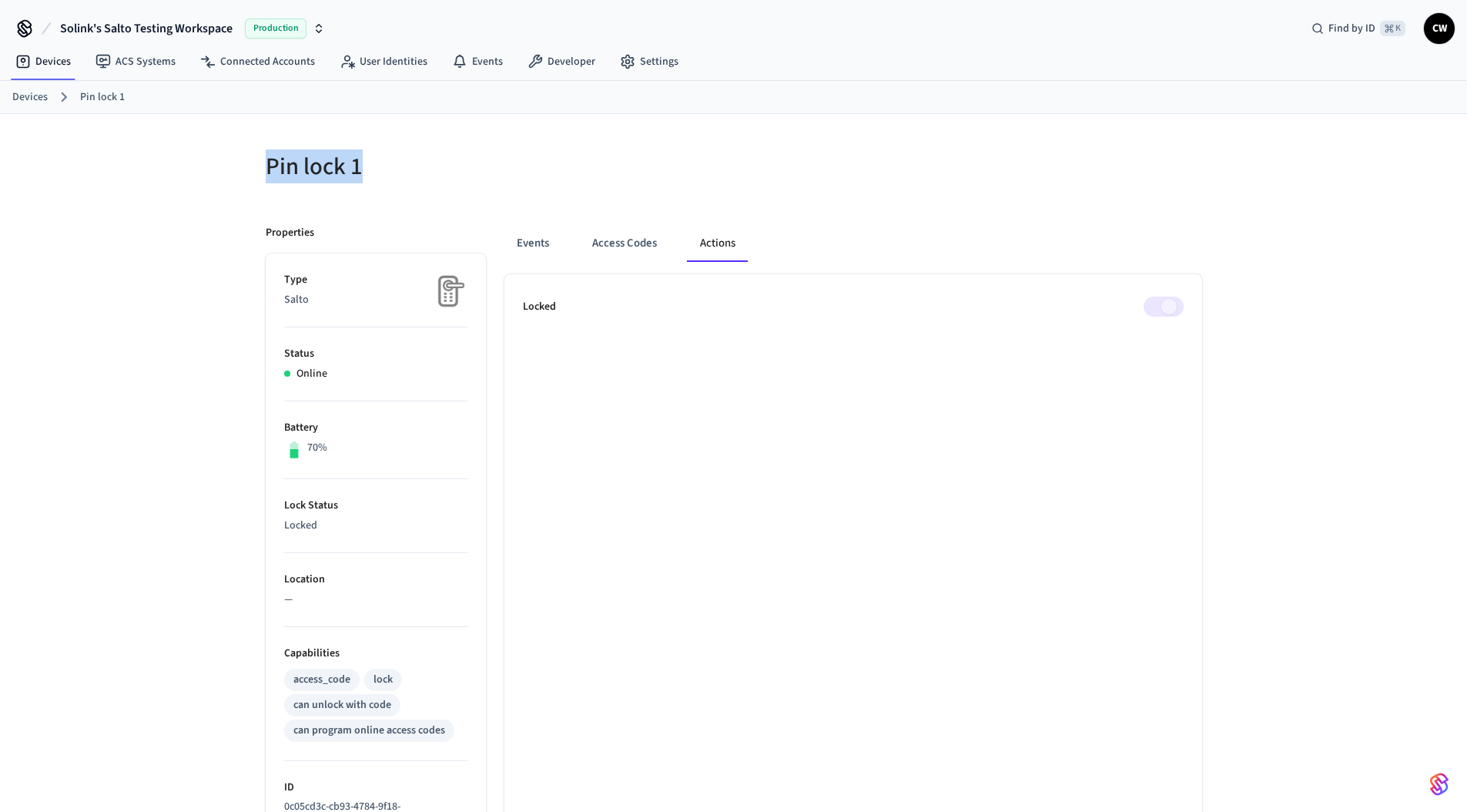
click at [396, 168] on h5 "Pin lock 1" at bounding box center [495, 167] width 459 height 32
click at [171, 170] on div "Pin lock 1 Properties Type Salto Status Online Battery 70% Lock Status Locked L…" at bounding box center [734, 663] width 1467 height 1100
click at [421, 202] on div "Pin lock 1 Properties Type Salto Status Online Battery 70% Lock Status Locked L…" at bounding box center [734, 673] width 961 height 1081
click at [155, 277] on div "Pin lock 1 Properties Type Salto Status Online Battery 70% Lock Status Locked L…" at bounding box center [734, 663] width 1467 height 1100
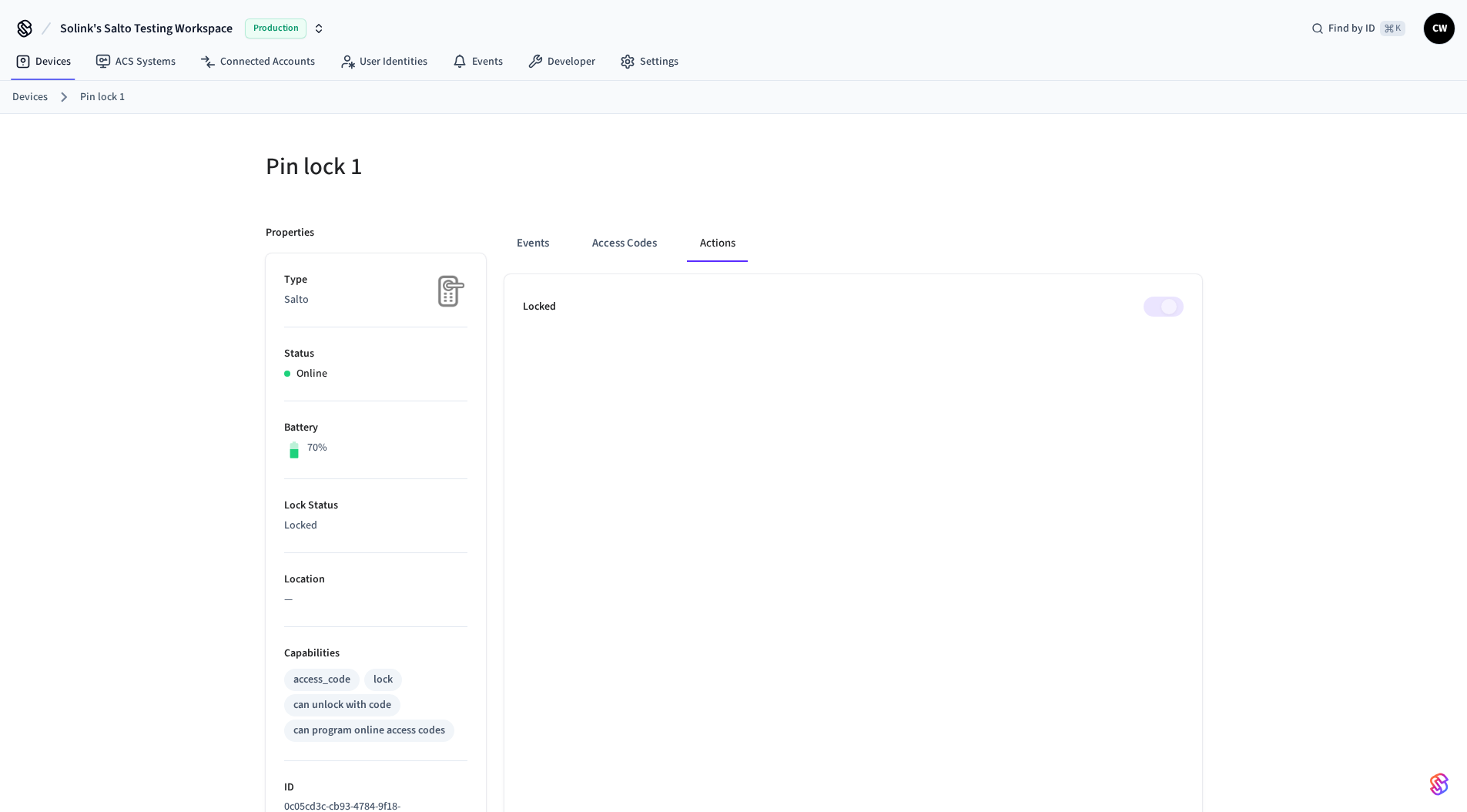
click at [136, 261] on div "Pin lock 1 Properties Type Salto Status Online Battery 70% Lock Status Locked L…" at bounding box center [734, 663] width 1467 height 1100
click at [557, 168] on h5 "Pin lock 1" at bounding box center [495, 167] width 459 height 32
click at [157, 213] on div "Pin lock 1 Properties Type Salto Status Online Battery 70% Lock Status Locked L…" at bounding box center [734, 663] width 1467 height 1100
click at [138, 234] on div "Pin lock 1 Properties Type Salto Status Online Battery 70% Lock Status Locked L…" at bounding box center [734, 663] width 1467 height 1100
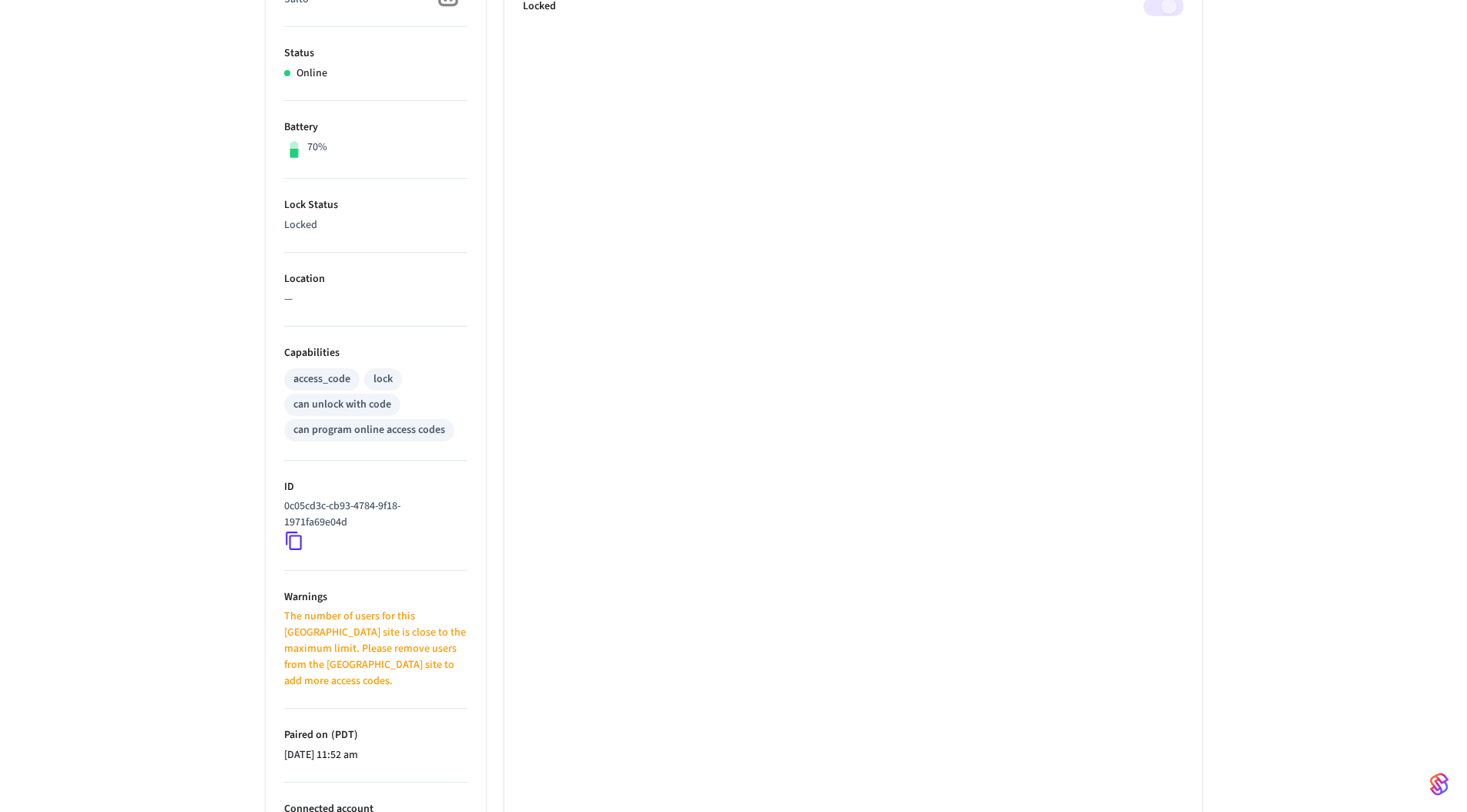
scroll to position [402, 0]
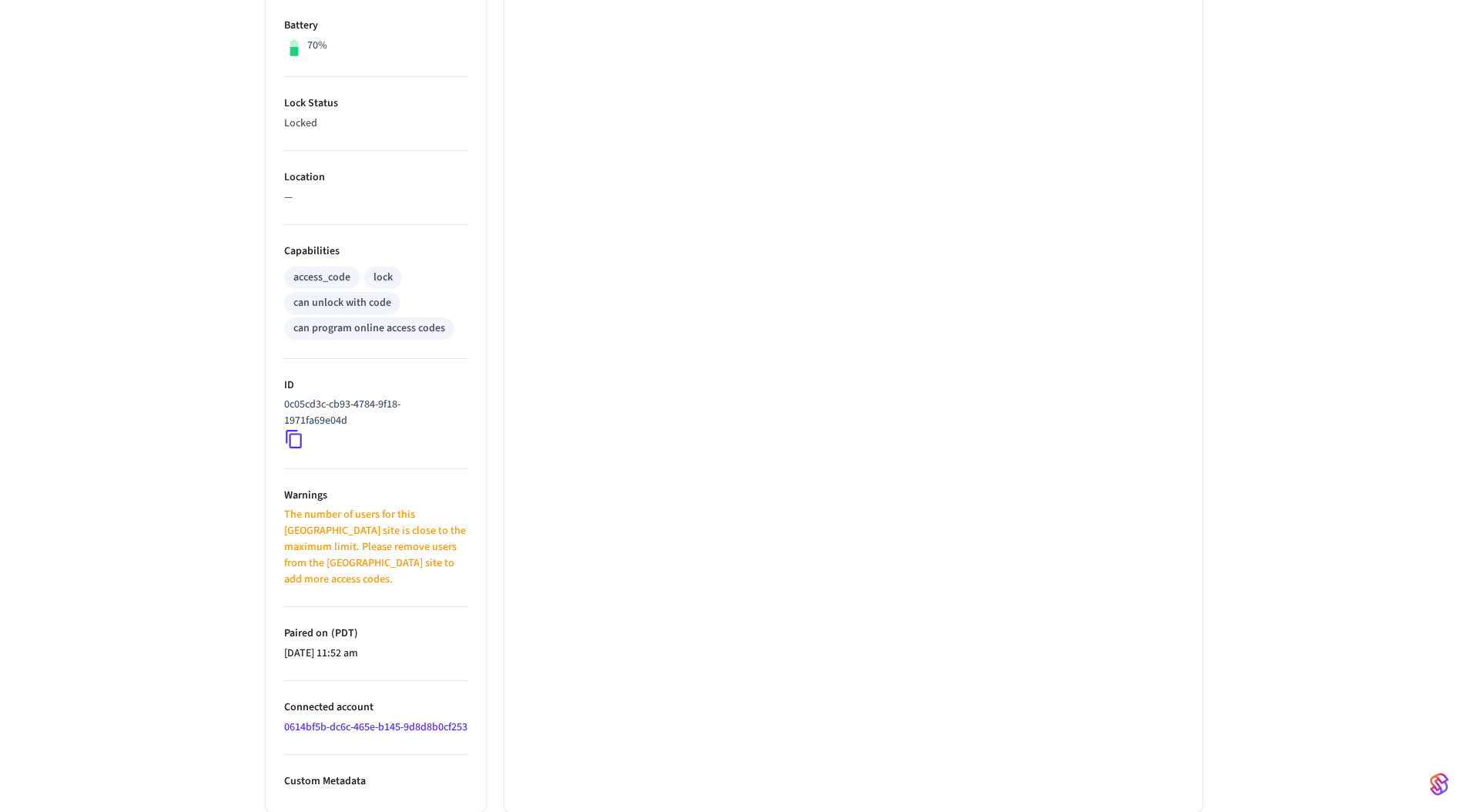
click at [301, 443] on icon at bounding box center [293, 438] width 20 height 20
click at [281, 441] on ul "Type Salto Status Online Battery 70% Lock Status Locked Location — Capabilities…" at bounding box center [376, 332] width 221 height 961
click at [296, 443] on icon at bounding box center [293, 438] width 20 height 20
click at [191, 436] on div "Pin lock 1 Properties Type Salto Status Online Battery 70% Lock Status Locked L…" at bounding box center [734, 262] width 1467 height 1100
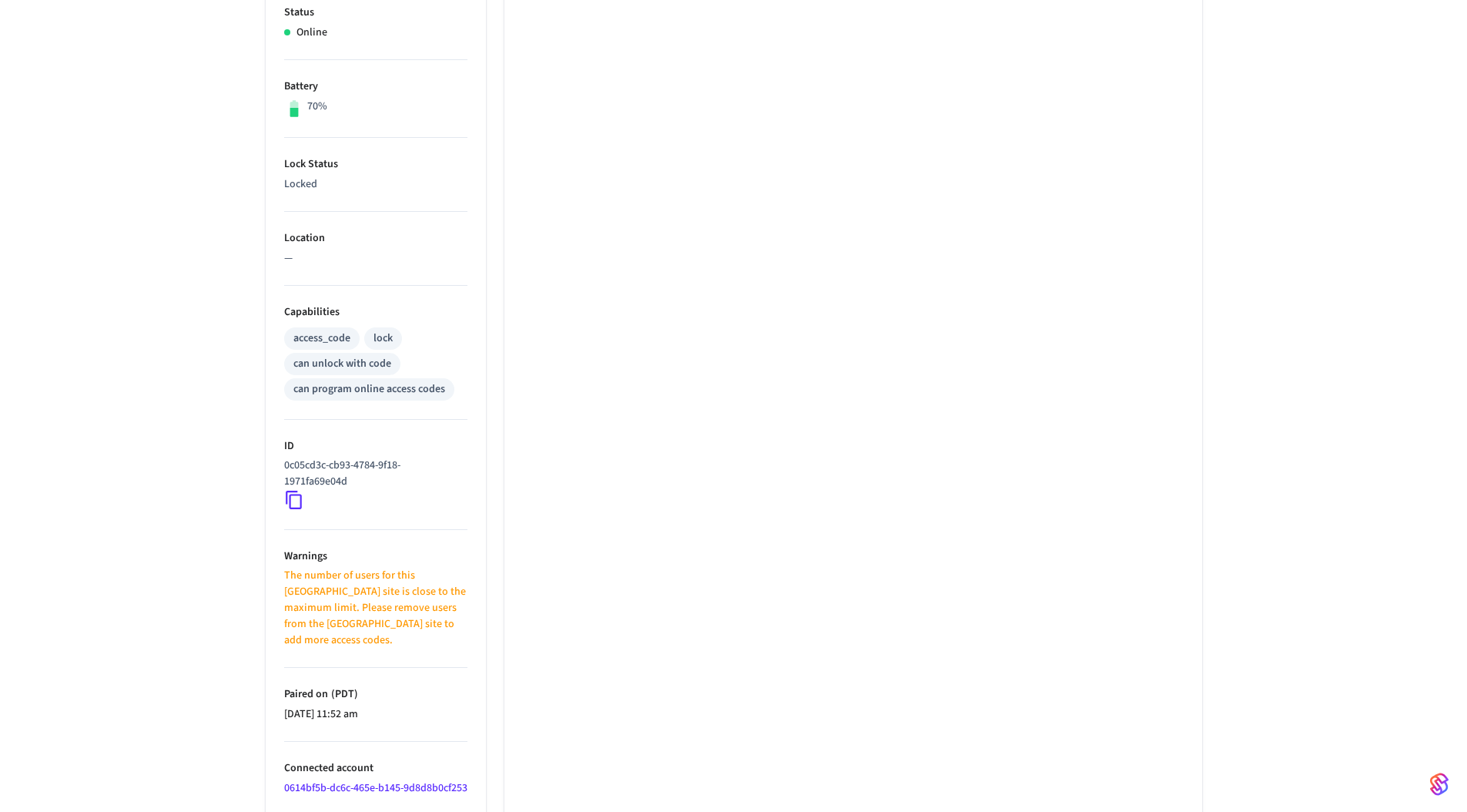
scroll to position [0, 0]
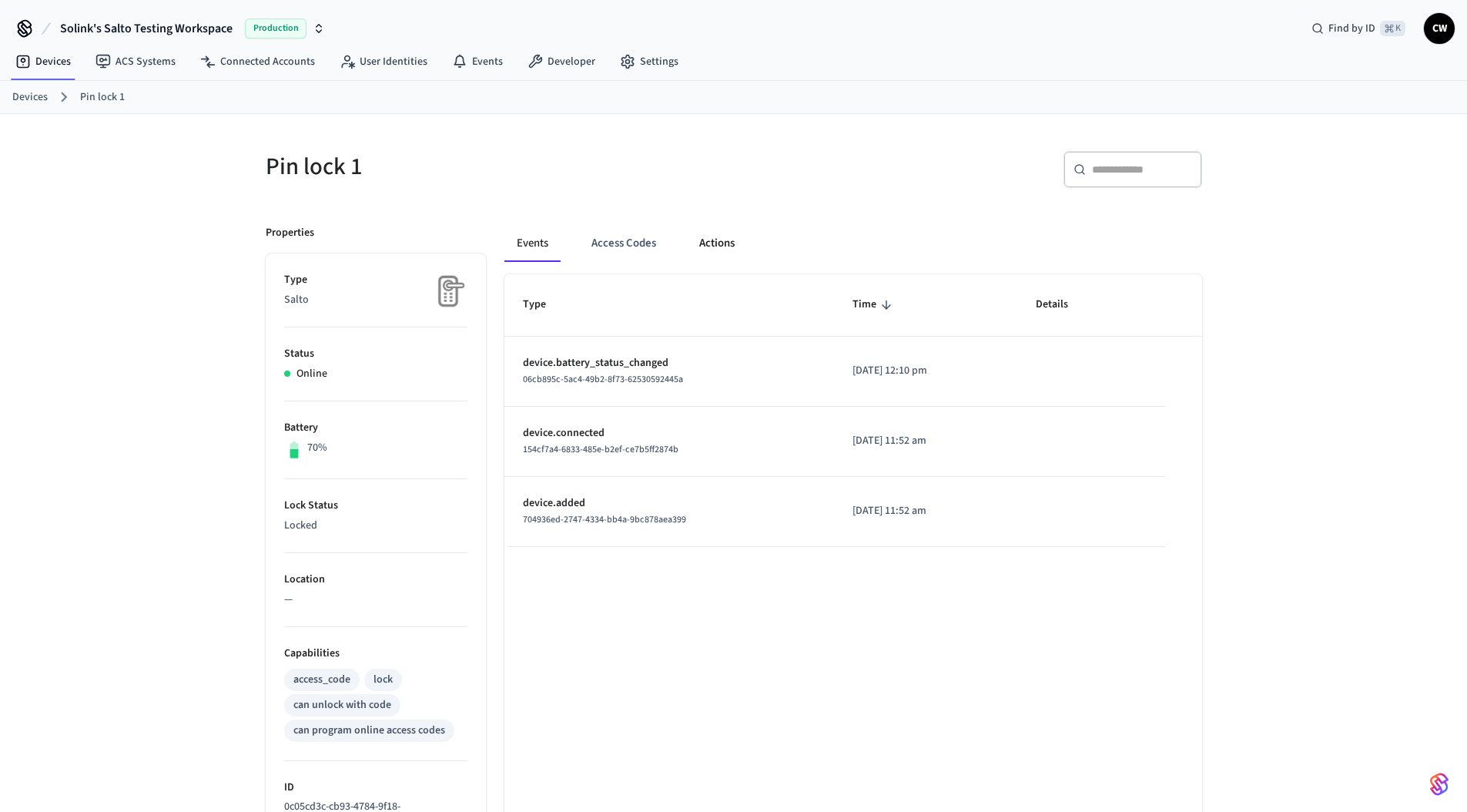
click at [718, 243] on button "Actions" at bounding box center [717, 243] width 60 height 37
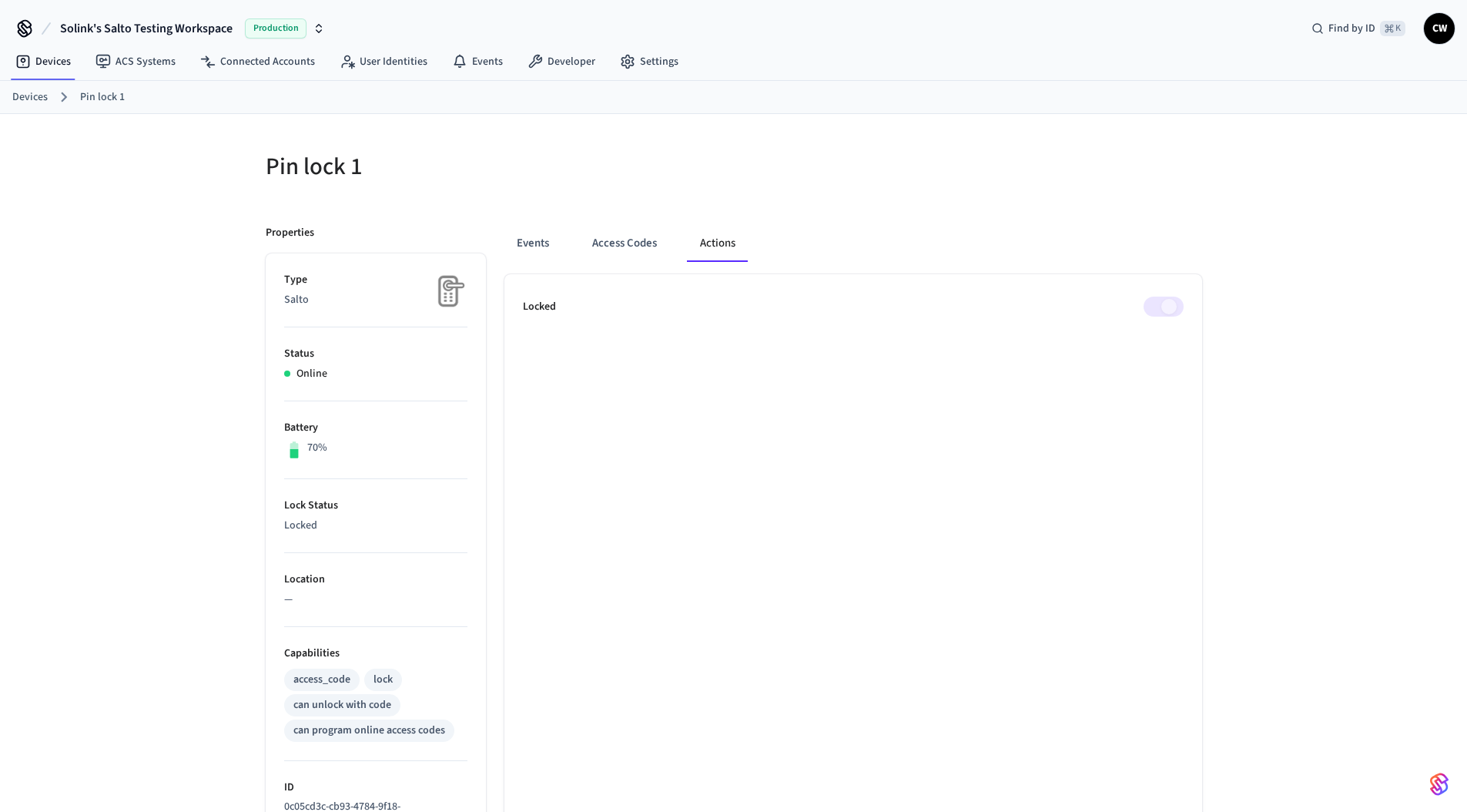
click at [1051, 232] on div "Events Access Codes Actions" at bounding box center [853, 243] width 698 height 37
click at [290, 67] on link "Connected Accounts" at bounding box center [257, 62] width 139 height 27
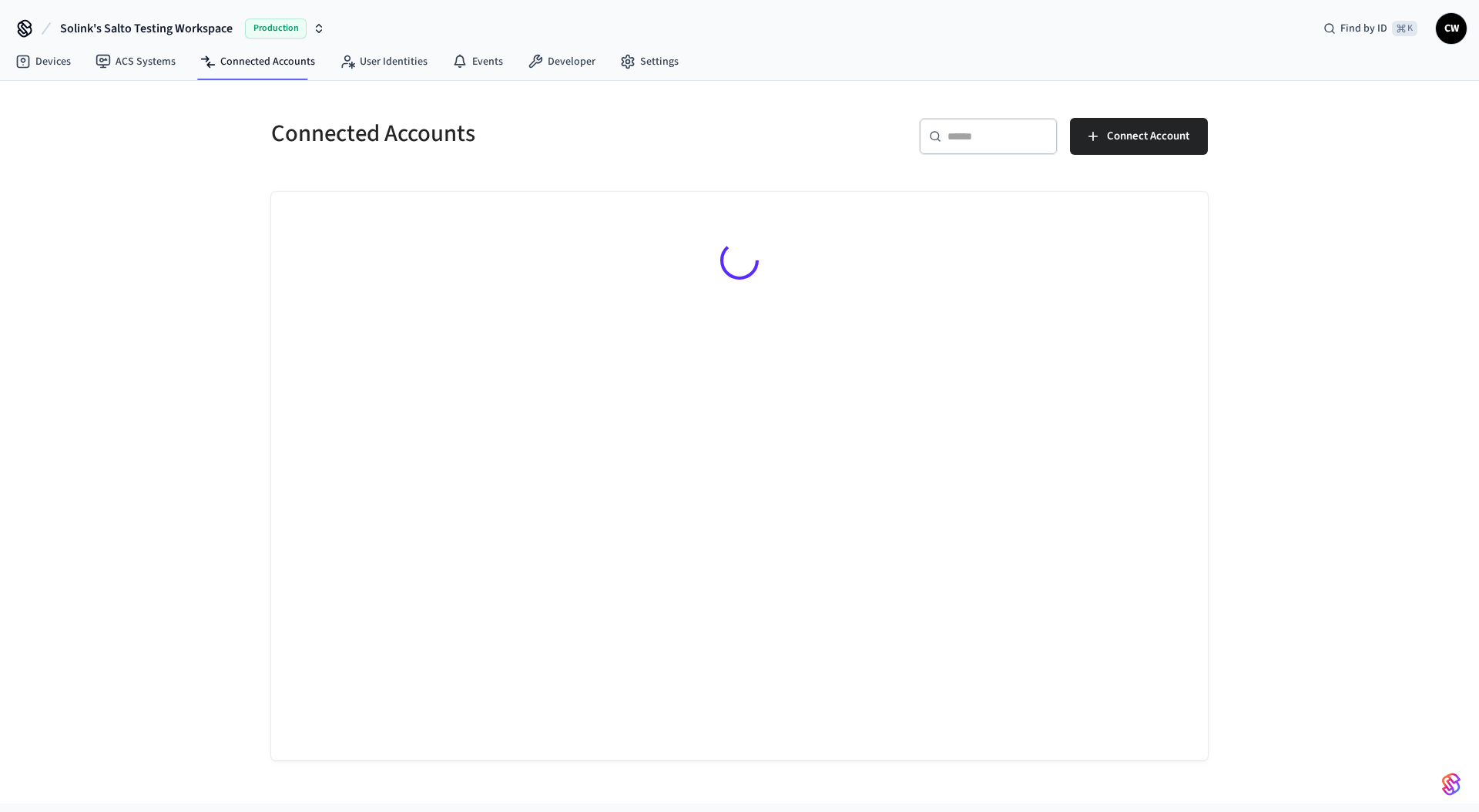
click at [195, 253] on div "Connected Accounts ​ ​ Connect Account" at bounding box center [740, 442] width 1479 height 722
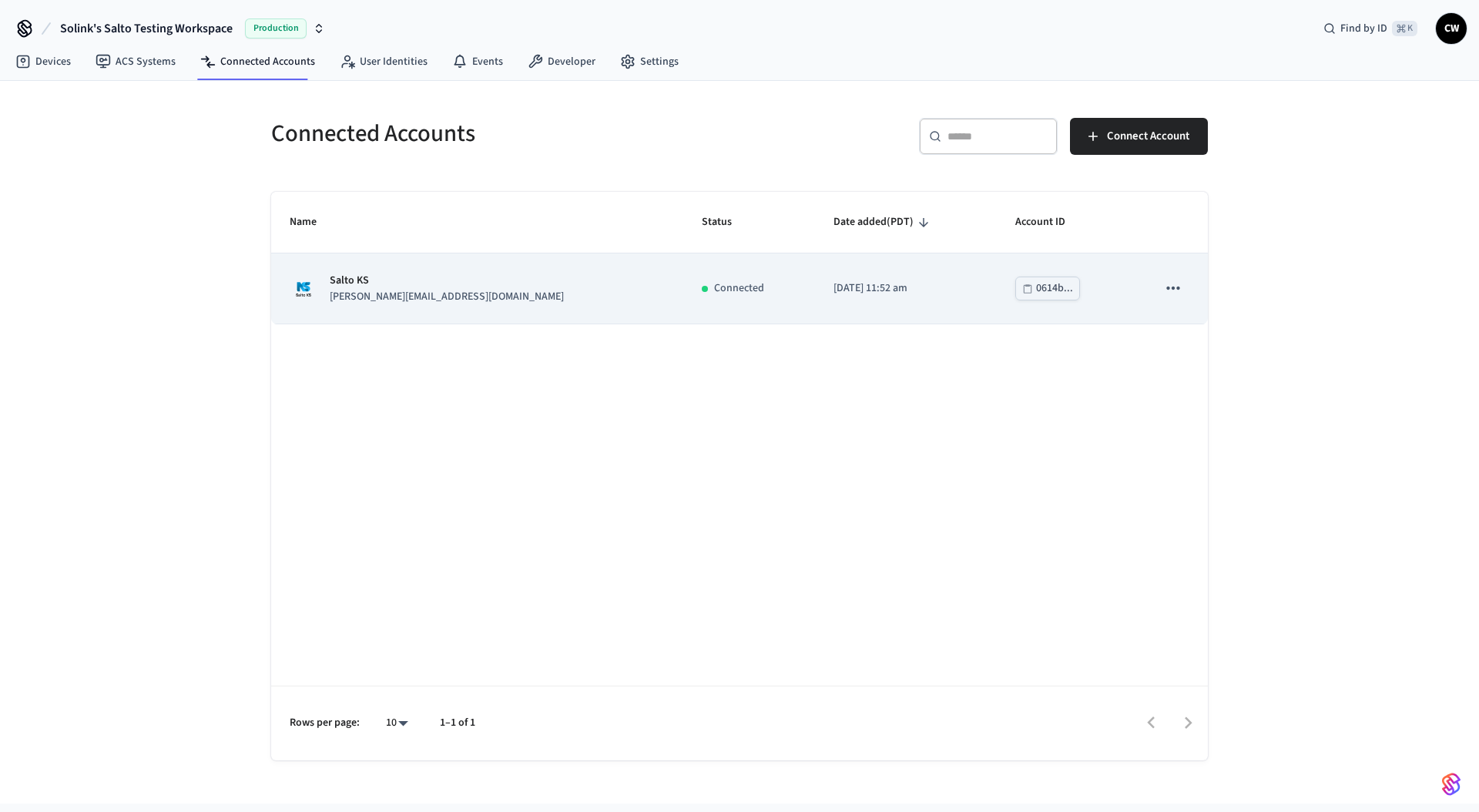
click at [714, 285] on p "Connected" at bounding box center [739, 288] width 50 height 16
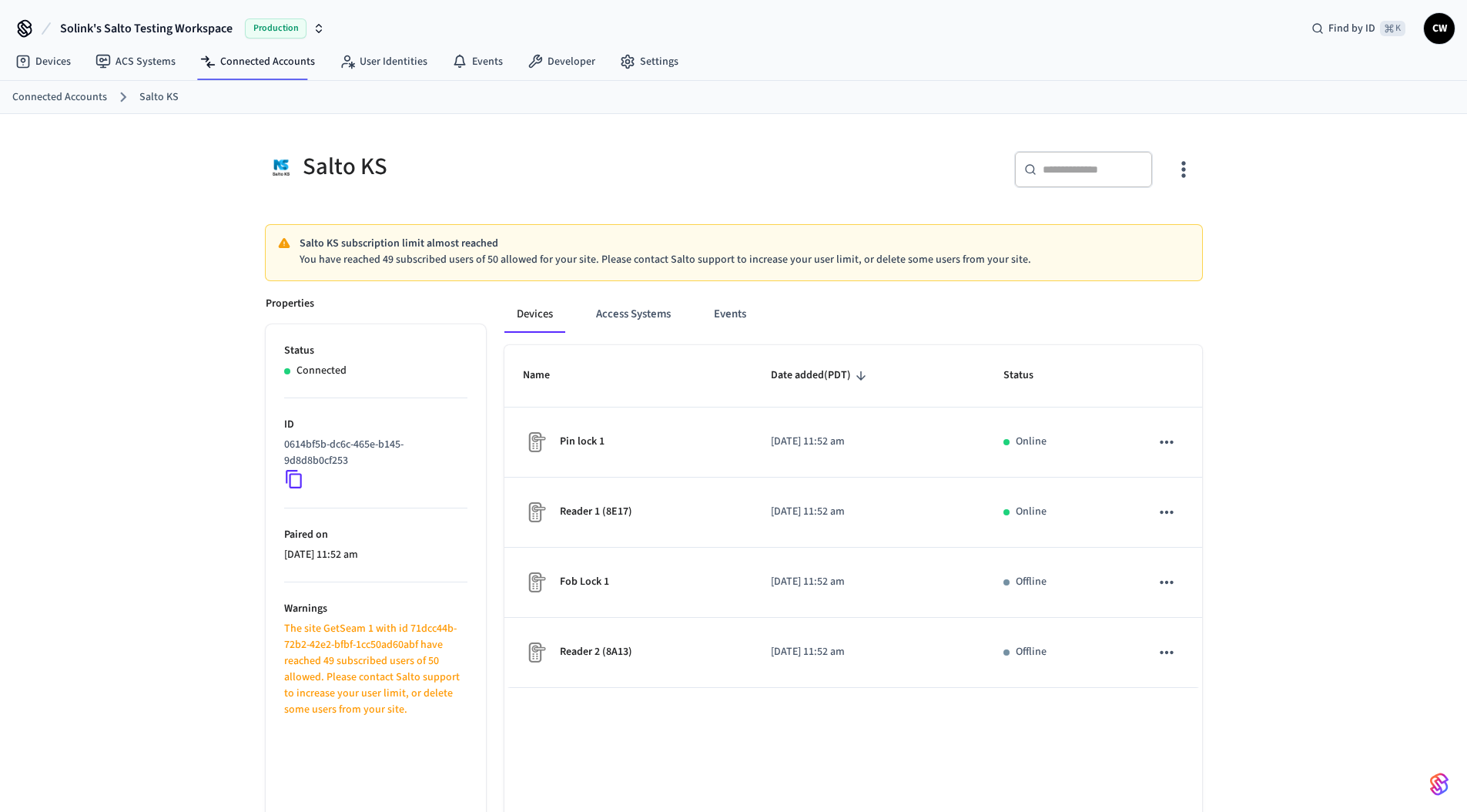
click at [1191, 166] on icon "button" at bounding box center [1183, 169] width 24 height 24
click at [1140, 221] on li "Sync Account" at bounding box center [1134, 233] width 116 height 41
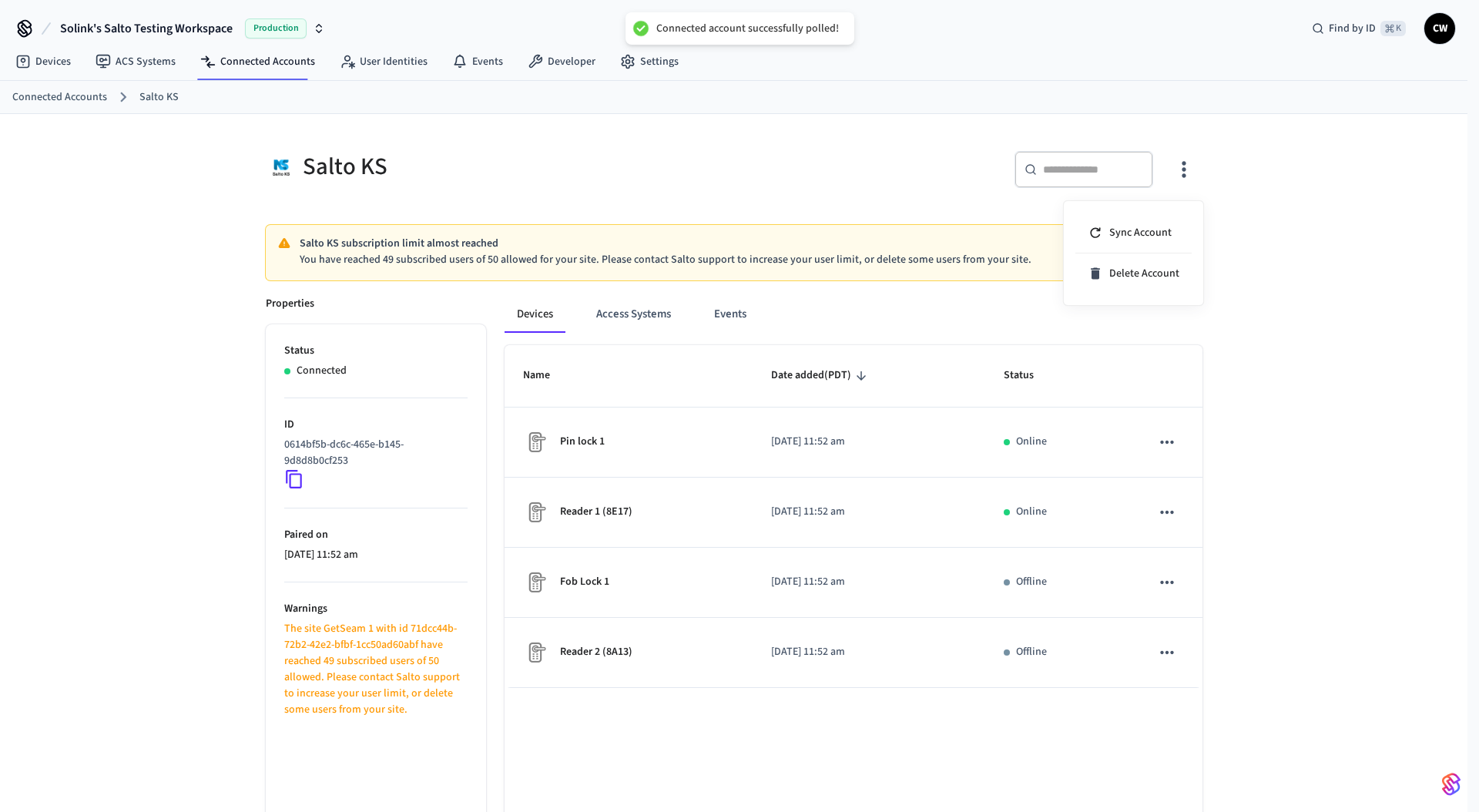
click at [702, 169] on div at bounding box center [740, 406] width 1479 height 812
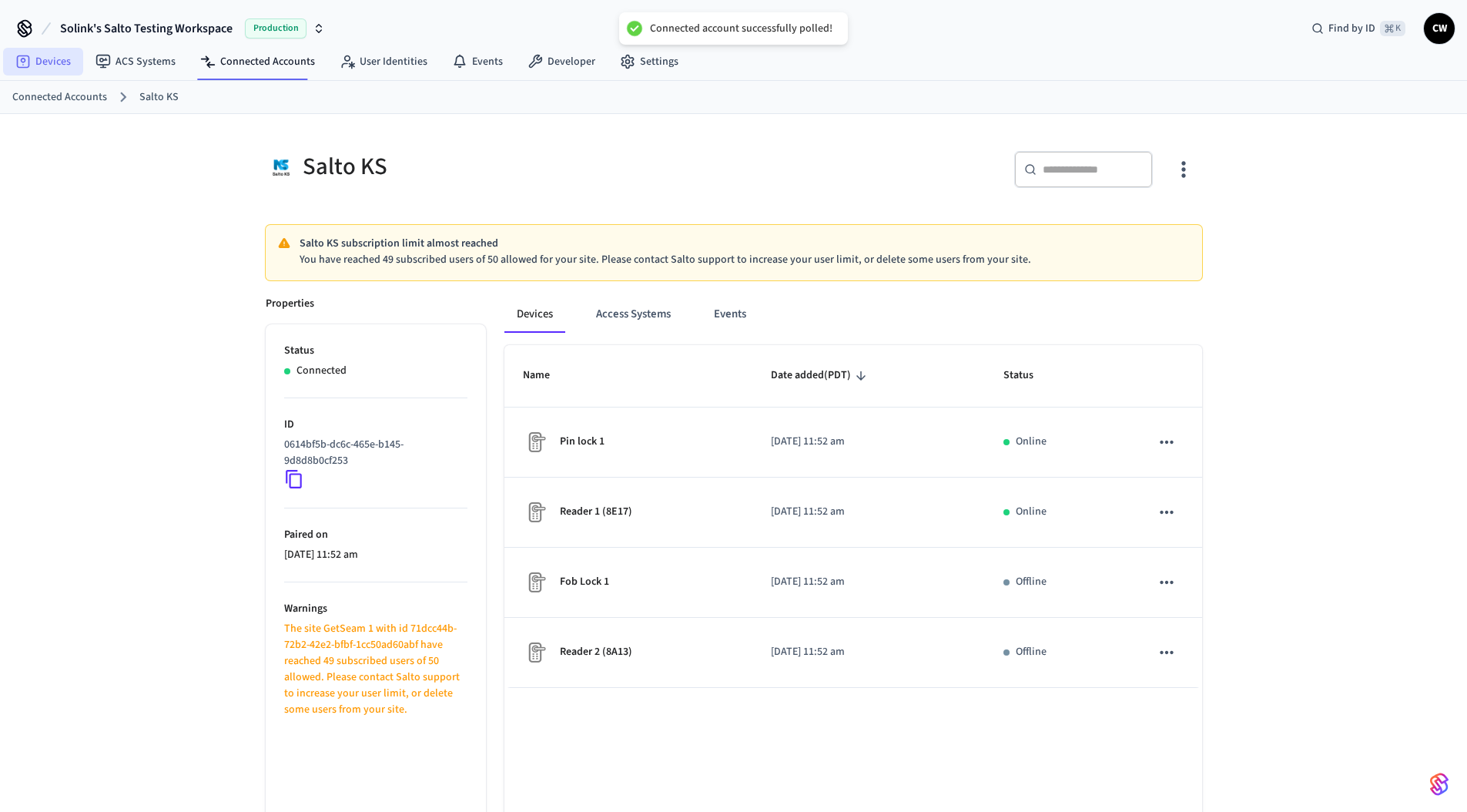
click at [48, 56] on link "Devices" at bounding box center [44, 62] width 80 height 27
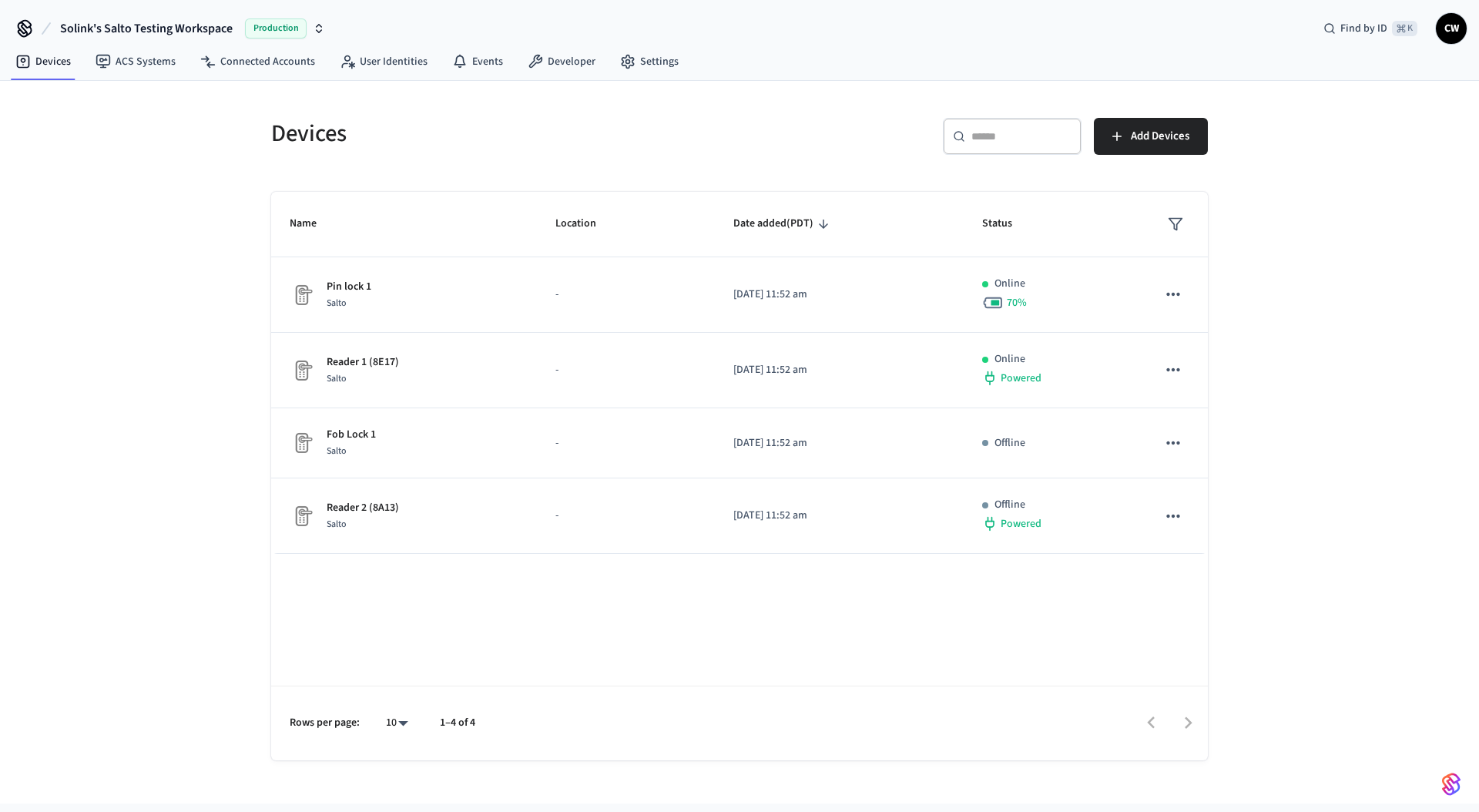
click at [168, 315] on div "Devices ​ ​ Add Devices Name Location Date added (PDT) Status Pin lock 1 Salto …" at bounding box center [740, 442] width 1479 height 722
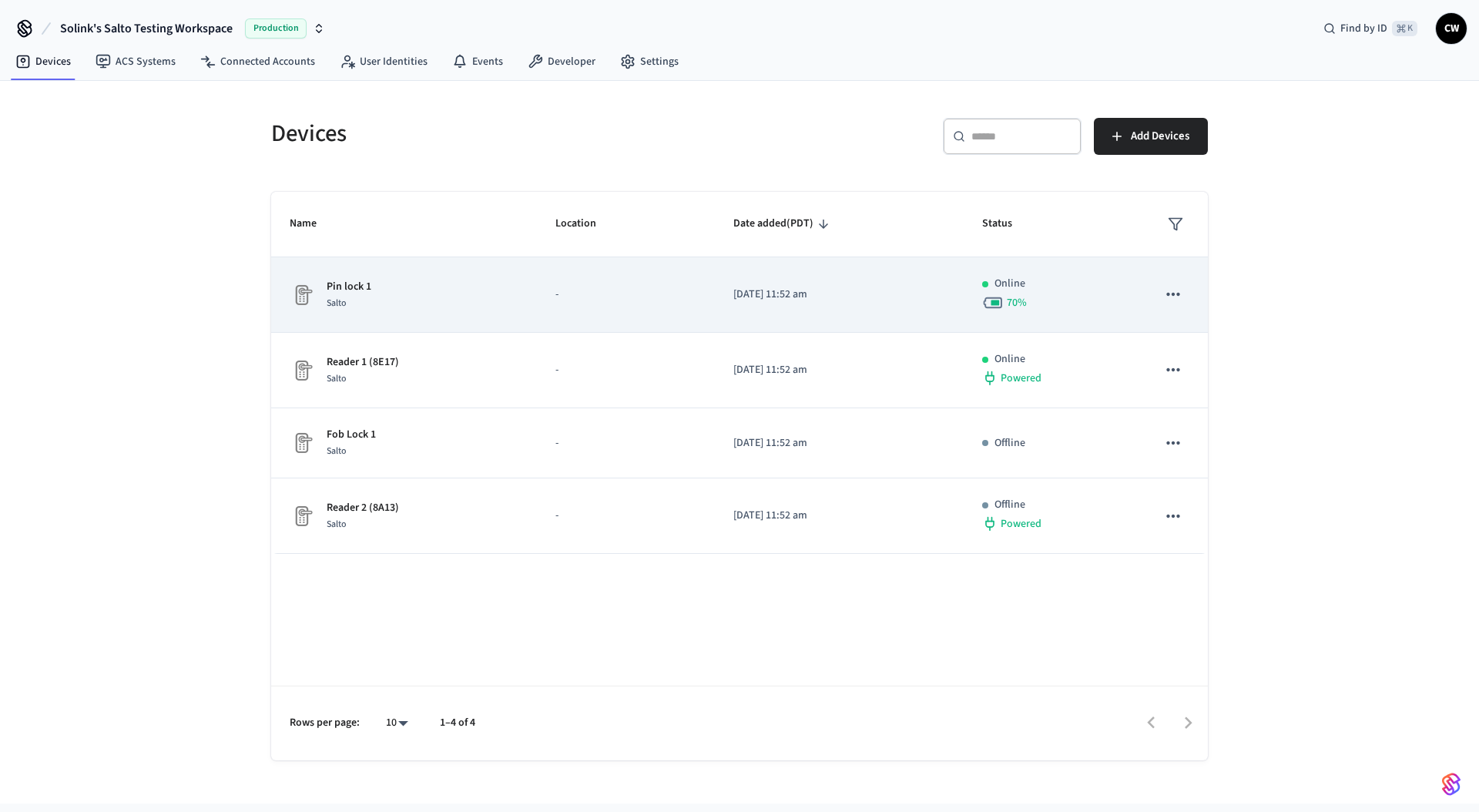
click at [491, 283] on div "Pin lock 1 Salto" at bounding box center [404, 295] width 229 height 32
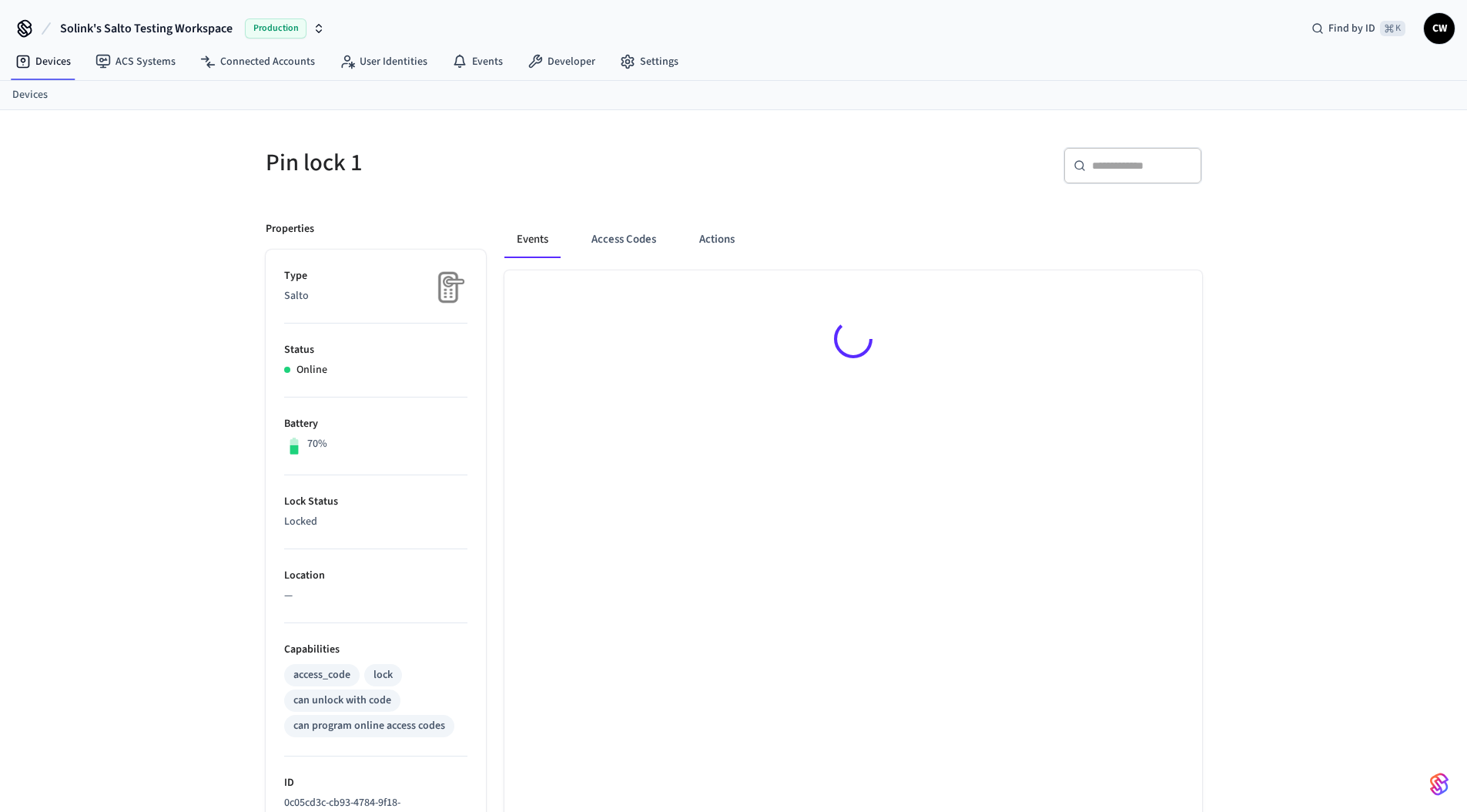
click at [550, 151] on h5 "Pin lock 1" at bounding box center [495, 162] width 459 height 32
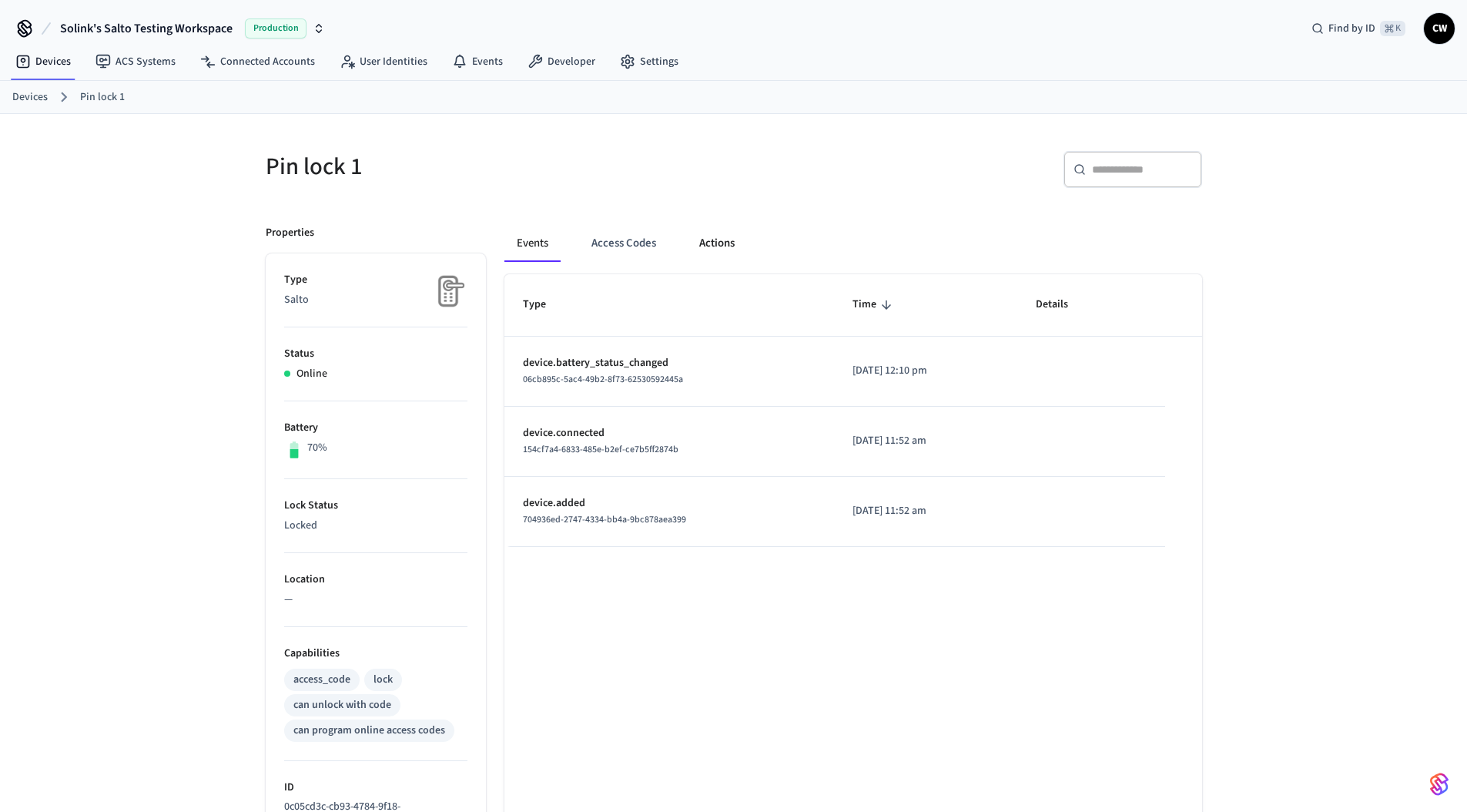
click at [728, 240] on button "Actions" at bounding box center [717, 243] width 60 height 37
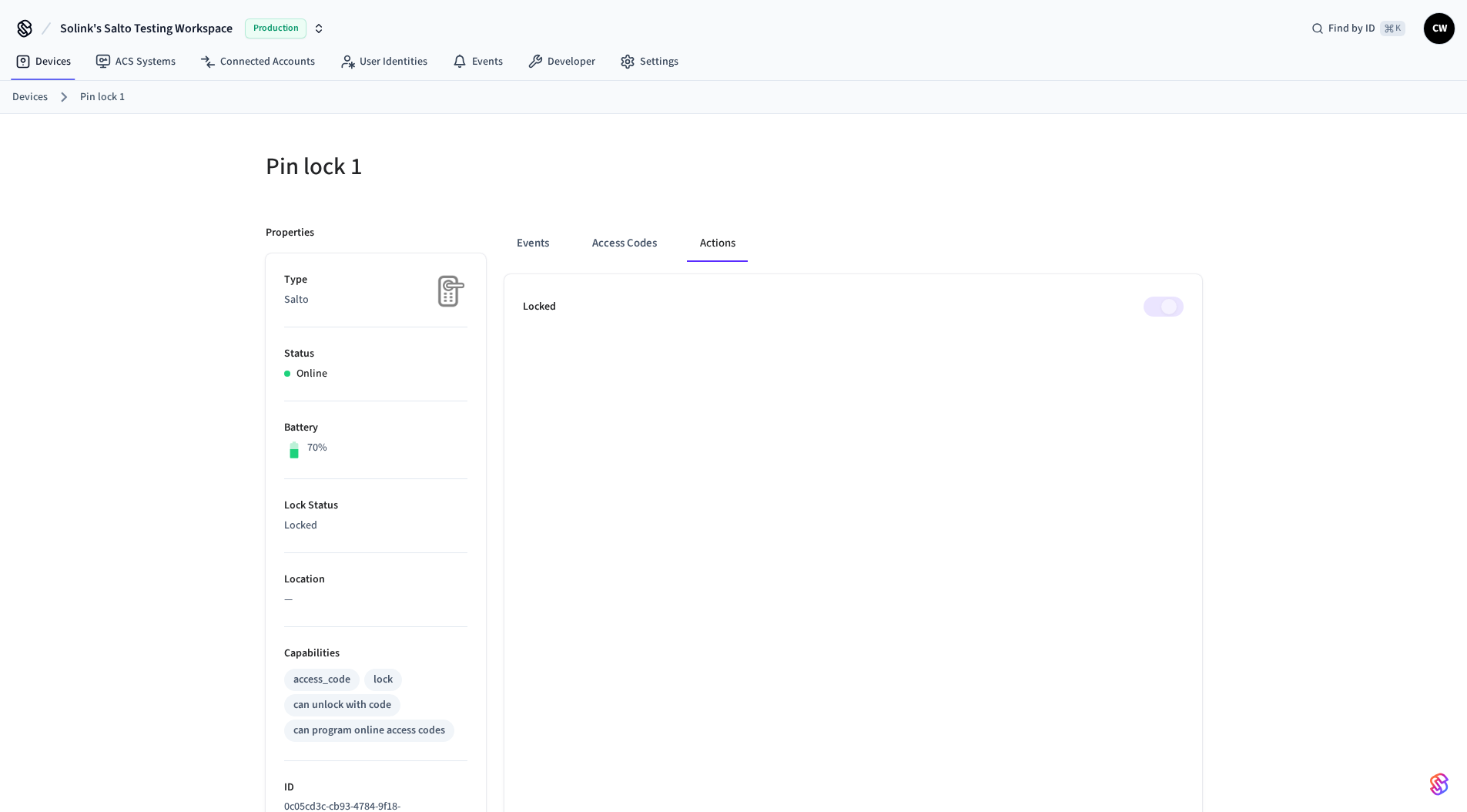
click at [946, 192] on div at bounding box center [972, 176] width 459 height 50
click at [1166, 304] on span at bounding box center [1164, 306] width 40 height 20
click at [1105, 173] on div at bounding box center [972, 176] width 459 height 50
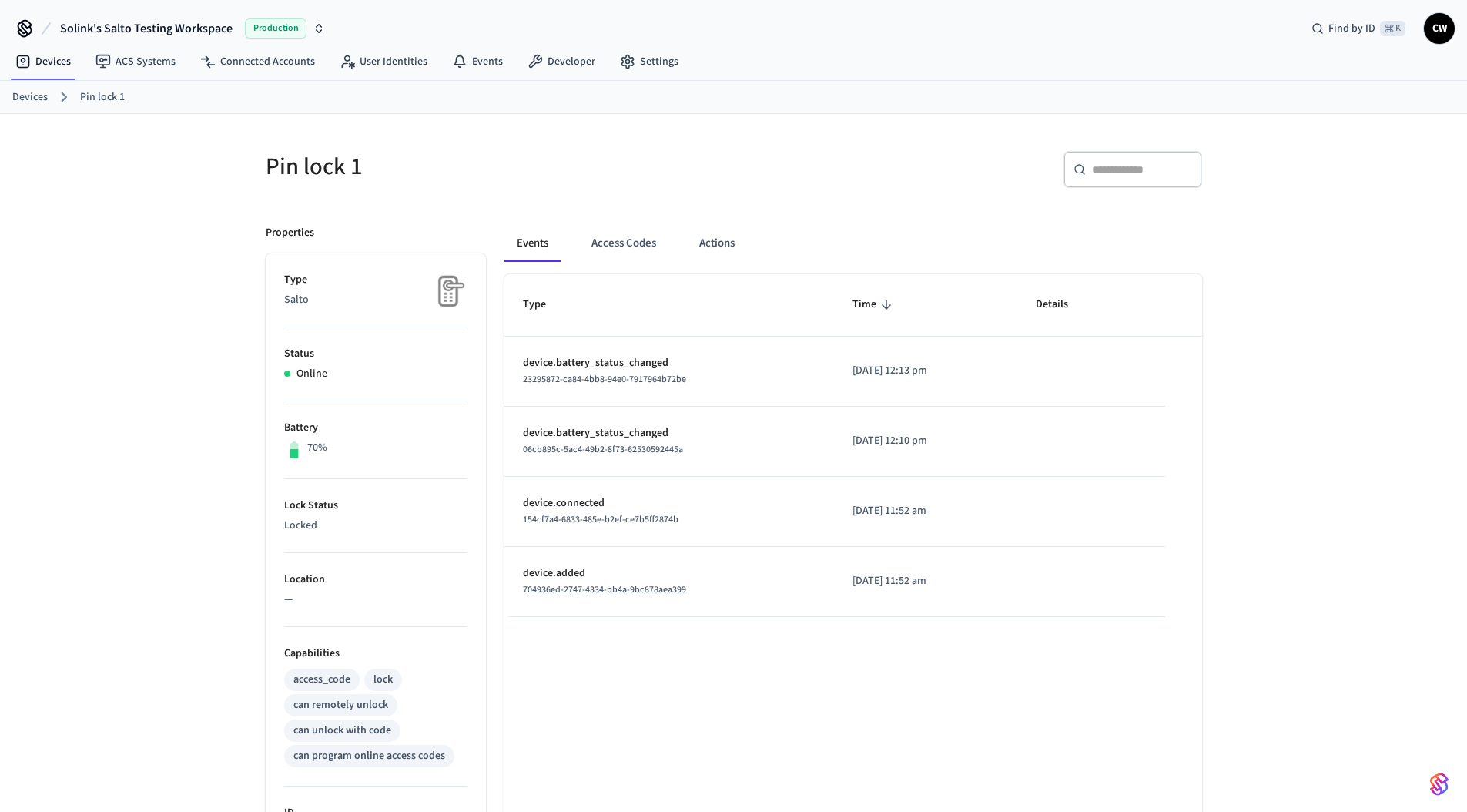
click at [466, 168] on h5 "Pin lock 1" at bounding box center [495, 167] width 459 height 32
click at [240, 69] on link "Connected Accounts" at bounding box center [257, 62] width 139 height 27
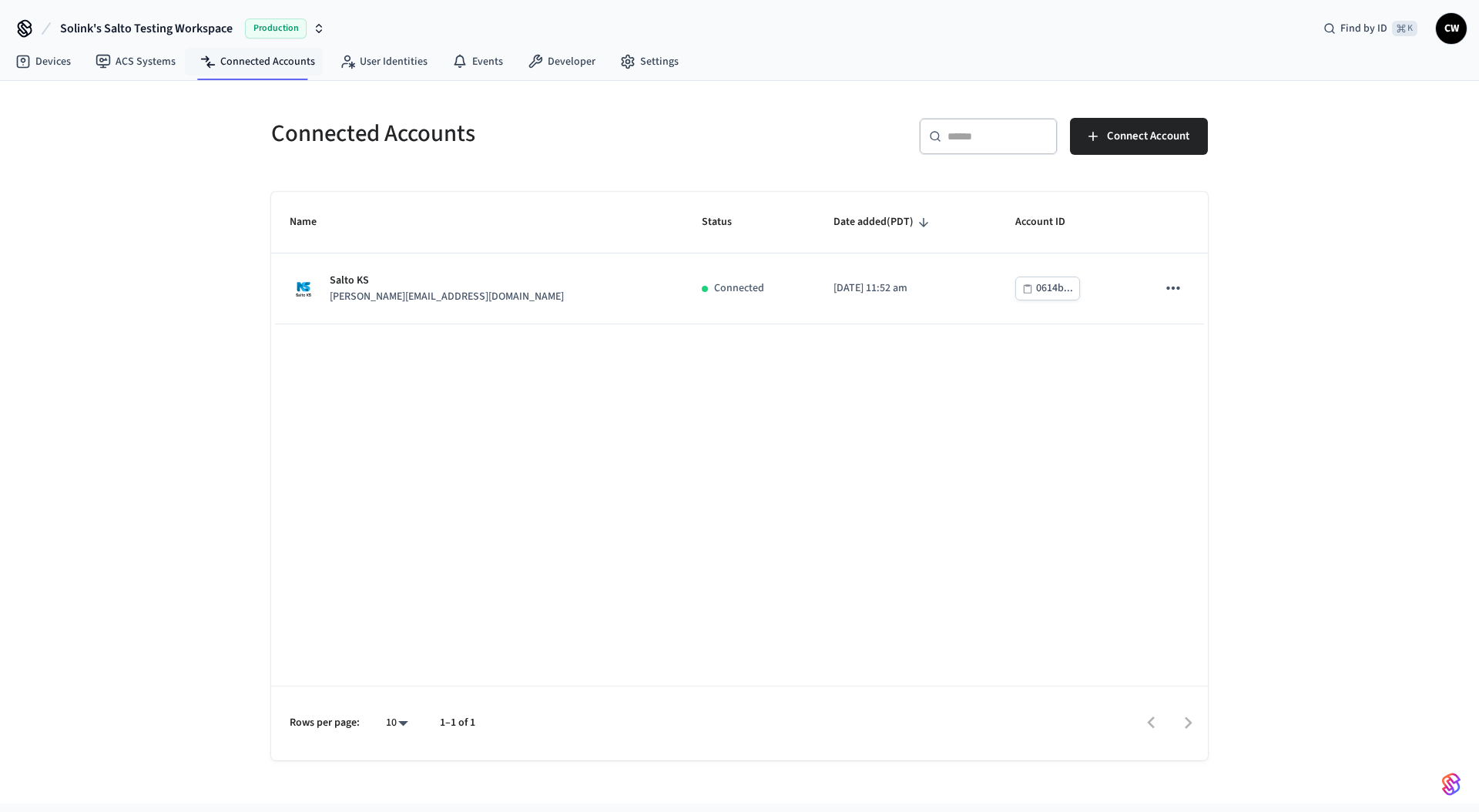
click at [191, 239] on div "Connected Accounts ​ ​ Connect Account Name Status Date added (PDT) Account ID …" at bounding box center [740, 442] width 1479 height 722
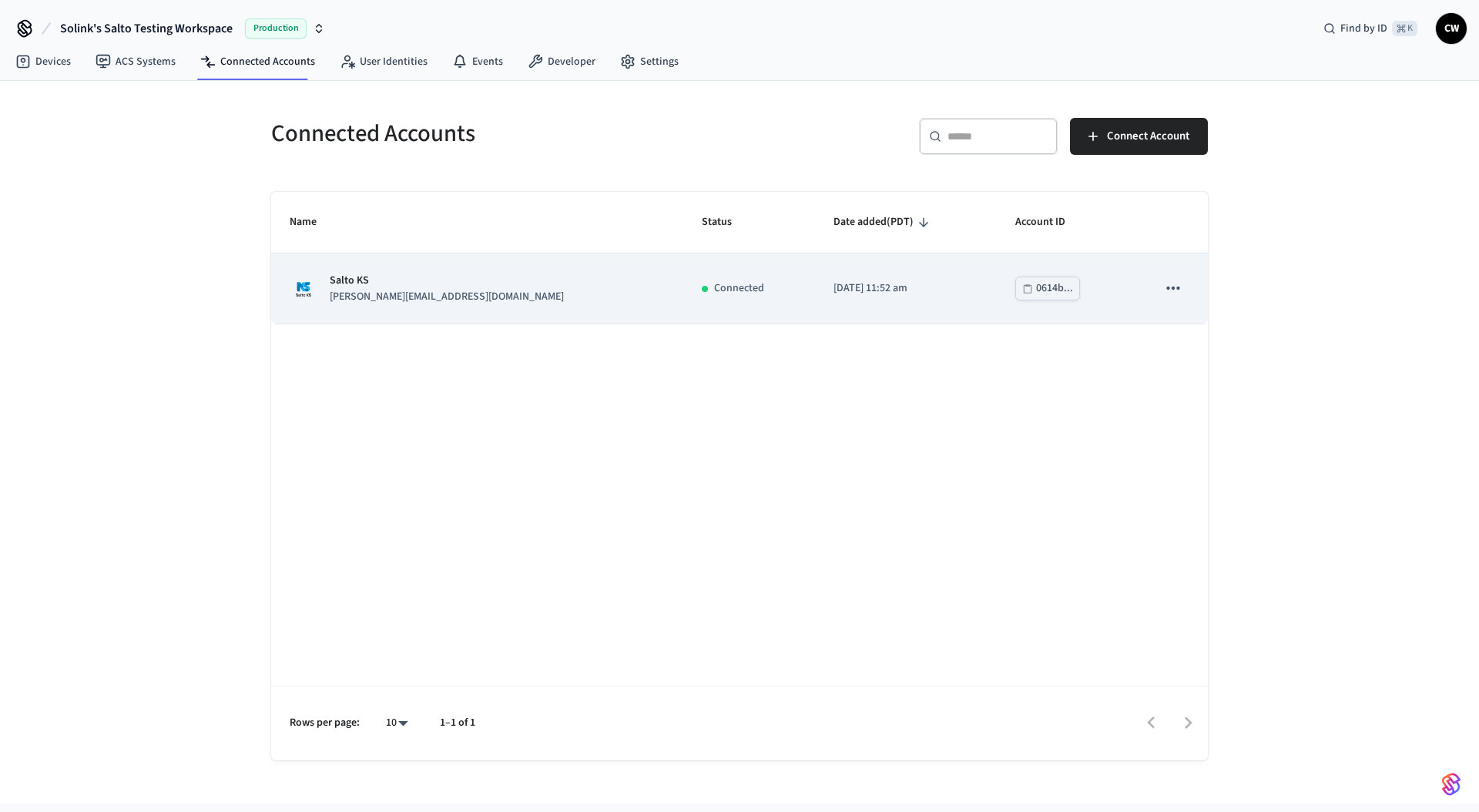
click at [883, 299] on td "[DATE] 11:52 am" at bounding box center [905, 288] width 182 height 70
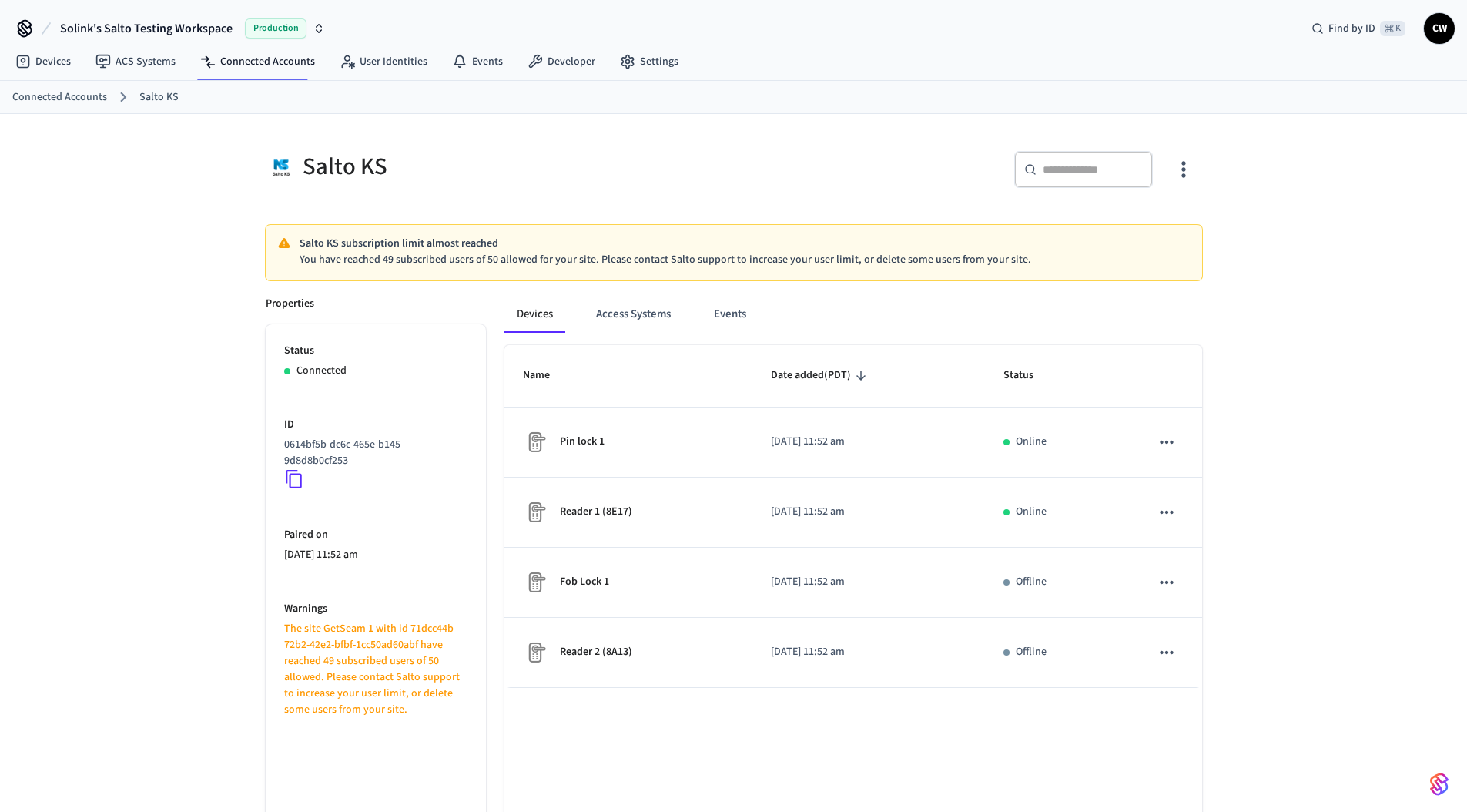
click at [1194, 174] on icon "button" at bounding box center [1183, 169] width 24 height 24
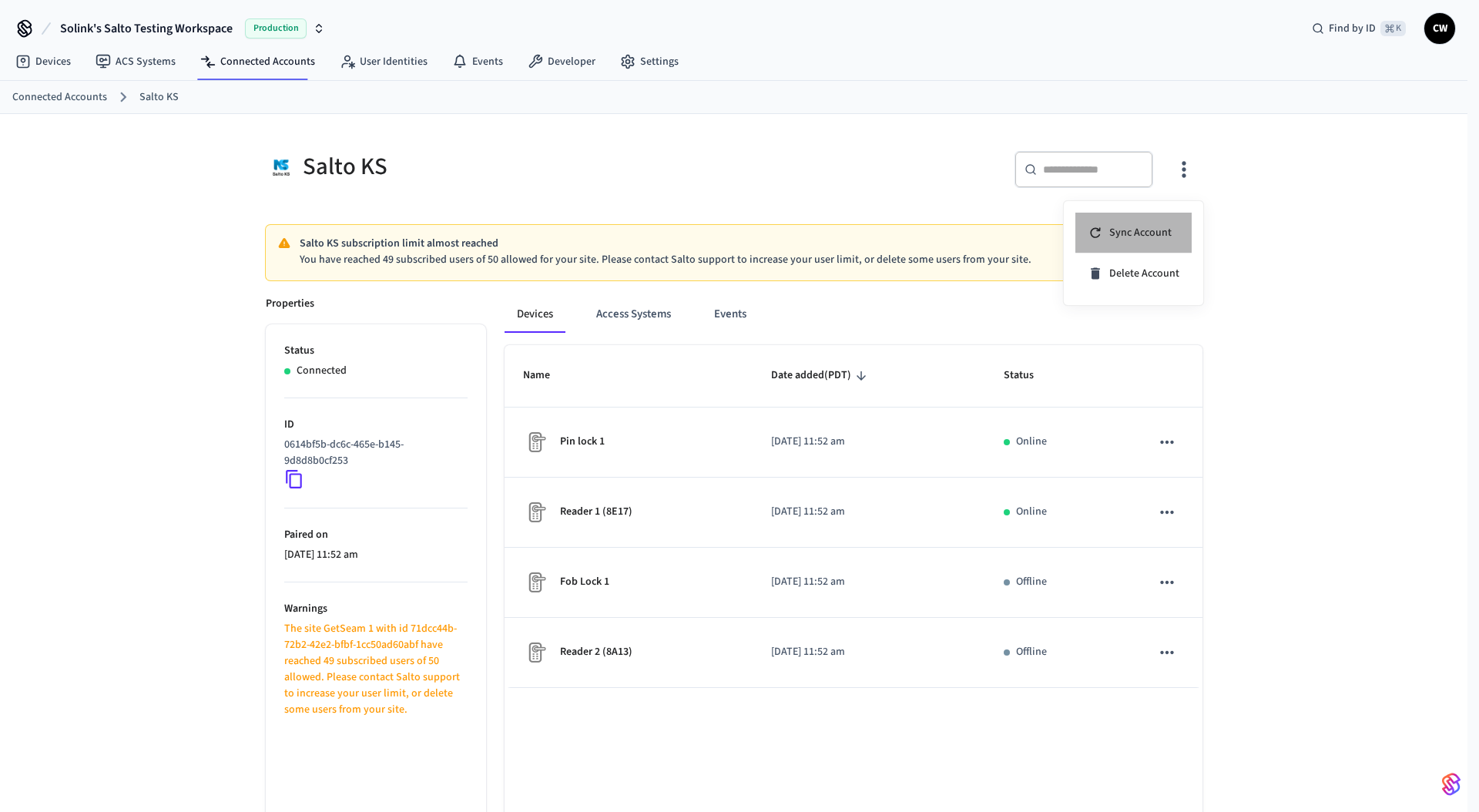
click at [1140, 227] on span "Sync Account" at bounding box center [1140, 232] width 62 height 15
click at [642, 164] on div at bounding box center [740, 406] width 1479 height 812
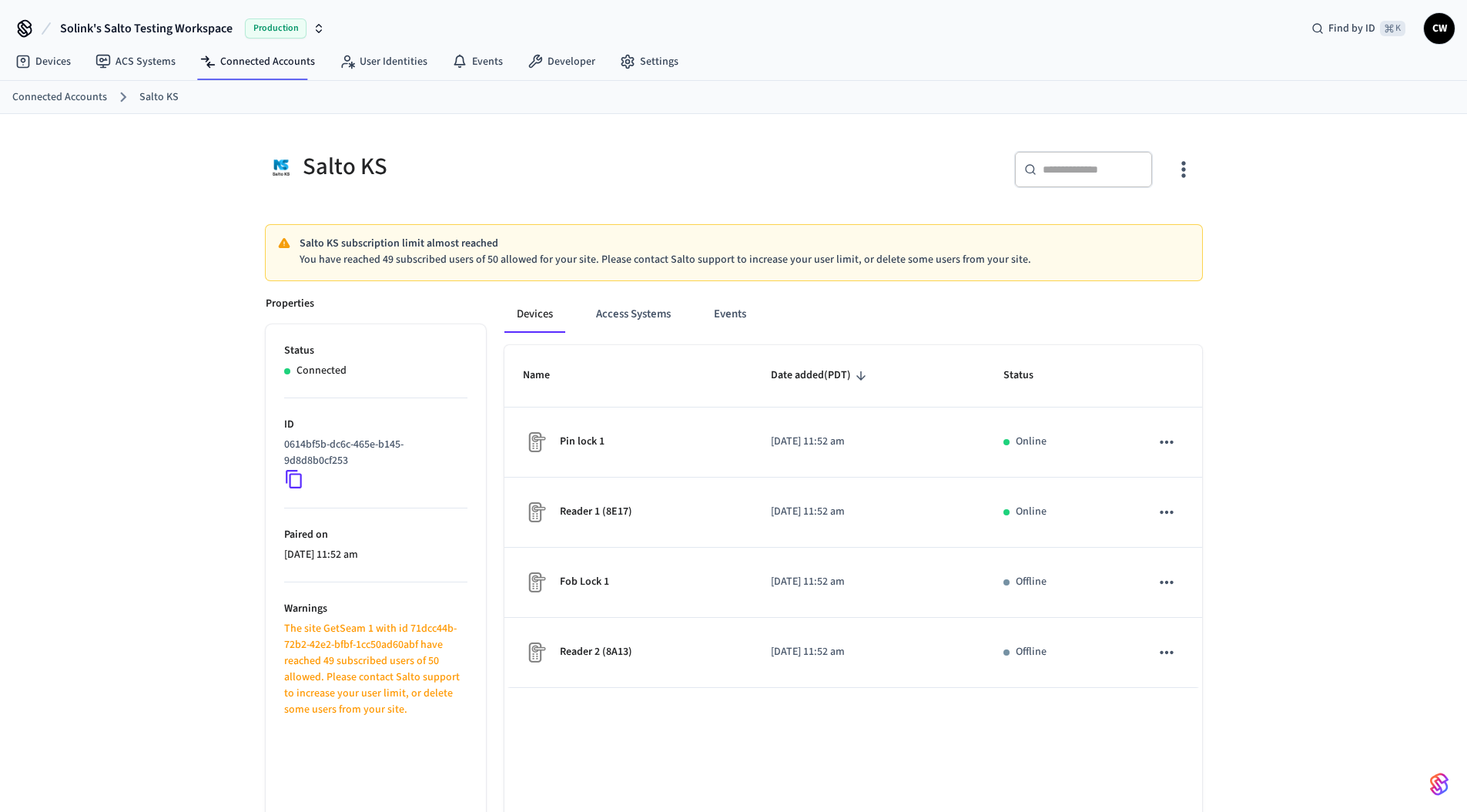
click at [642, 164] on div "Salto KS" at bounding box center [495, 167] width 459 height 32
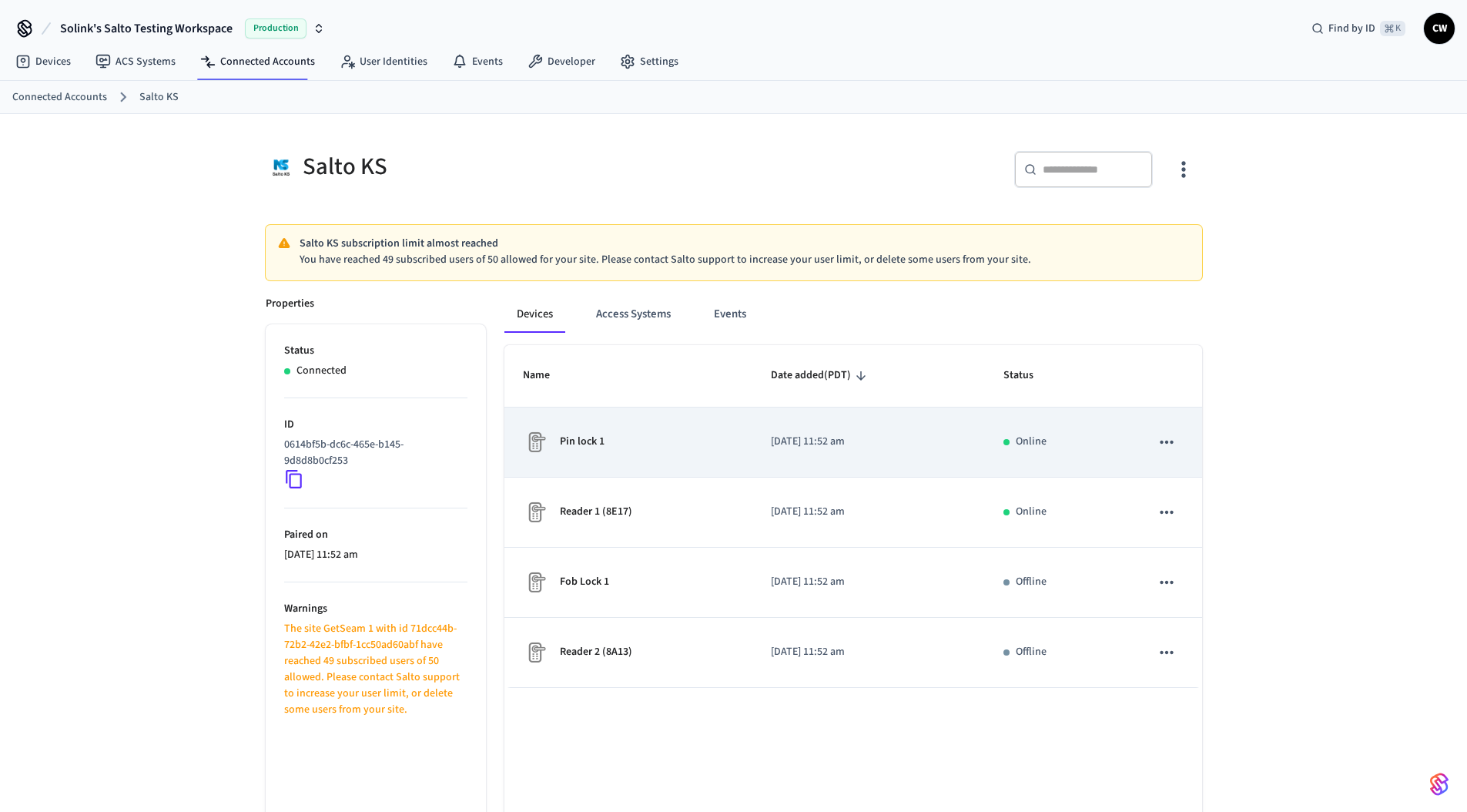
click at [735, 456] on td "Pin lock 1" at bounding box center [628, 443] width 248 height 70
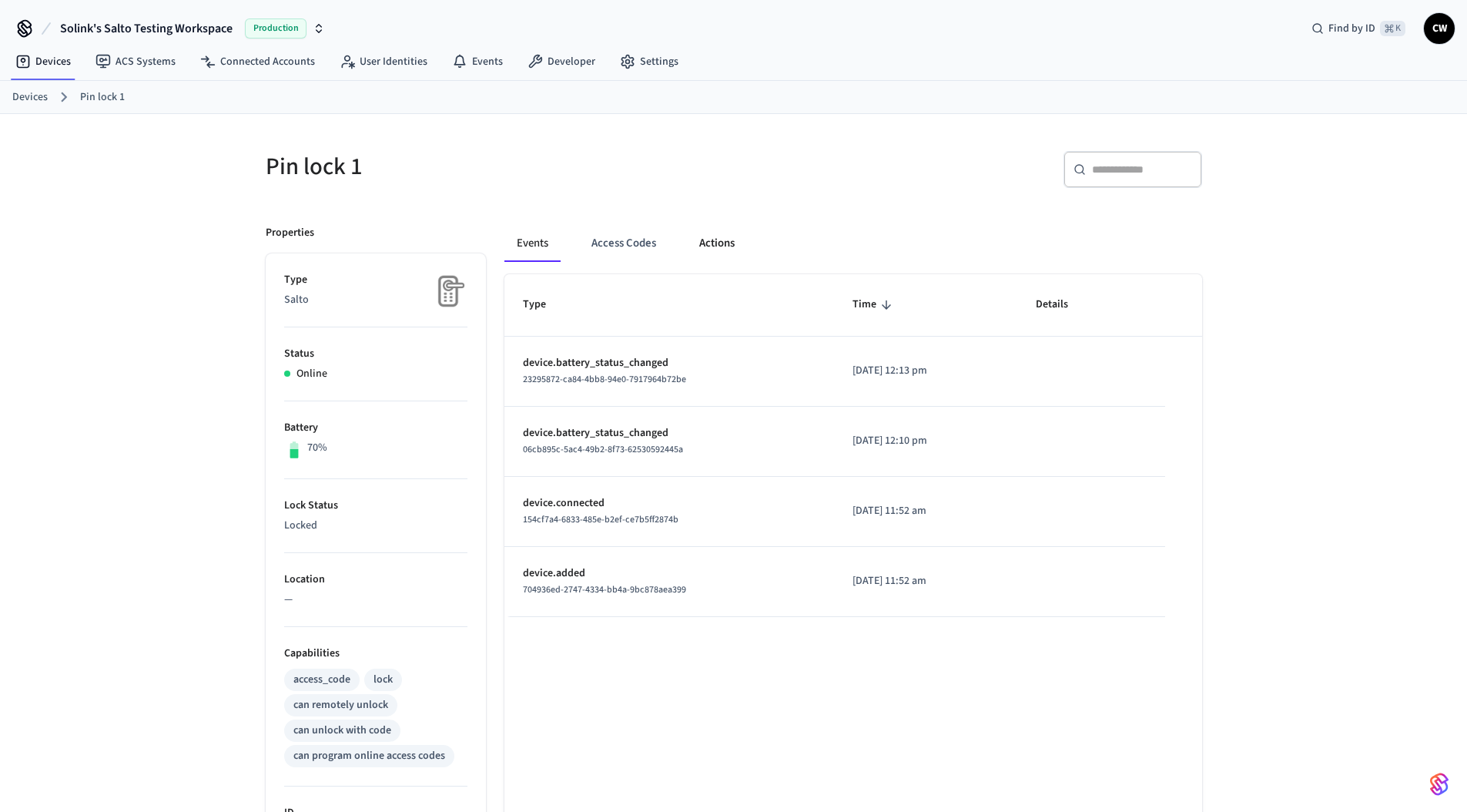
click at [725, 234] on button "Actions" at bounding box center [717, 243] width 60 height 37
click at [1049, 236] on div "Events Access Codes Actions" at bounding box center [853, 243] width 698 height 37
click at [715, 246] on button "Actions" at bounding box center [717, 243] width 60 height 37
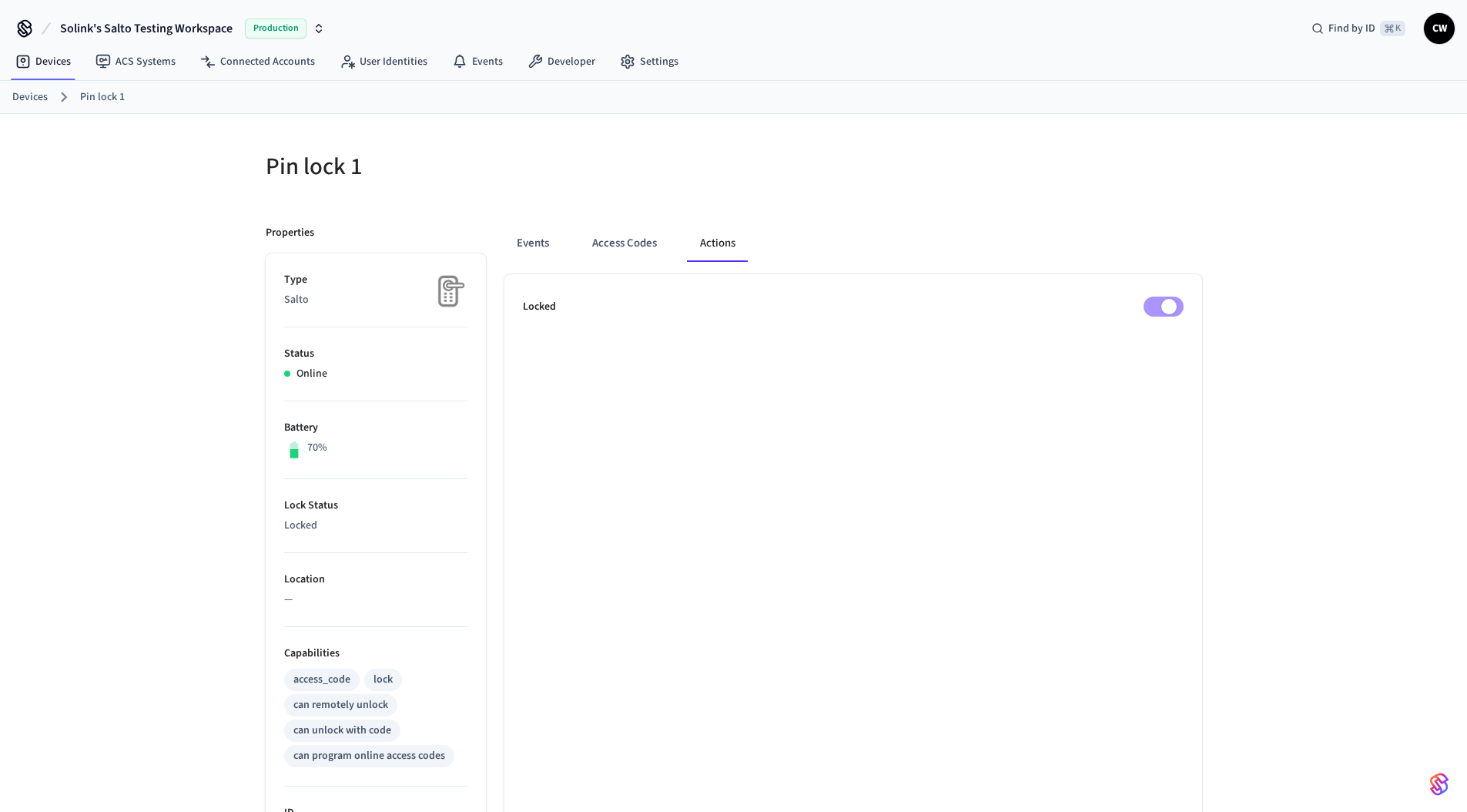
click at [968, 224] on div "Events Access Codes Actions Locked" at bounding box center [845, 722] width 716 height 1033
click at [50, 53] on link "Devices" at bounding box center [44, 62] width 80 height 27
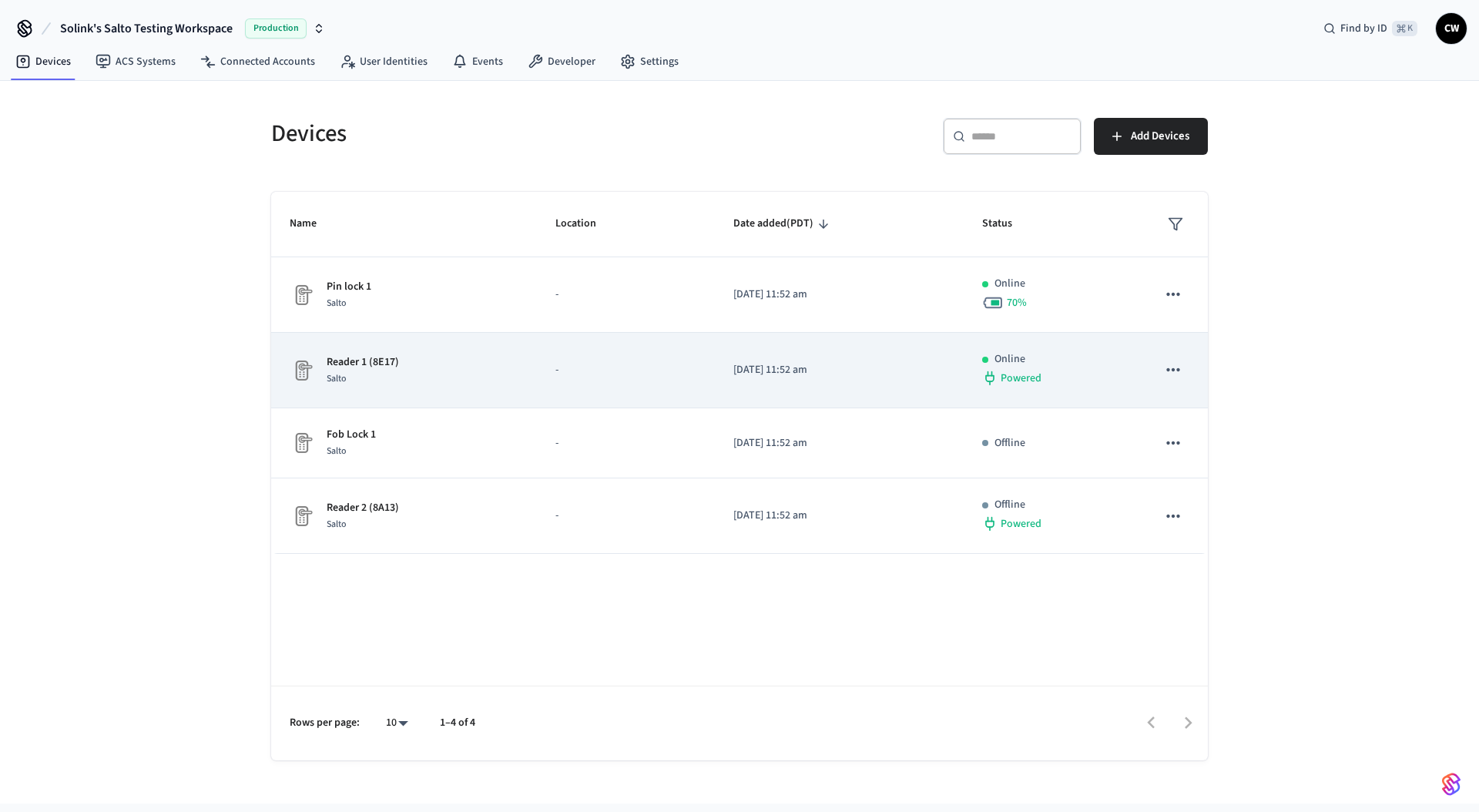
click at [470, 374] on div "Reader 1 (8E17) Salto" at bounding box center [404, 370] width 229 height 32
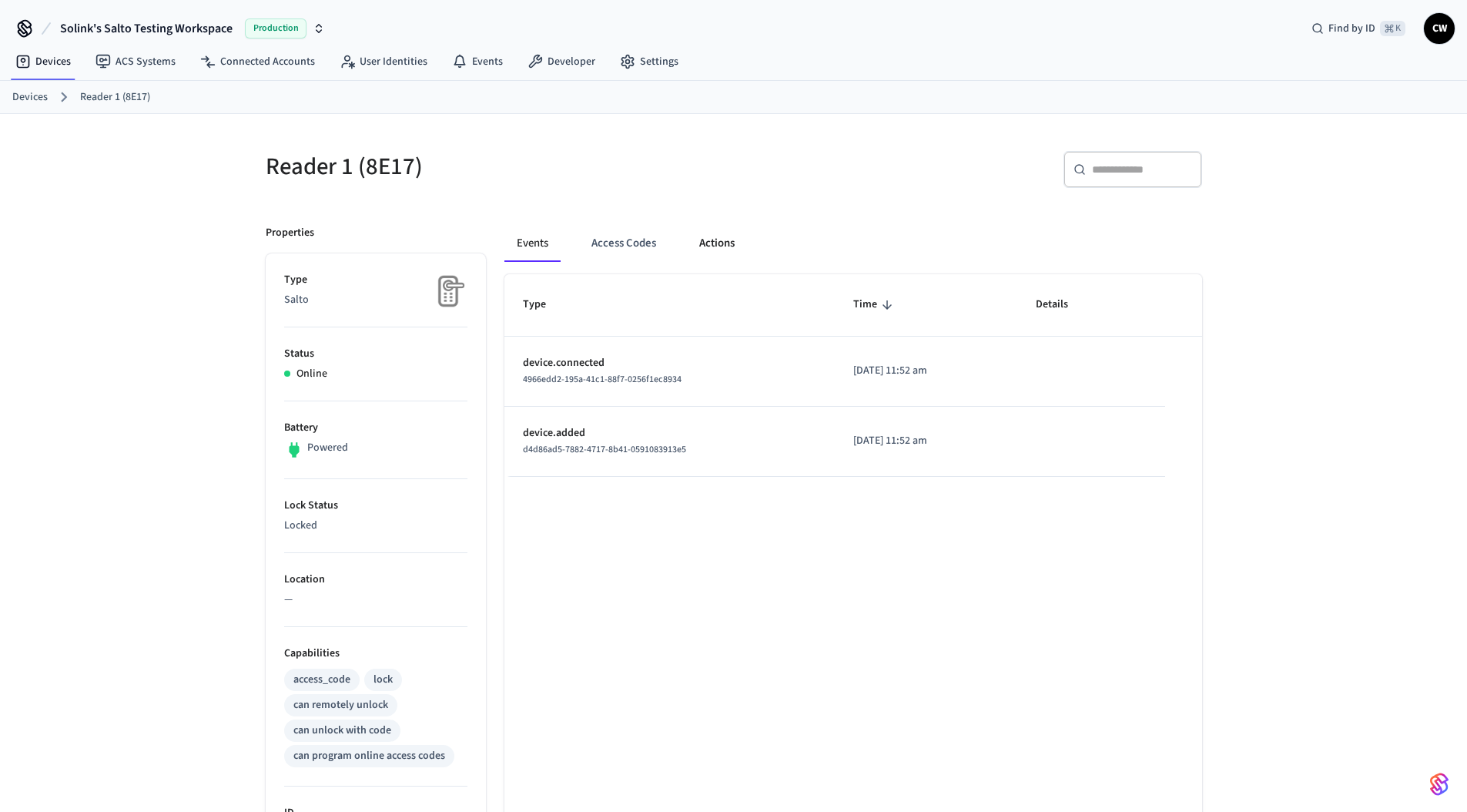
click at [704, 254] on button "Actions" at bounding box center [717, 243] width 60 height 37
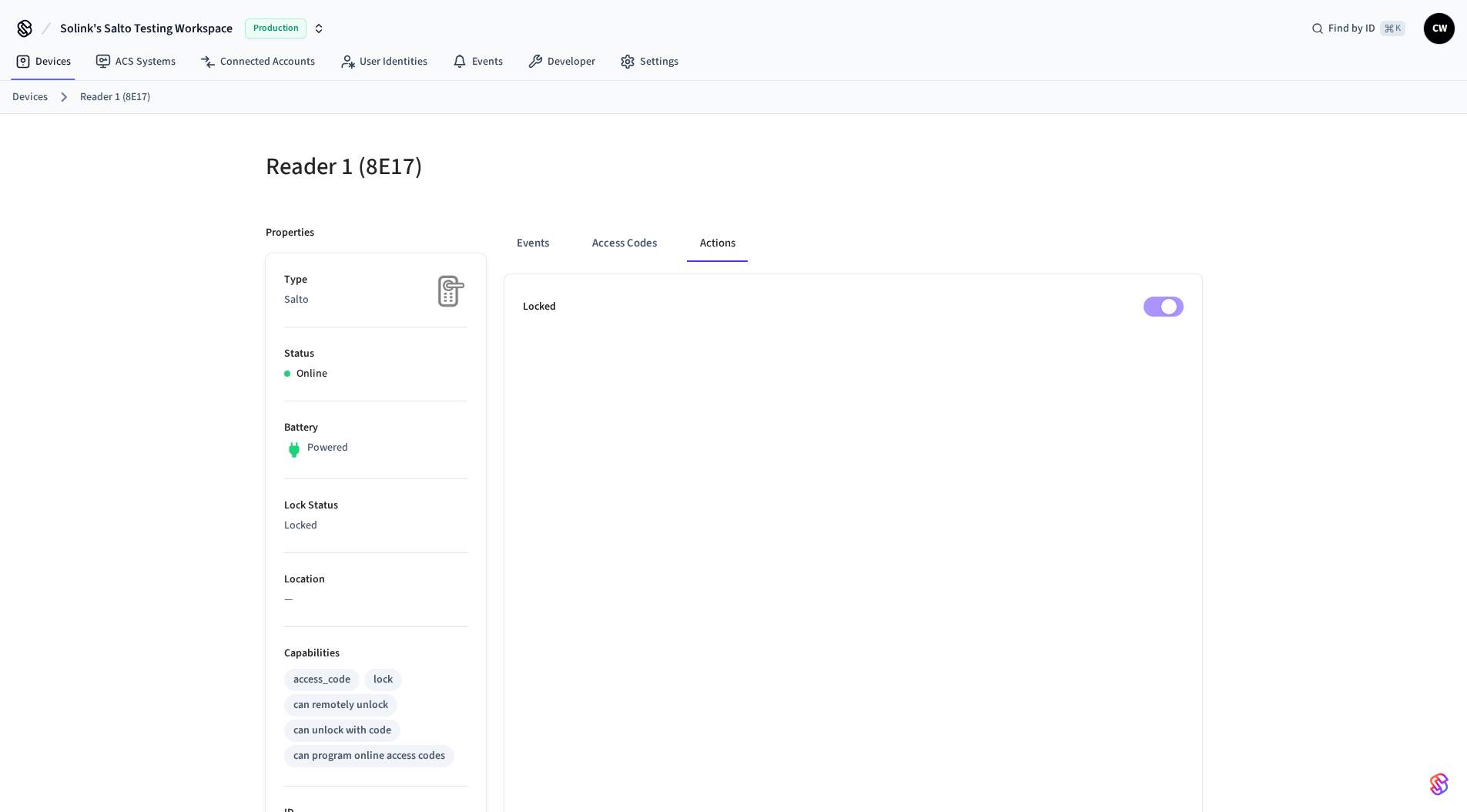
click at [1029, 196] on div at bounding box center [972, 176] width 459 height 50
click at [32, 94] on link "Devices" at bounding box center [29, 97] width 35 height 16
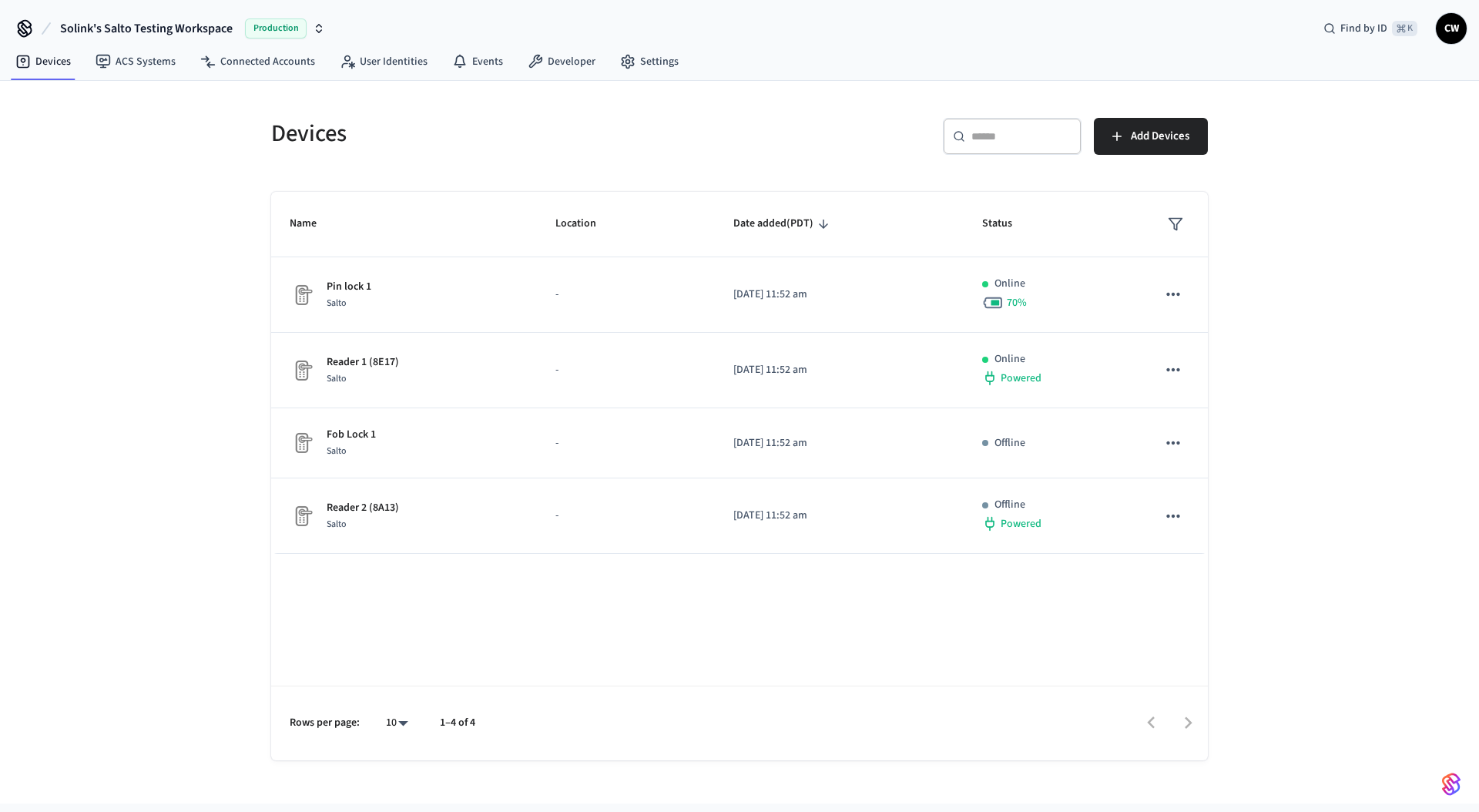
click at [128, 360] on div "Devices ​ ​ Add Devices Name Location Date added (PDT) Status Pin lock 1 Salto …" at bounding box center [740, 442] width 1479 height 722
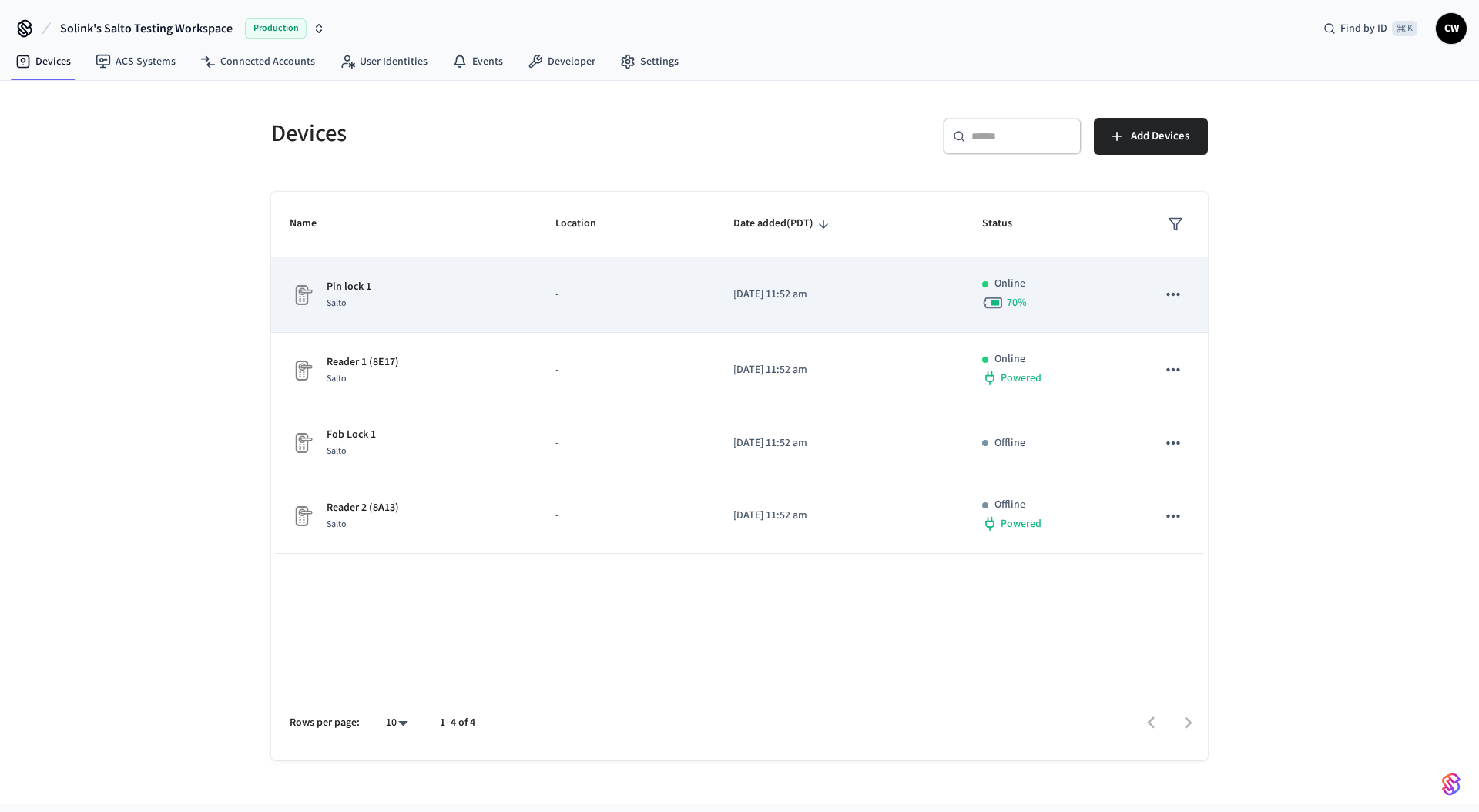
click at [450, 285] on div "Pin lock 1 Salto" at bounding box center [404, 295] width 229 height 32
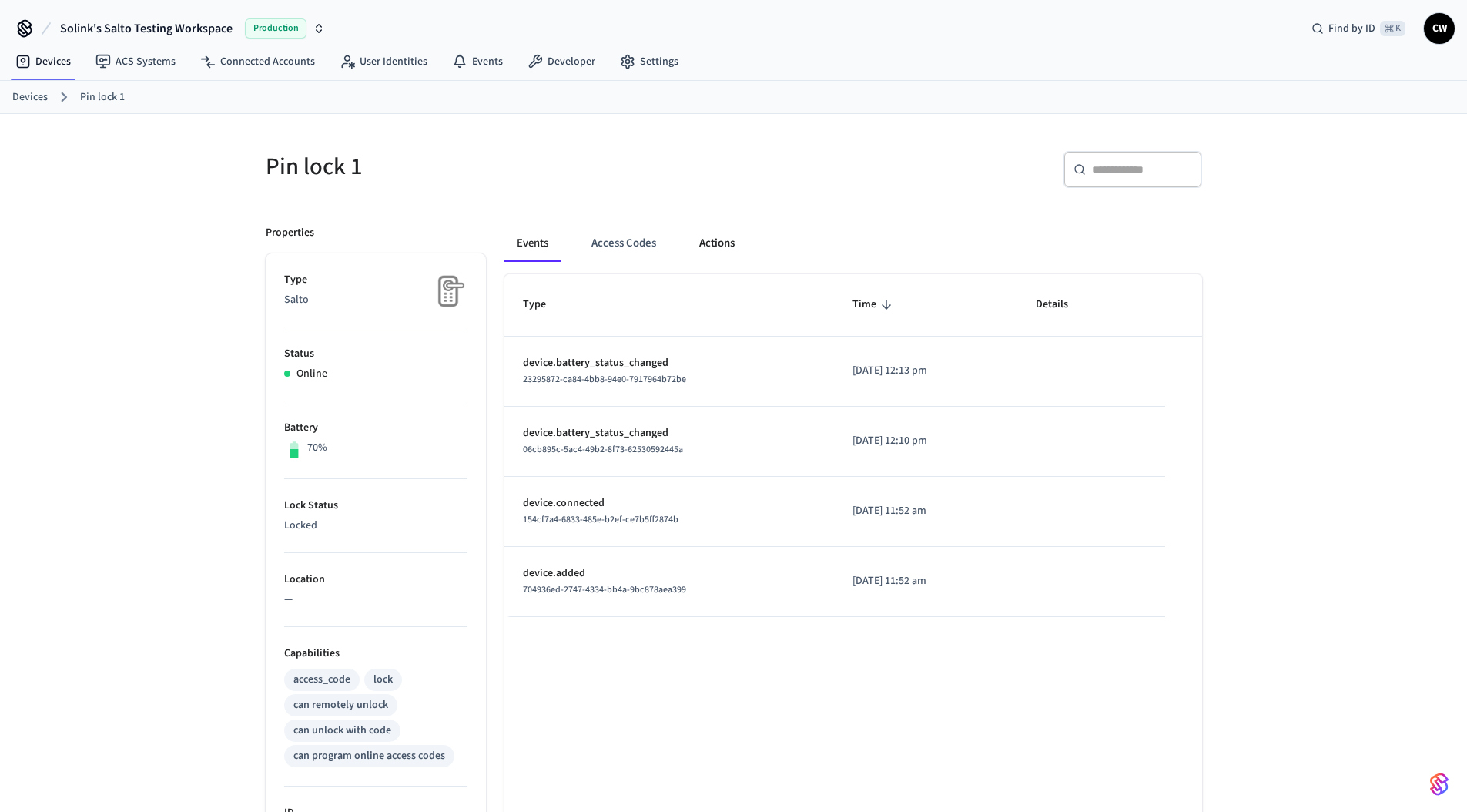
click at [712, 240] on button "Actions" at bounding box center [717, 243] width 60 height 37
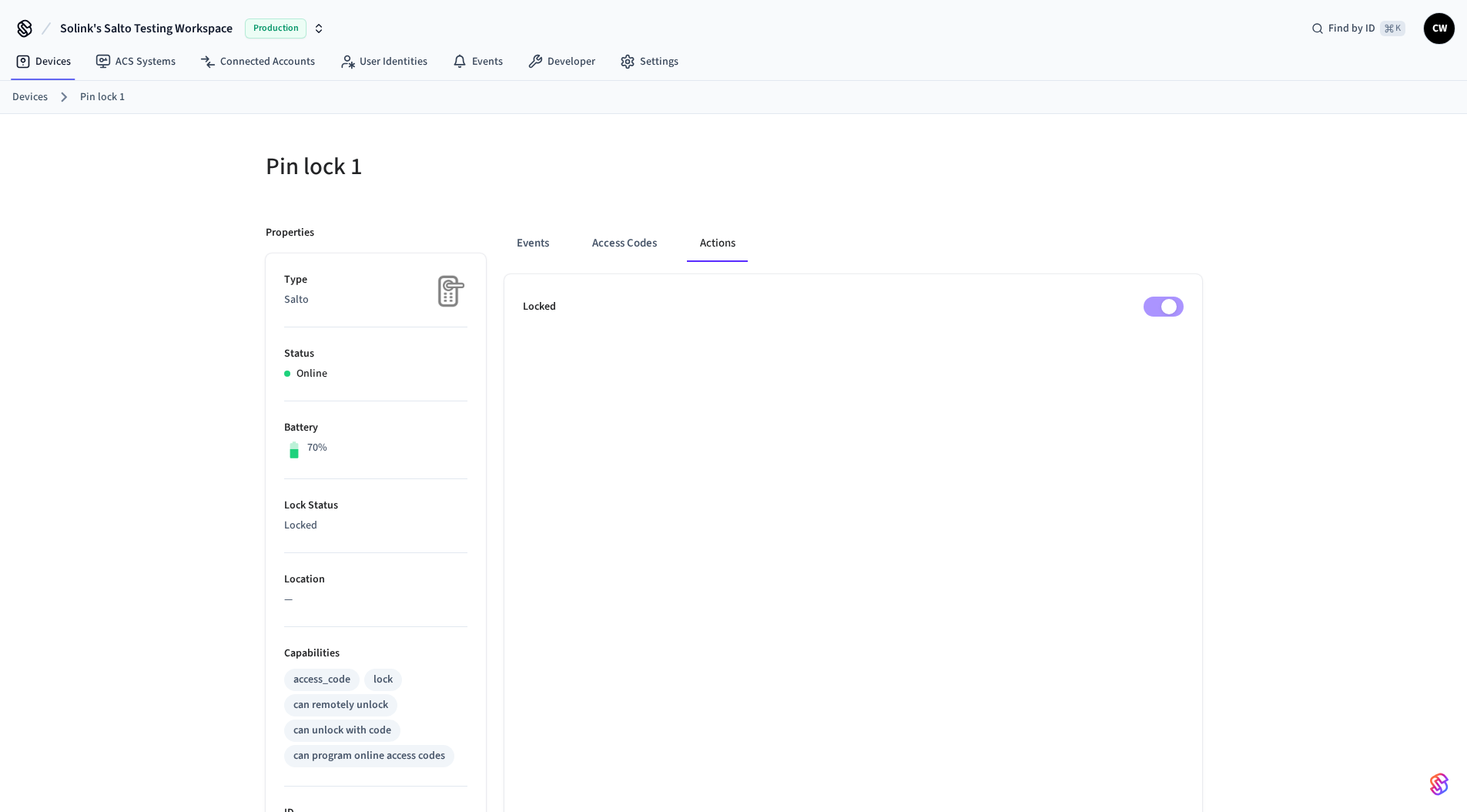
click at [1184, 308] on ul "Locked" at bounding box center [853, 756] width 698 height 965
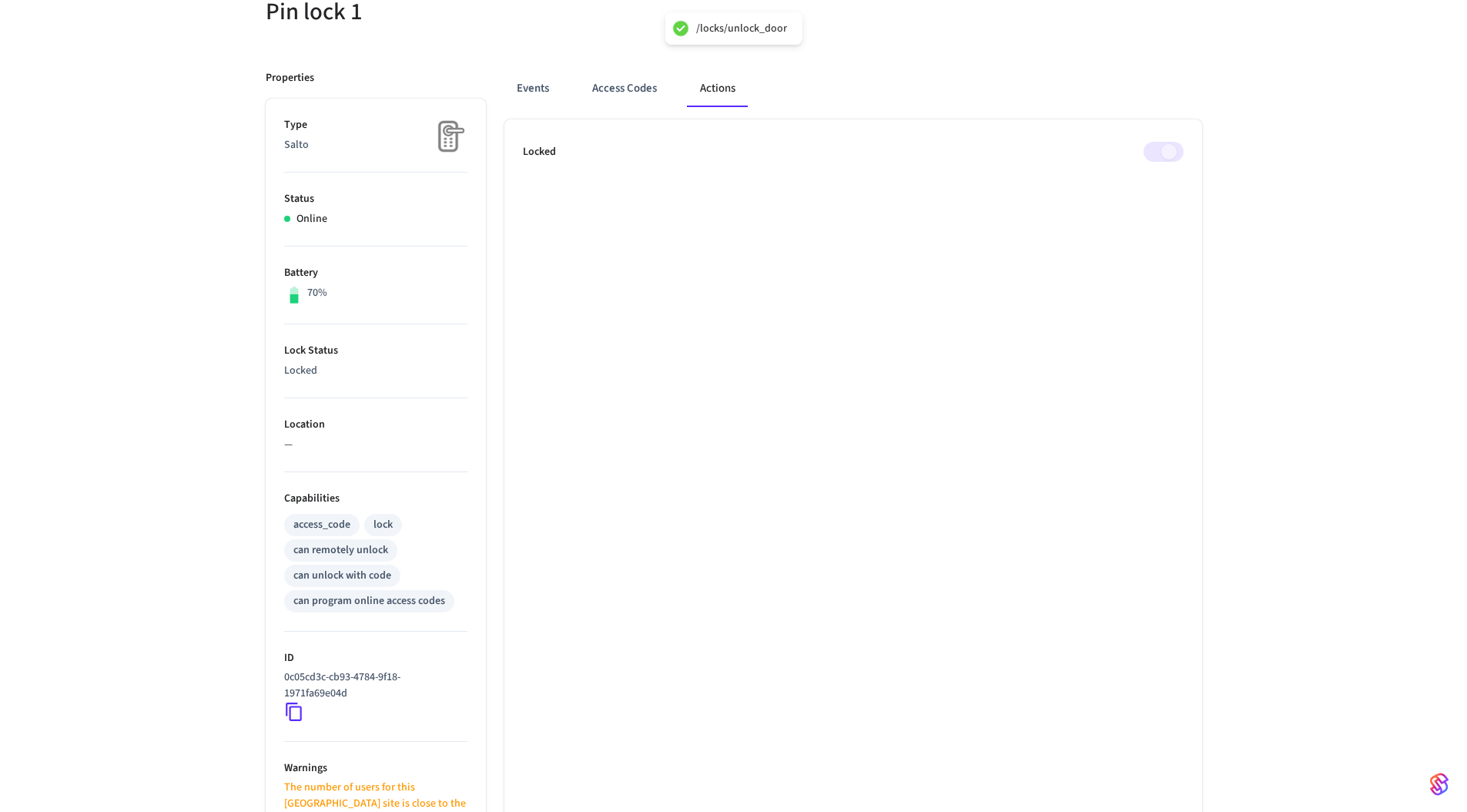
scroll to position [268, 0]
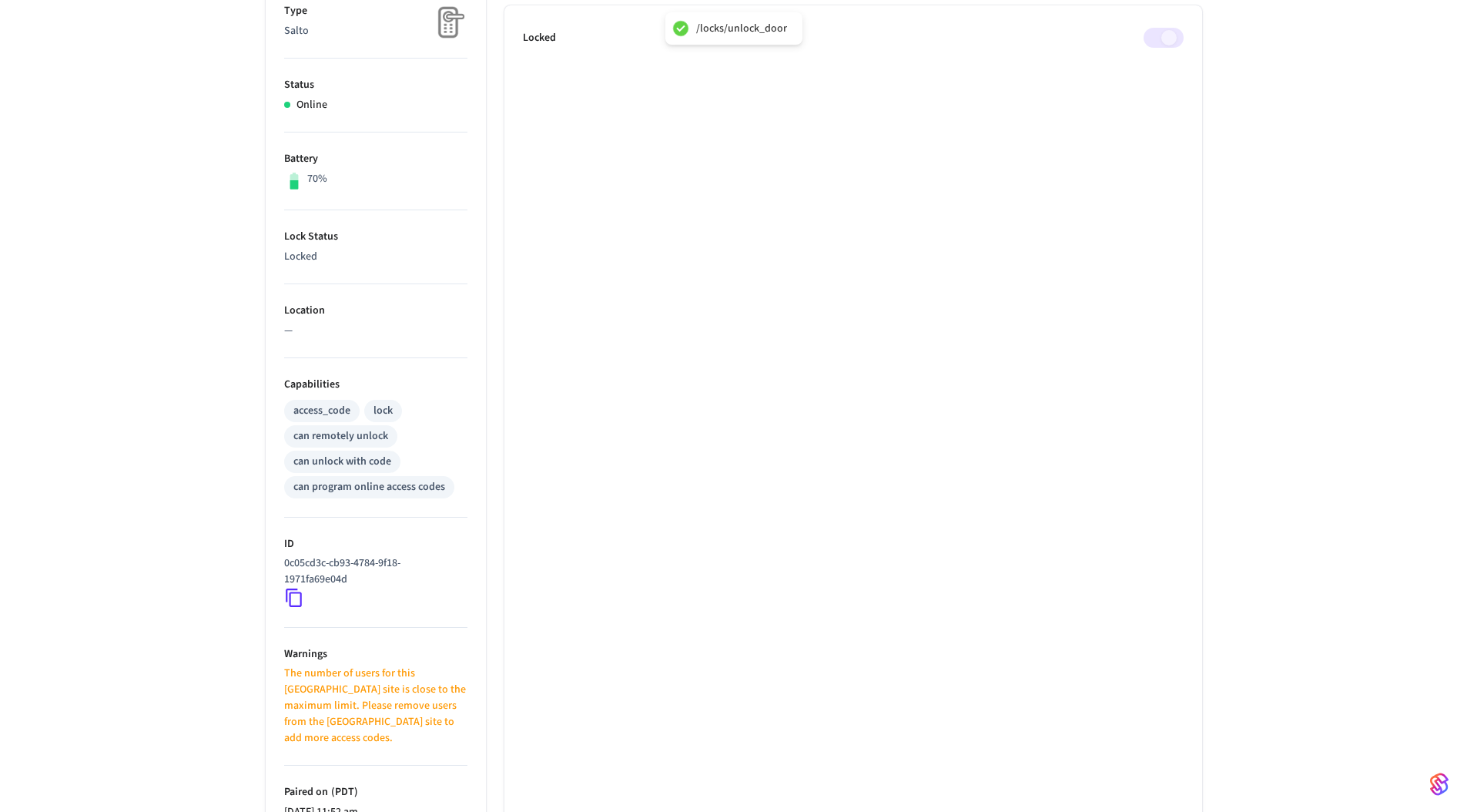
click at [292, 595] on icon at bounding box center [293, 597] width 20 height 20
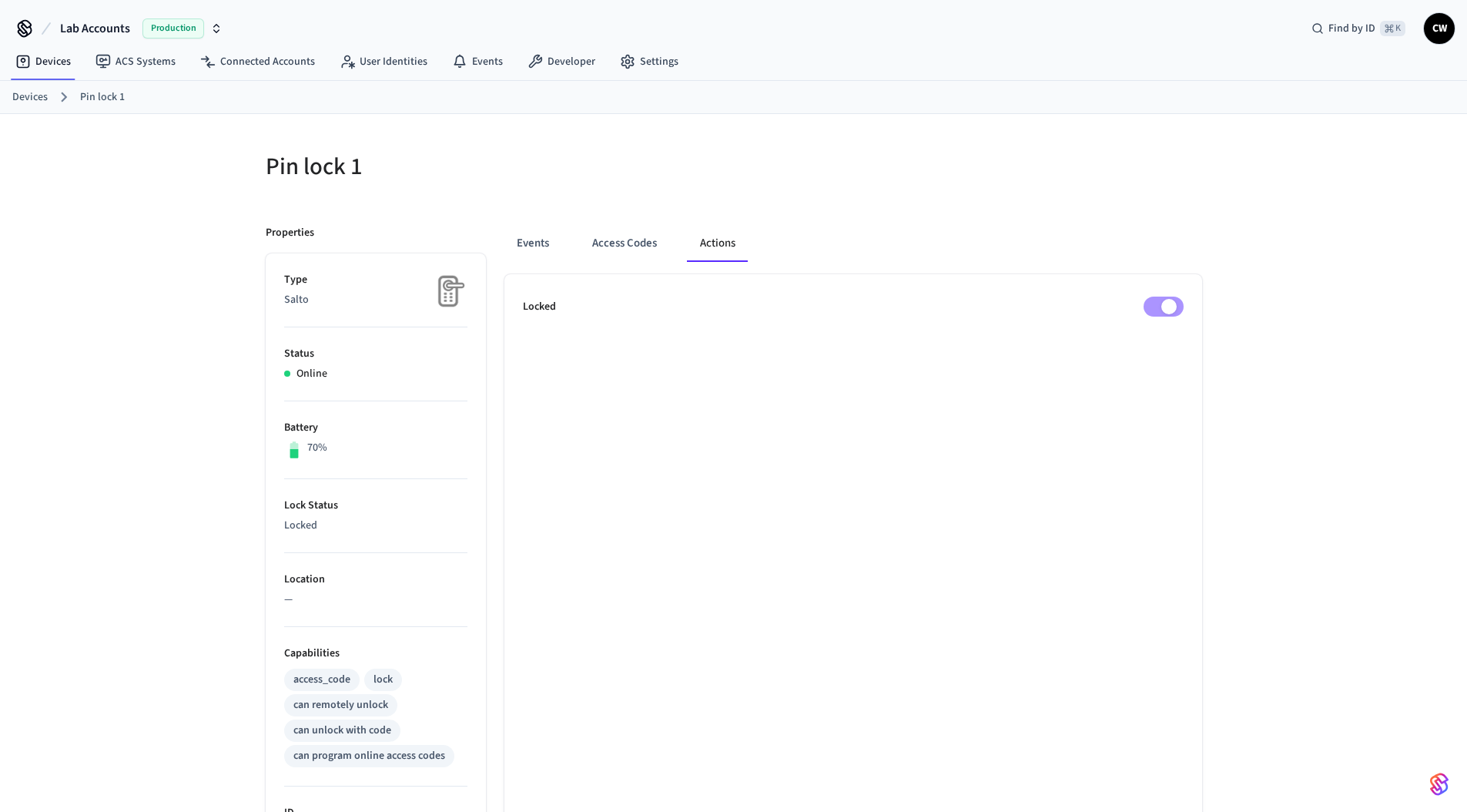
click at [1115, 188] on div at bounding box center [972, 176] width 459 height 50
click at [162, 232] on div "Pin lock 1 ​ ​ Properties Type Salto Status Online Battery 70% Lock Status Lock…" at bounding box center [734, 684] width 1467 height 1141
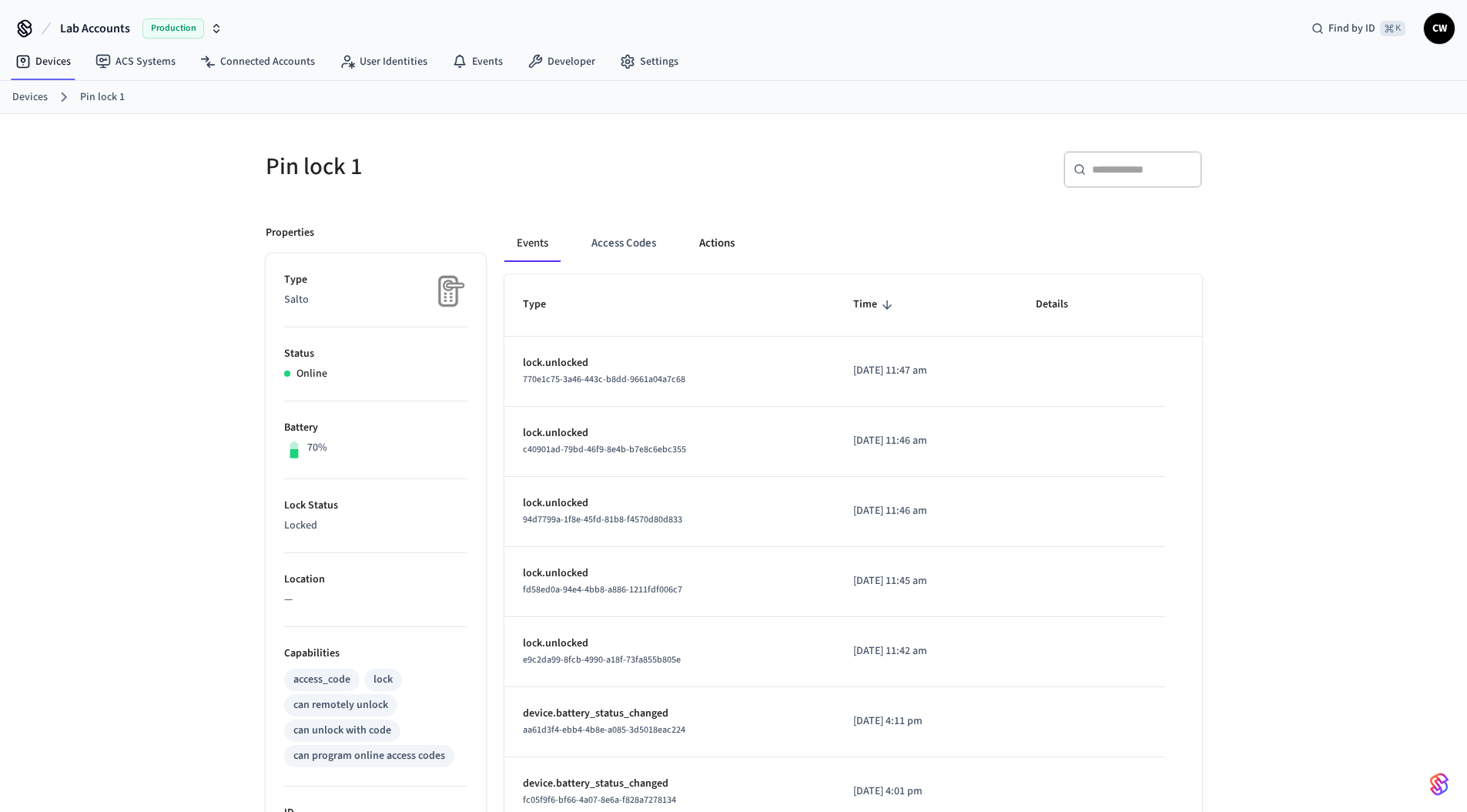
click at [715, 250] on button "Actions" at bounding box center [717, 243] width 60 height 37
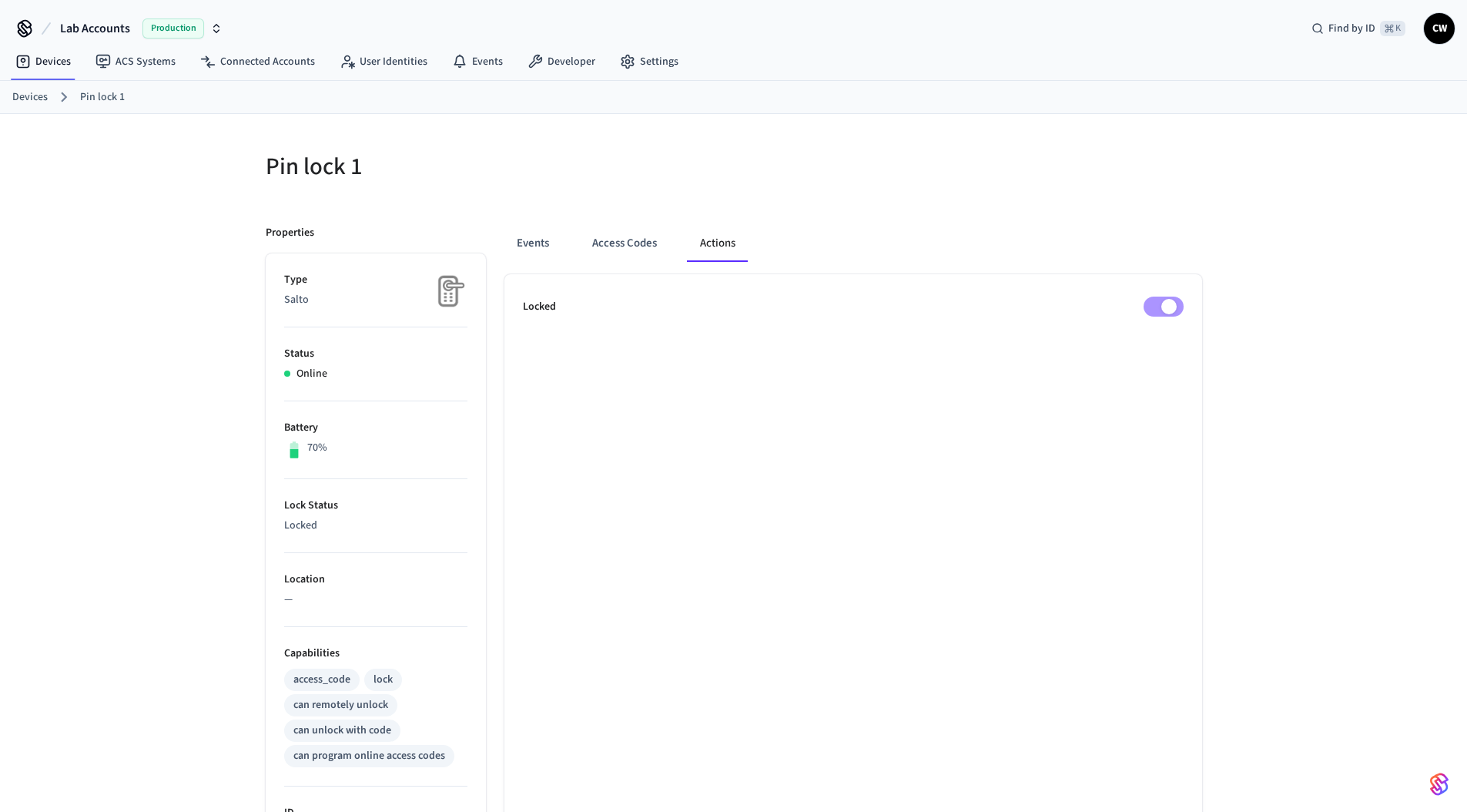
click at [881, 180] on div at bounding box center [972, 176] width 459 height 50
click at [758, 170] on div at bounding box center [972, 176] width 459 height 50
click at [124, 205] on div "Pin lock 1 ​ ​ Properties Type Salto Status Online Battery 70% Lock Status Lock…" at bounding box center [734, 684] width 1467 height 1141
